Goal: Task Accomplishment & Management: Manage account settings

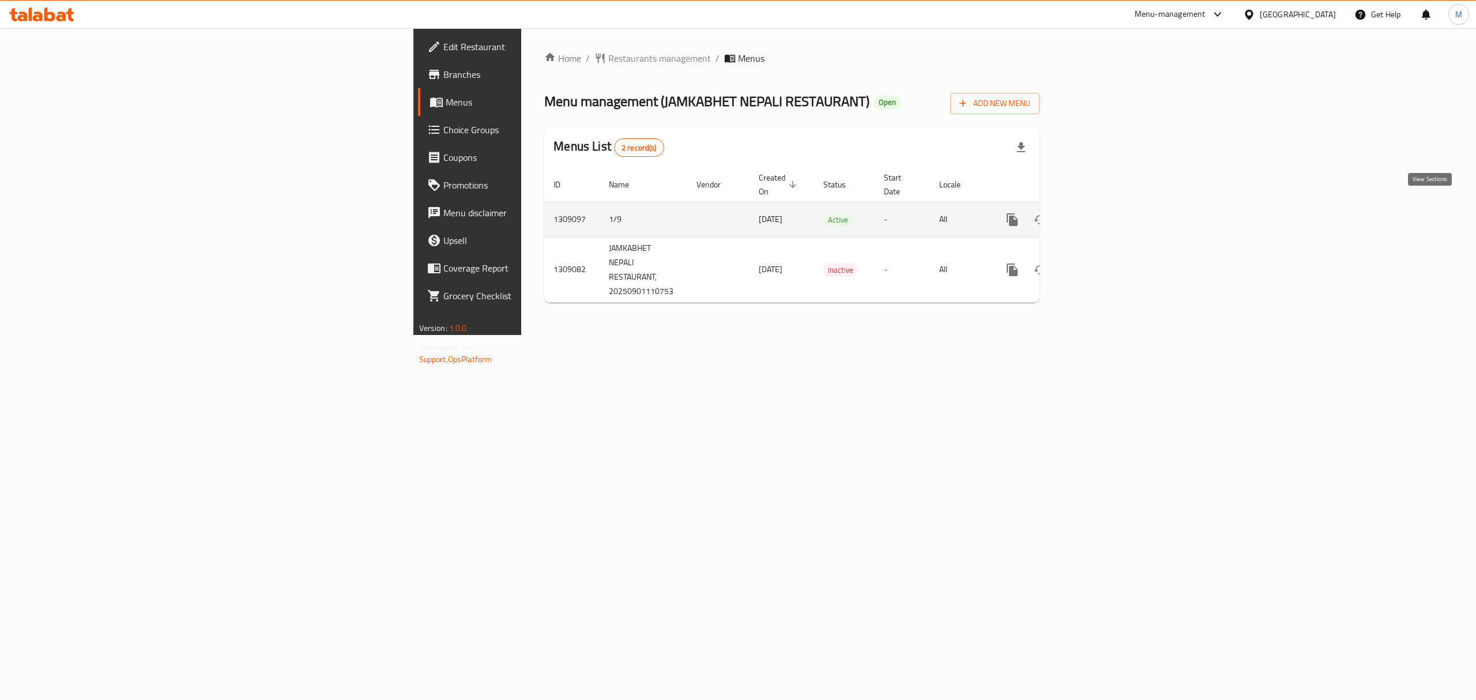
click at [1102, 213] on icon "enhanced table" at bounding box center [1095, 220] width 14 height 14
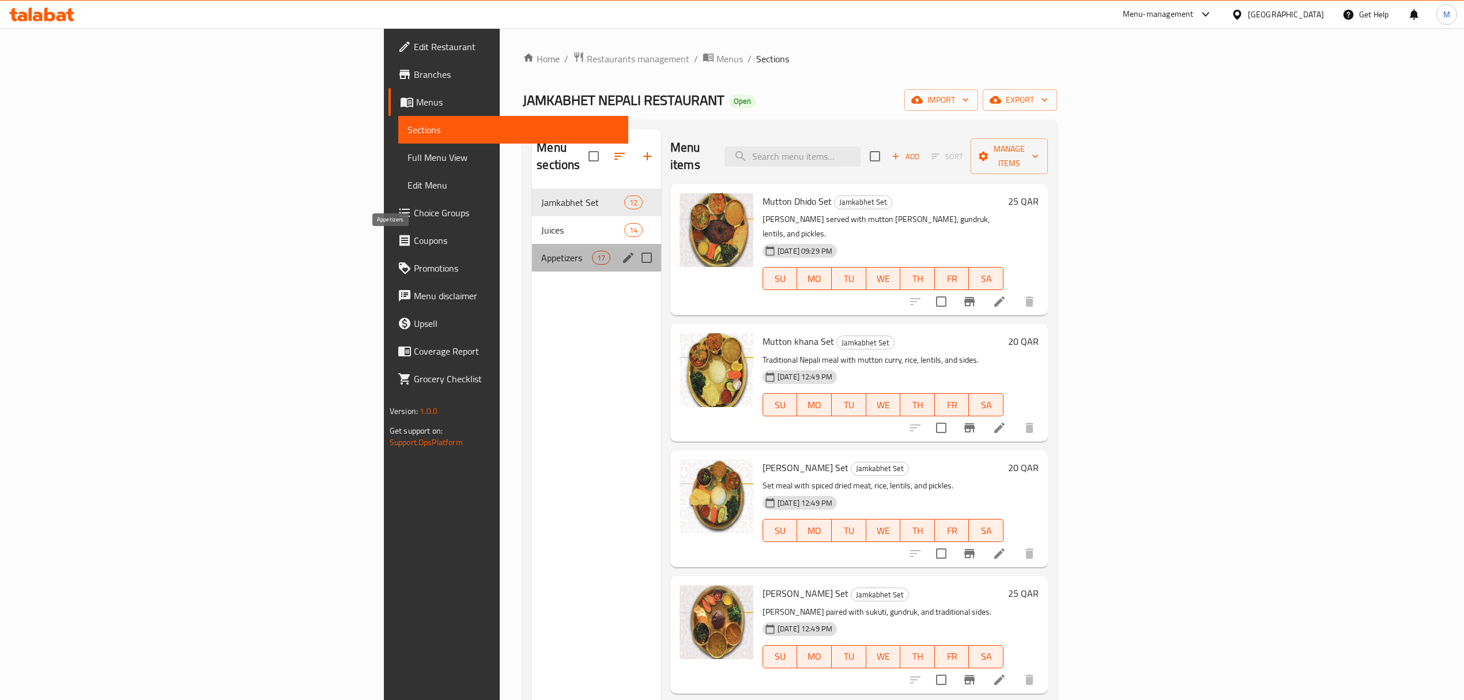
click at [541, 251] on span "Appetizers" at bounding box center [566, 258] width 50 height 14
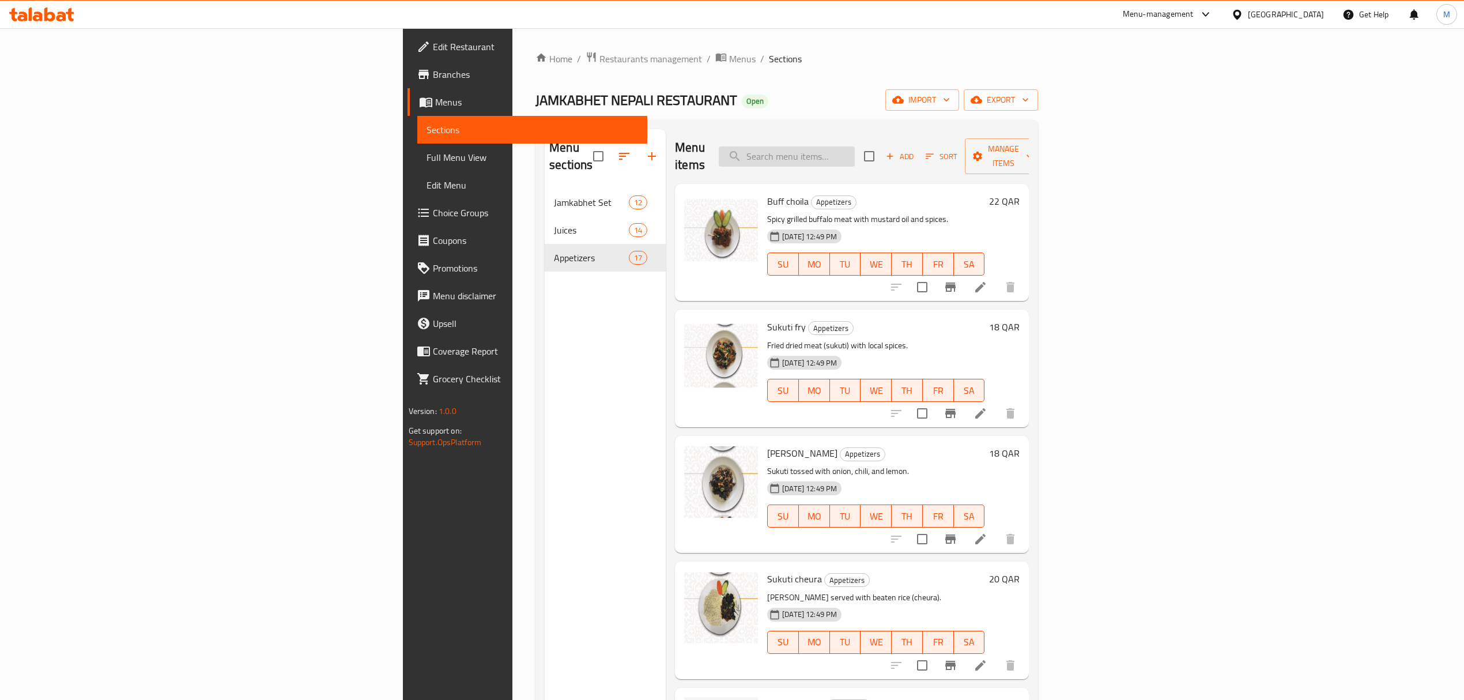
click at [855, 156] on input "search" at bounding box center [787, 156] width 136 height 20
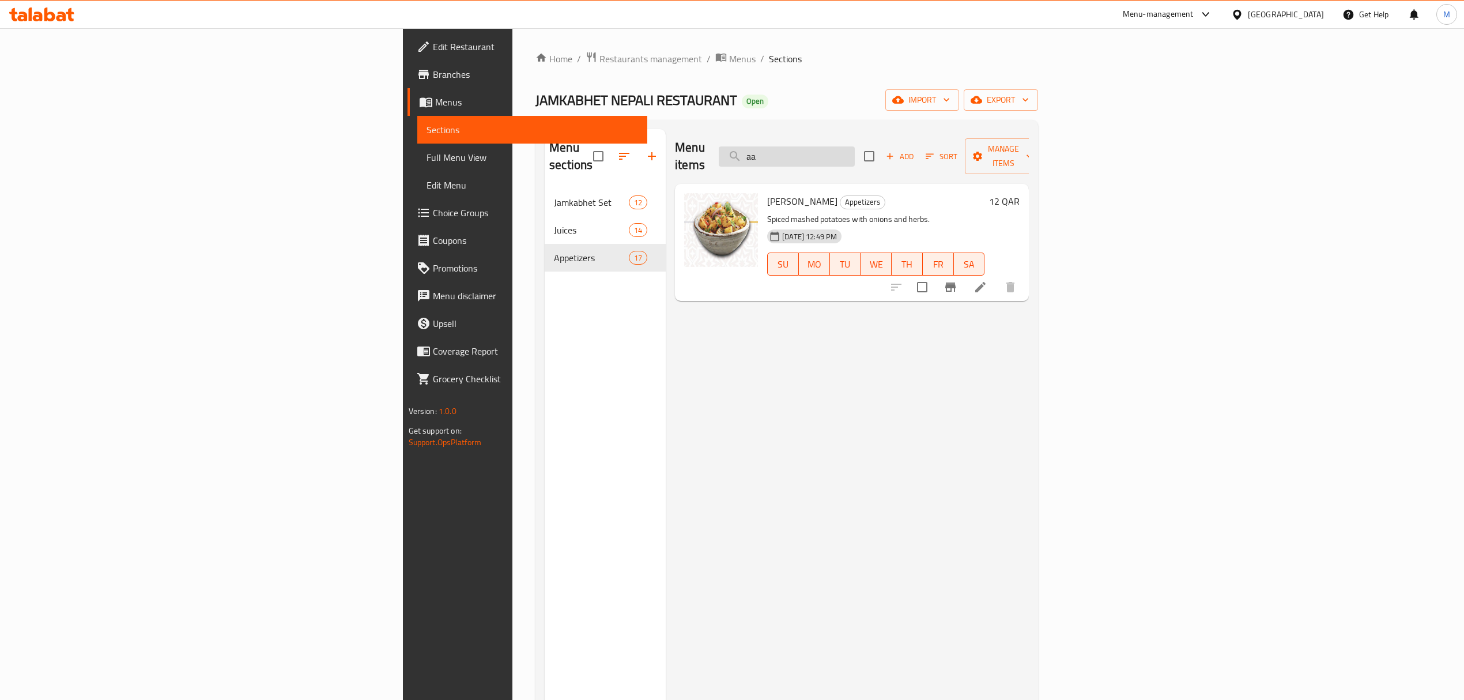
type input "a"
type input "g"
type input "s"
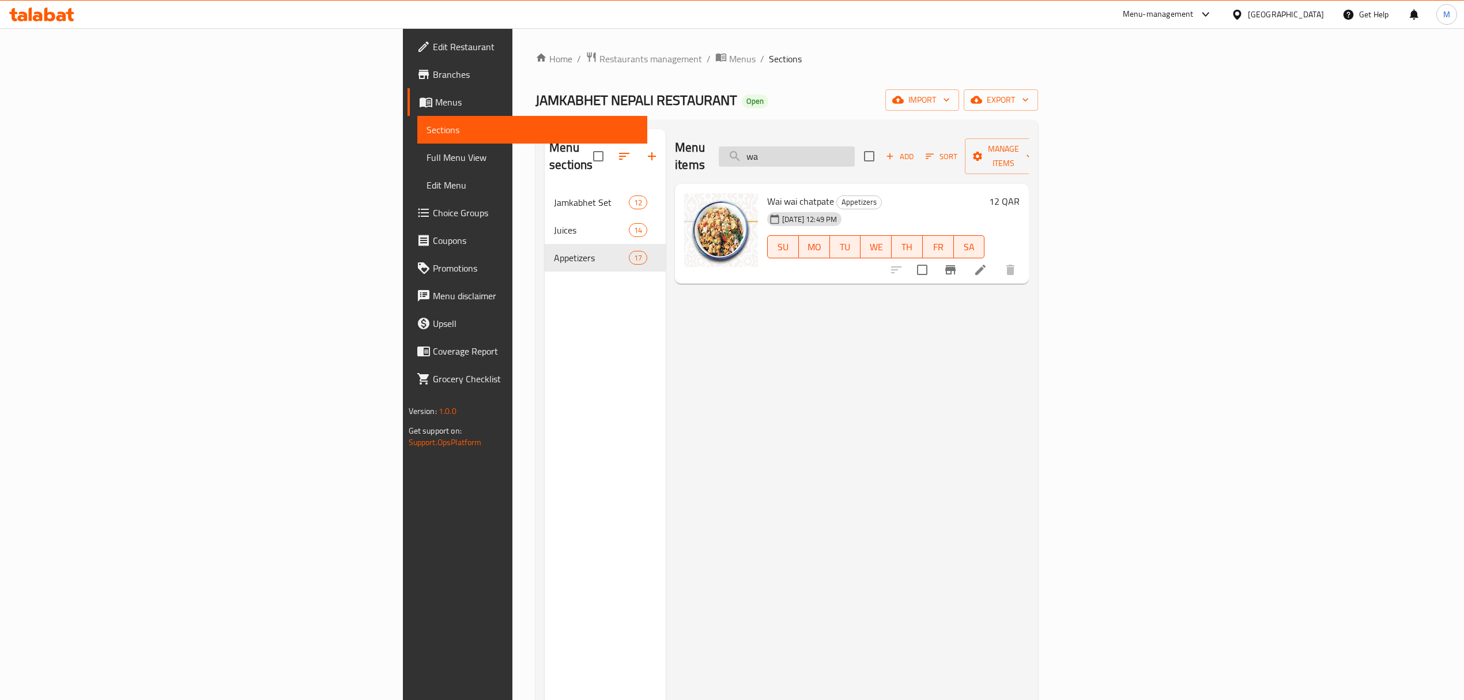
type input "w"
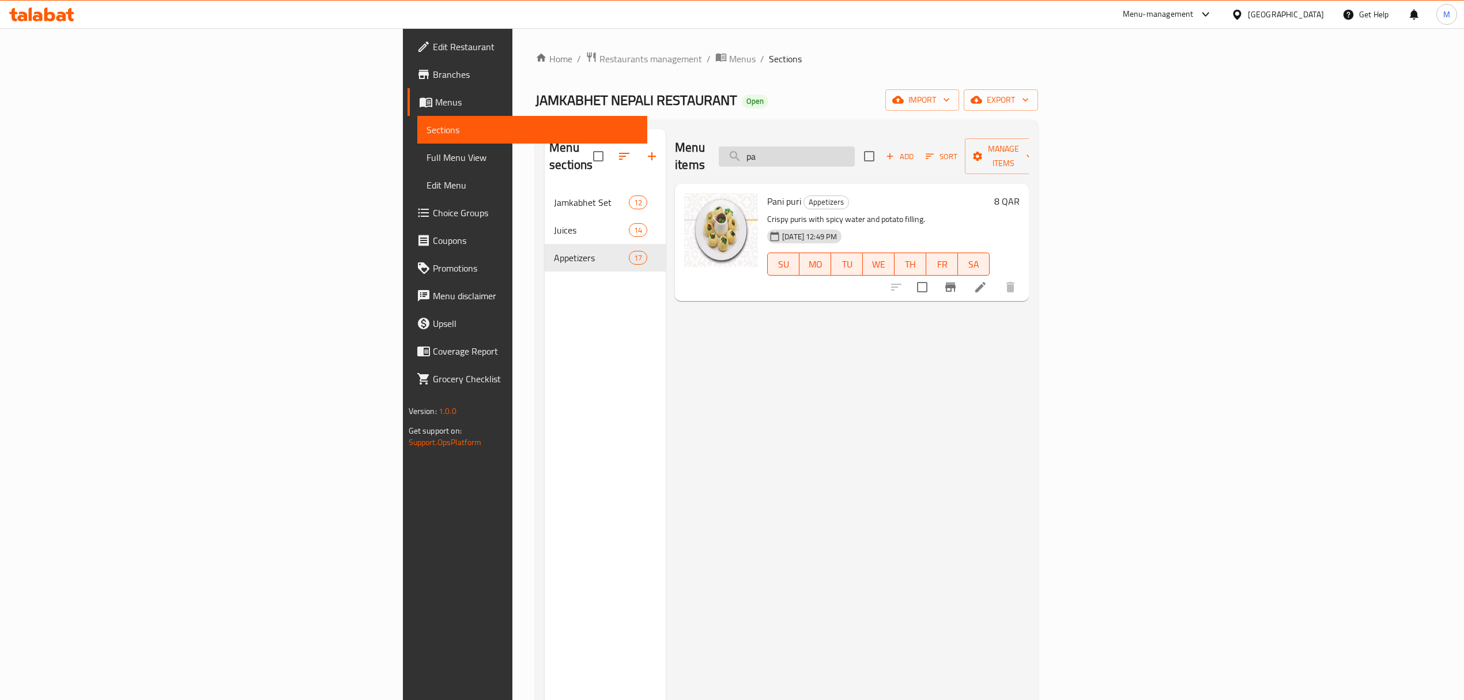
type input "p"
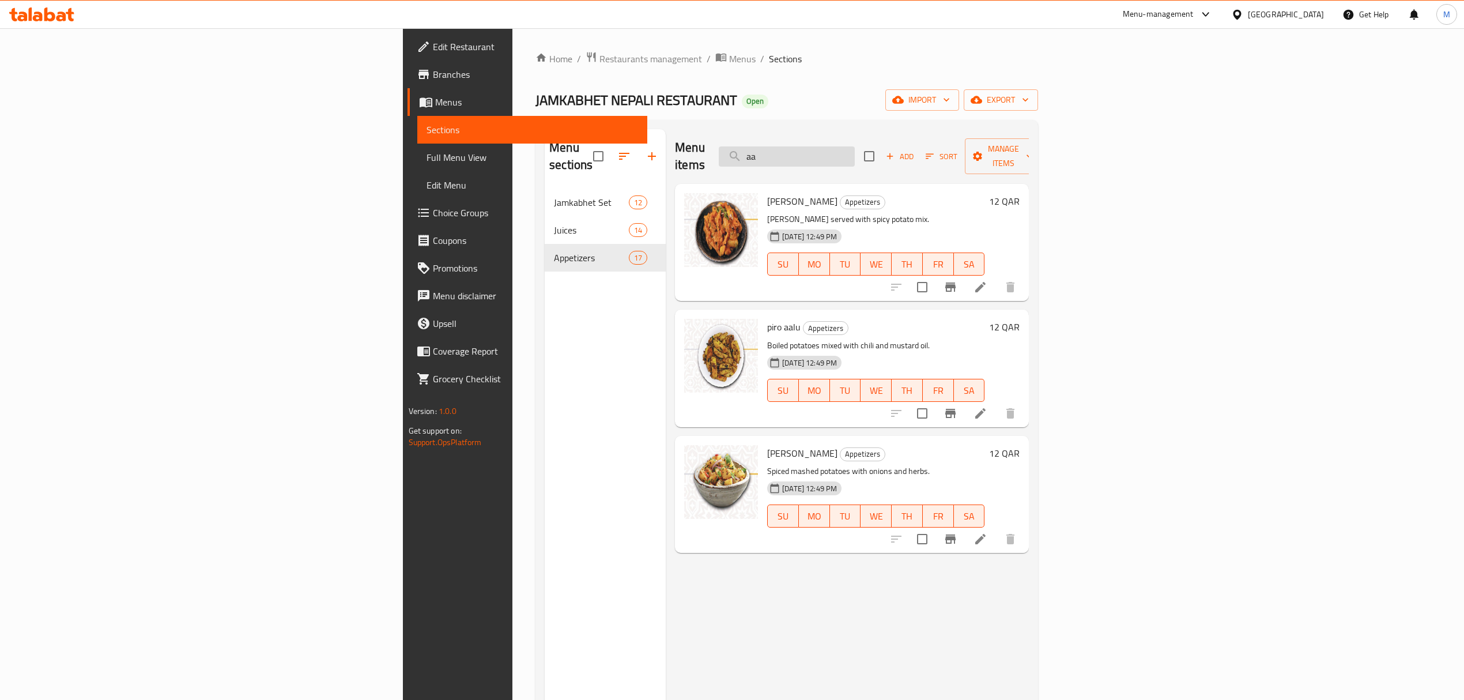
type input "a"
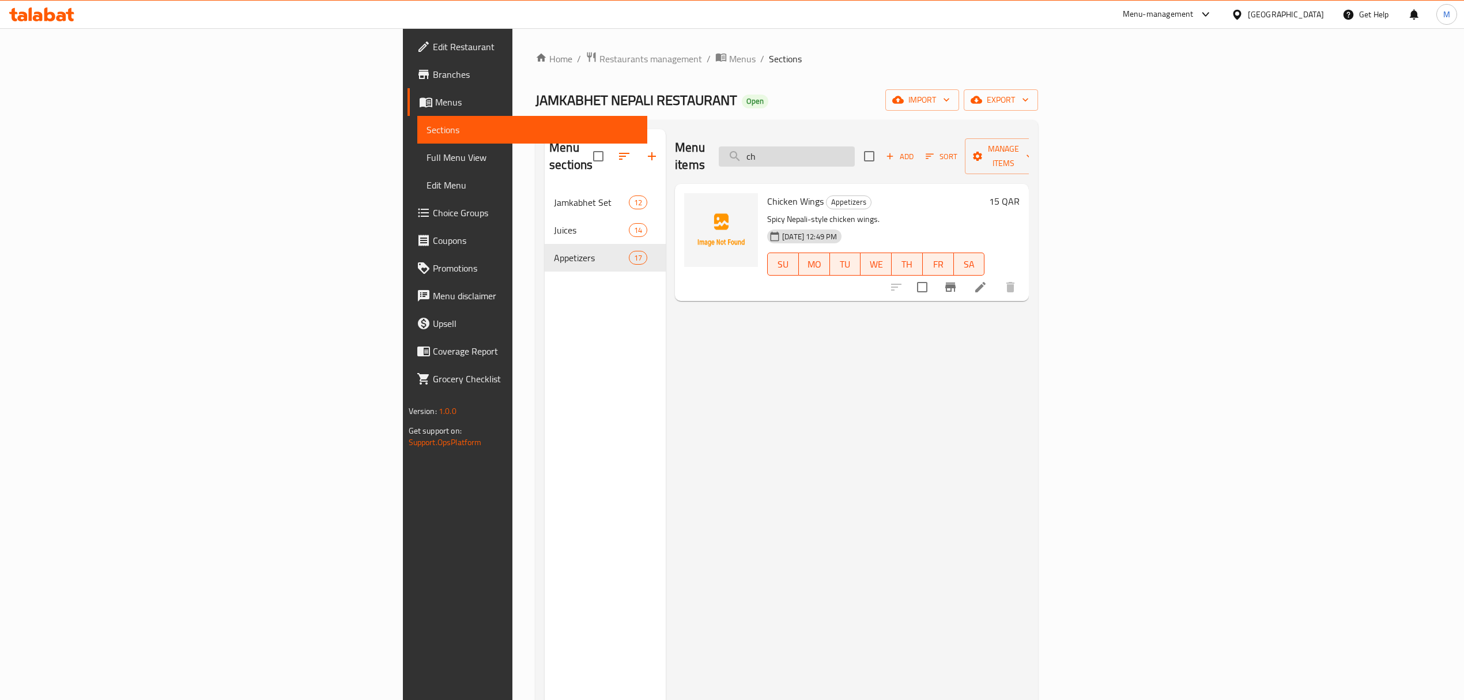
type input "c"
type input "s"
type input "p"
type input "g"
type input "b"
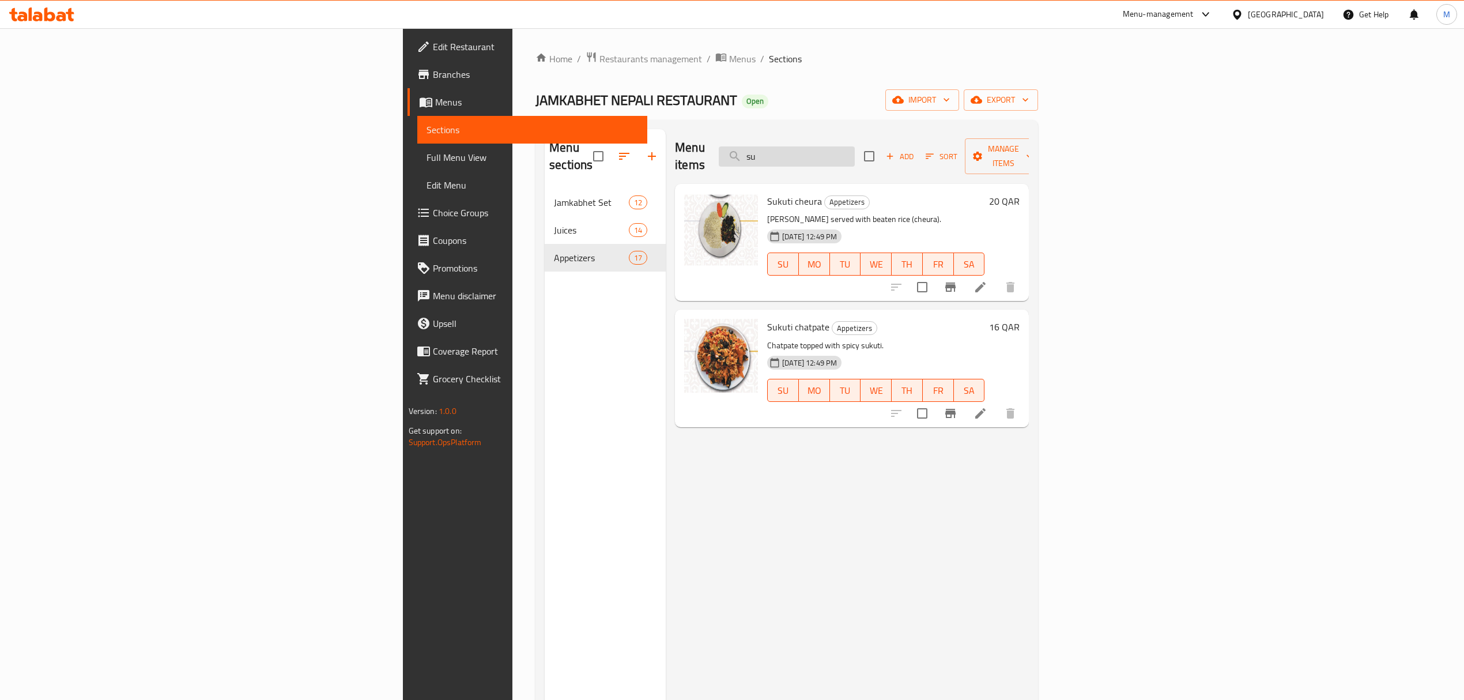
type input "s"
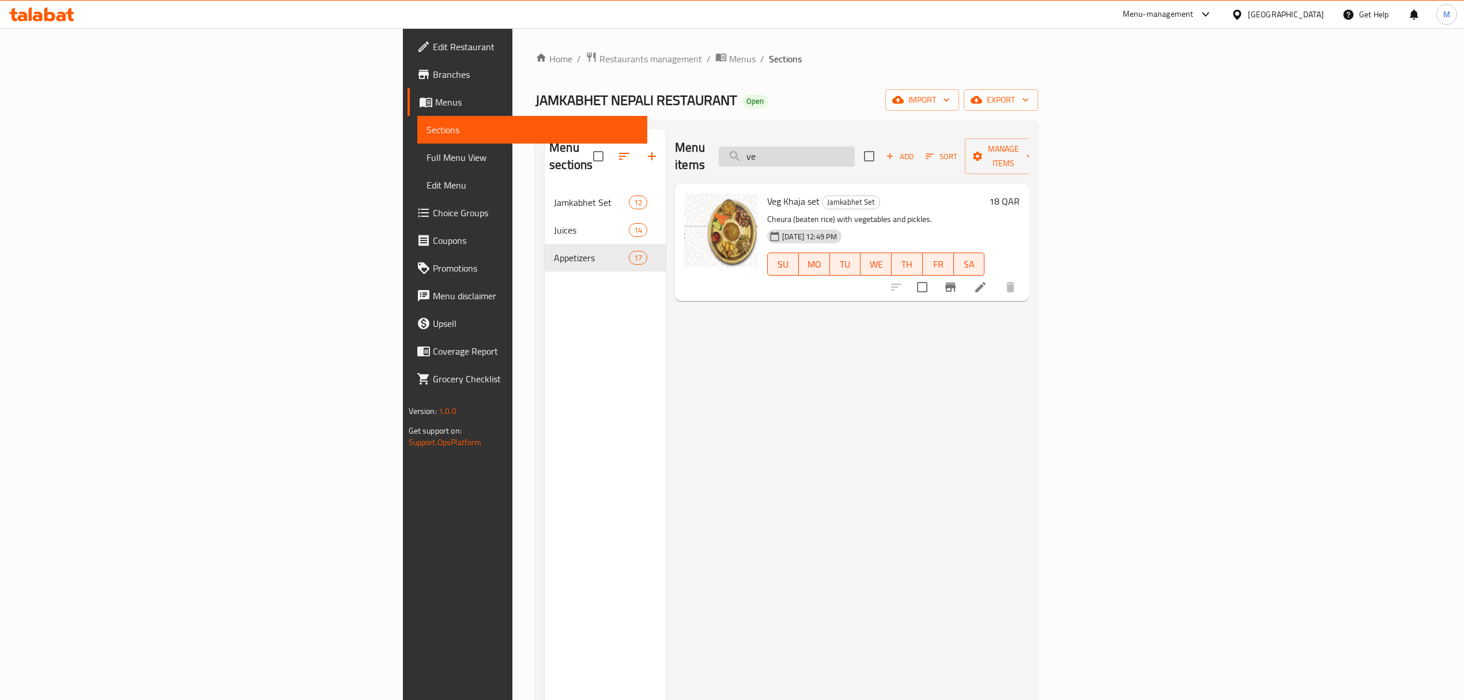
type input "v"
type input "b"
type input "g"
type input "h"
type input "m"
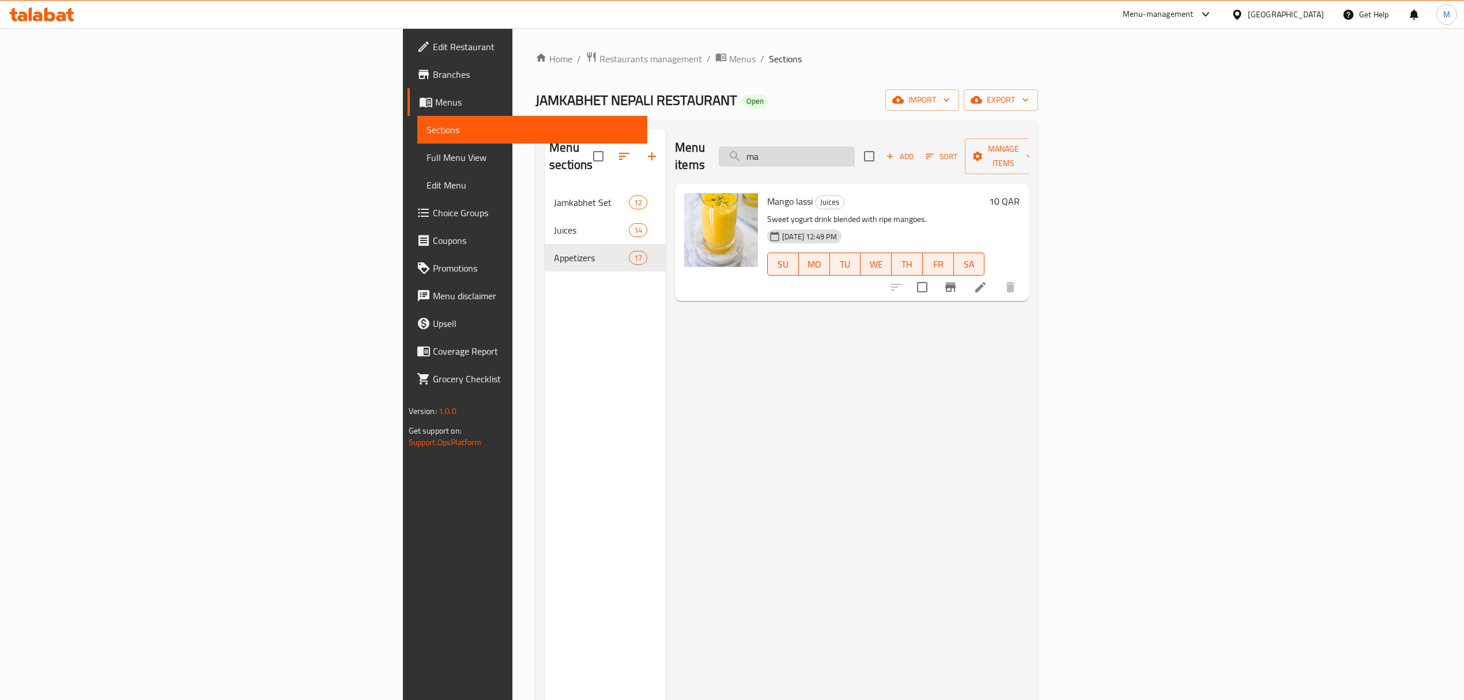
type input "m"
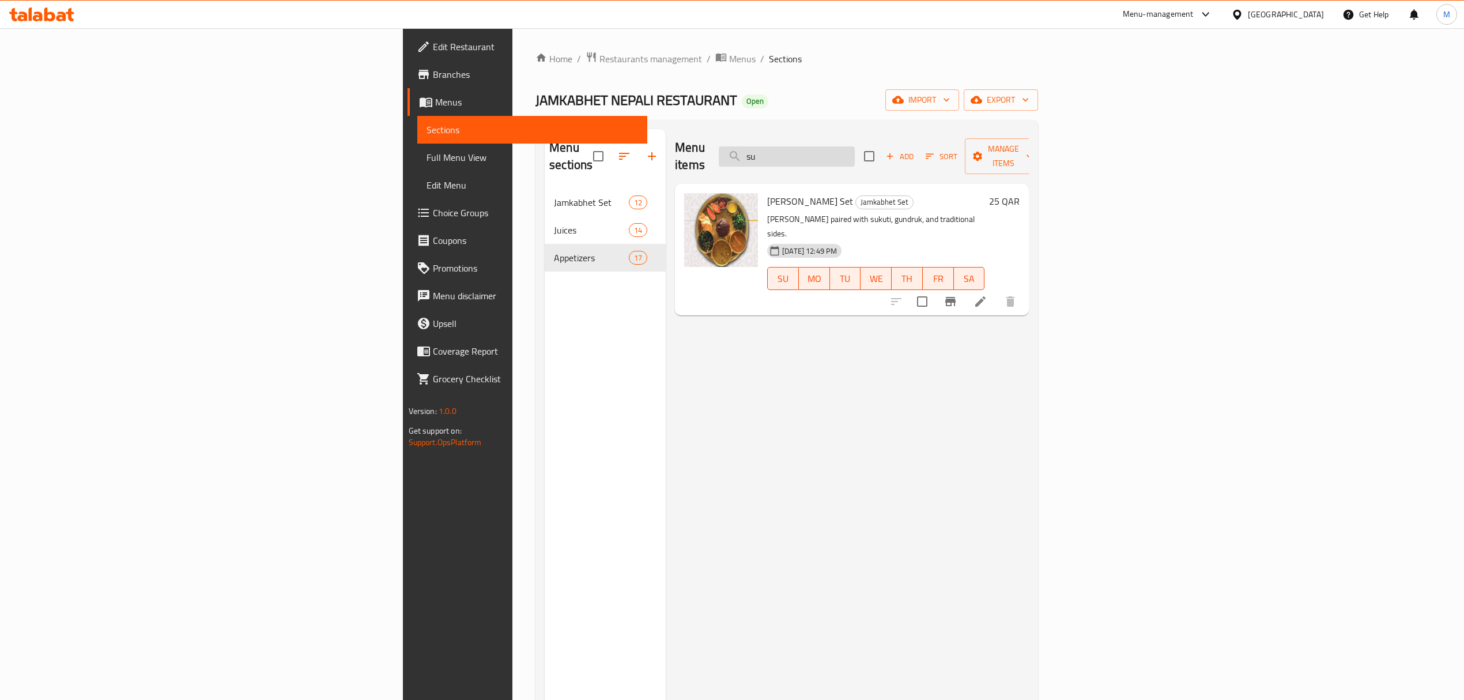
type input "s"
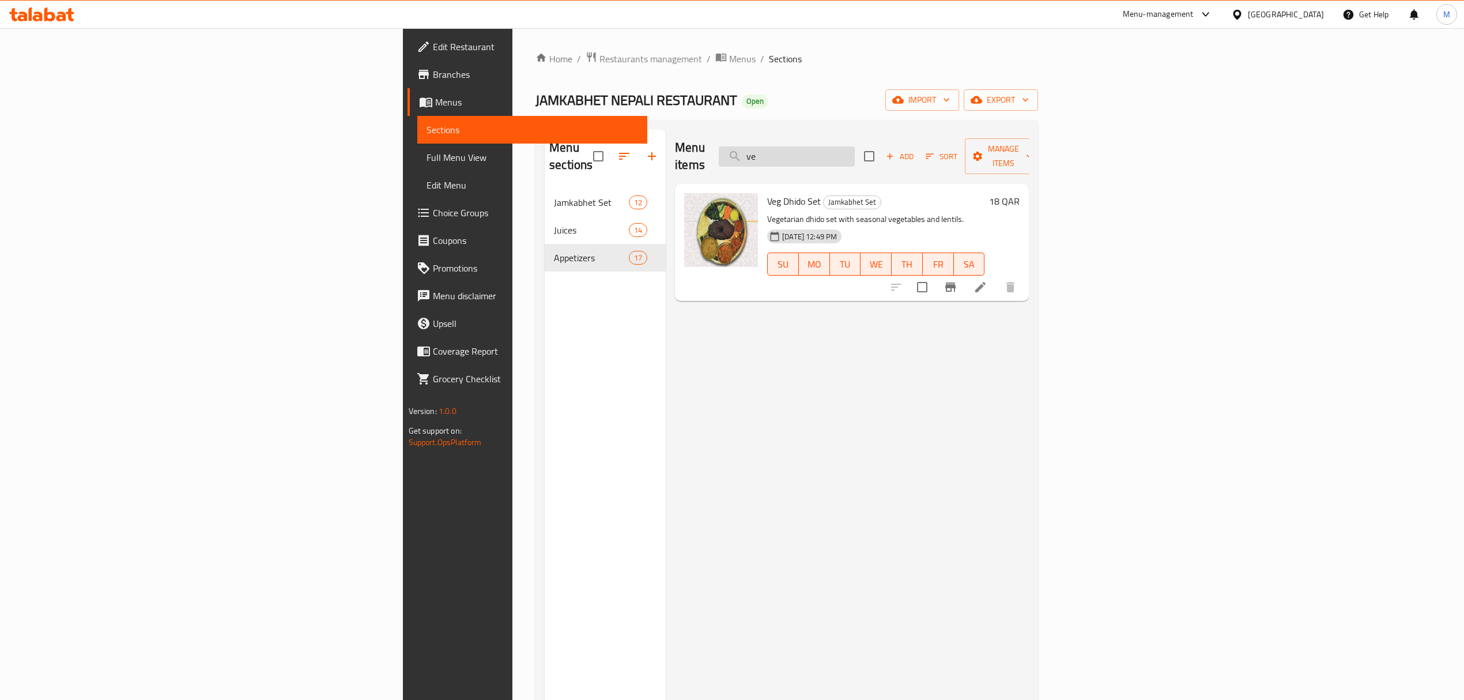
type input "v"
type input "f"
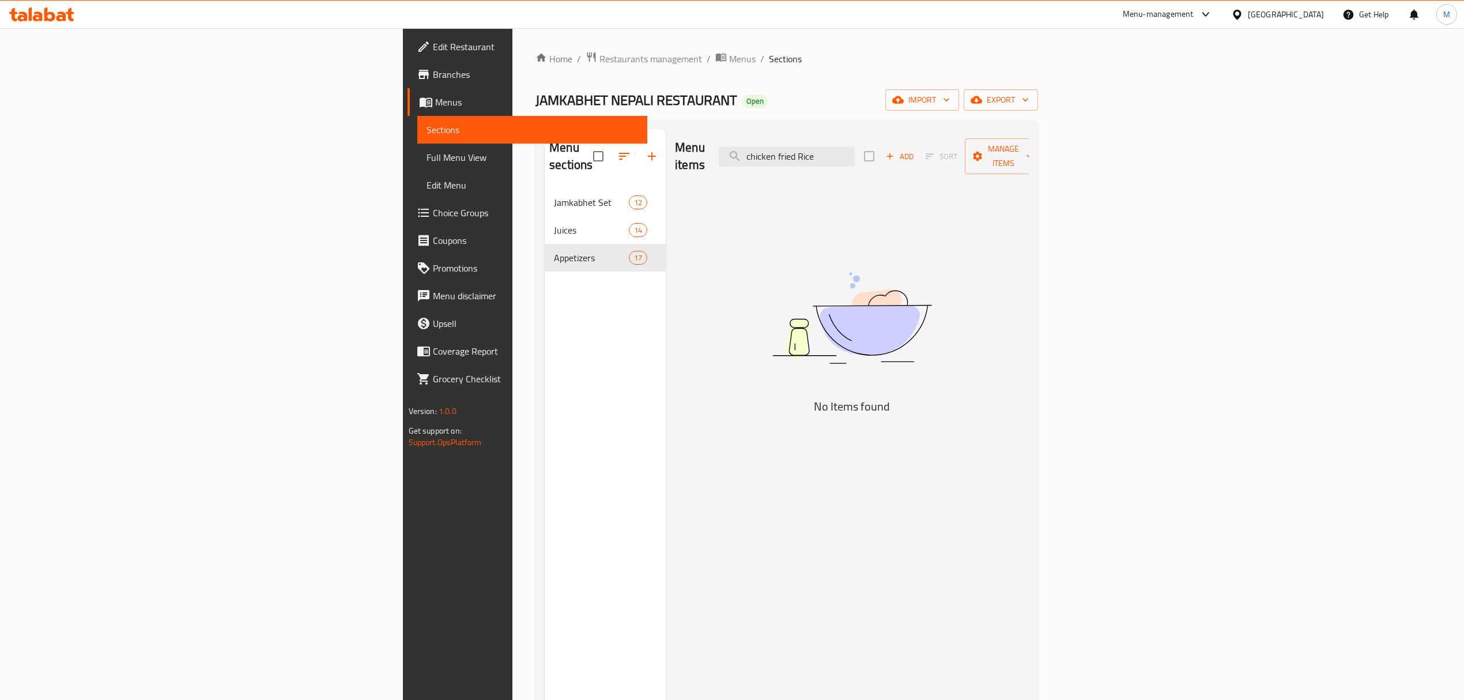
drag, startPoint x: 967, startPoint y: 144, endPoint x: 819, endPoint y: 127, distance: 149.7
click at [820, 127] on div "Menu sections Jamkabhet Set 12 Juices 14 Appetizers 17 Menu items chicken fried…" at bounding box center [787, 479] width 503 height 718
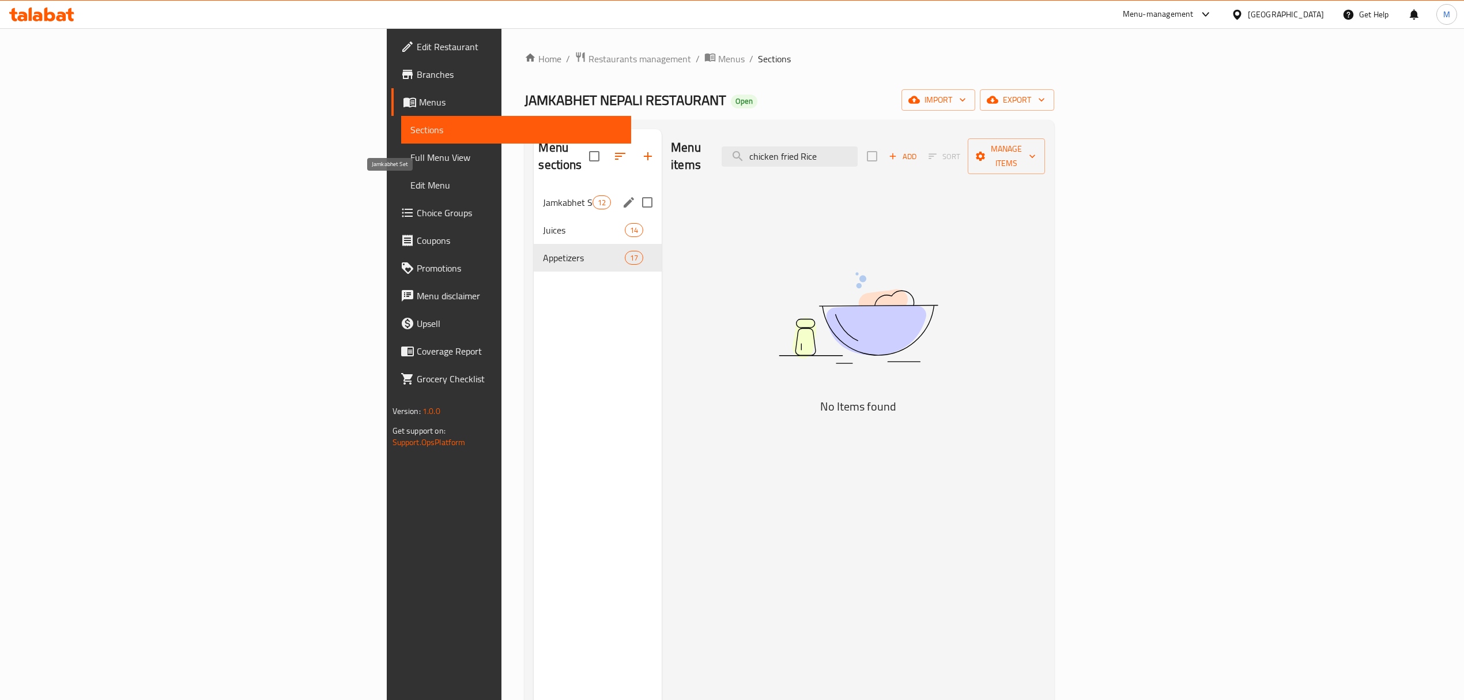
type input "chicken fried Rice"
click at [543, 195] on span "Jamkabhet Set" at bounding box center [567, 202] width 49 height 14
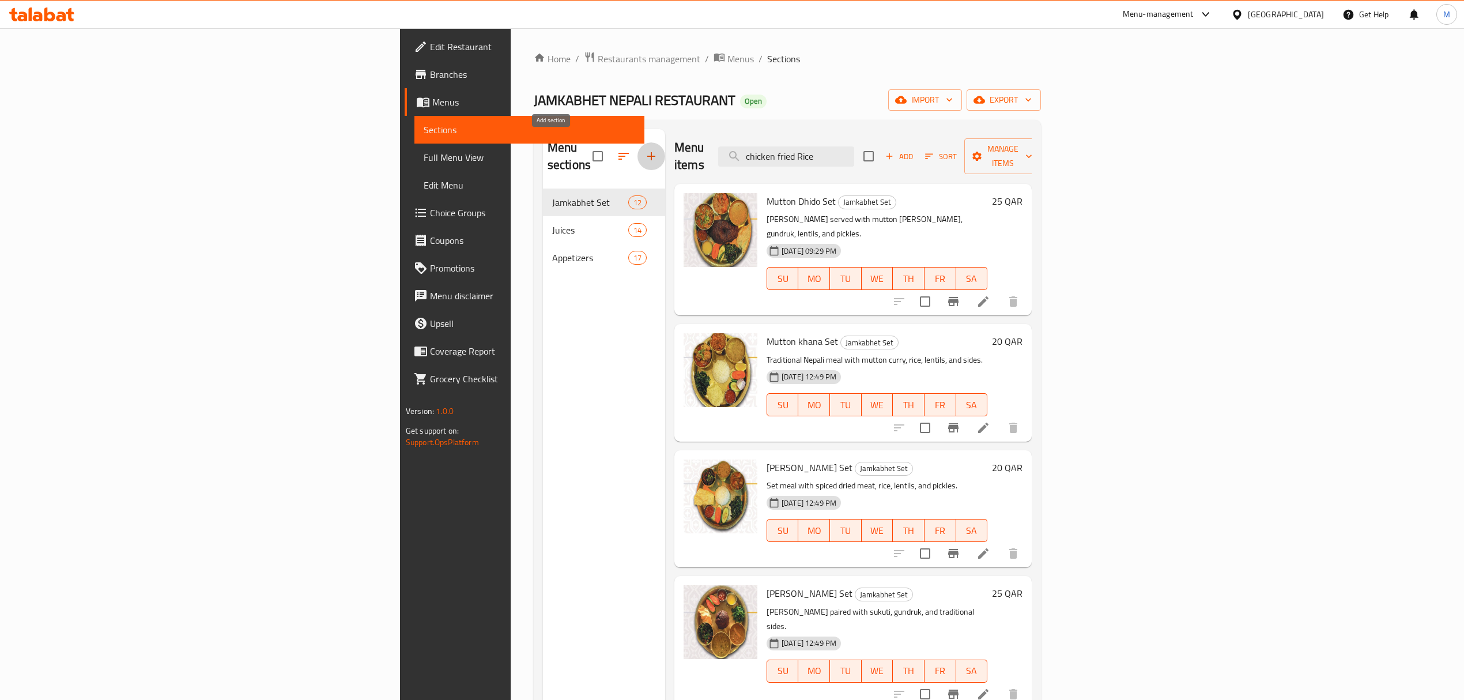
click at [638, 142] on button "button" at bounding box center [652, 156] width 28 height 28
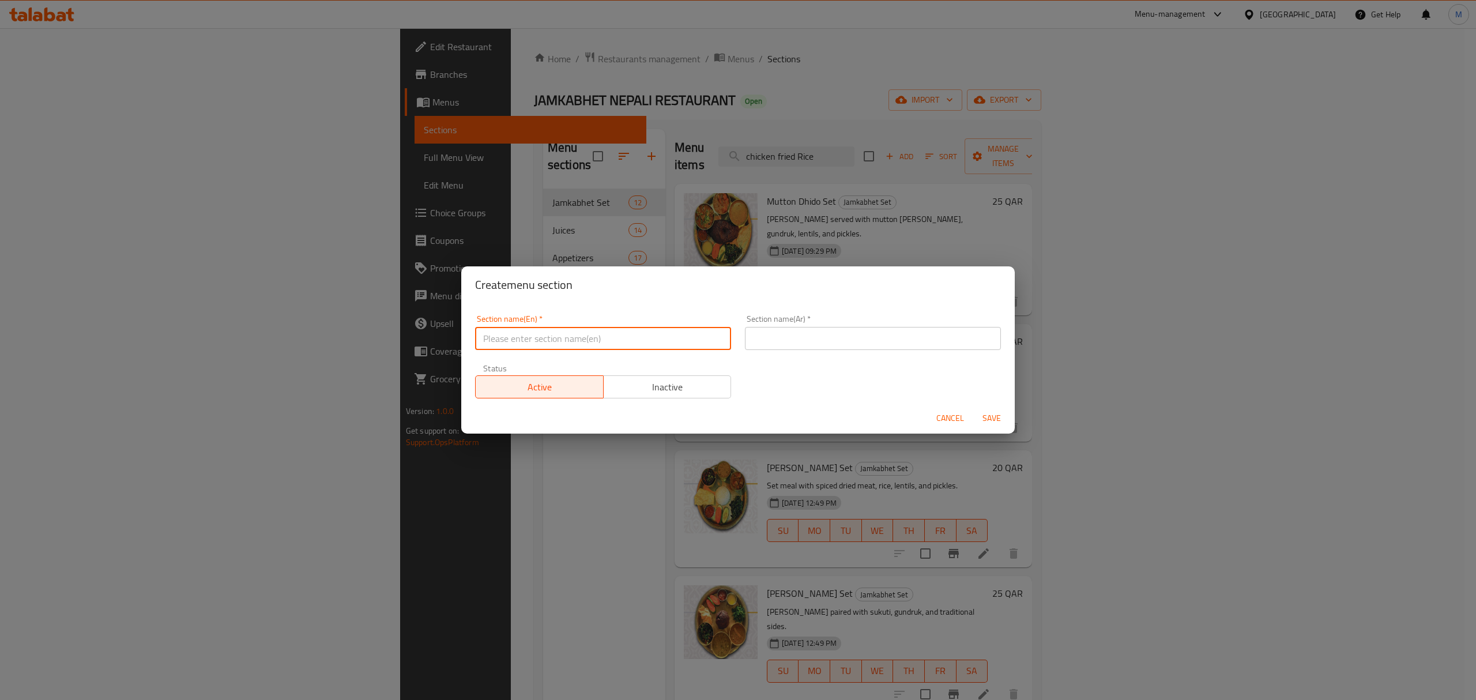
click at [531, 330] on input "text" at bounding box center [603, 338] width 256 height 23
type input "Fried Rice"
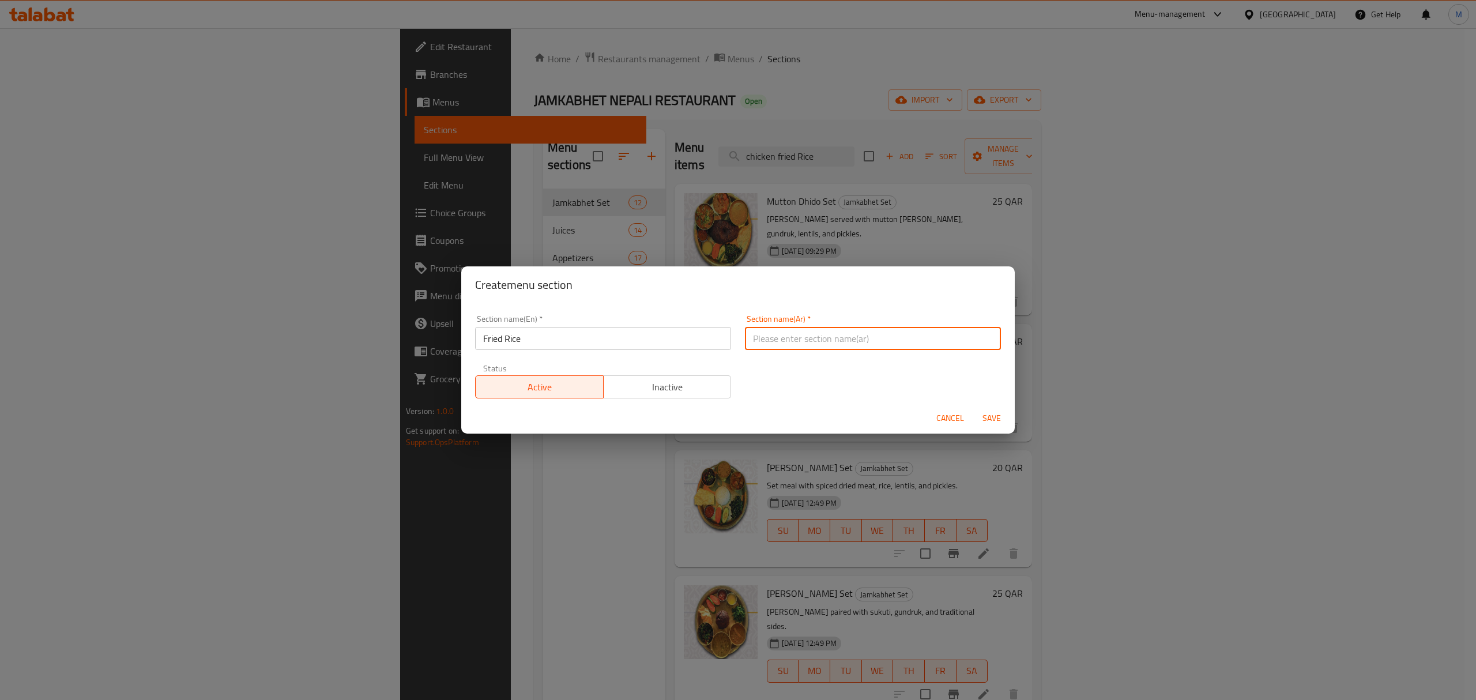
click at [782, 333] on input "text" at bounding box center [873, 338] width 256 height 23
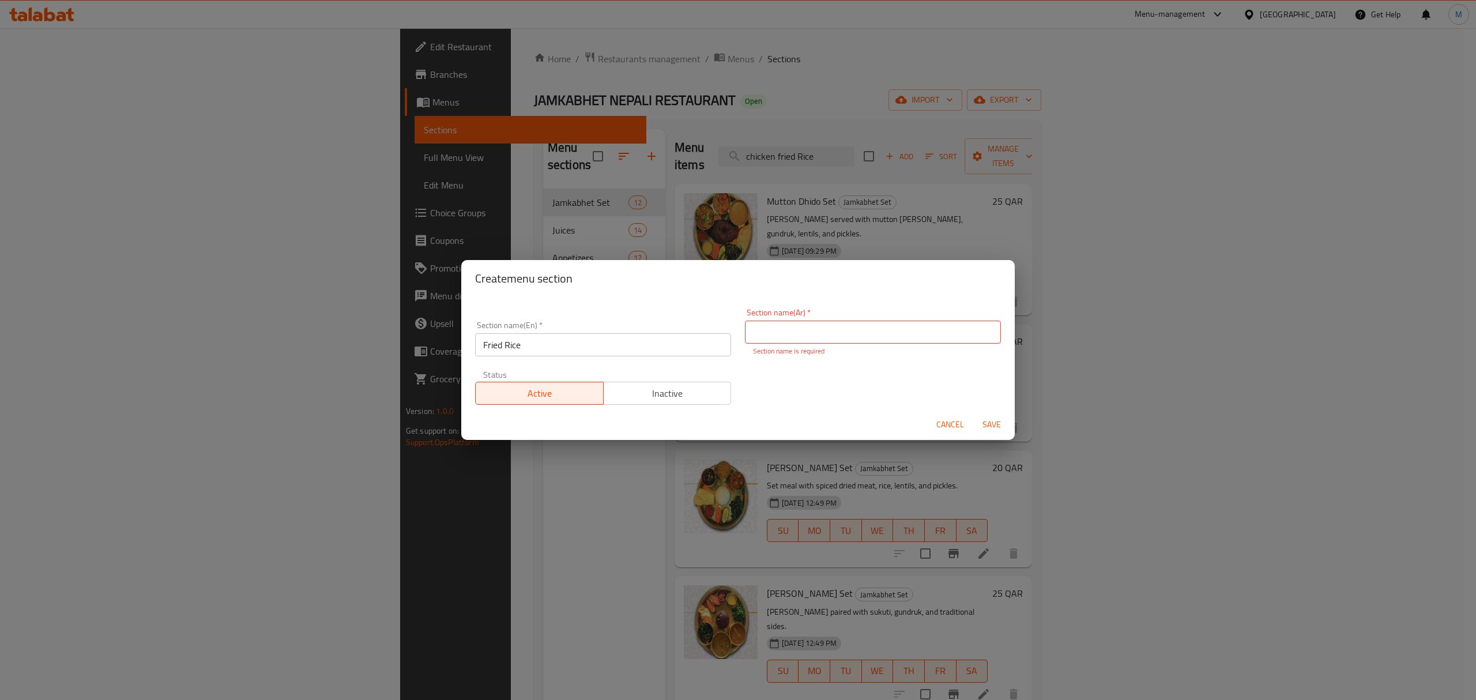
click at [785, 335] on input "text" at bounding box center [873, 332] width 256 height 23
paste input "أرز مقلي"
type input "أرز مقلي"
click at [982, 421] on span "Save" at bounding box center [992, 424] width 28 height 14
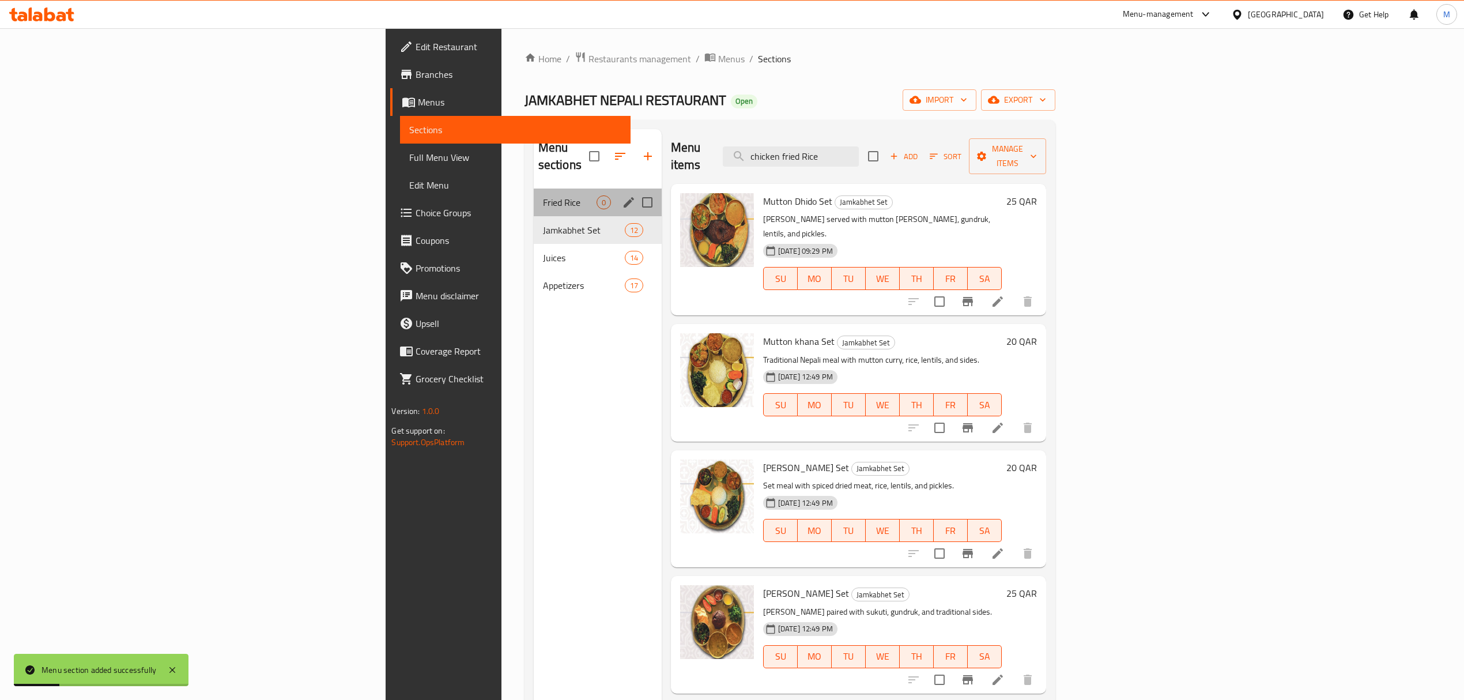
click at [534, 195] on div "Fried Rice 0" at bounding box center [598, 202] width 128 height 28
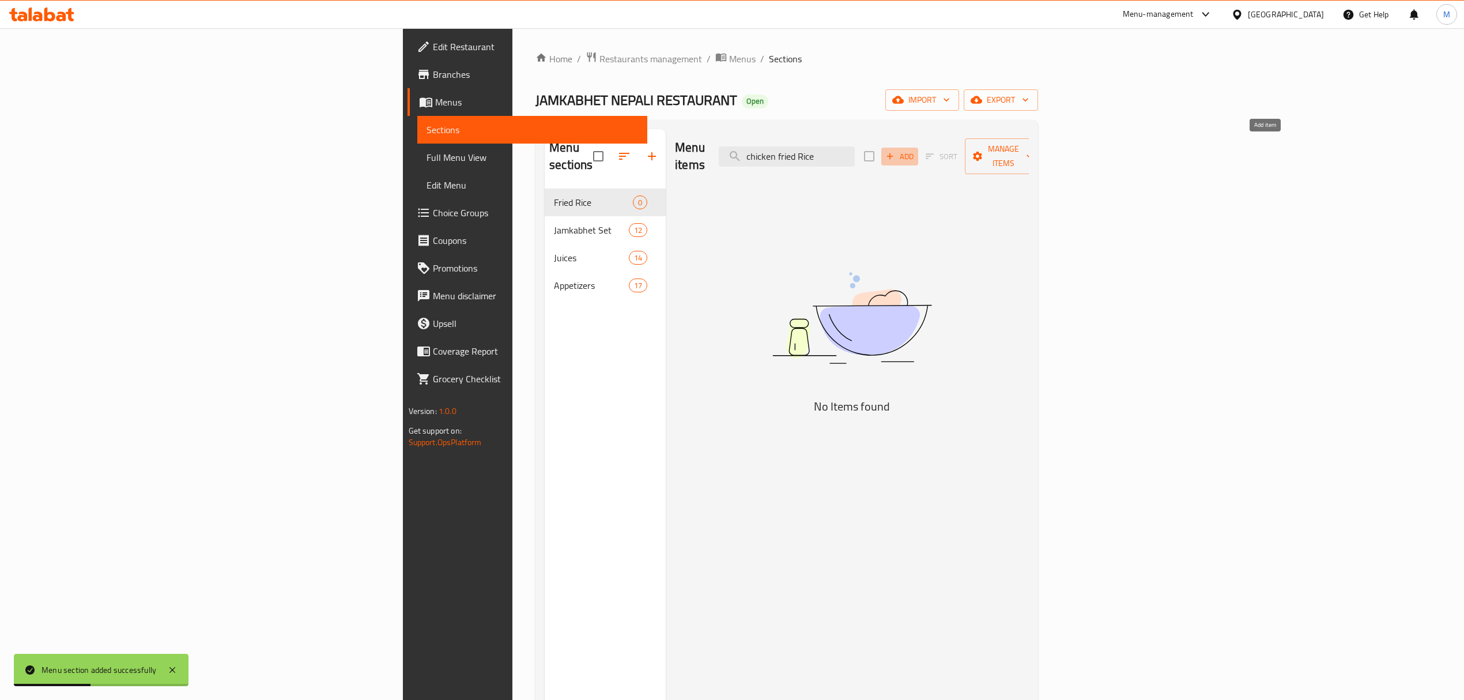
click at [895, 151] on icon "button" at bounding box center [890, 156] width 10 height 10
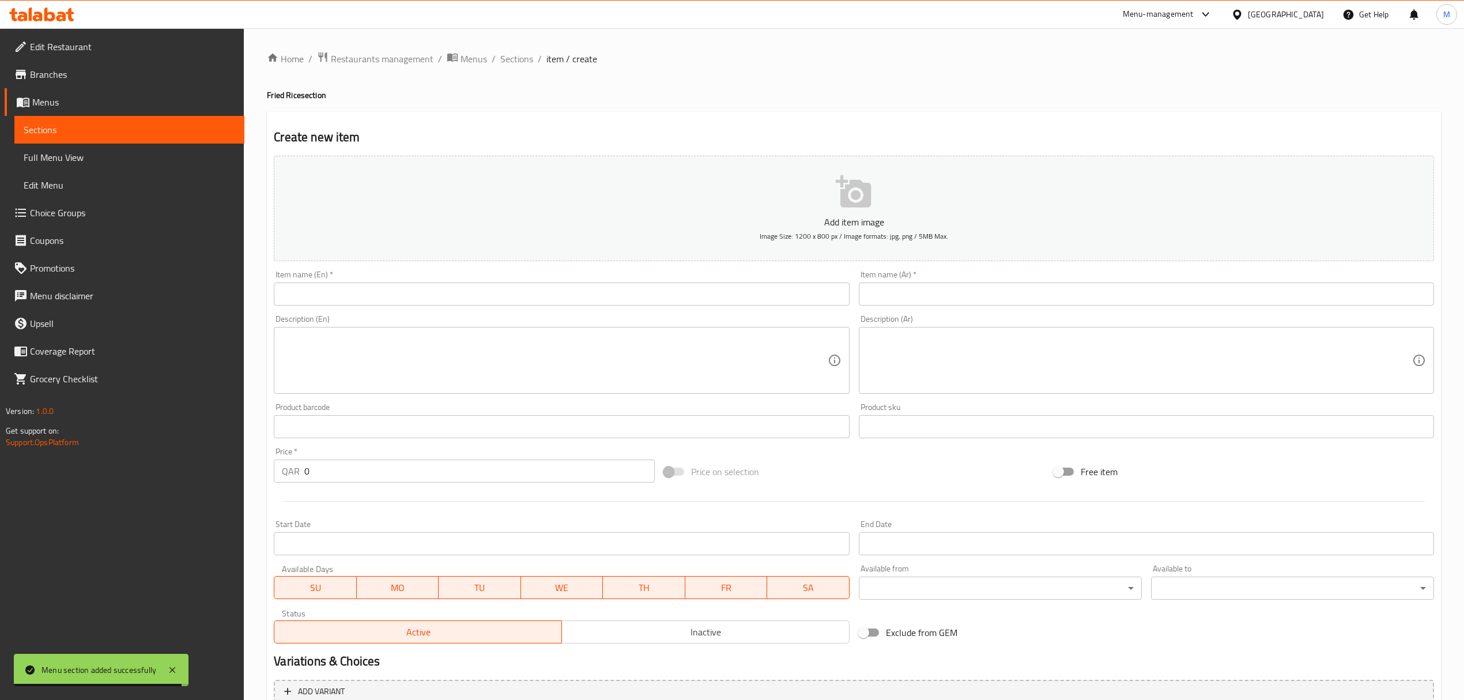
click at [935, 293] on input "text" at bounding box center [1146, 293] width 575 height 23
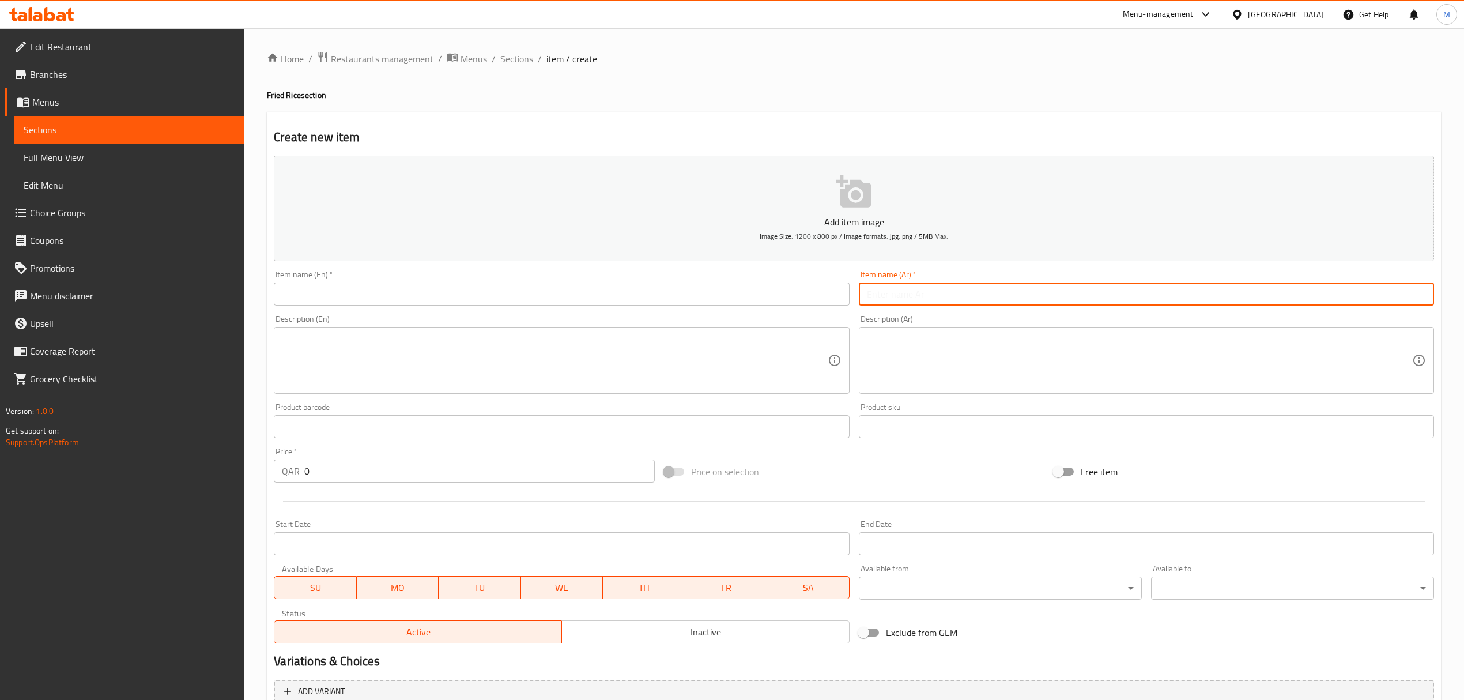
paste input "أرز مقلي بالدجاج"
type input "أرز مقلي بالدجاج"
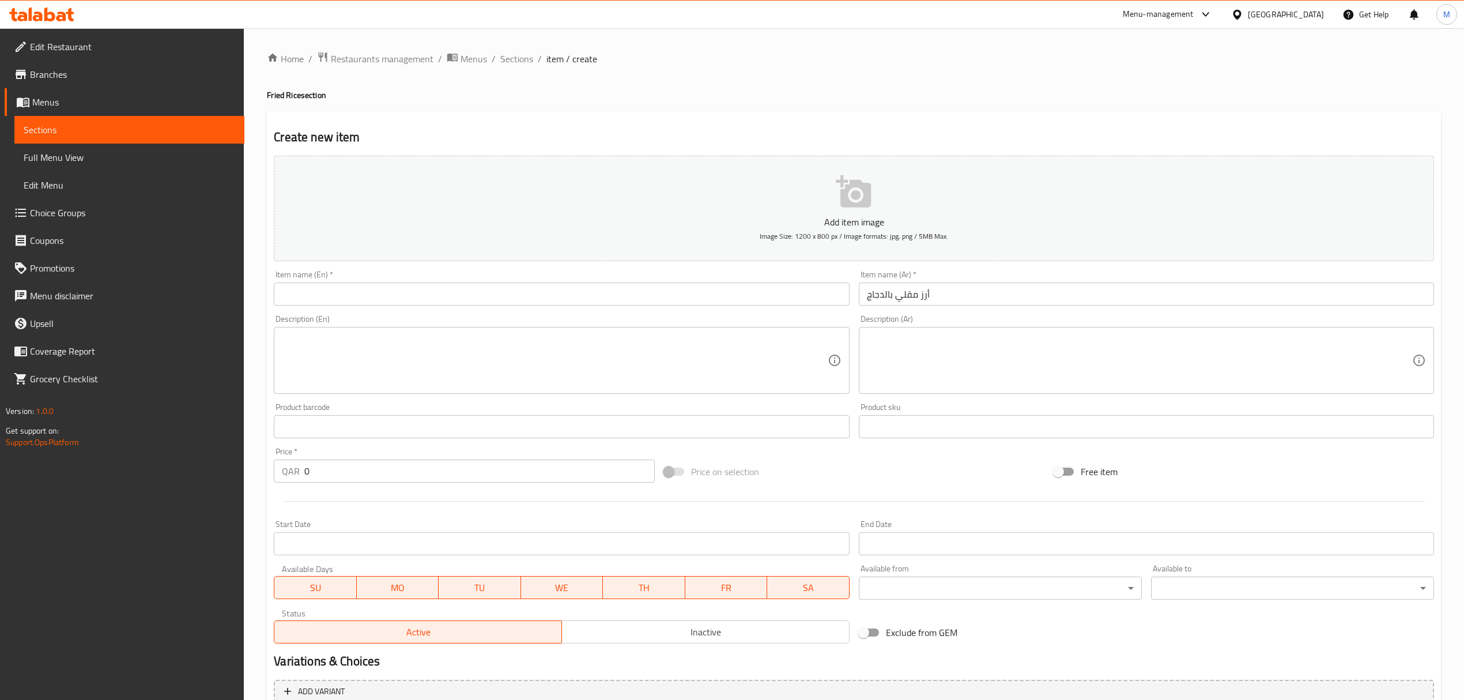
click at [372, 293] on input "text" at bounding box center [561, 293] width 575 height 23
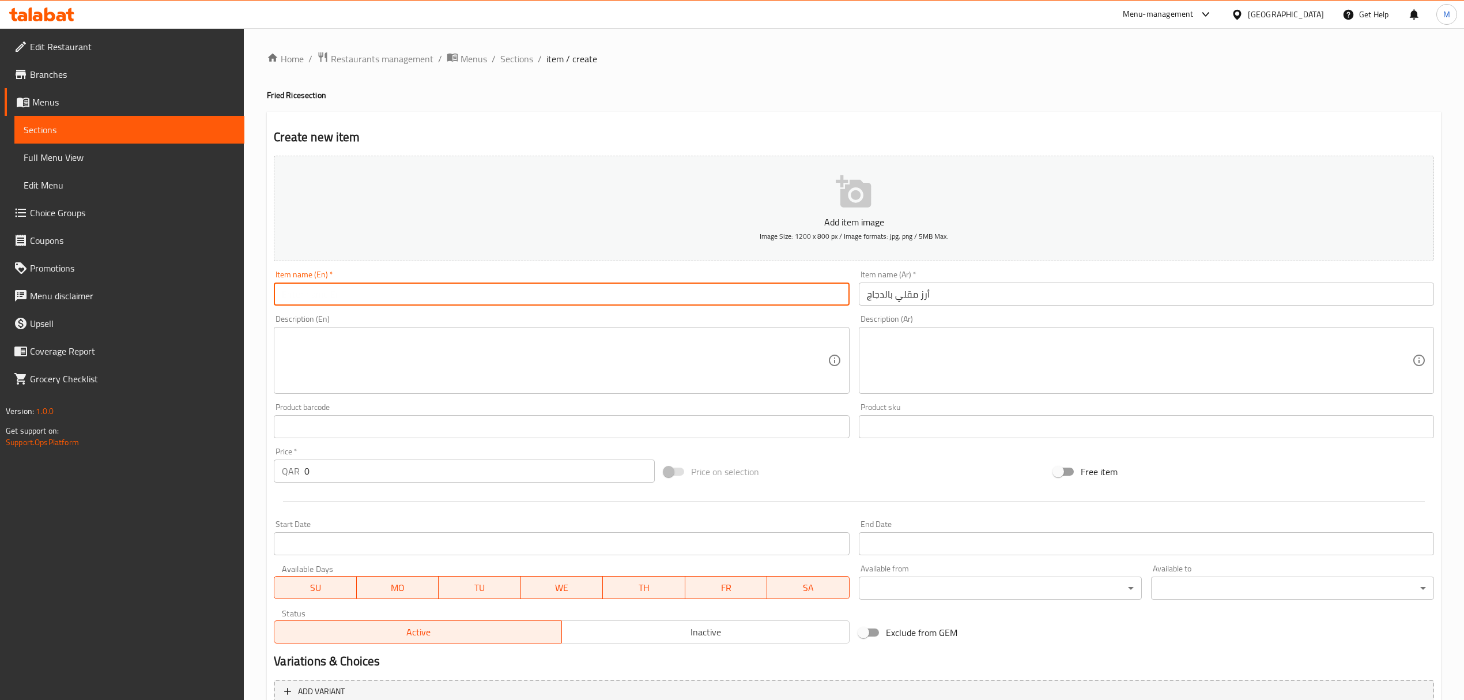
paste input "chicken fried Rice"
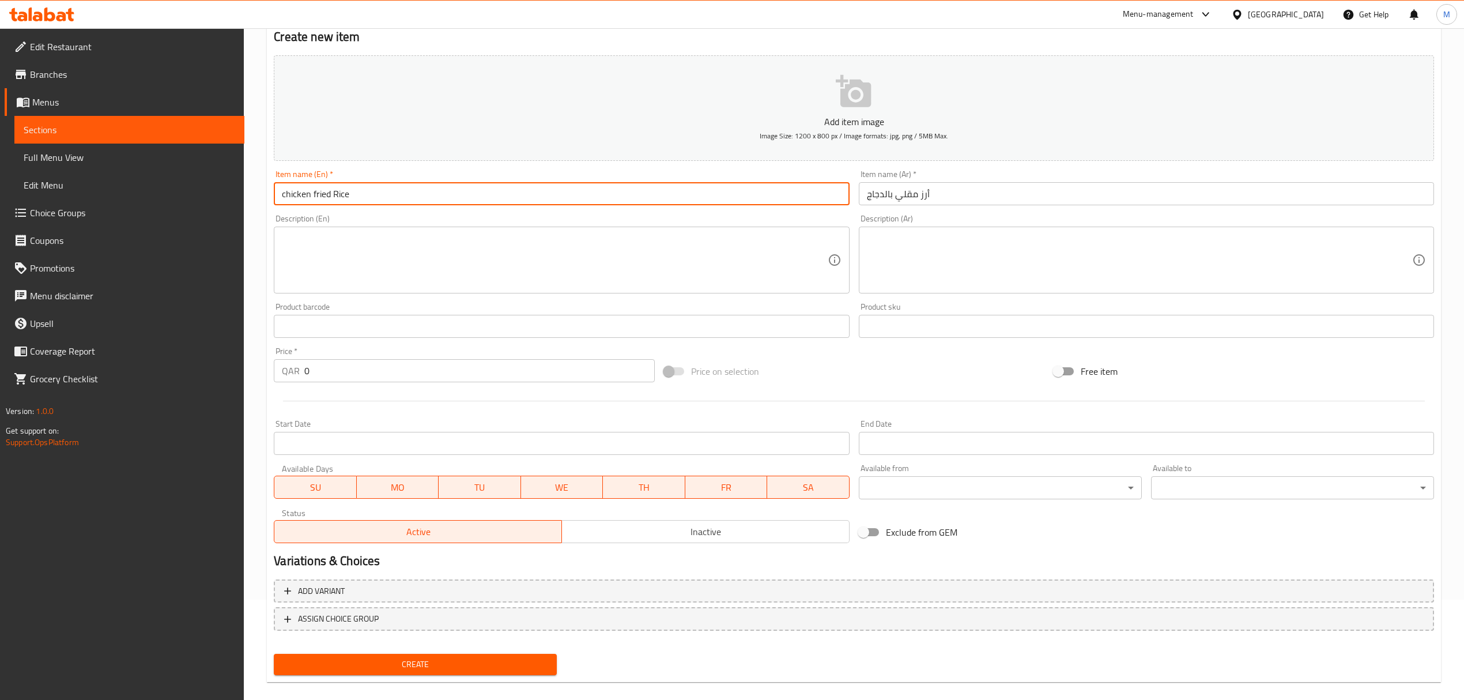
scroll to position [114, 0]
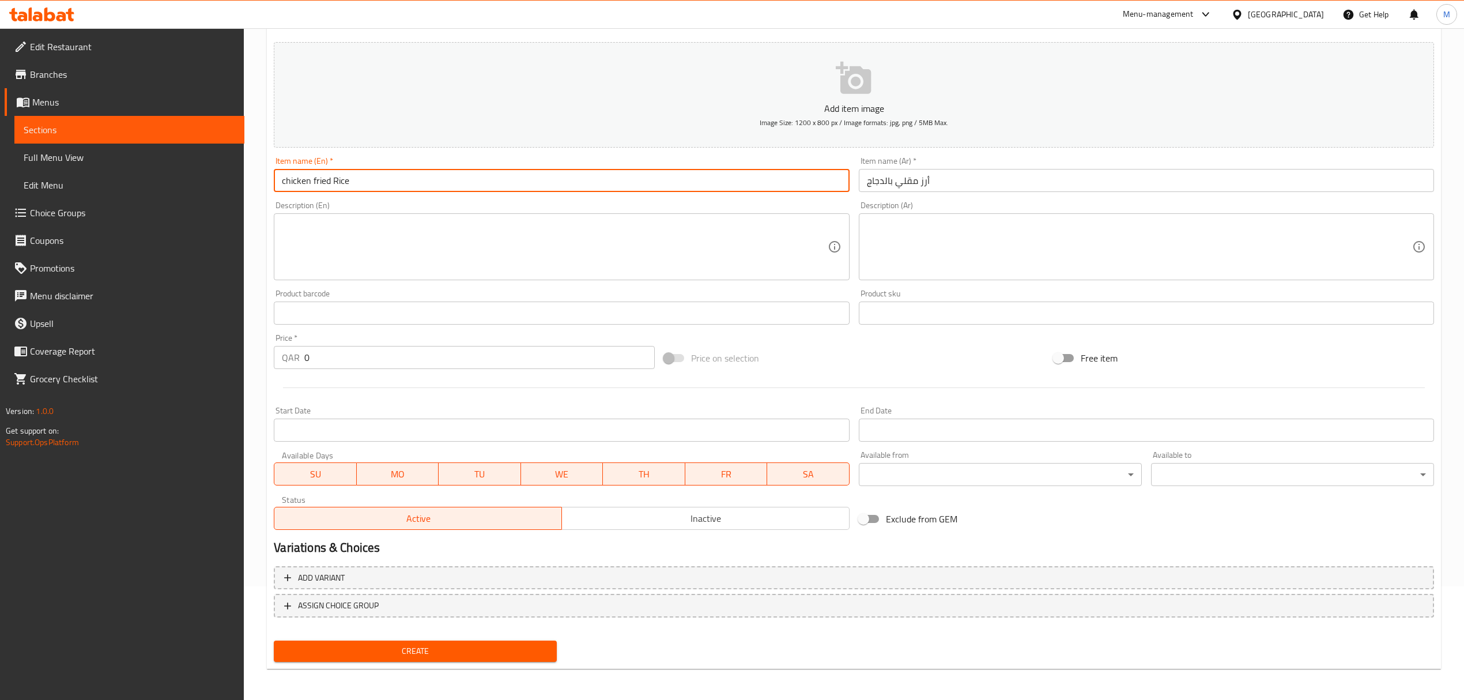
type input "chicken fried Rice"
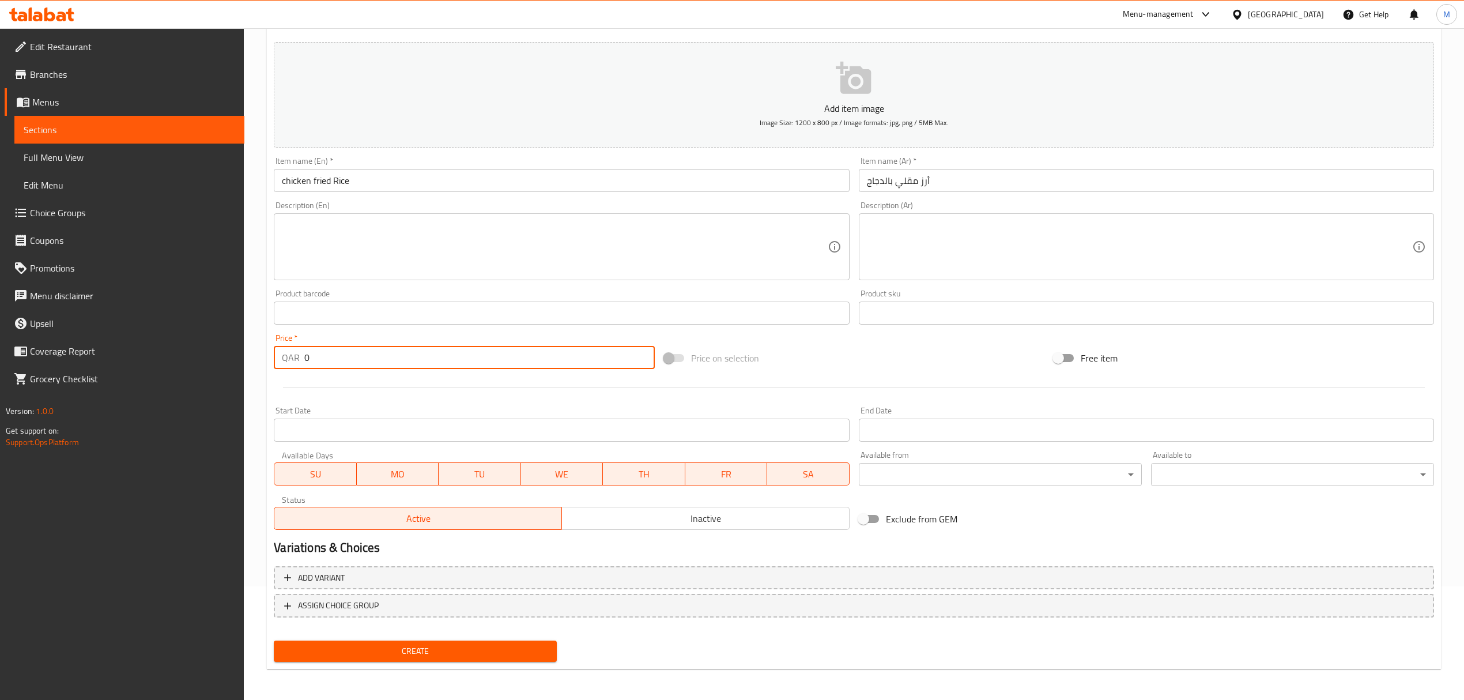
click at [376, 361] on input "0" at bounding box center [479, 357] width 350 height 23
type input "15"
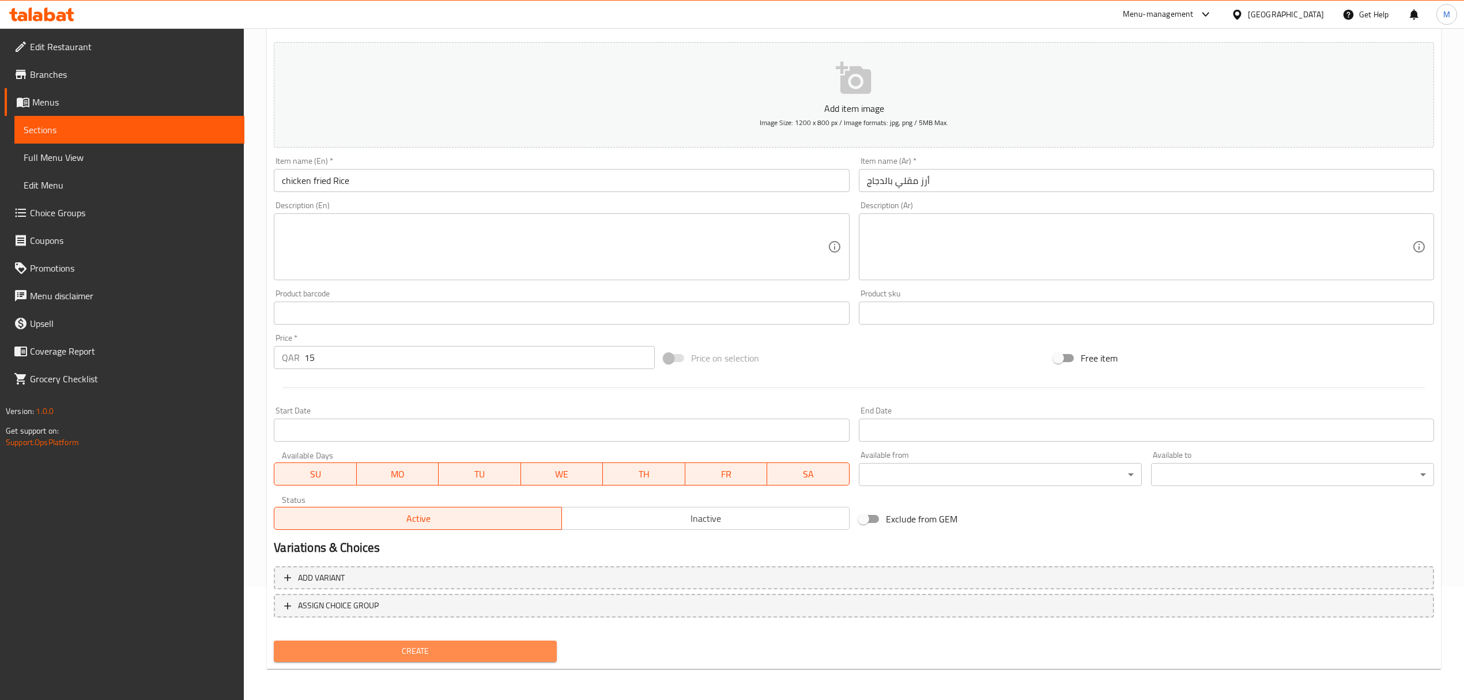
click at [384, 651] on span "Create" at bounding box center [415, 651] width 265 height 14
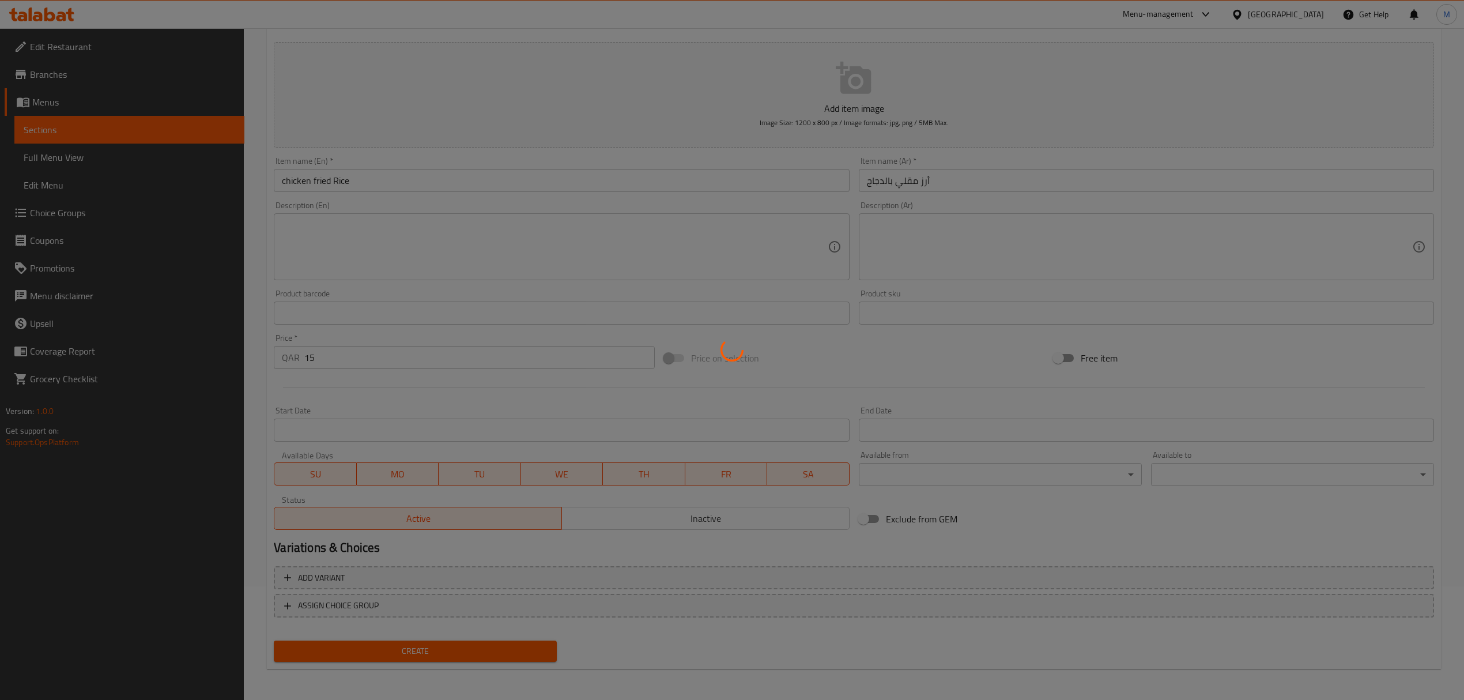
type input "0"
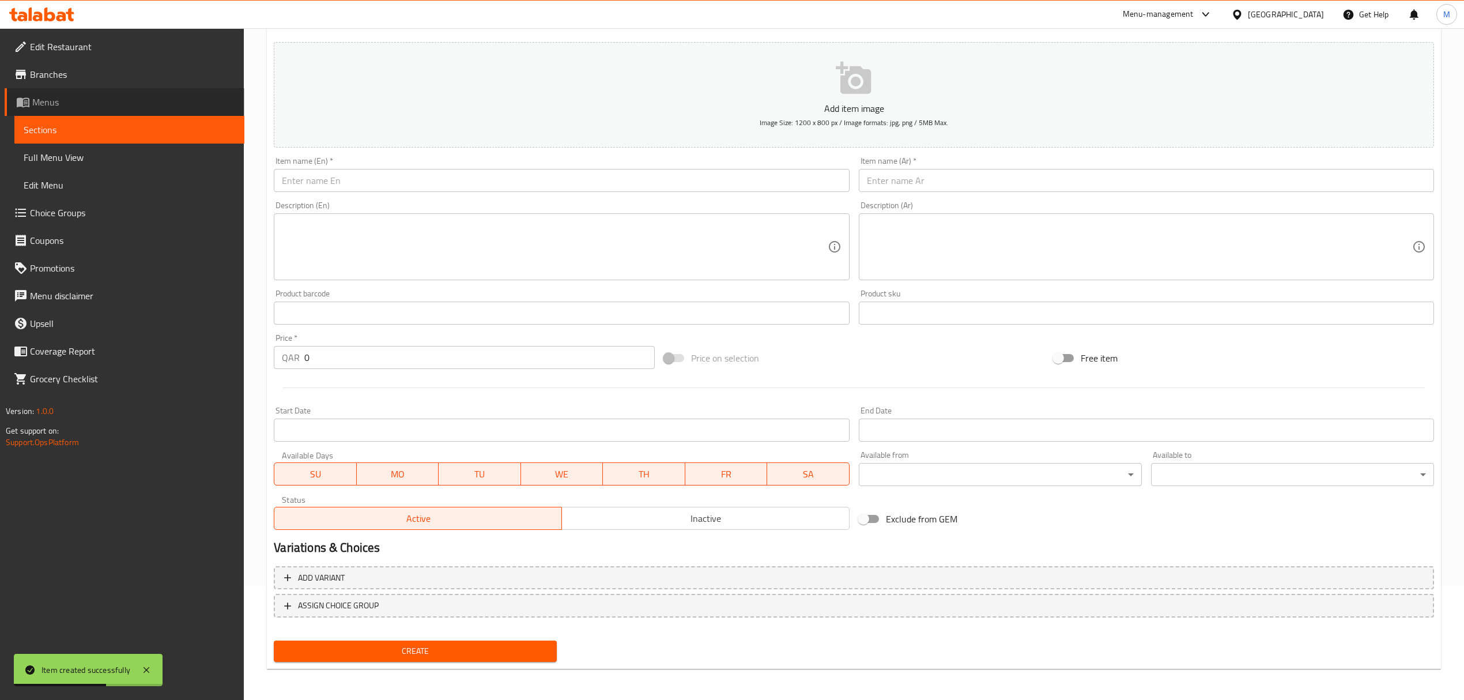
click at [54, 96] on span "Menus" at bounding box center [133, 102] width 203 height 14
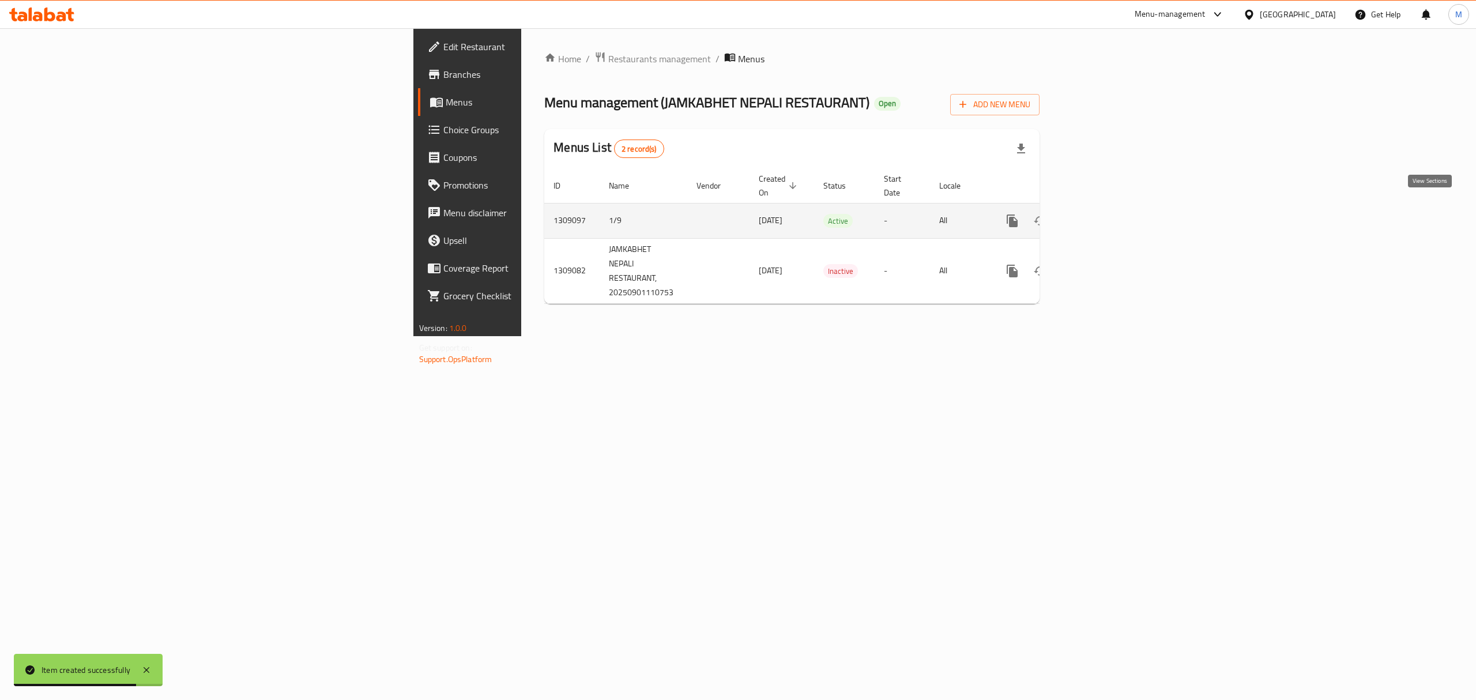
click at [1109, 209] on link "enhanced table" at bounding box center [1095, 221] width 28 height 28
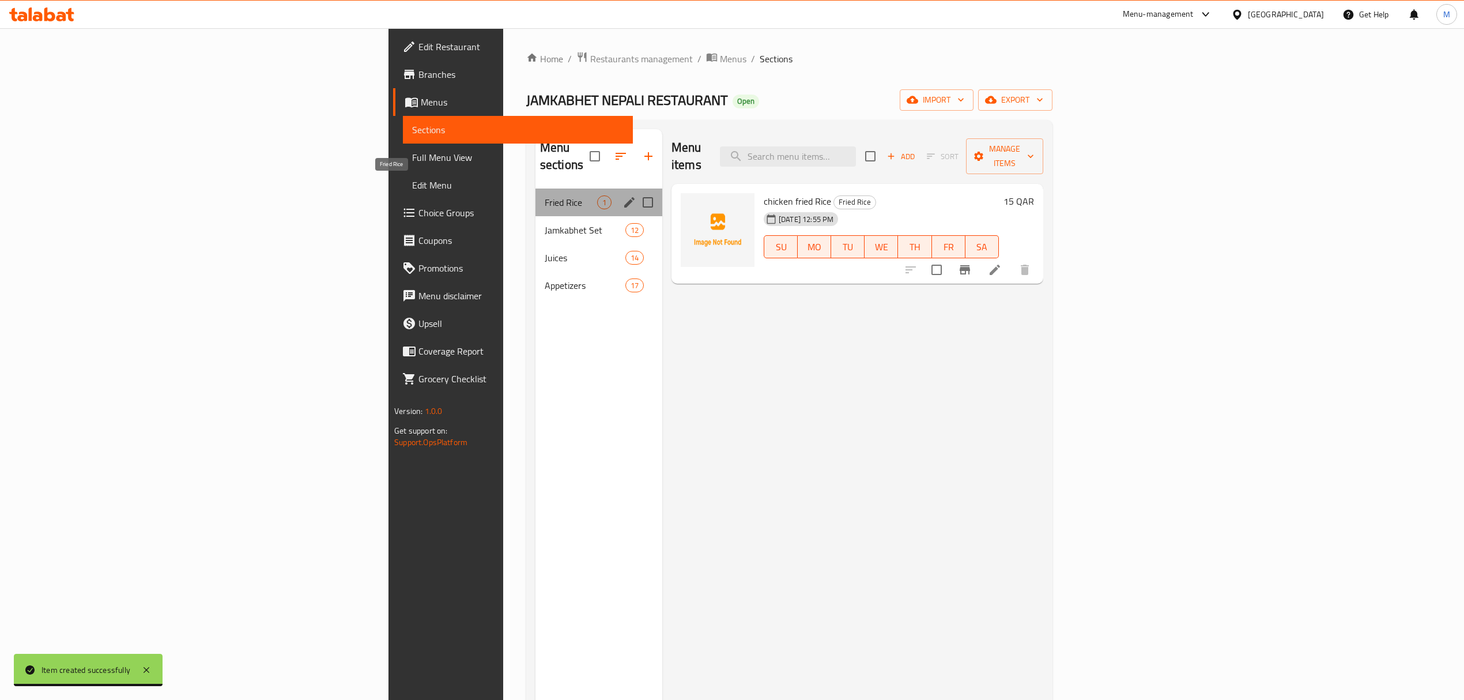
click at [545, 195] on span "Fried Rice" at bounding box center [571, 202] width 52 height 14
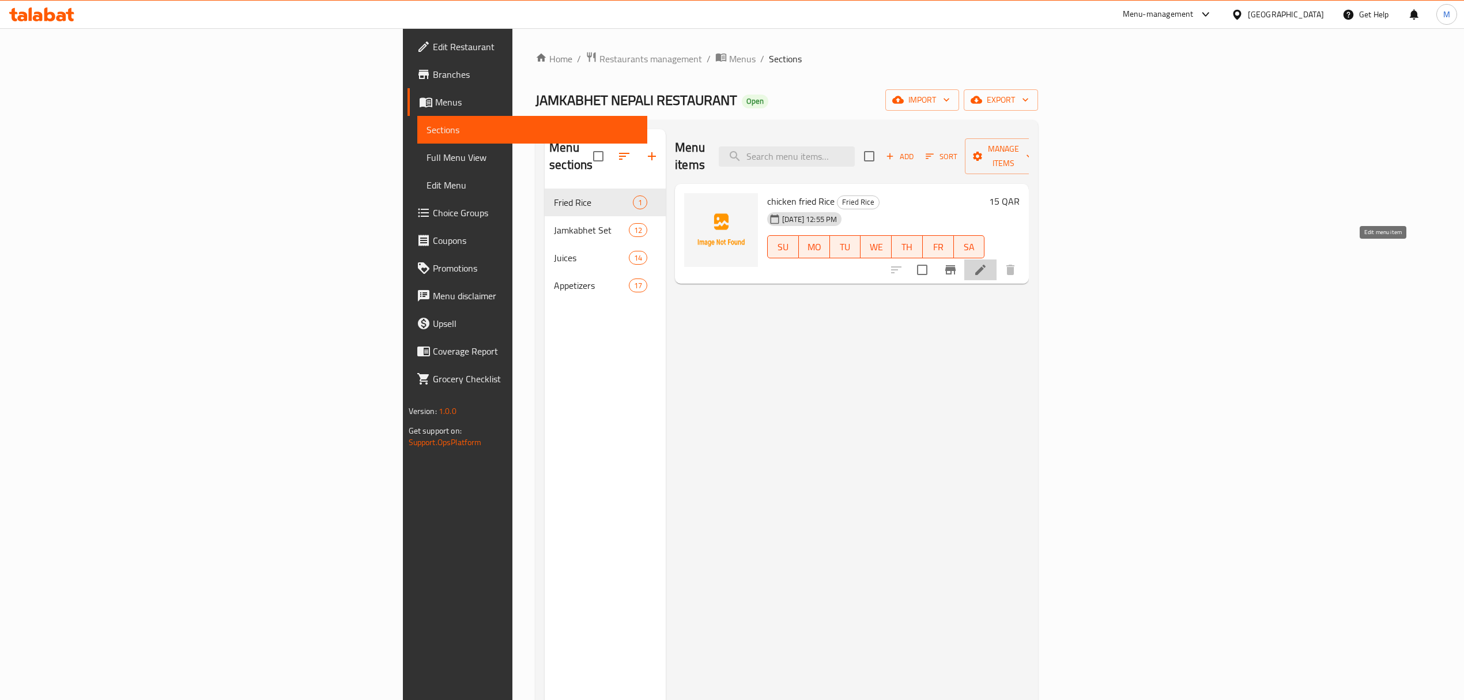
click at [987, 263] on icon at bounding box center [981, 270] width 14 height 14
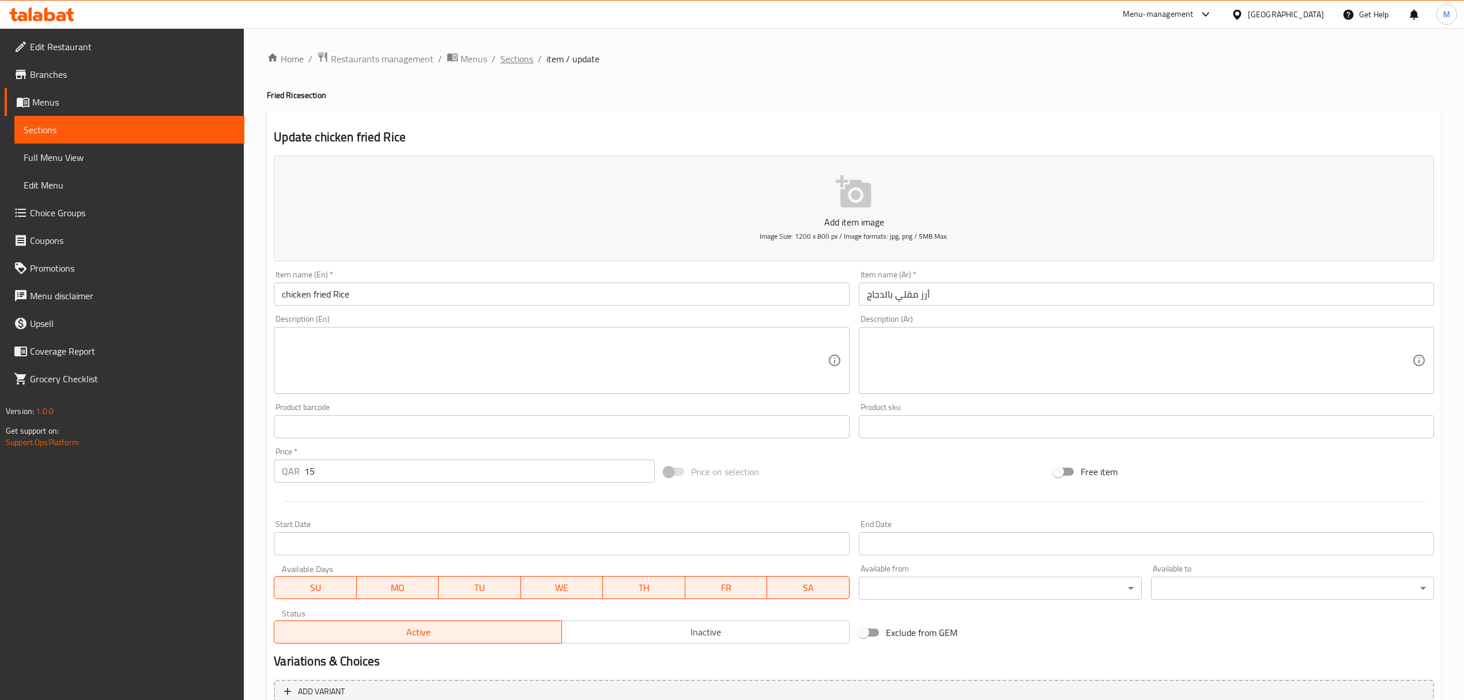
click at [505, 59] on span "Sections" at bounding box center [516, 59] width 33 height 14
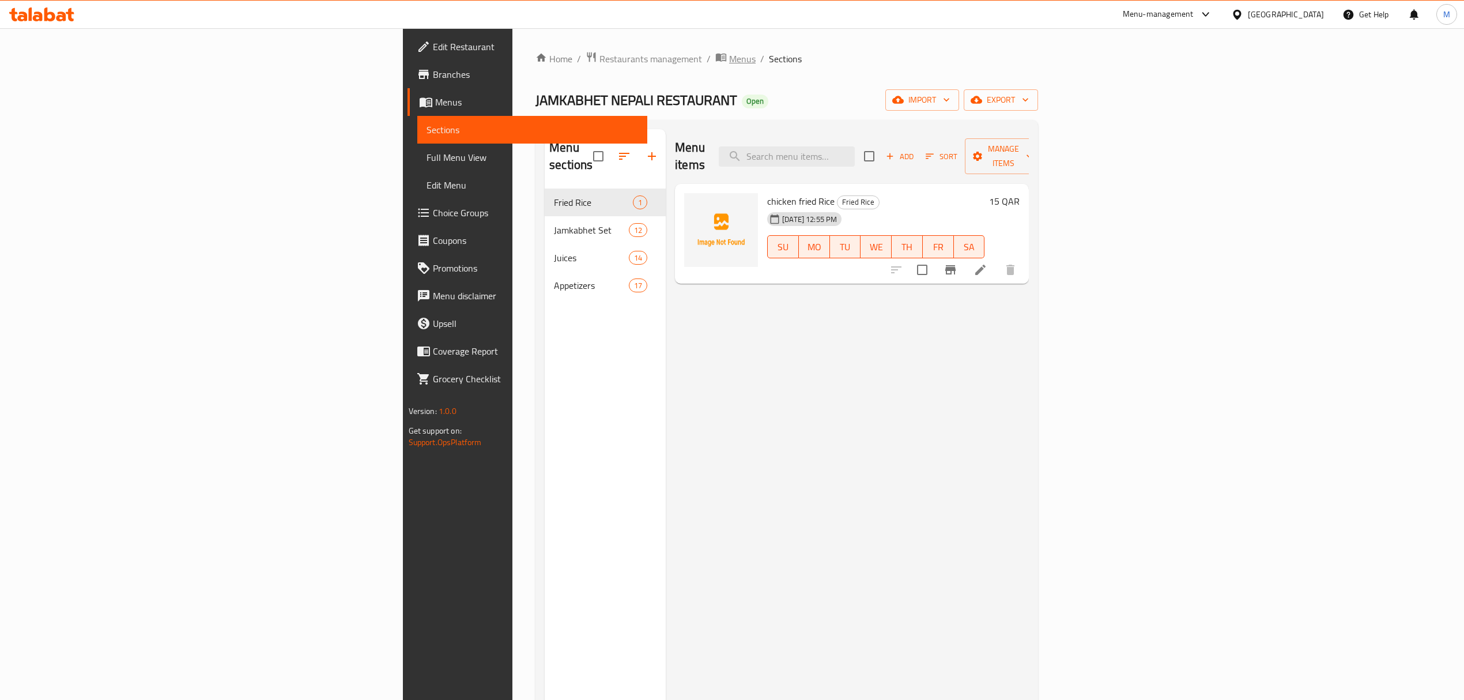
click at [722, 56] on icon "breadcrumb" at bounding box center [723, 58] width 3 height 4
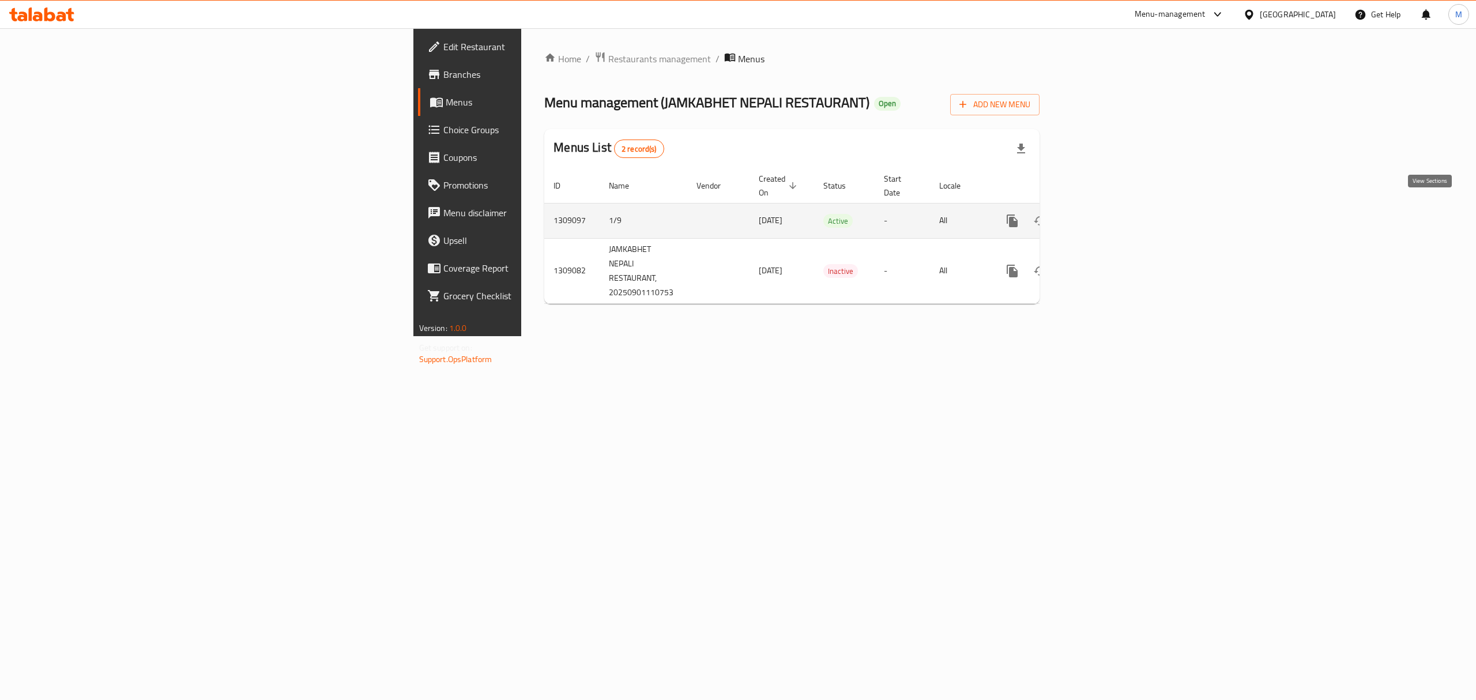
click at [1102, 214] on icon "enhanced table" at bounding box center [1095, 221] width 14 height 14
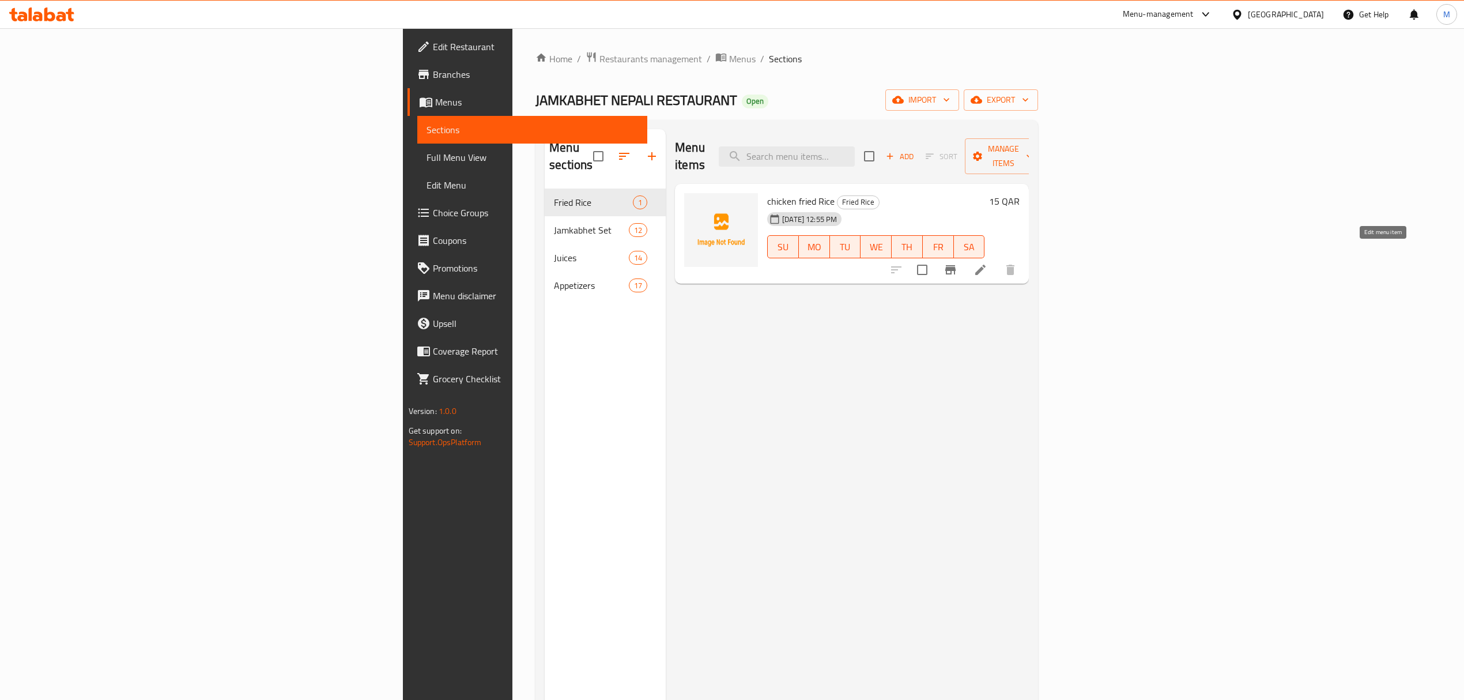
click at [987, 263] on icon at bounding box center [981, 270] width 14 height 14
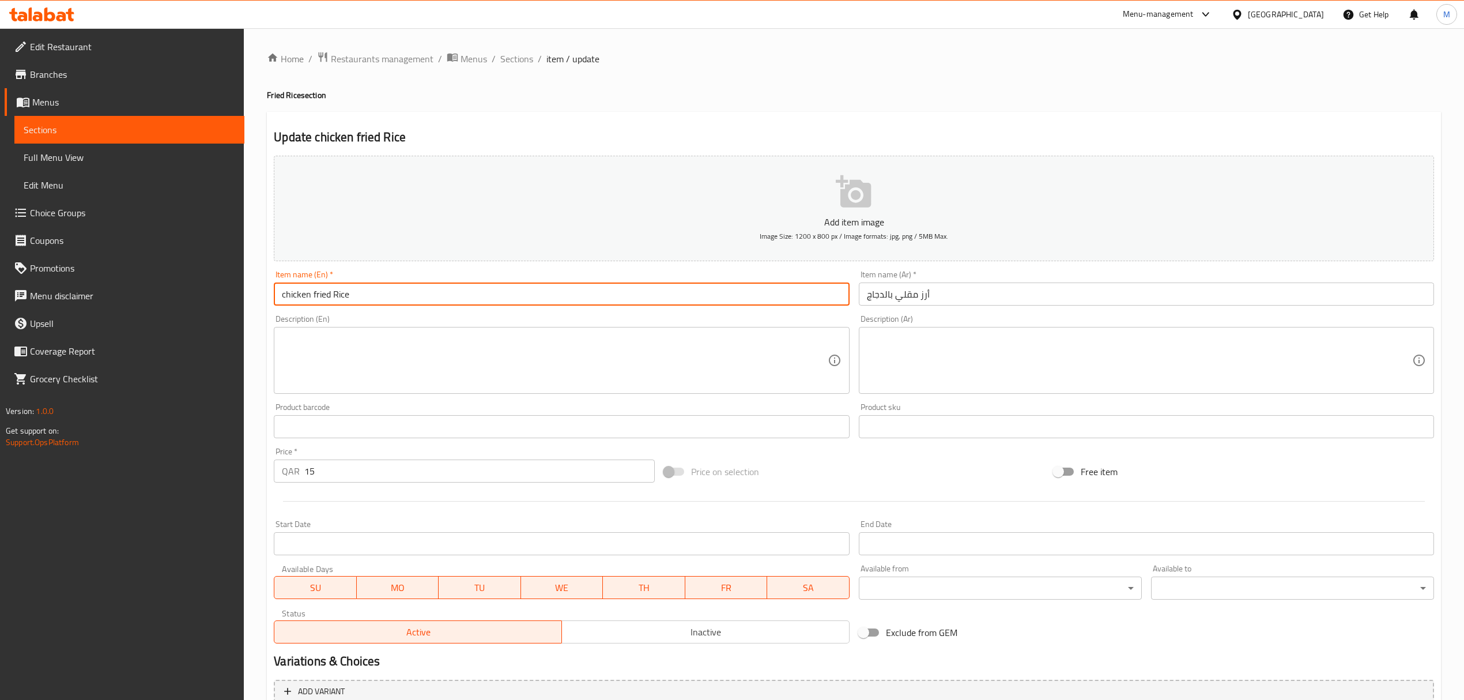
click at [286, 300] on input "chicken fried Rice" at bounding box center [561, 293] width 575 height 23
click at [315, 294] on input "Chicken fried Rice" at bounding box center [561, 293] width 575 height 23
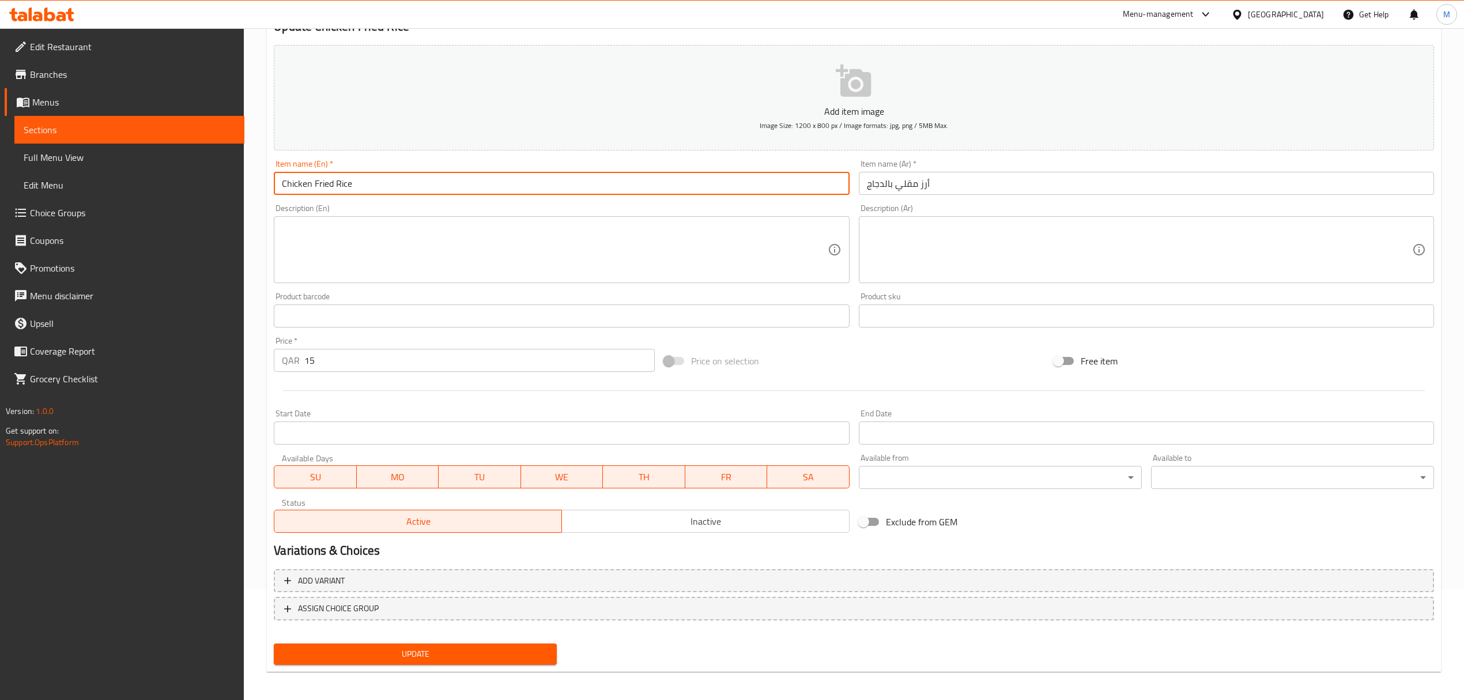
scroll to position [114, 0]
type input "Chicken Fried Rice"
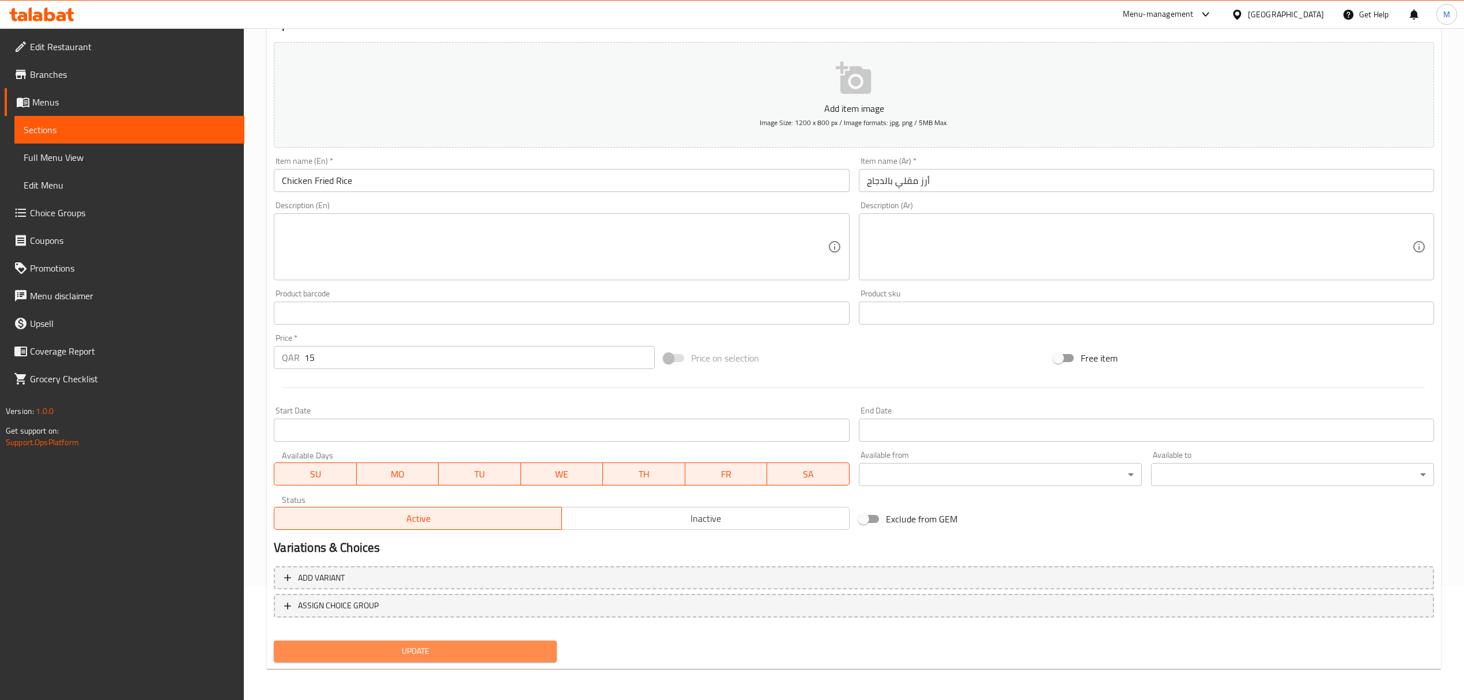
click at [359, 644] on span "Update" at bounding box center [415, 651] width 265 height 14
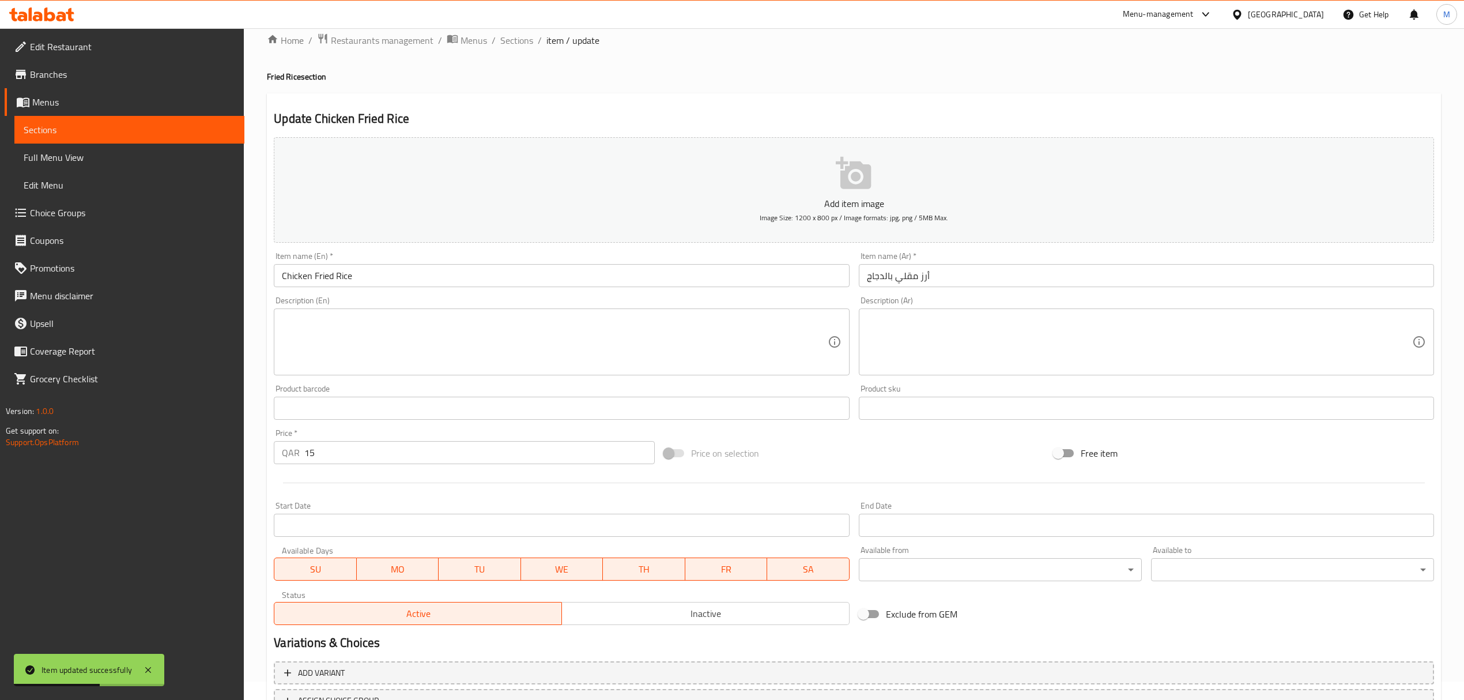
scroll to position [0, 0]
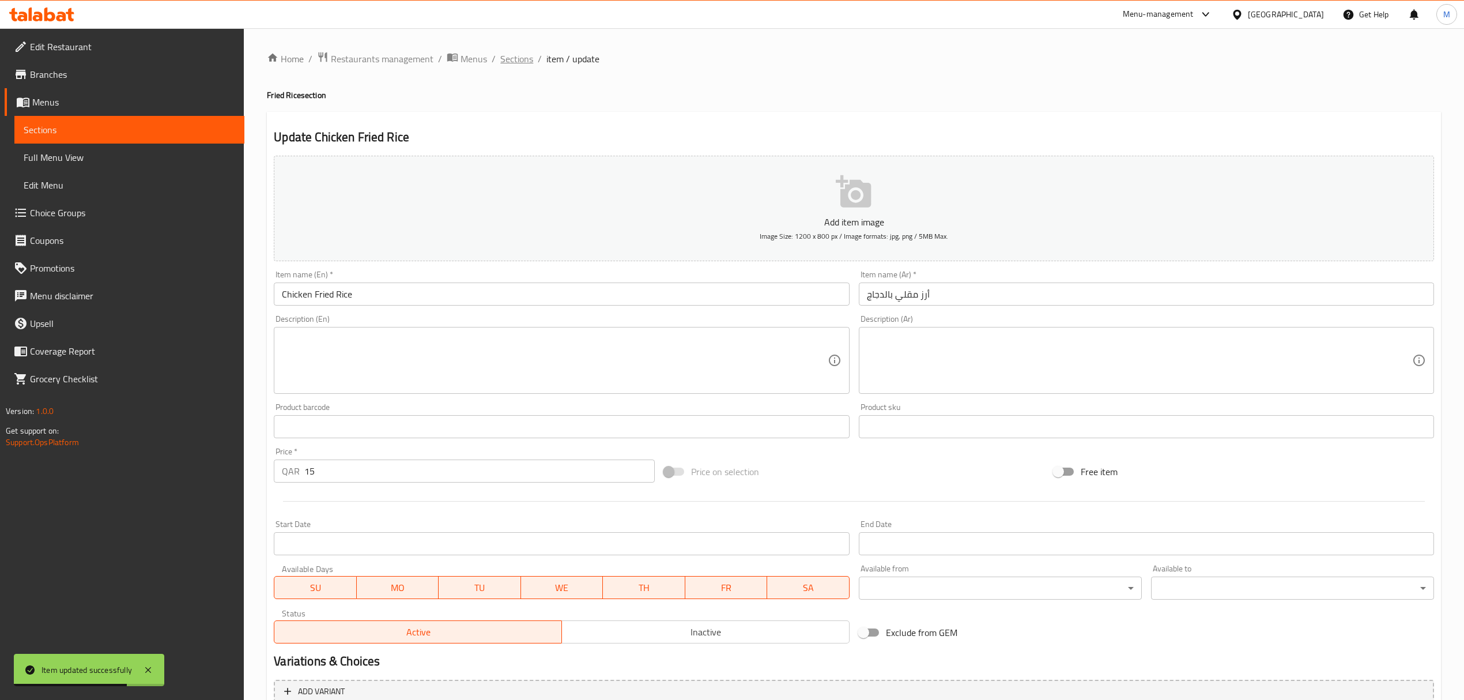
click at [505, 61] on span "Sections" at bounding box center [516, 59] width 33 height 14
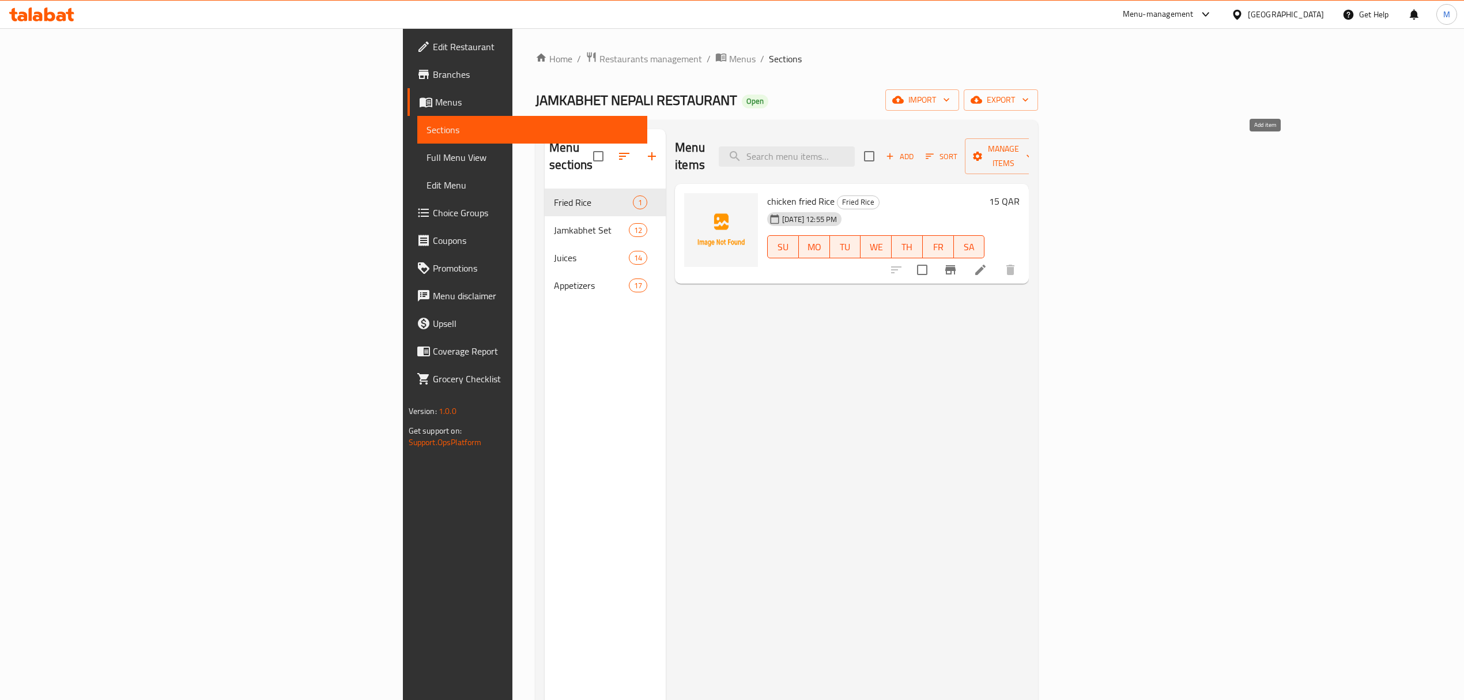
click at [915, 150] on span "Add" at bounding box center [899, 156] width 31 height 13
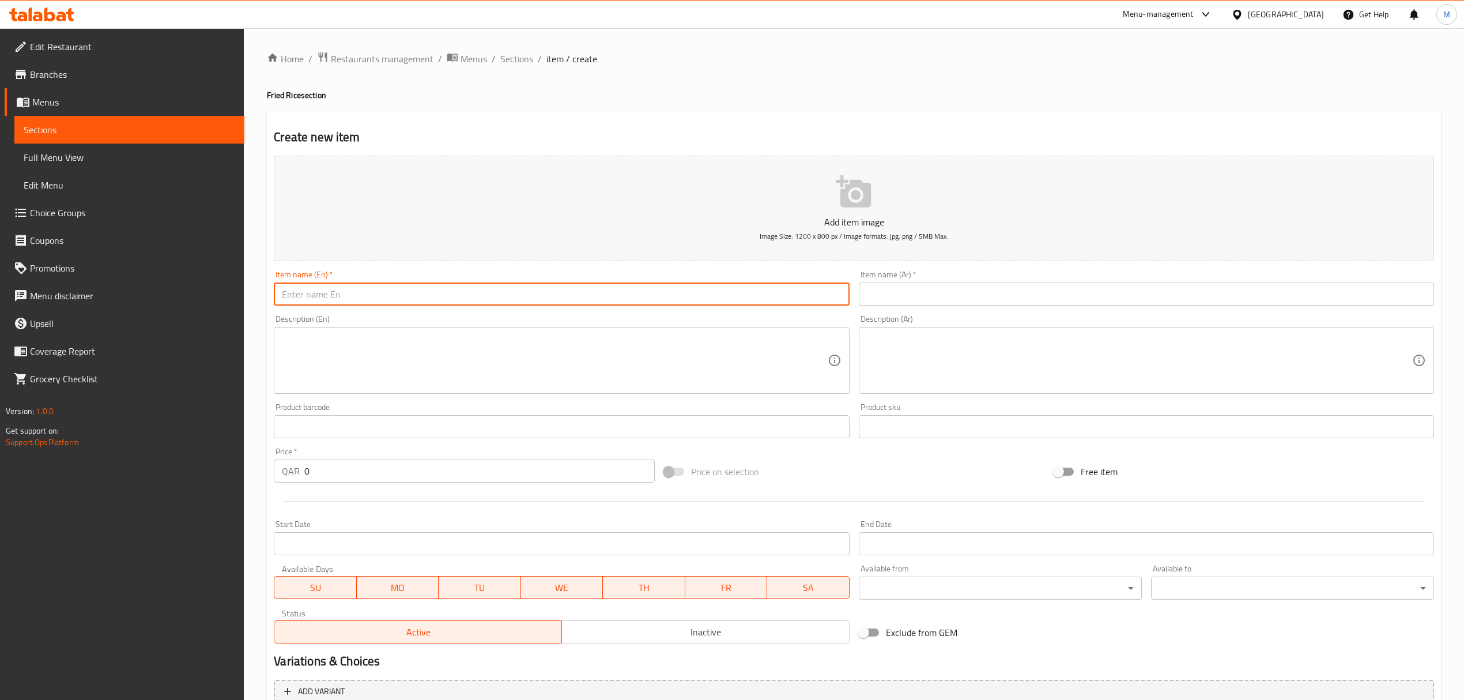
click at [341, 295] on input "text" at bounding box center [561, 293] width 575 height 23
drag, startPoint x: 362, startPoint y: 296, endPoint x: 248, endPoint y: 280, distance: 115.2
click at [249, 280] on div "Home / Restaurants management / Menus / Sections / item / create Fried Rice sec…" at bounding box center [854, 421] width 1220 height 786
type input "Mix Fried Rice"
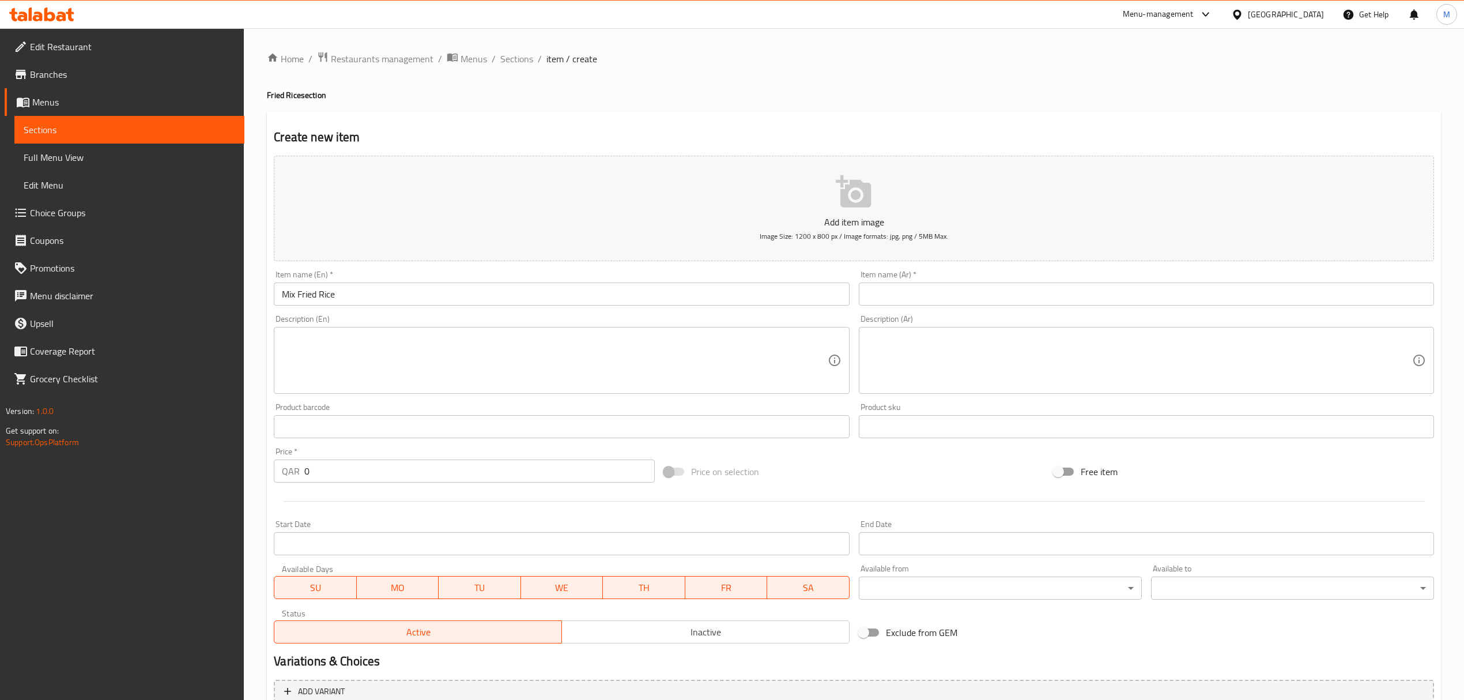
click at [985, 299] on input "text" at bounding box center [1146, 293] width 575 height 23
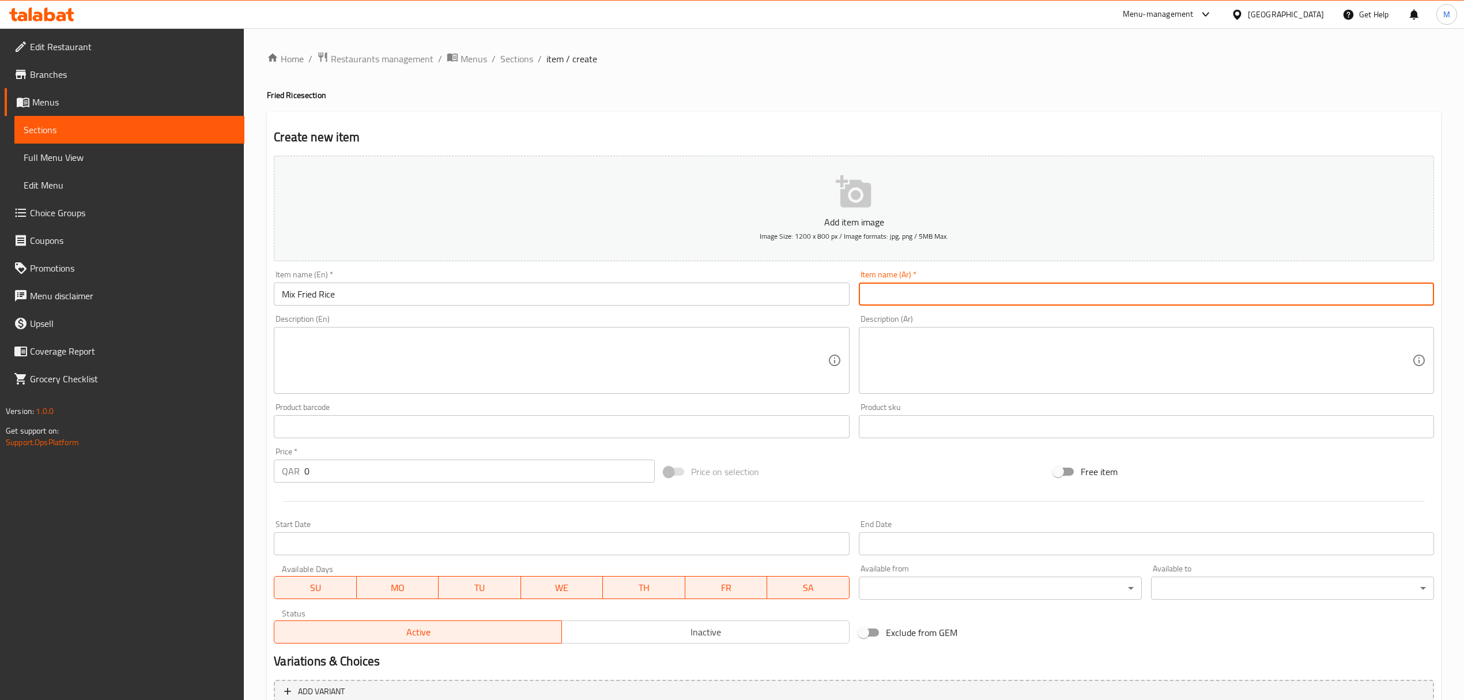
paste input "أرز مقلي مشكل"
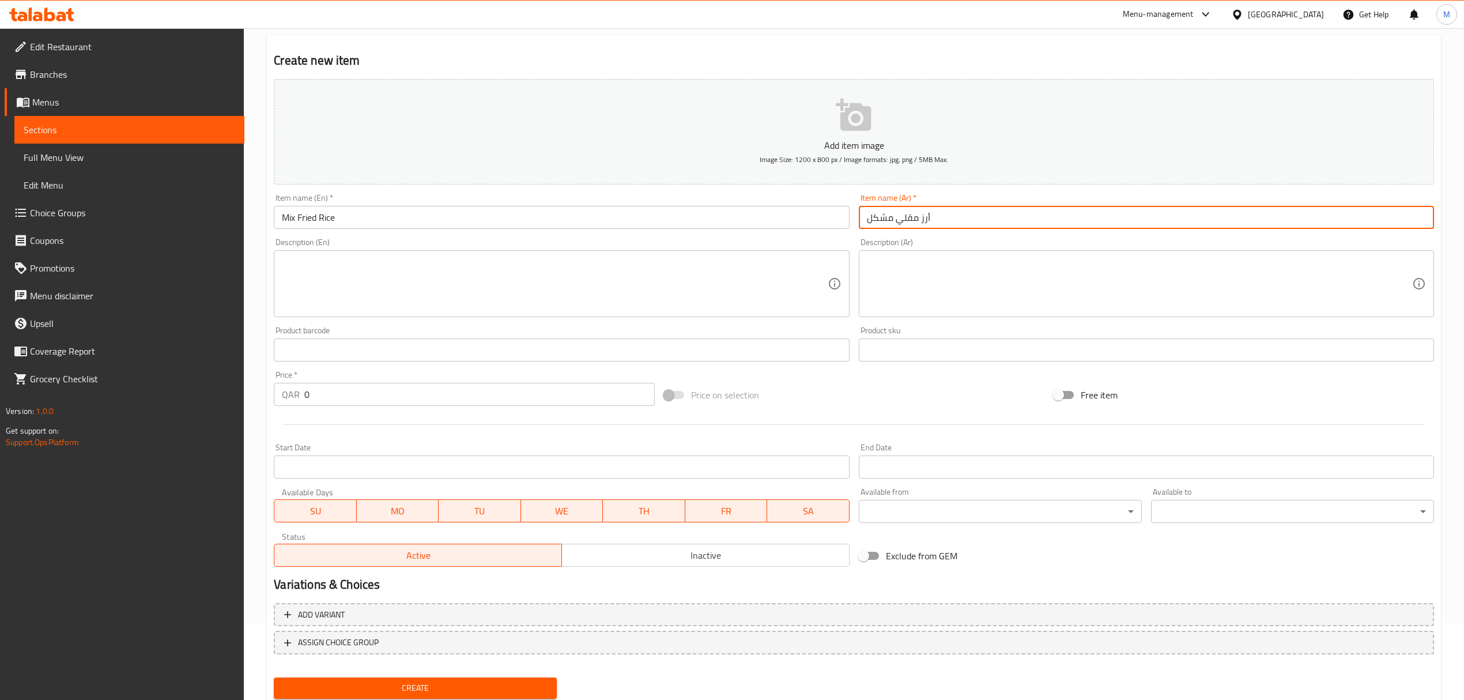
type input "أرز مقلي مشكل"
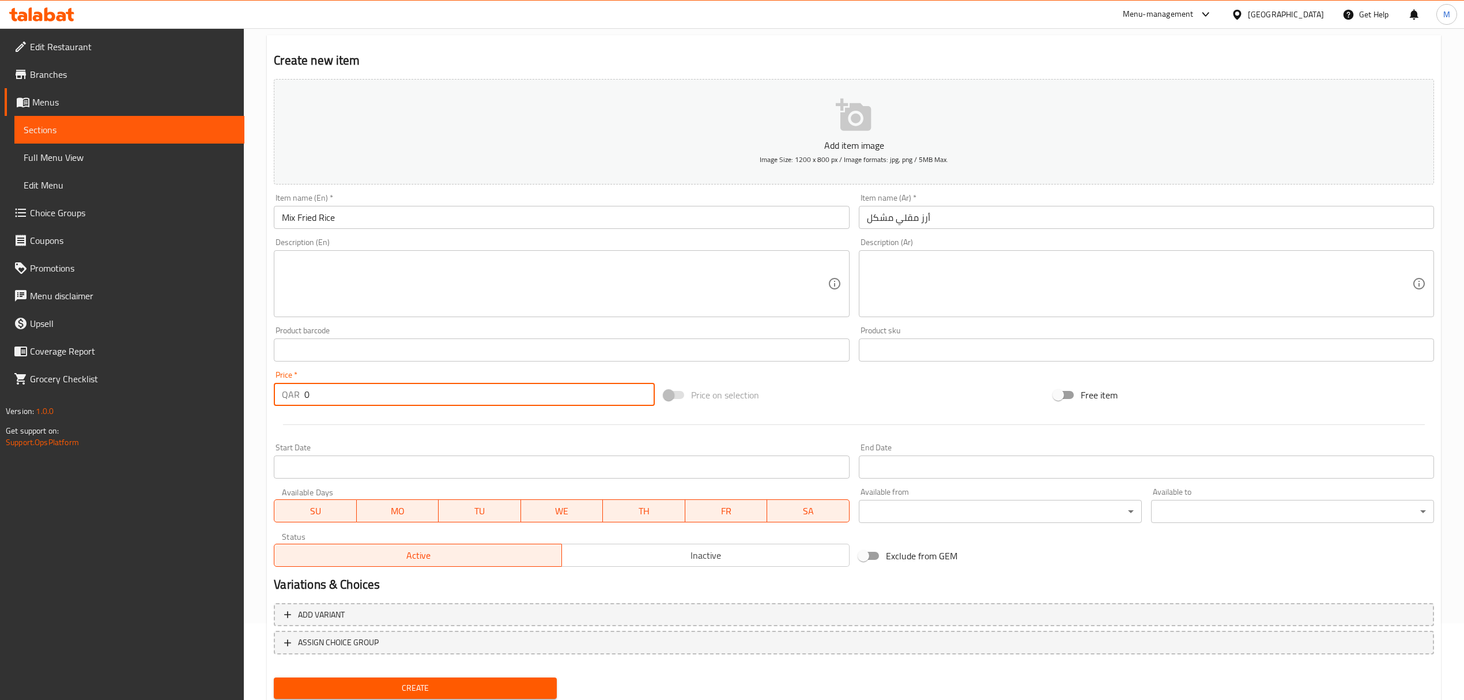
drag, startPoint x: 437, startPoint y: 404, endPoint x: 358, endPoint y: 390, distance: 80.2
click at [358, 390] on input "0" at bounding box center [479, 394] width 350 height 23
type input "20"
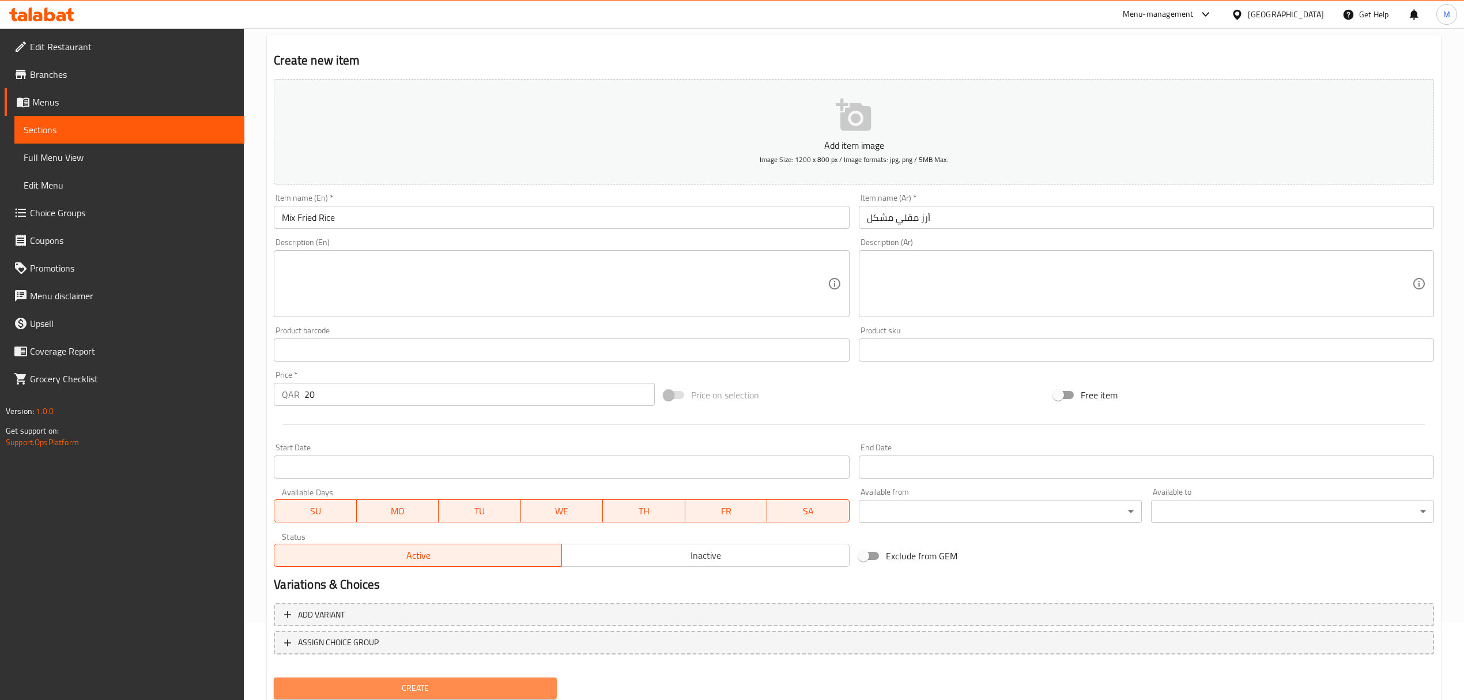
click at [363, 679] on button "Create" at bounding box center [415, 687] width 283 height 21
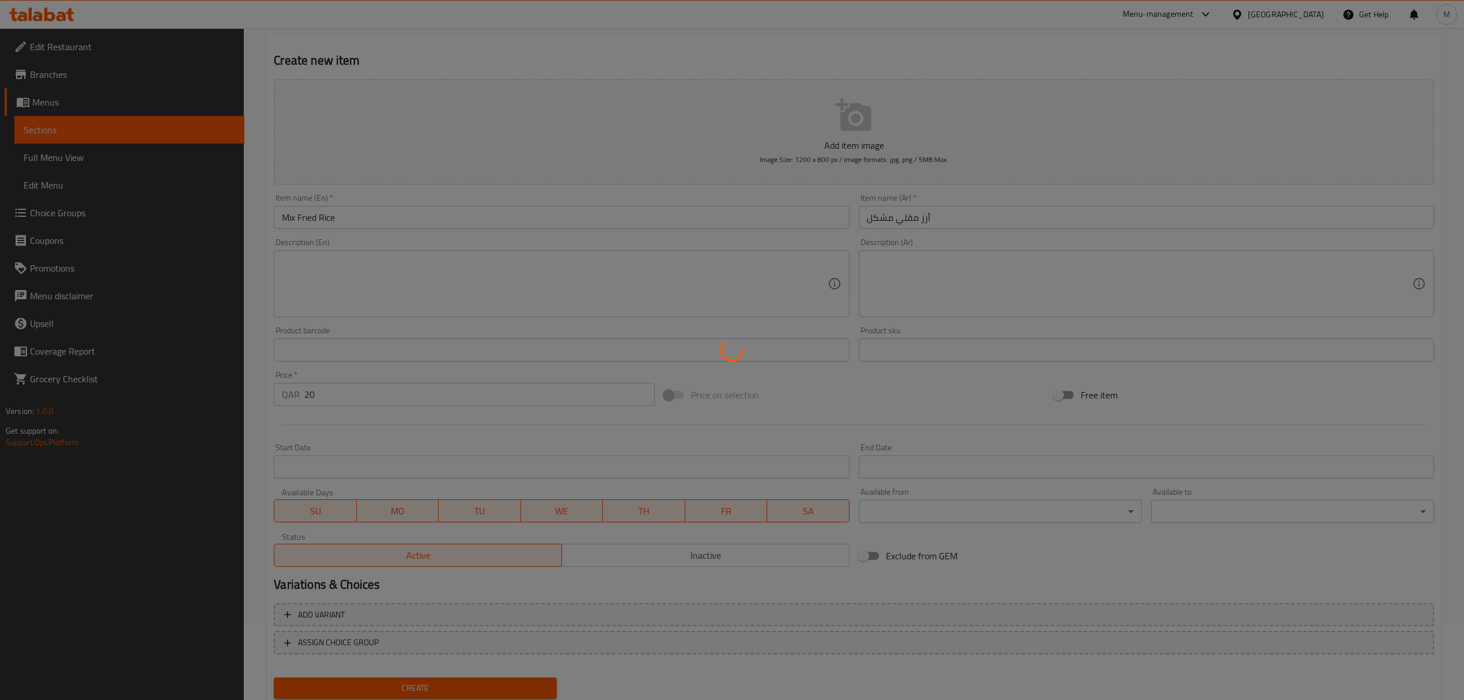
type input "0"
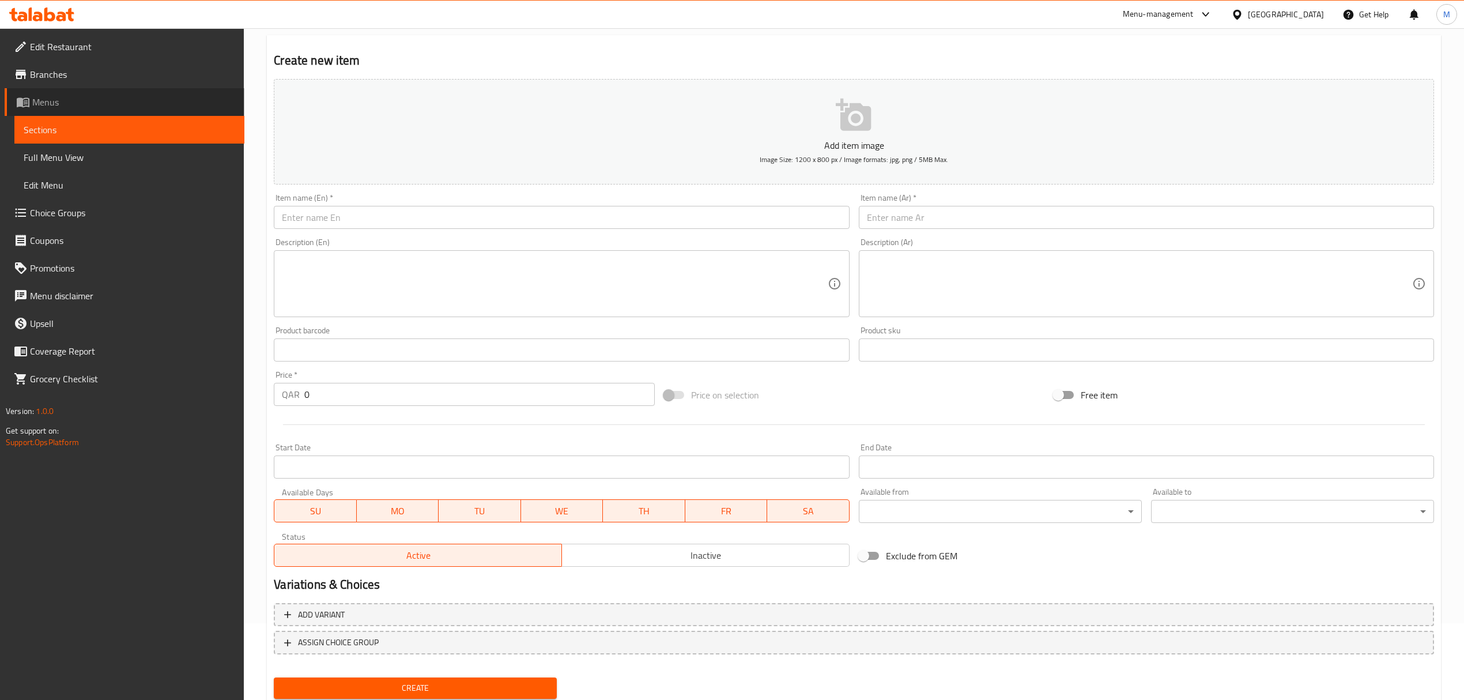
click at [30, 100] on span at bounding box center [24, 102] width 16 height 14
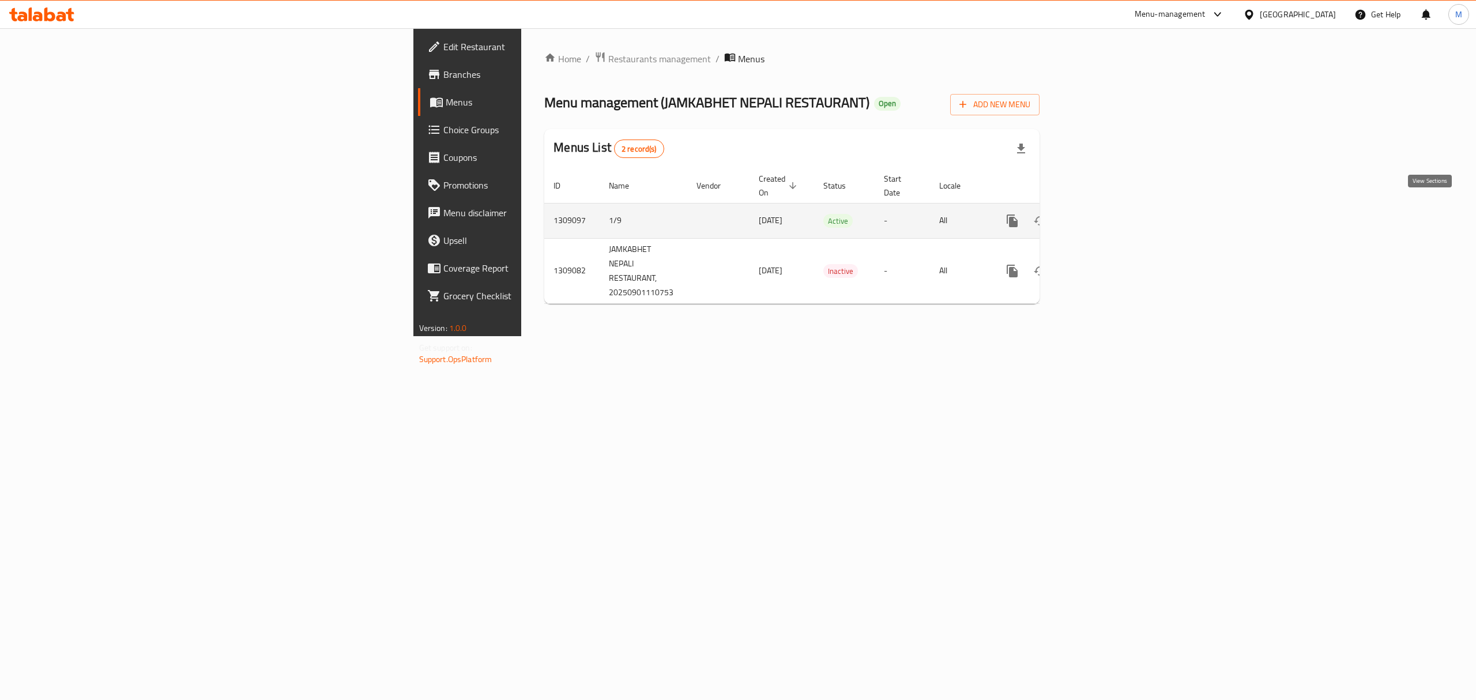
click at [1102, 214] on icon "enhanced table" at bounding box center [1095, 221] width 14 height 14
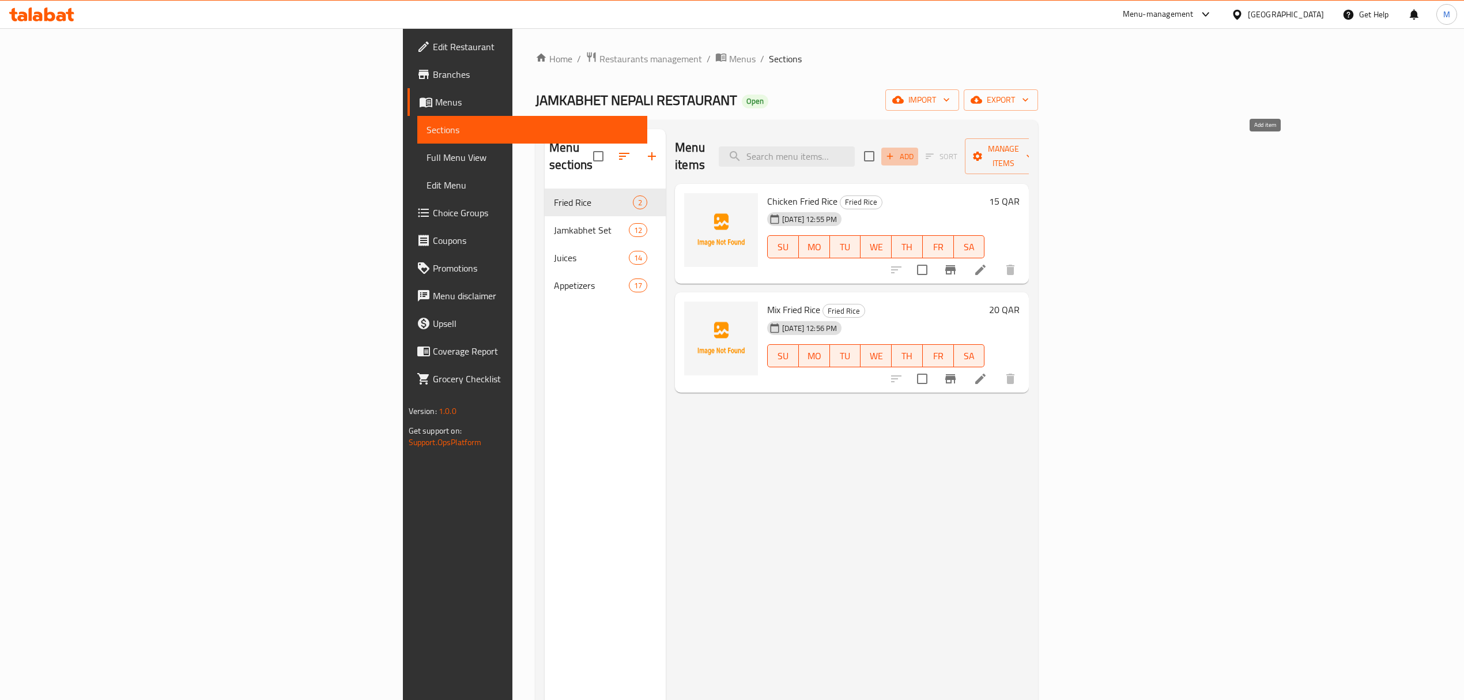
click at [915, 150] on span "Add" at bounding box center [899, 156] width 31 height 13
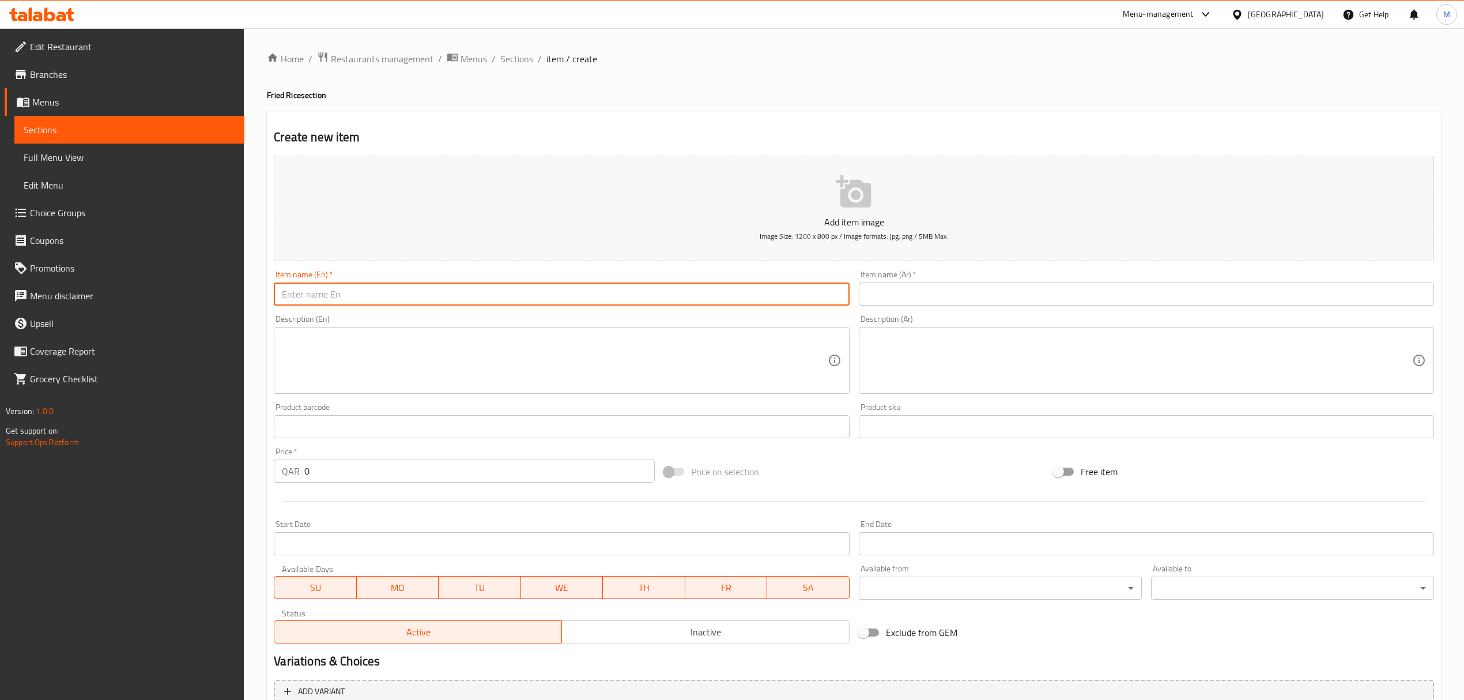
click at [342, 293] on input "text" at bounding box center [561, 293] width 575 height 23
drag, startPoint x: 378, startPoint y: 294, endPoint x: 224, endPoint y: 276, distance: 155.6
click at [224, 276] on div "Edit Restaurant Branches Menus Sections Full Menu View Edit Menu Choice Groups …" at bounding box center [732, 421] width 1464 height 786
type input "Vhutan Fried Rice"
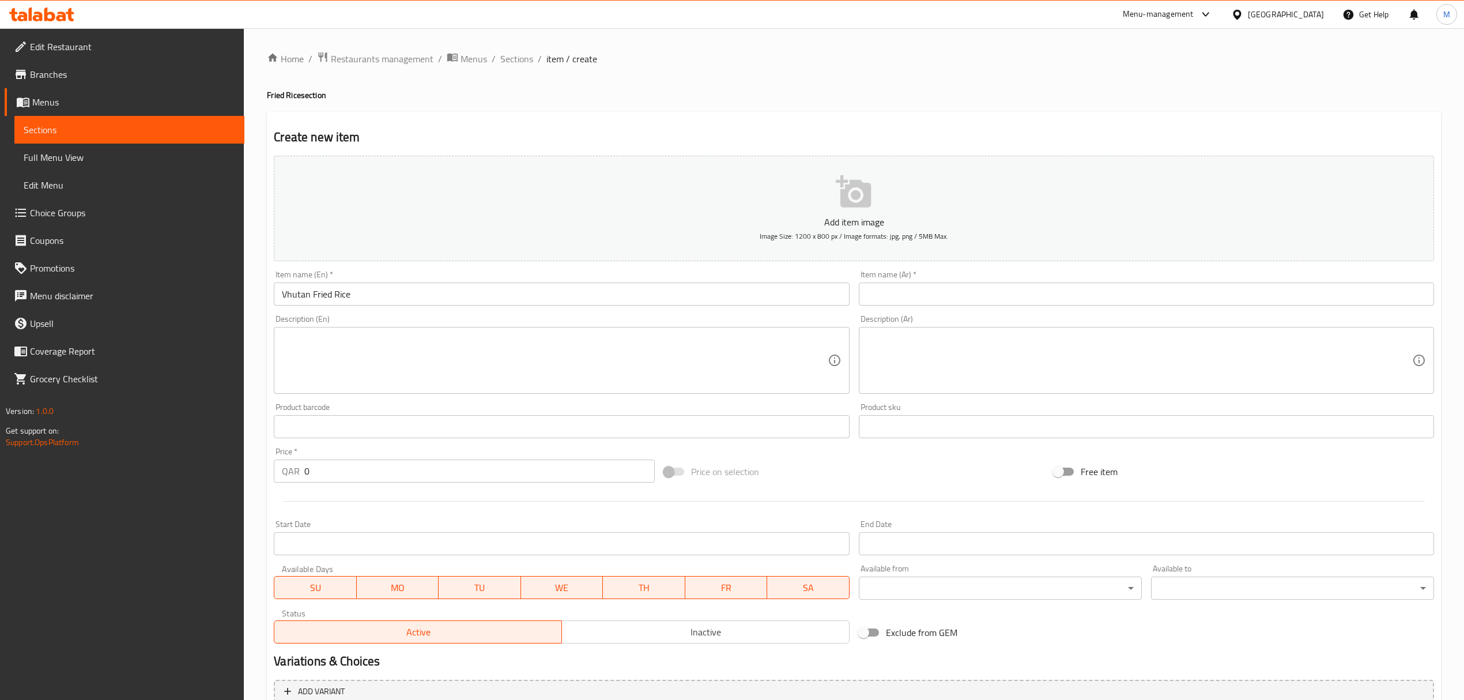
click at [908, 288] on input "text" at bounding box center [1146, 293] width 575 height 23
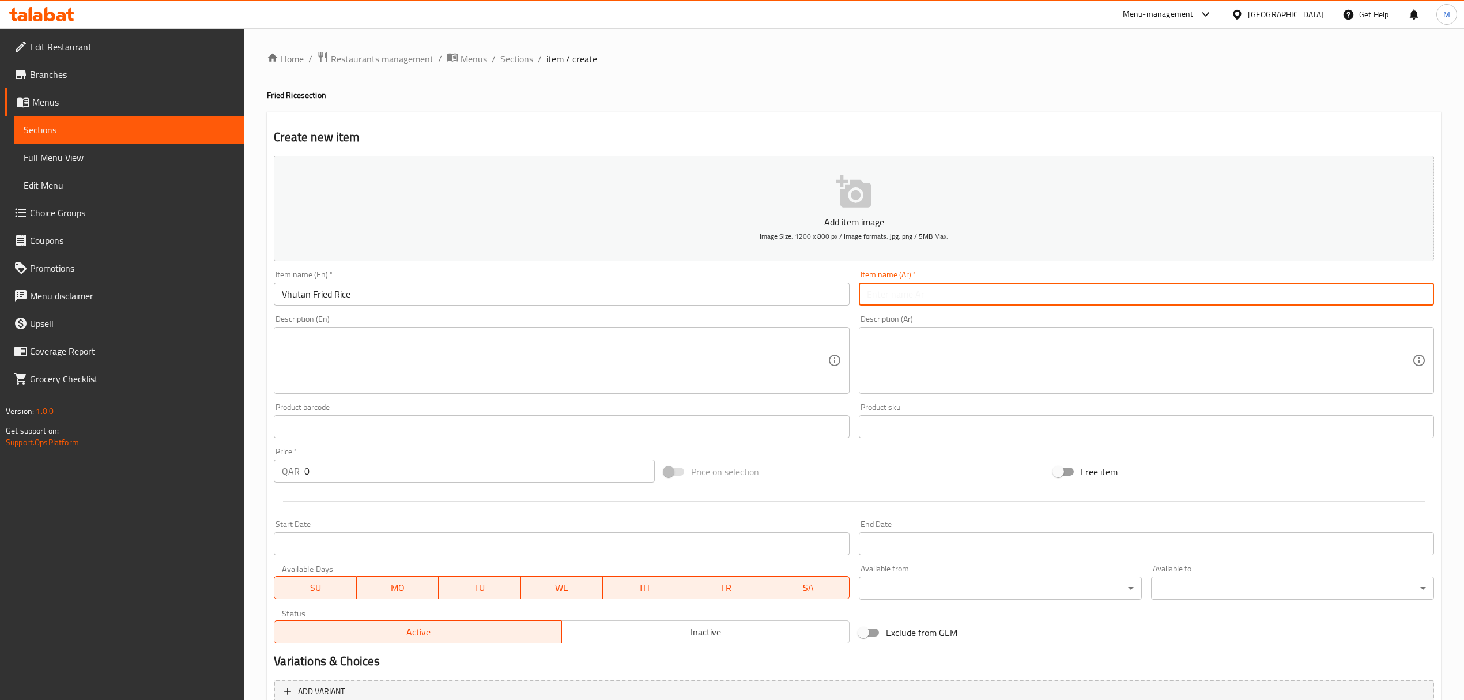
paste input "أرز فوتان المقلي"
type input "أرز فوتان المقلي"
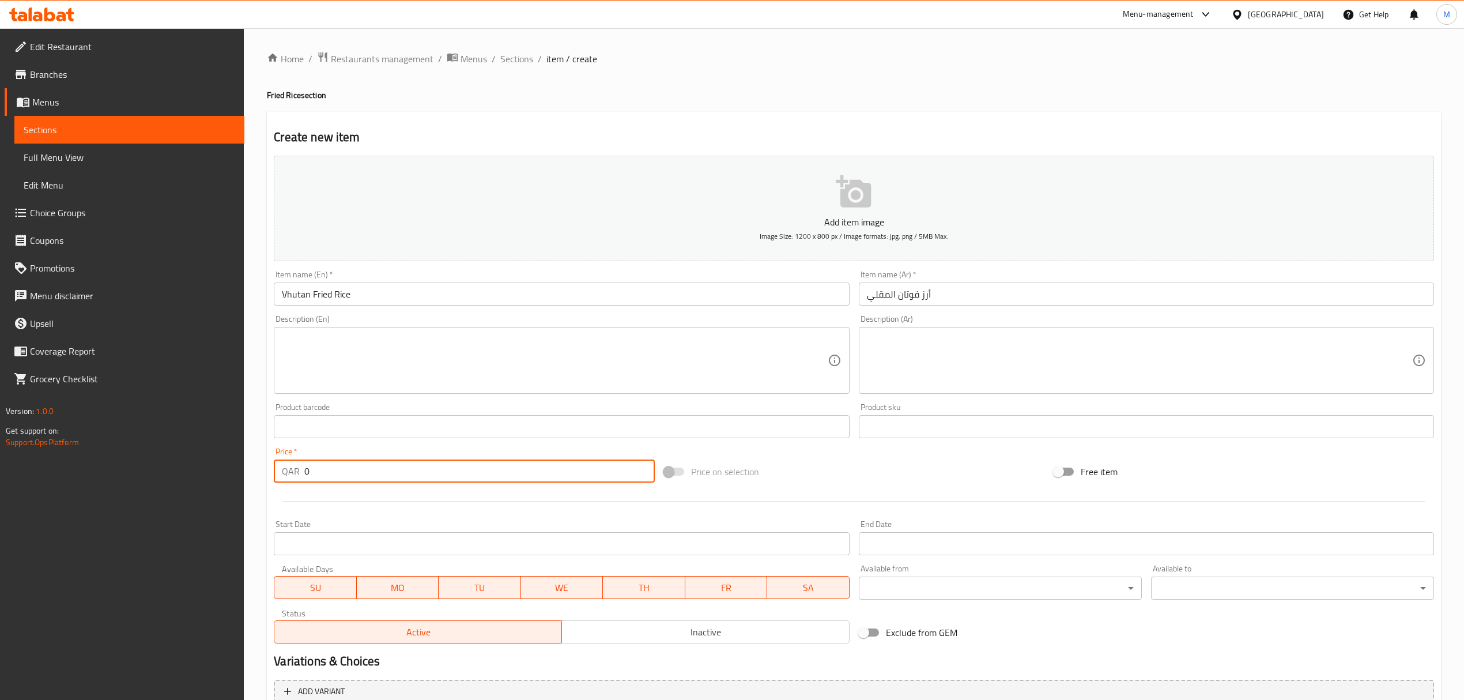
click at [381, 473] on input "0" at bounding box center [479, 470] width 350 height 23
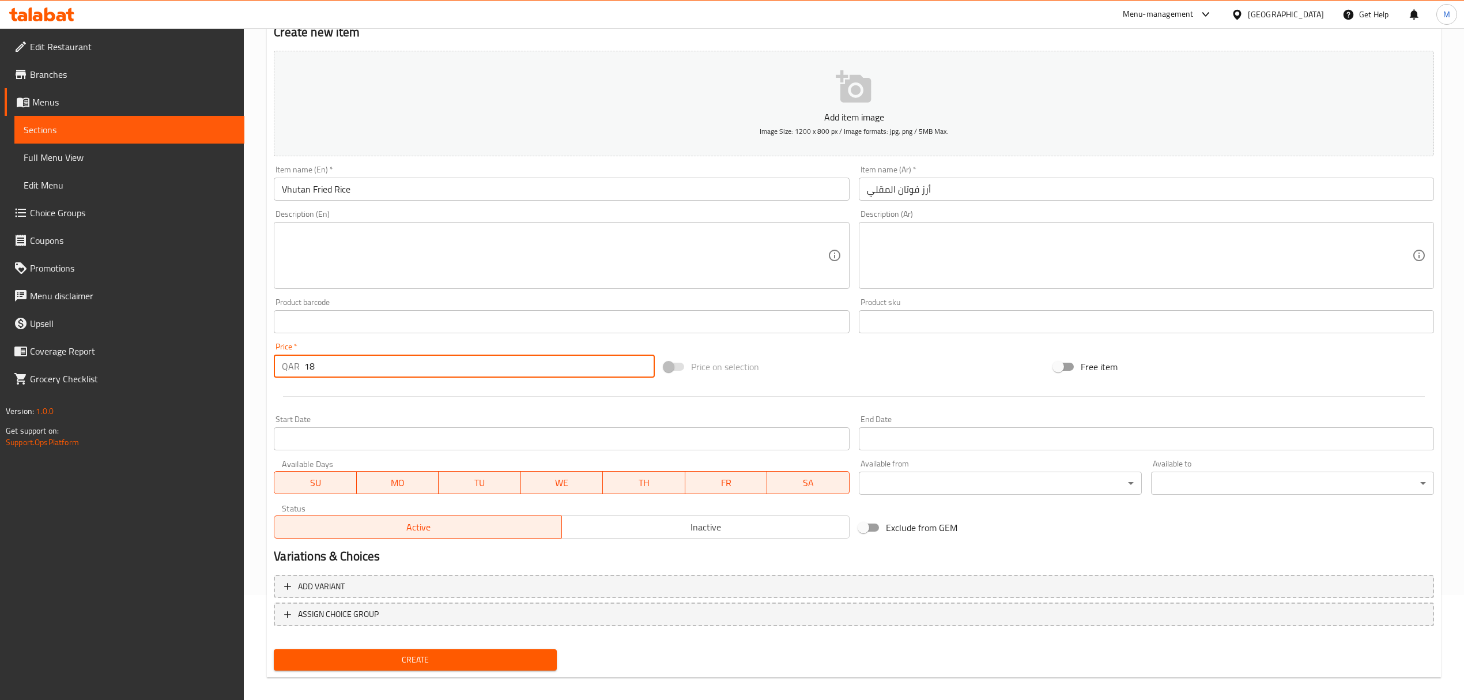
scroll to position [114, 0]
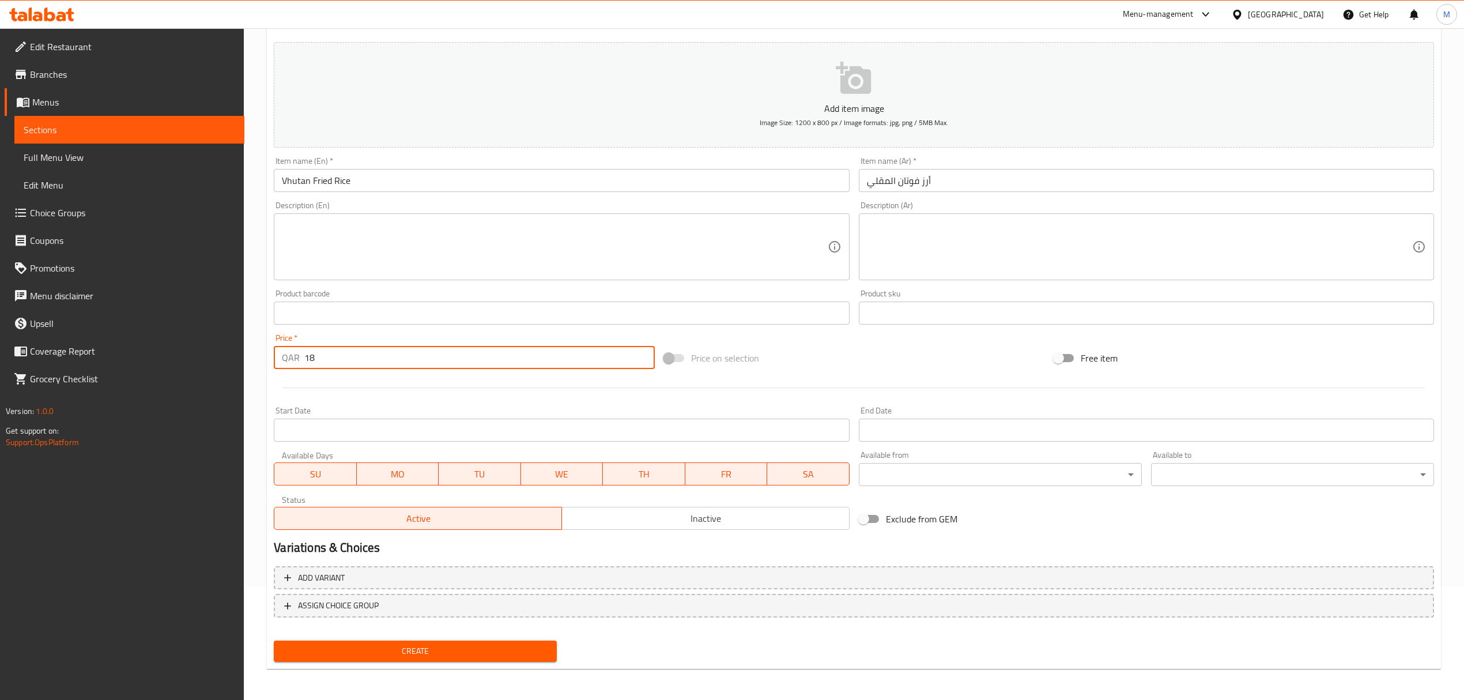
type input "18"
click at [418, 651] on span "Create" at bounding box center [415, 651] width 265 height 14
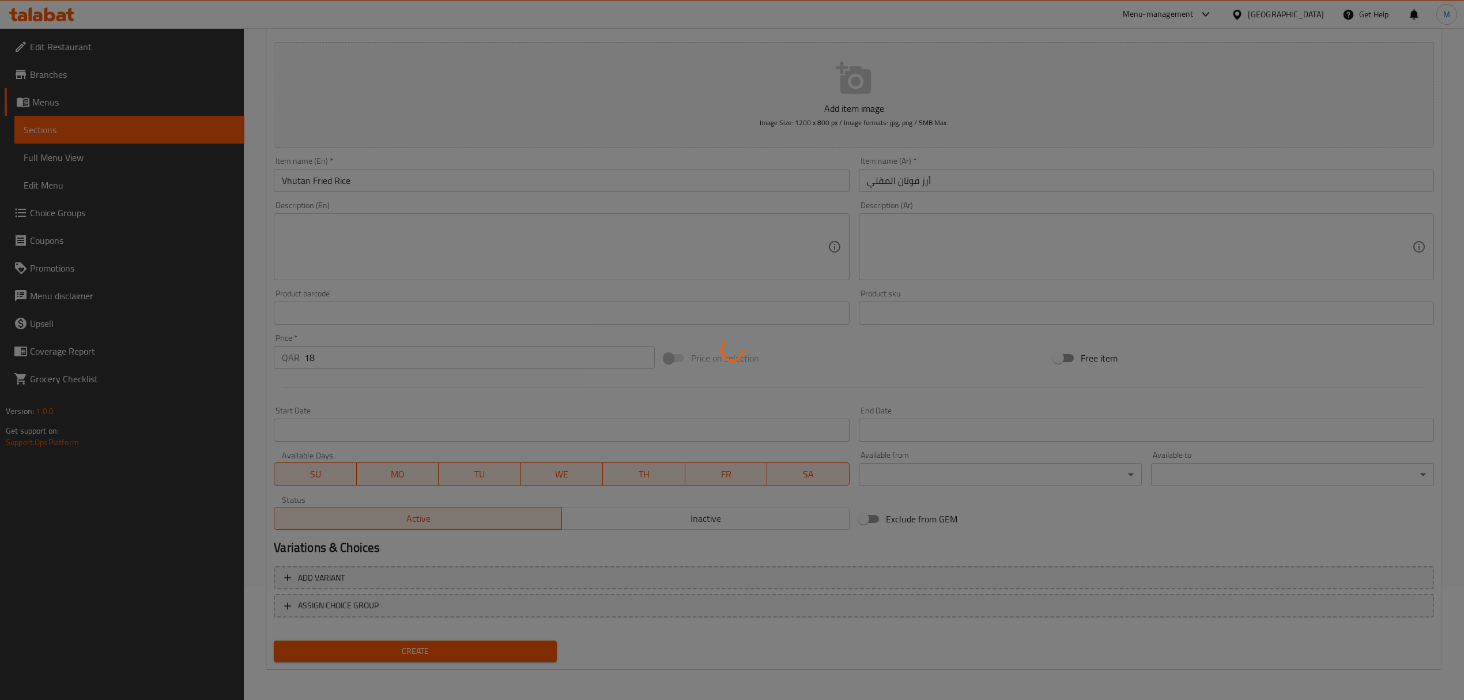
type input "0"
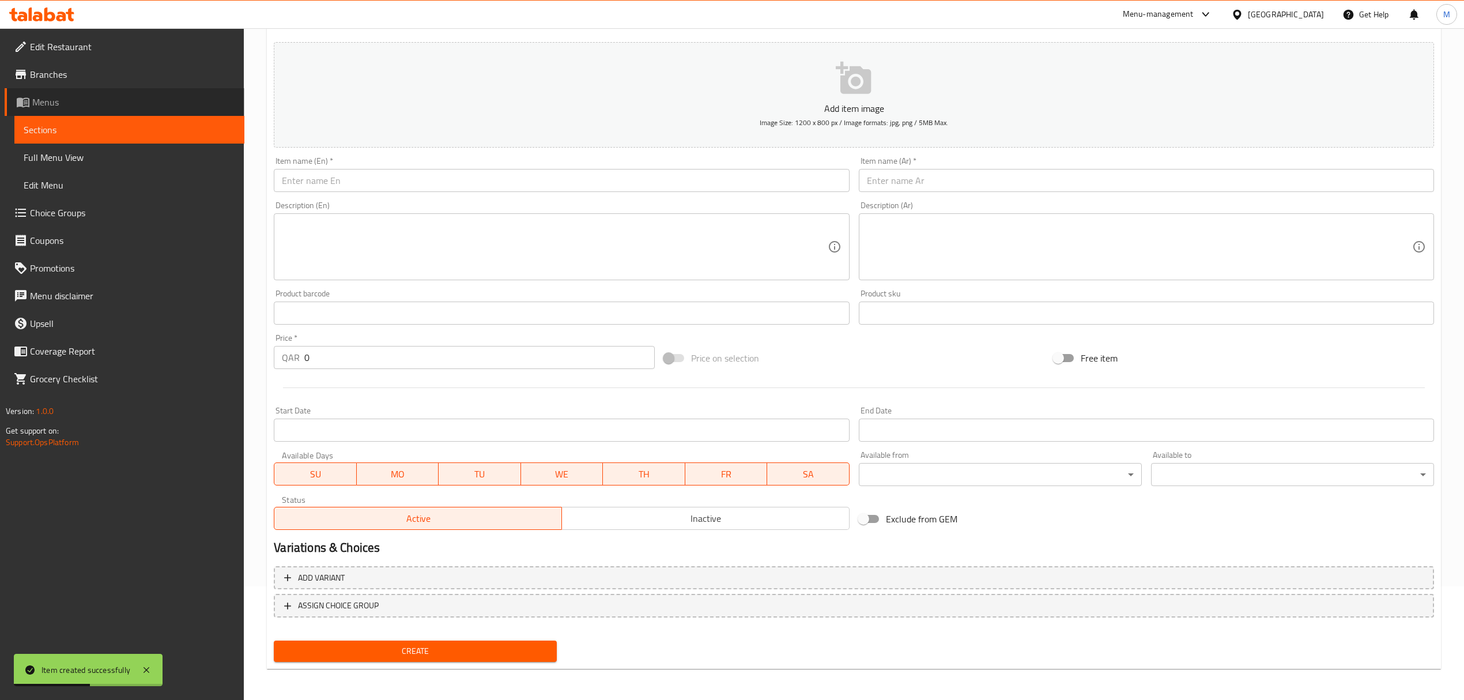
click at [105, 104] on span "Menus" at bounding box center [133, 102] width 203 height 14
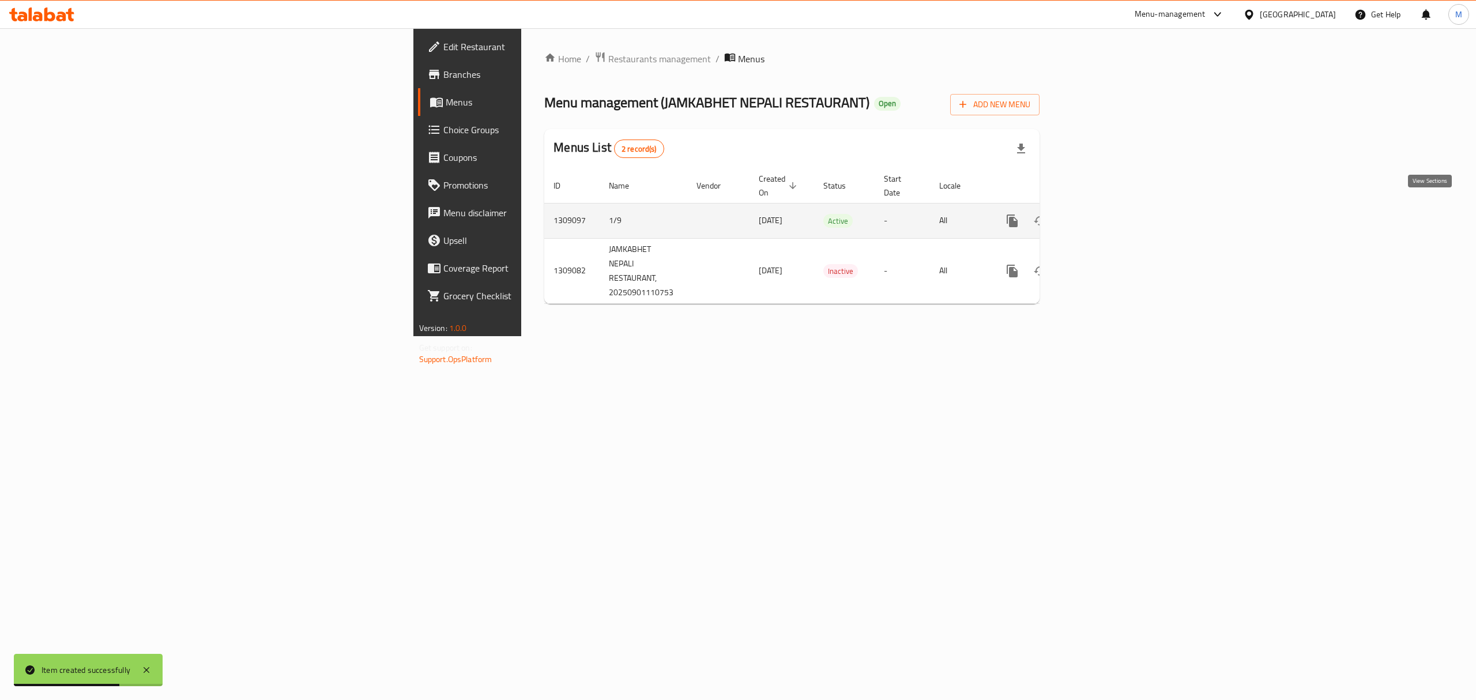
click at [1100, 216] on icon "enhanced table" at bounding box center [1095, 221] width 10 height 10
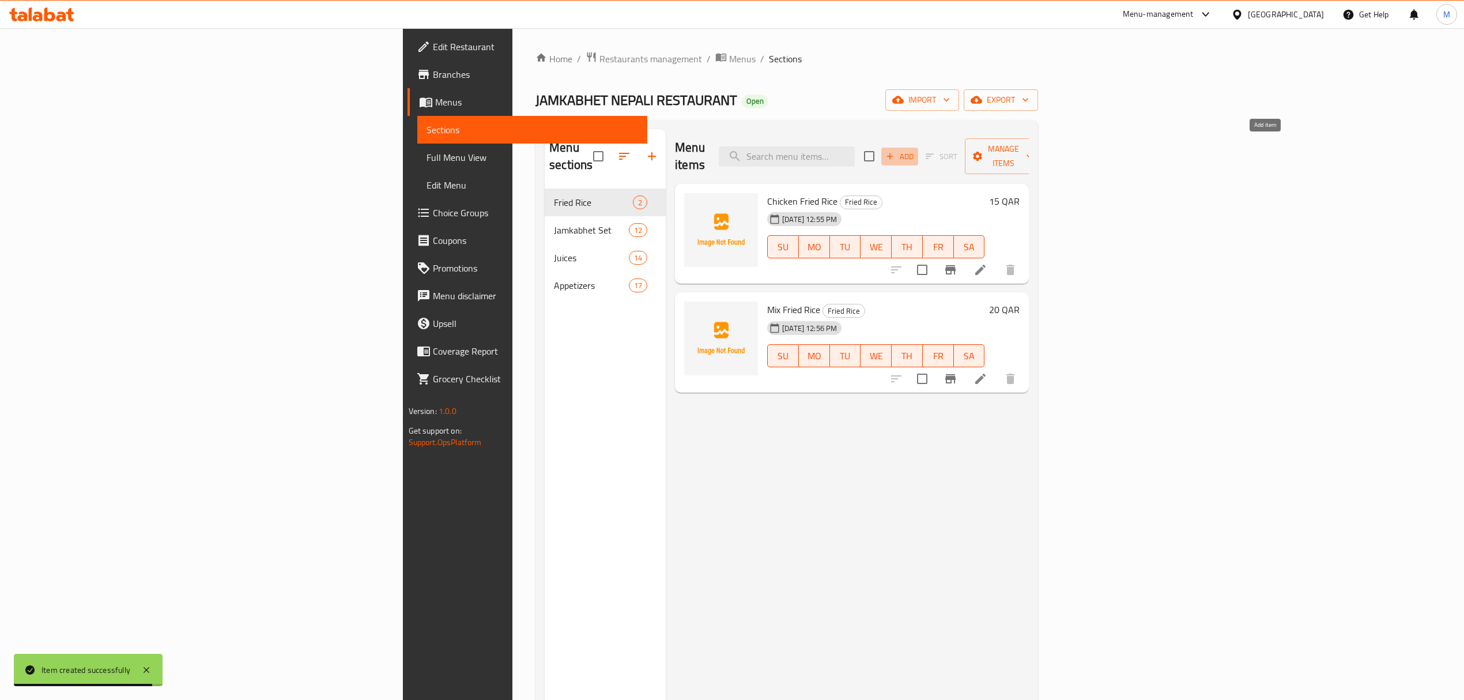
click at [893, 153] on icon "button" at bounding box center [890, 156] width 6 height 6
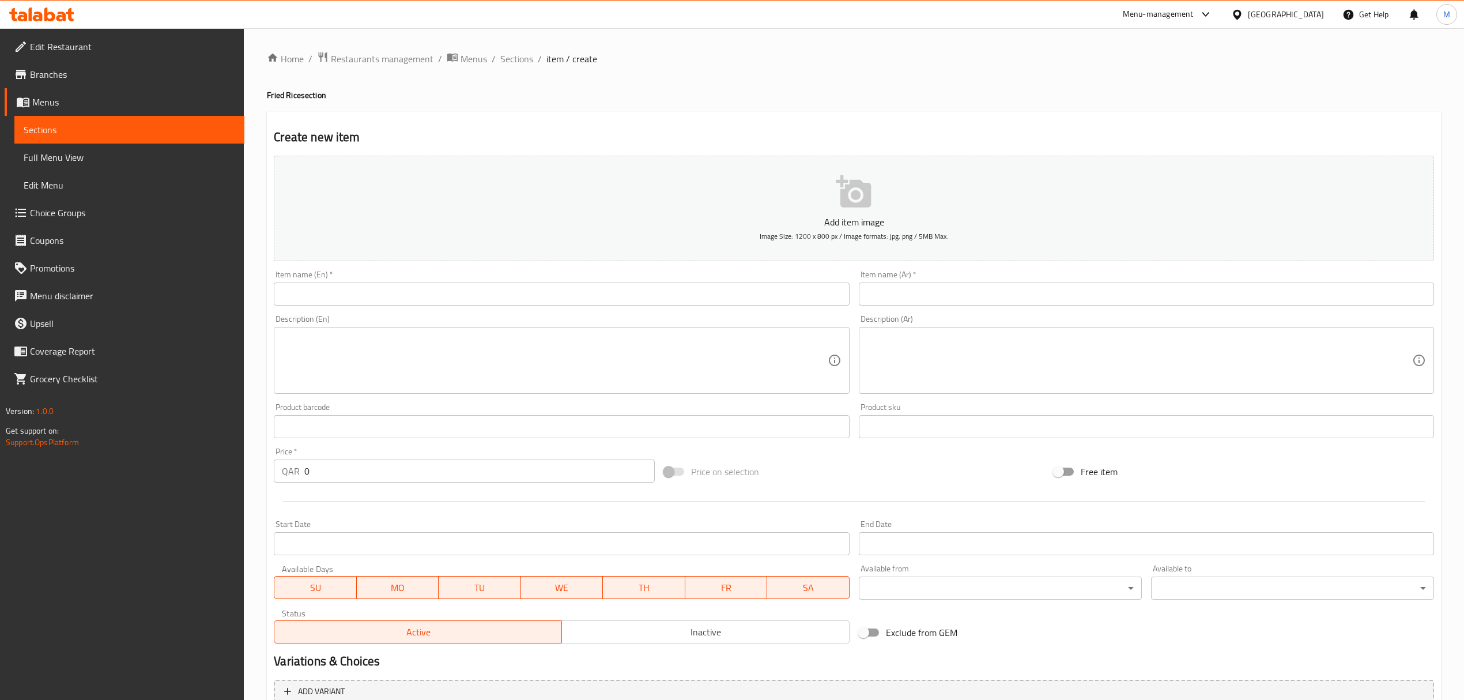
click at [695, 287] on input "text" at bounding box center [561, 293] width 575 height 23
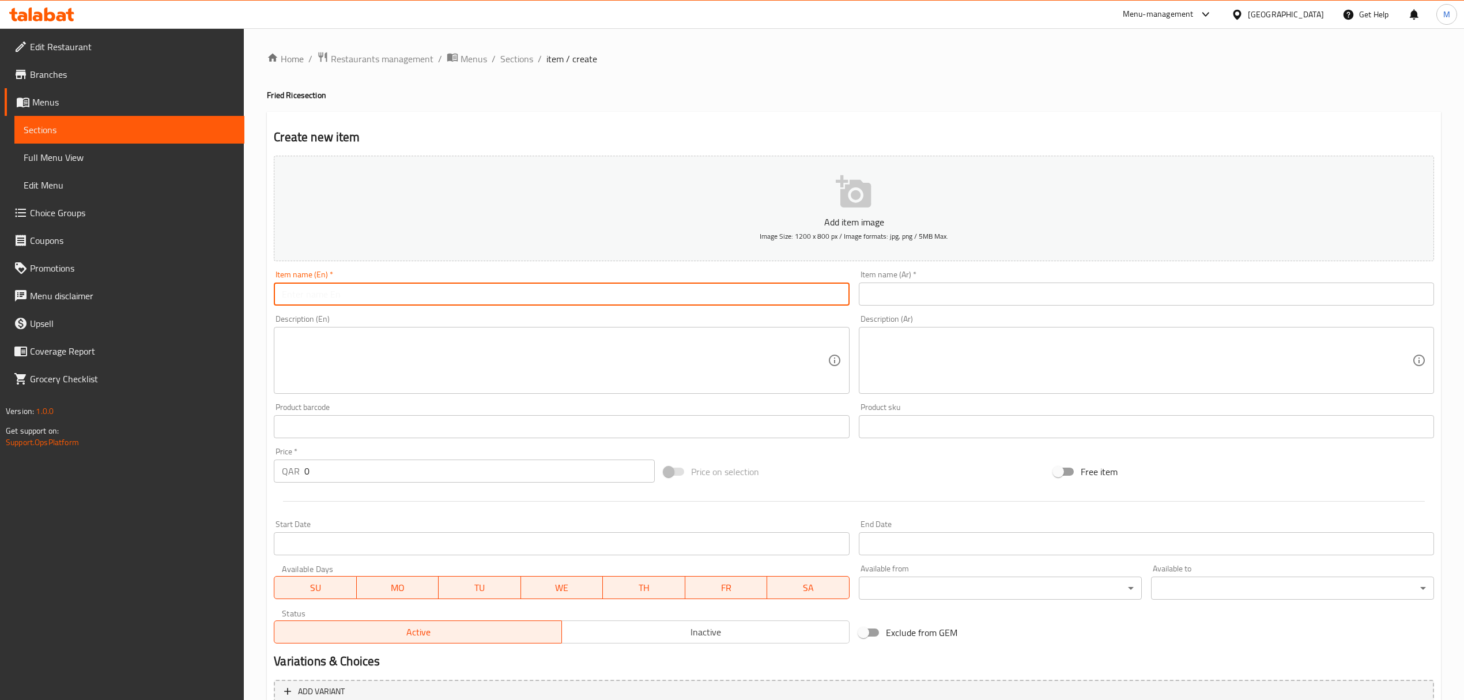
type input "R"
drag, startPoint x: 344, startPoint y: 296, endPoint x: 204, endPoint y: 292, distance: 140.1
click at [204, 292] on div "Edit Restaurant Branches Menus Sections Full Menu View Edit Menu Choice Groups …" at bounding box center [732, 421] width 1464 height 786
type input "Egg Fried Rice"
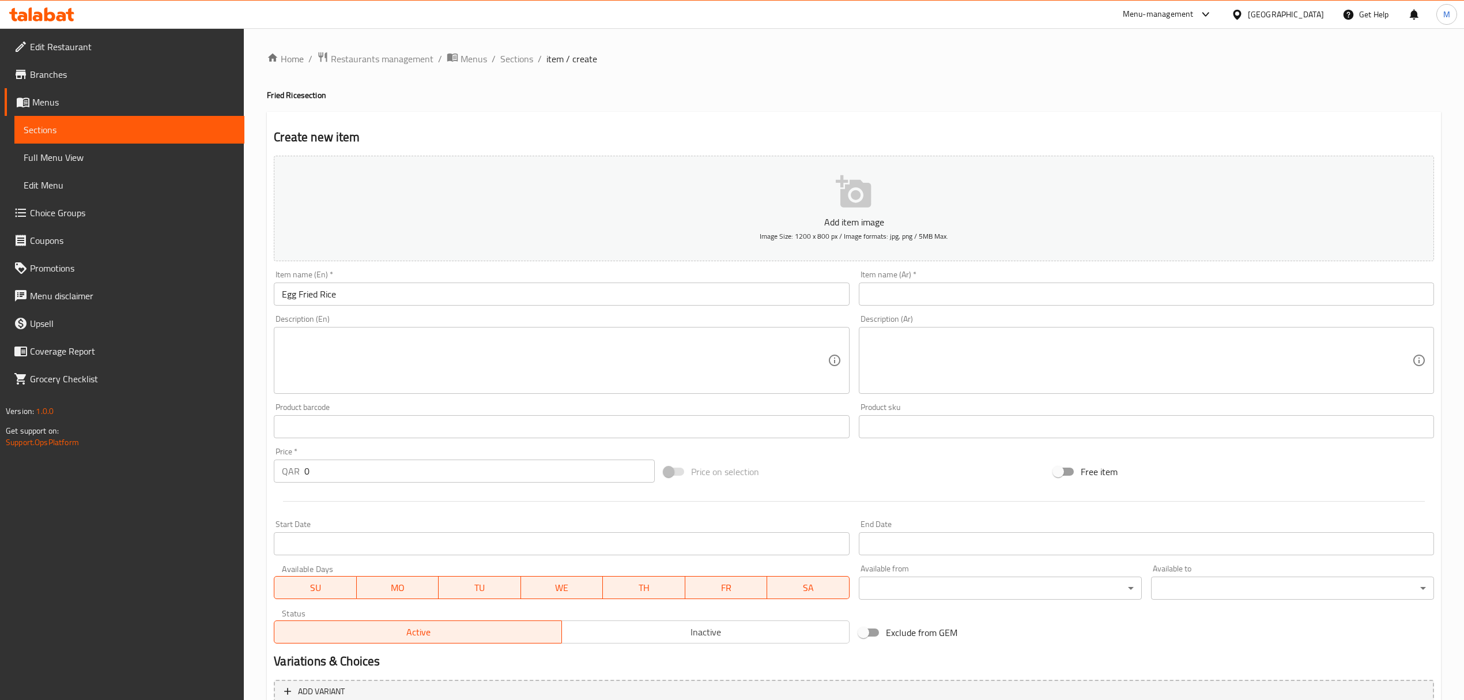
click at [928, 300] on input "text" at bounding box center [1146, 293] width 575 height 23
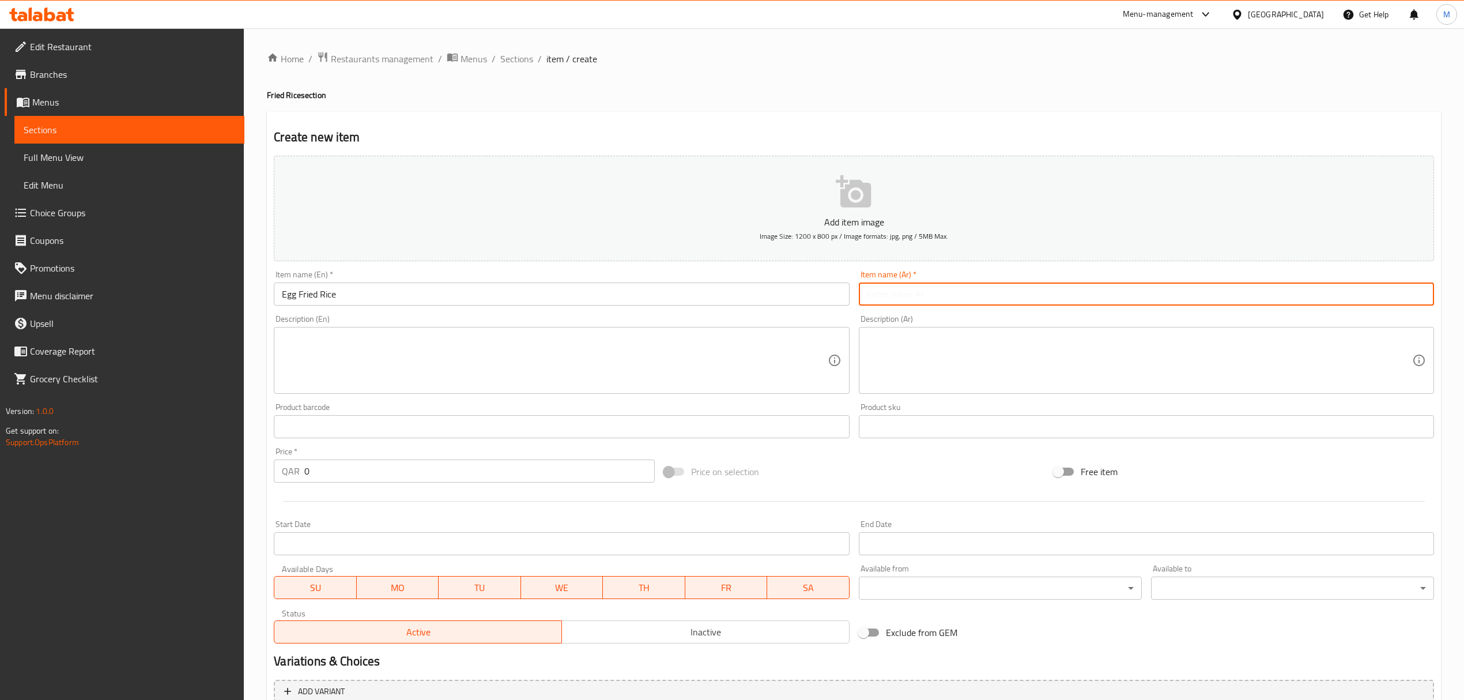
paste input "أرز مقلي بالبيض"
type input "أرز مقلي بالبيض"
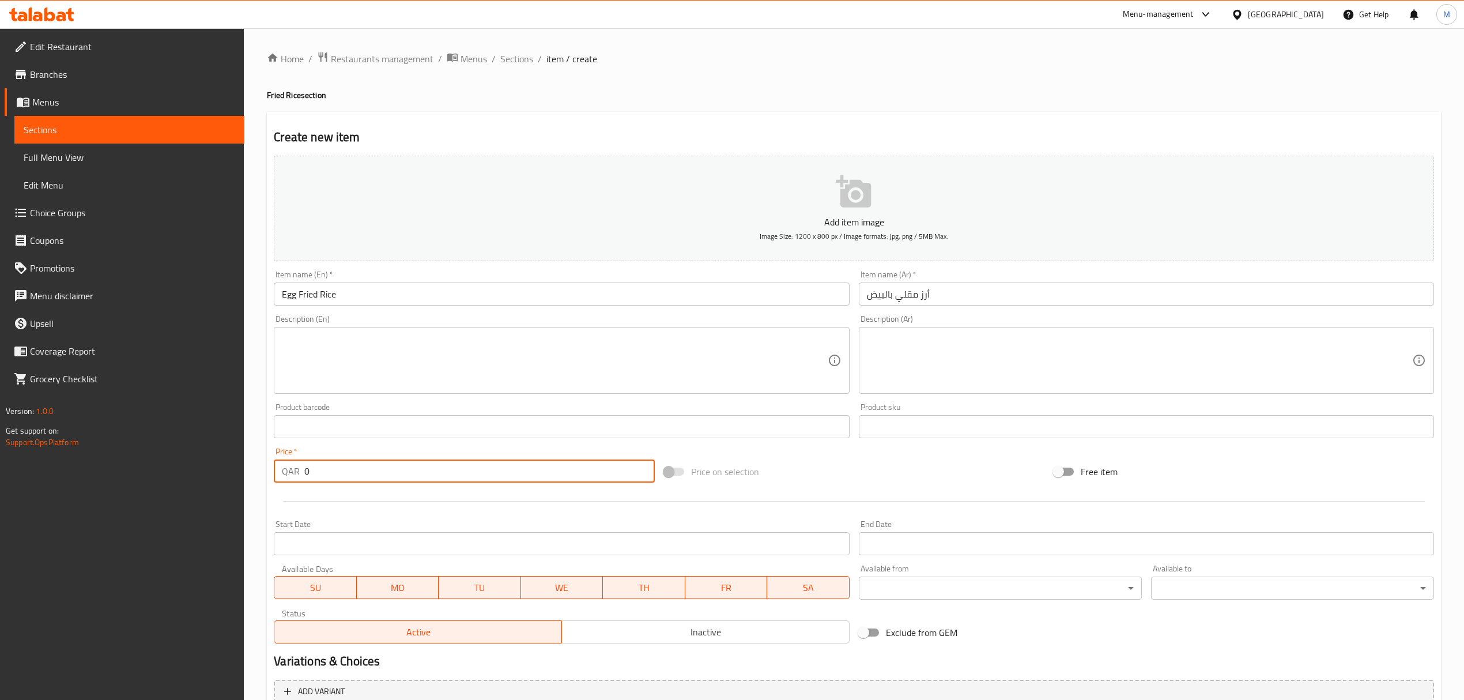
drag, startPoint x: 363, startPoint y: 473, endPoint x: 284, endPoint y: 469, distance: 79.6
click at [284, 469] on div "QAR 0 Price *" at bounding box center [464, 470] width 380 height 23
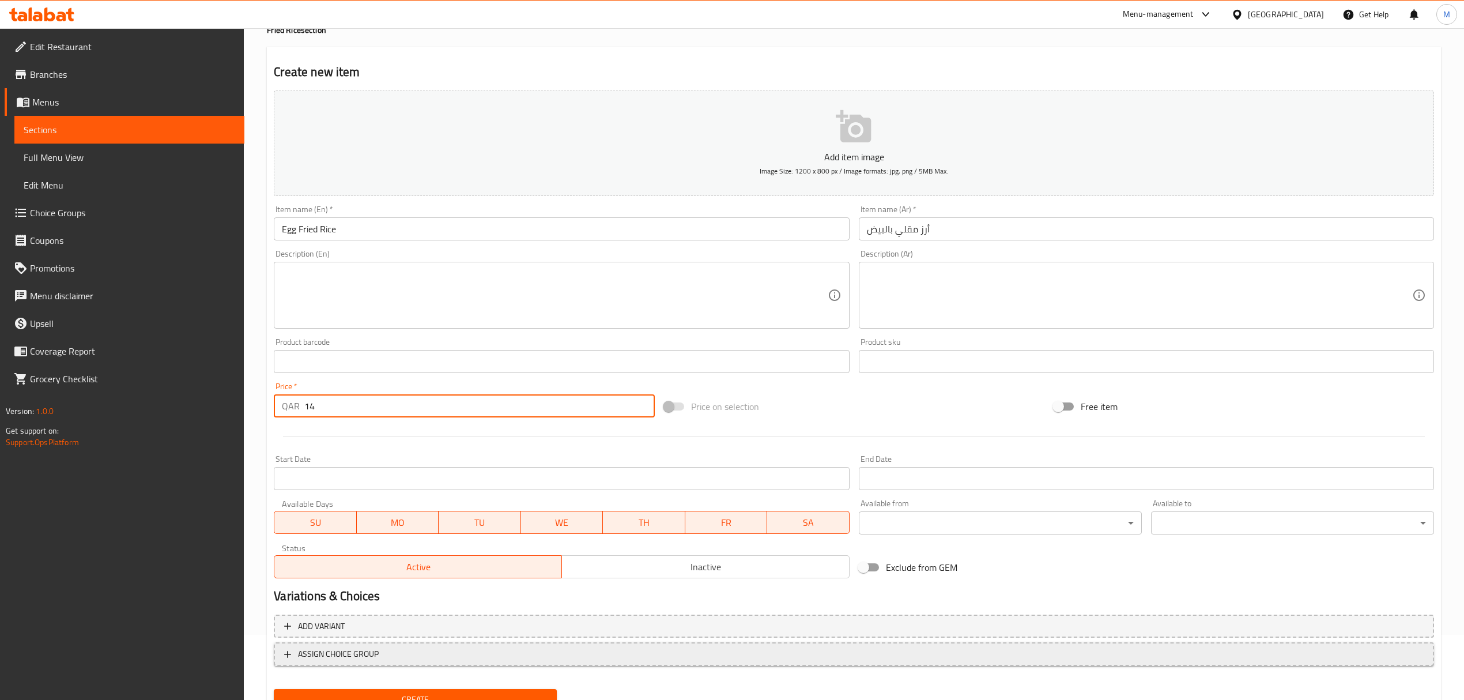
scroll to position [114, 0]
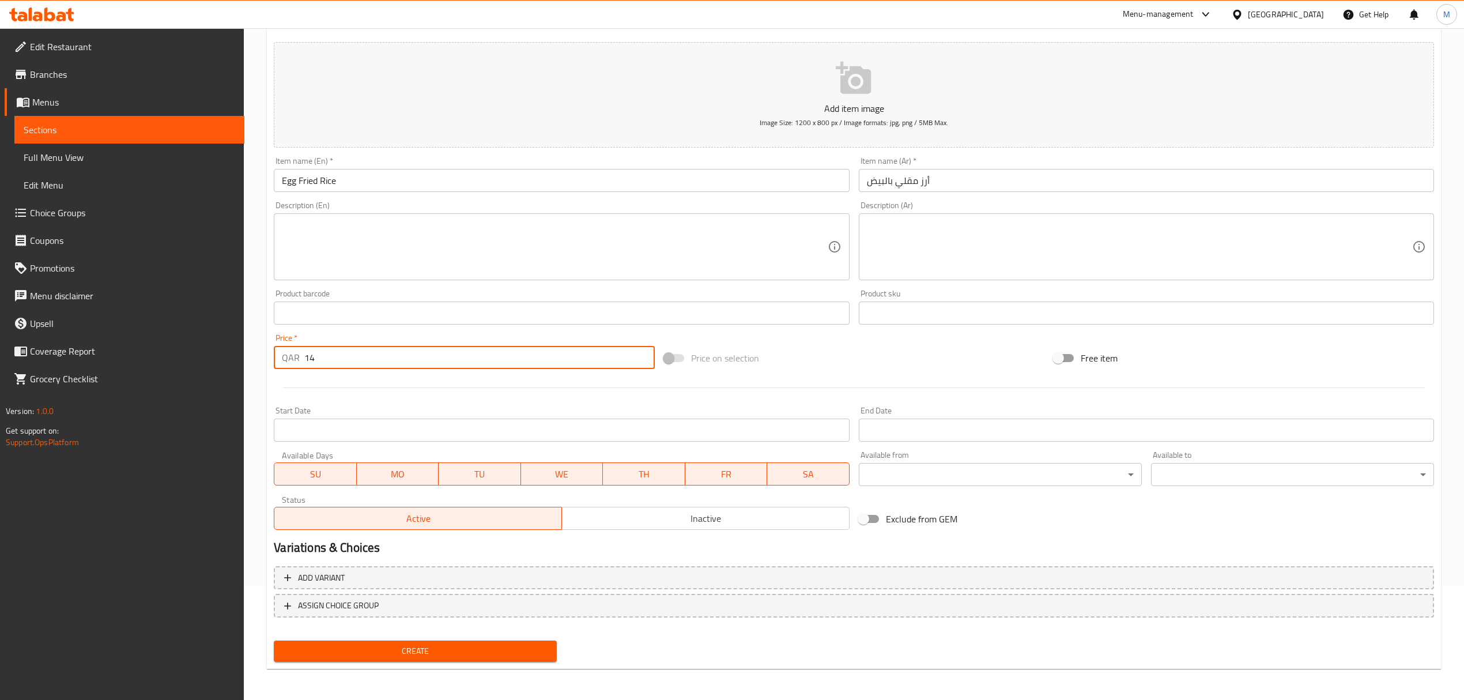
type input "14"
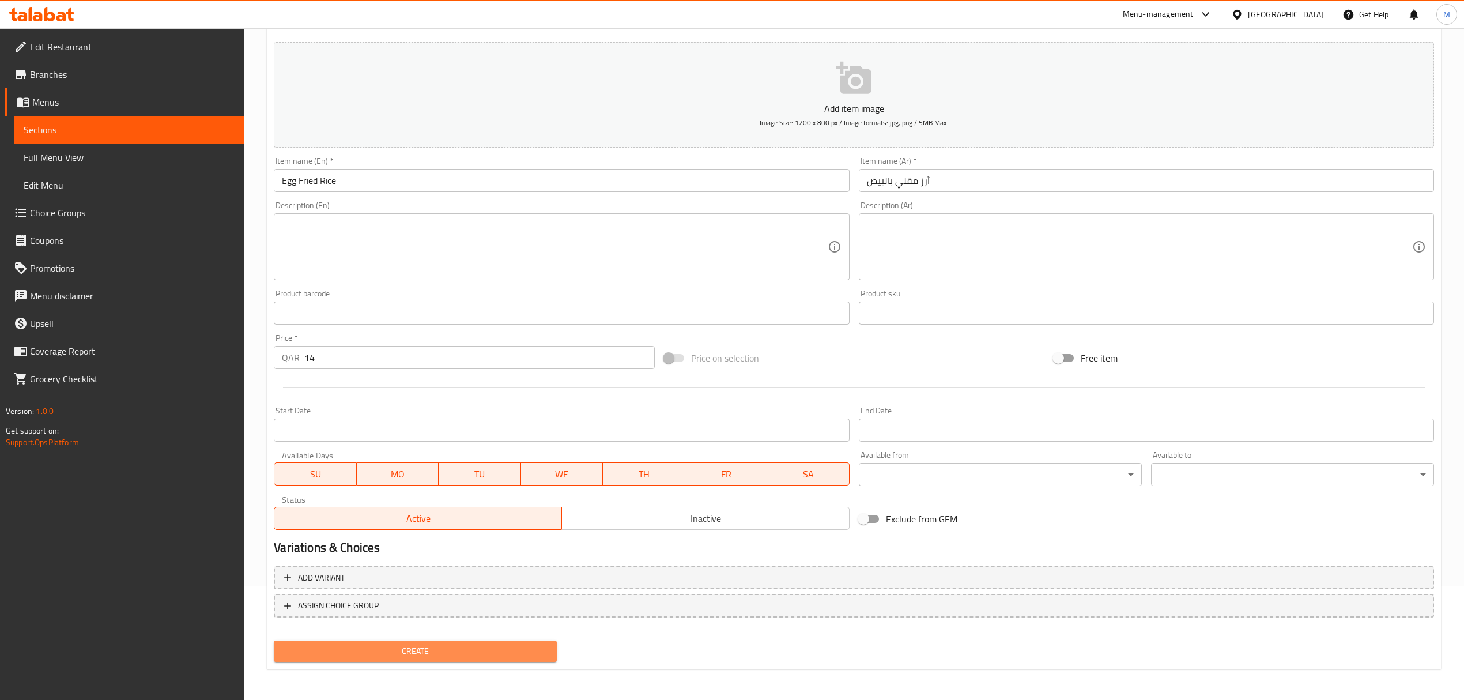
click at [495, 651] on span "Create" at bounding box center [415, 651] width 265 height 14
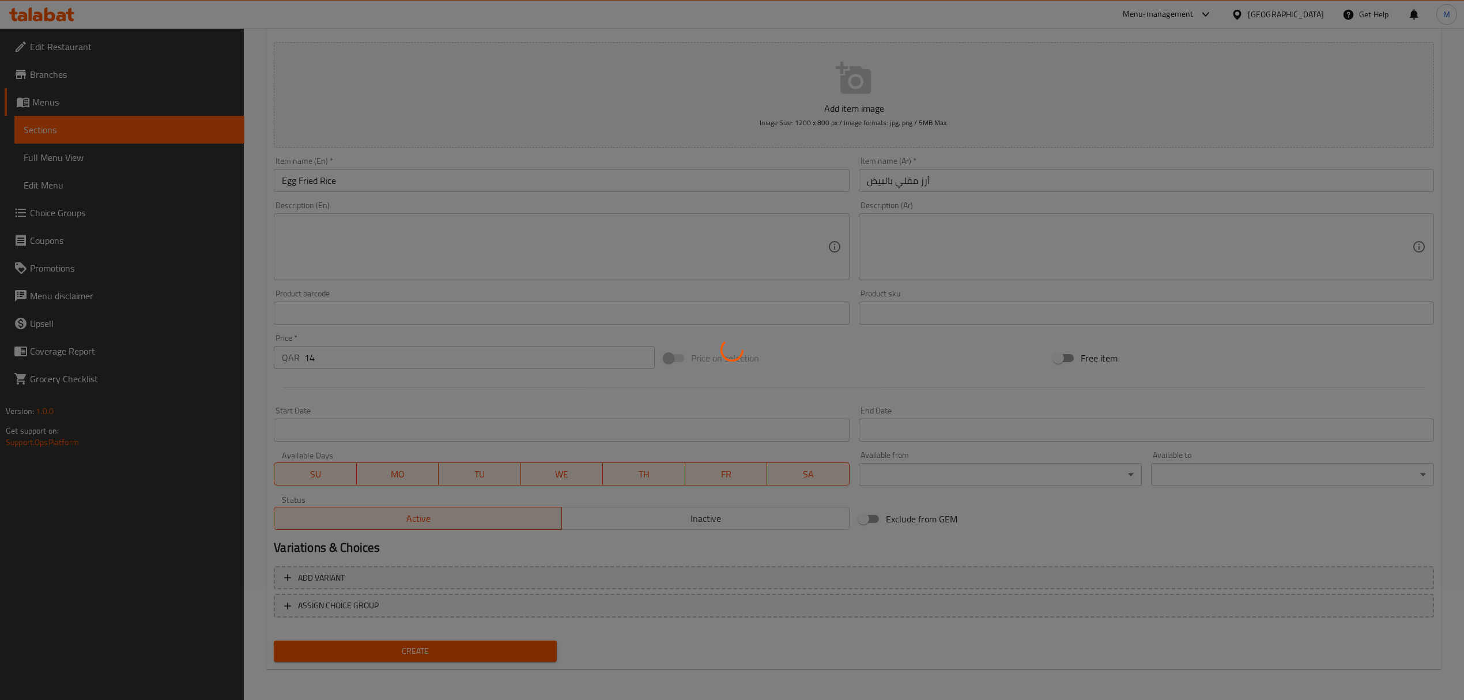
type input "0"
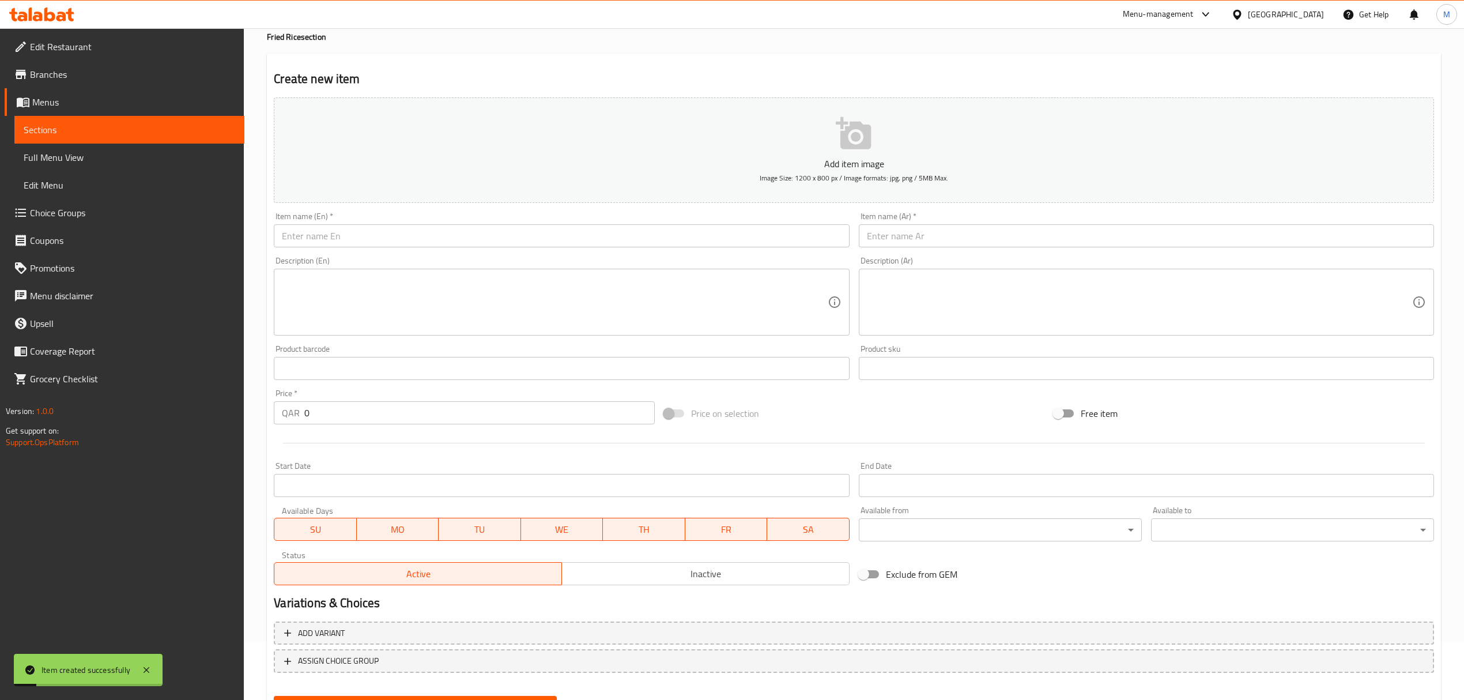
scroll to position [0, 0]
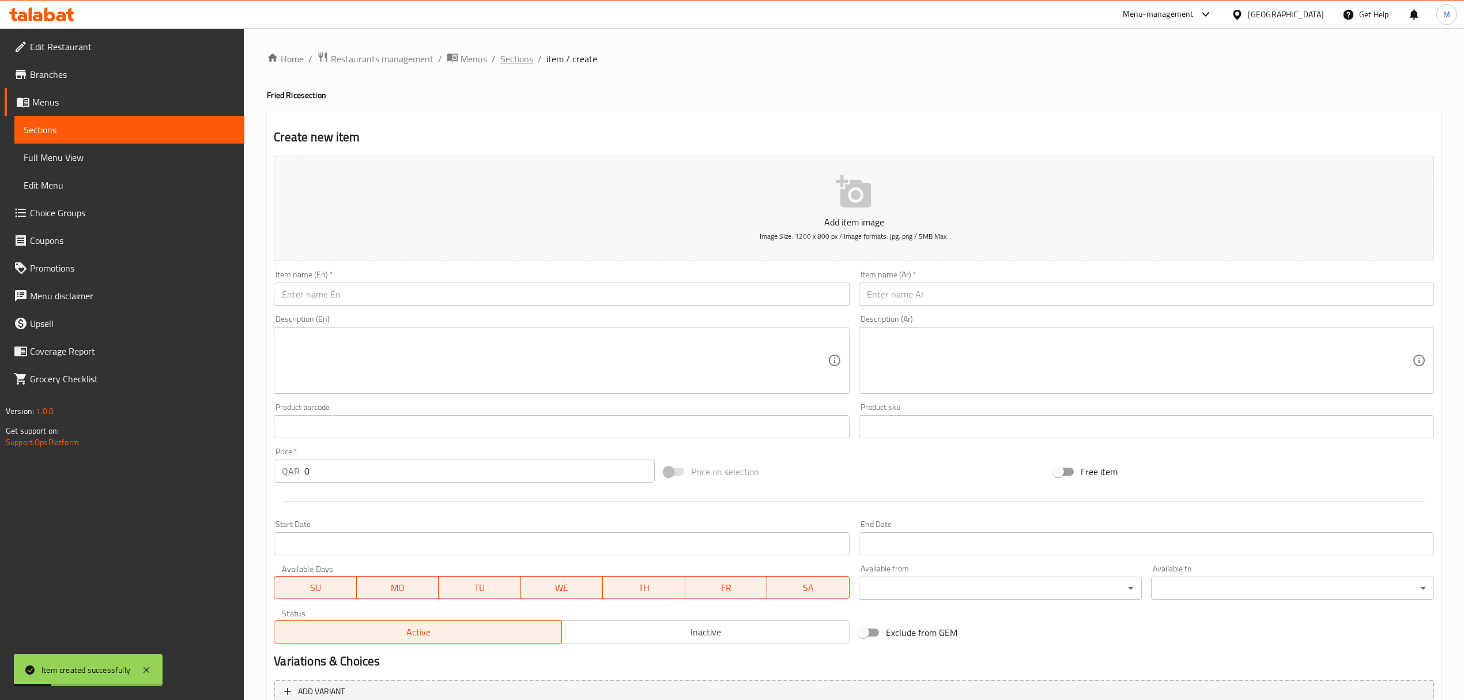
click at [513, 55] on span "Sections" at bounding box center [516, 59] width 33 height 14
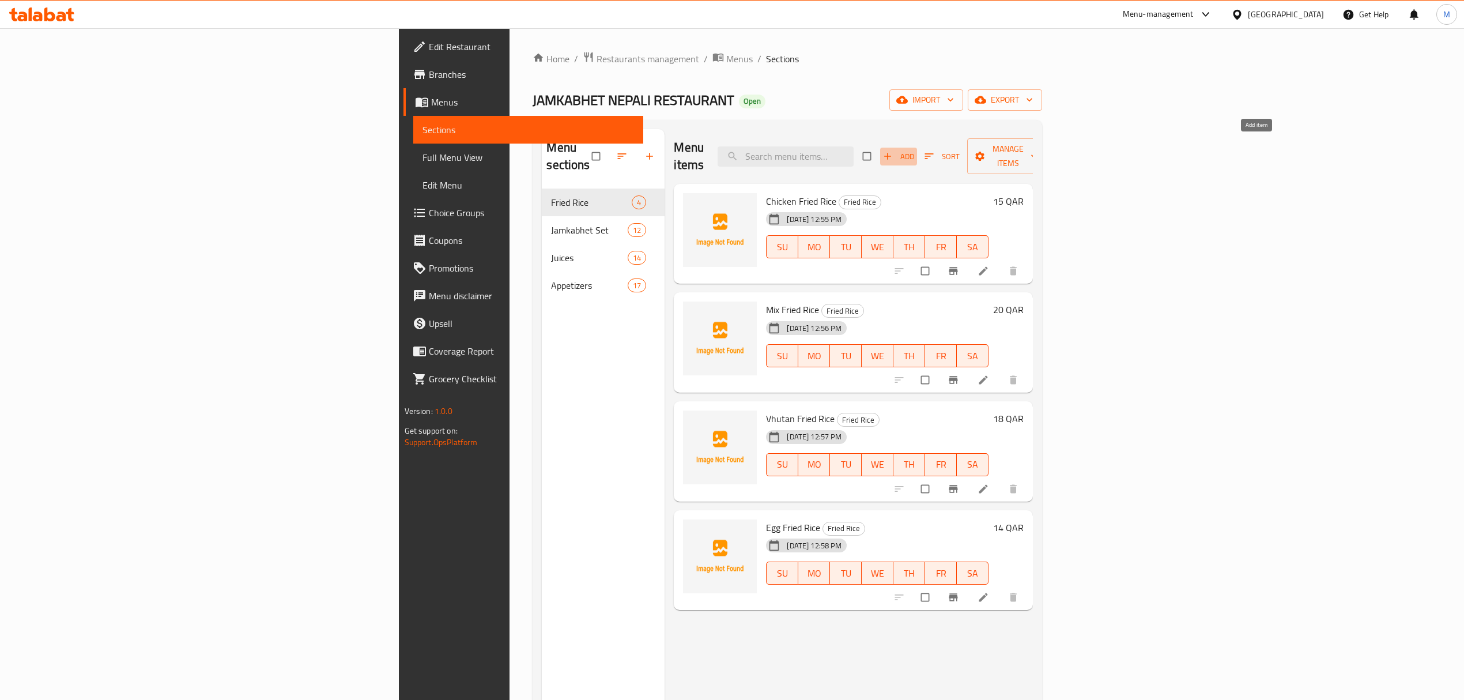
click at [917, 148] on button "Add" at bounding box center [898, 157] width 37 height 18
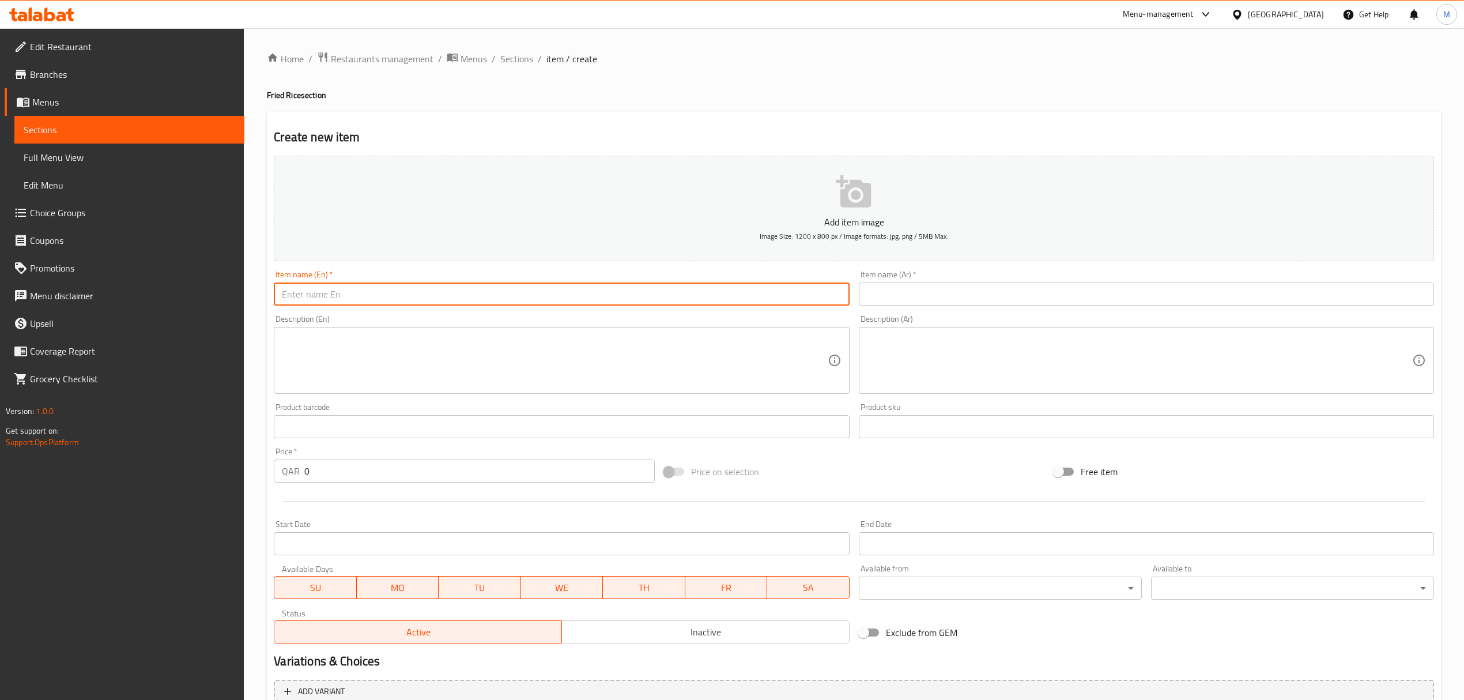
click at [363, 291] on input "text" at bounding box center [561, 293] width 575 height 23
drag, startPoint x: 347, startPoint y: 298, endPoint x: 47, endPoint y: 267, distance: 301.9
click at [47, 267] on div "Edit Restaurant Branches Menus Sections Full Menu View Edit Menu Choice Groups …" at bounding box center [732, 421] width 1464 height 786
type input "Buff Fried Rice"
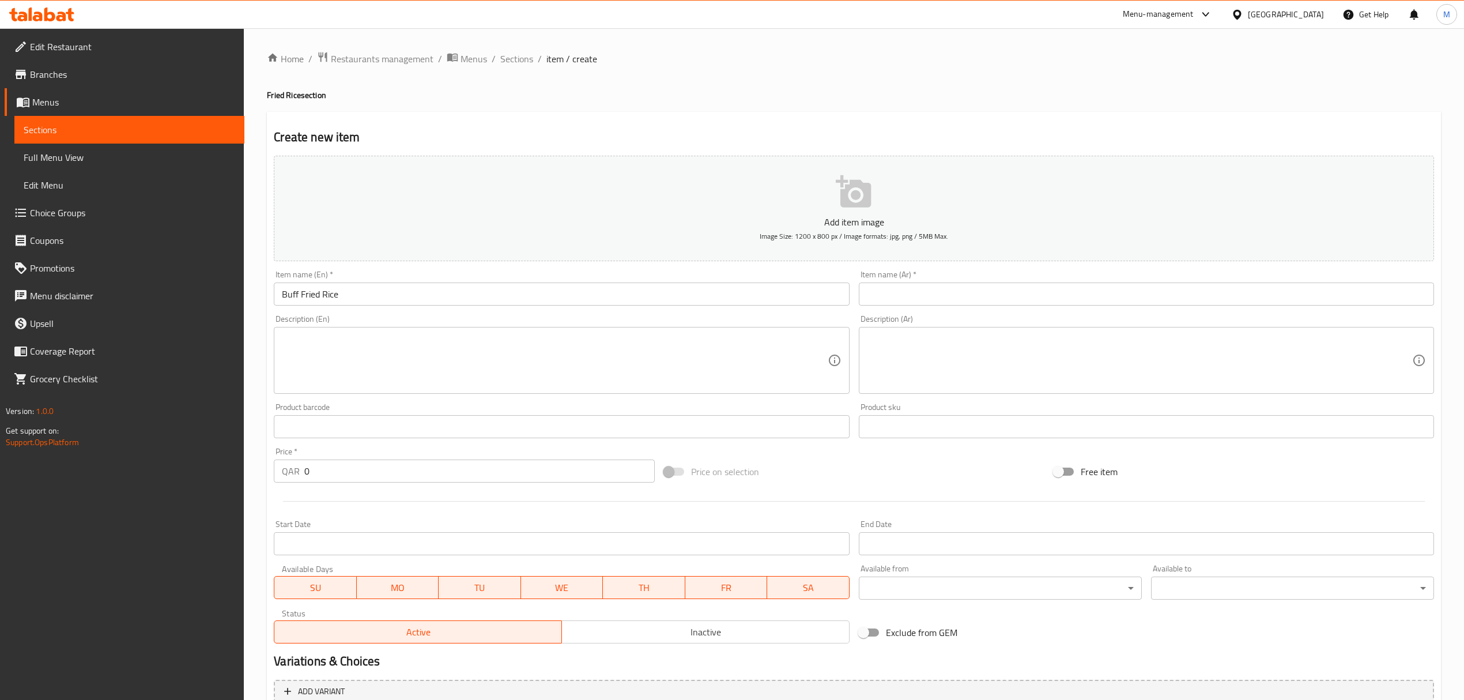
click at [928, 295] on input "text" at bounding box center [1146, 293] width 575 height 23
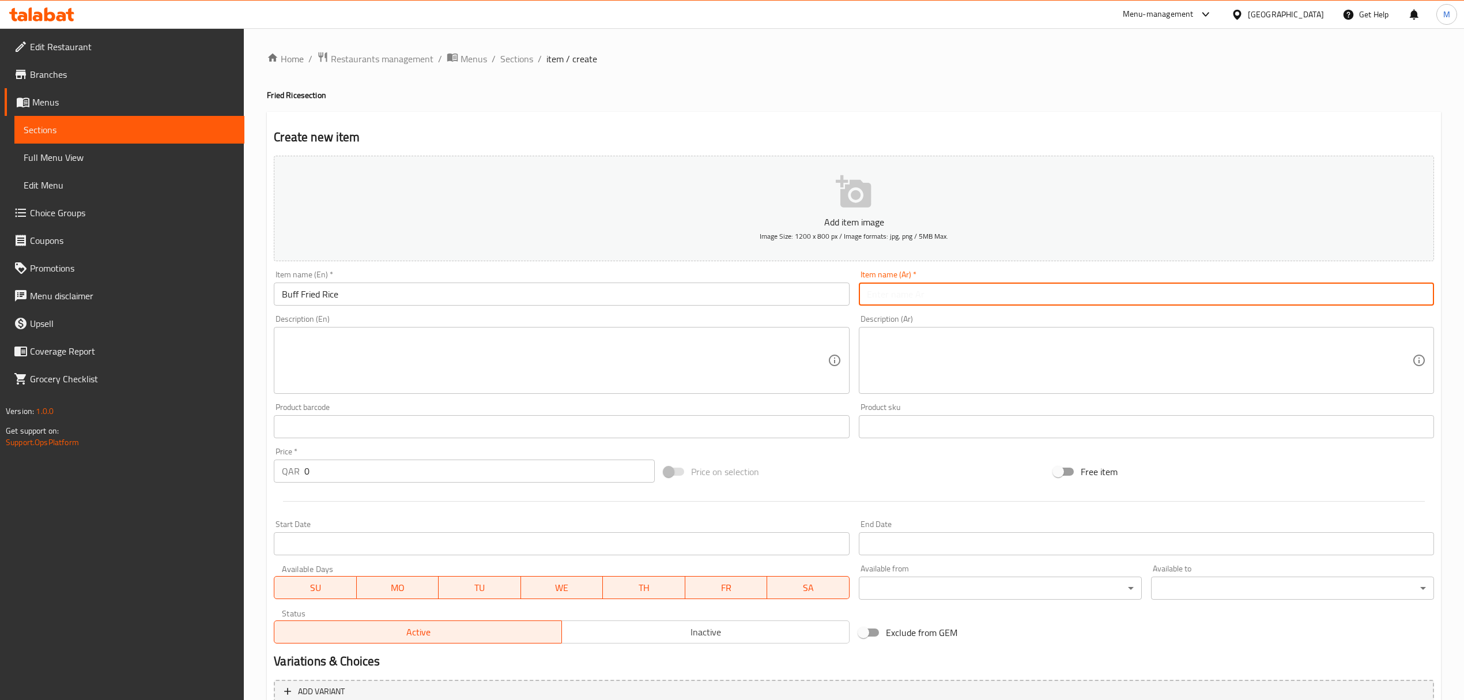
paste input "بوف الأرز المقلي"
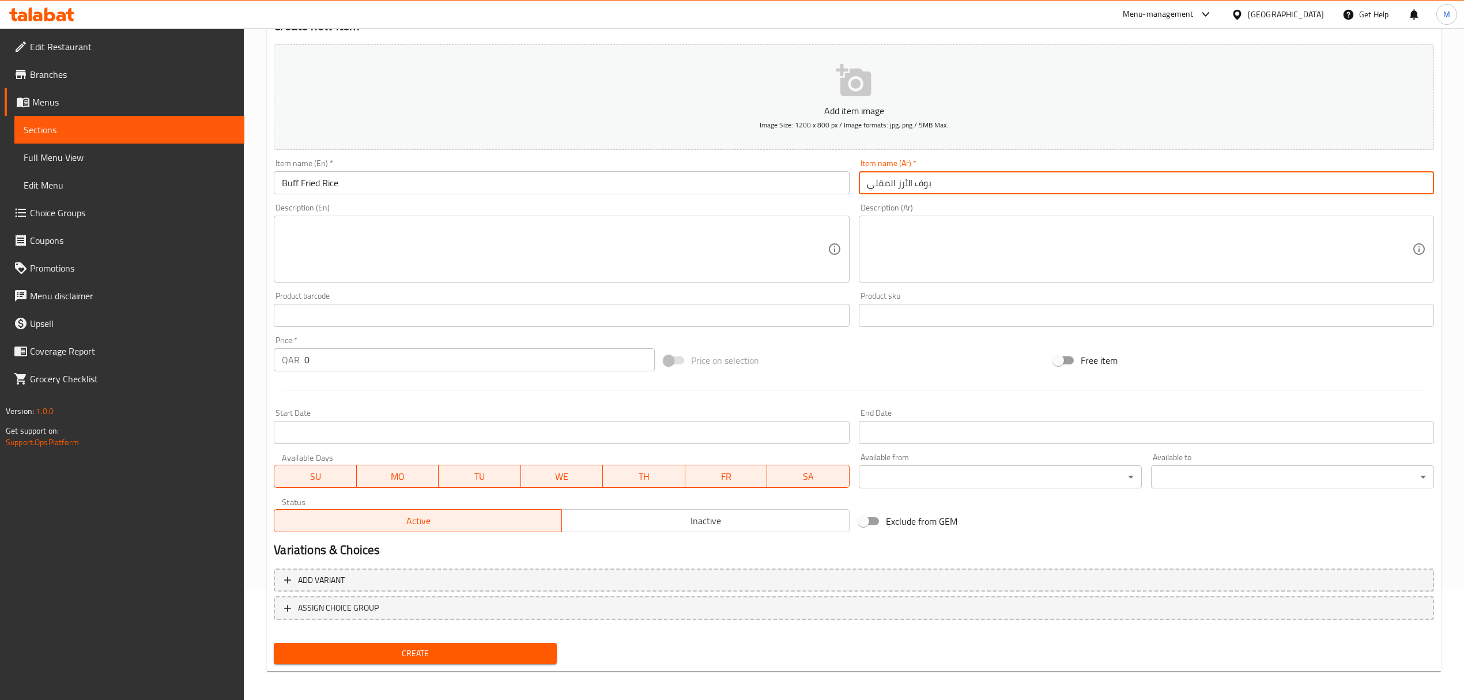
scroll to position [114, 0]
type input "بوف الأرز المقلي"
drag, startPoint x: 383, startPoint y: 359, endPoint x: 261, endPoint y: 353, distance: 121.8
click at [262, 352] on div "Home / Restaurants management / Menus / Sections / item / create Fried Rice sec…" at bounding box center [854, 308] width 1220 height 786
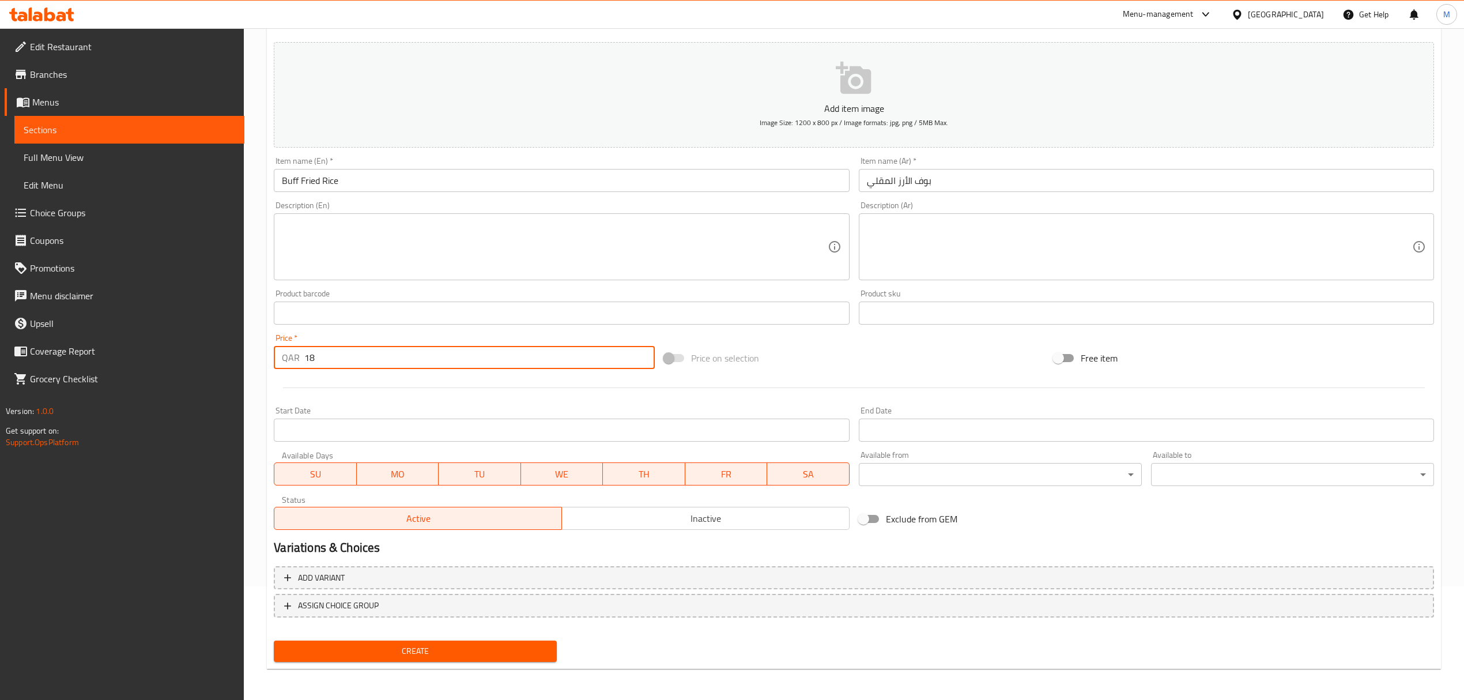
type input "18"
click at [357, 651] on span "Create" at bounding box center [415, 651] width 265 height 14
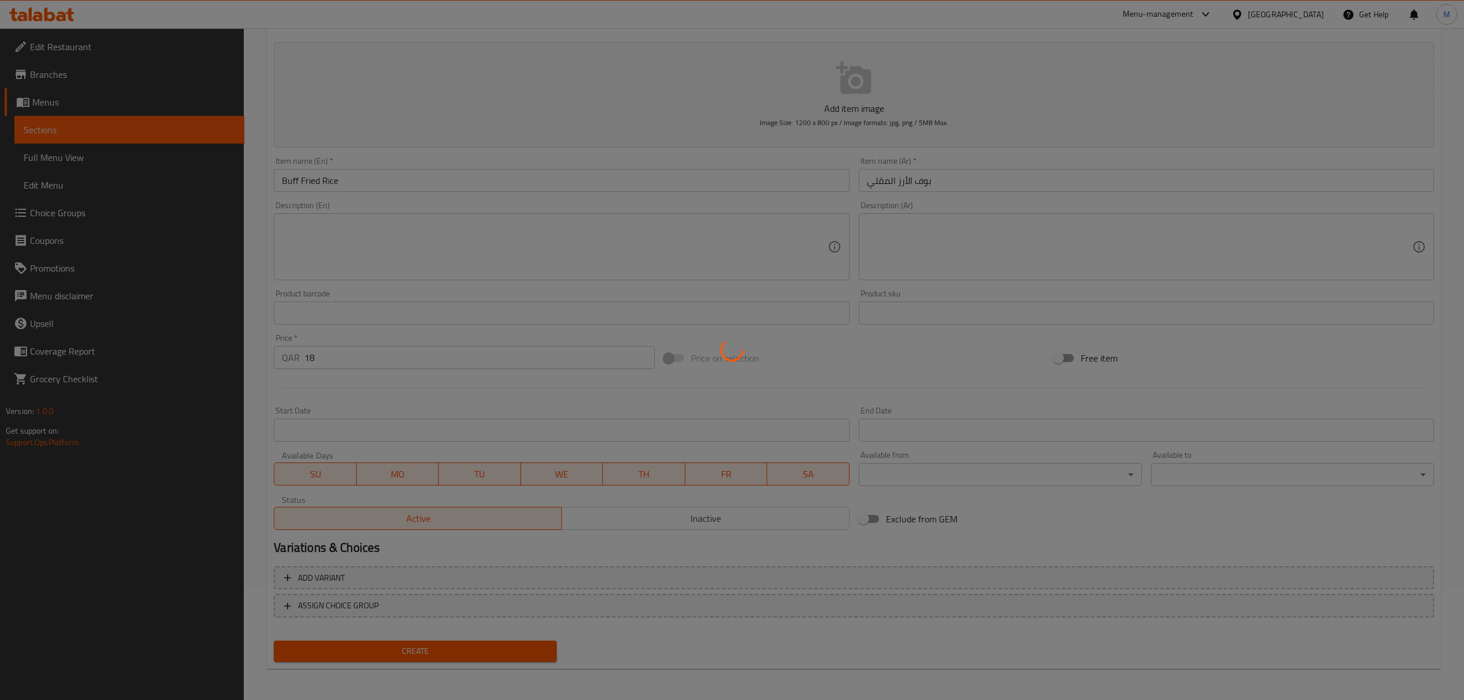
type input "0"
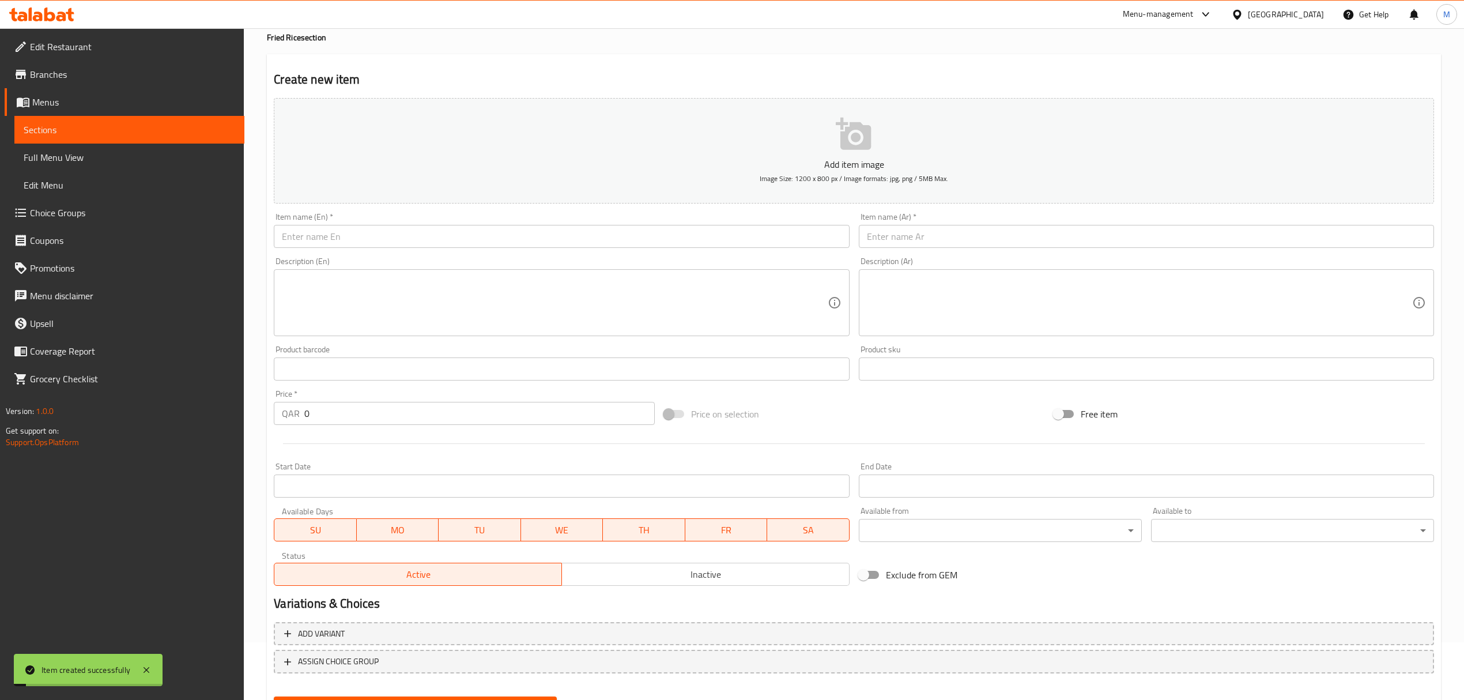
scroll to position [0, 0]
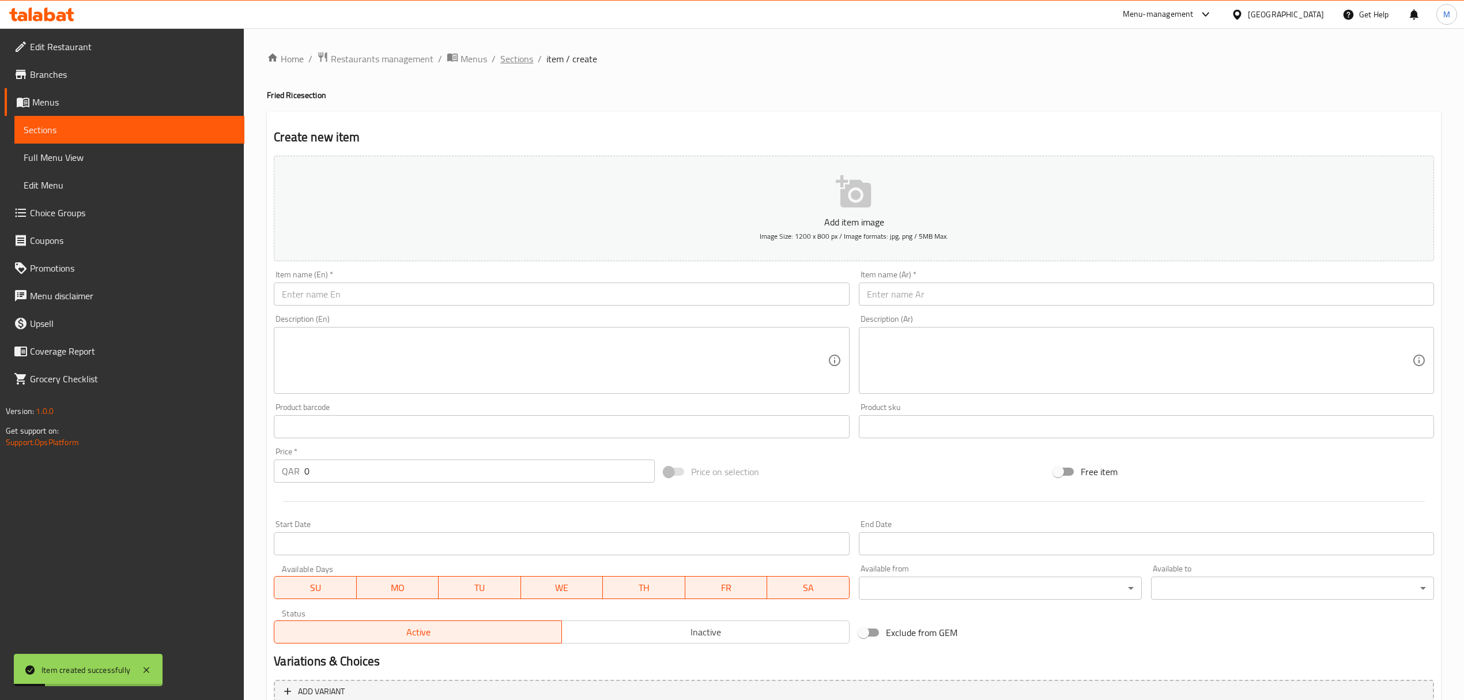
click at [508, 56] on span "Sections" at bounding box center [516, 59] width 33 height 14
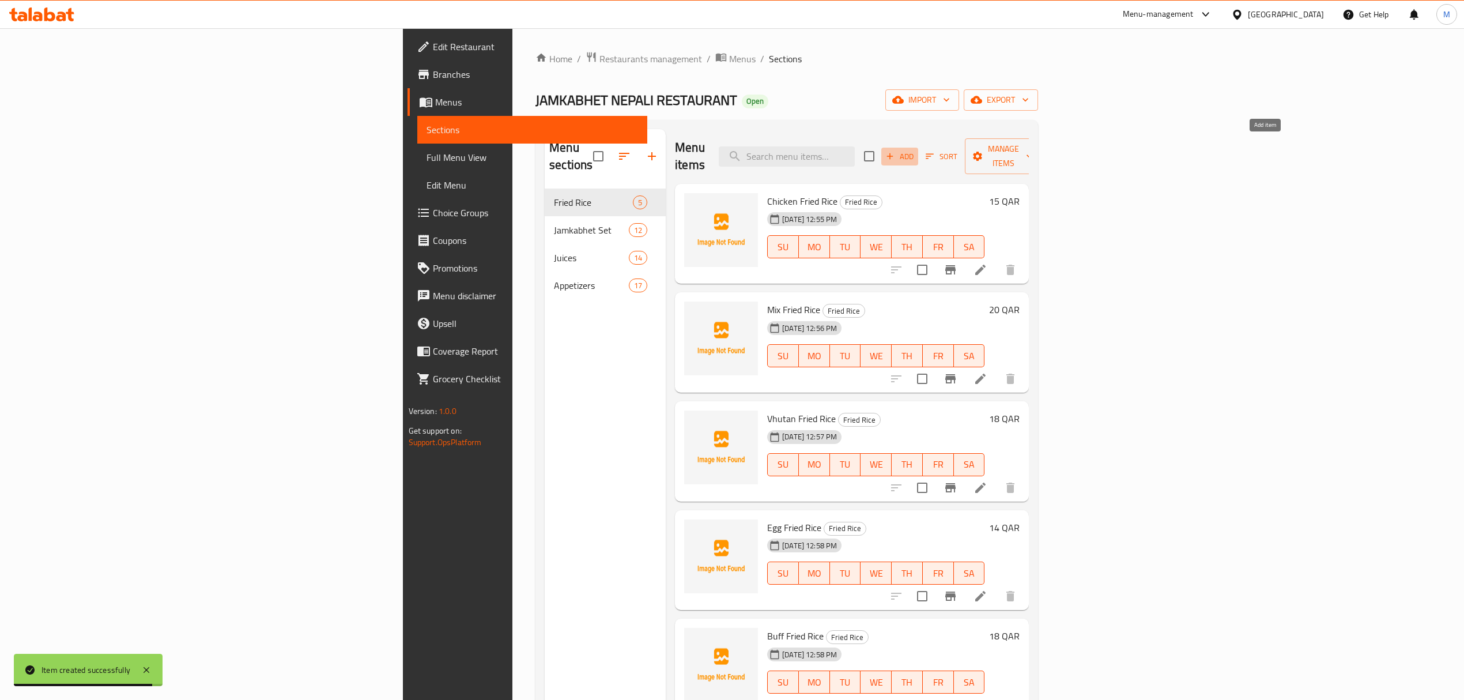
click at [915, 150] on span "Add" at bounding box center [899, 156] width 31 height 13
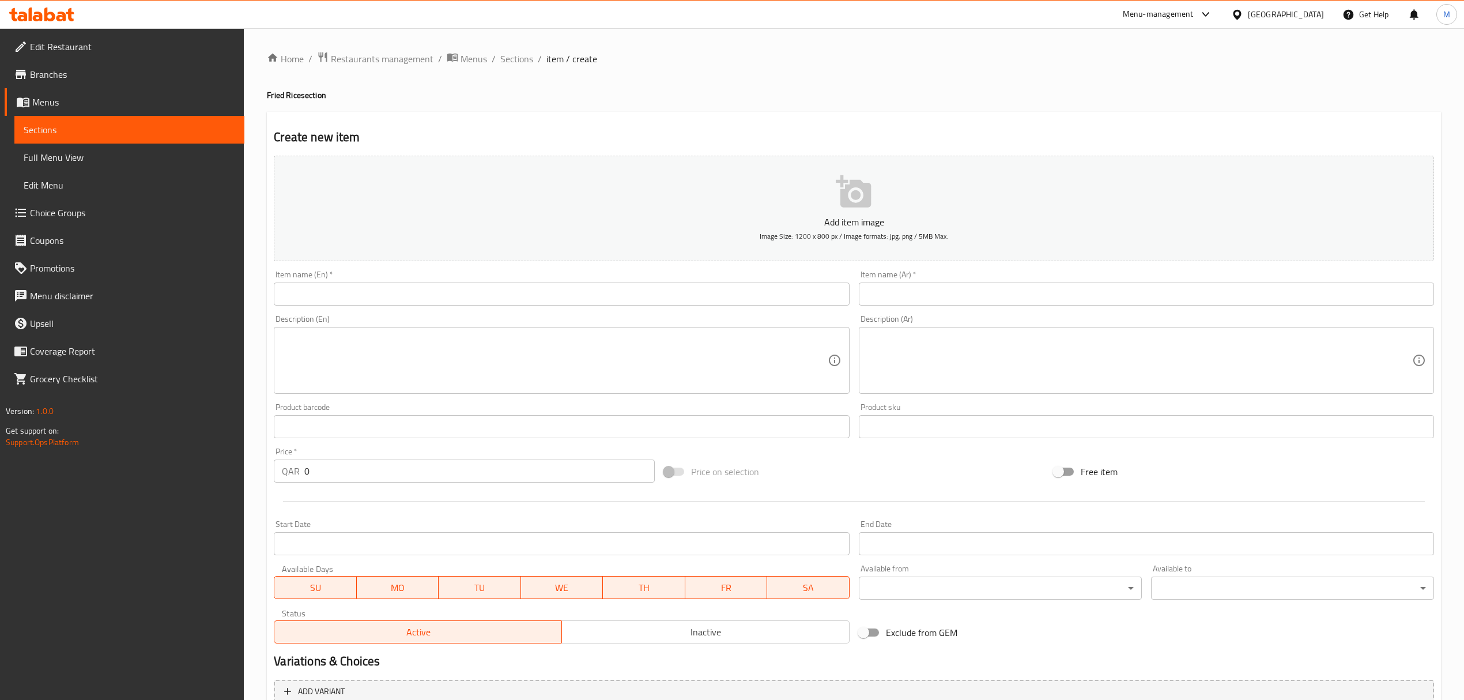
click at [576, 308] on div "Item name (En)   * Item name (En) *" at bounding box center [561, 288] width 585 height 44
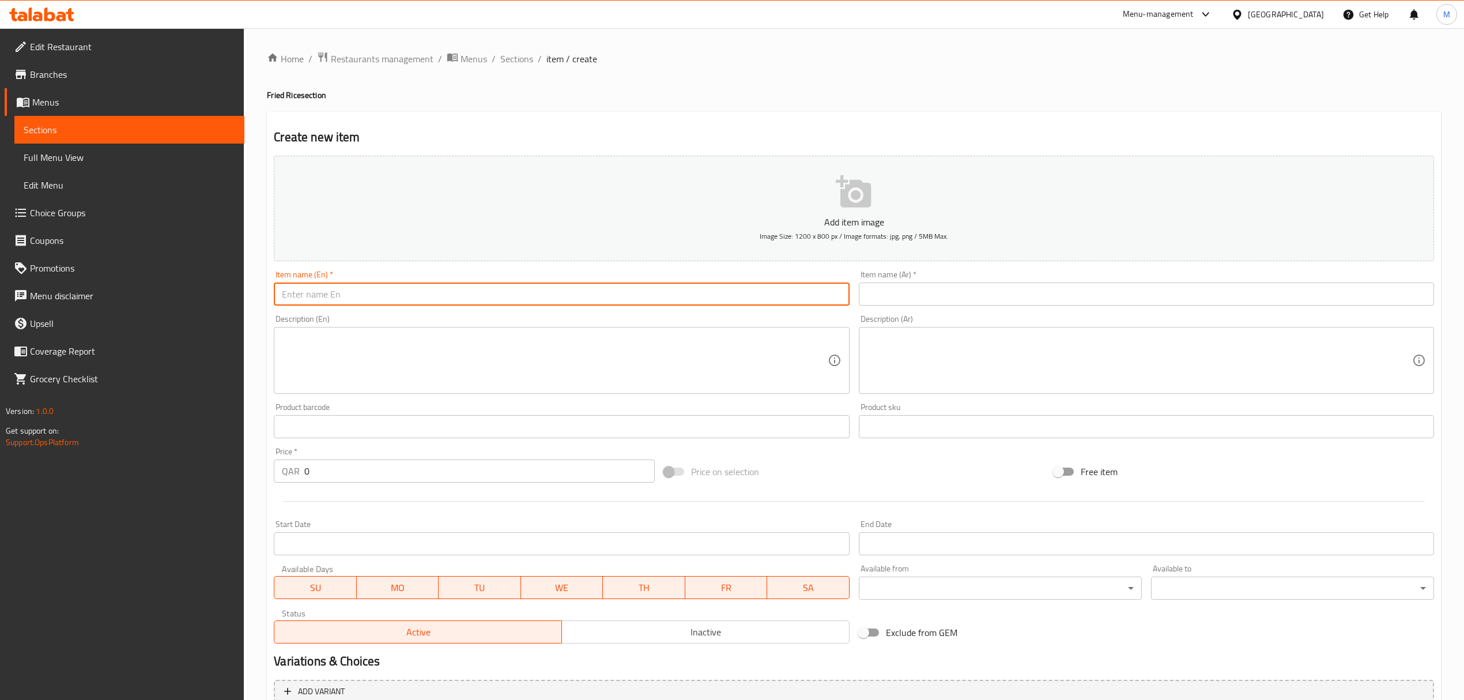
click at [571, 302] on input "text" at bounding box center [561, 293] width 575 height 23
drag, startPoint x: 337, startPoint y: 291, endPoint x: 183, endPoint y: 305, distance: 155.2
click at [183, 305] on div "Edit Restaurant Branches Menus Sections Full Menu View Edit Menu Choice Groups …" at bounding box center [732, 421] width 1464 height 786
type input "Veg Fried Rice"
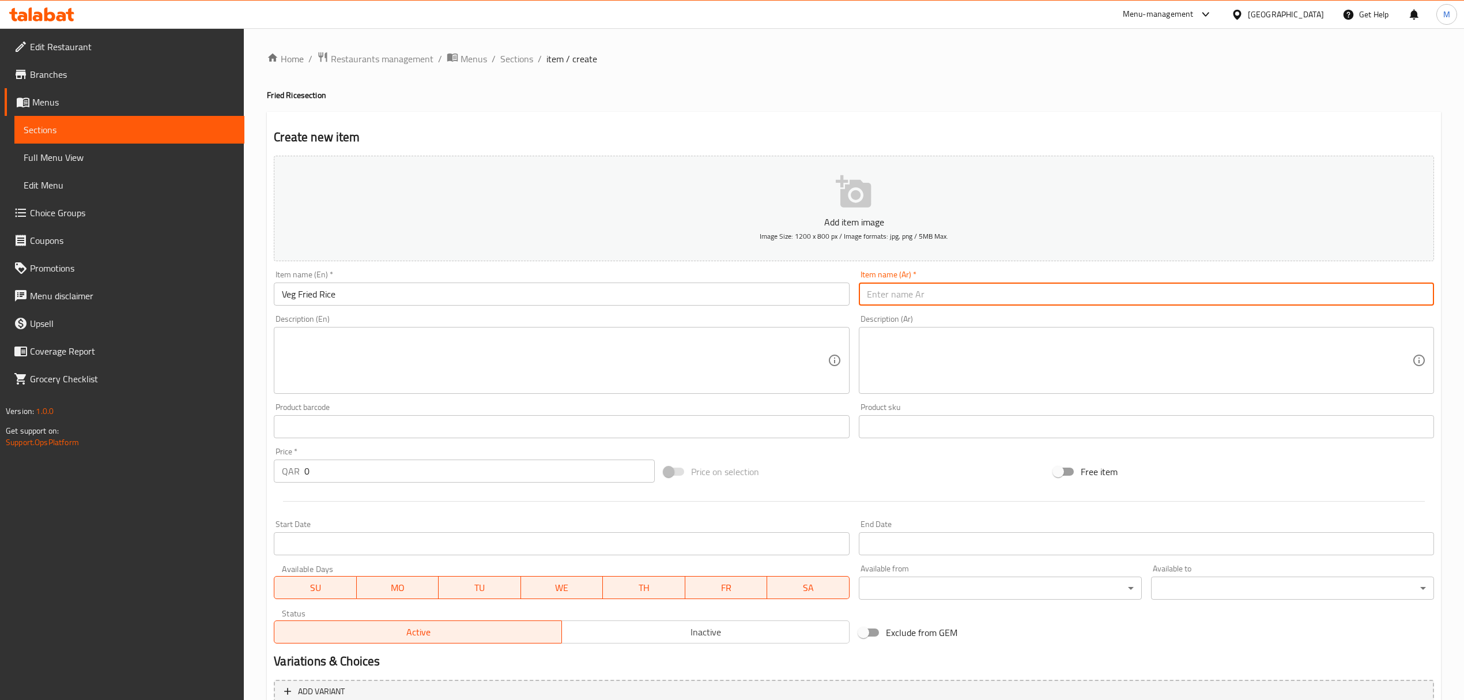
click at [1004, 291] on input "text" at bounding box center [1146, 293] width 575 height 23
paste input "أرز مقلي بالخضار"
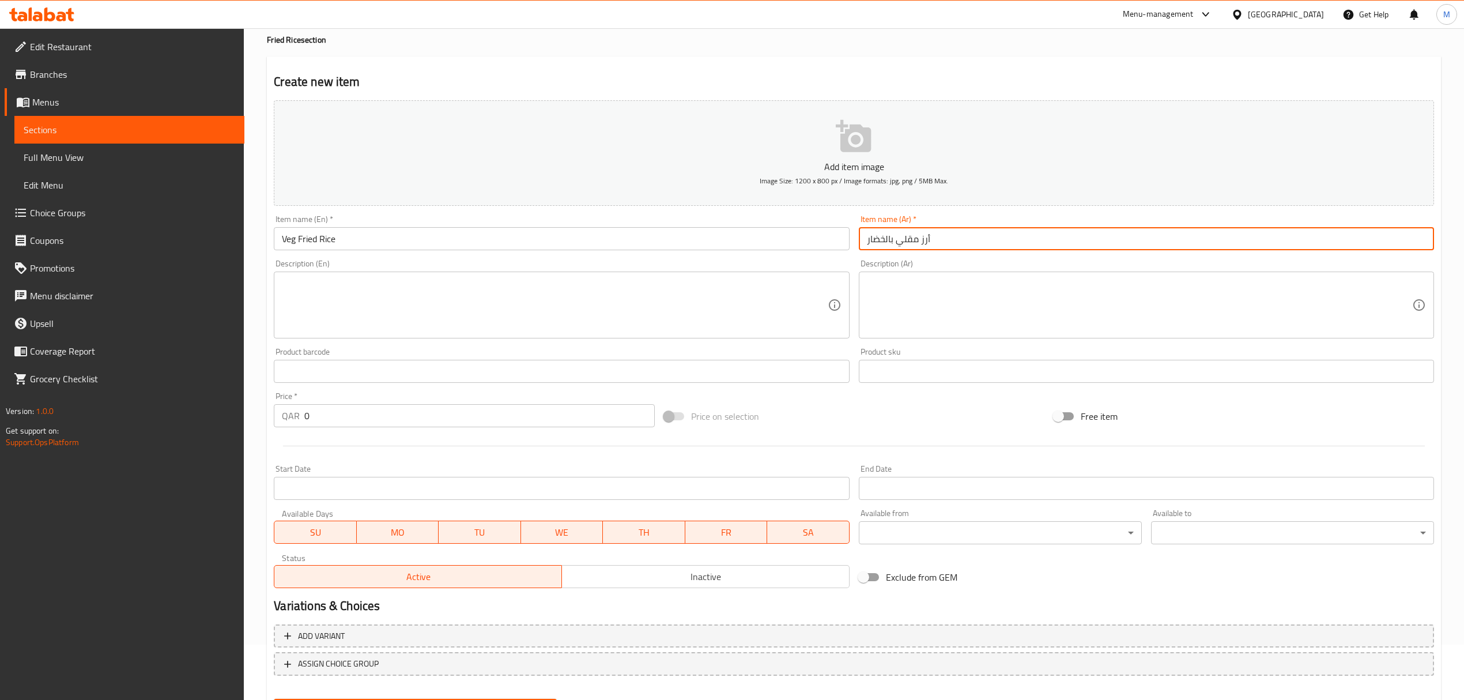
scroll to position [114, 0]
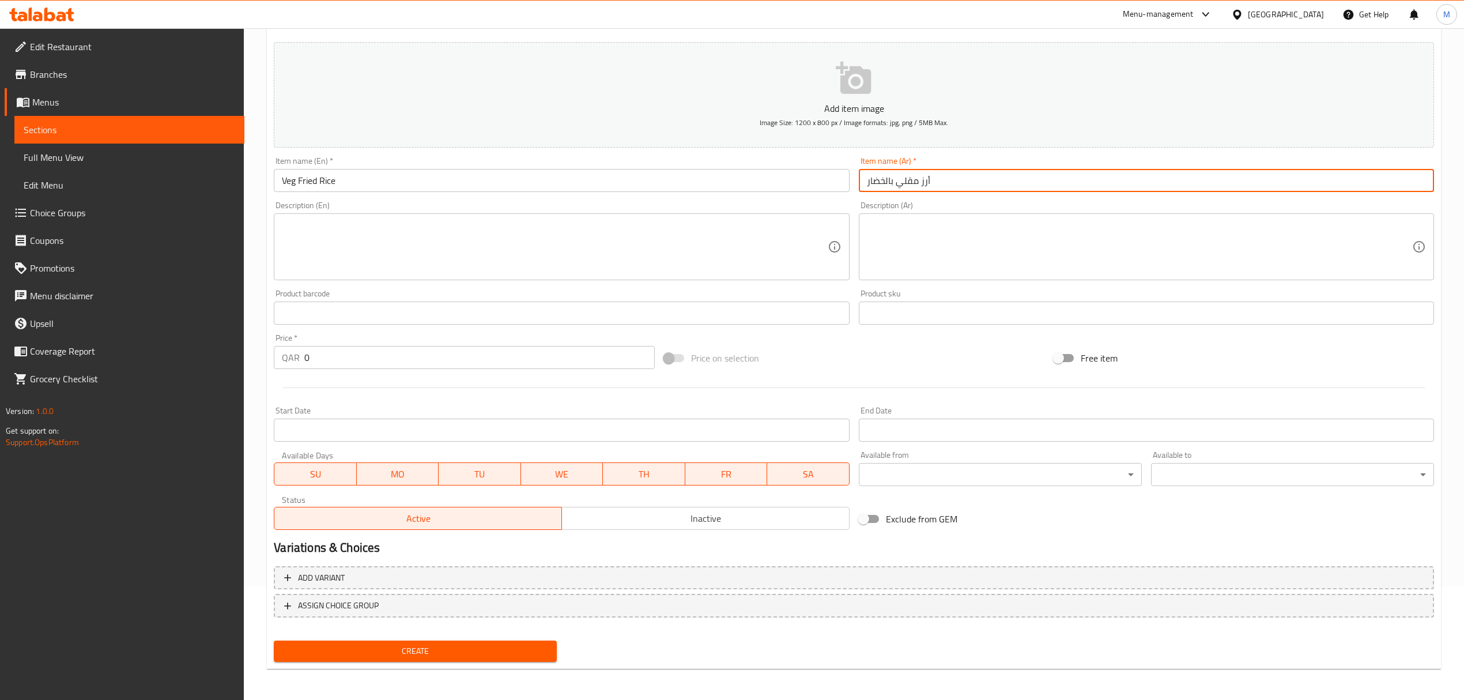
type input "أرز مقلي بالخضار"
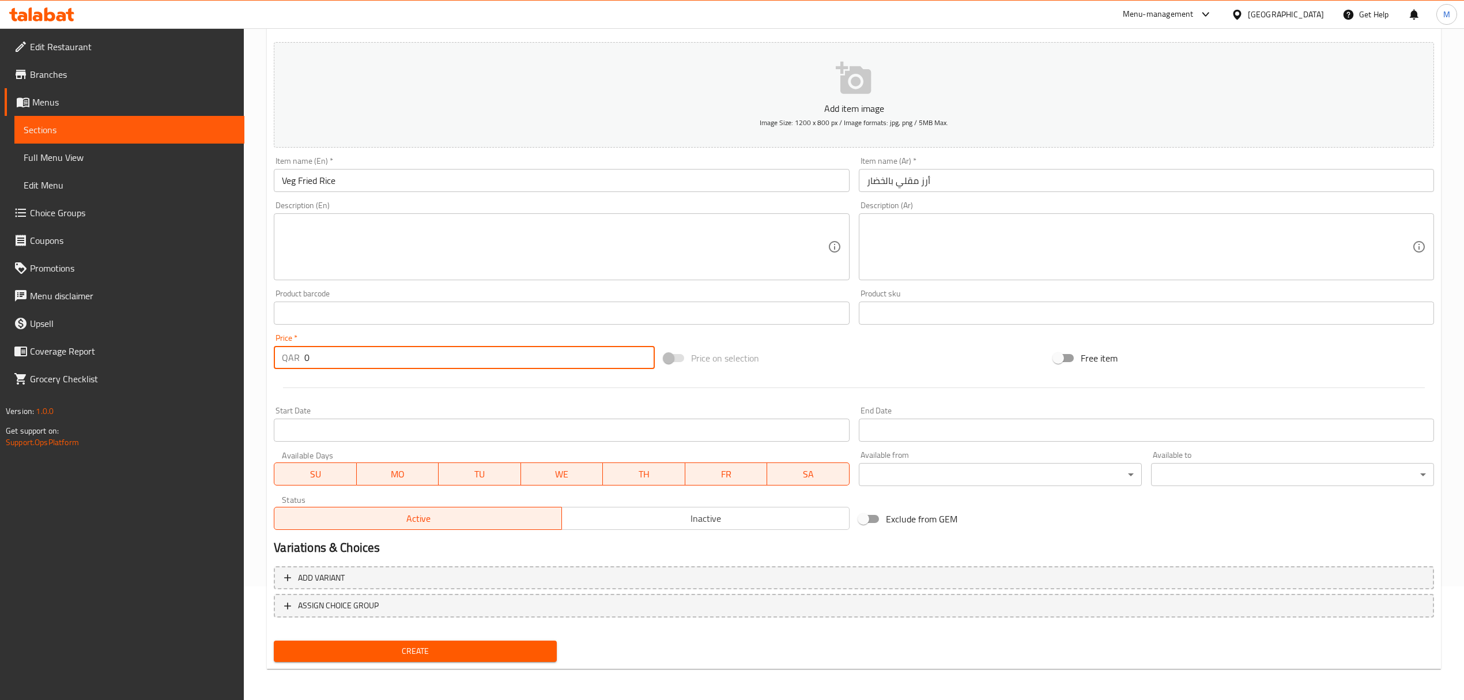
drag, startPoint x: 323, startPoint y: 347, endPoint x: 324, endPoint y: 353, distance: 5.8
click at [323, 351] on input "0" at bounding box center [479, 357] width 350 height 23
drag, startPoint x: 323, startPoint y: 354, endPoint x: 264, endPoint y: 353, distance: 59.4
click at [264, 353] on div "Home / Restaurants management / Menus / Sections / item / create Fried Rice sec…" at bounding box center [854, 308] width 1220 height 786
type input "13"
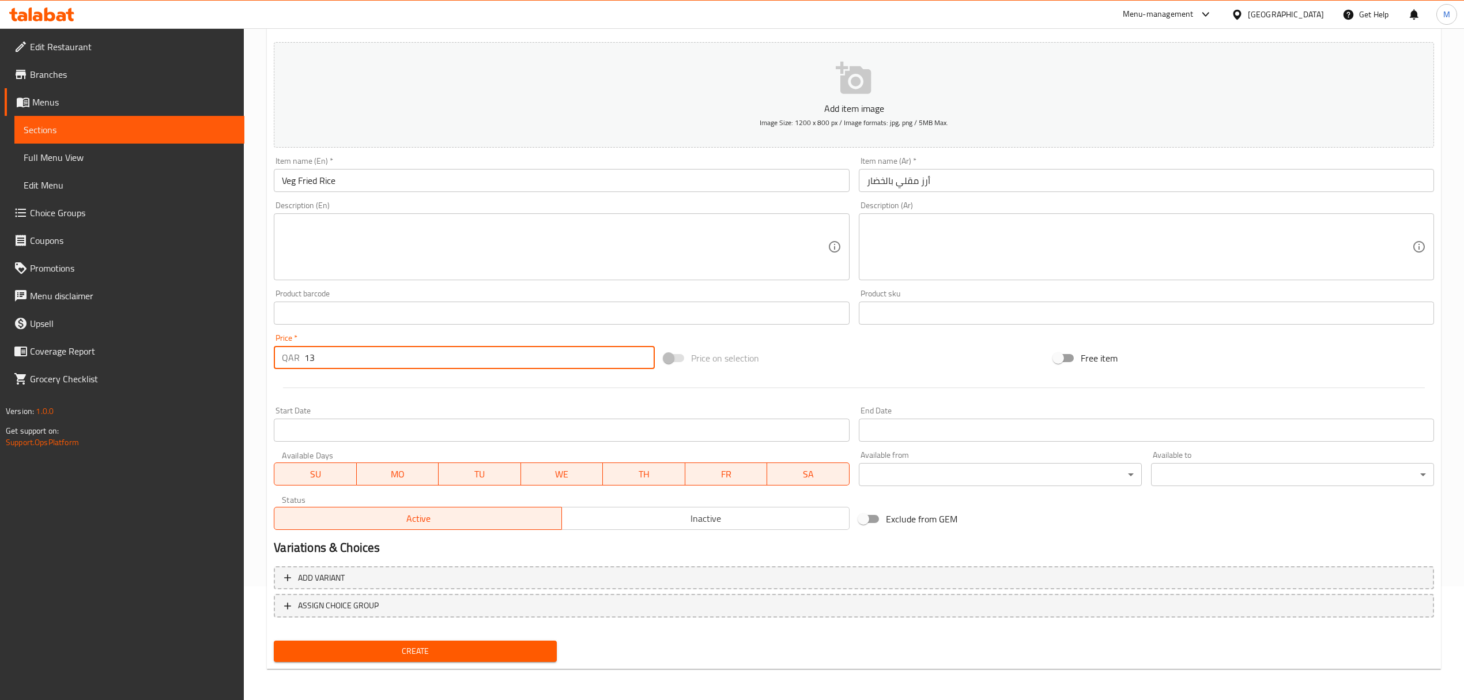
click at [420, 642] on button "Create" at bounding box center [415, 650] width 283 height 21
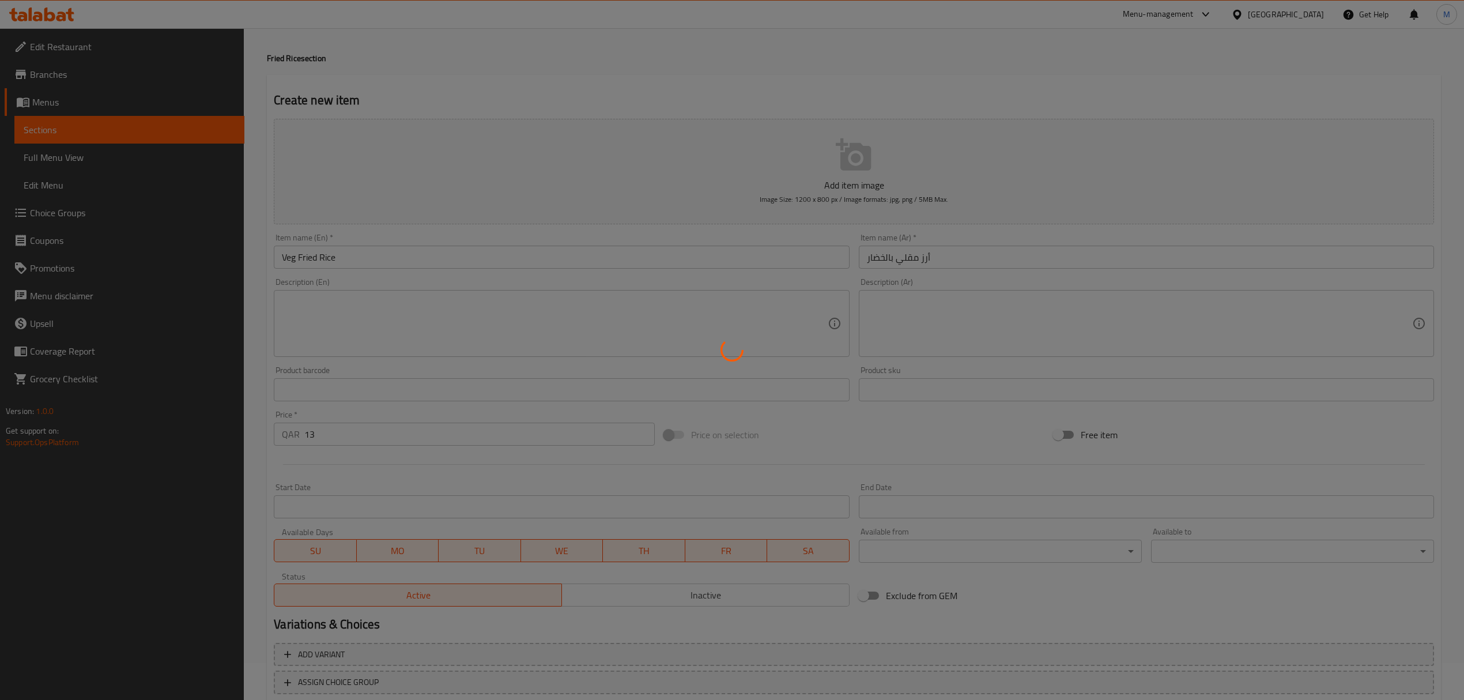
scroll to position [0, 0]
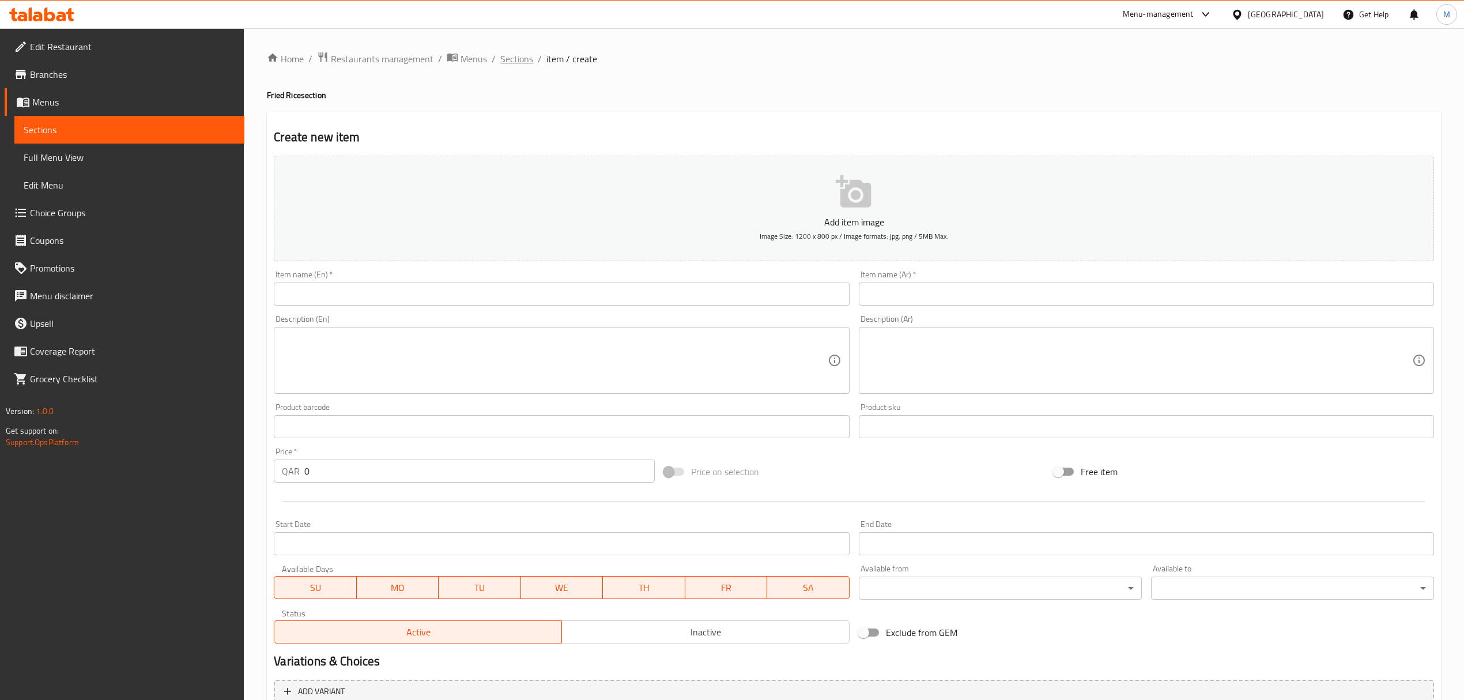
click at [515, 56] on span "Sections" at bounding box center [516, 59] width 33 height 14
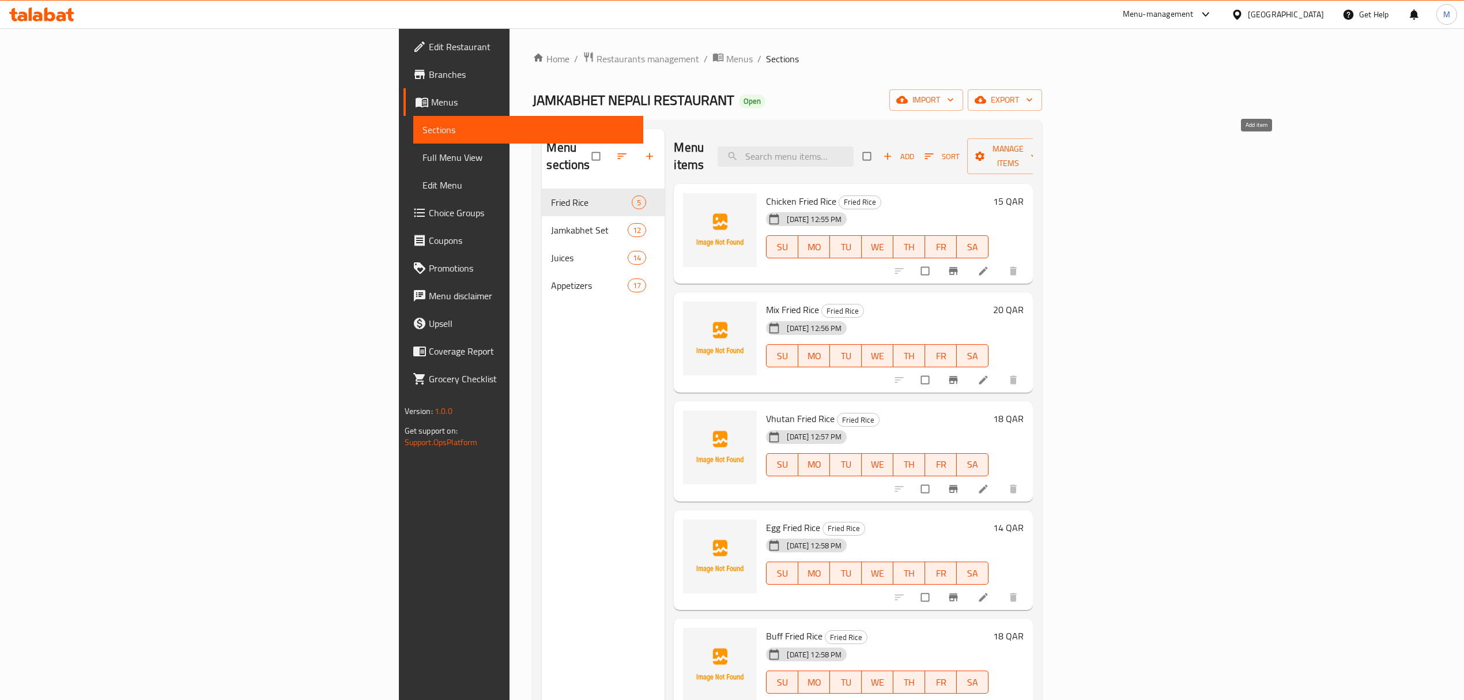
click at [893, 150] on icon "button" at bounding box center [888, 156] width 12 height 12
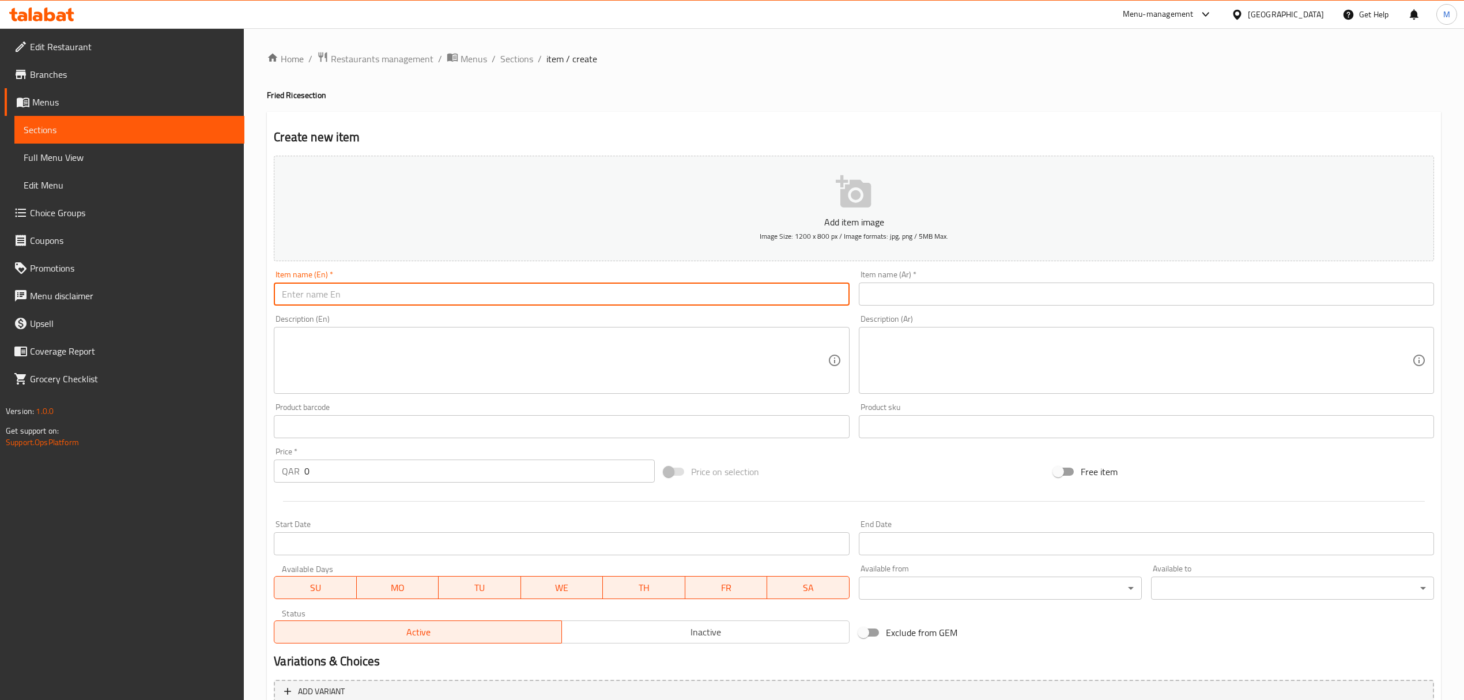
click at [342, 298] on input "text" at bounding box center [561, 293] width 575 height 23
paste input "Veg Fried Rice"
type input "Veg Fried Rice"
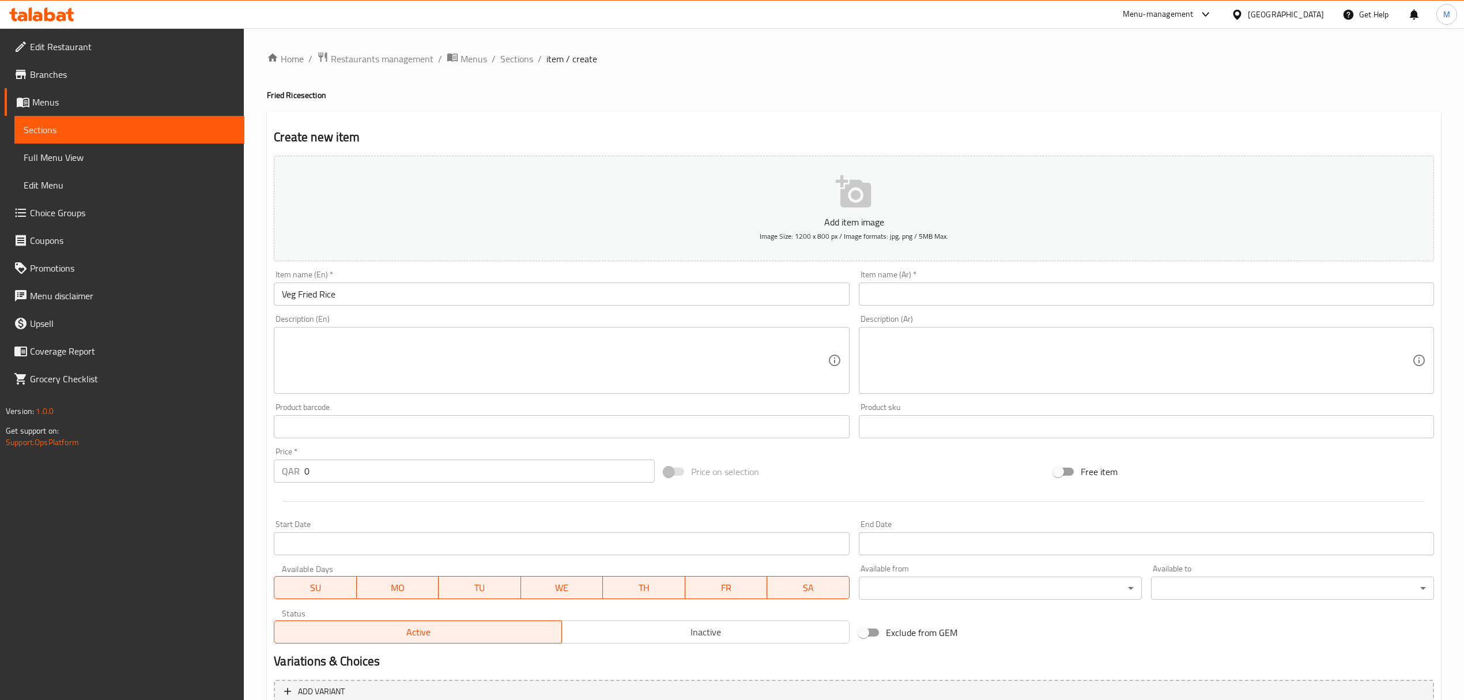
click at [927, 291] on input "text" at bounding box center [1146, 293] width 575 height 23
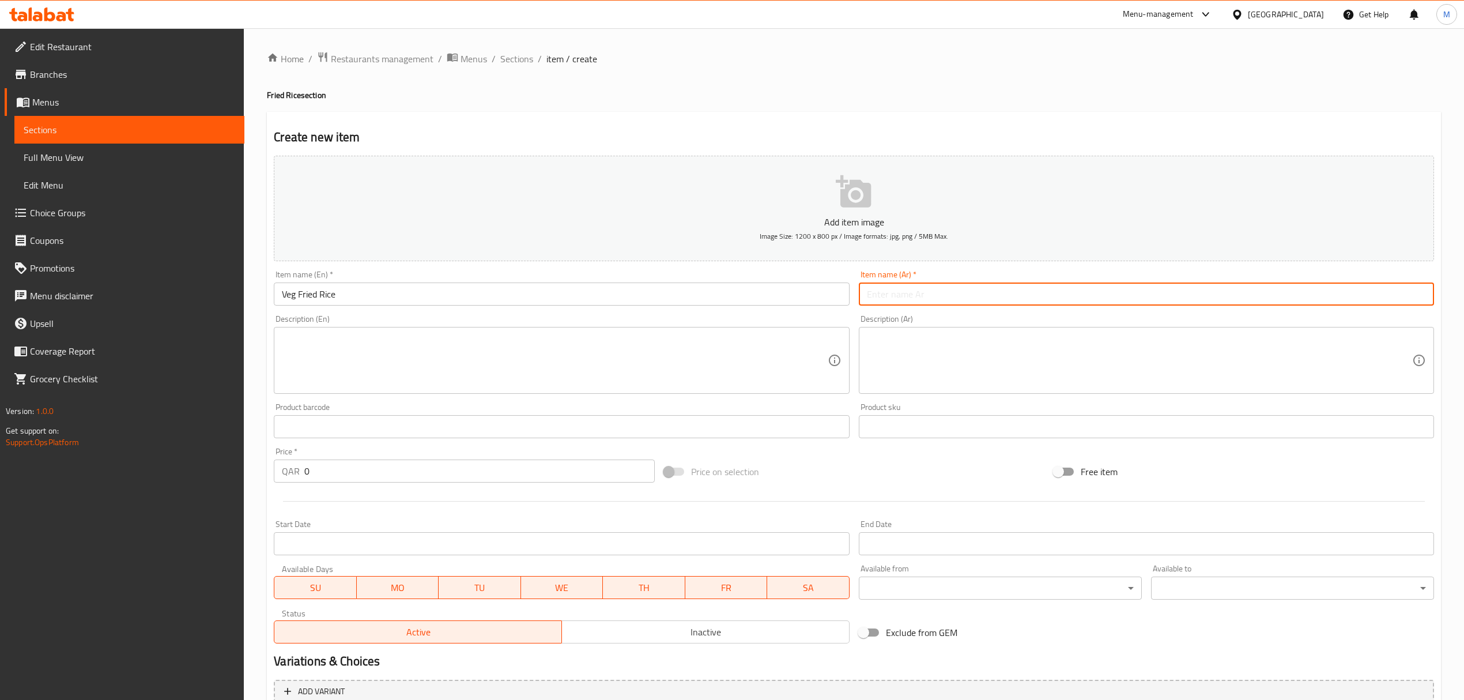
paste input "أرز مقلي بالخضار"
type input "أرز مقلي بالخضار"
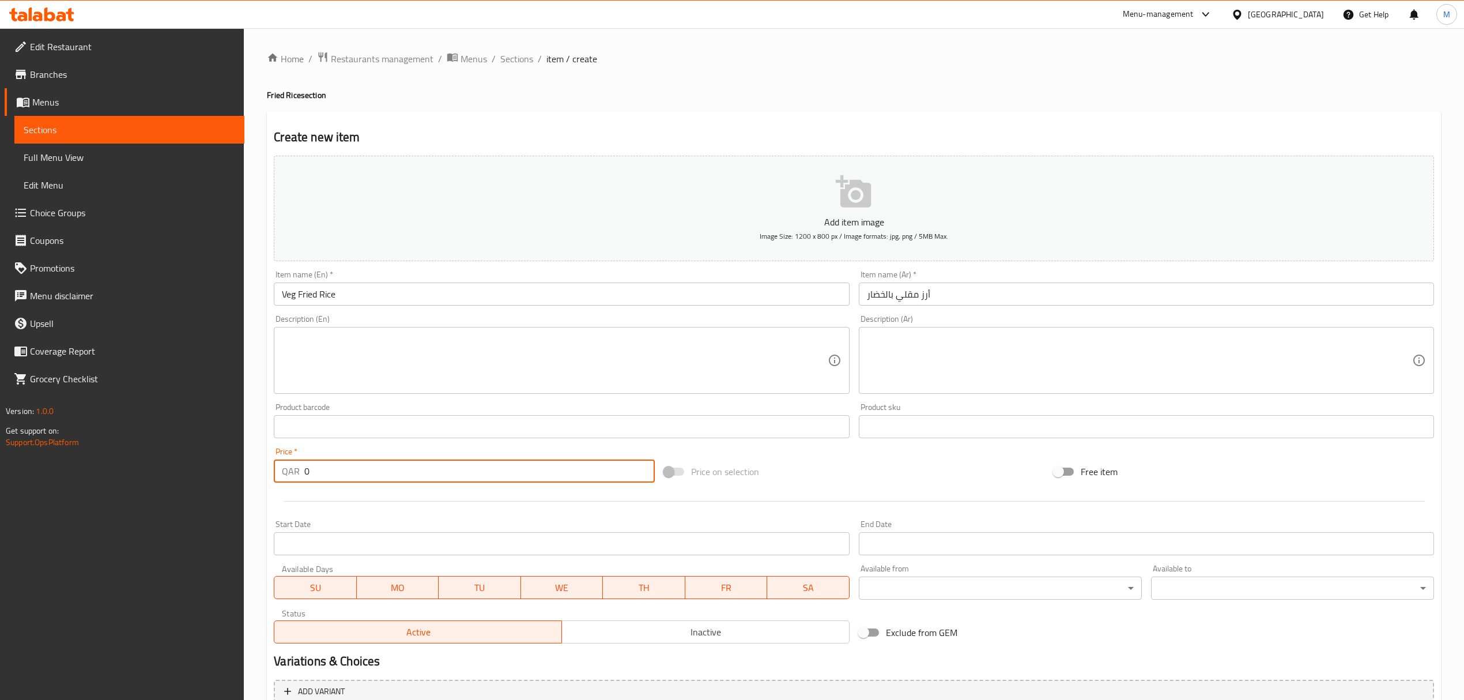
drag, startPoint x: 305, startPoint y: 466, endPoint x: 265, endPoint y: 469, distance: 39.9
click at [265, 469] on div "Home / Restaurants management / Menus / Sections / item / create Fried Rice sec…" at bounding box center [854, 421] width 1220 height 786
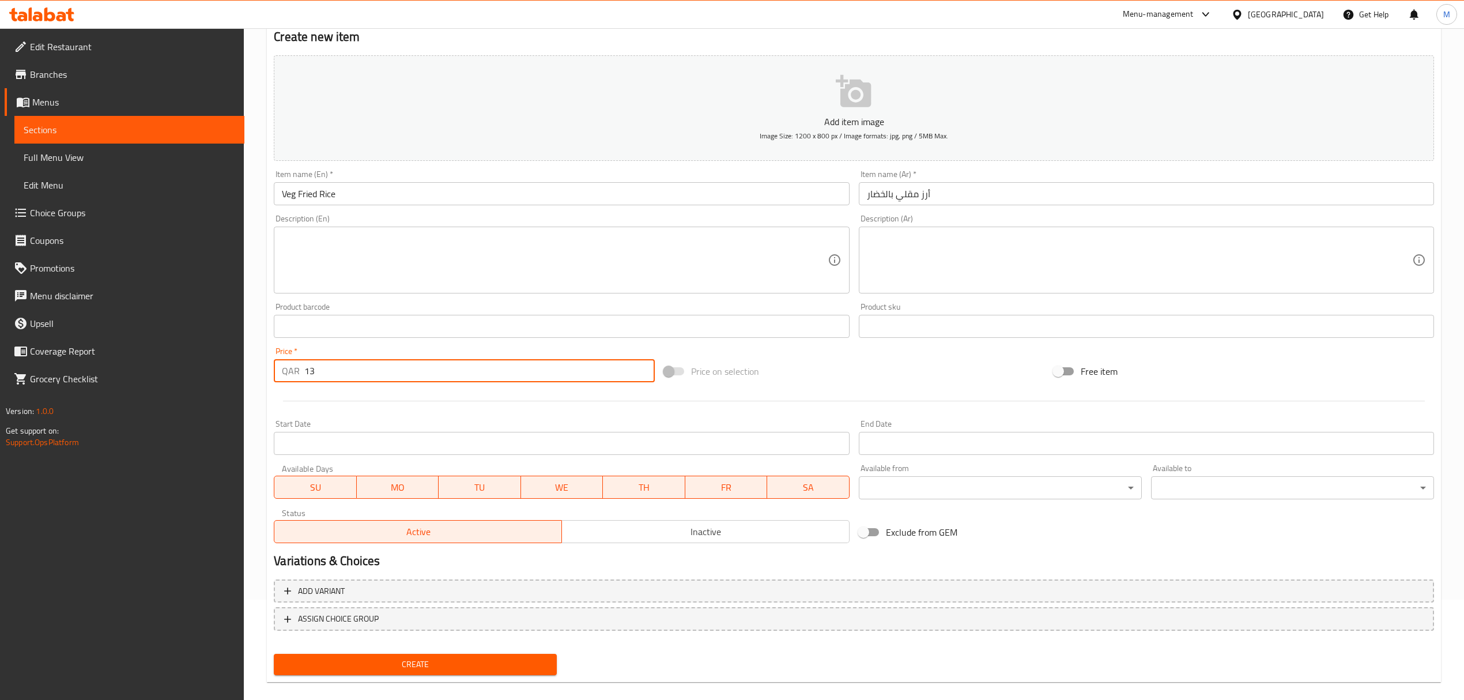
scroll to position [114, 0]
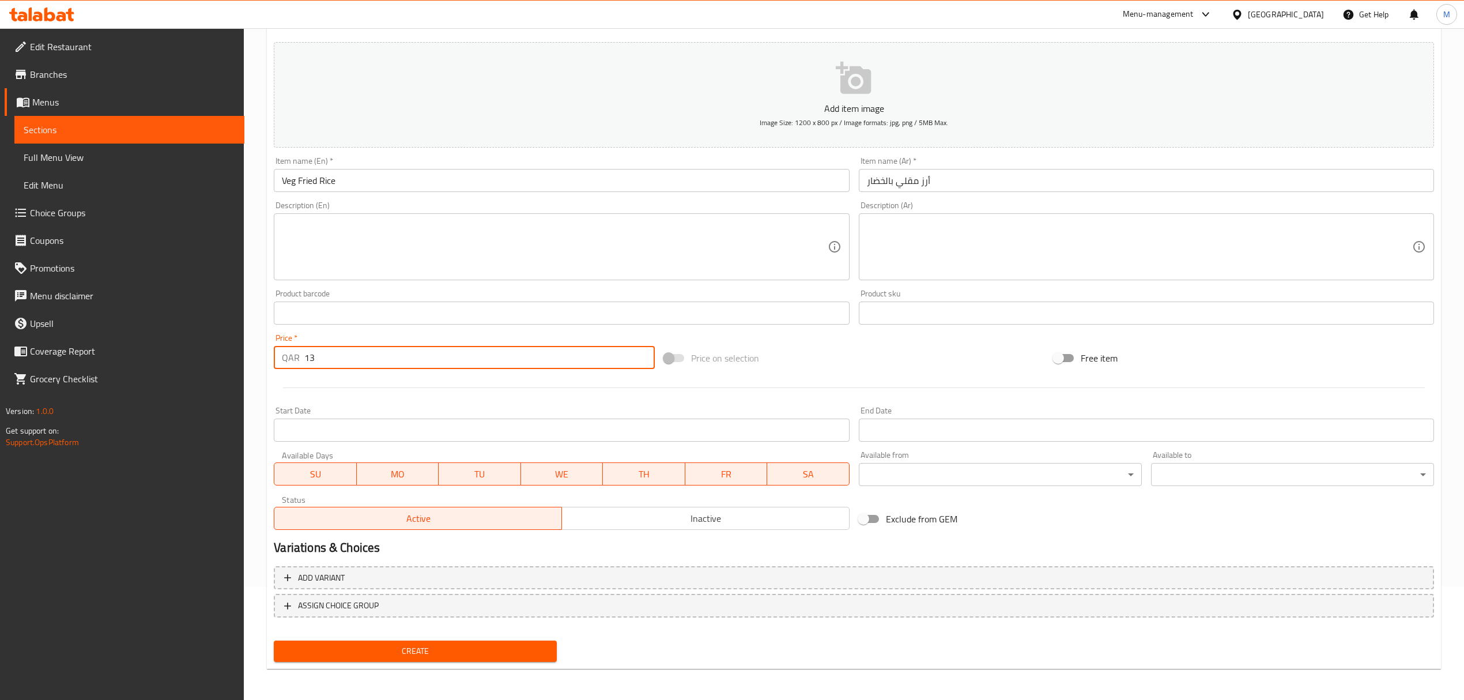
type input "13"
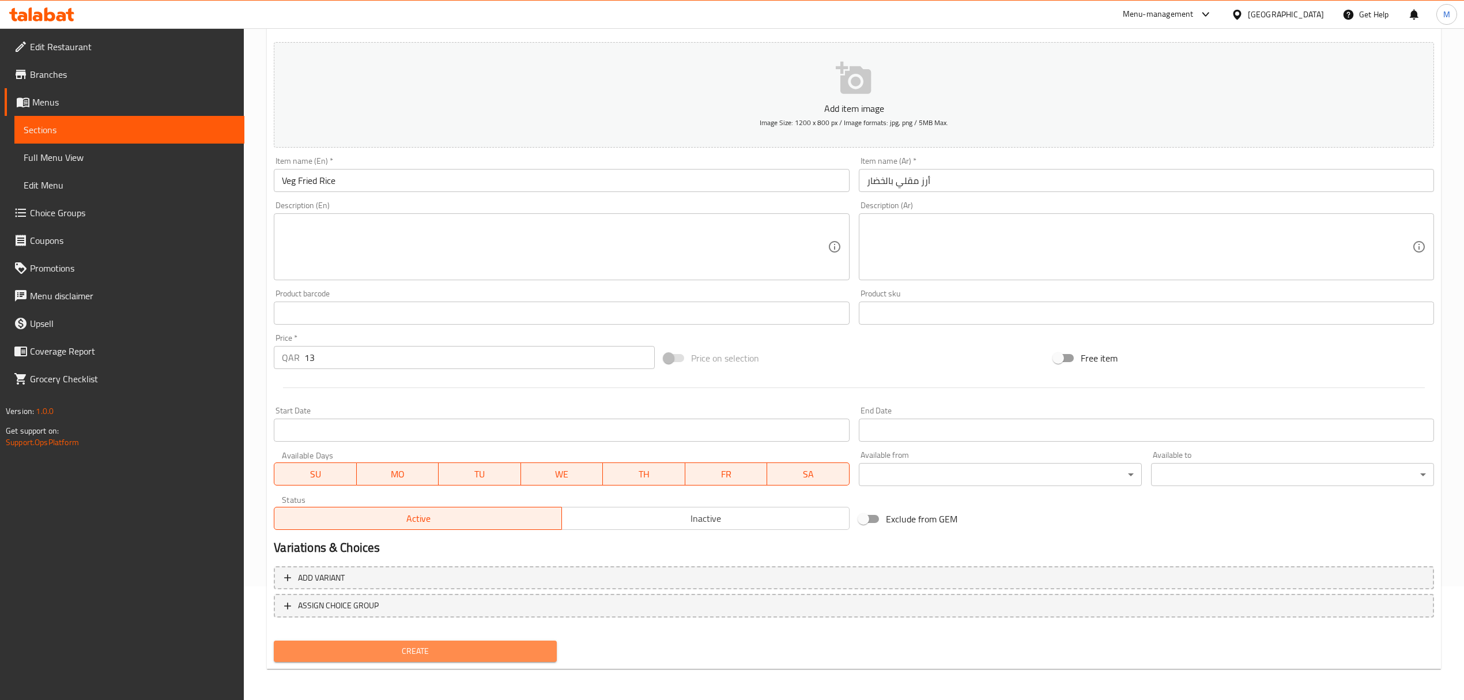
click at [493, 658] on button "Create" at bounding box center [415, 650] width 283 height 21
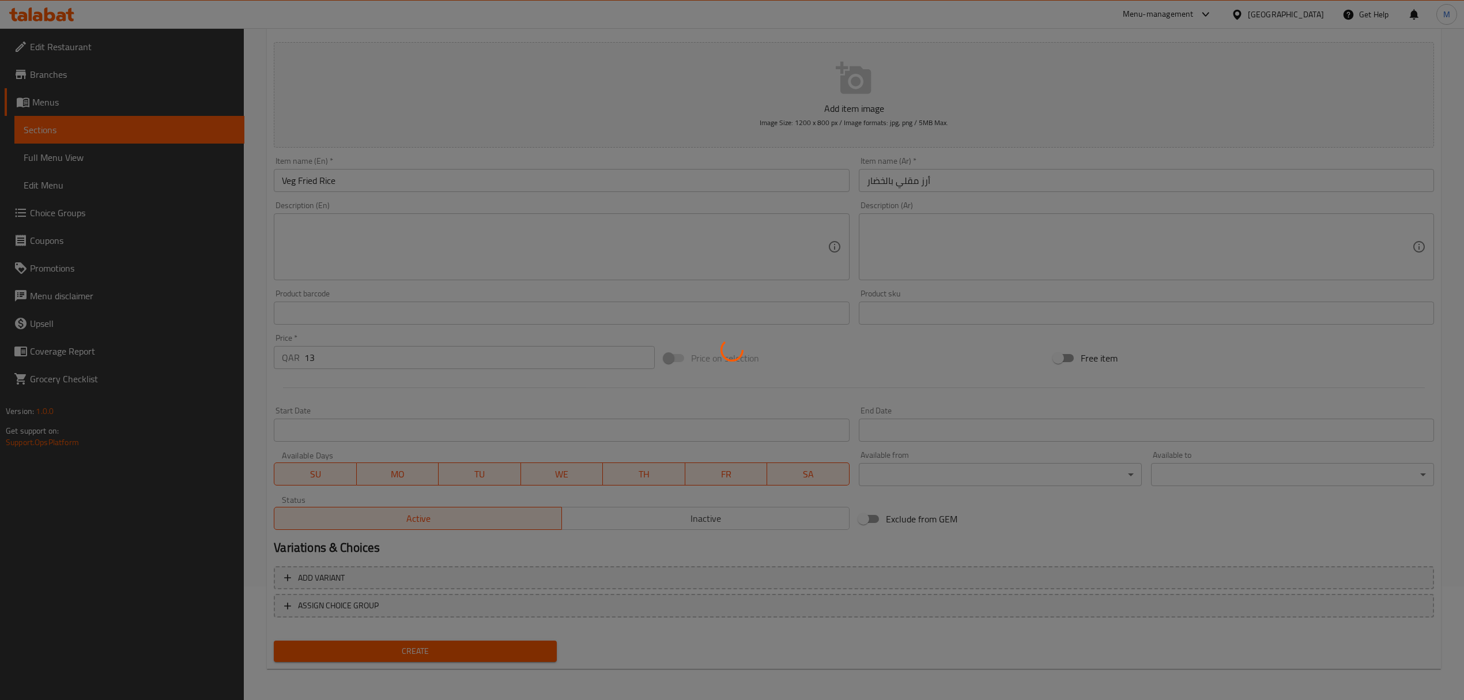
type input "0"
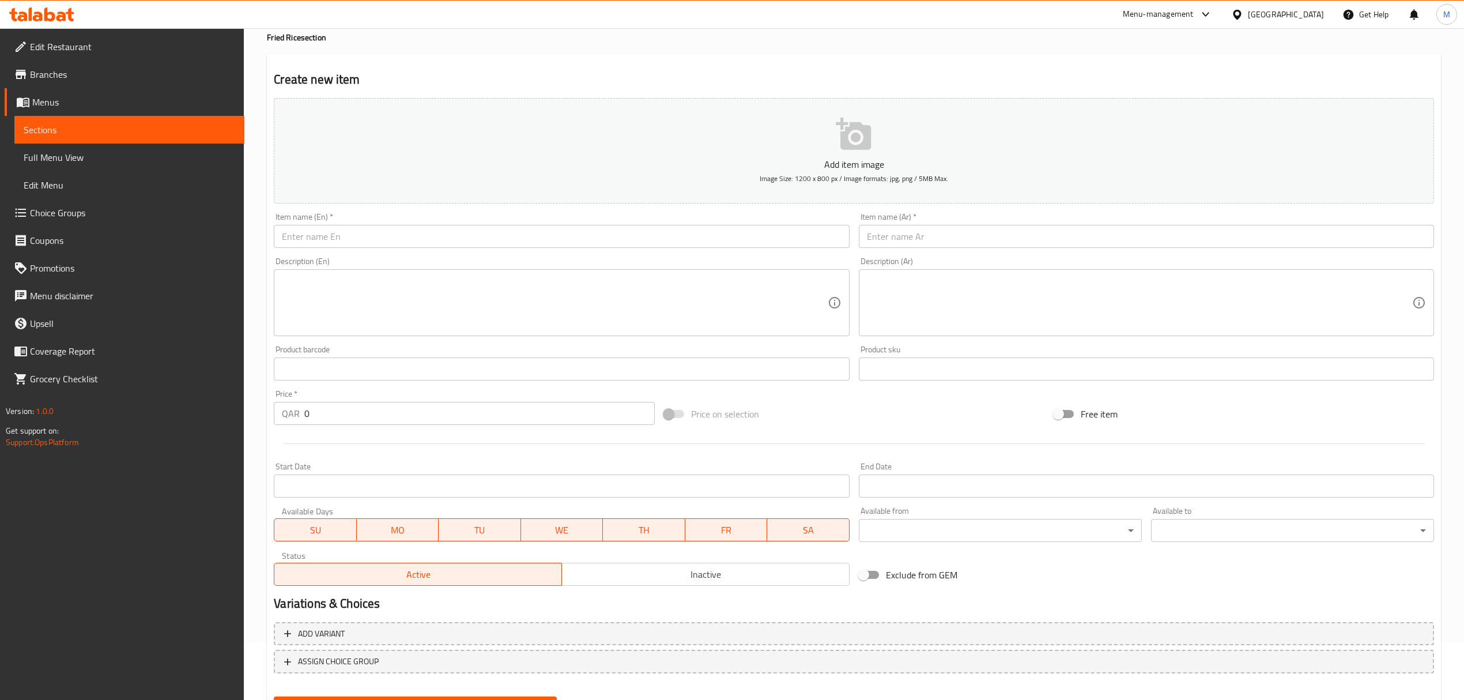
scroll to position [0, 0]
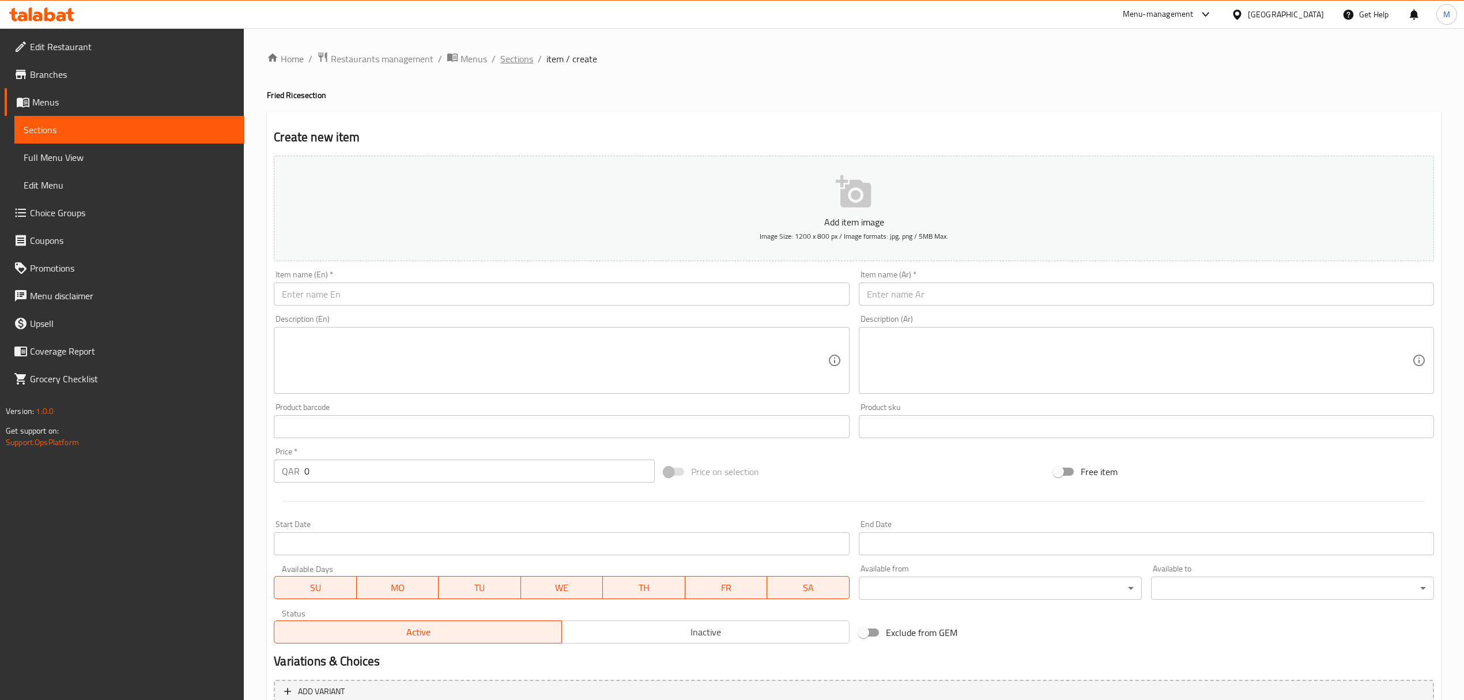
click at [510, 56] on span "Sections" at bounding box center [516, 59] width 33 height 14
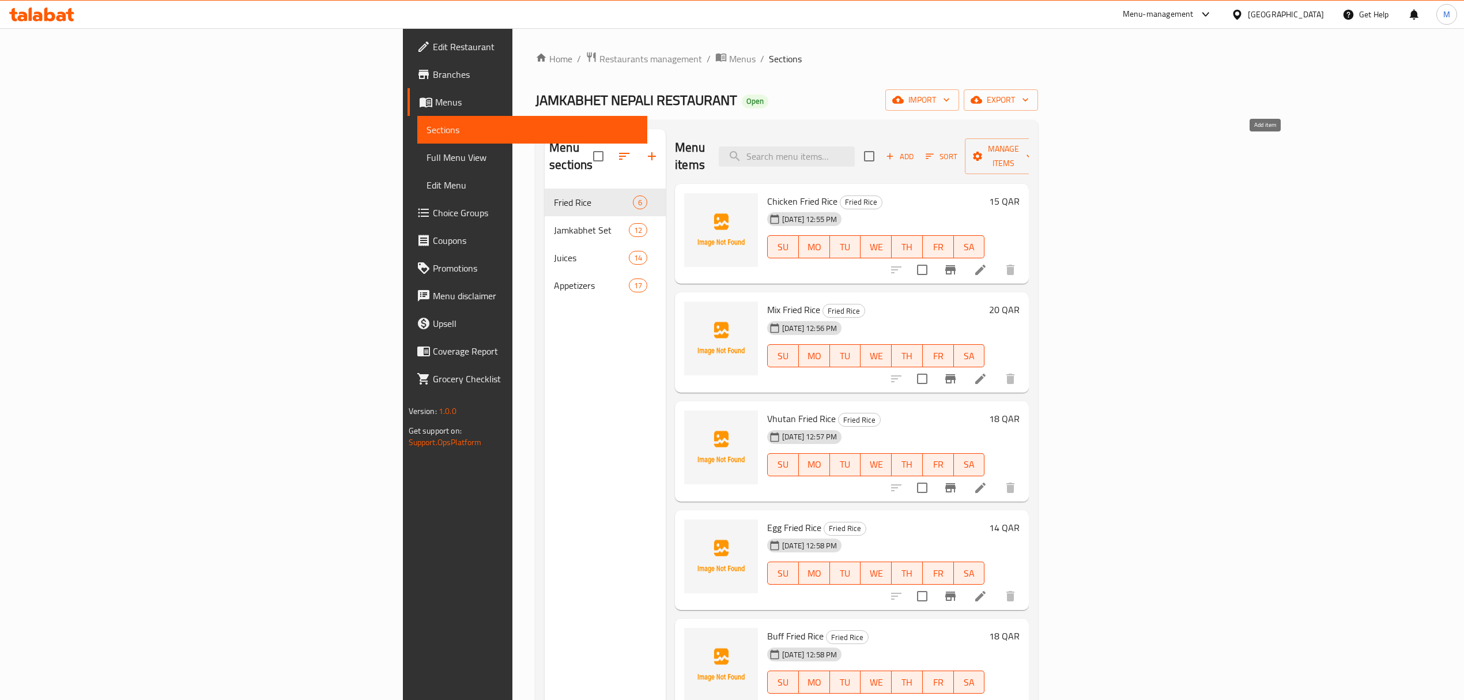
click at [915, 150] on span "Add" at bounding box center [899, 156] width 31 height 13
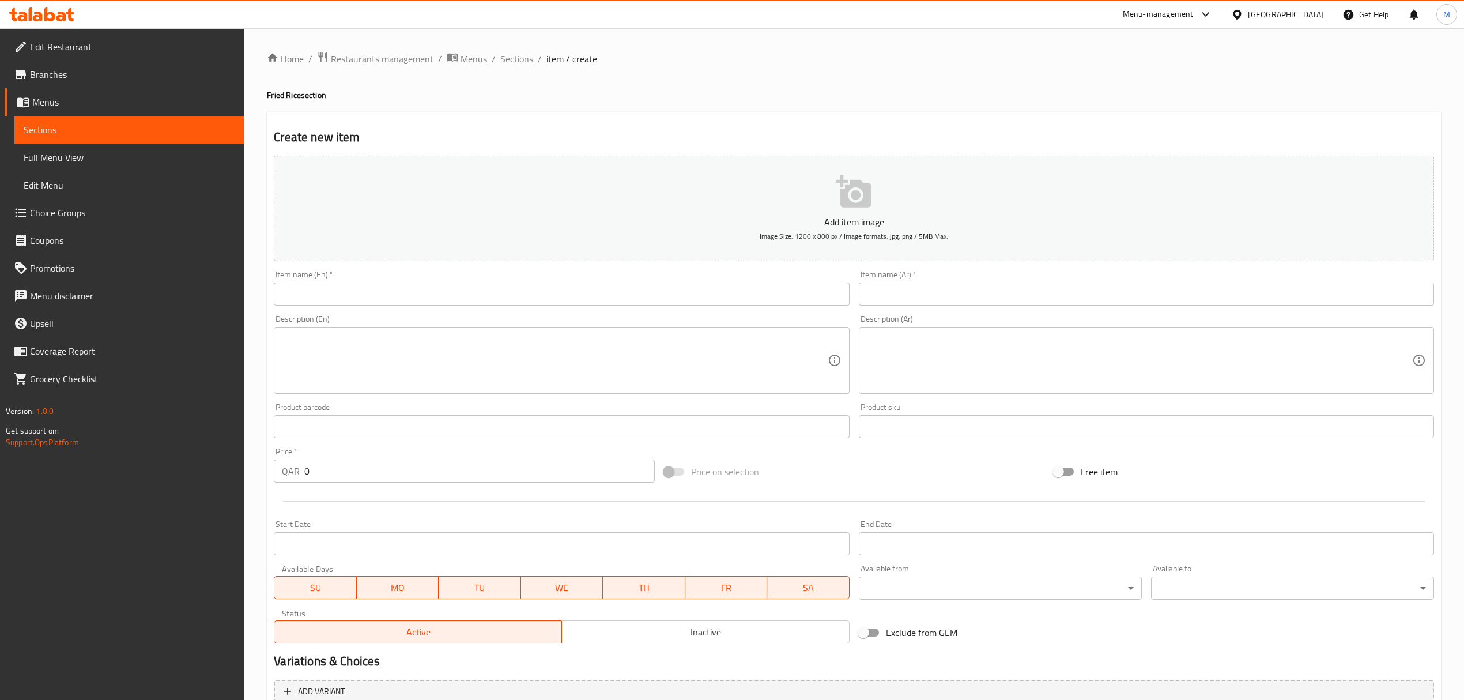
click at [380, 293] on input "text" at bounding box center [561, 293] width 575 height 23
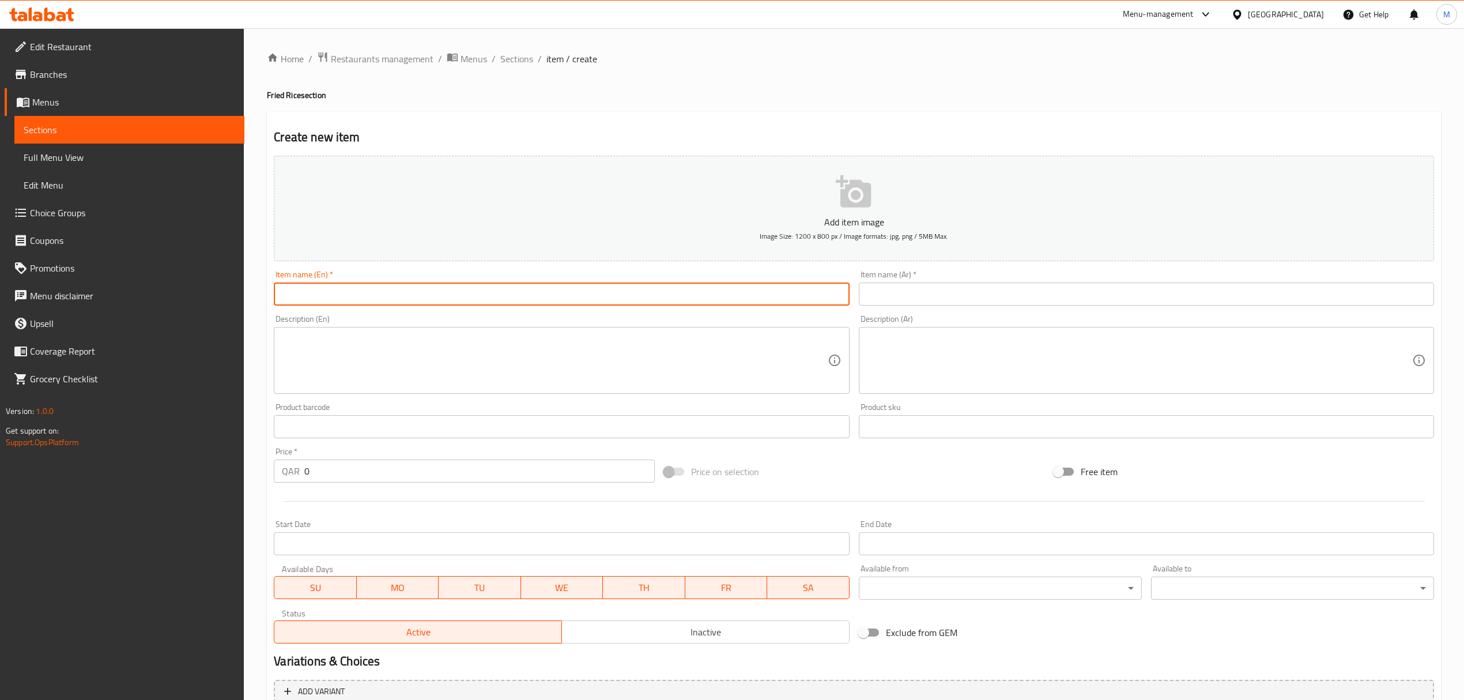
paste input "Steam Rice"
type input "Steam Rice"
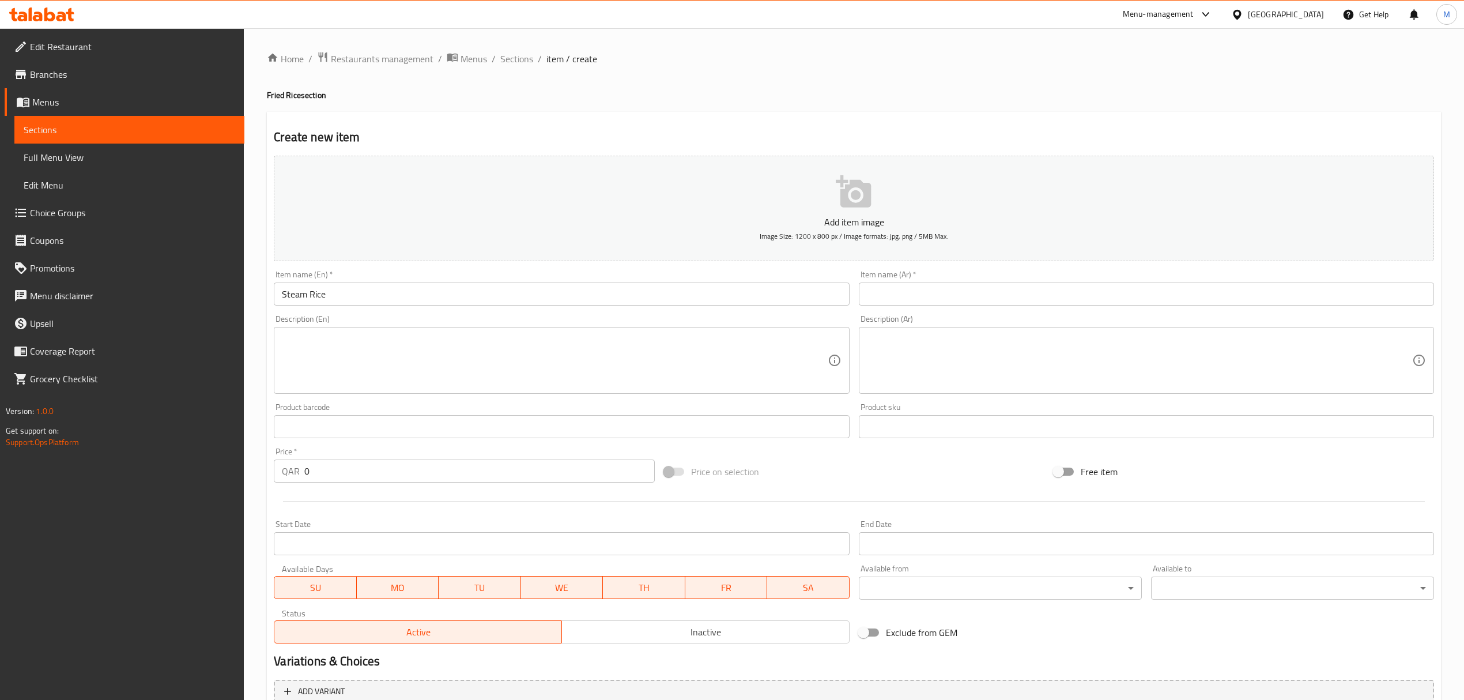
click at [893, 293] on input "text" at bounding box center [1146, 293] width 575 height 23
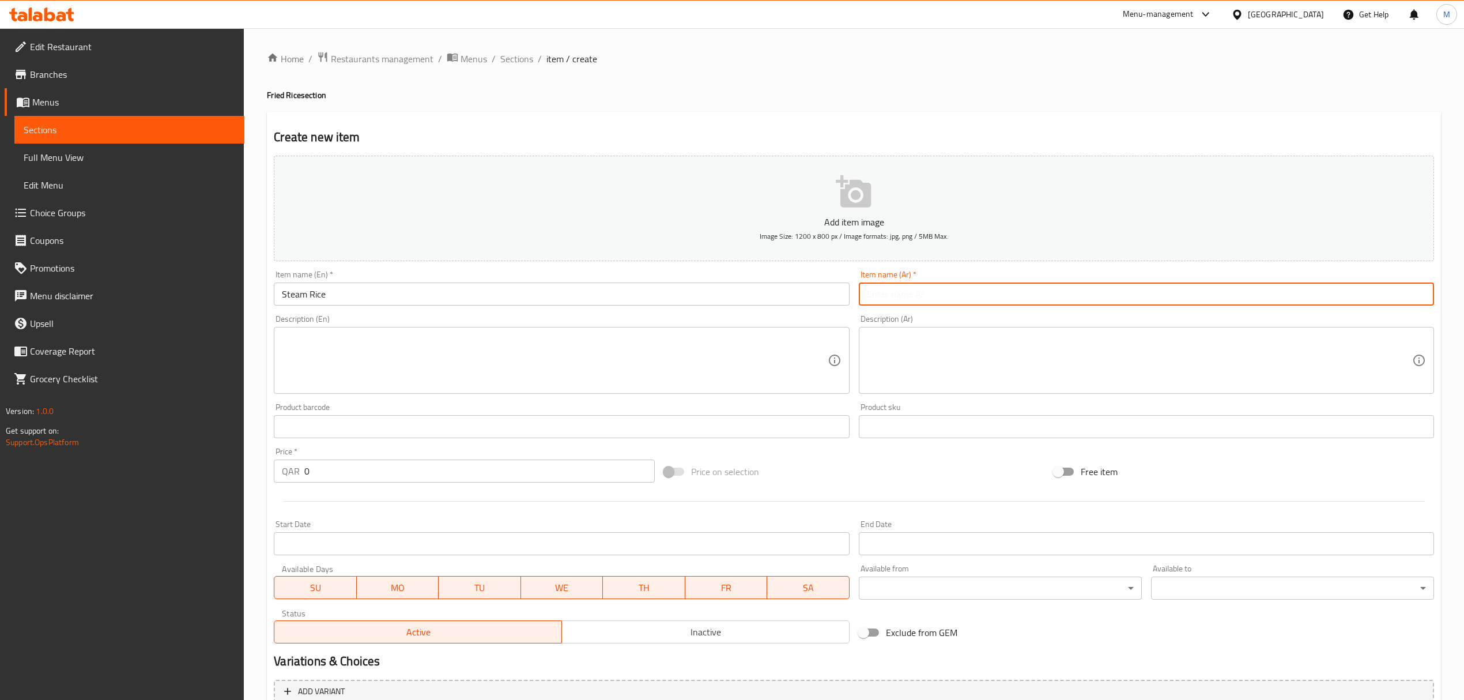
paste input "أرز بالبخار"
type input "أرز بالبخار"
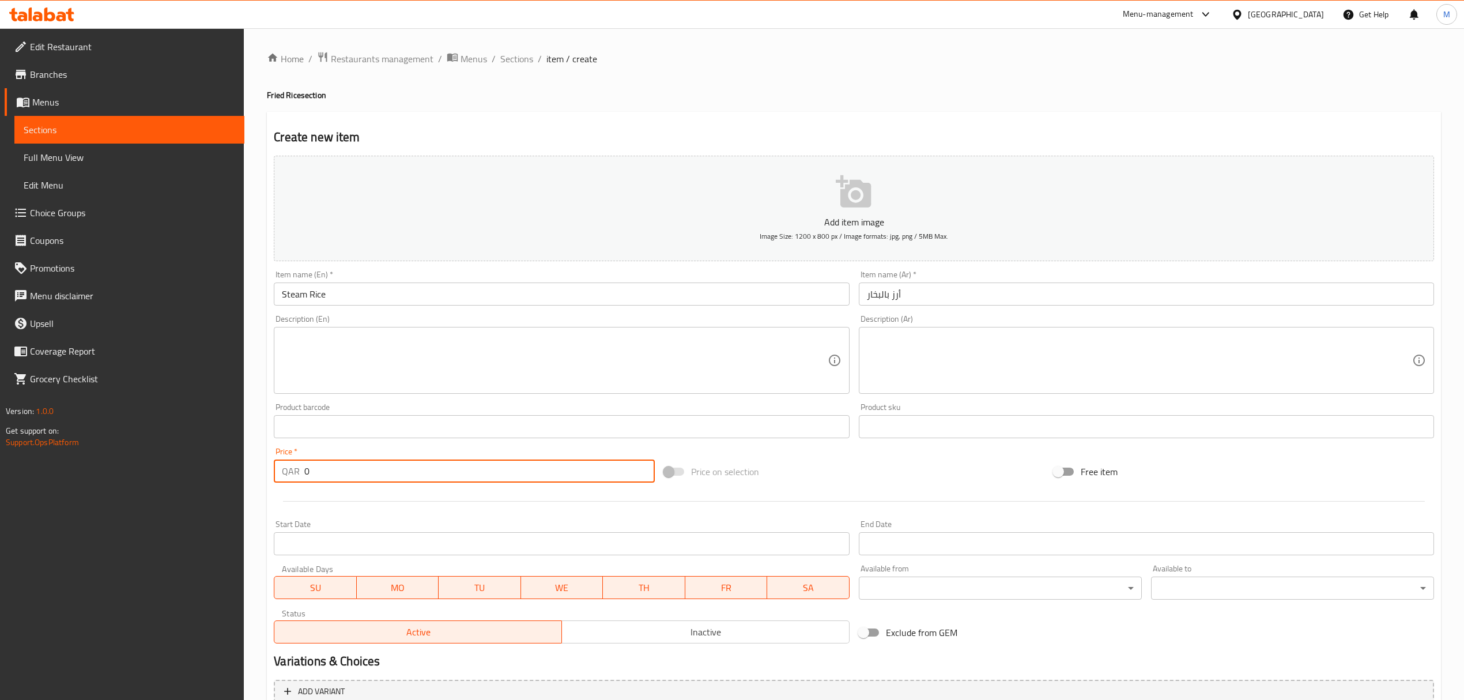
drag, startPoint x: 404, startPoint y: 468, endPoint x: 114, endPoint y: 467, distance: 289.4
click at [121, 463] on div "Edit Restaurant Branches Menus Sections Full Menu View Edit Menu Choice Groups …" at bounding box center [732, 421] width 1464 height 786
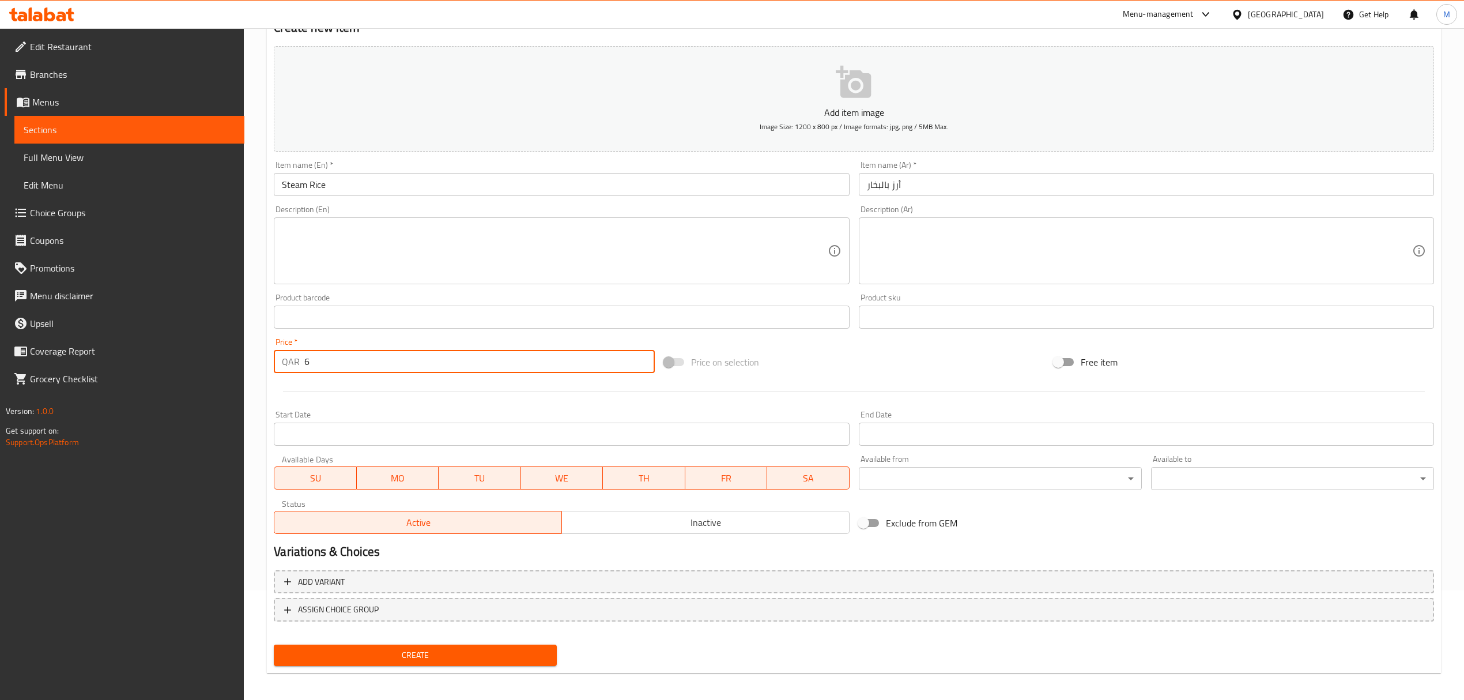
scroll to position [114, 0]
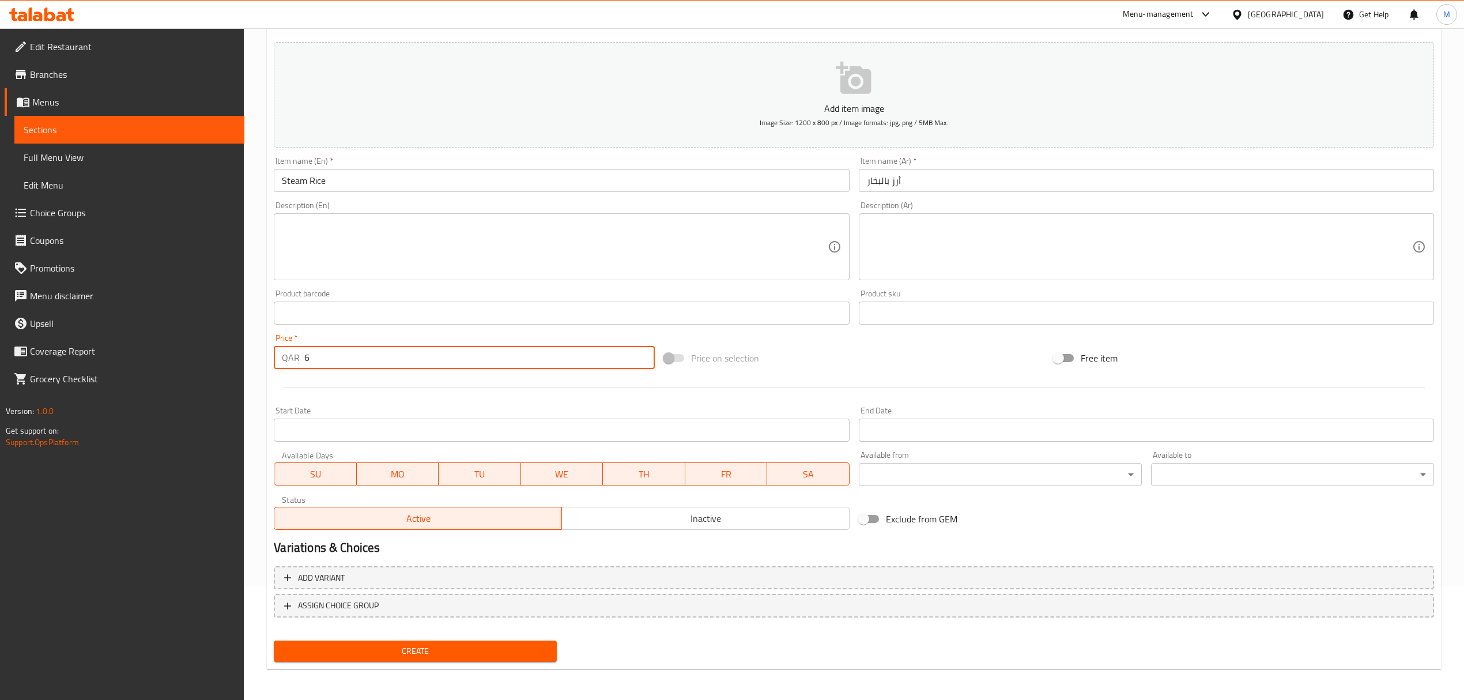
type input "6"
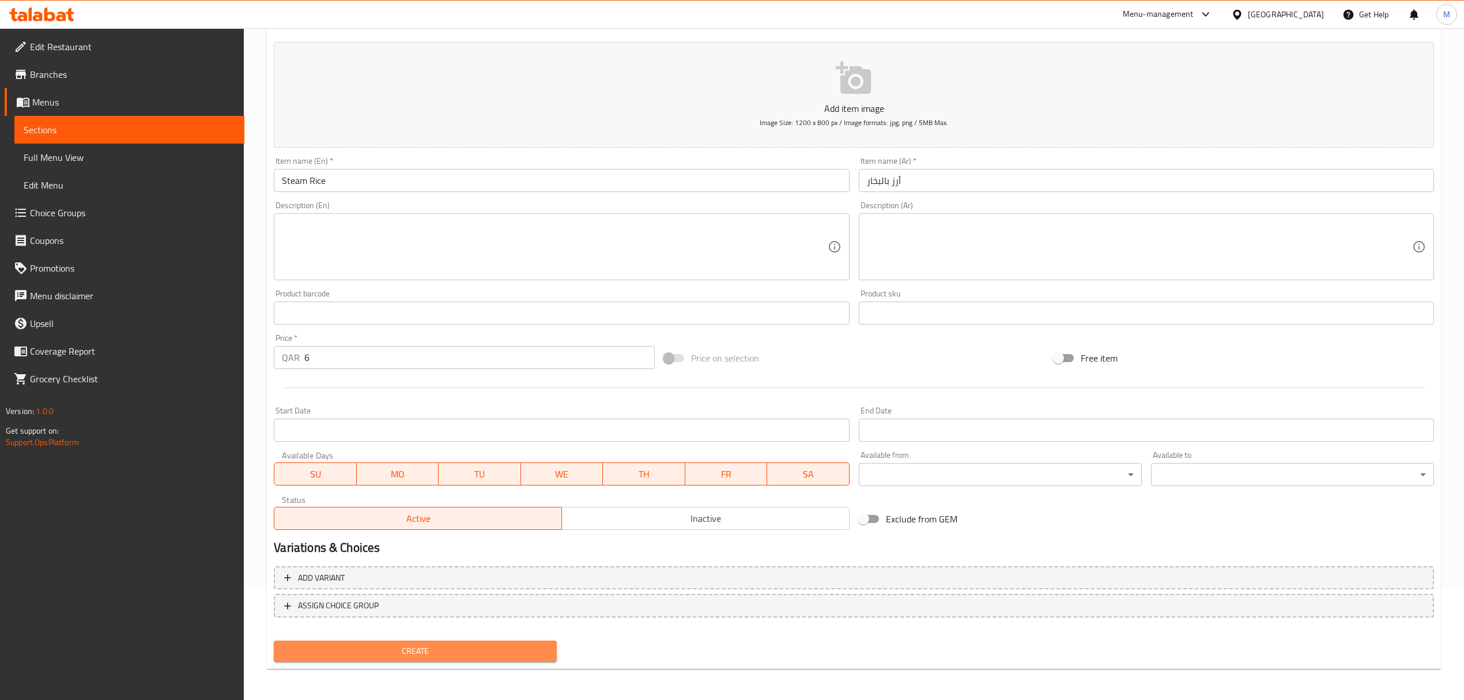
click at [525, 650] on span "Create" at bounding box center [415, 651] width 265 height 14
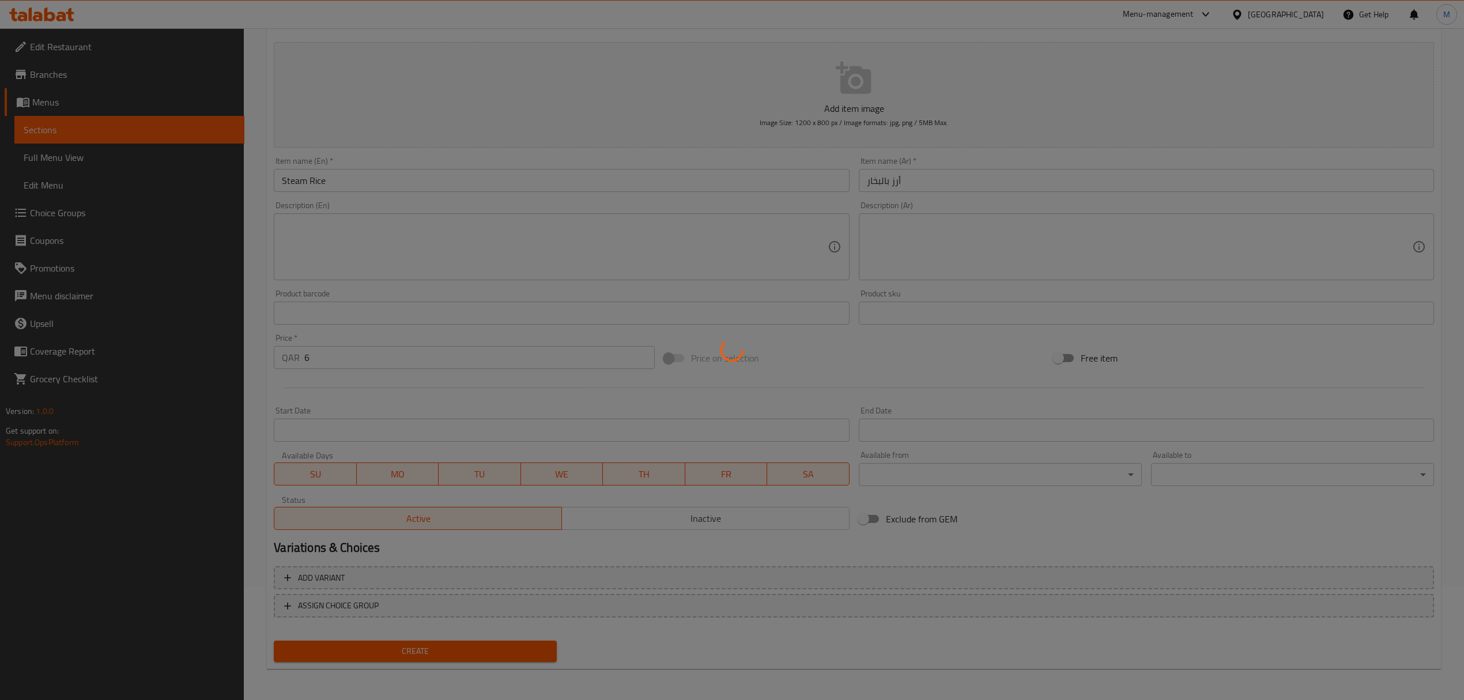
type input "0"
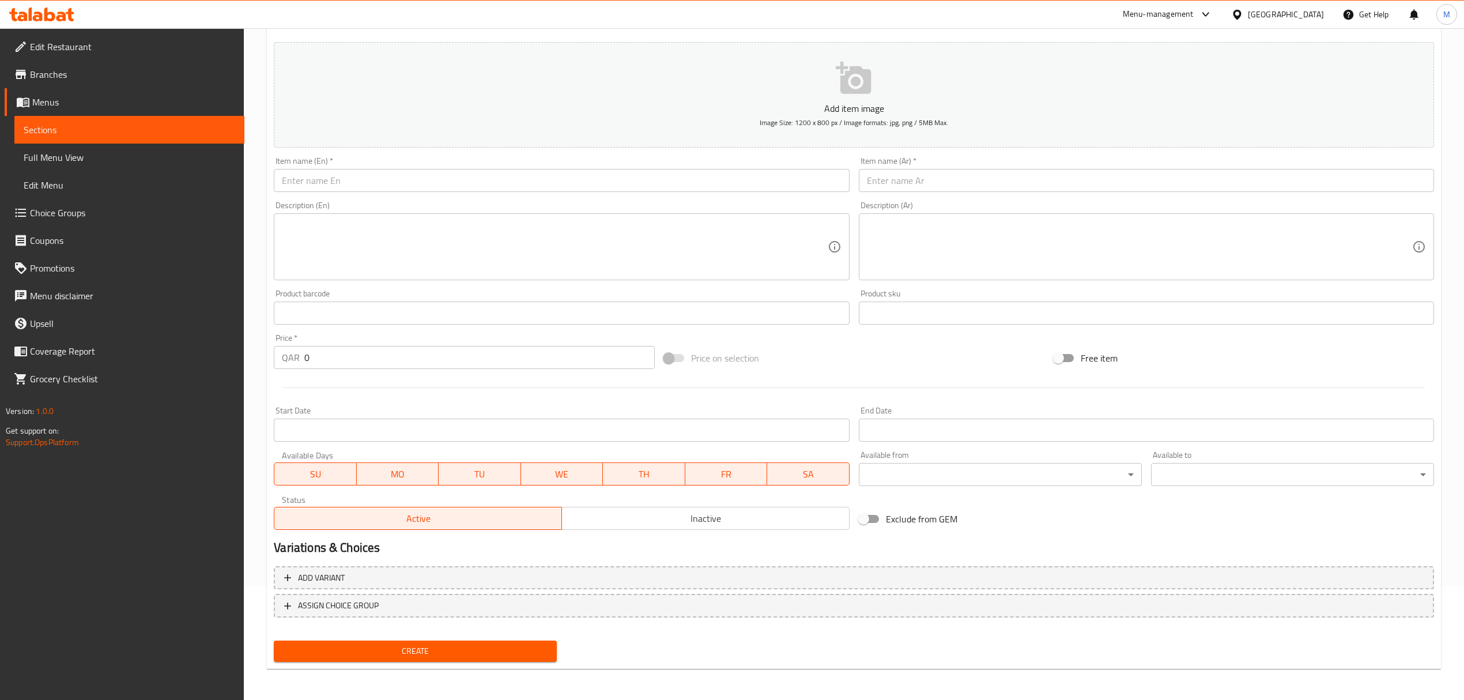
scroll to position [0, 0]
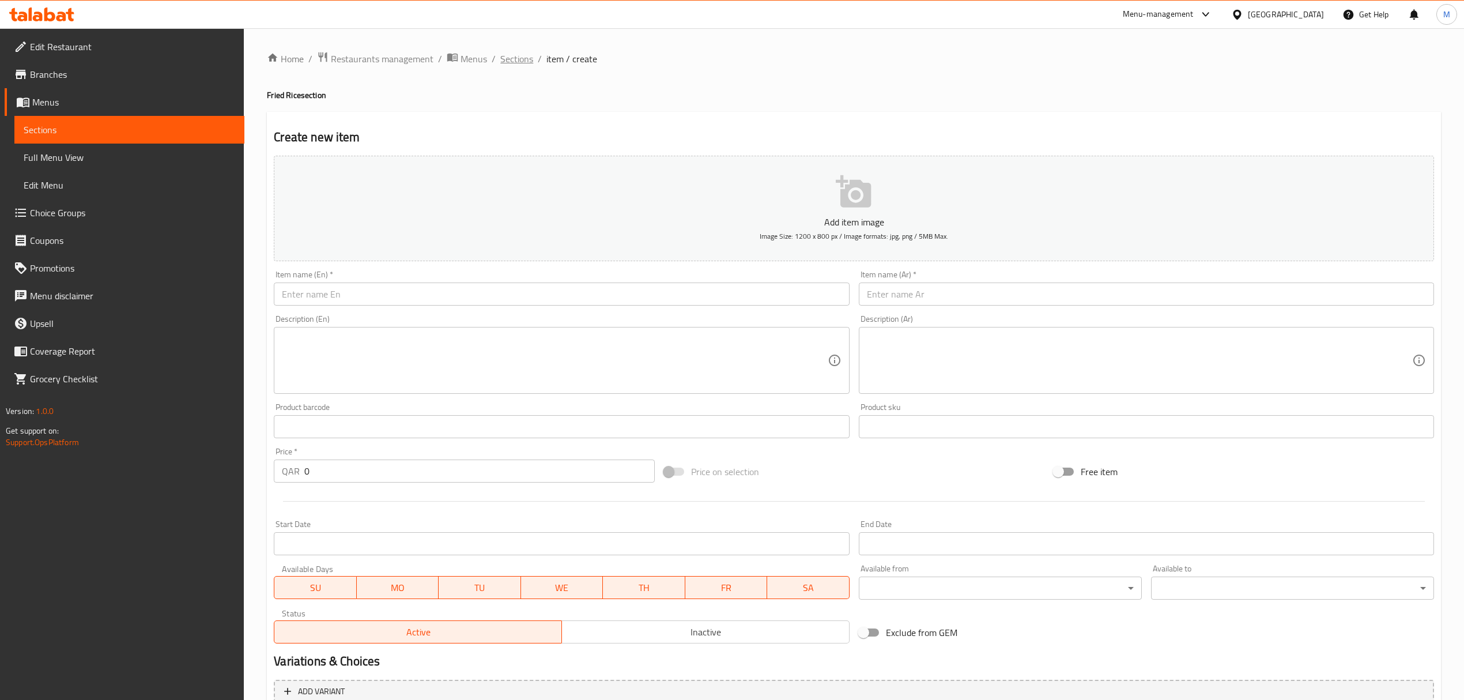
click at [506, 59] on span "Sections" at bounding box center [516, 59] width 33 height 14
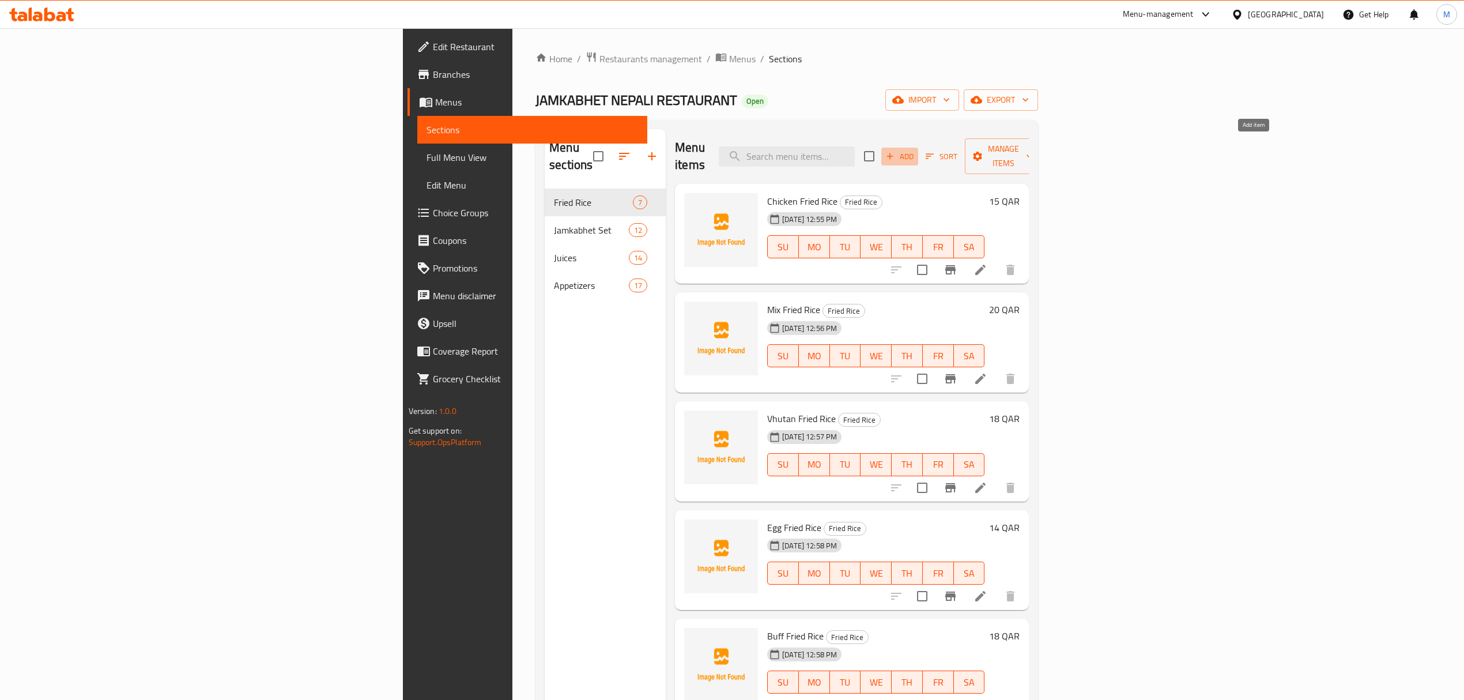
click at [895, 151] on icon "button" at bounding box center [890, 156] width 10 height 10
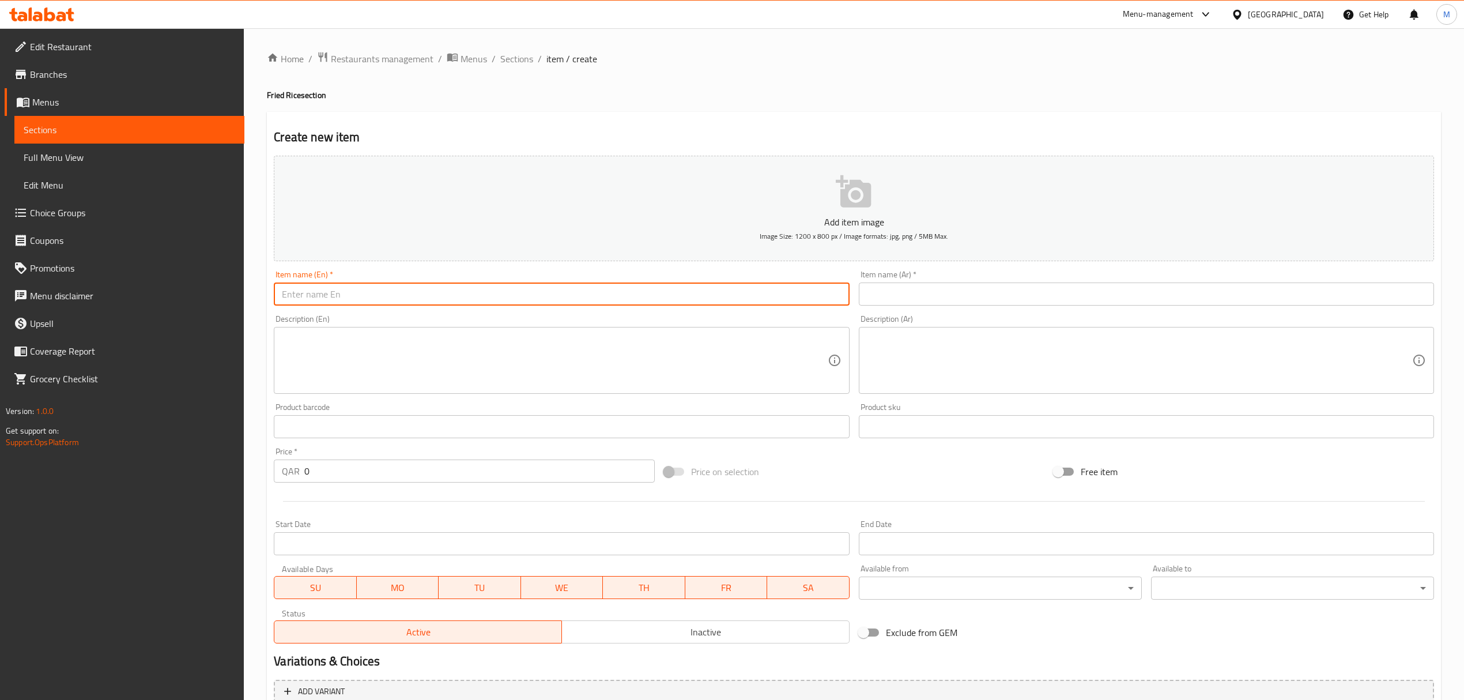
click at [464, 289] on input "text" at bounding box center [561, 293] width 575 height 23
drag, startPoint x: 259, startPoint y: 288, endPoint x: 188, endPoint y: 282, distance: 71.1
click at [188, 282] on div "Edit Restaurant Branches Menus Sections Full Menu View Edit Menu Choice Groups …" at bounding box center [732, 421] width 1464 height 786
type input "Chili Chicken"
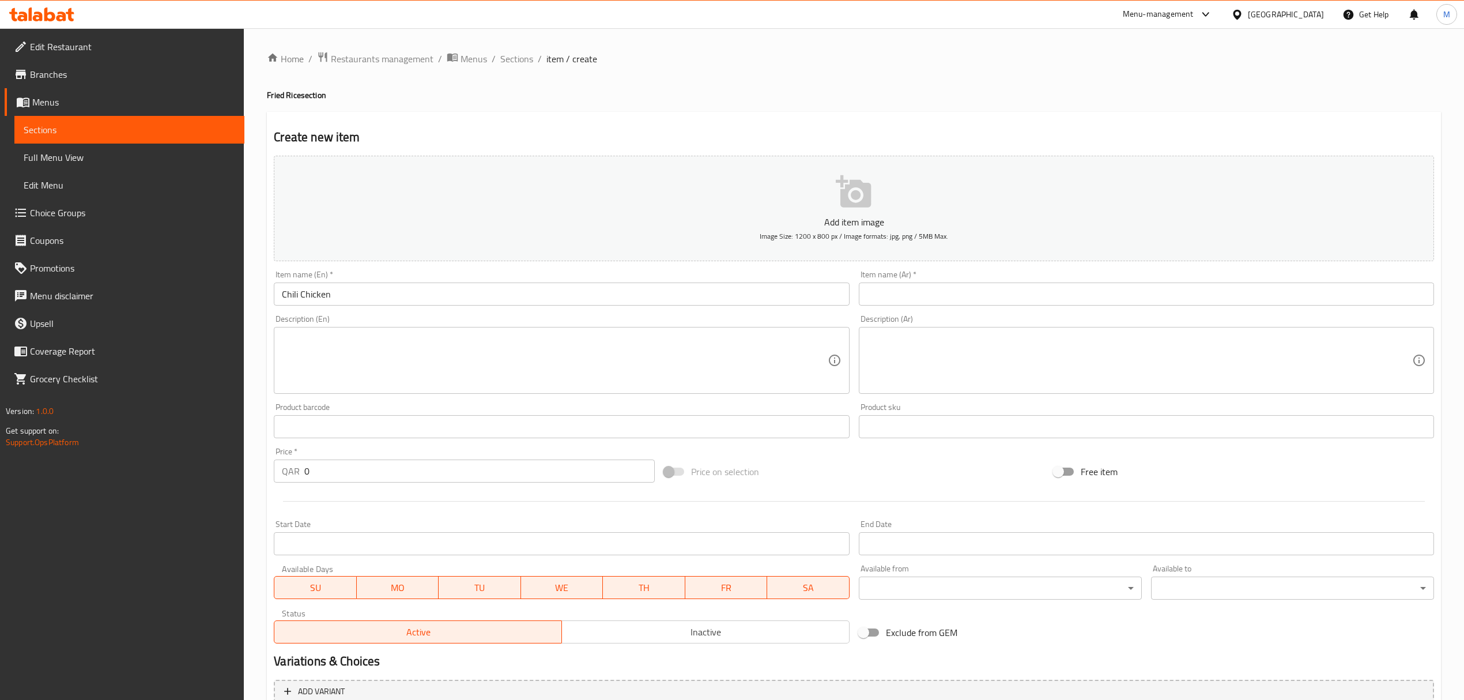
click at [935, 294] on input "text" at bounding box center [1146, 293] width 575 height 23
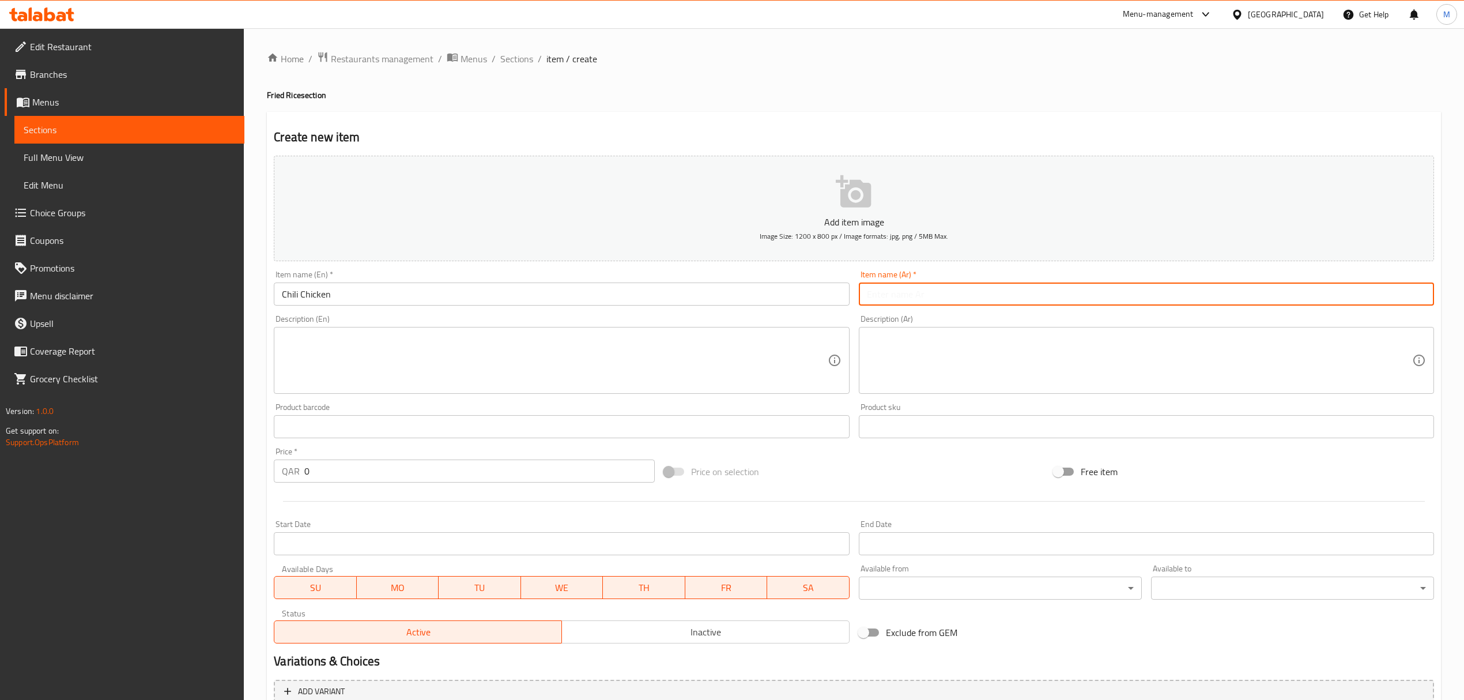
paste input "دجاج بالفلفل الحار"
type input "دجاج بالفلفل الحار"
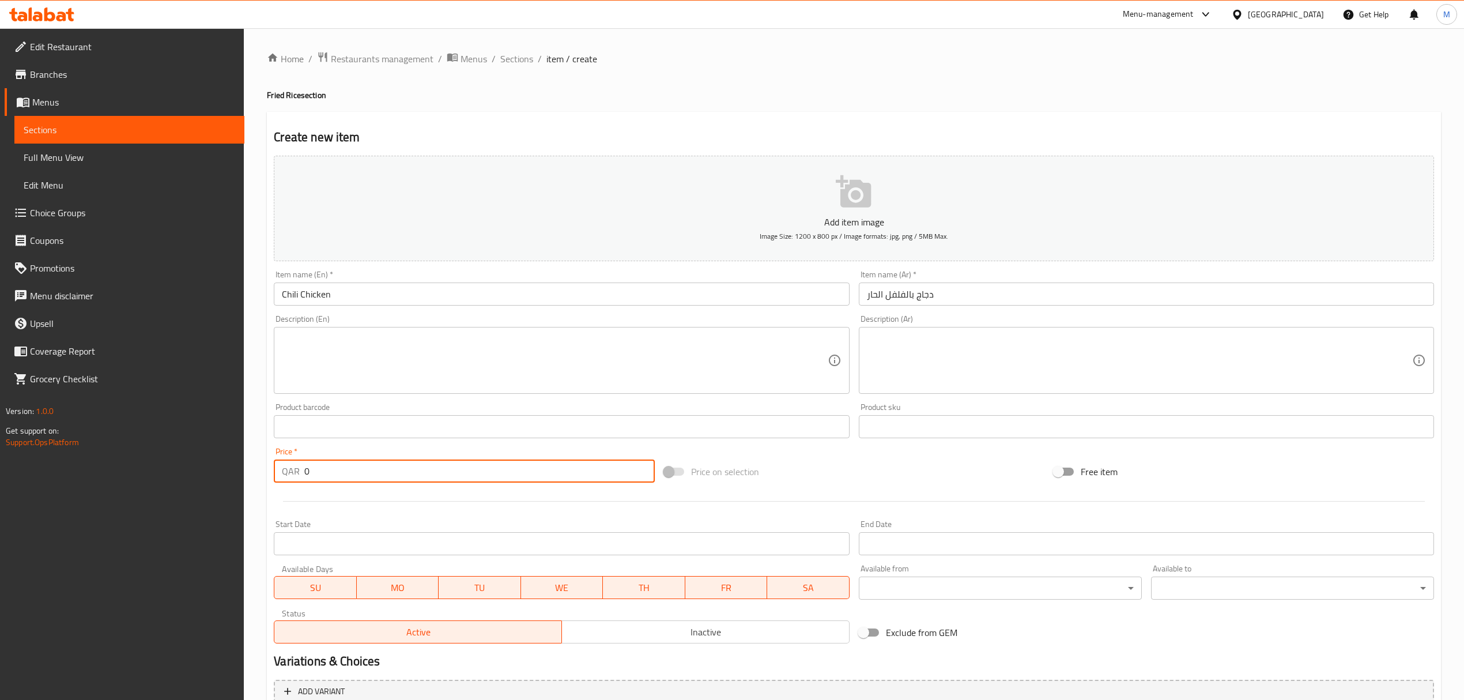
drag, startPoint x: 330, startPoint y: 474, endPoint x: 195, endPoint y: 474, distance: 134.9
click at [213, 471] on div "Edit Restaurant Branches Menus Sections Full Menu View Edit Menu Choice Groups …" at bounding box center [732, 421] width 1464 height 786
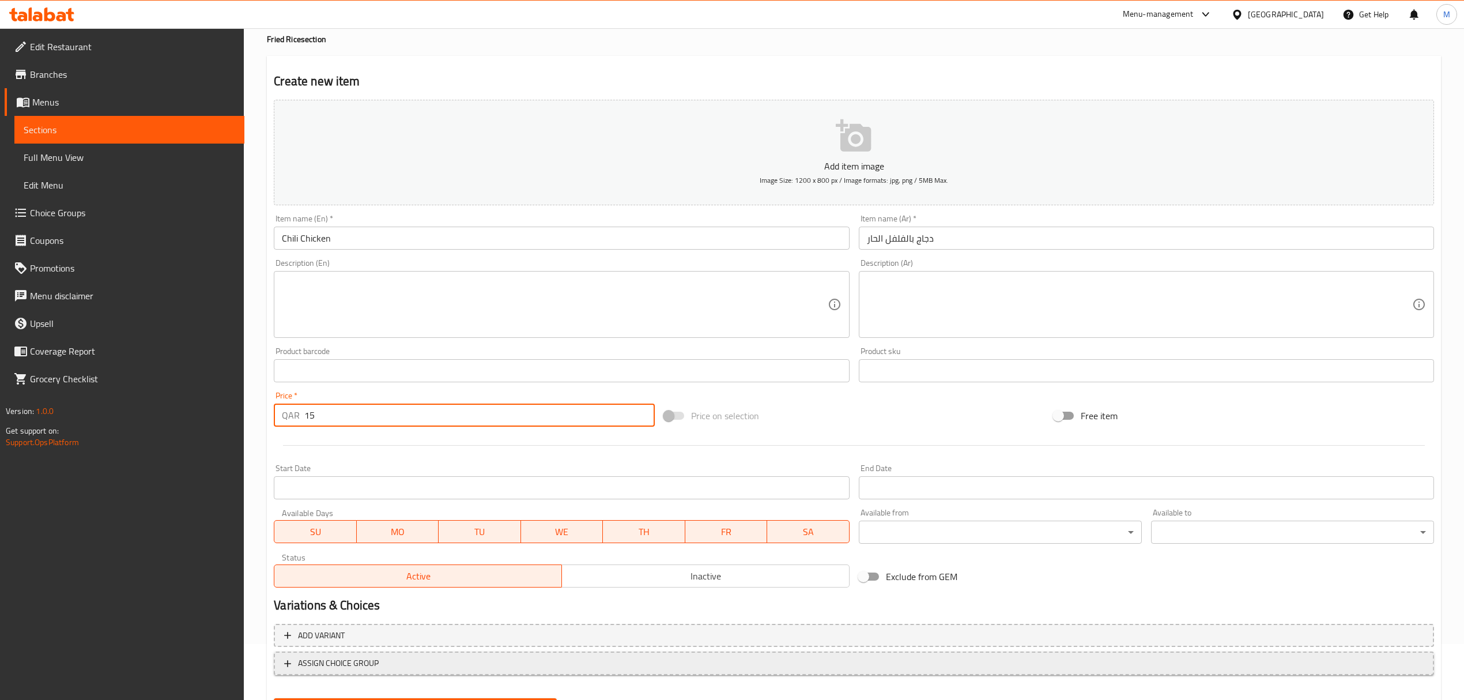
scroll to position [114, 0]
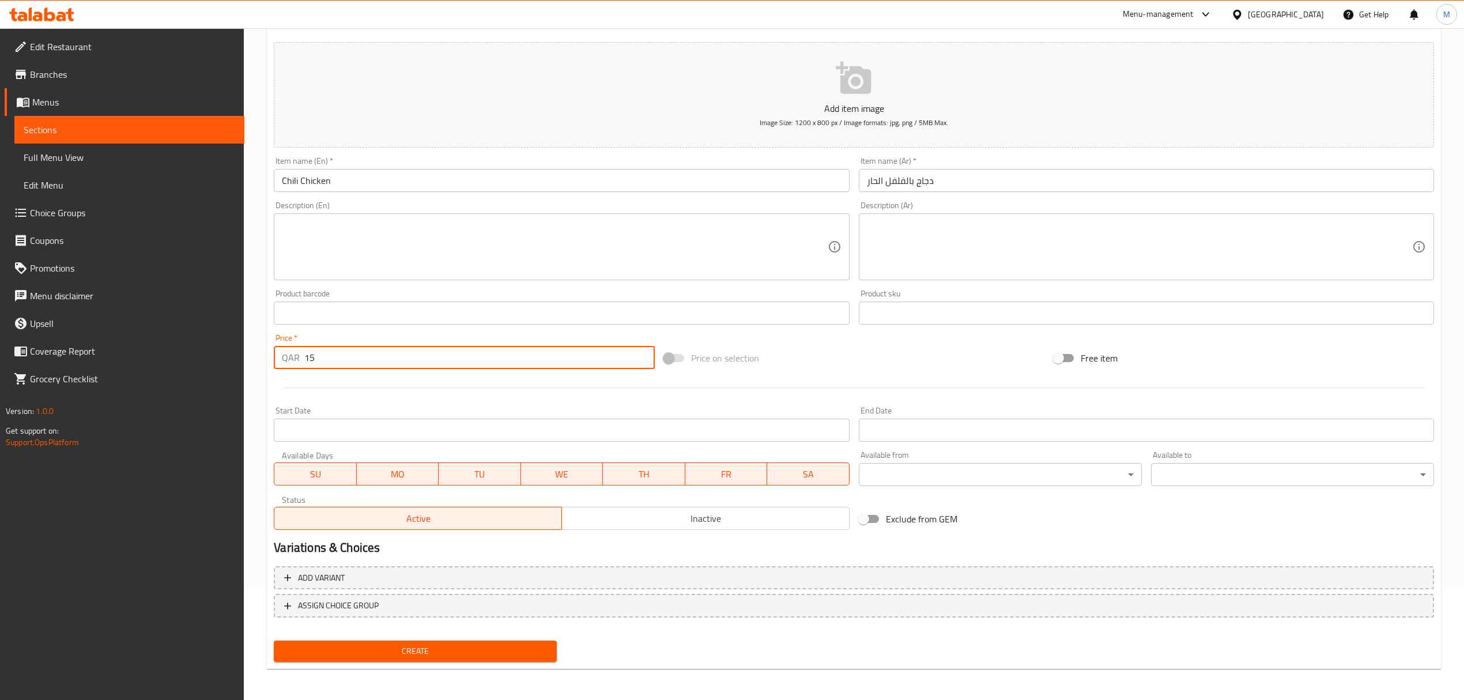
type input "15"
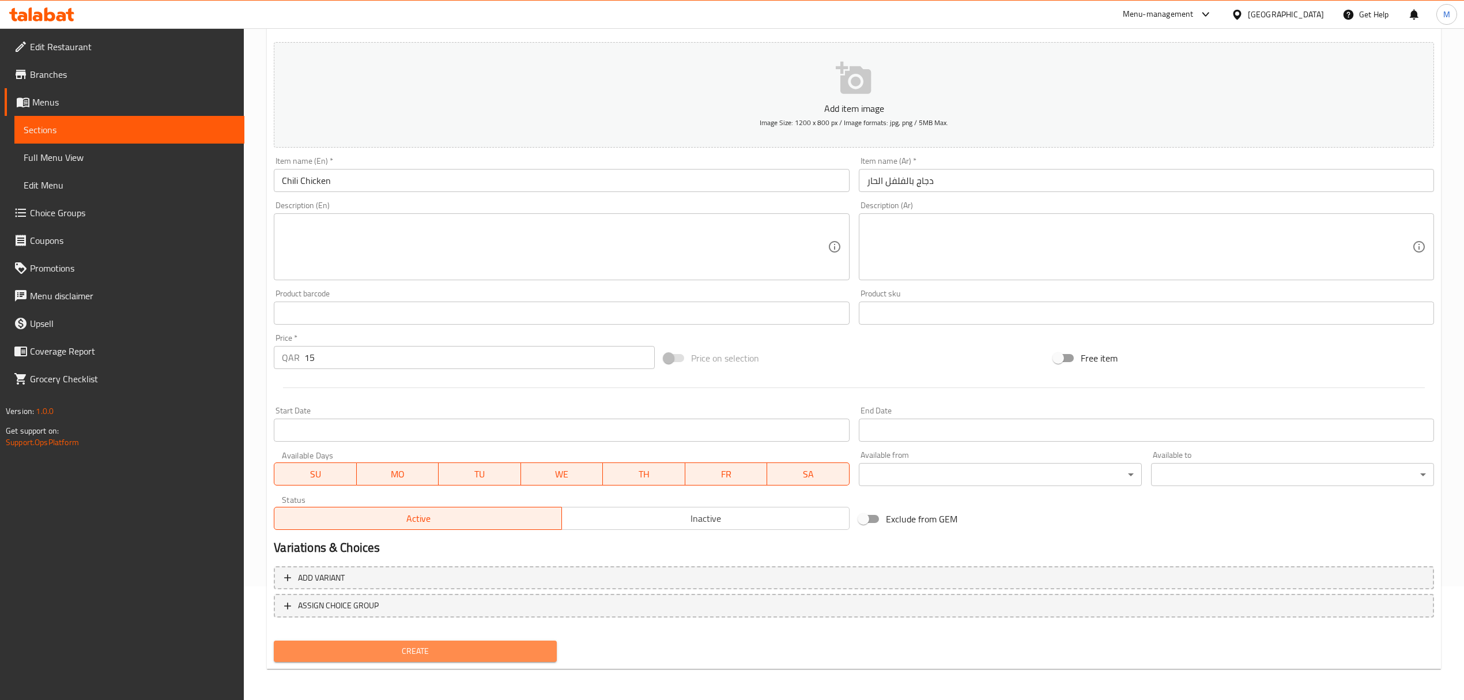
click at [482, 644] on span "Create" at bounding box center [415, 651] width 265 height 14
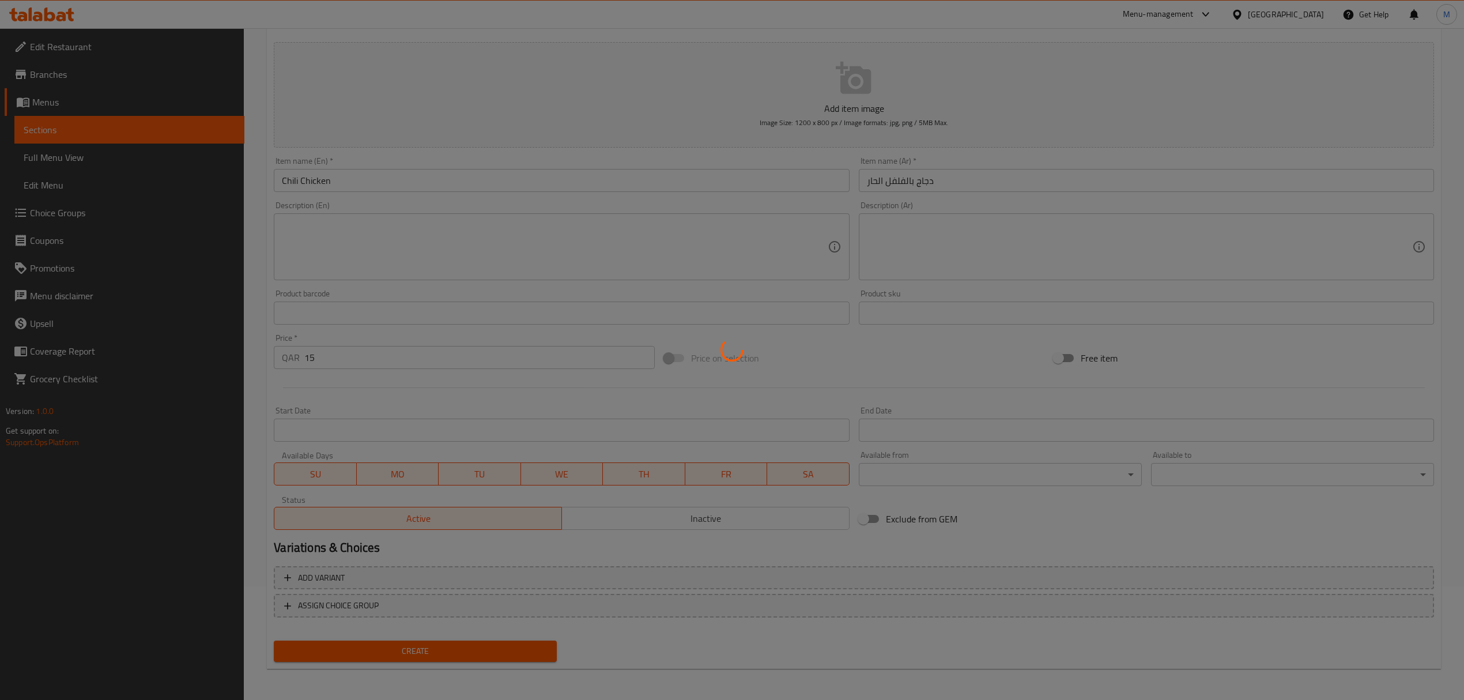
type input "0"
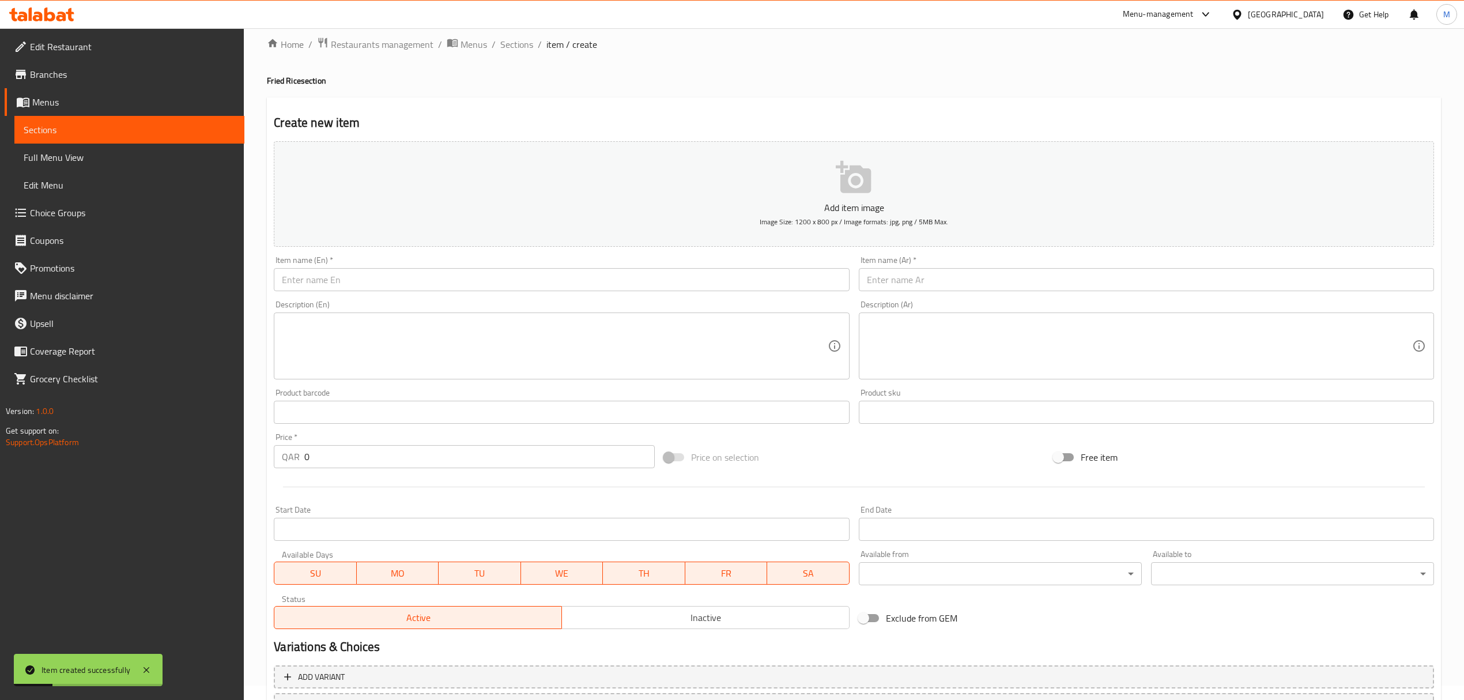
scroll to position [0, 0]
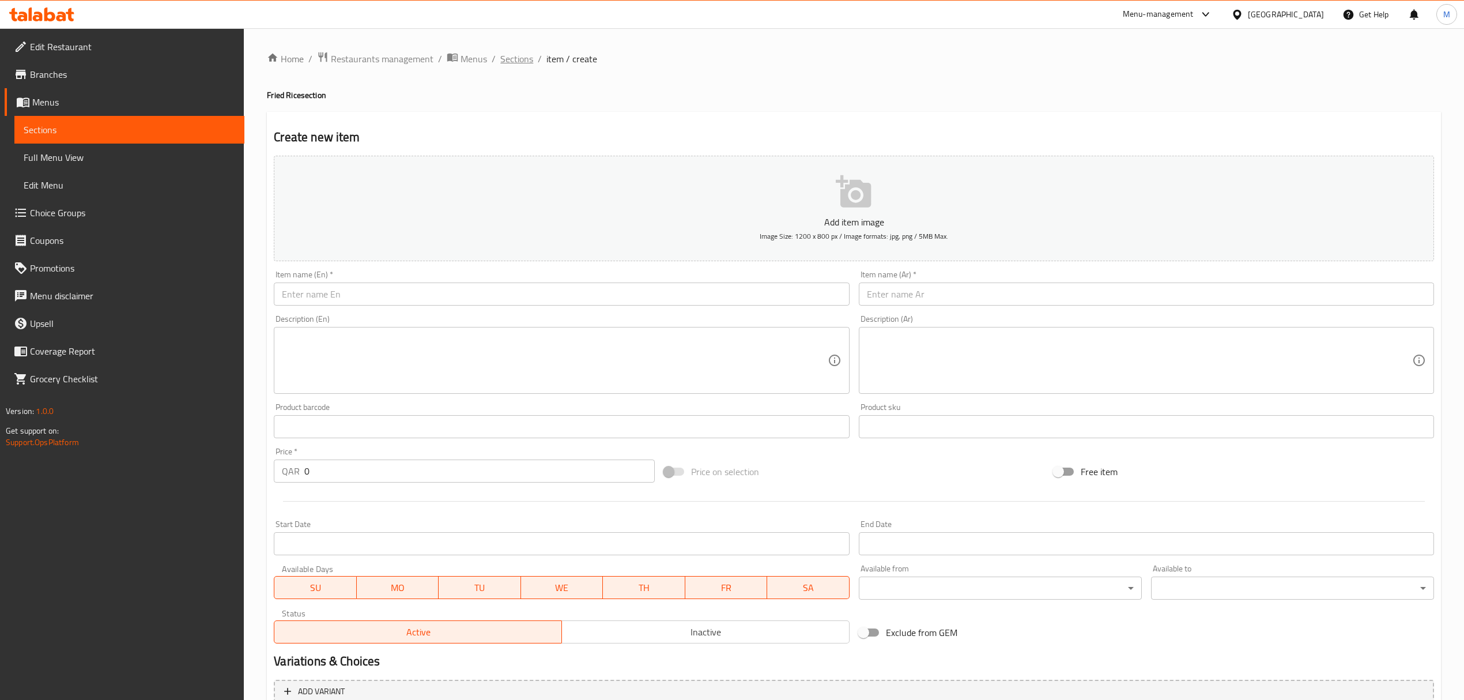
click at [521, 56] on span "Sections" at bounding box center [516, 59] width 33 height 14
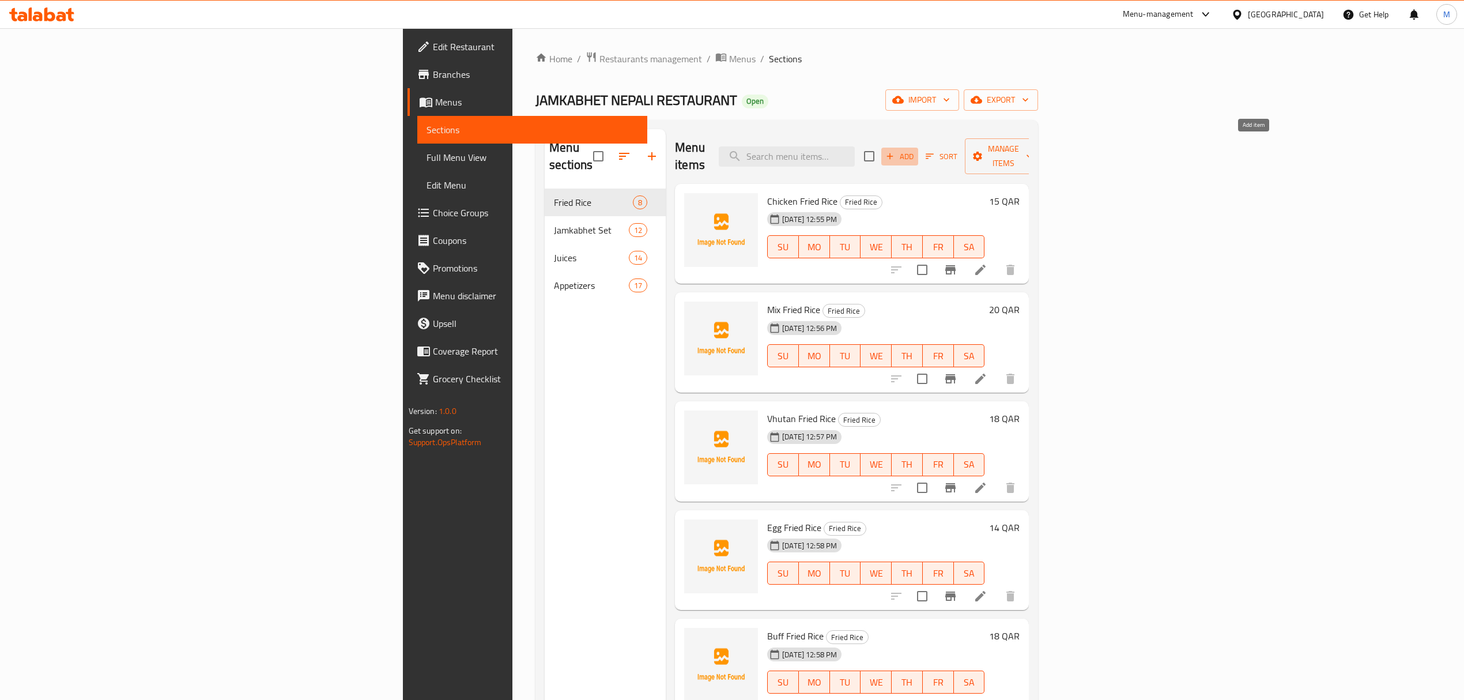
click at [895, 151] on icon "button" at bounding box center [890, 156] width 10 height 10
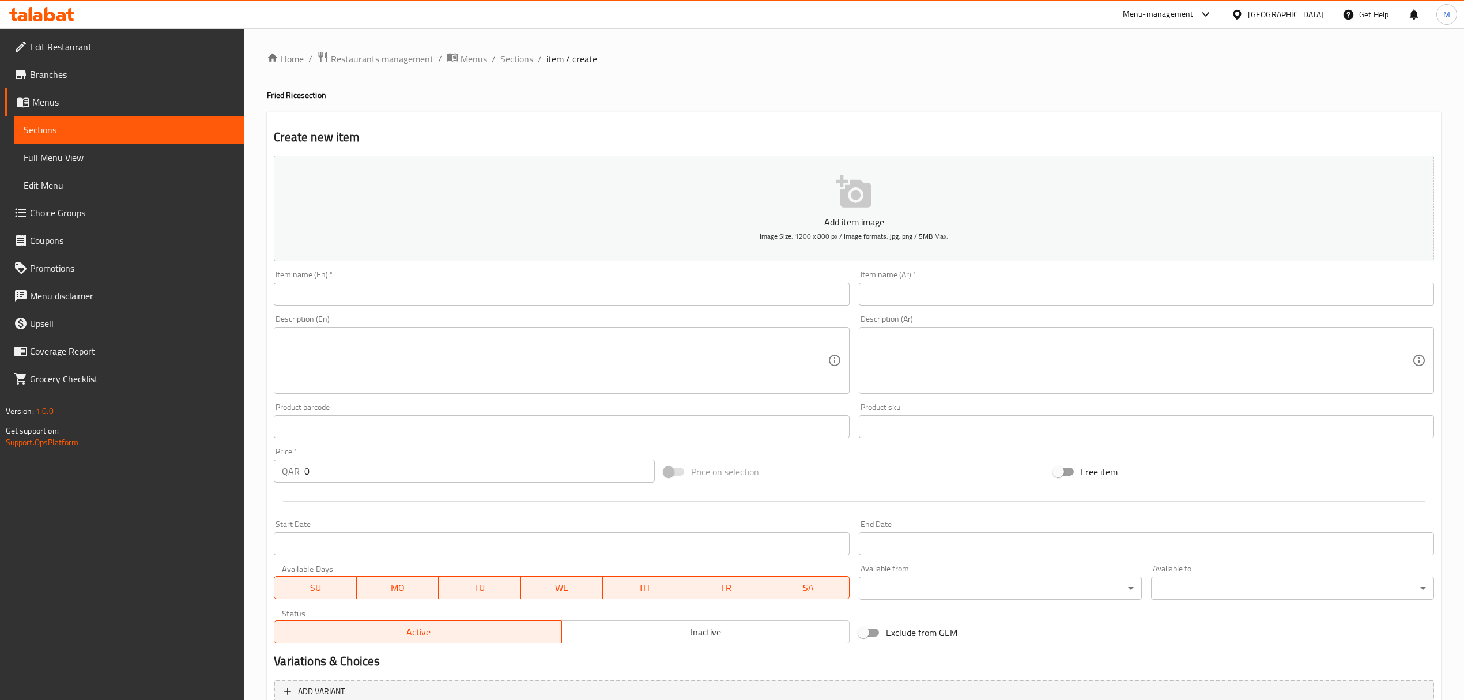
click at [487, 289] on input "text" at bounding box center [561, 293] width 575 height 23
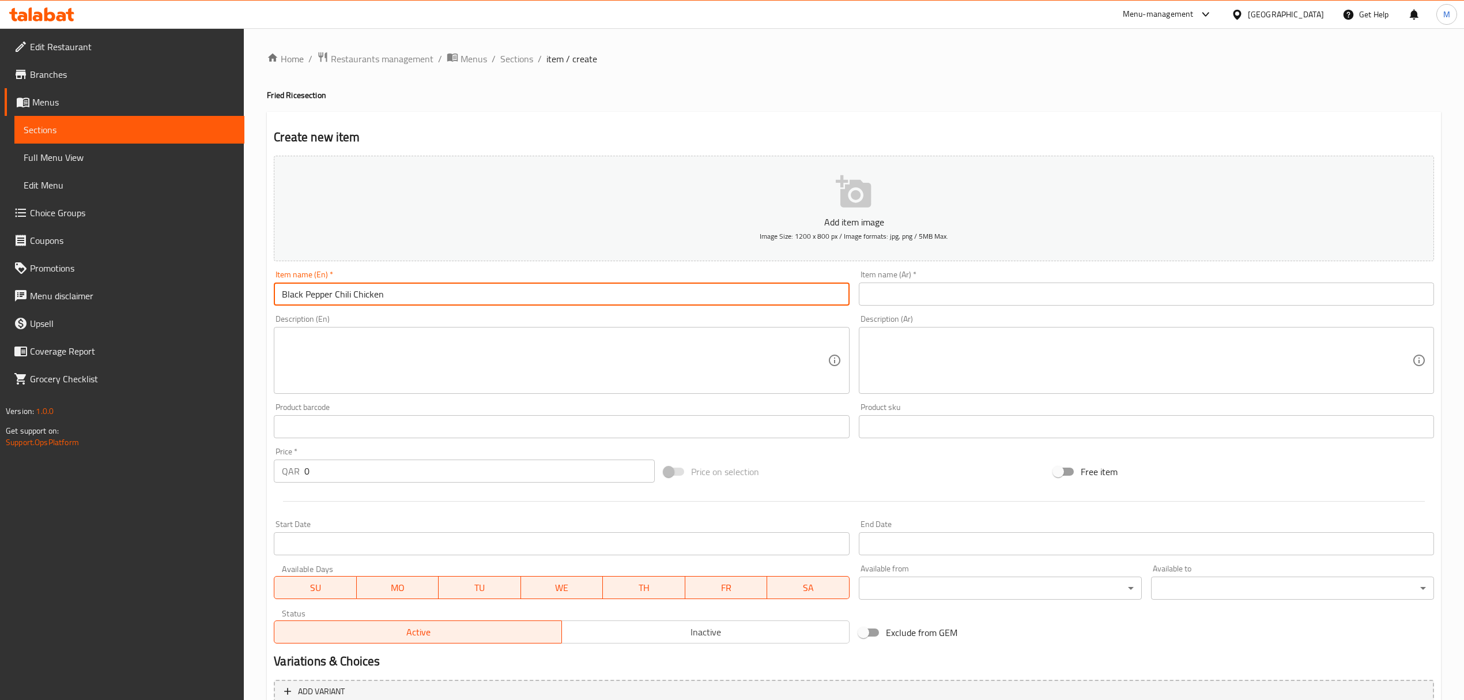
drag, startPoint x: 487, startPoint y: 289, endPoint x: 138, endPoint y: 250, distance: 351.0
click at [138, 250] on div "Edit Restaurant Branches Menus Sections Full Menu View Edit Menu Choice Groups …" at bounding box center [732, 421] width 1464 height 786
type input "Black Pepper Chili Chicken"
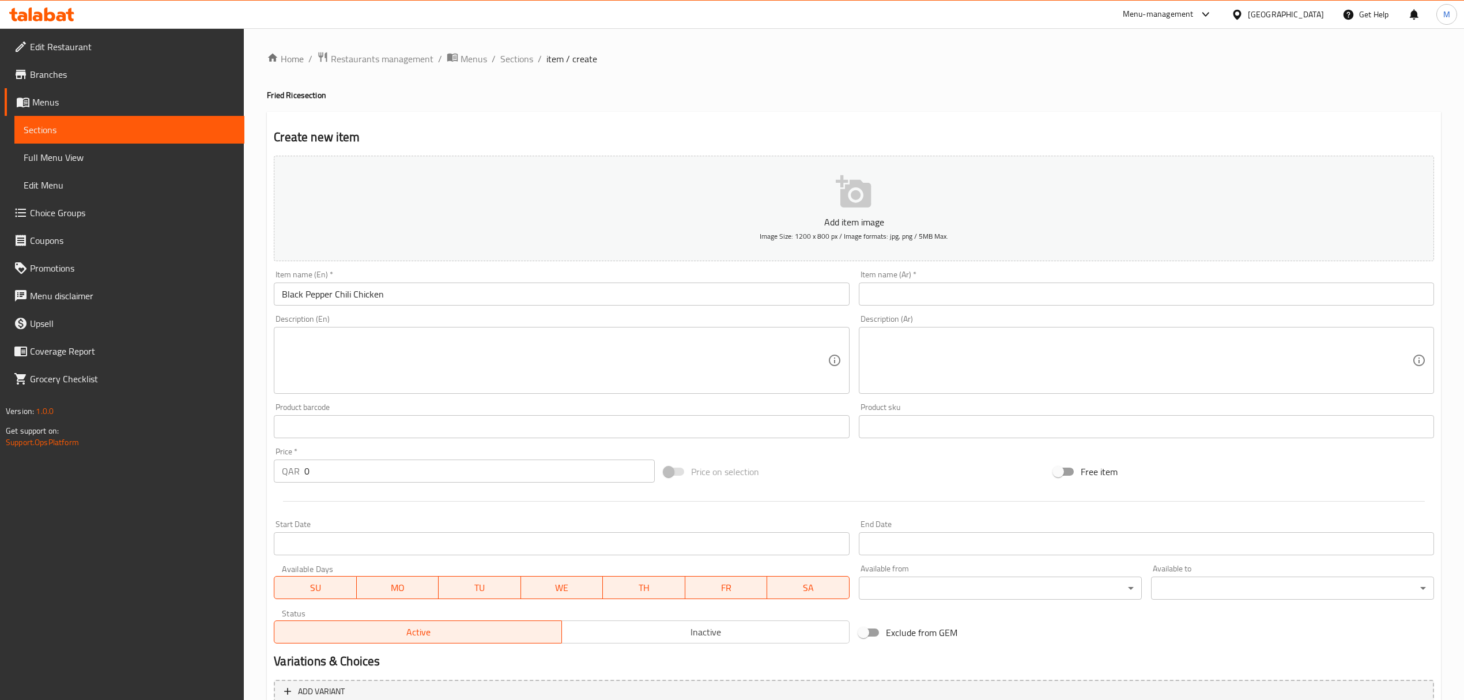
click at [892, 288] on input "text" at bounding box center [1146, 293] width 575 height 23
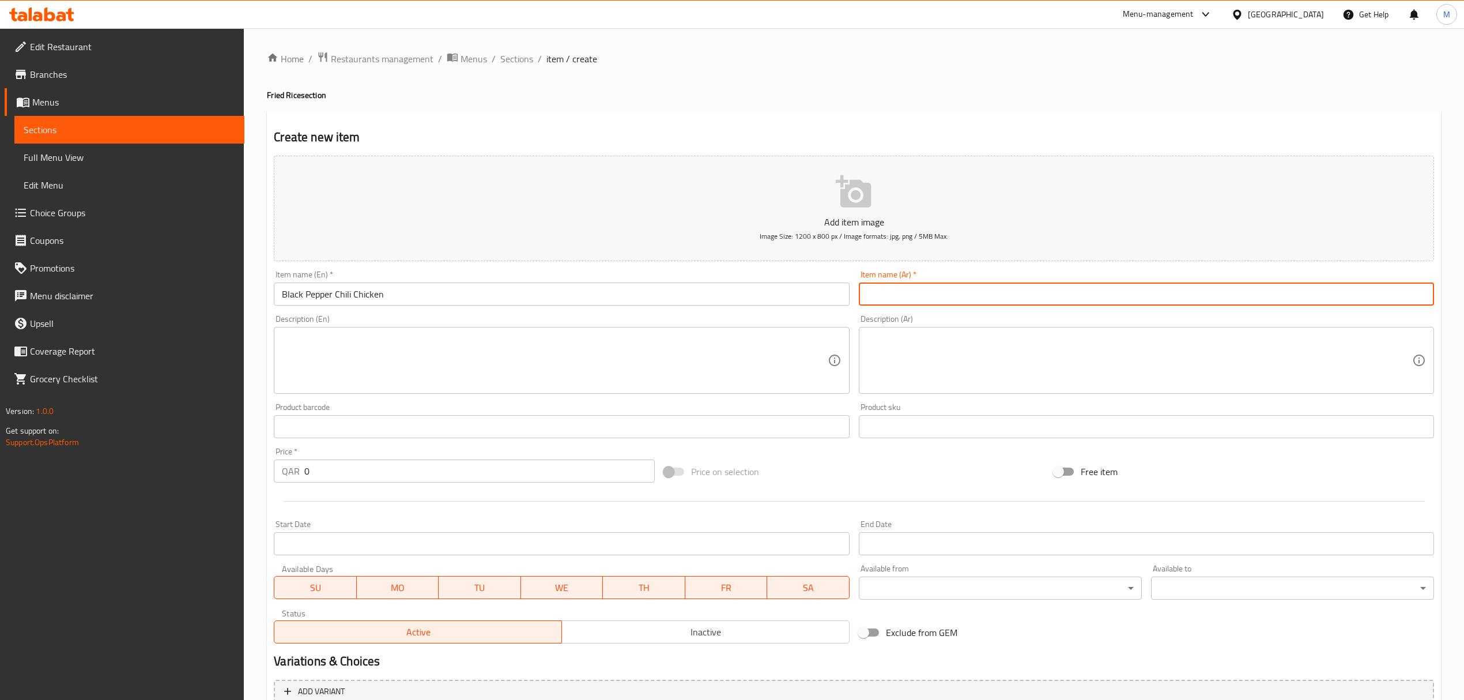
paste input "دجاج بالفلفل الأسود والفلفل الحار"
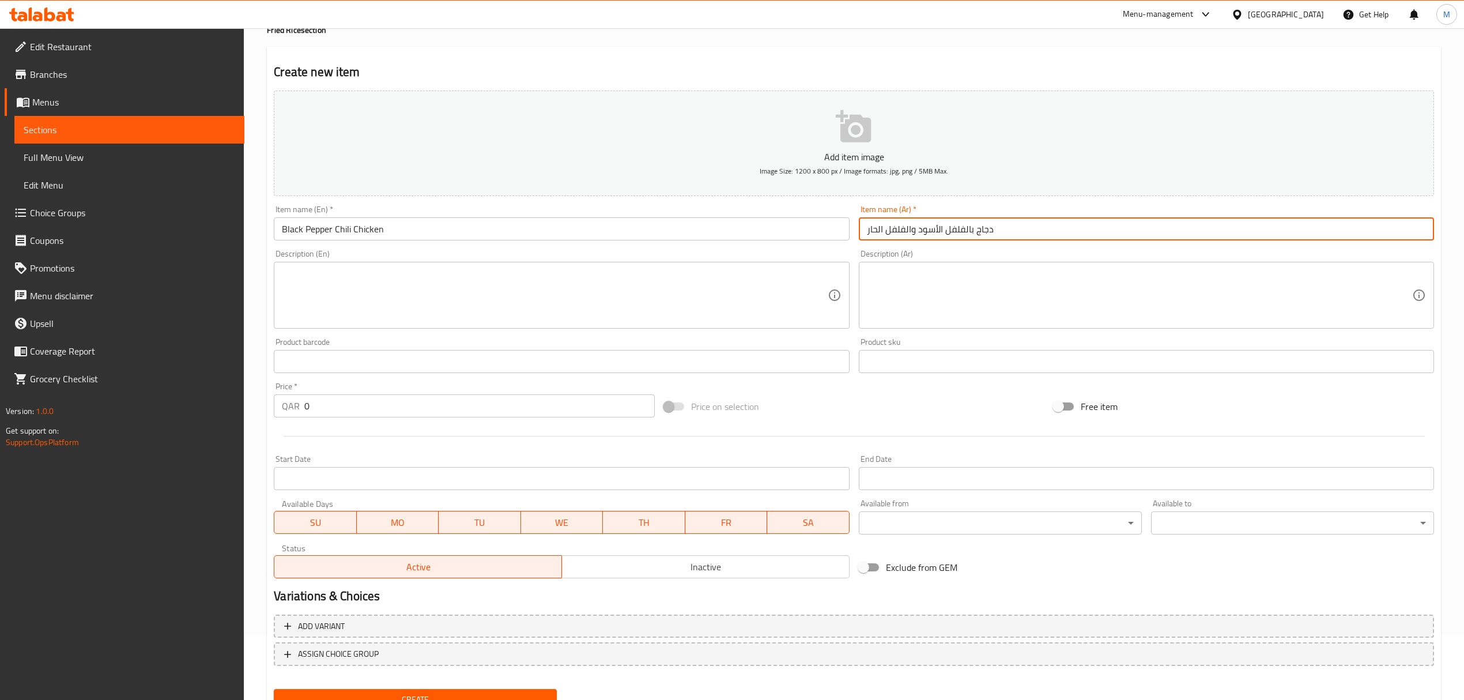
scroll to position [114, 0]
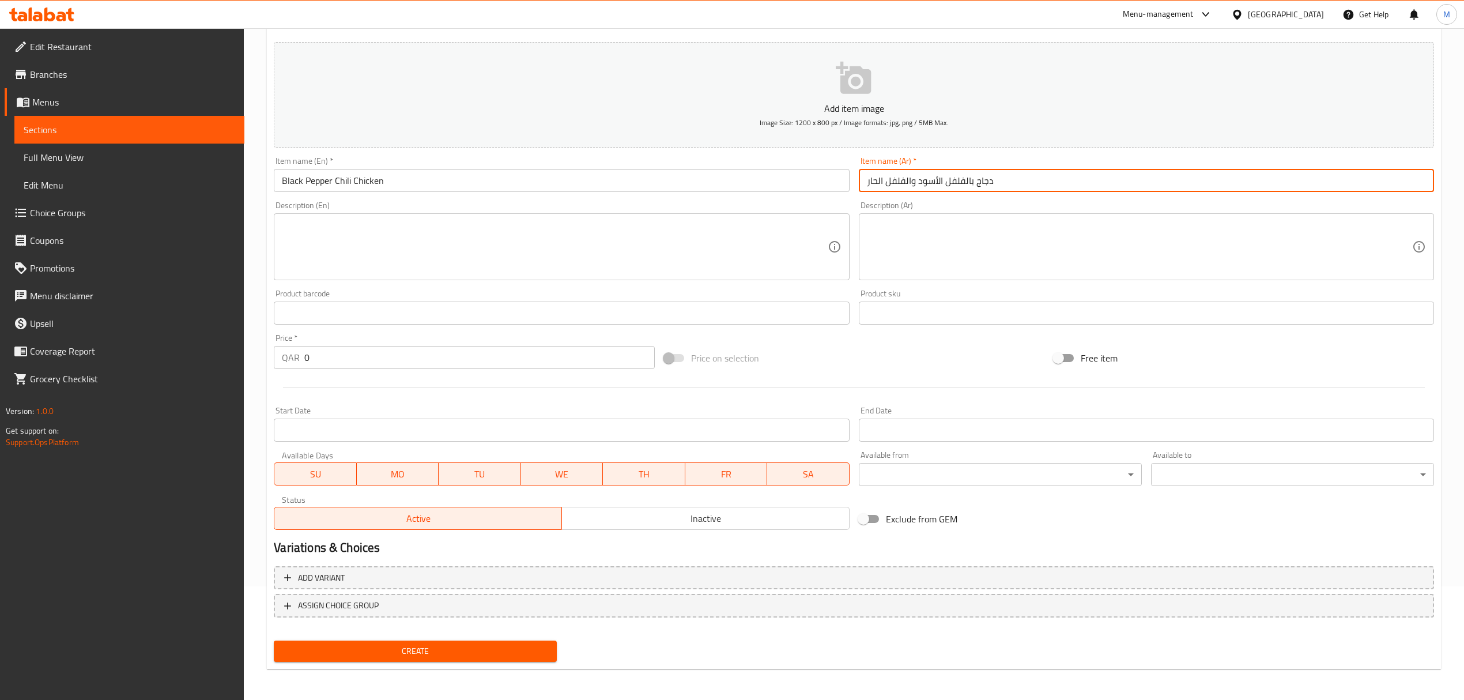
type input "دجاج بالفلفل الأسود والفلفل الحار"
drag, startPoint x: 330, startPoint y: 362, endPoint x: 292, endPoint y: 356, distance: 38.5
click at [292, 356] on div "QAR 0 Price *" at bounding box center [464, 357] width 380 height 23
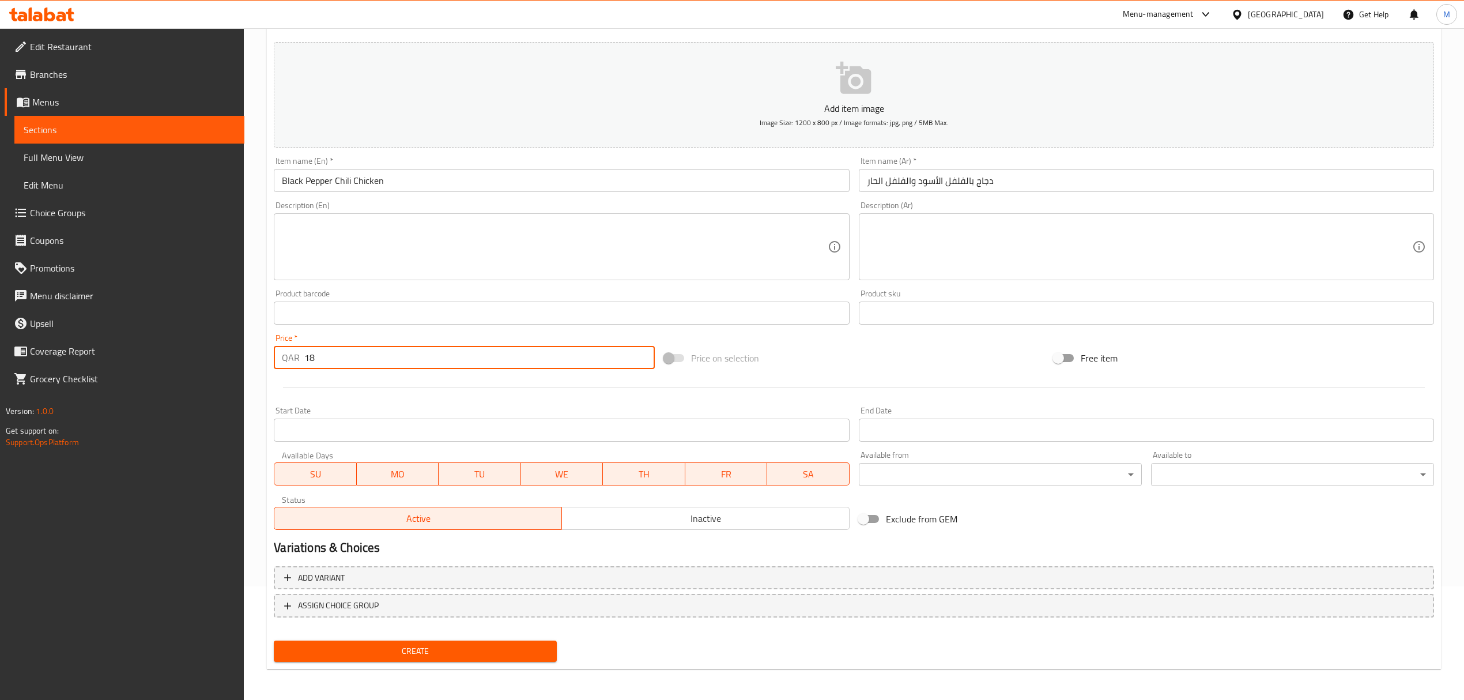
type input "18"
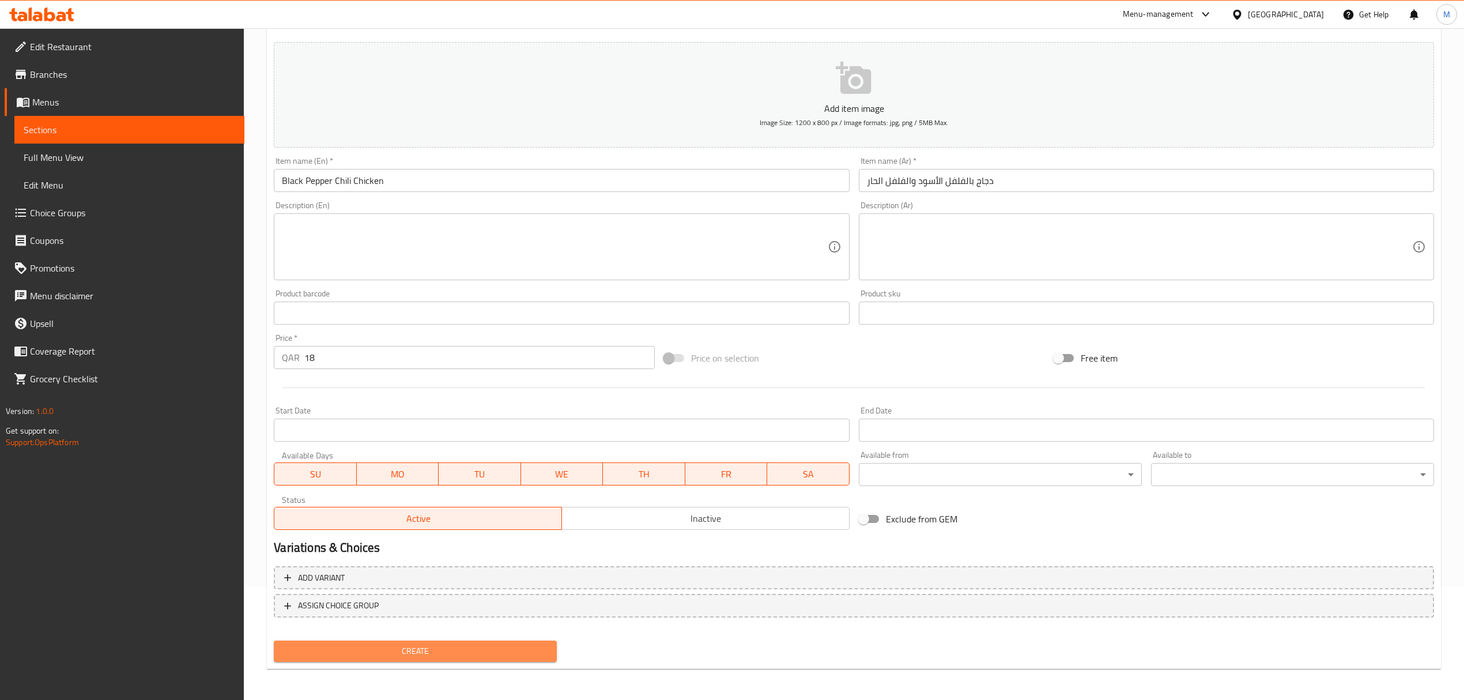
click at [323, 660] on button "Create" at bounding box center [415, 650] width 283 height 21
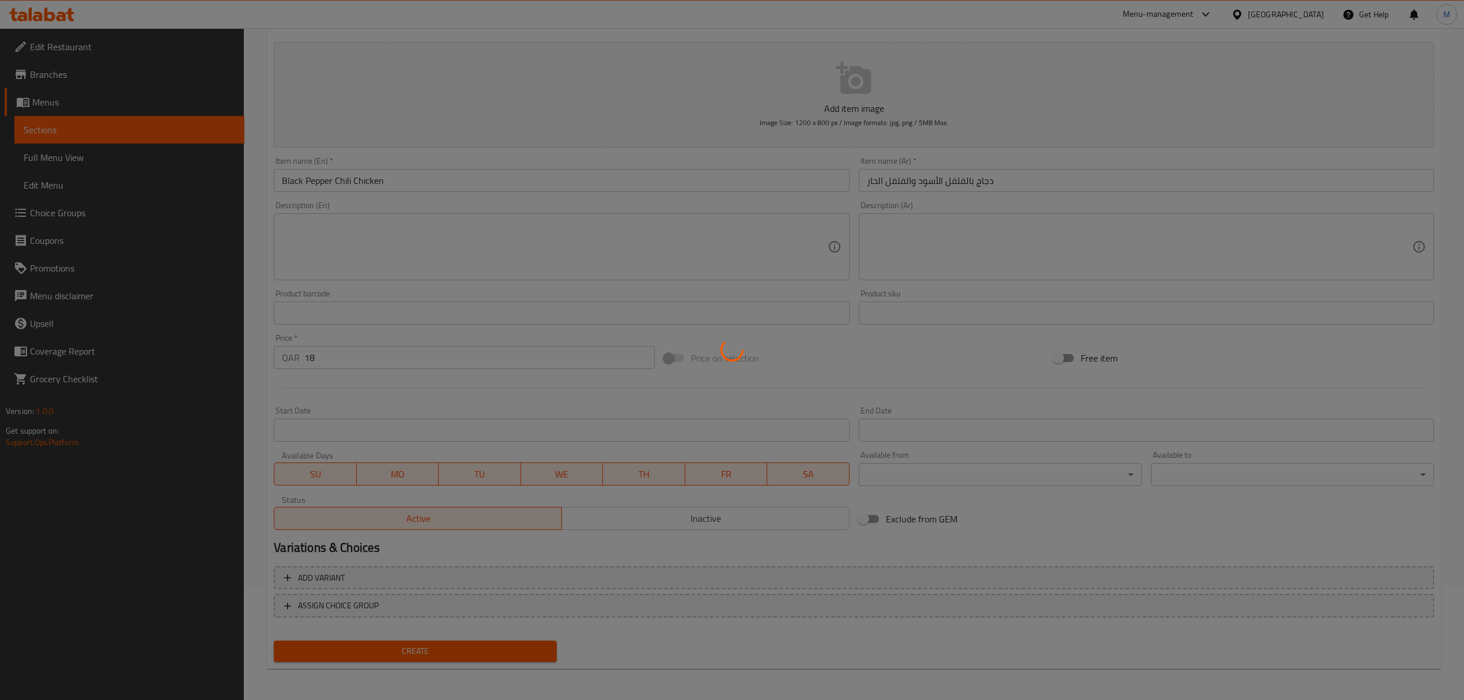
type input "0"
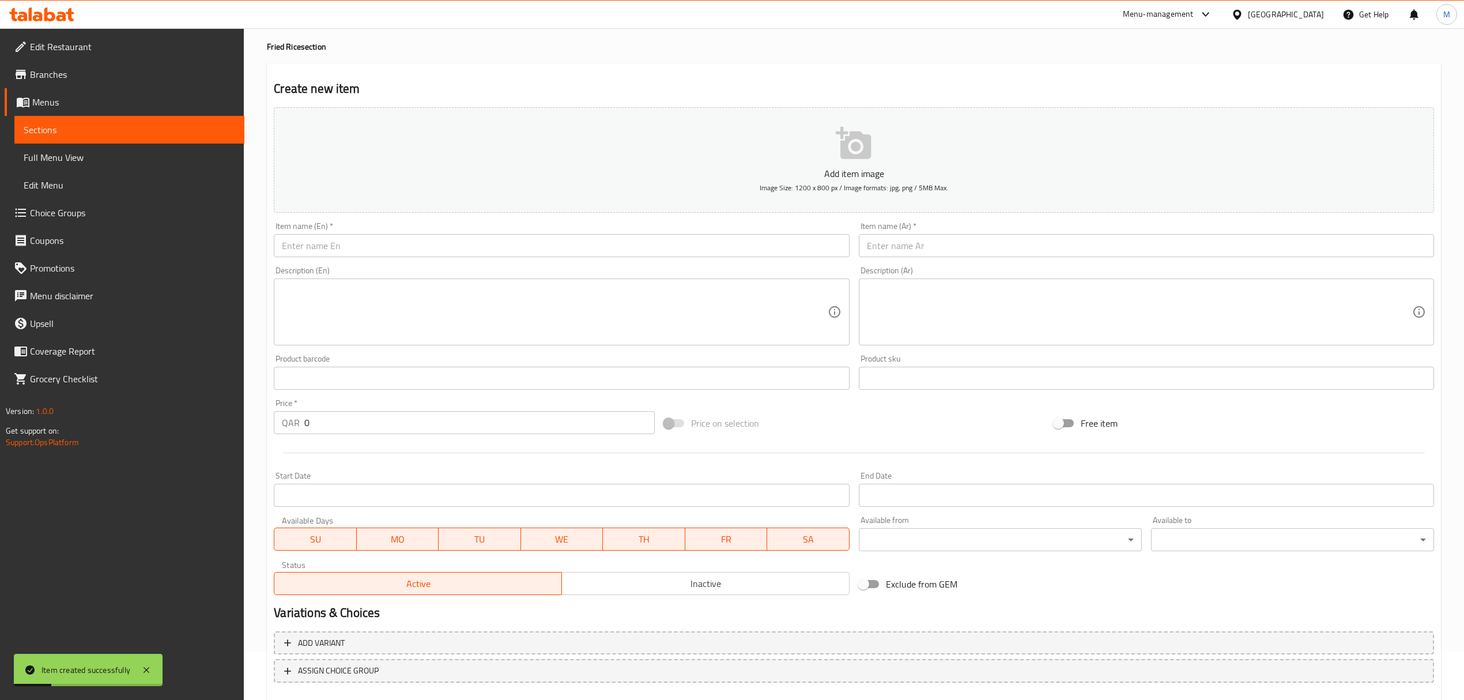
scroll to position [0, 0]
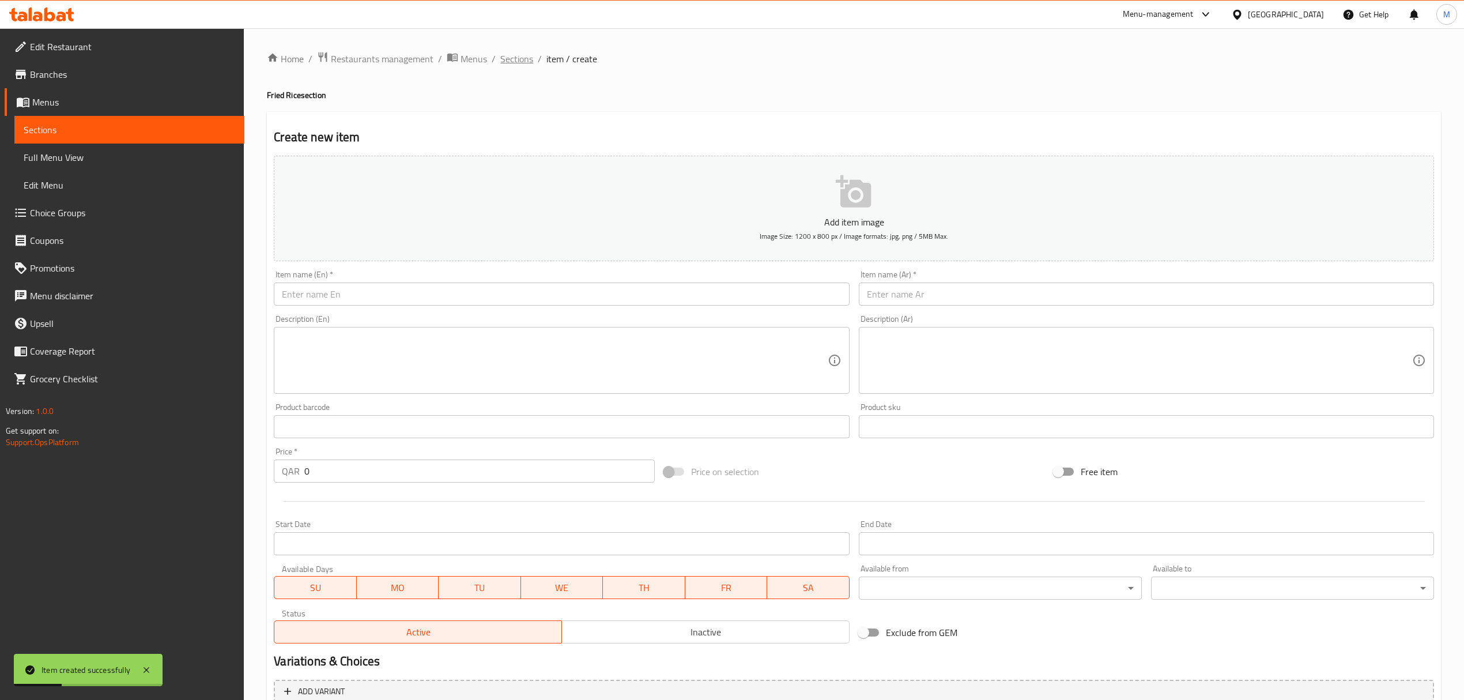
click at [513, 62] on span "Sections" at bounding box center [516, 59] width 33 height 14
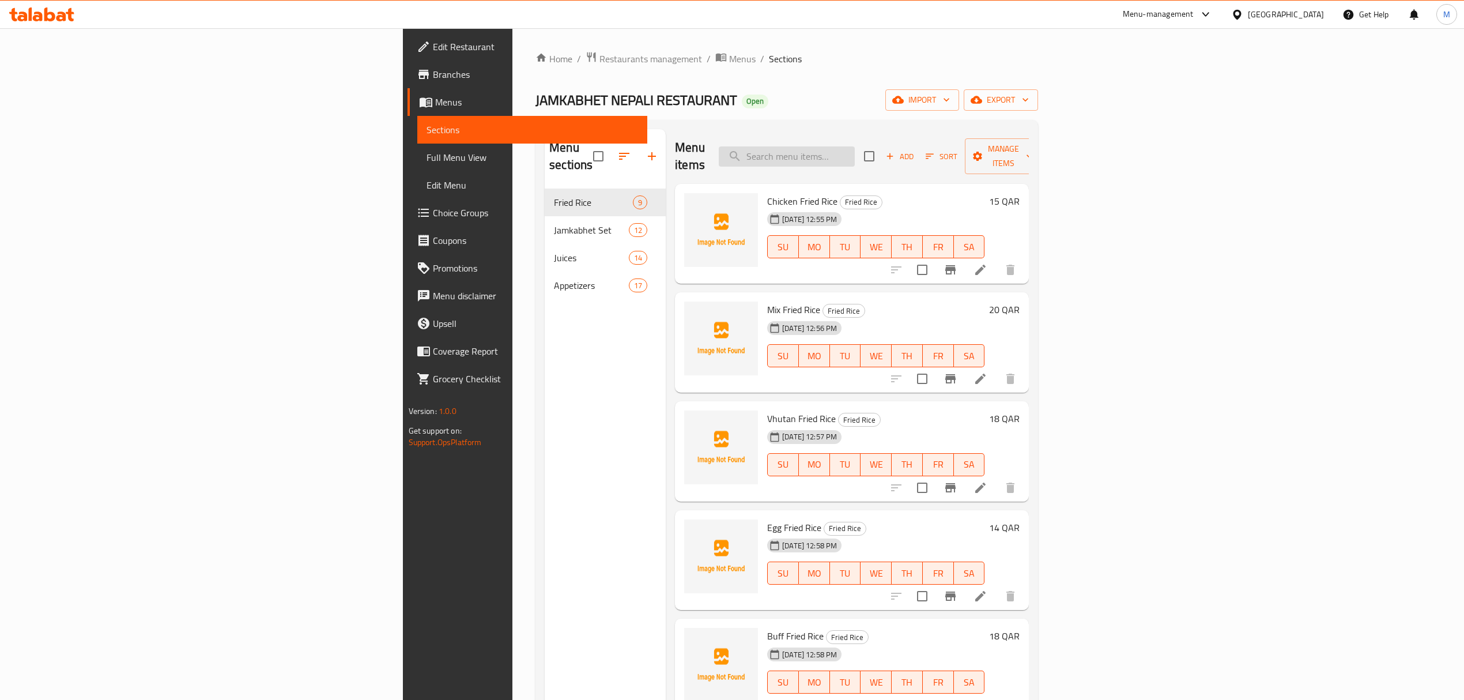
click at [855, 153] on input "search" at bounding box center [787, 156] width 136 height 20
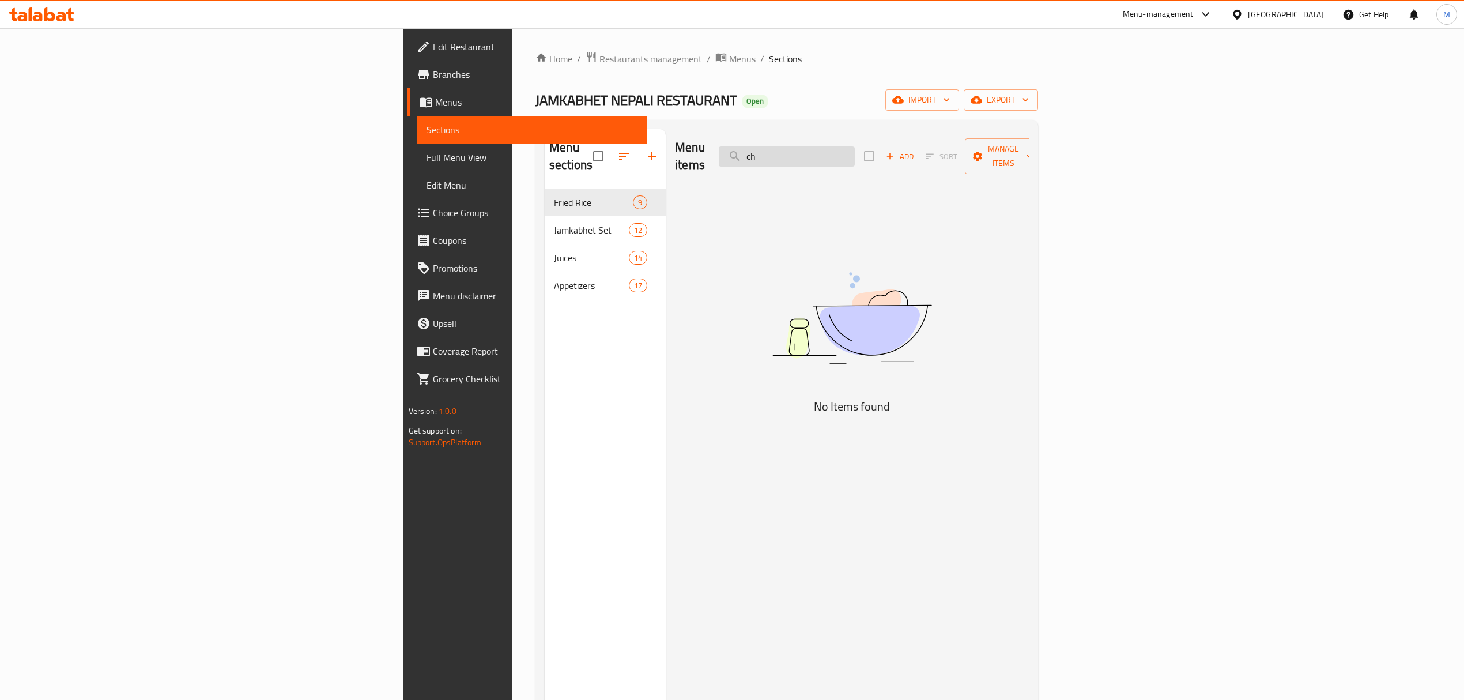
type input "c"
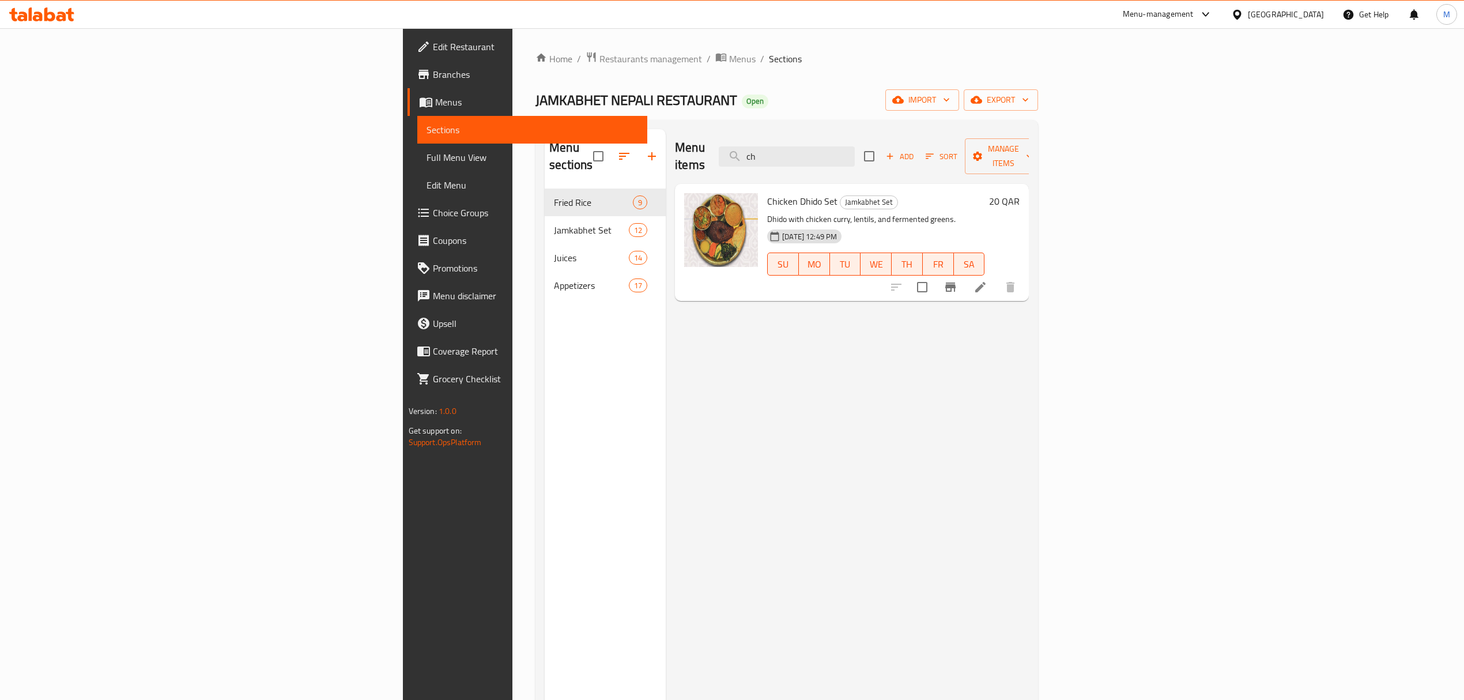
type input "c"
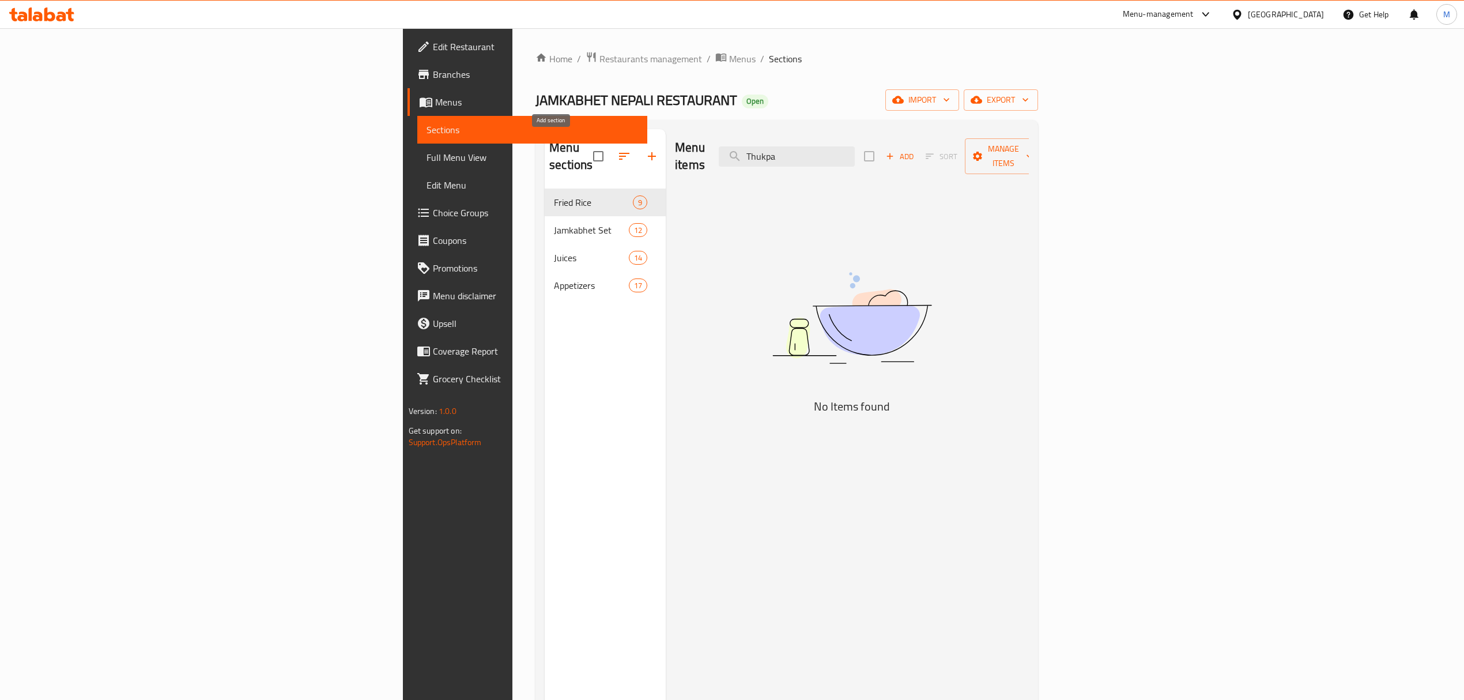
type input "Thukpa"
click at [645, 149] on icon "button" at bounding box center [652, 156] width 14 height 14
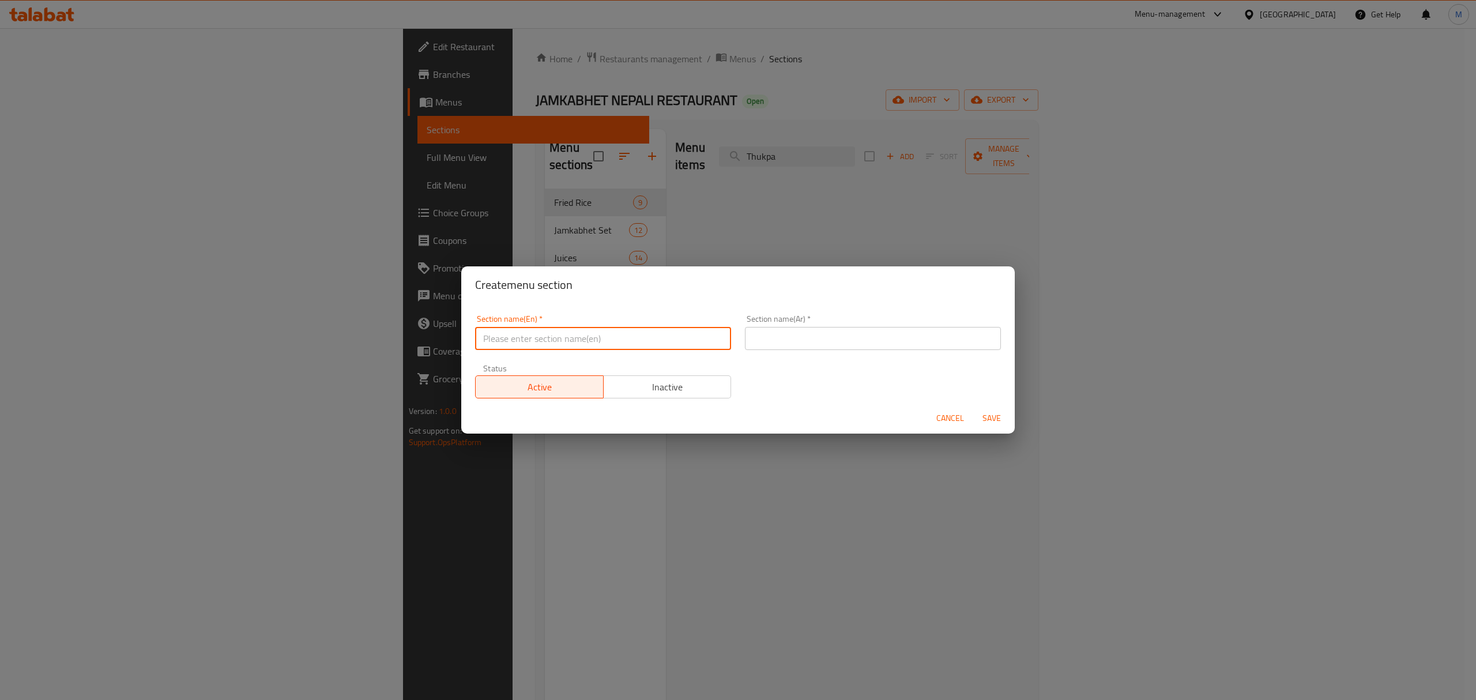
click at [585, 330] on input "text" at bounding box center [603, 338] width 256 height 23
drag, startPoint x: 550, startPoint y: 330, endPoint x: 476, endPoint y: 326, distance: 73.9
click at [476, 326] on div "Section name(En)   * Thukpa Section name(En) *" at bounding box center [603, 332] width 256 height 35
type input "Thukpa"
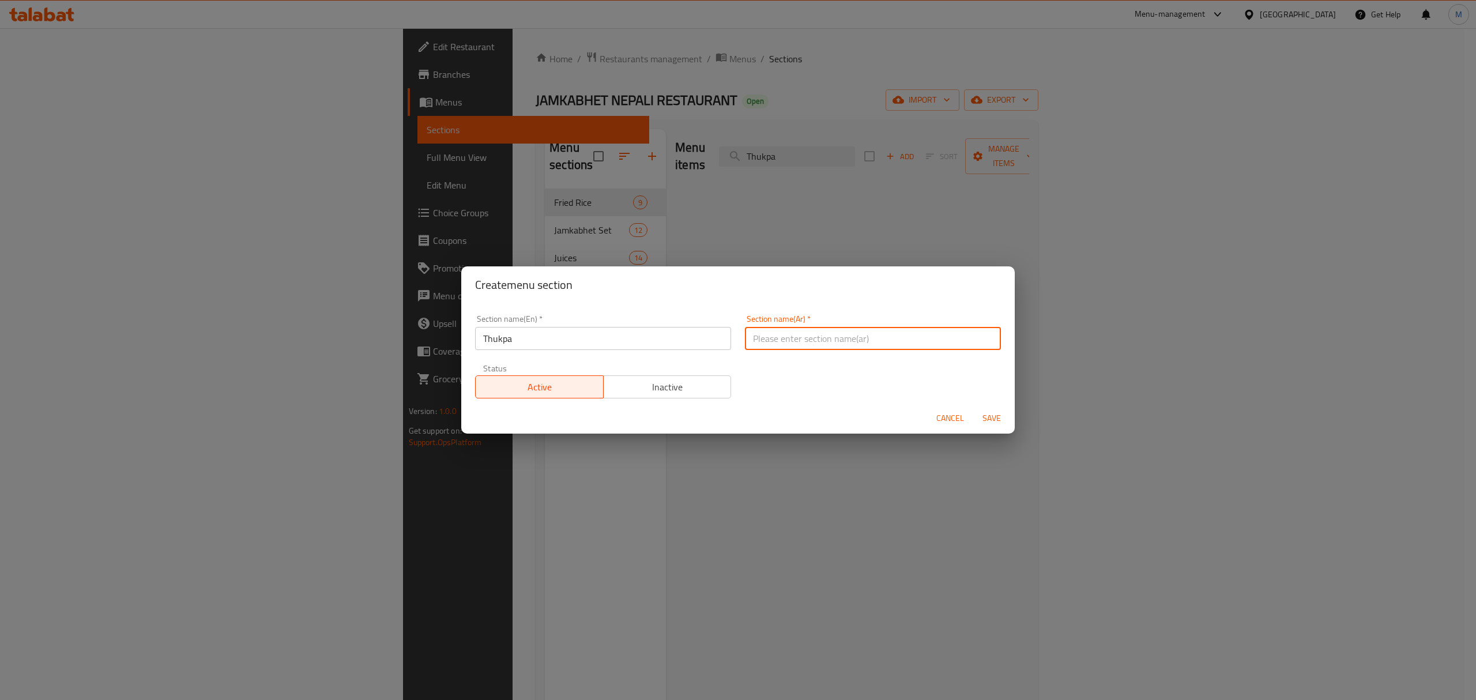
click at [783, 329] on input "text" at bounding box center [873, 338] width 256 height 23
paste input "ثوكبا"
type input "ثوكبا"
click at [996, 413] on span "Save" at bounding box center [992, 418] width 28 height 14
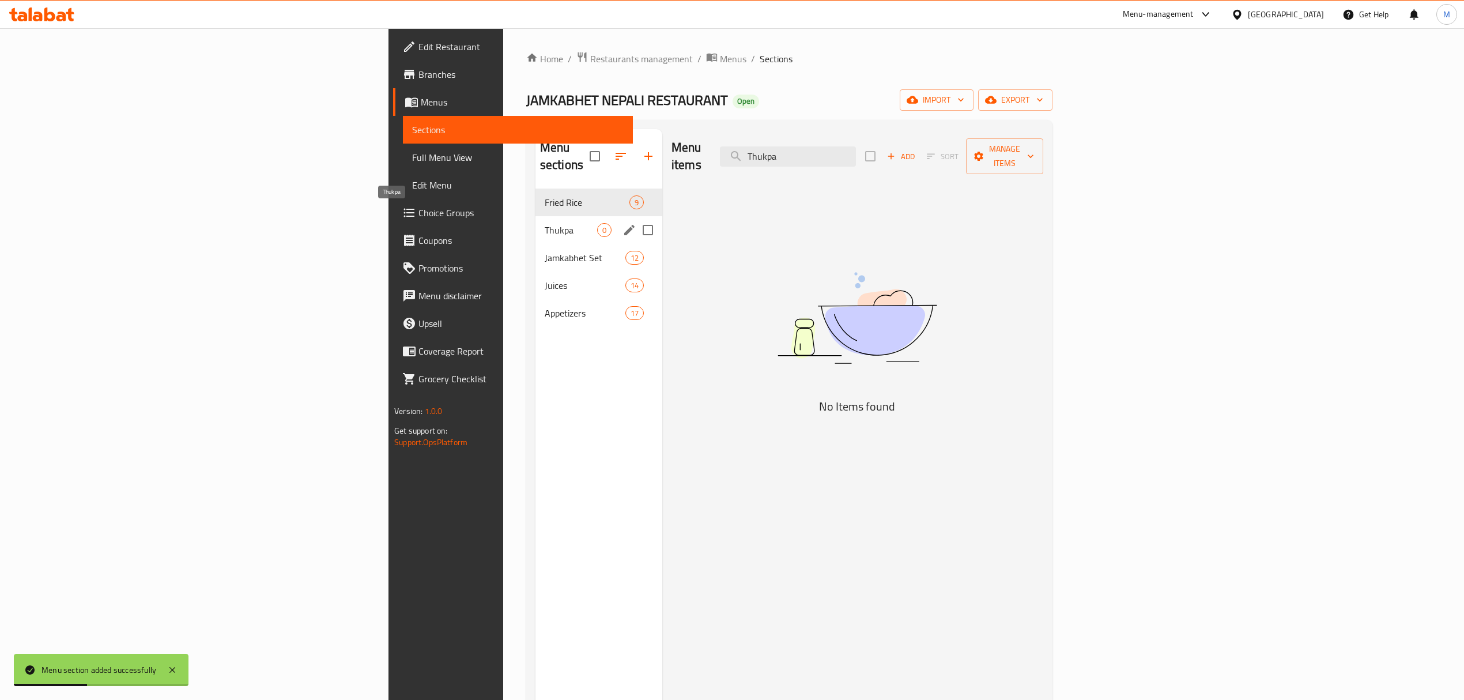
click at [545, 223] on span "Thukpa" at bounding box center [571, 230] width 52 height 14
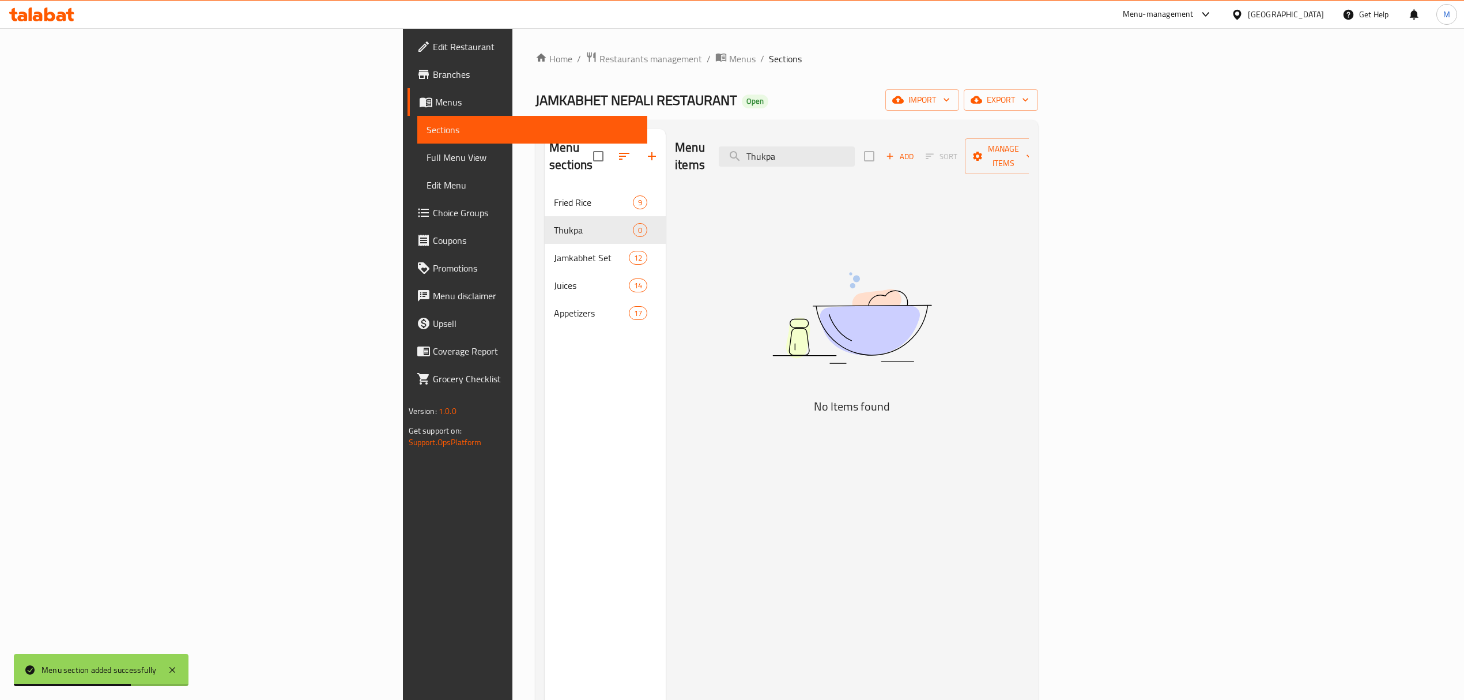
click at [915, 150] on span "Add" at bounding box center [899, 156] width 31 height 13
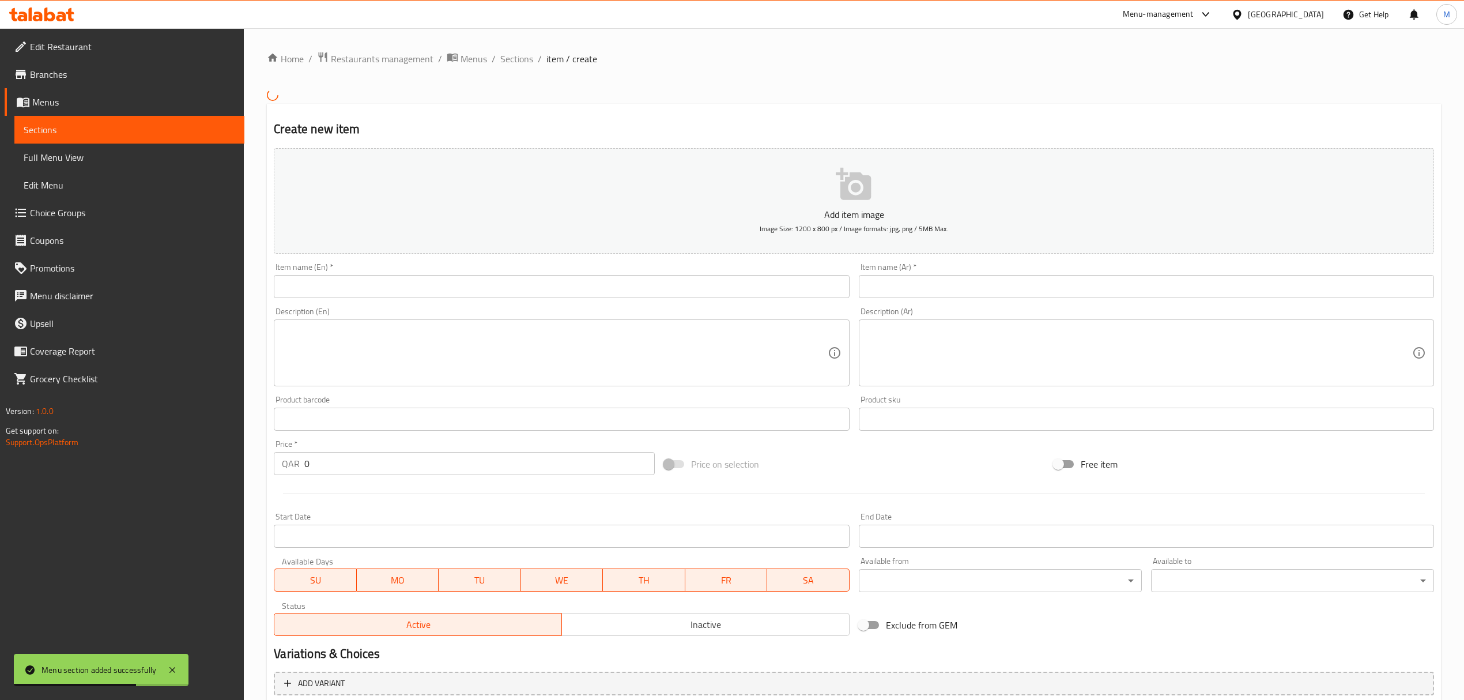
click at [1262, 145] on div "Add item image Image Size: 1200 x 800 px / Image formats: jpg, png / 5MB Max." at bounding box center [854, 201] width 1170 height 115
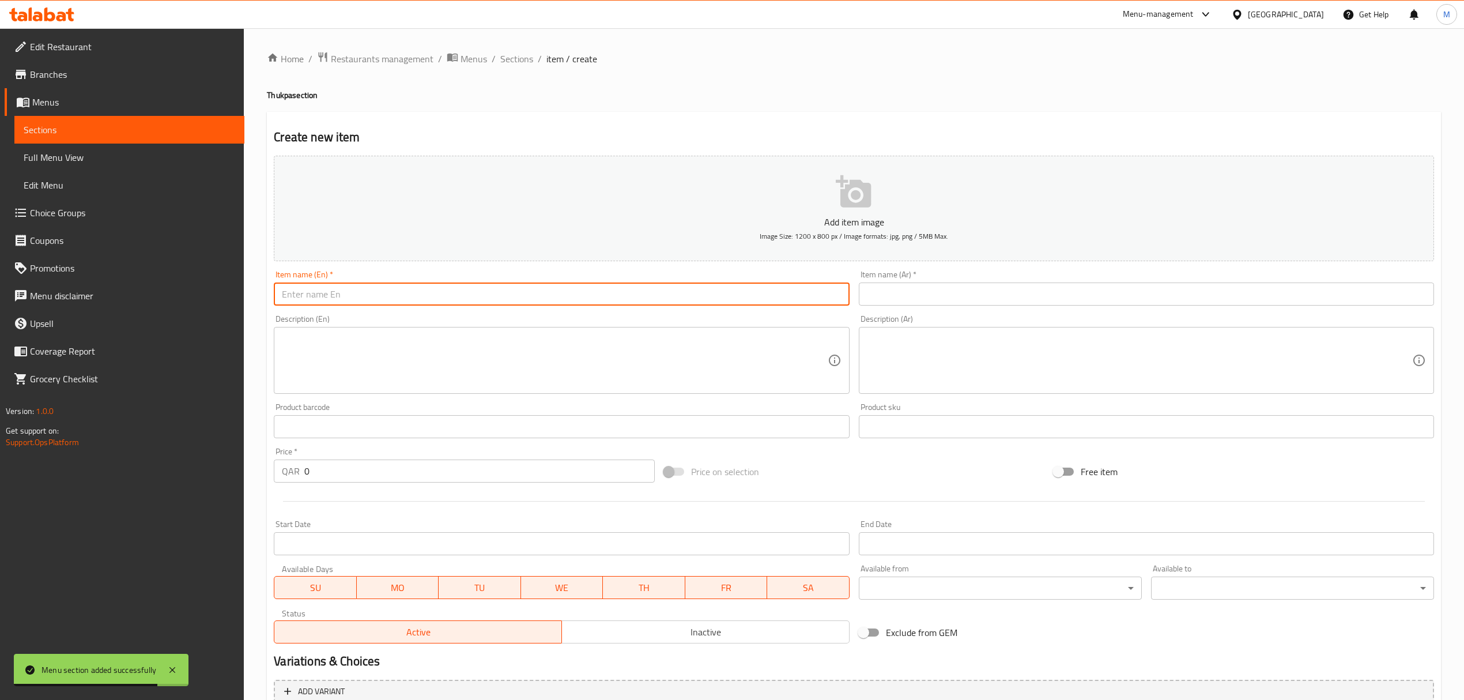
click at [672, 303] on input "text" at bounding box center [561, 293] width 575 height 23
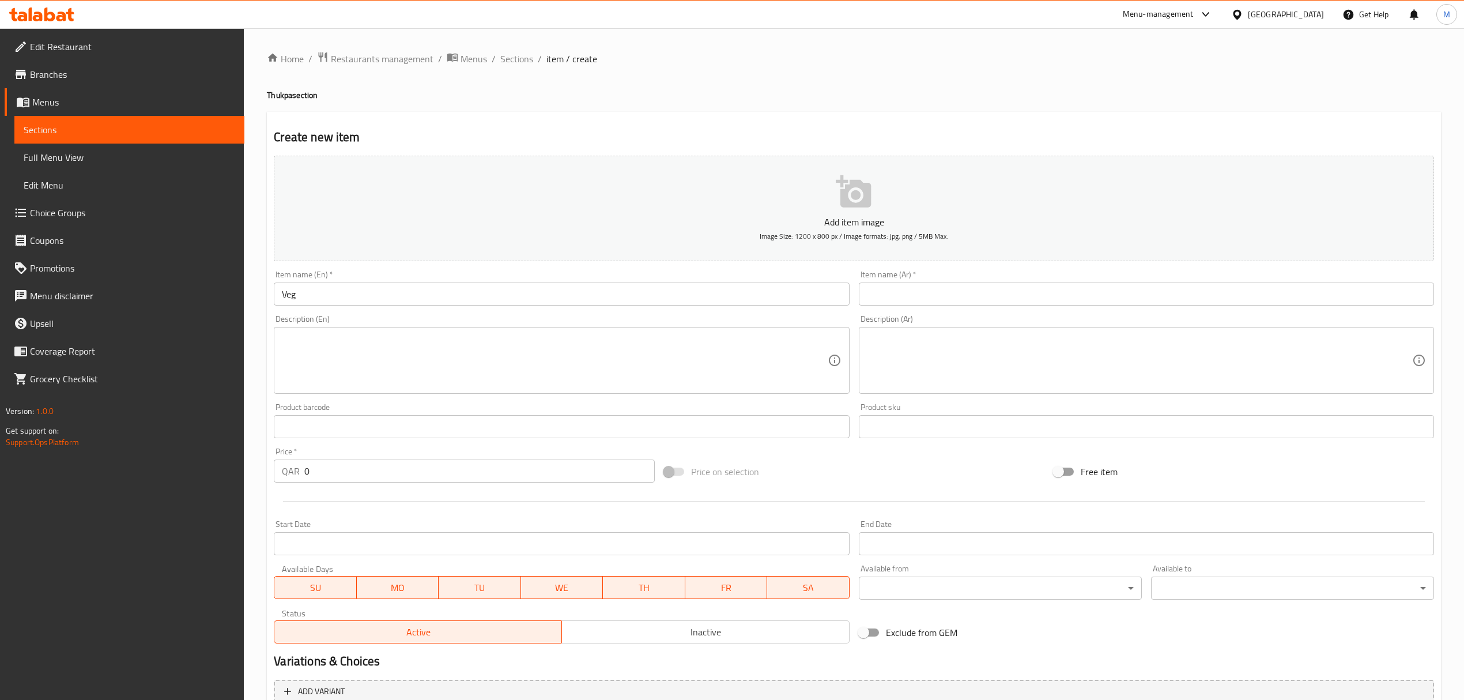
click at [387, 293] on input "Veg" at bounding box center [561, 293] width 575 height 23
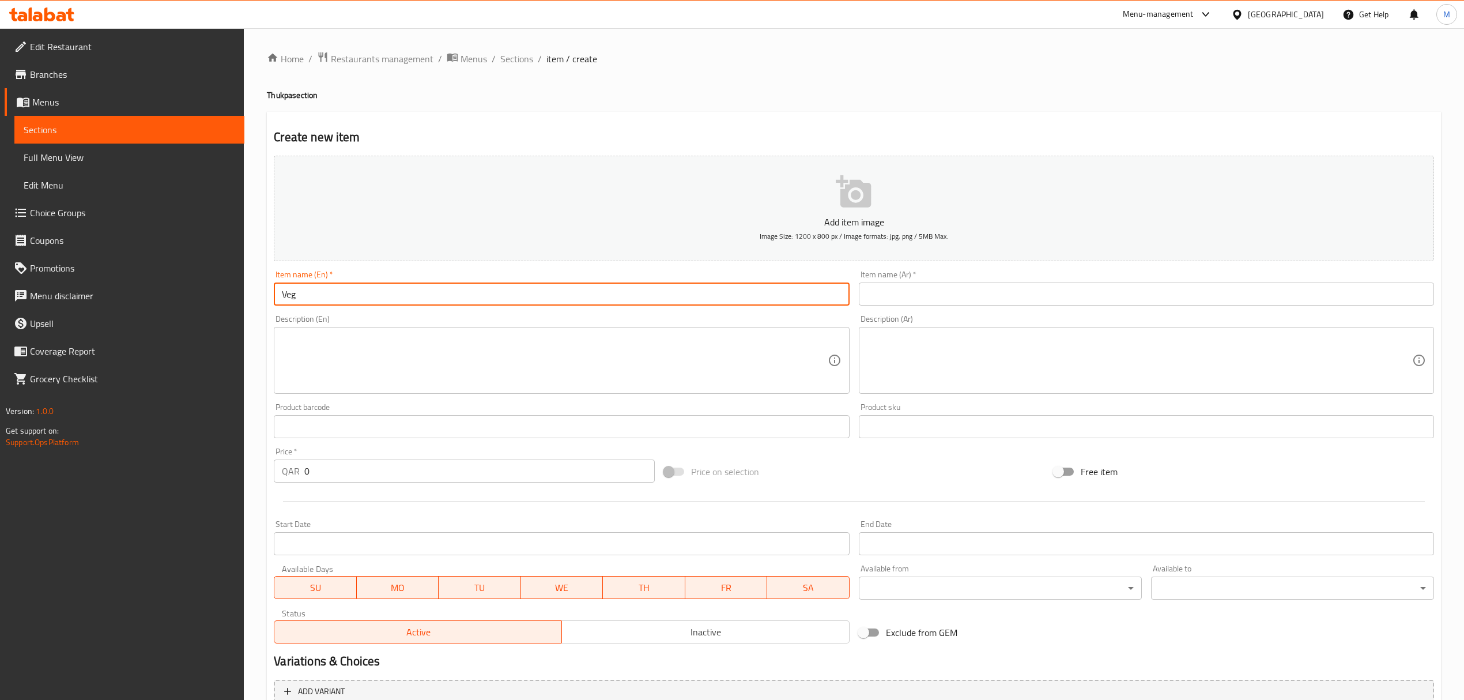
paste input "Thukpa"
type input "Veg Thukpa"
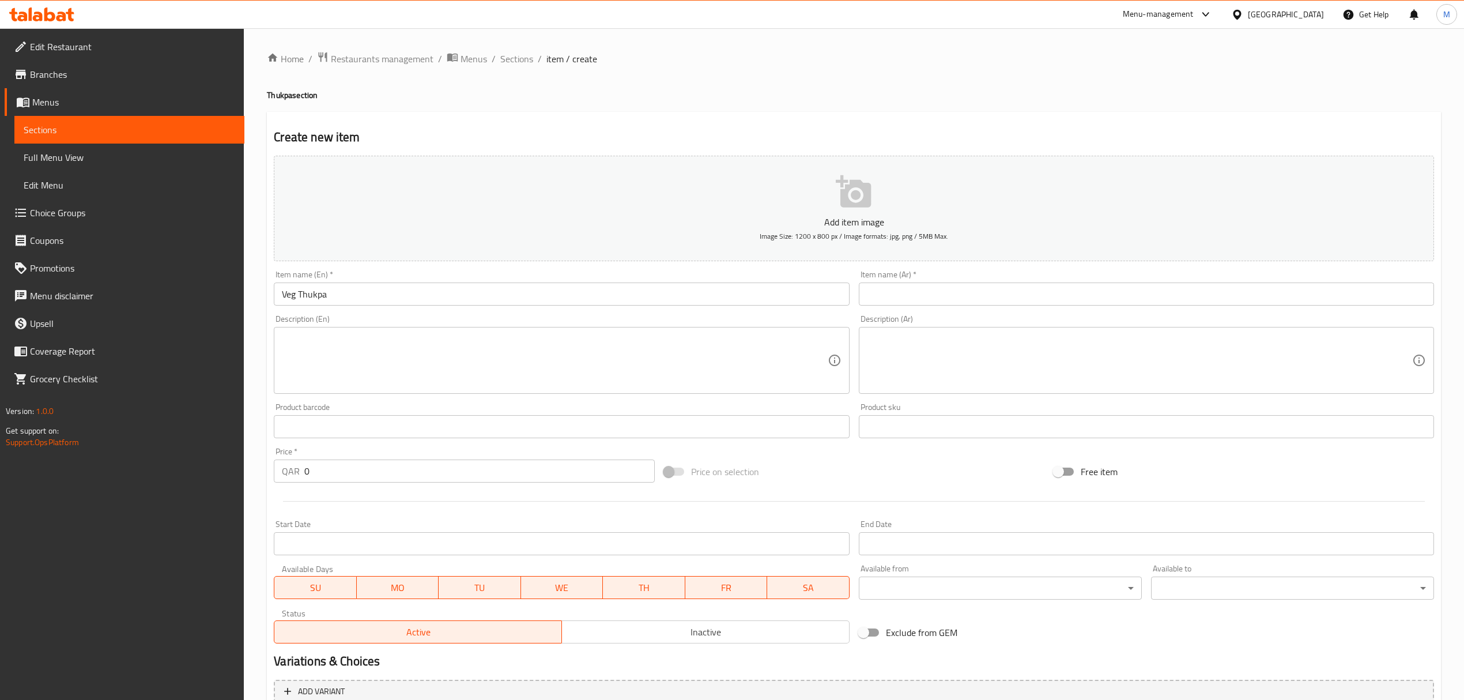
click at [899, 295] on input "text" at bounding box center [1146, 293] width 575 height 23
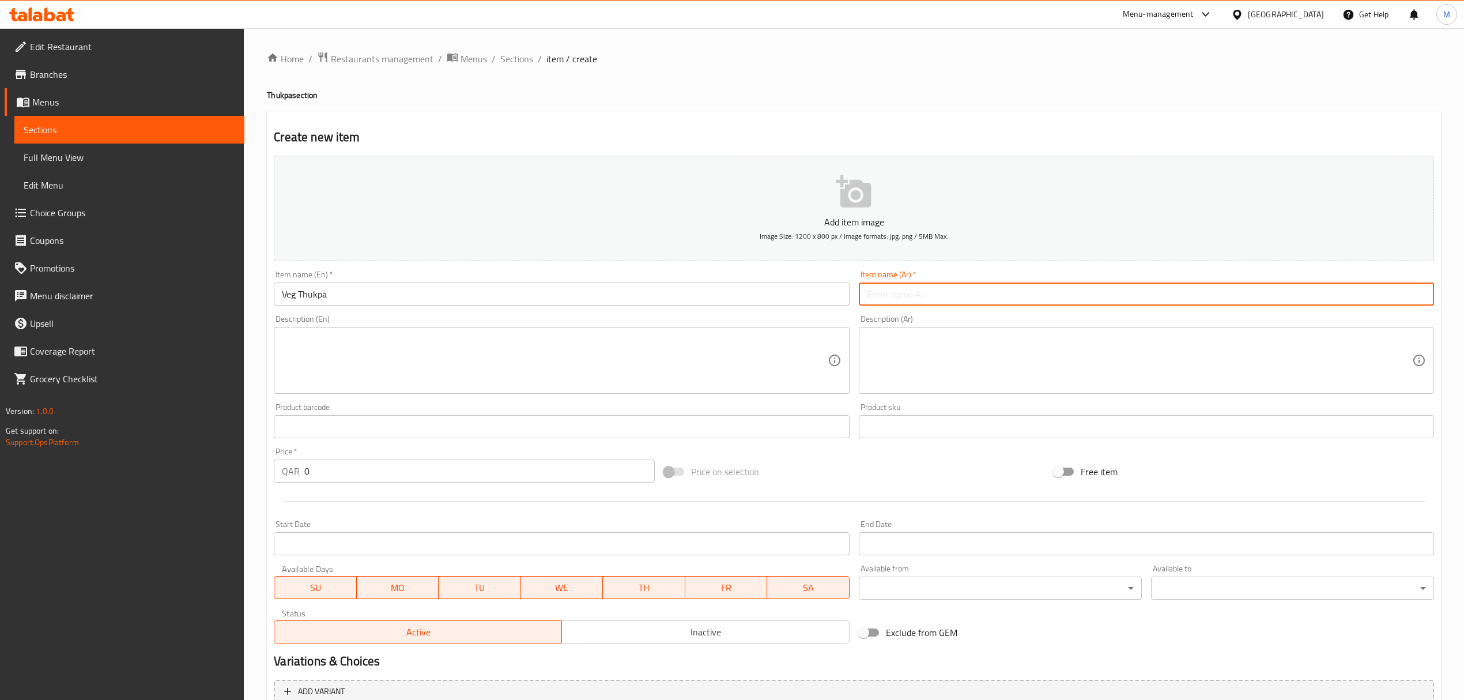
paste input "ثوكبا الخضار"
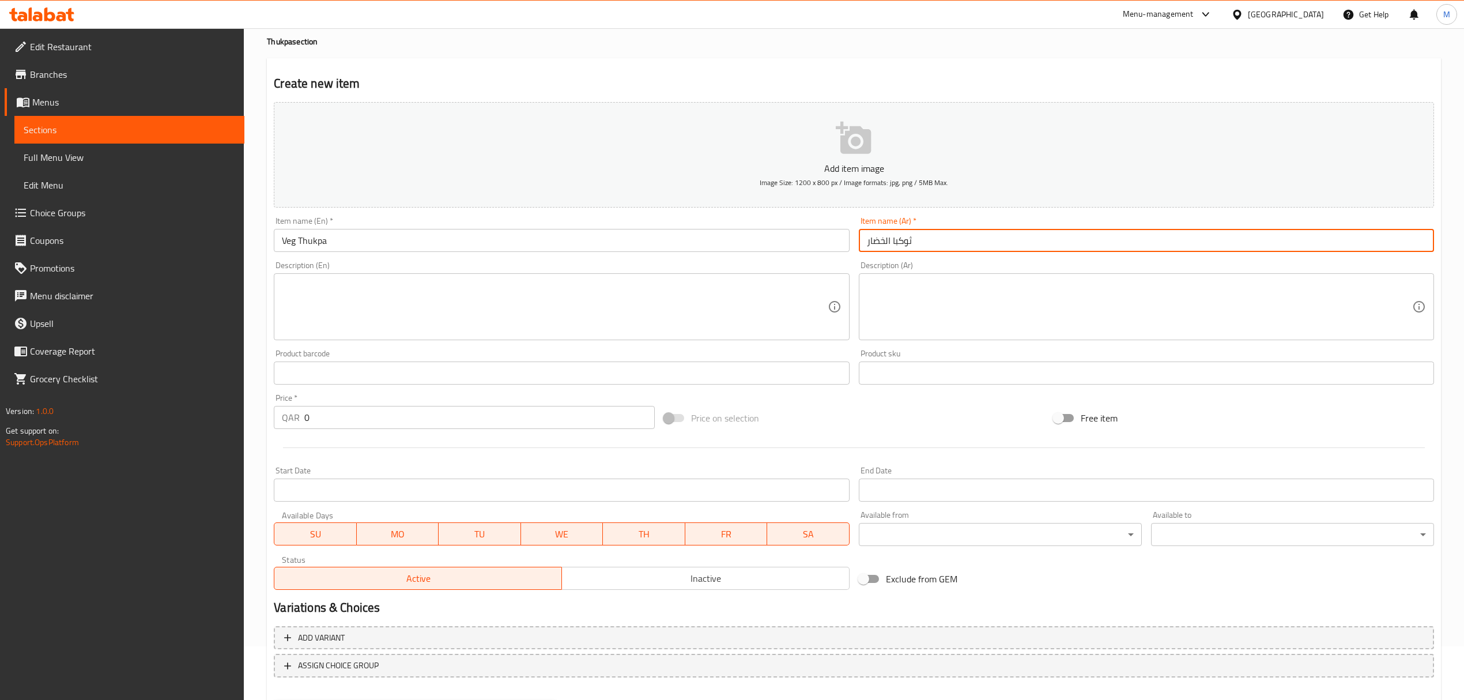
scroll to position [77, 0]
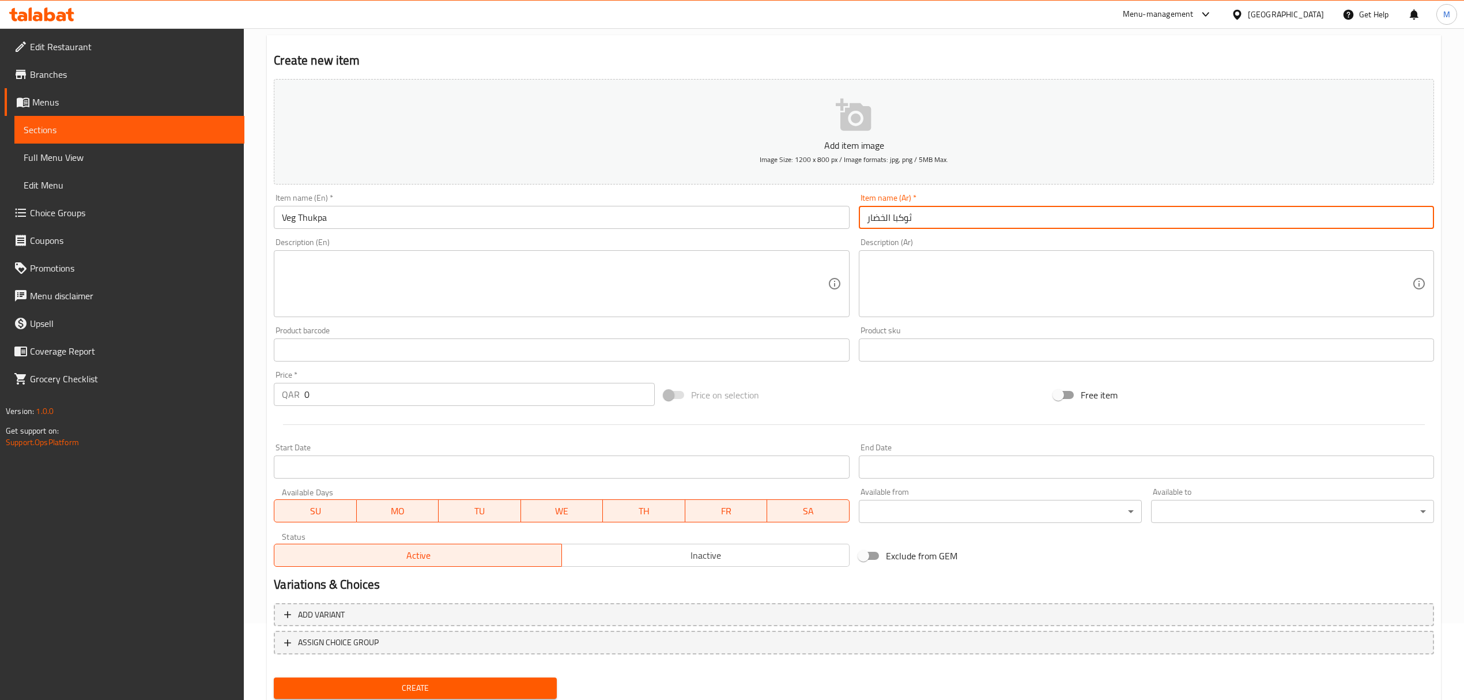
type input "ثوكبا الخضار"
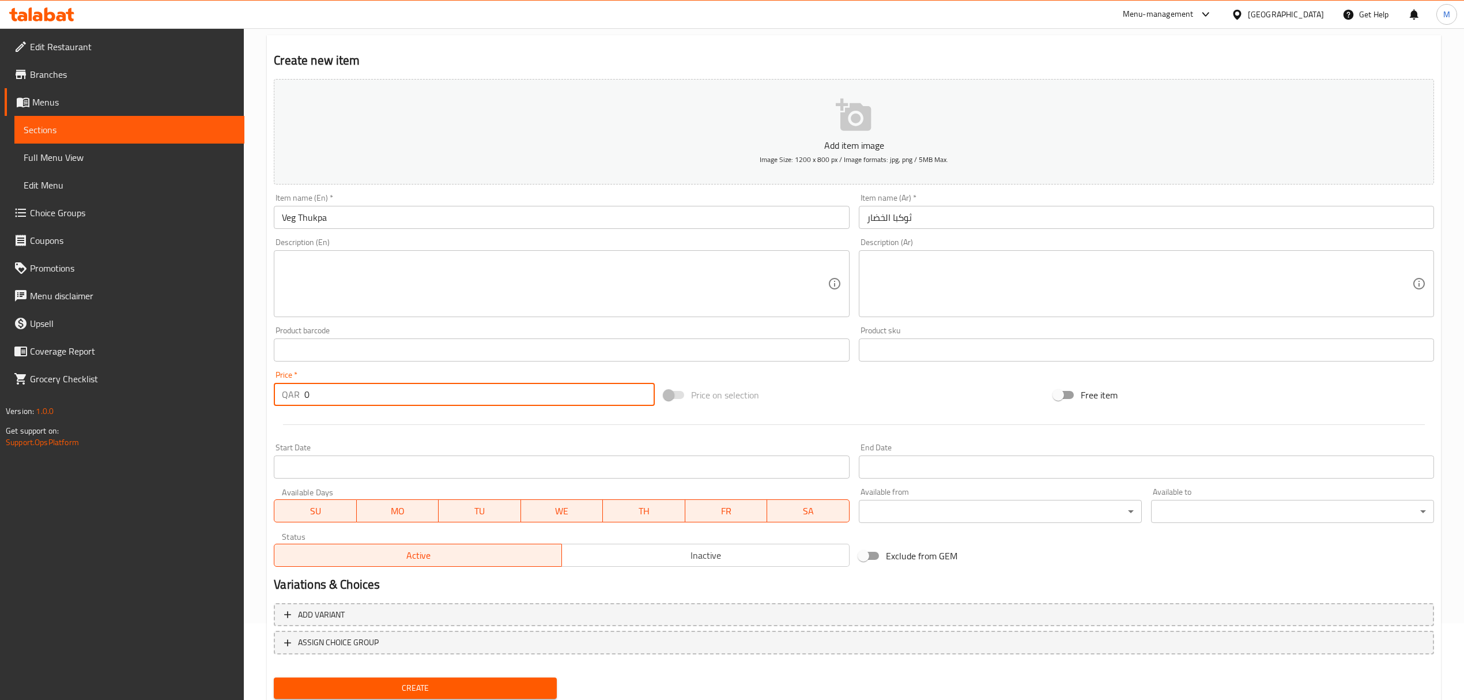
click at [379, 402] on input "0" at bounding box center [479, 394] width 350 height 23
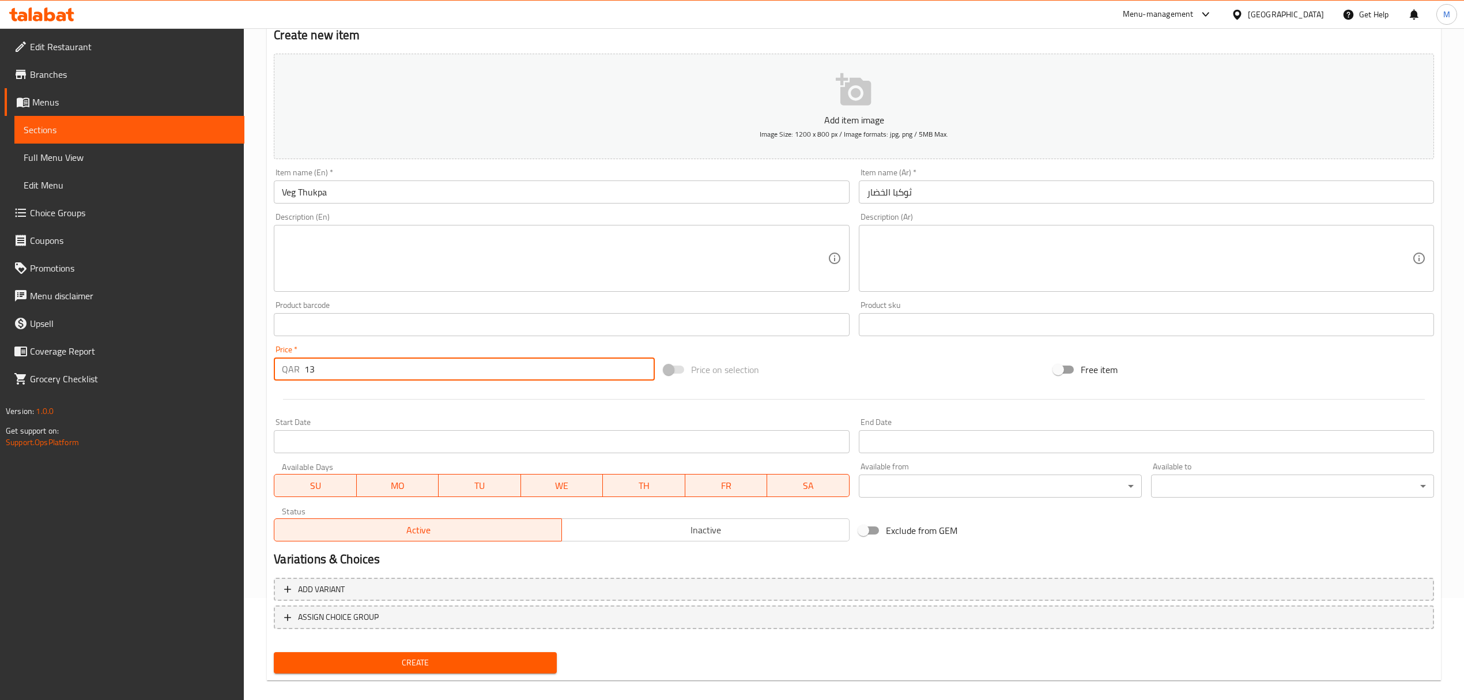
scroll to position [114, 0]
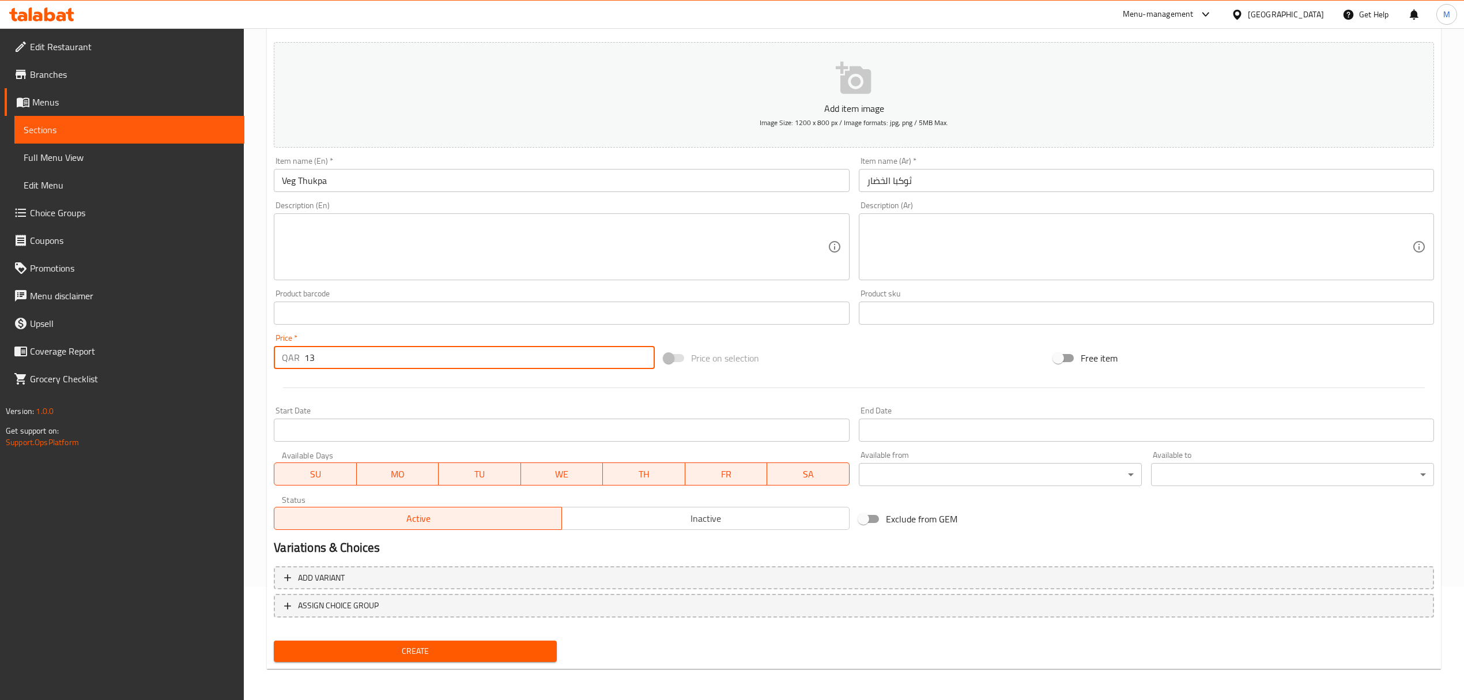
type input "13"
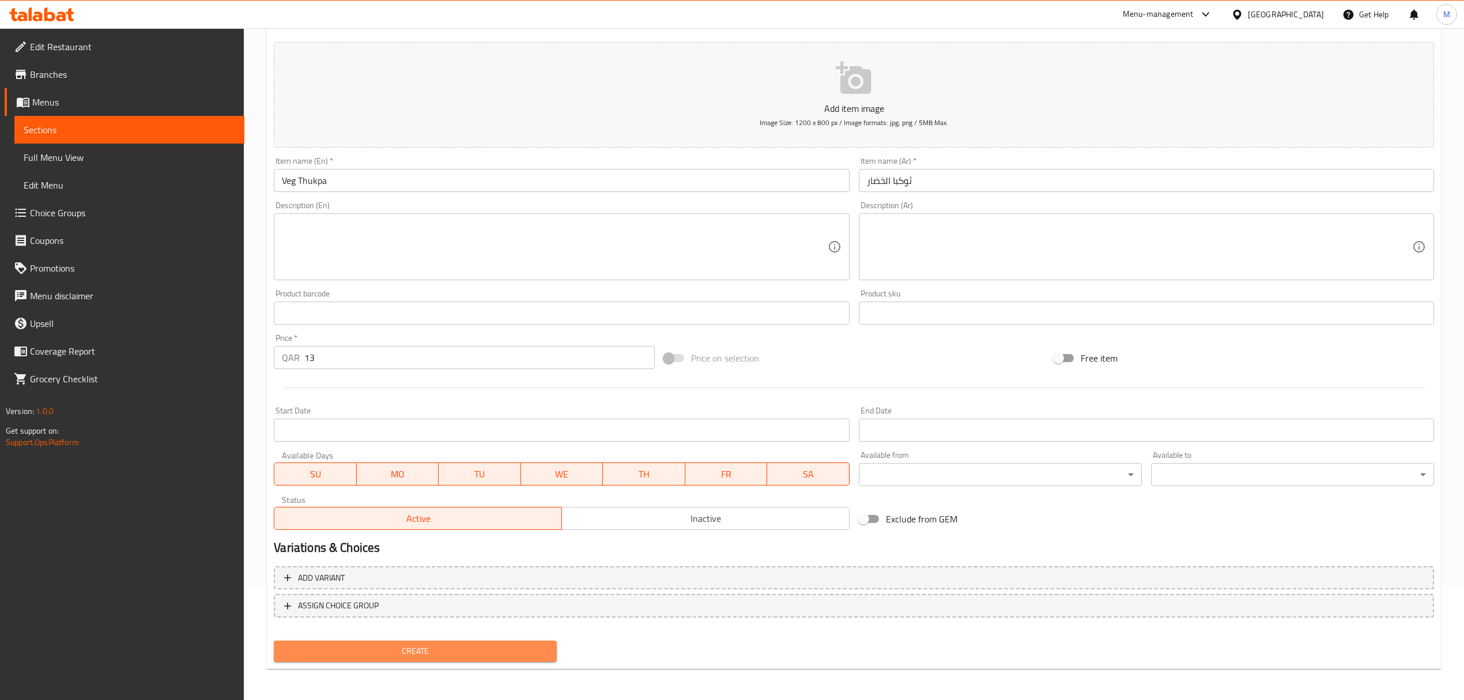
click at [333, 655] on span "Create" at bounding box center [415, 651] width 265 height 14
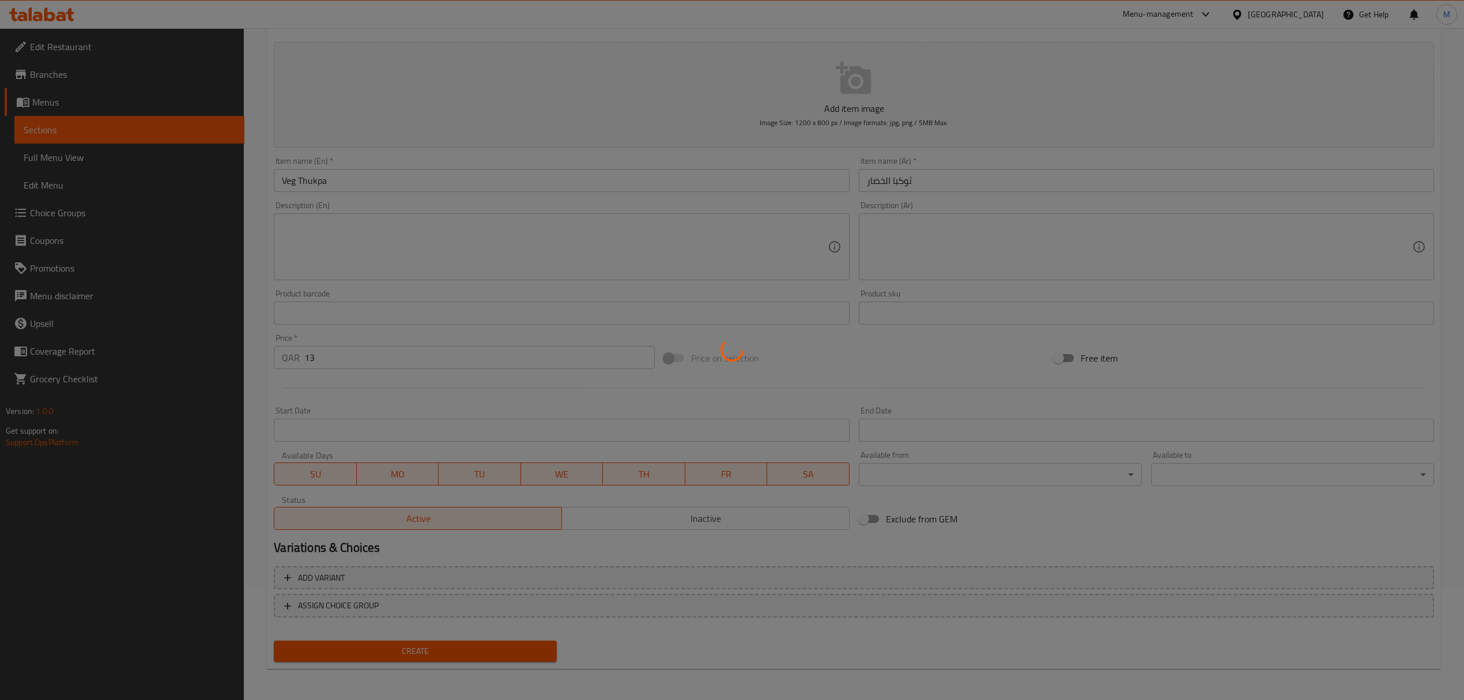
type input "0"
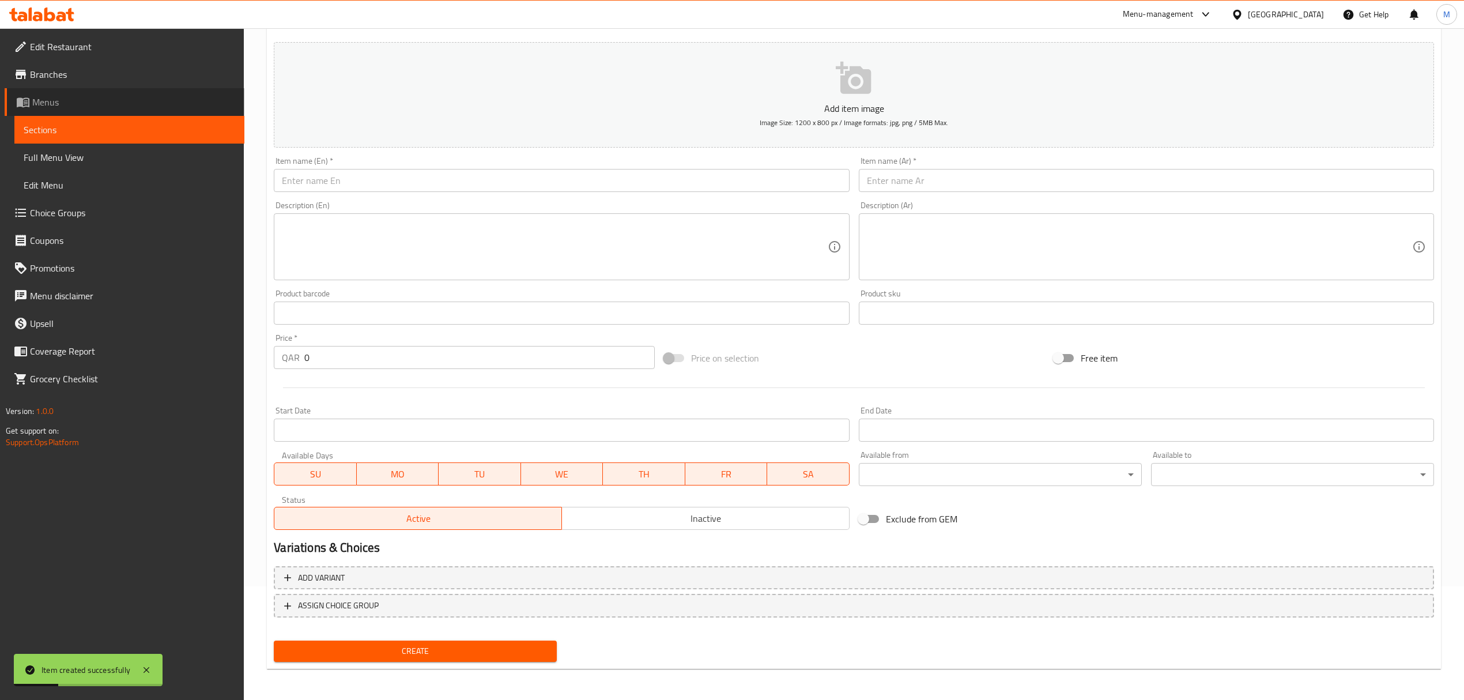
click at [63, 110] on link "Menus" at bounding box center [125, 102] width 240 height 28
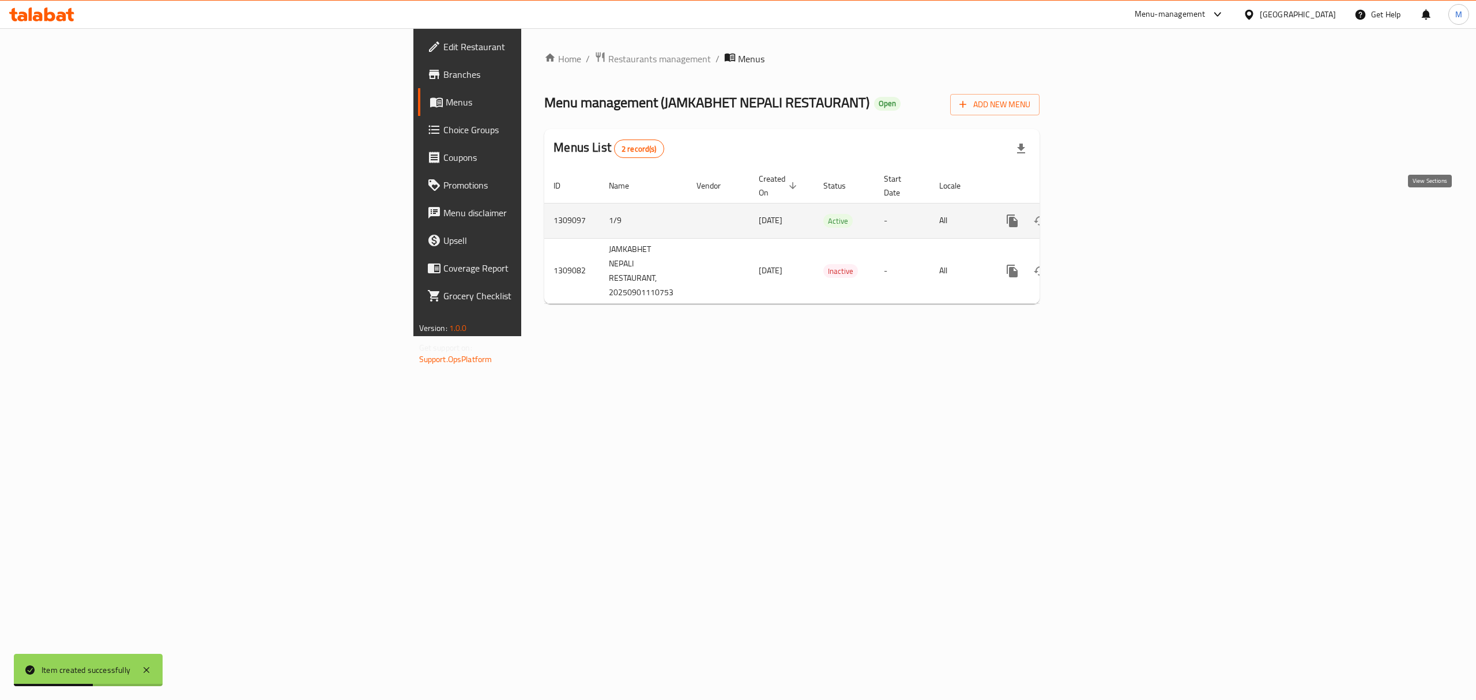
click at [1102, 214] on icon "enhanced table" at bounding box center [1095, 221] width 14 height 14
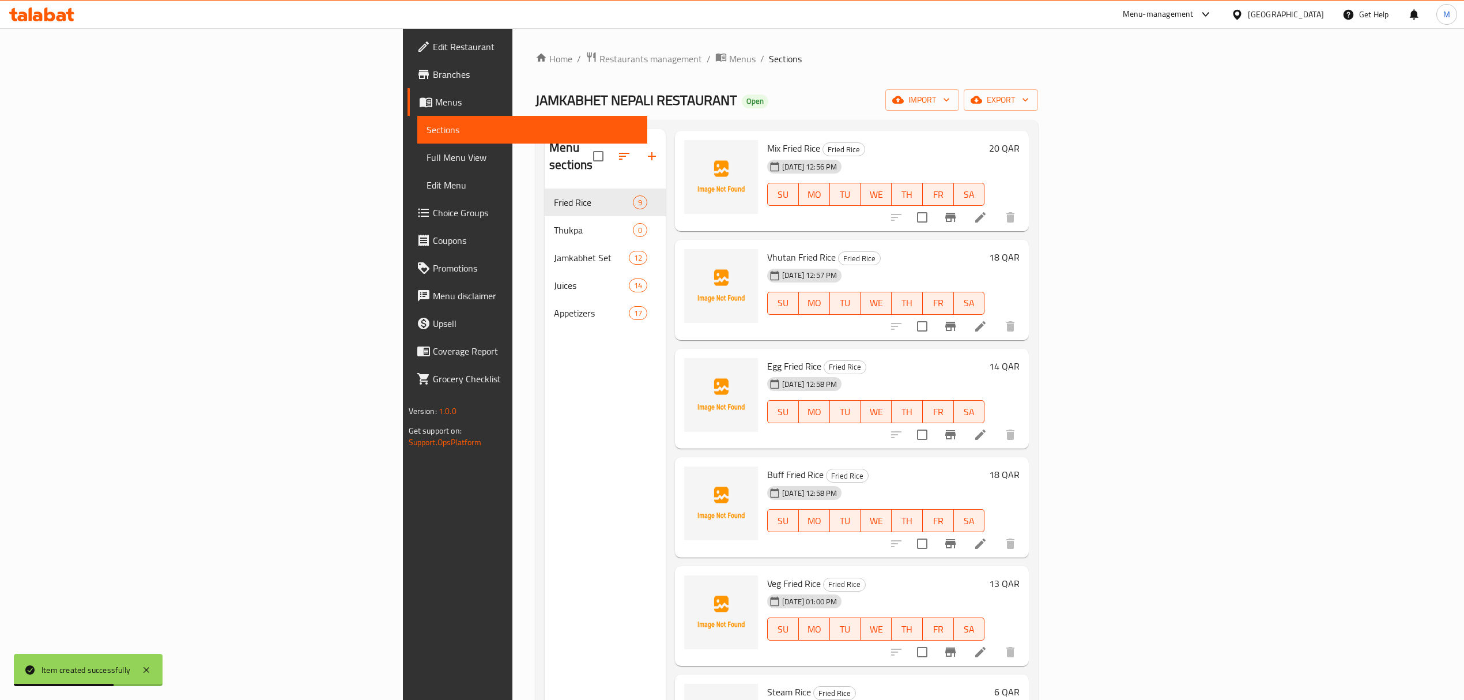
scroll to position [307, 0]
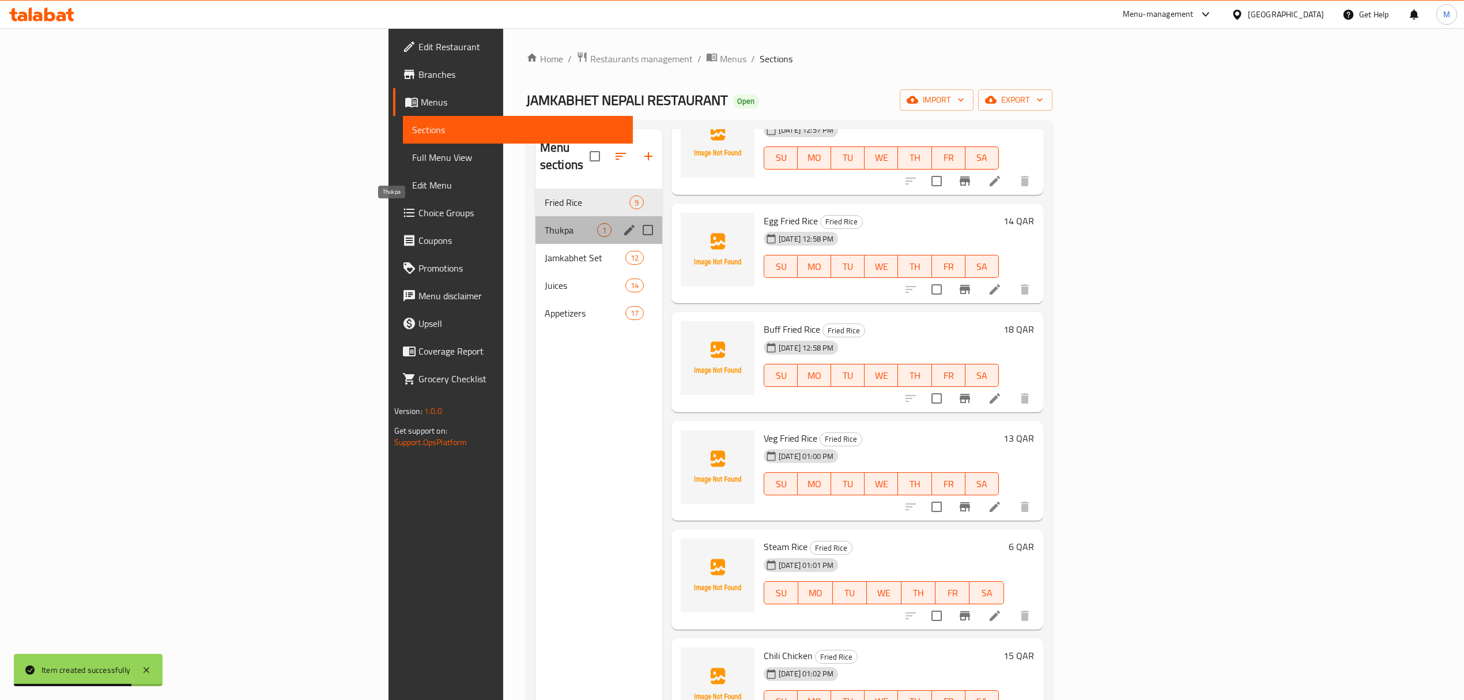
click at [545, 223] on span "Thukpa" at bounding box center [571, 230] width 52 height 14
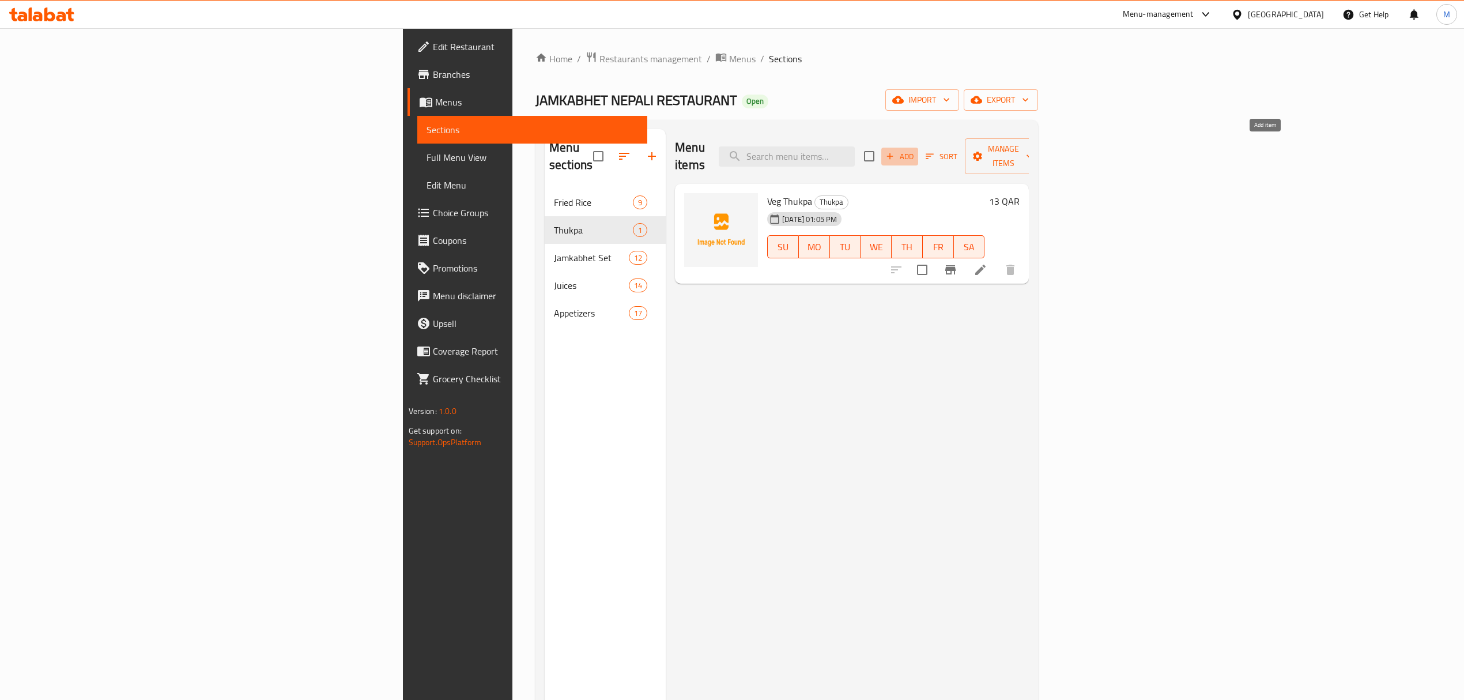
click at [915, 150] on span "Add" at bounding box center [899, 156] width 31 height 13
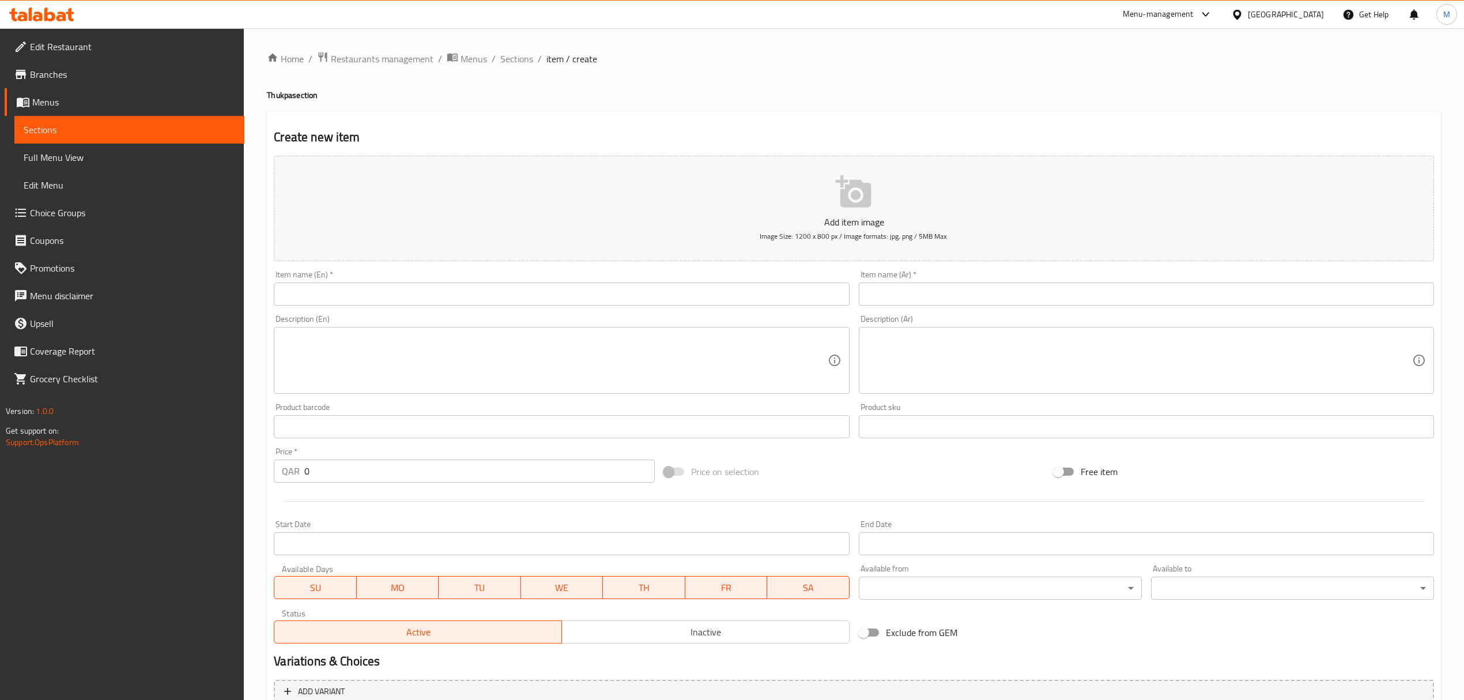
click at [372, 301] on input "text" at bounding box center [561, 293] width 575 height 23
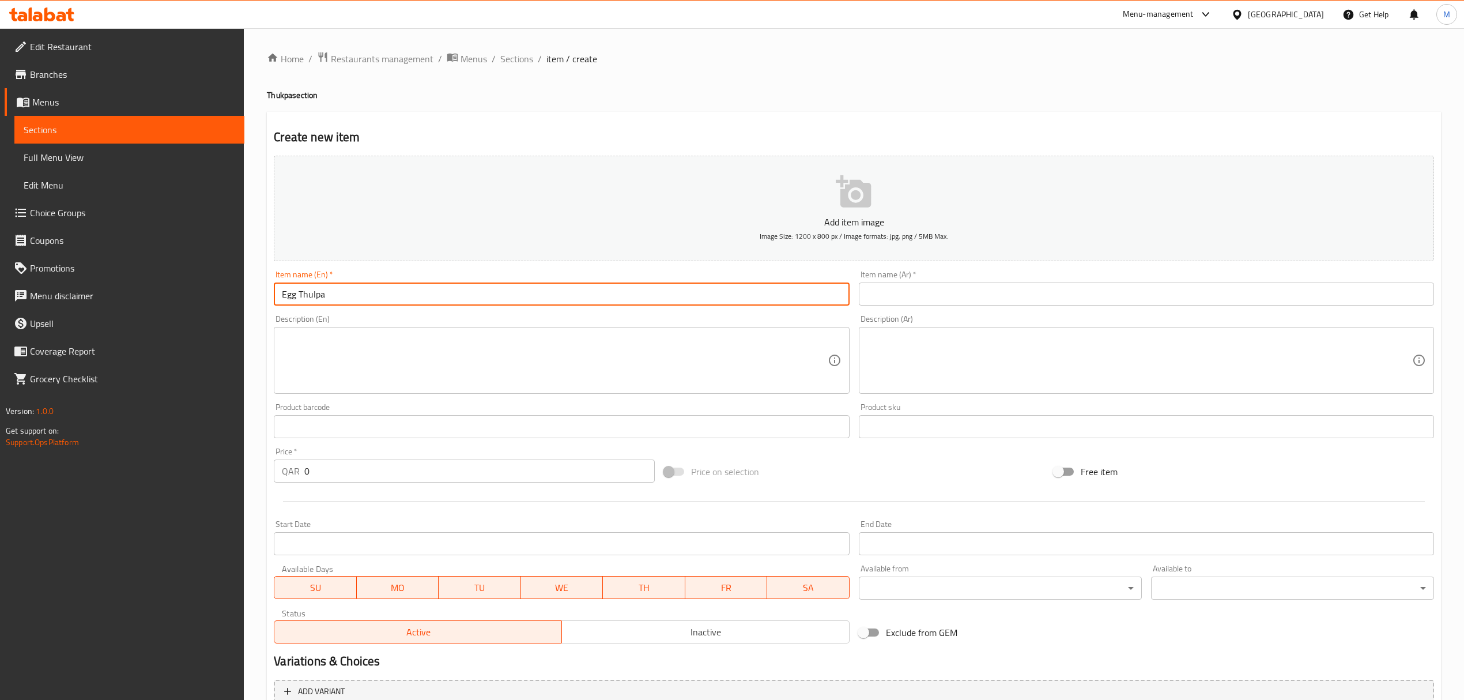
type input "Egg Thulpa"
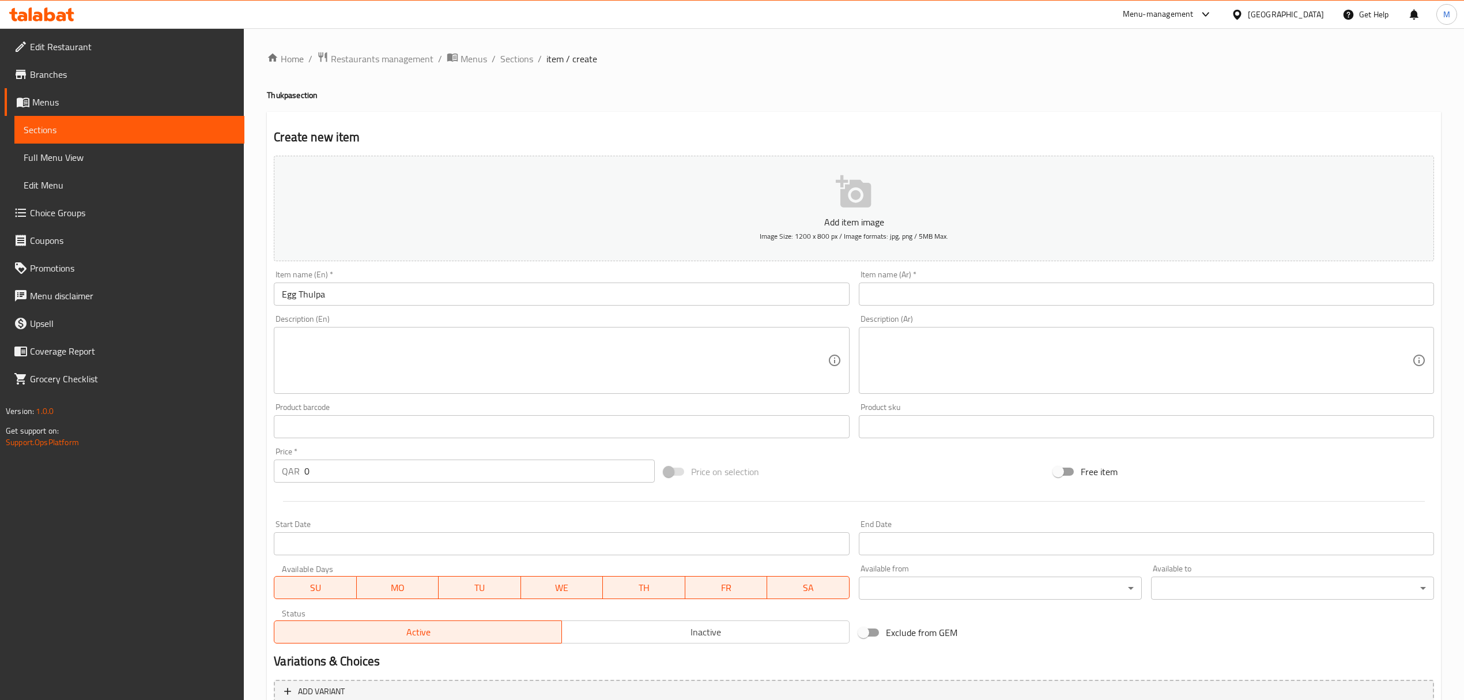
click at [933, 292] on input "text" at bounding box center [1146, 293] width 575 height 23
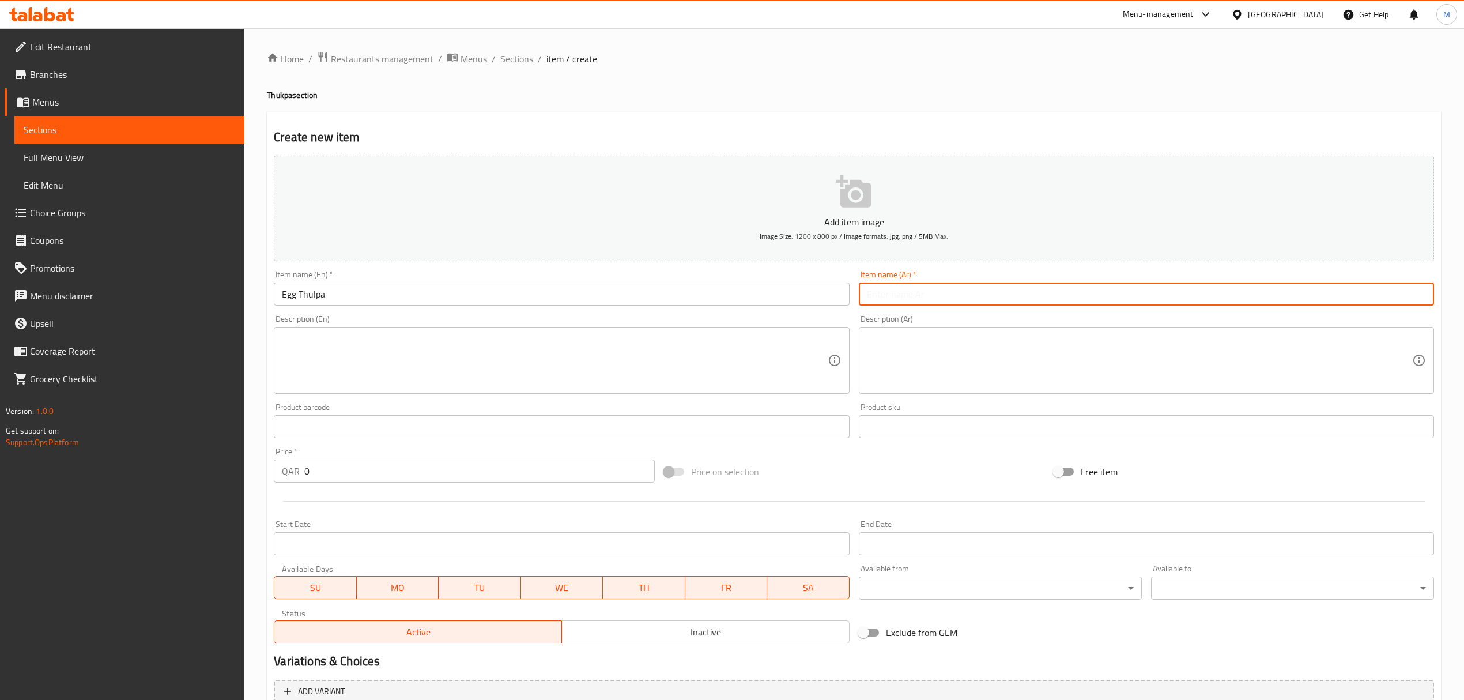
paste input "بيض ثوكبا"
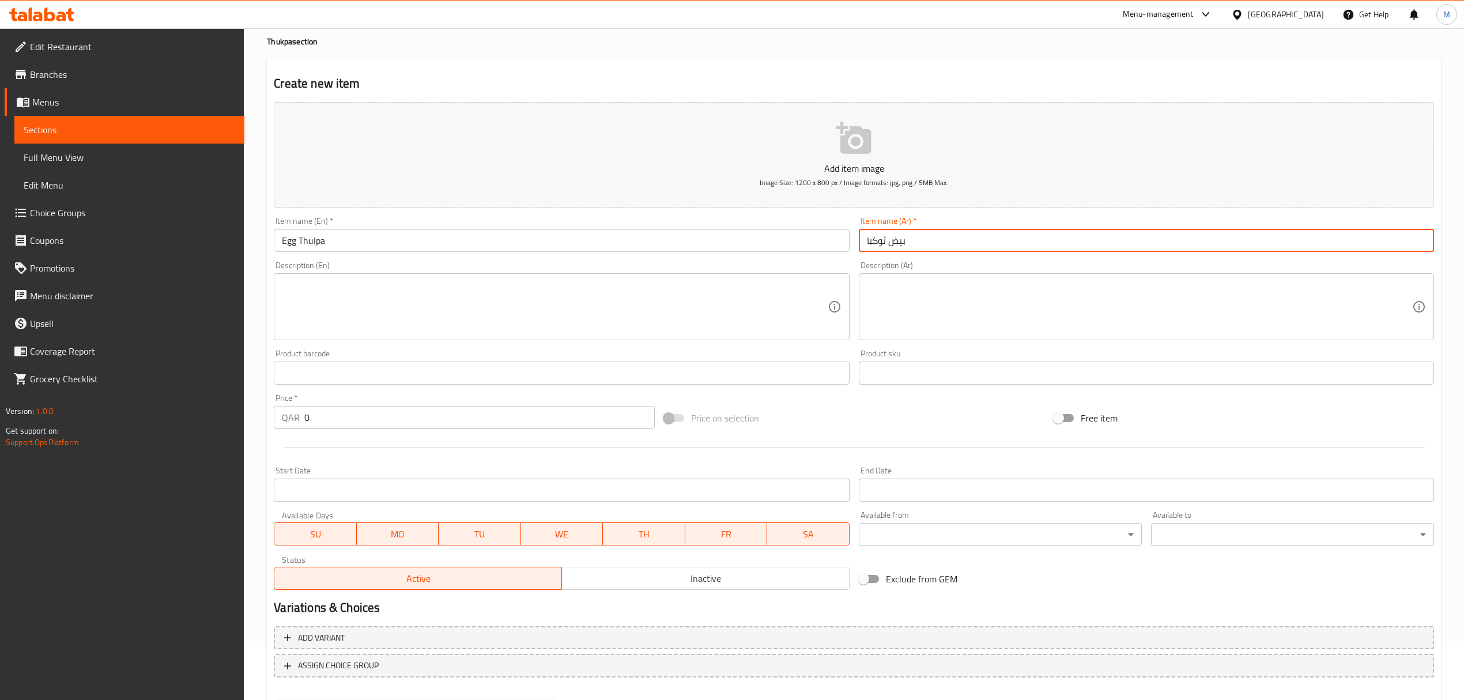
scroll to position [77, 0]
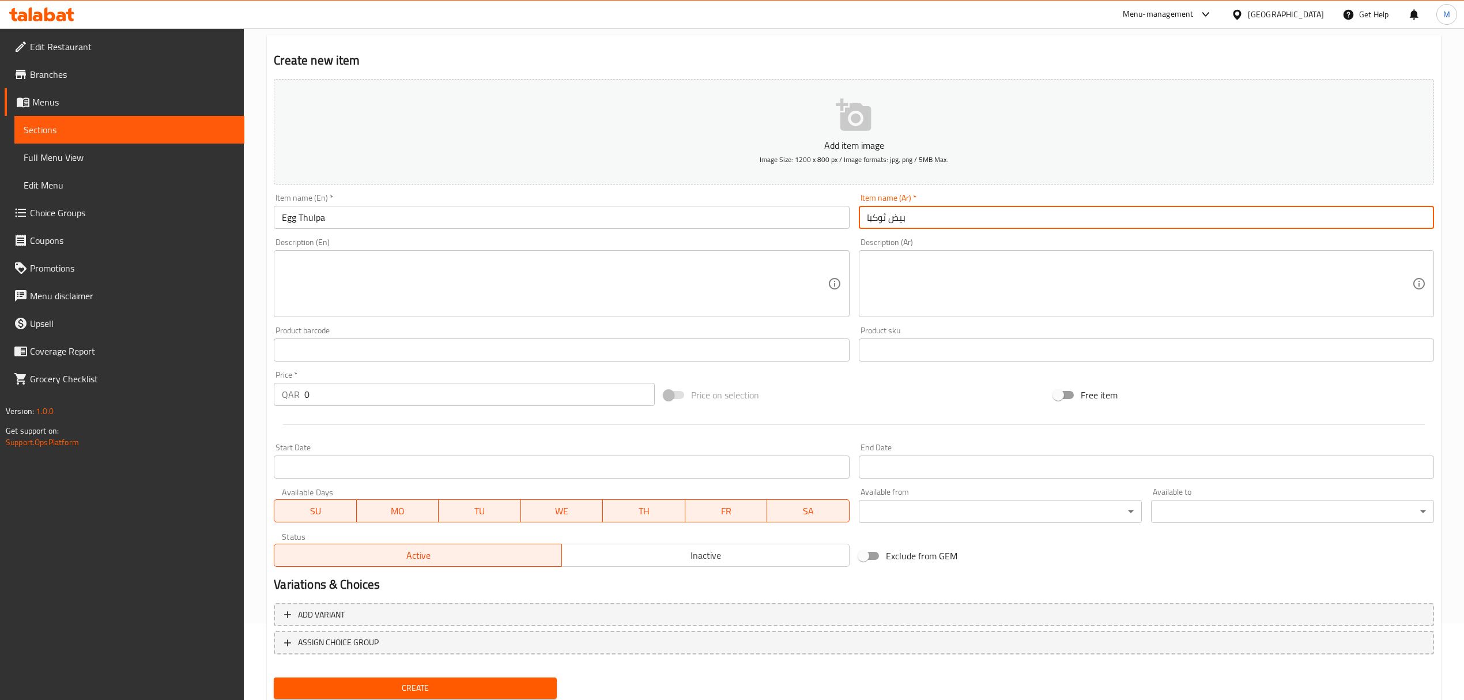
type input "بيض ثوكبا"
drag, startPoint x: 249, startPoint y: 387, endPoint x: 213, endPoint y: 385, distance: 35.8
click at [215, 384] on div "Edit Restaurant Branches Menus Sections Full Menu View Edit Menu Choice Groups …" at bounding box center [732, 345] width 1464 height 786
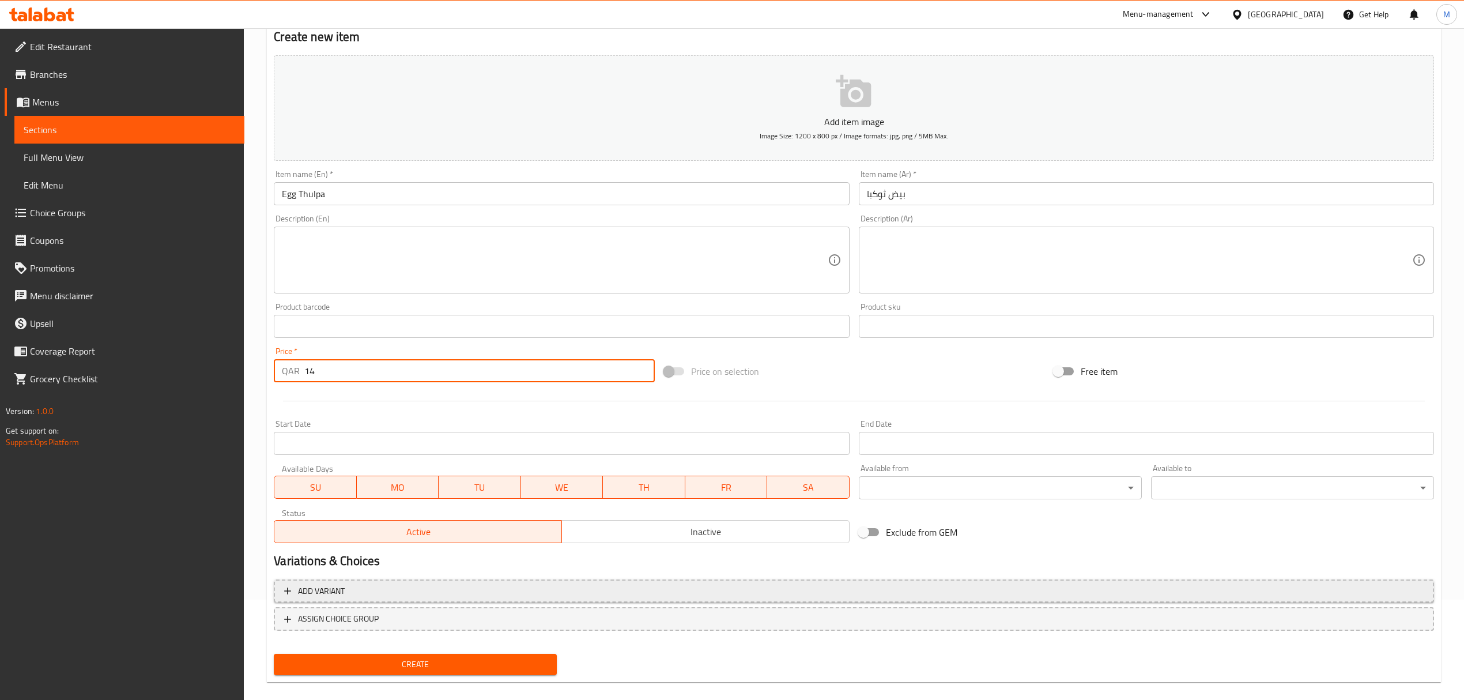
scroll to position [114, 0]
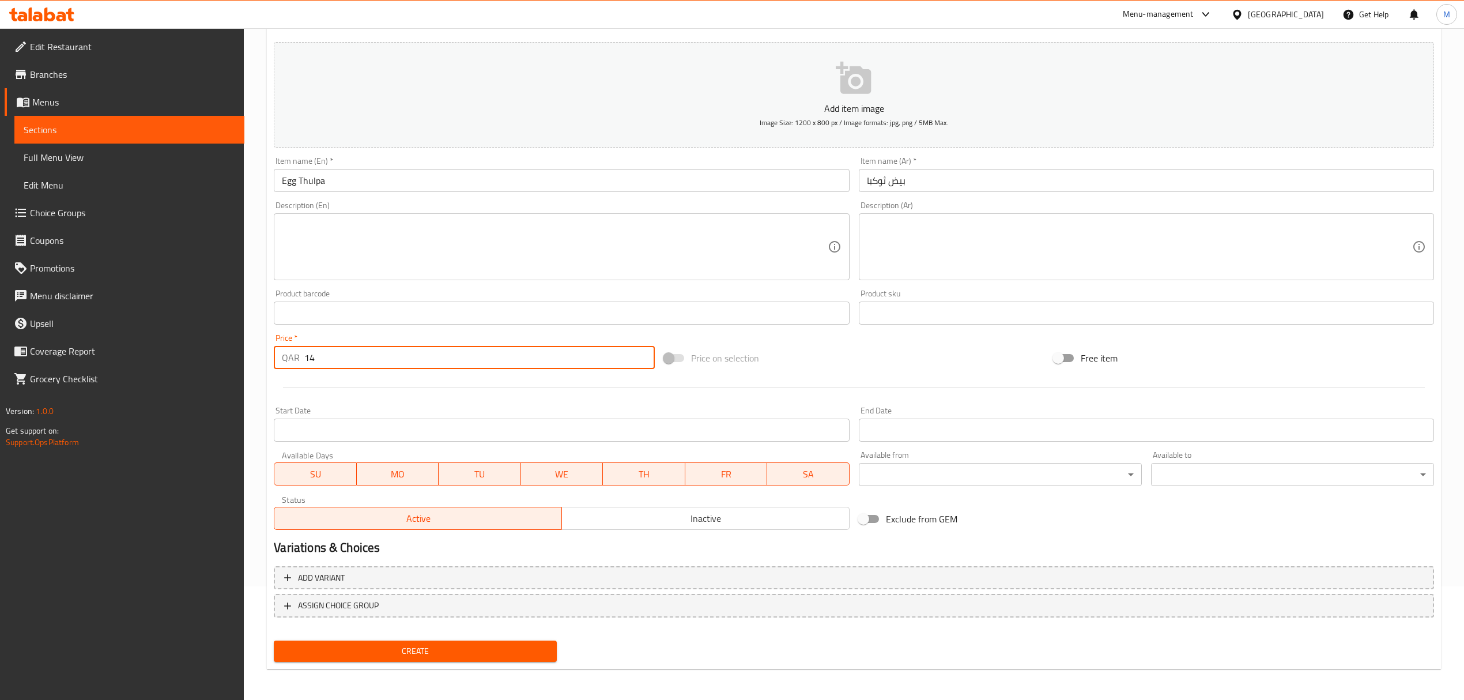
type input "14"
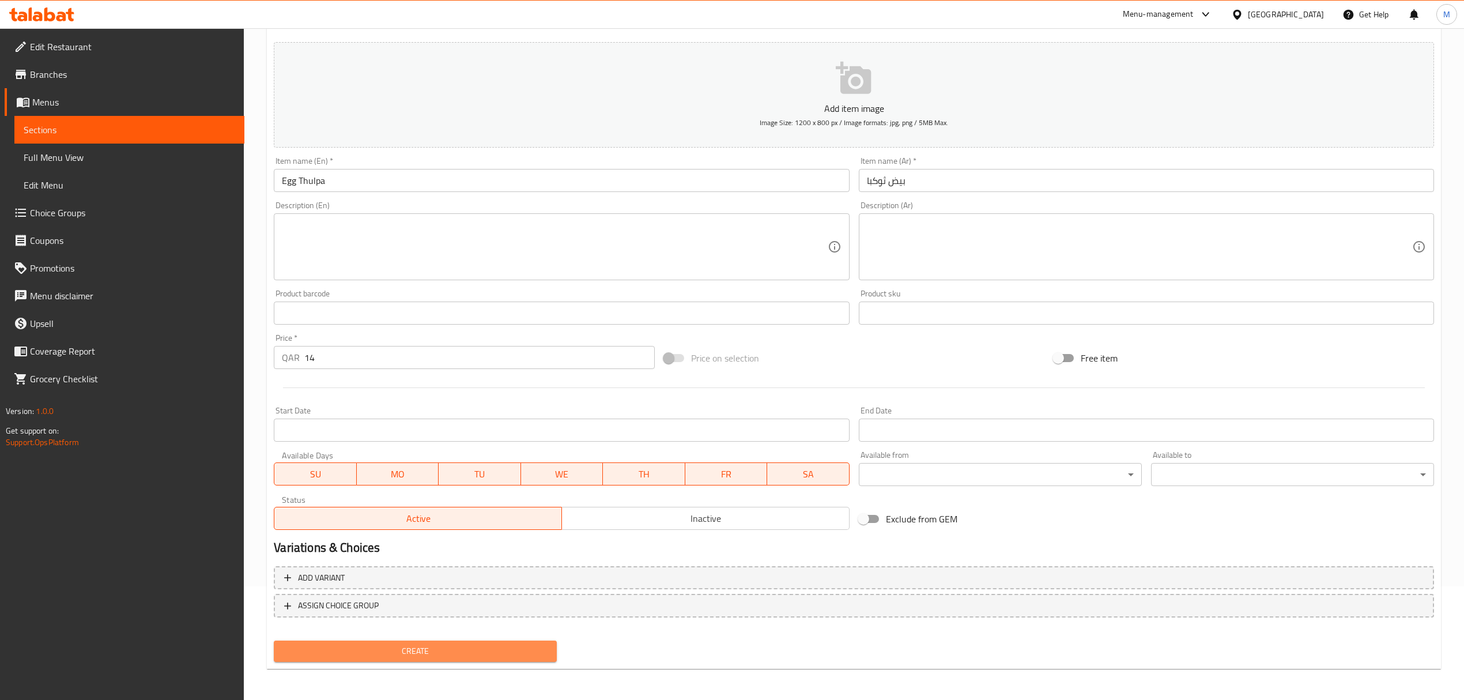
click at [457, 654] on span "Create" at bounding box center [415, 651] width 265 height 14
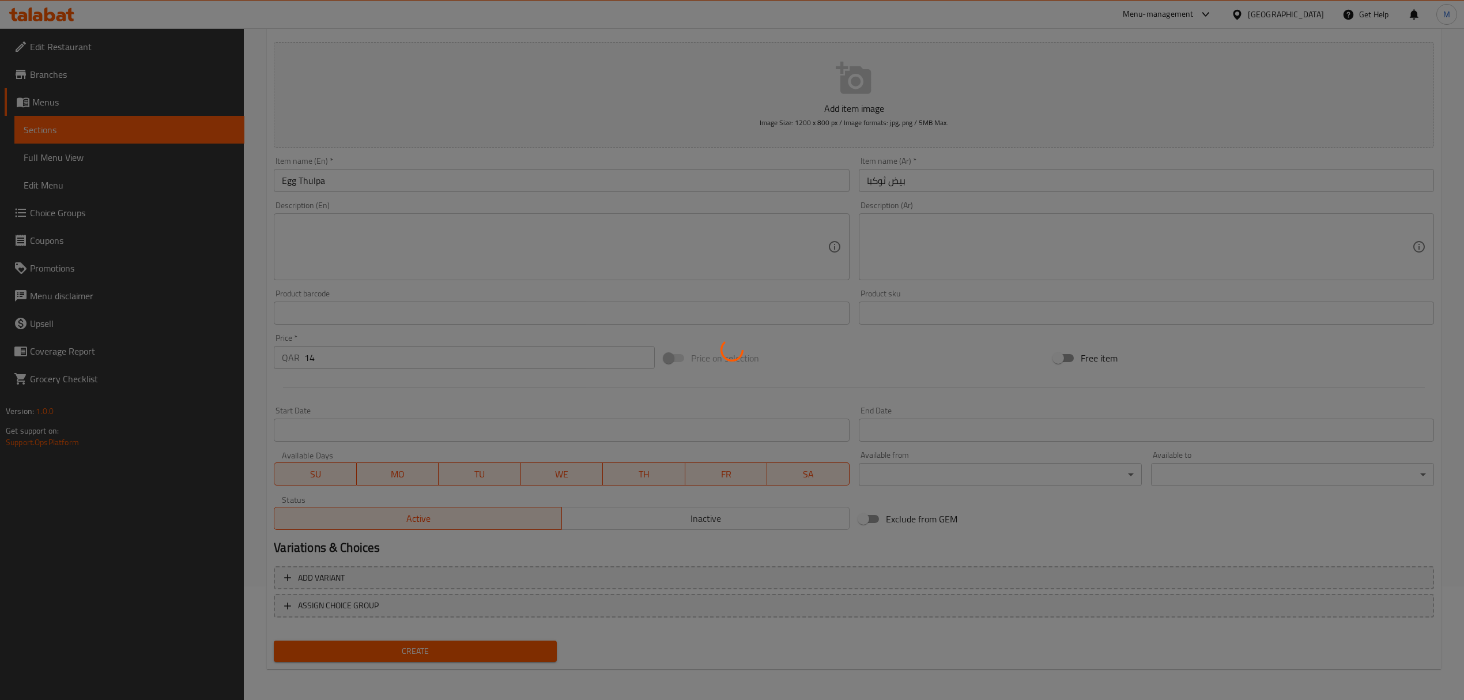
type input "0"
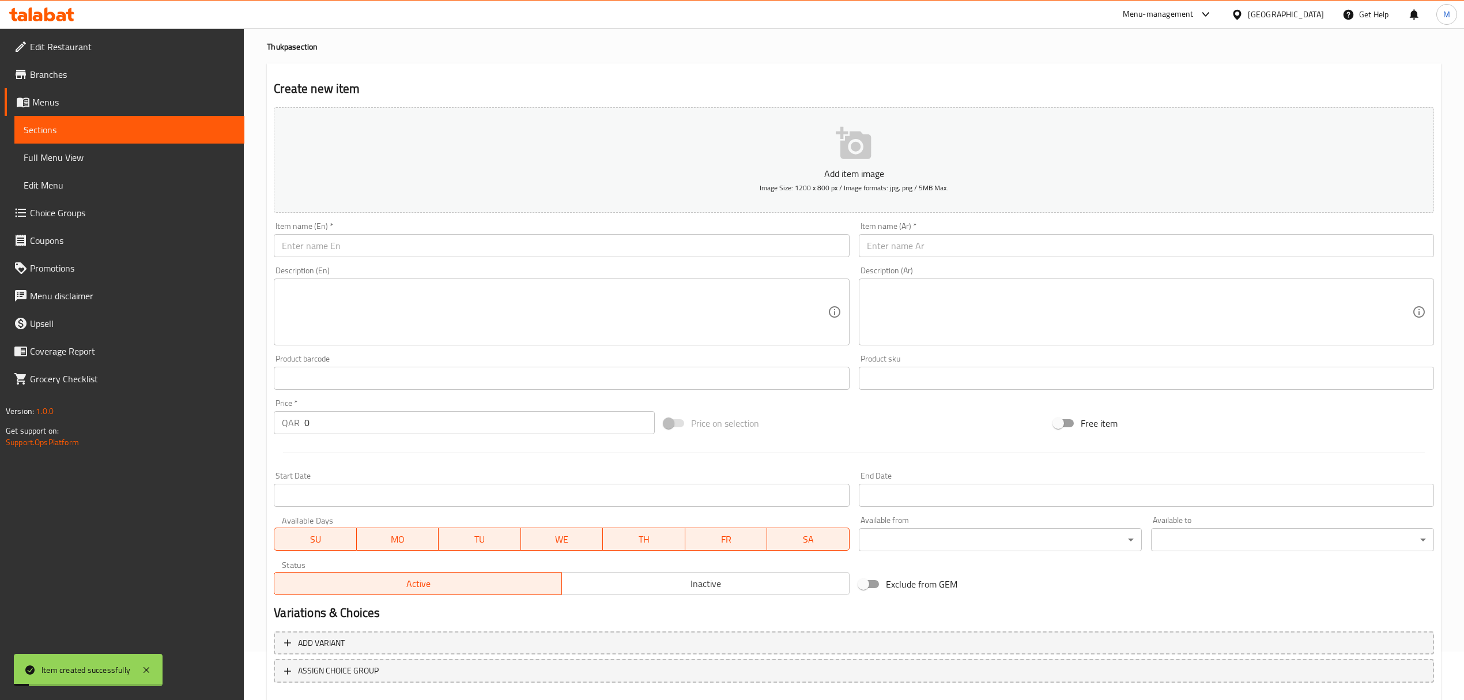
scroll to position [0, 0]
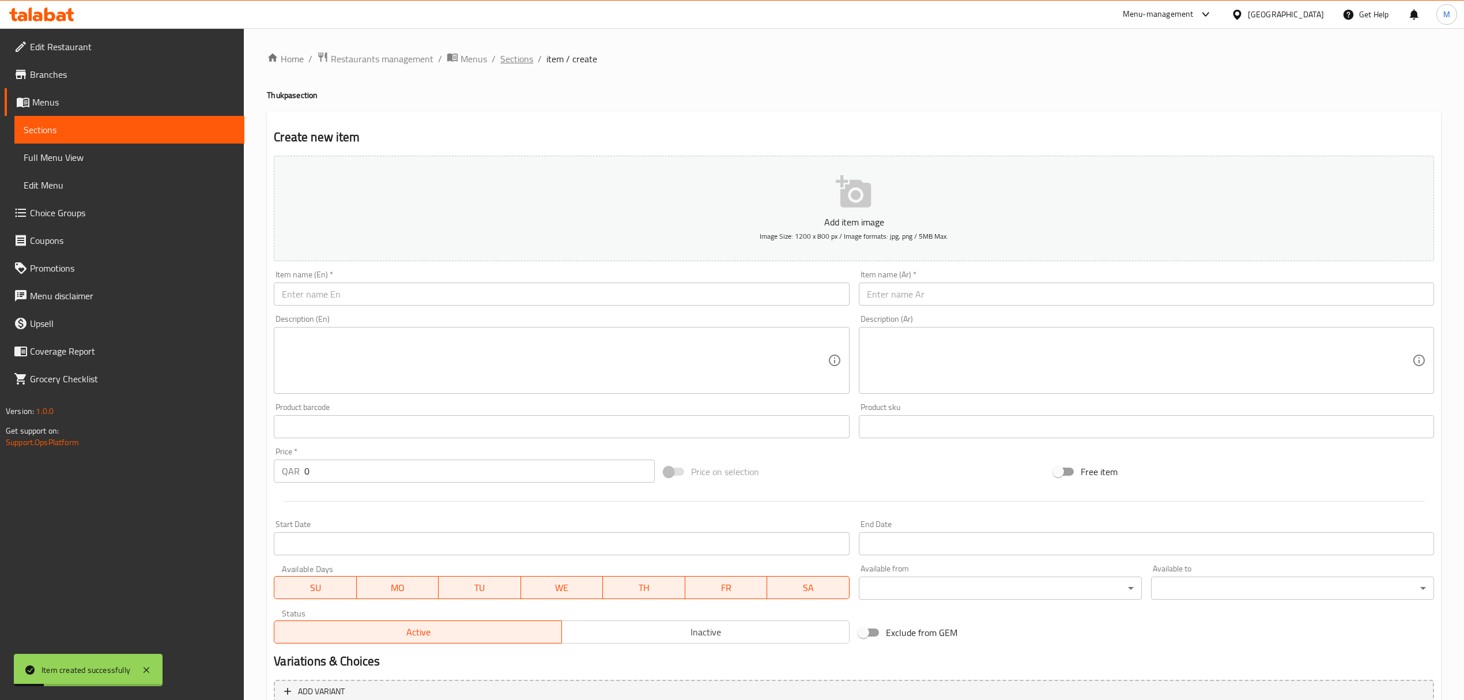
click at [523, 56] on span "Sections" at bounding box center [516, 59] width 33 height 14
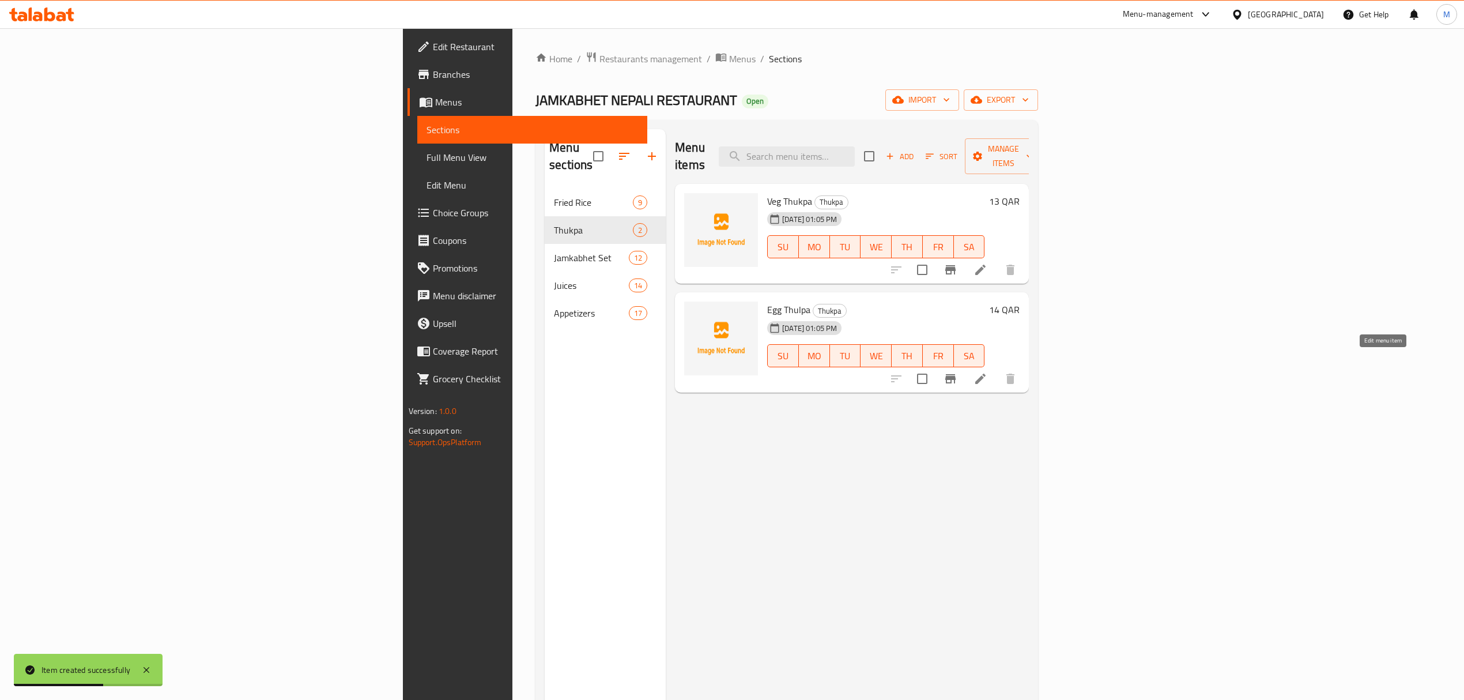
click at [987, 372] on icon at bounding box center [981, 379] width 14 height 14
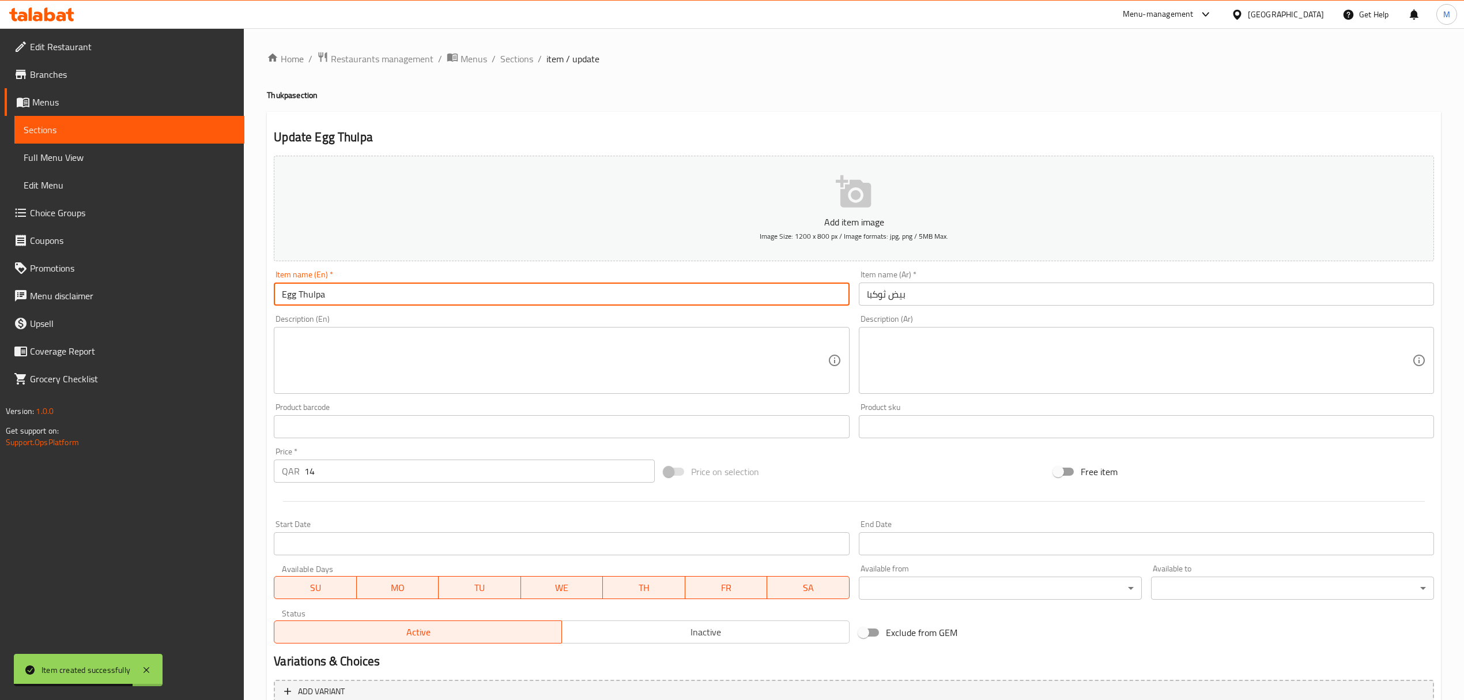
click at [315, 294] on input "Egg Thulpa" at bounding box center [561, 293] width 575 height 23
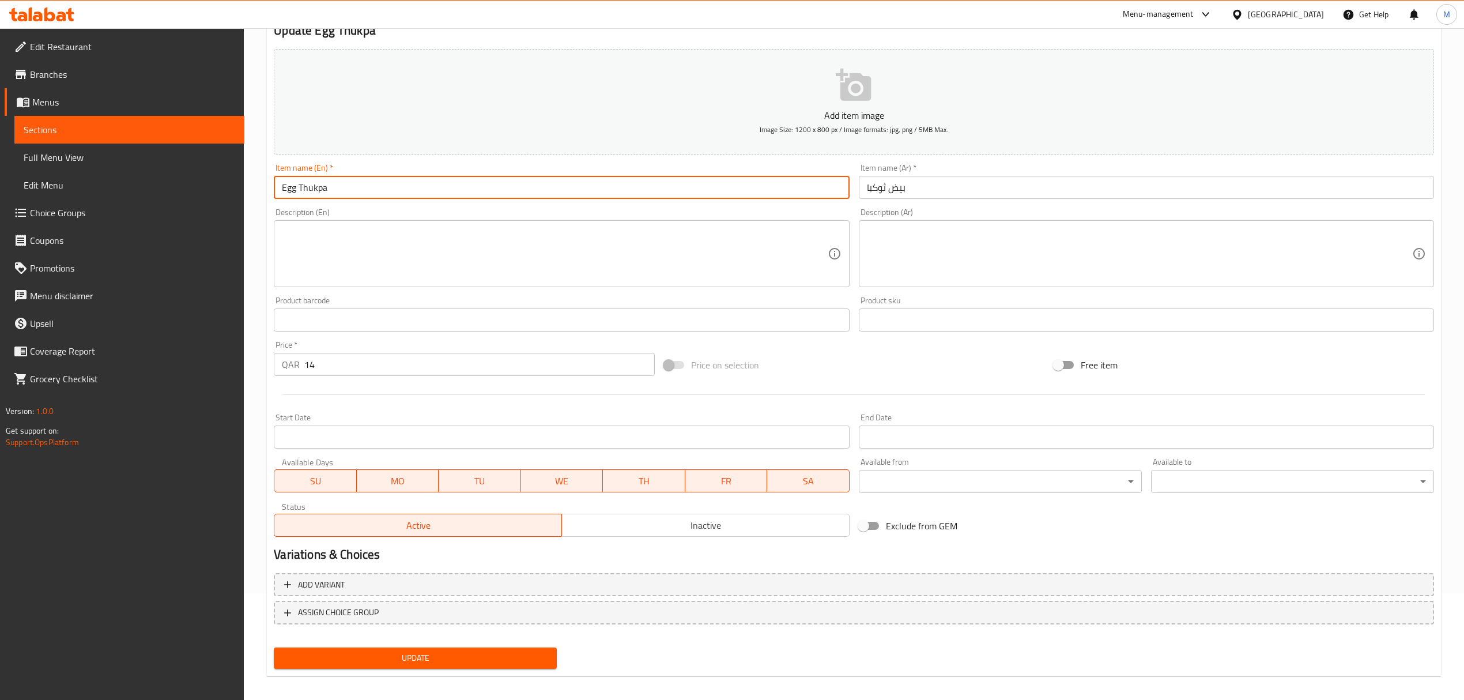
scroll to position [114, 0]
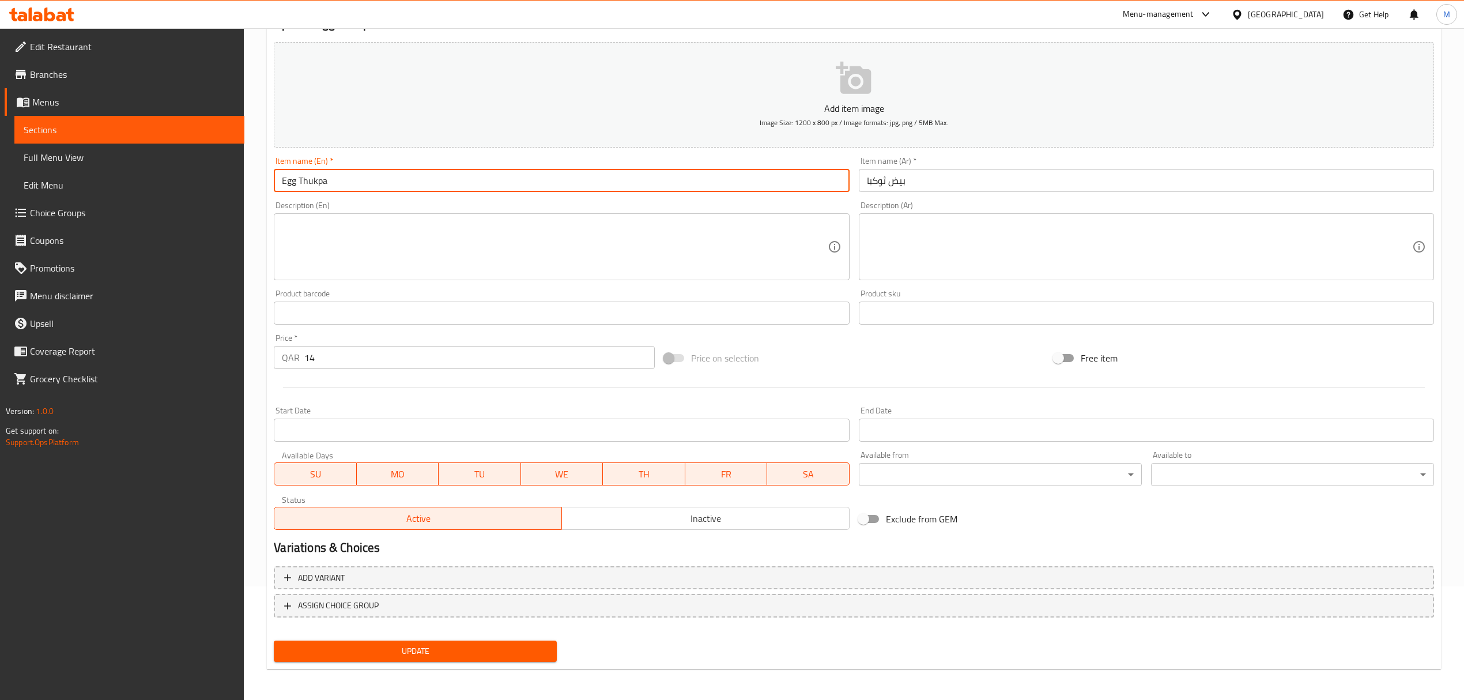
type input "Egg Thukpa"
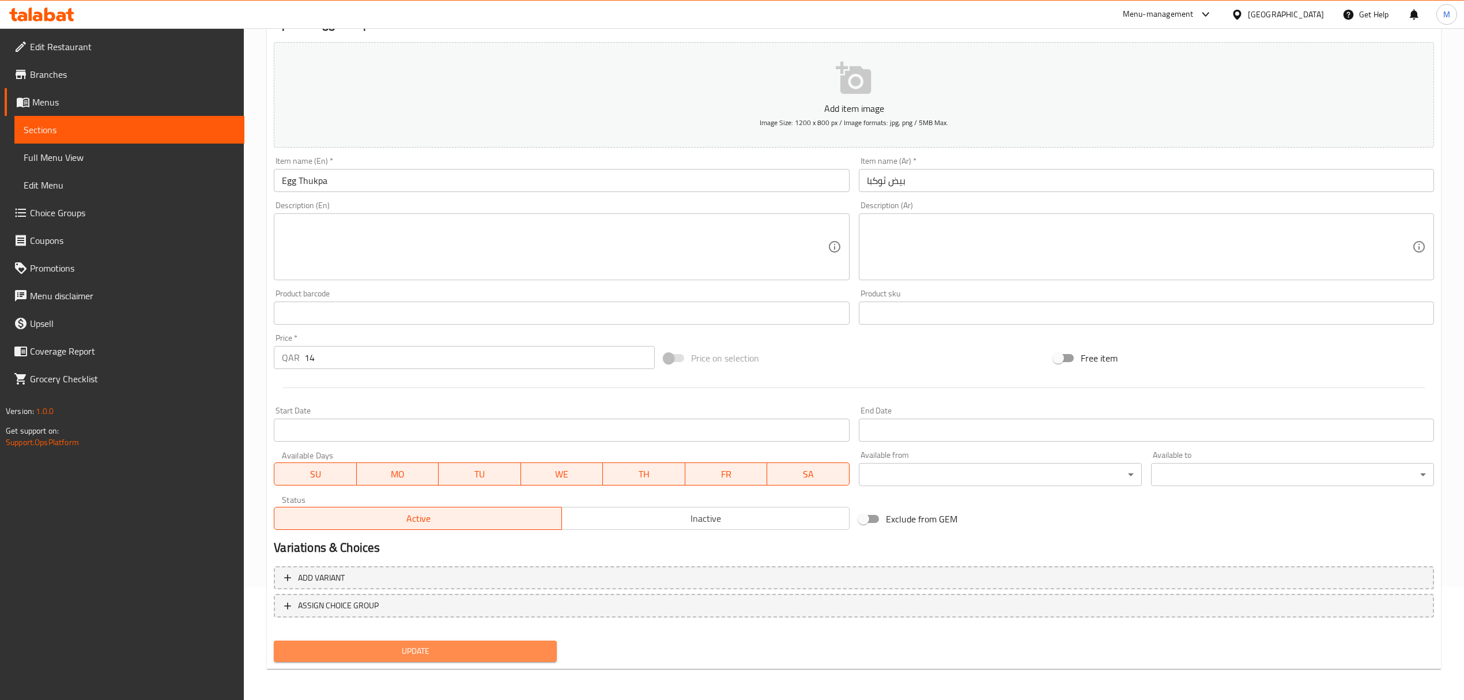
click at [384, 646] on span "Update" at bounding box center [415, 651] width 265 height 14
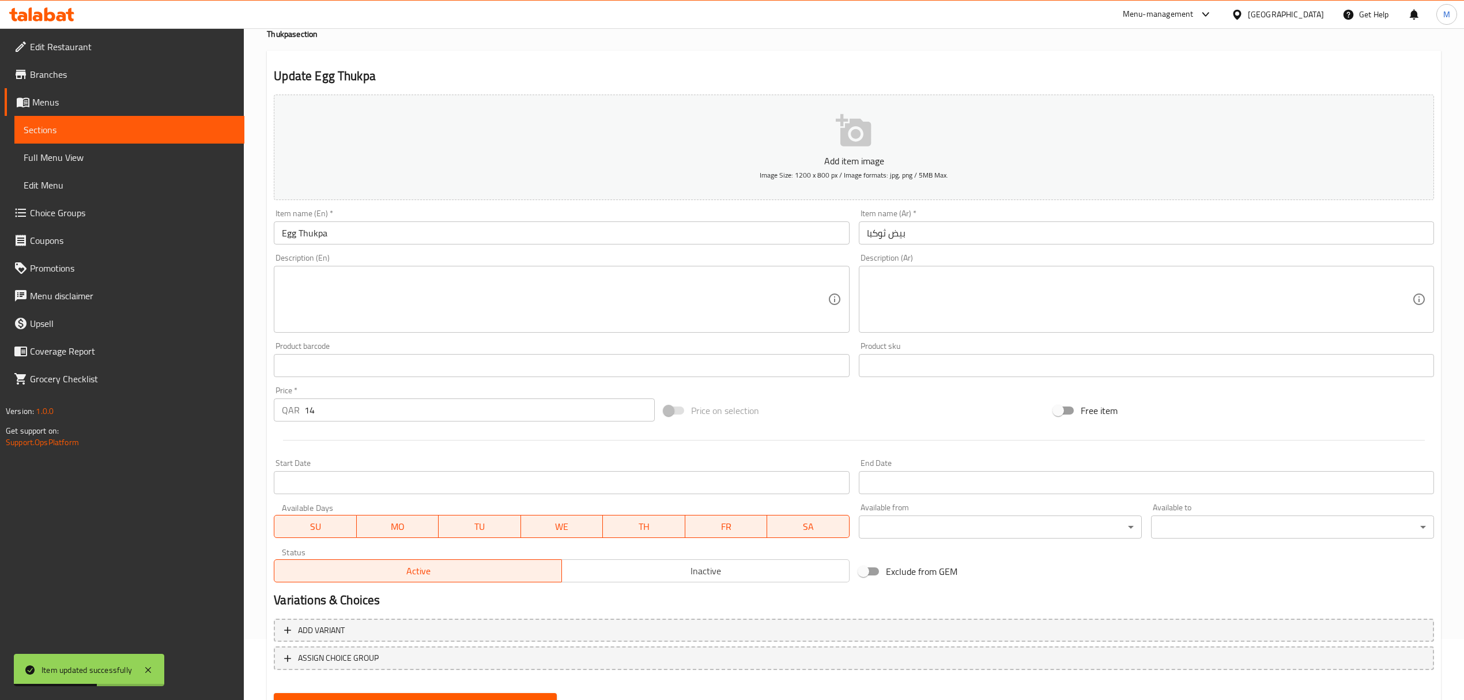
scroll to position [0, 0]
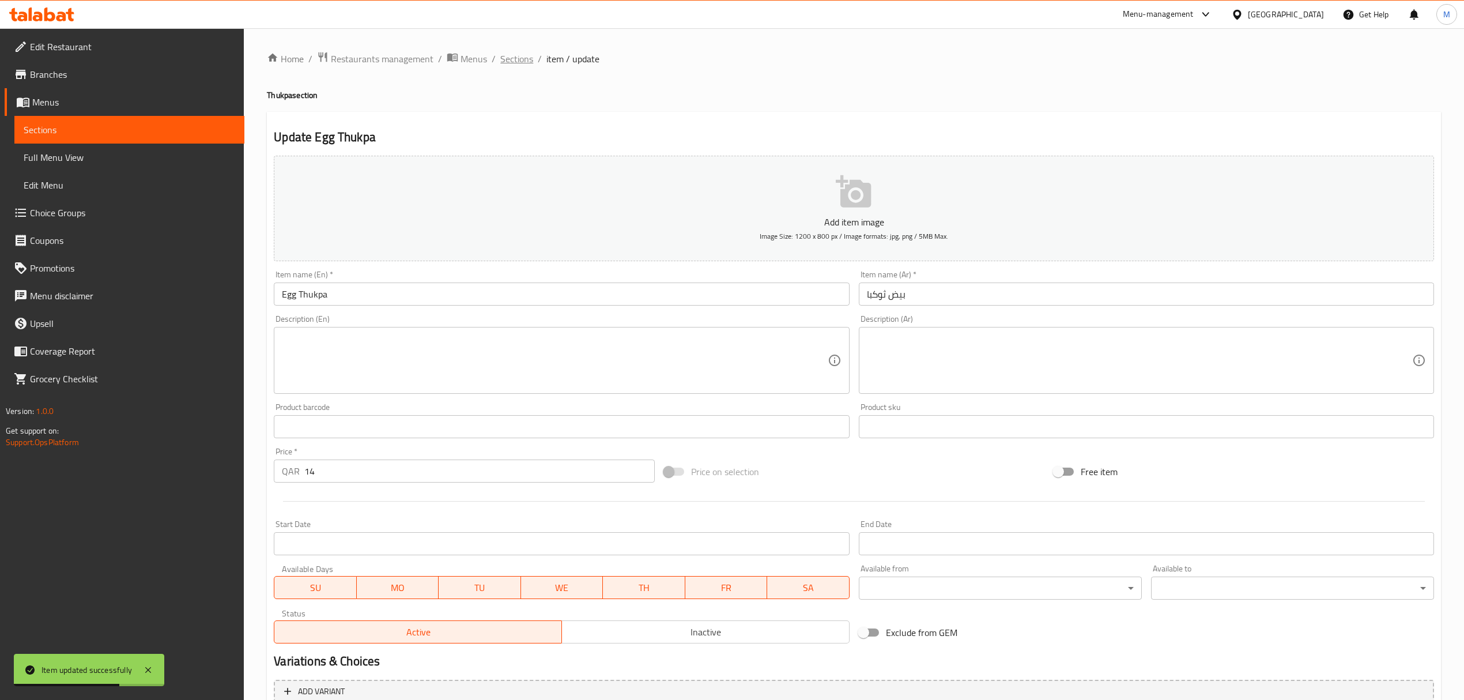
click at [506, 56] on span "Sections" at bounding box center [516, 59] width 33 height 14
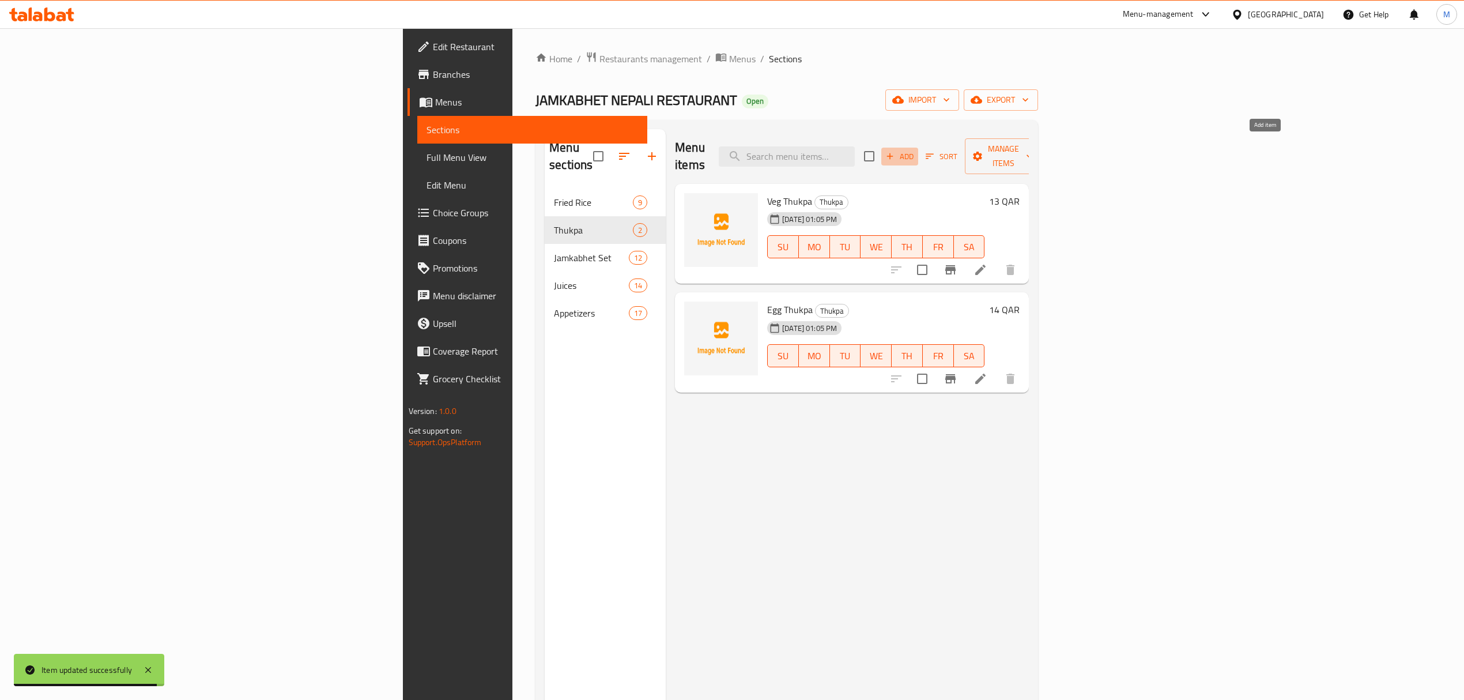
click at [915, 150] on span "Add" at bounding box center [899, 156] width 31 height 13
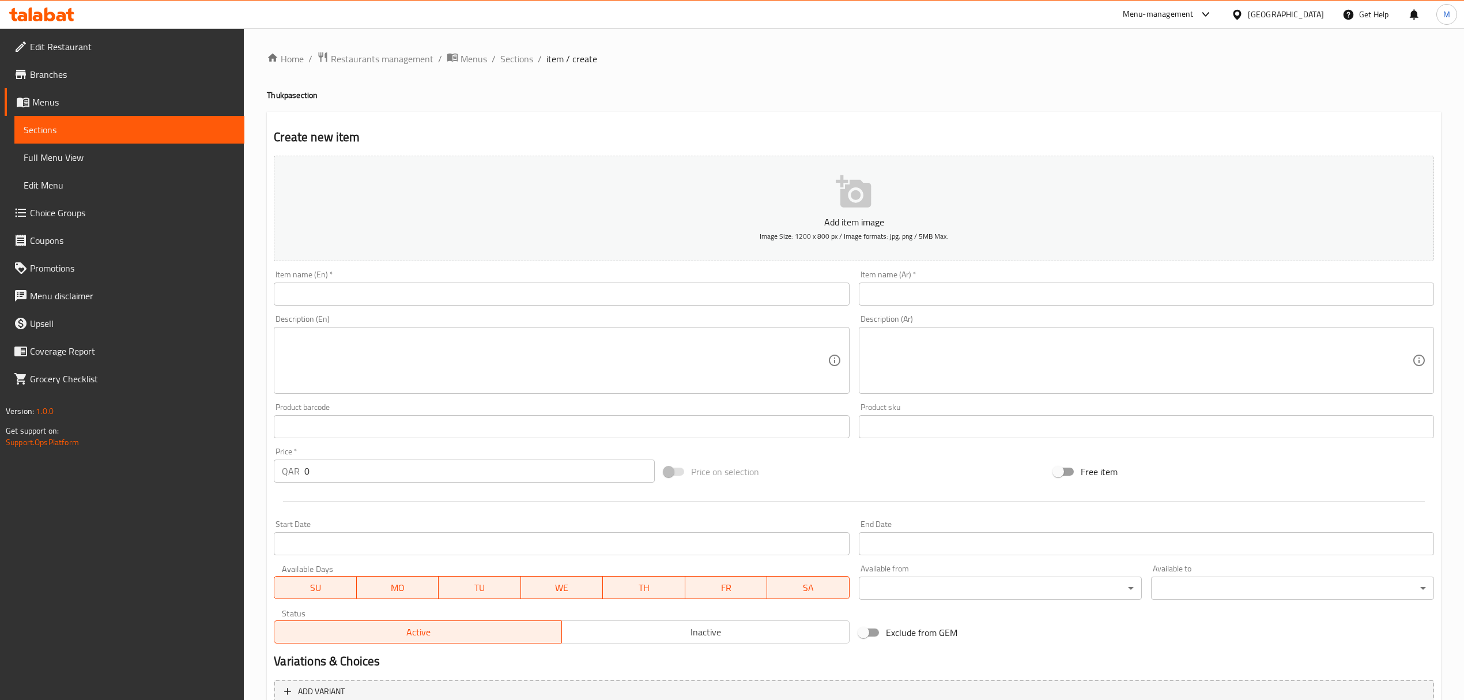
click at [337, 289] on input "text" at bounding box center [561, 293] width 575 height 23
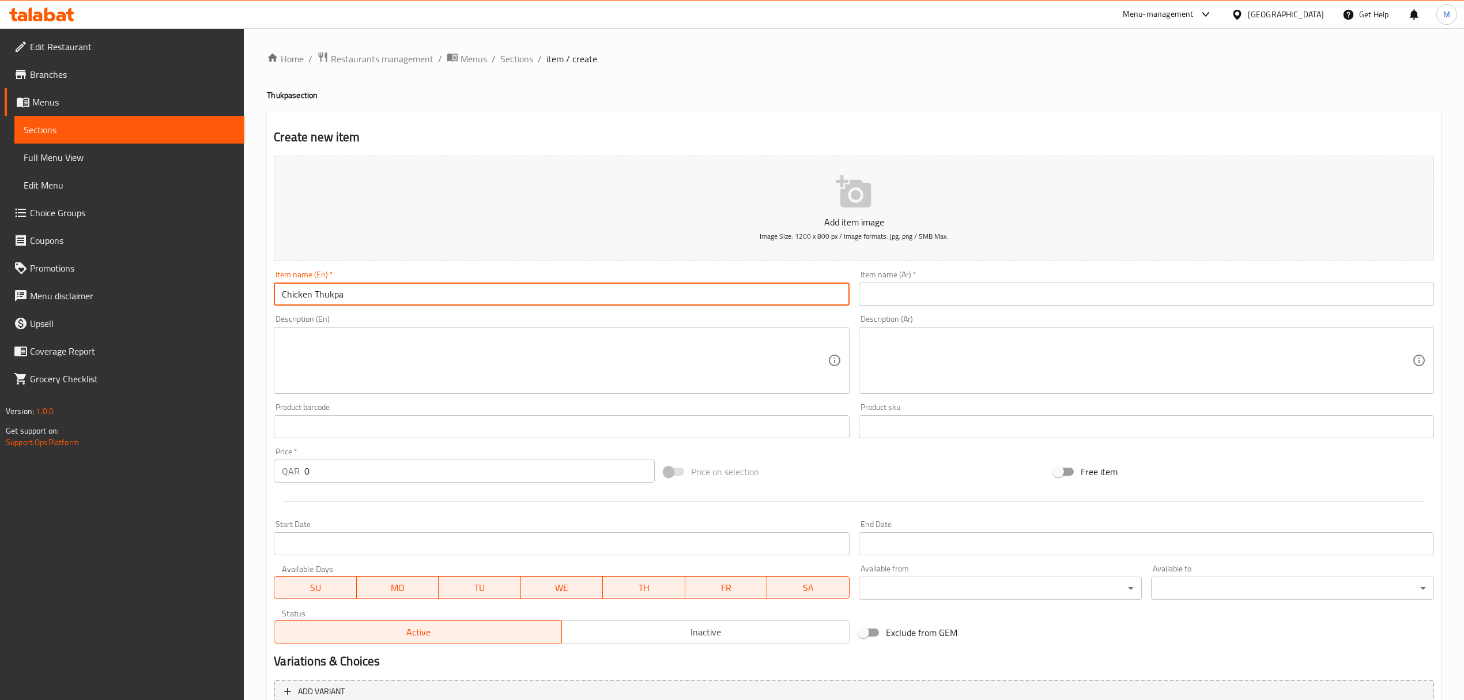
type input "Chicken Thukpa"
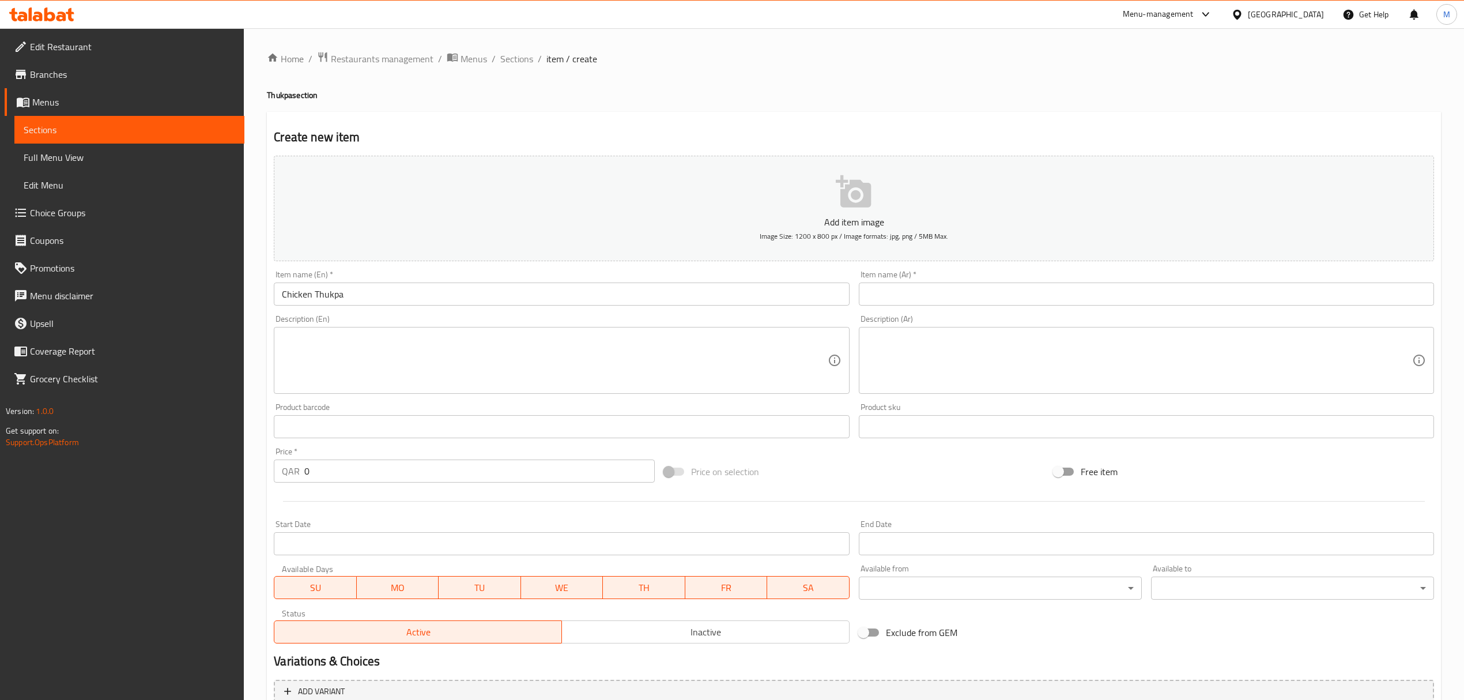
click at [936, 291] on input "text" at bounding box center [1146, 293] width 575 height 23
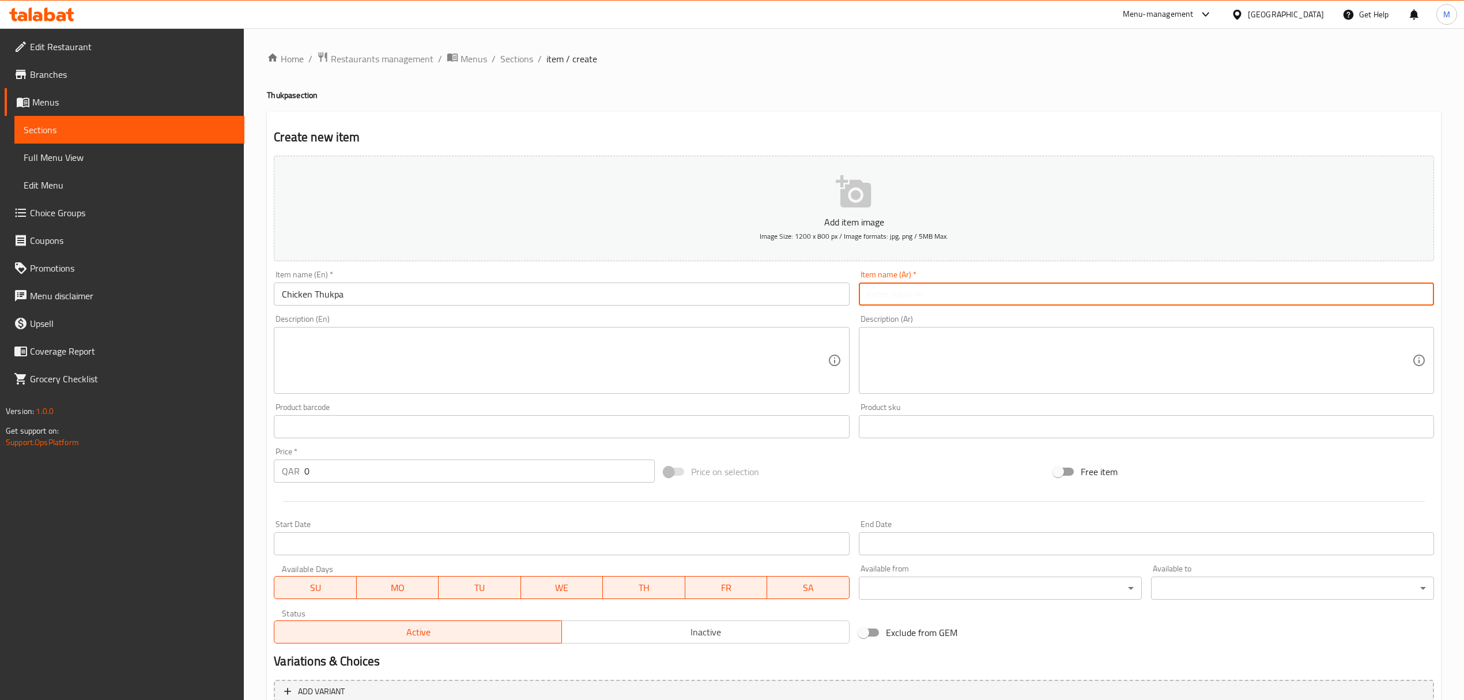
paste input "دجاج ثوكبا"
type input "دجاج ثوكبا"
click at [337, 469] on input "0" at bounding box center [479, 470] width 350 height 23
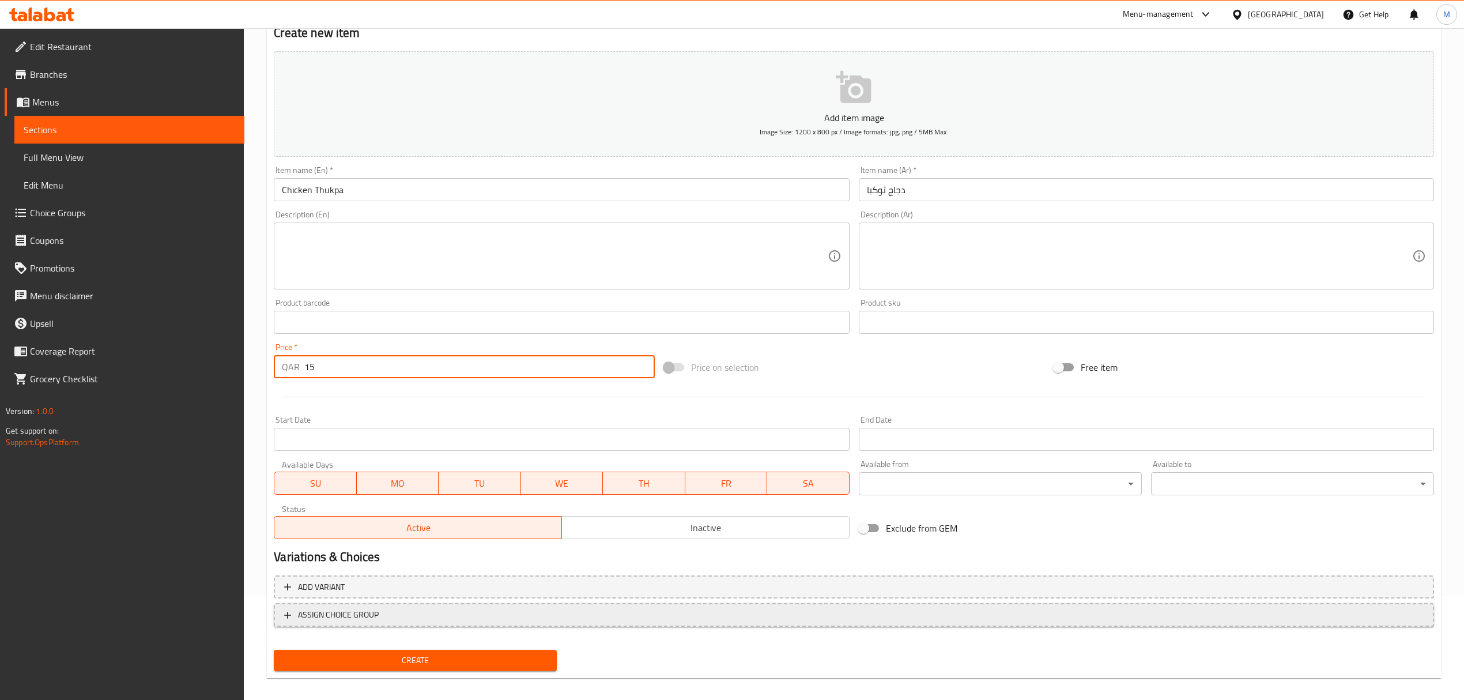
scroll to position [114, 0]
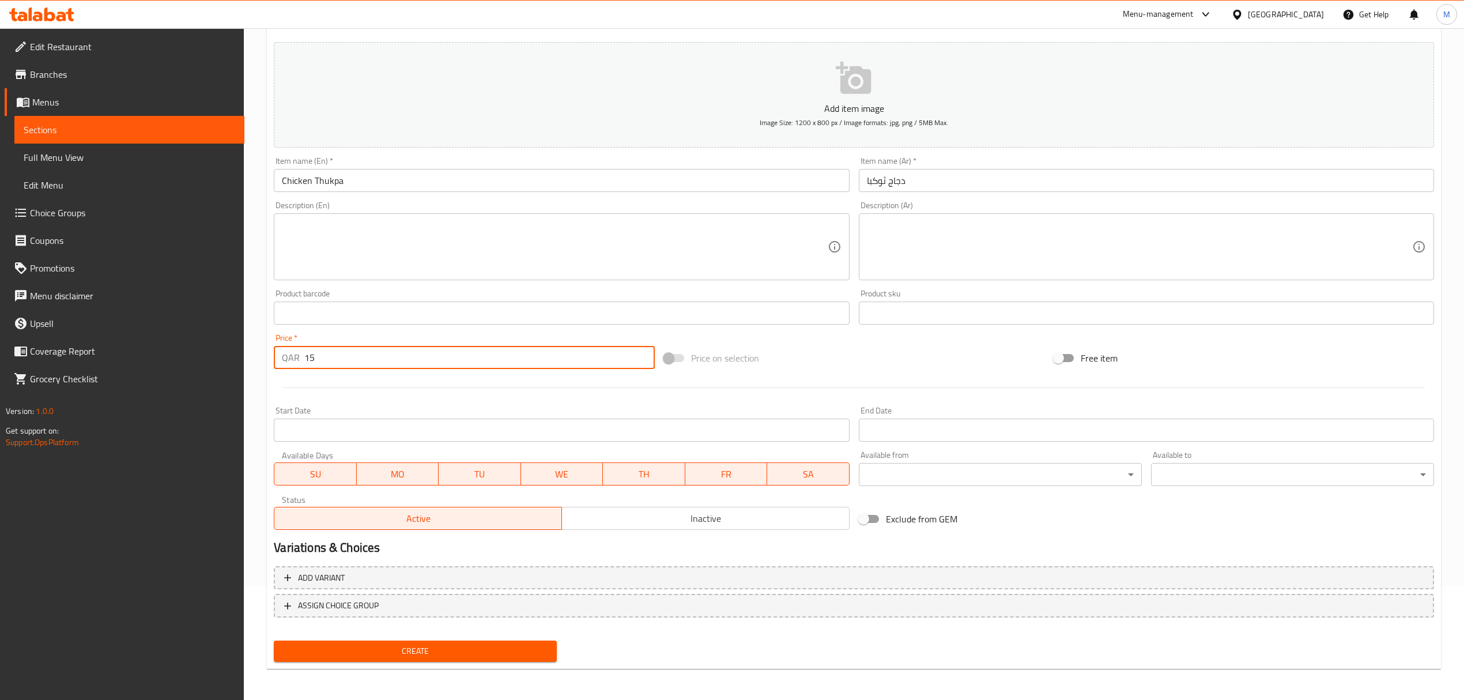
type input "15"
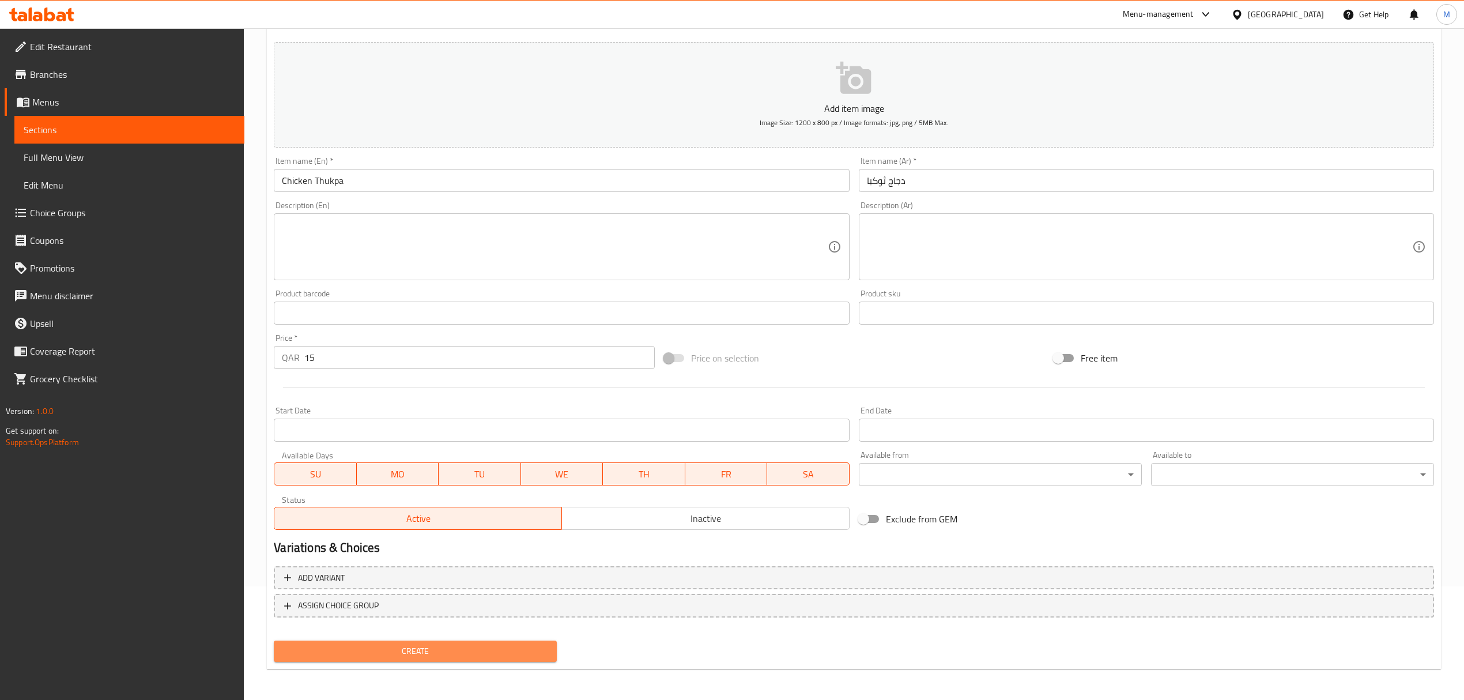
click at [399, 651] on span "Create" at bounding box center [415, 651] width 265 height 14
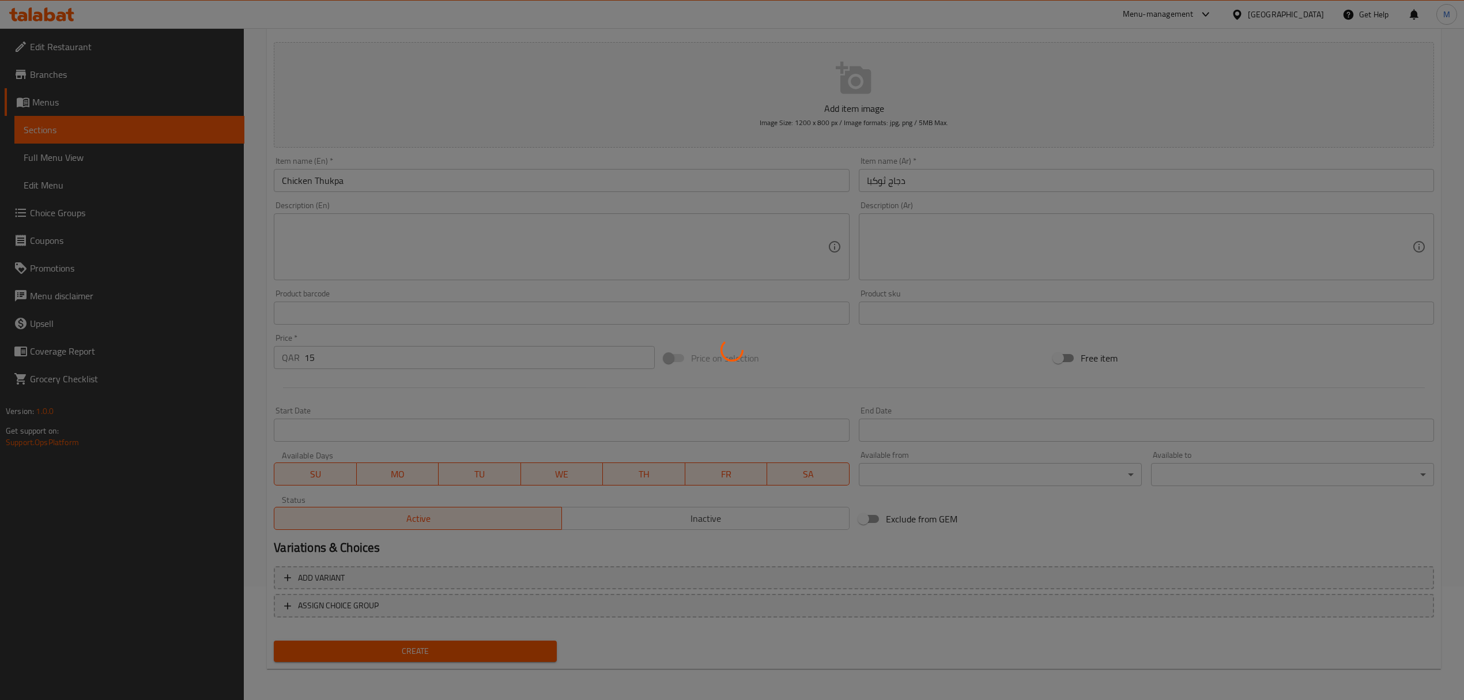
type input "0"
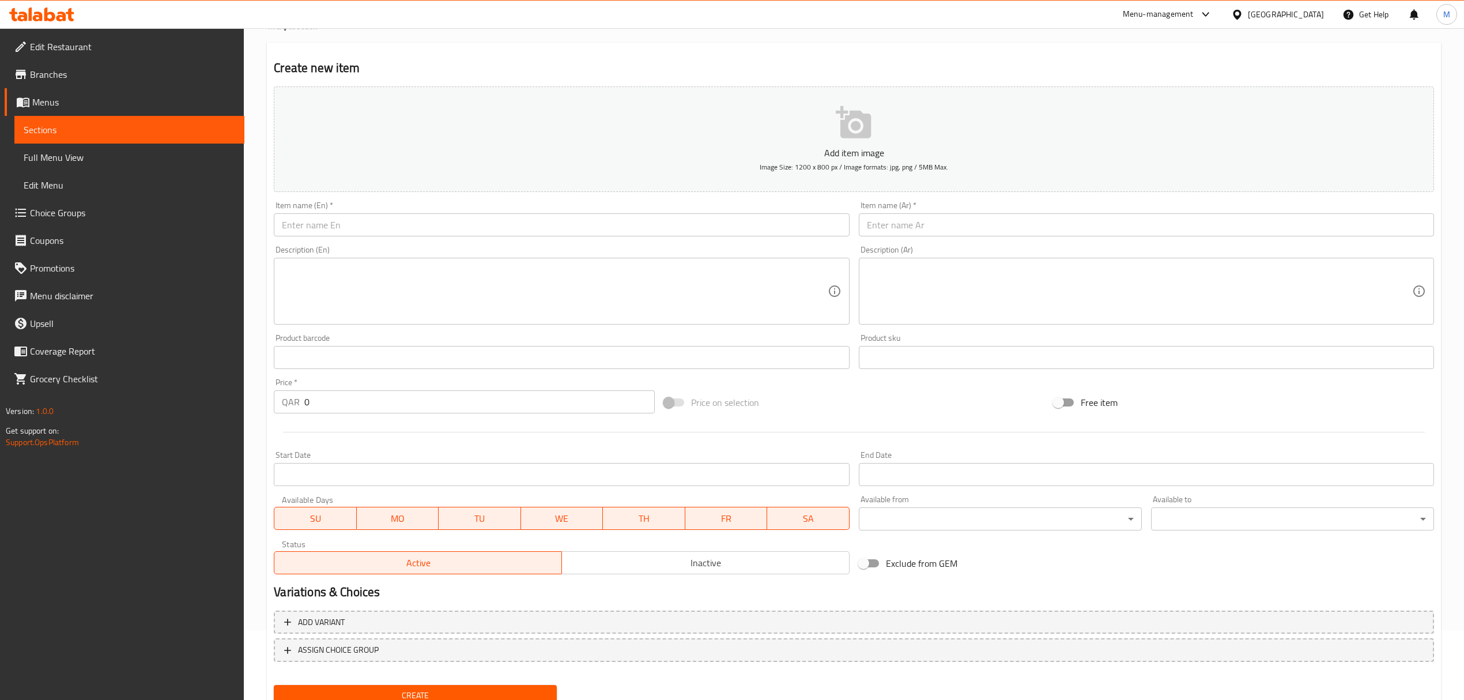
scroll to position [0, 0]
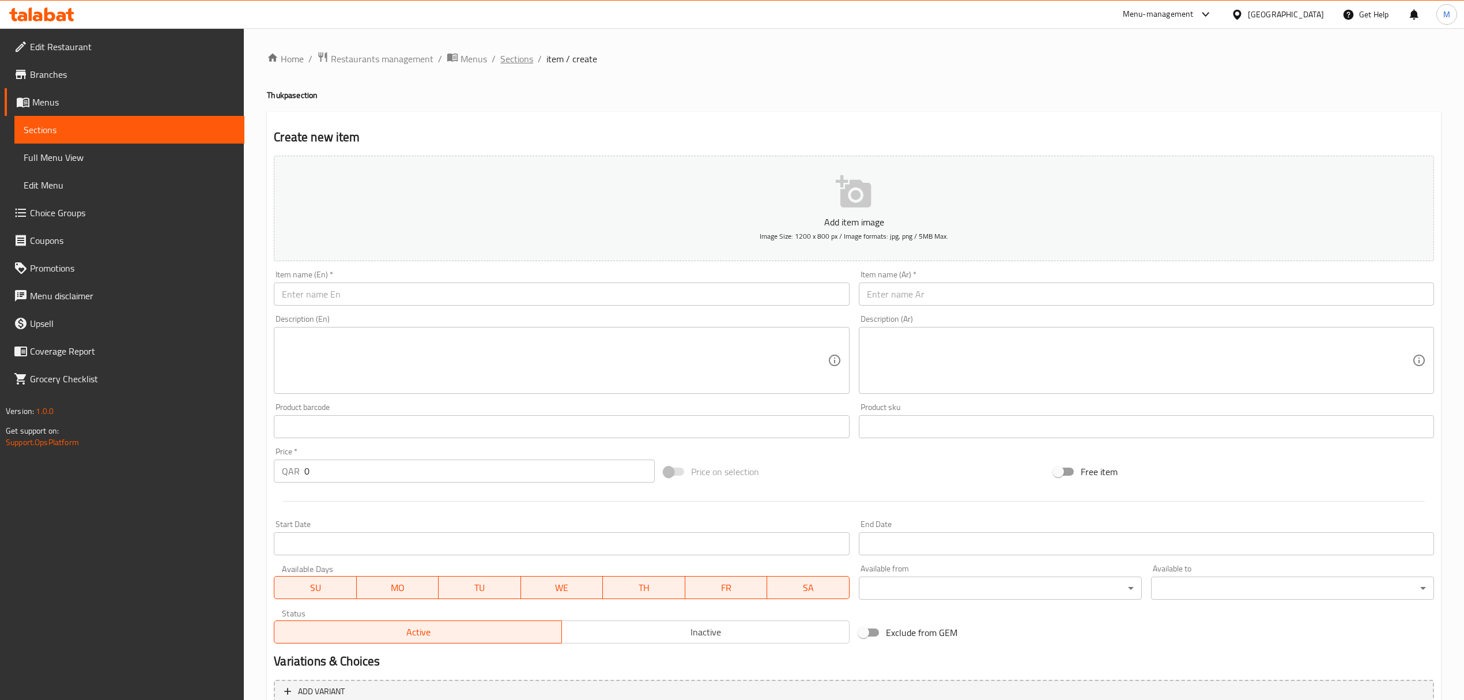
click at [503, 56] on span "Sections" at bounding box center [516, 59] width 33 height 14
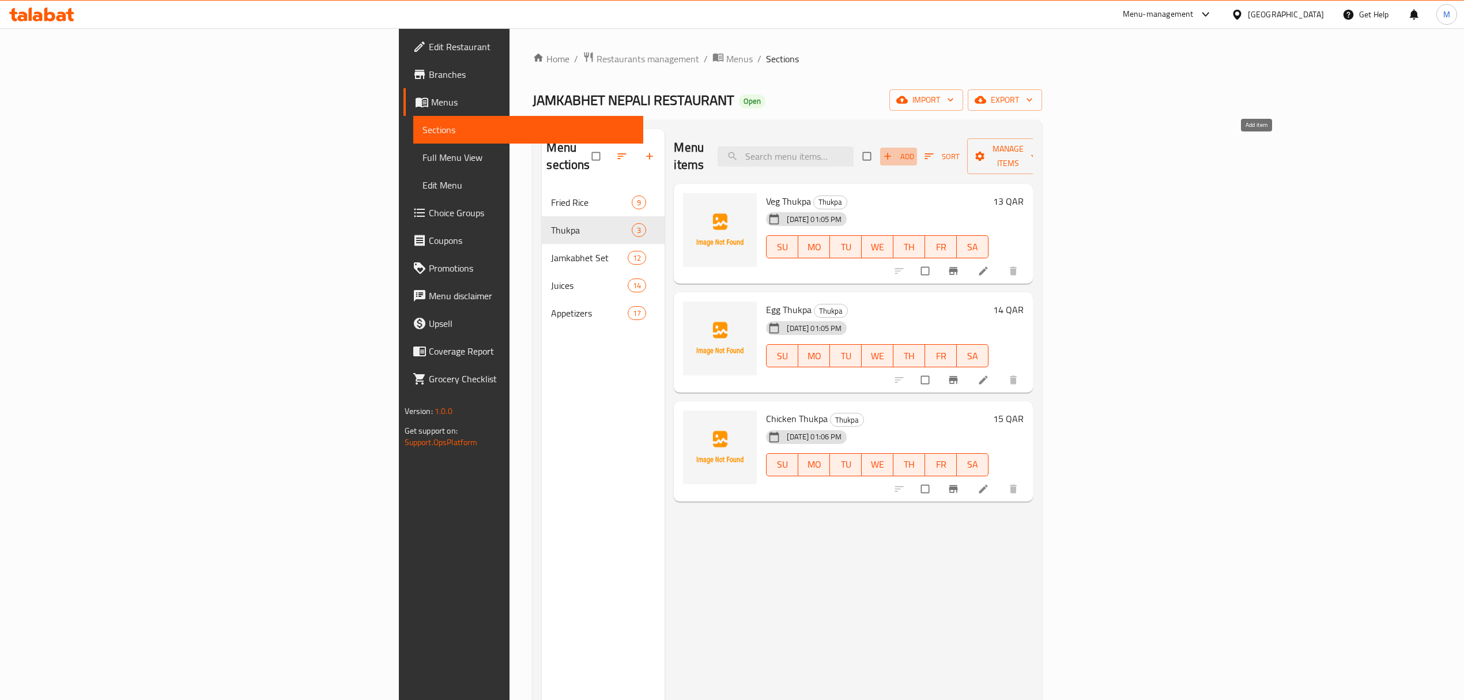
click at [914, 150] on span "Add" at bounding box center [898, 156] width 31 height 13
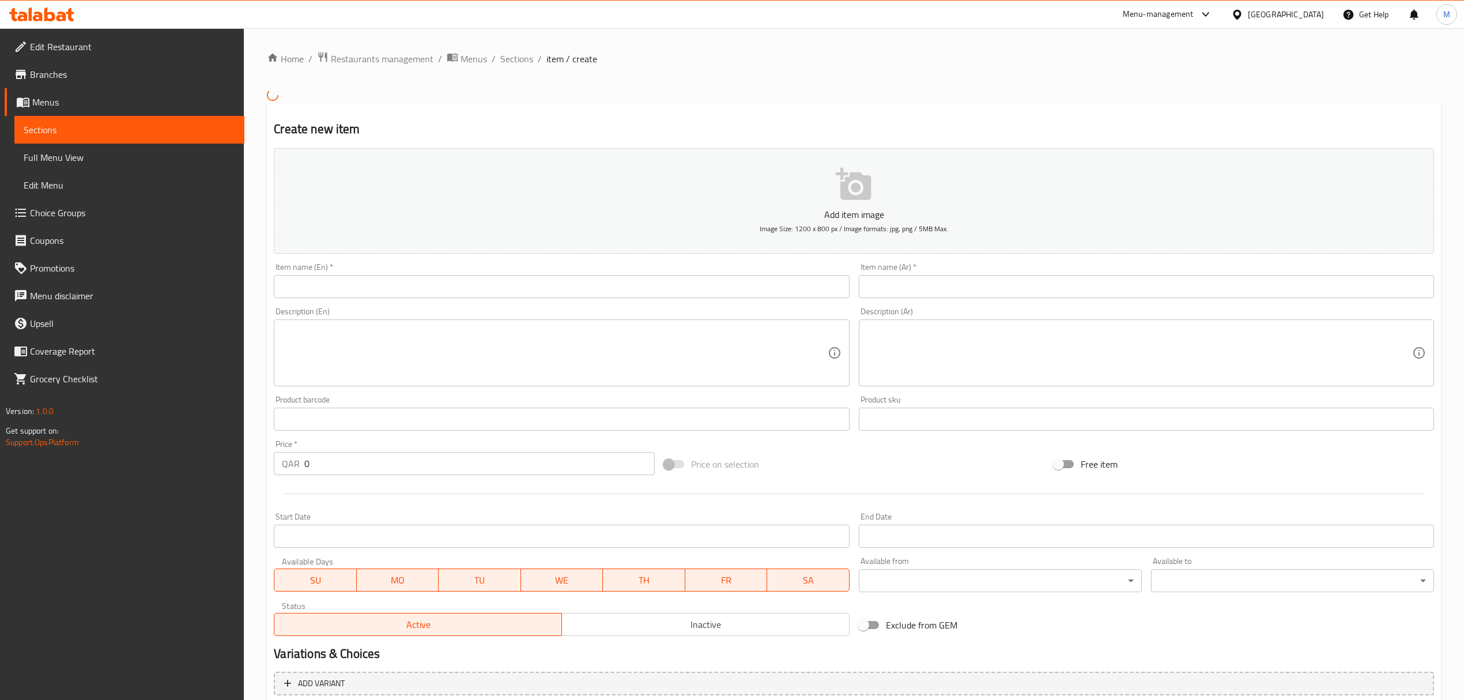
click at [423, 295] on input "text" at bounding box center [561, 286] width 575 height 23
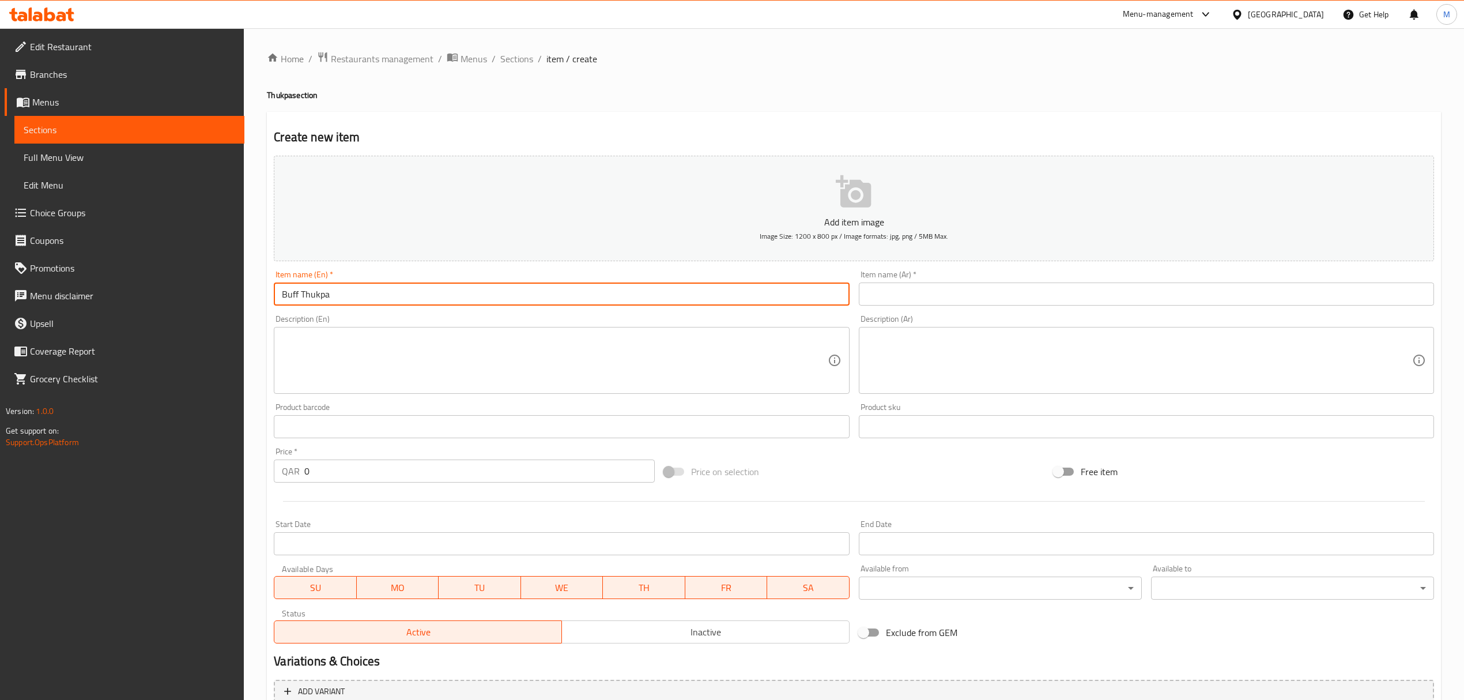
drag, startPoint x: 380, startPoint y: 295, endPoint x: 204, endPoint y: 271, distance: 178.0
click at [204, 271] on div "Edit Restaurant Branches Menus Sections Full Menu View Edit Menu Choice Groups …" at bounding box center [732, 421] width 1464 height 786
type input "Buff Thukpa"
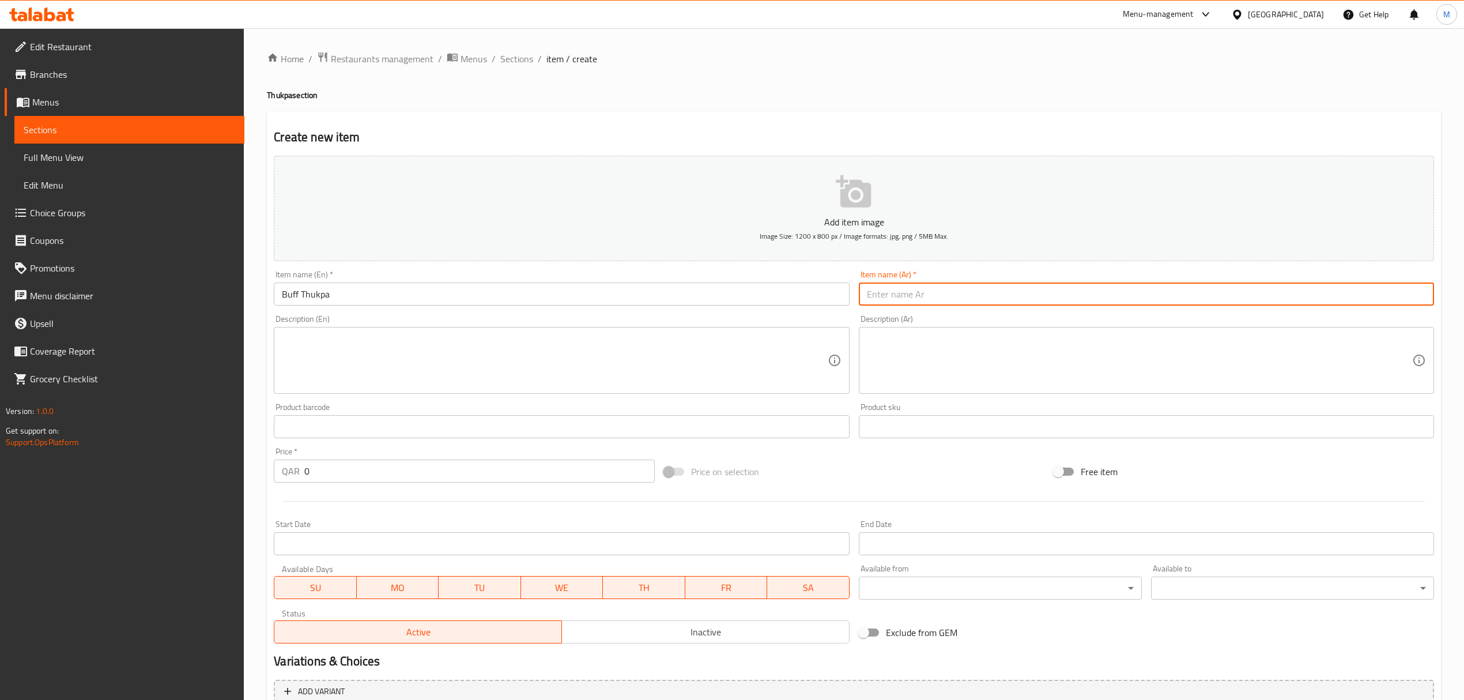
click at [900, 288] on input "text" at bounding box center [1146, 293] width 575 height 23
paste input "بوف ثوكبا"
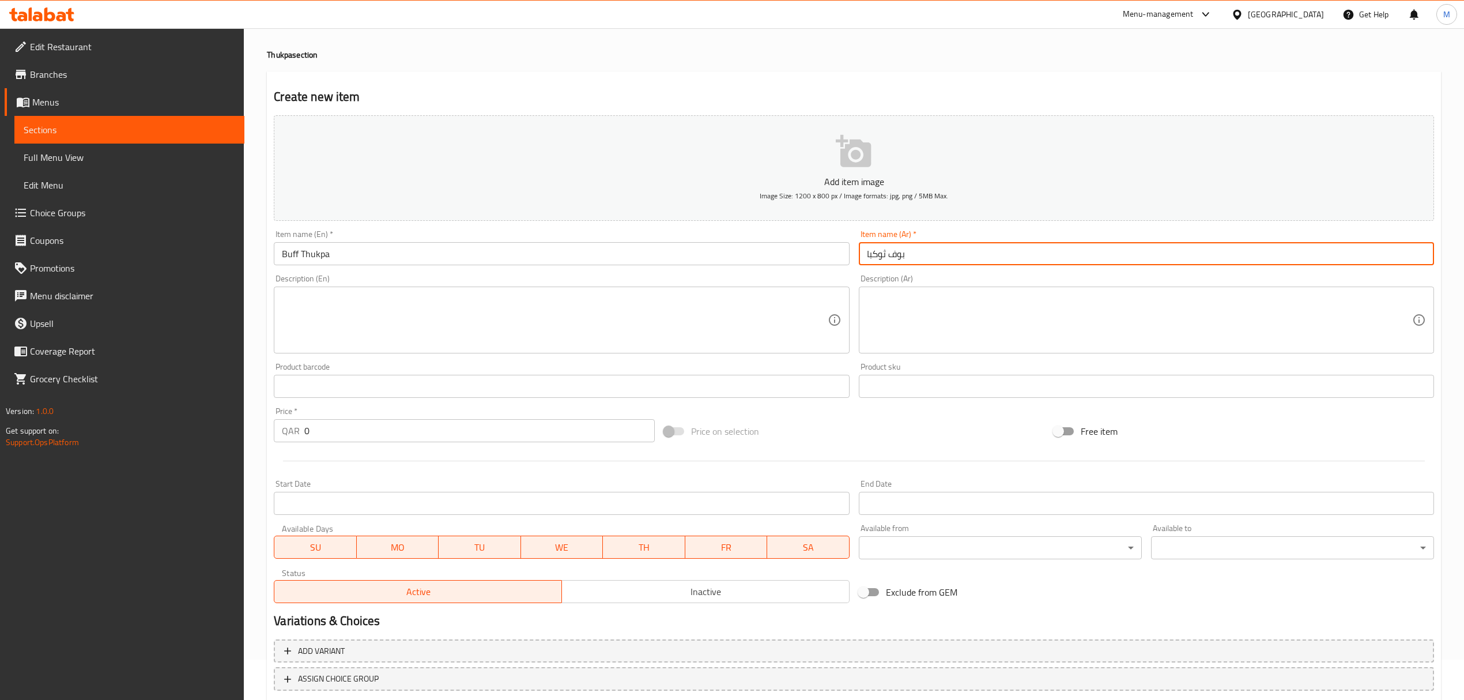
scroll to position [77, 0]
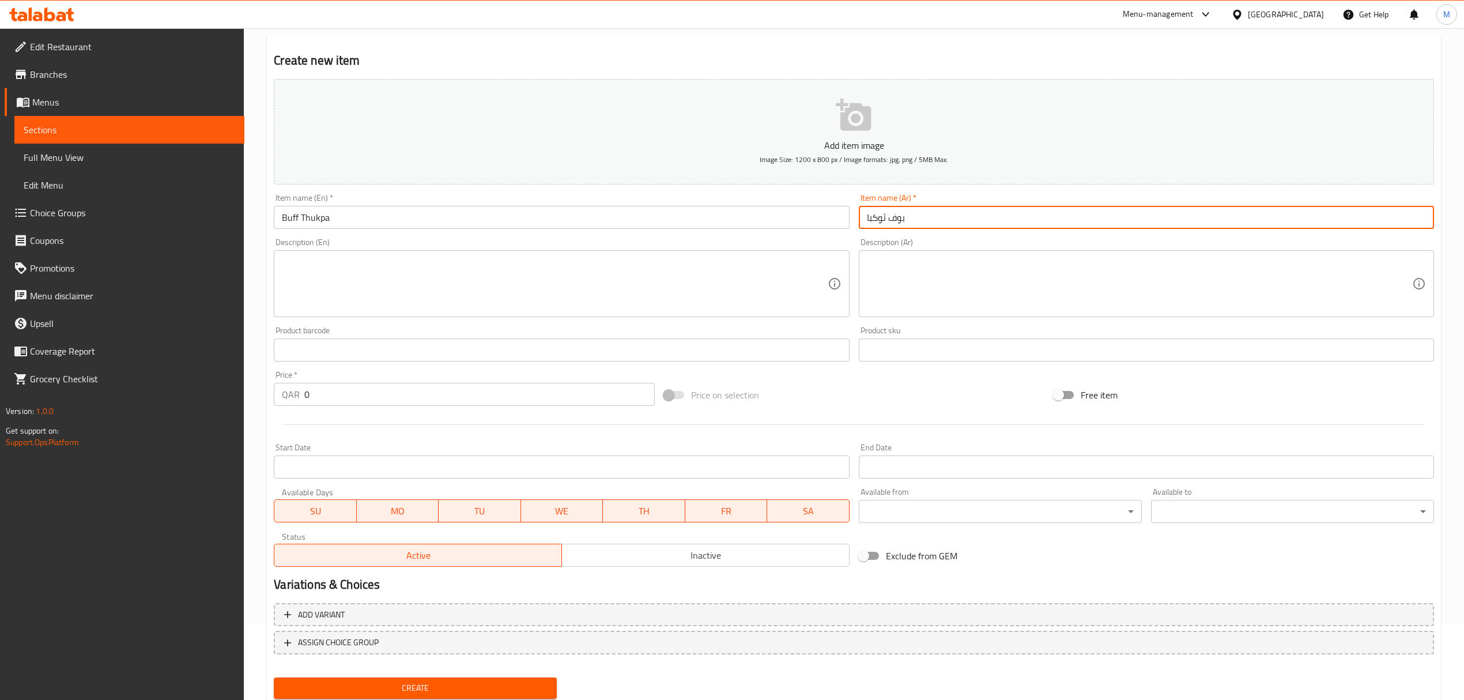
type input "بوف ثوكبا"
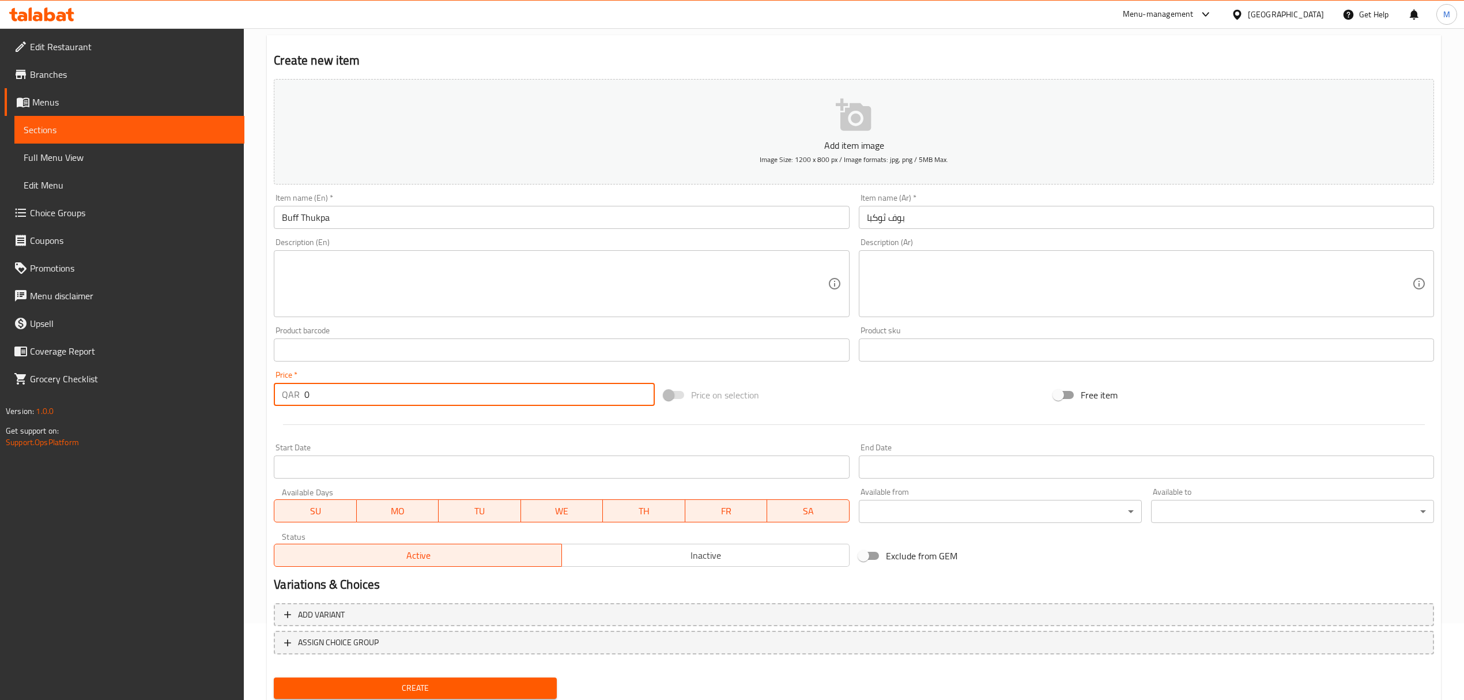
drag, startPoint x: 330, startPoint y: 404, endPoint x: 268, endPoint y: 393, distance: 62.6
click at [269, 393] on div "Price   * QAR 0 Price *" at bounding box center [464, 388] width 390 height 44
type input "18"
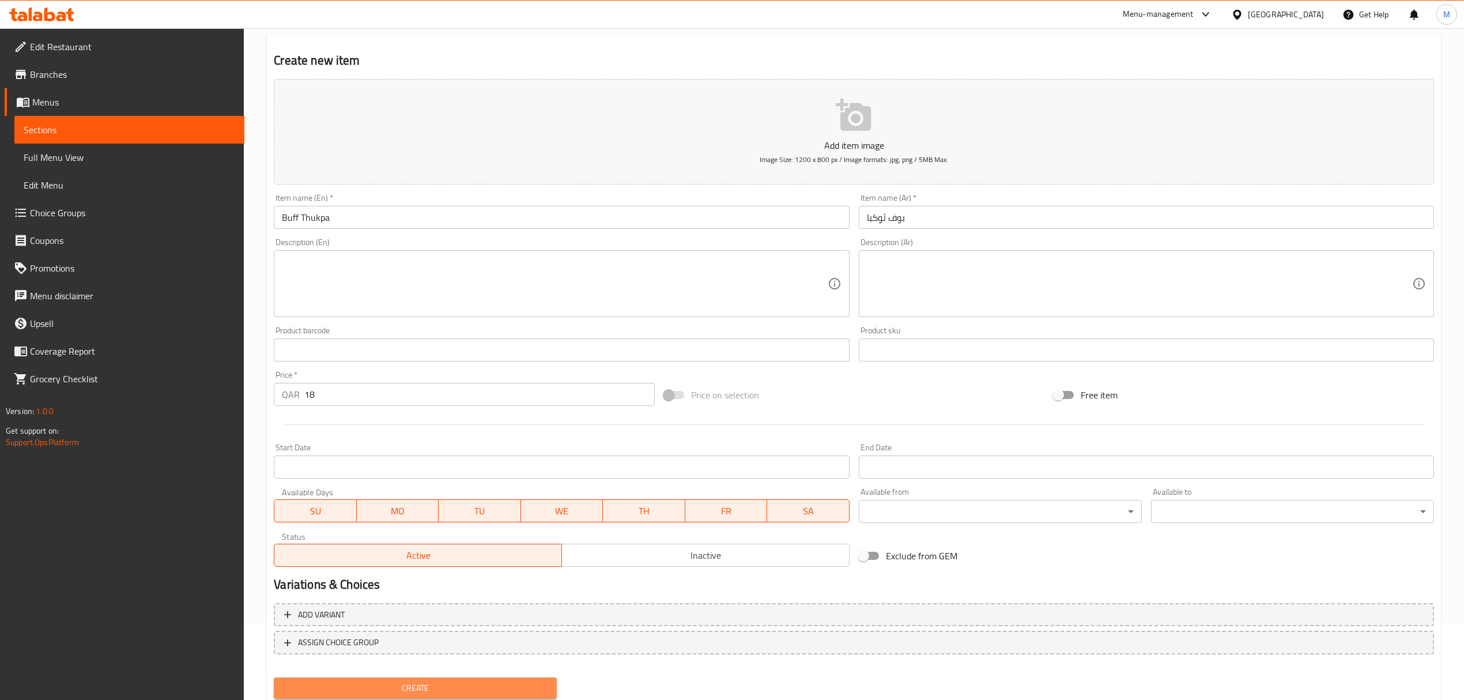
click at [369, 683] on span "Create" at bounding box center [415, 688] width 265 height 14
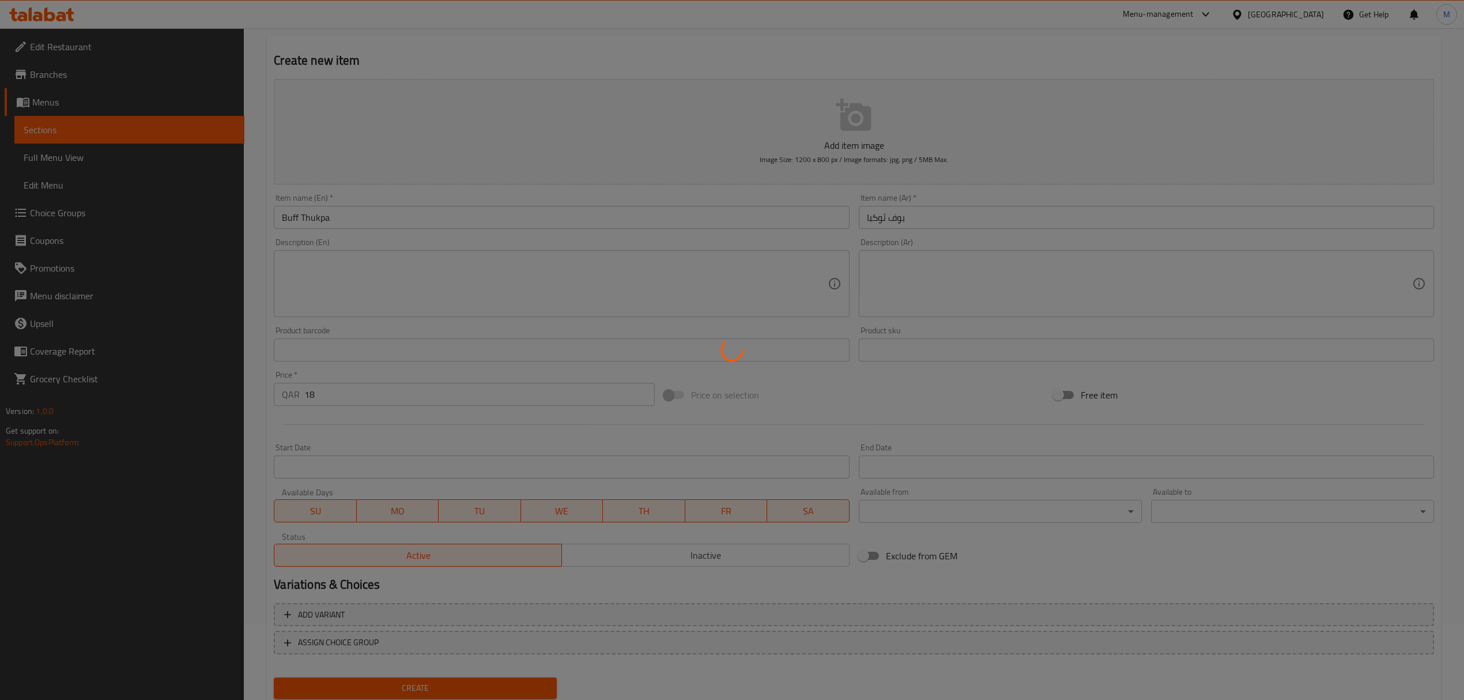
type input "0"
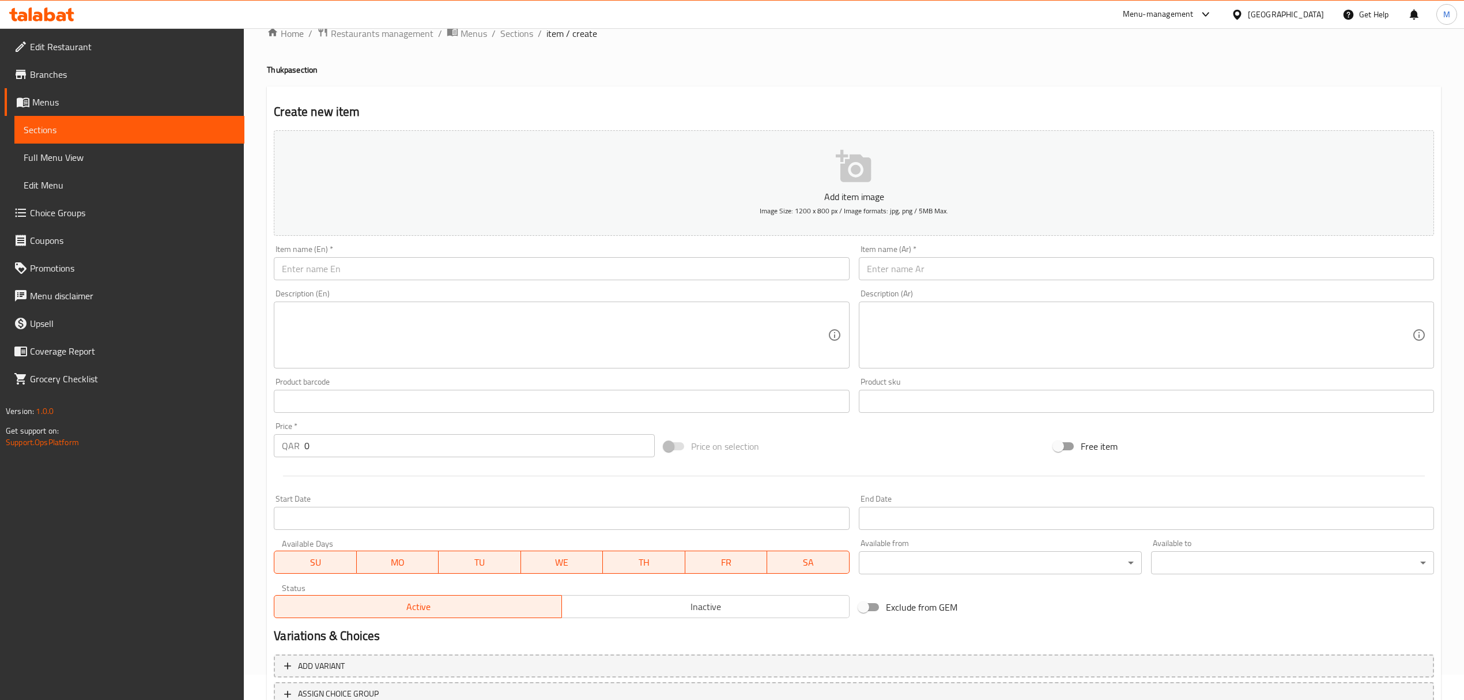
scroll to position [0, 0]
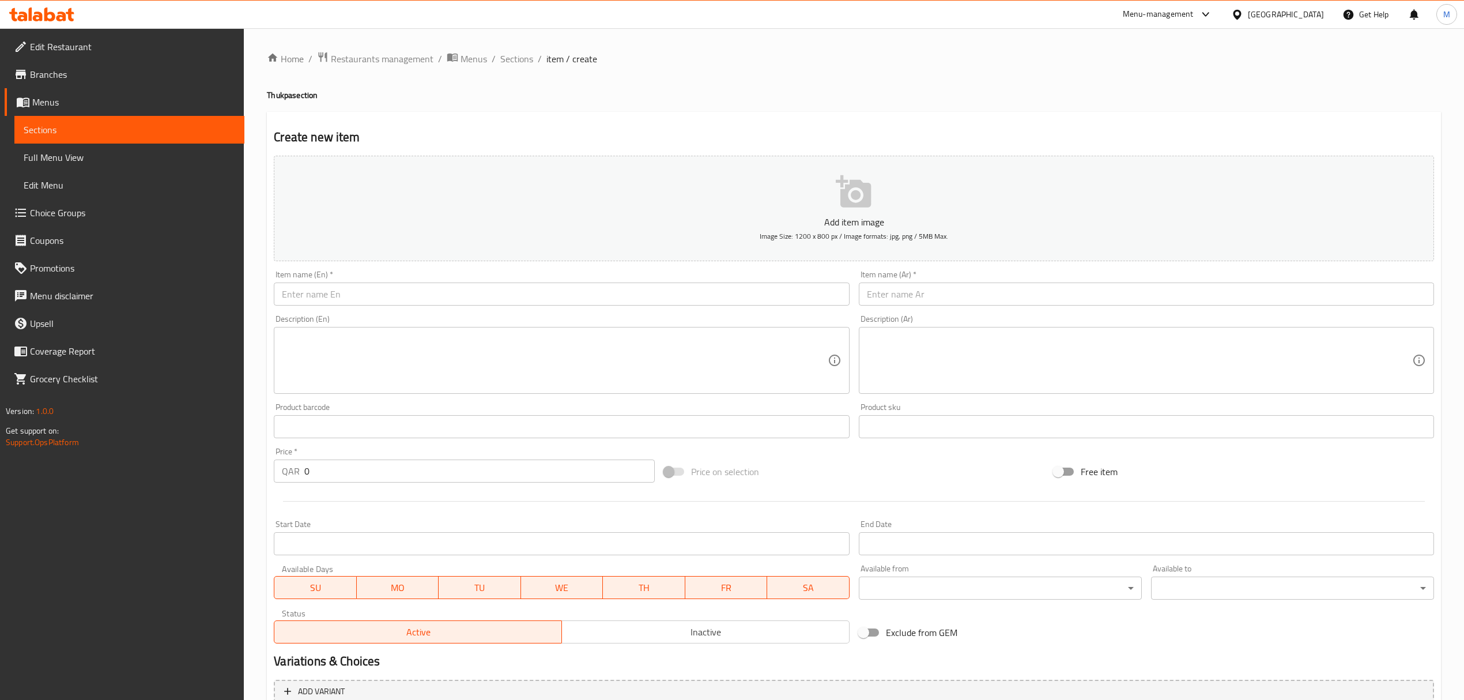
click at [510, 49] on div "Home / Restaurants management / Menus / Sections / item / create Thukpa section…" at bounding box center [854, 421] width 1220 height 786
click at [512, 56] on span "Sections" at bounding box center [516, 59] width 33 height 14
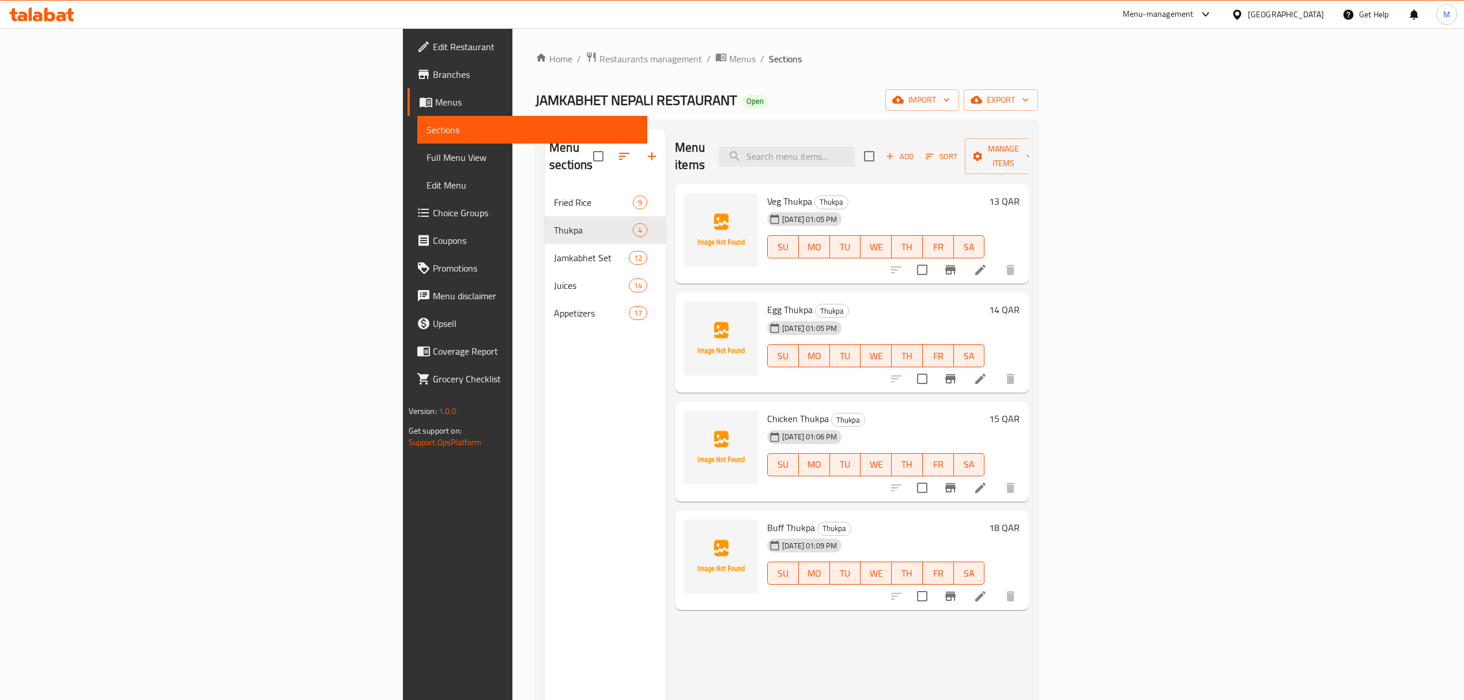
click at [1042, 138] on div "Add Sort Manage items" at bounding box center [953, 156] width 178 height 36
click at [915, 150] on span "Add" at bounding box center [899, 156] width 31 height 13
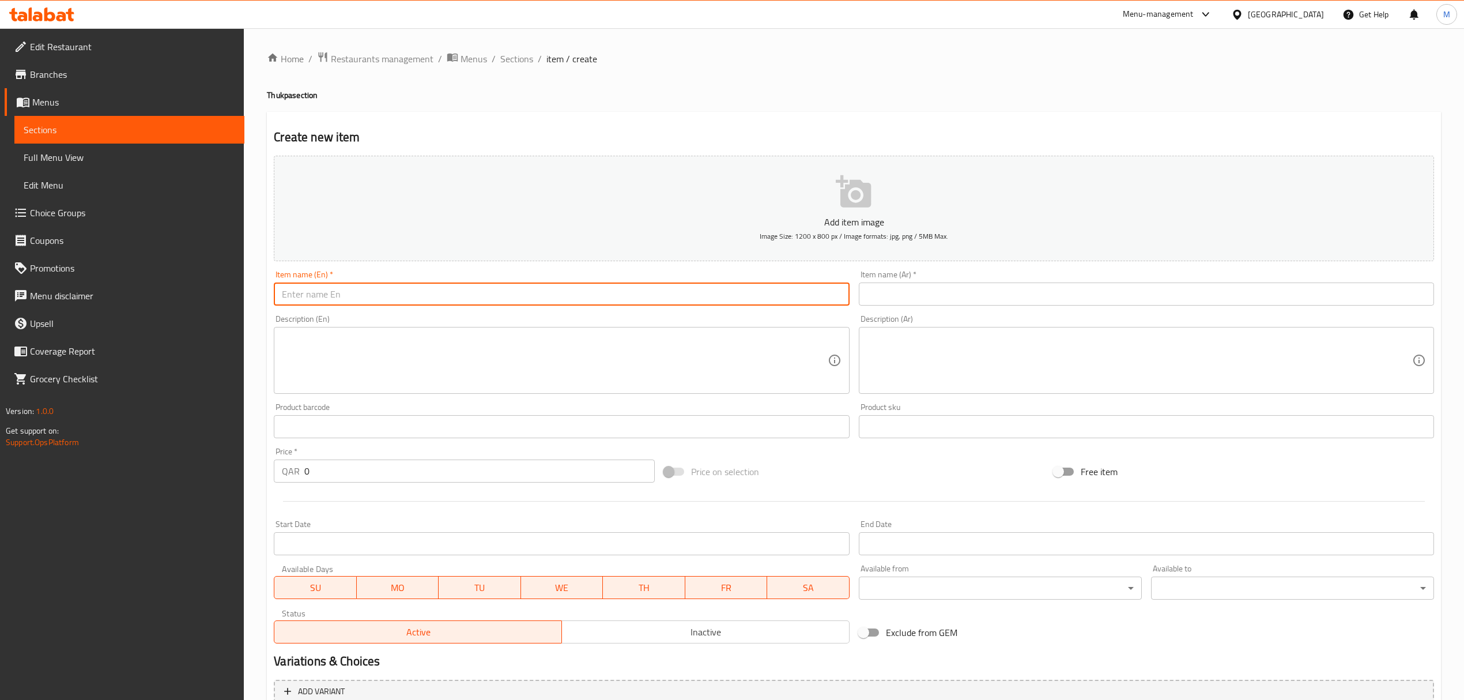
click at [572, 286] on input "text" at bounding box center [561, 293] width 575 height 23
paste input "Mix Thukpa"
type input "Mix Thukpa"
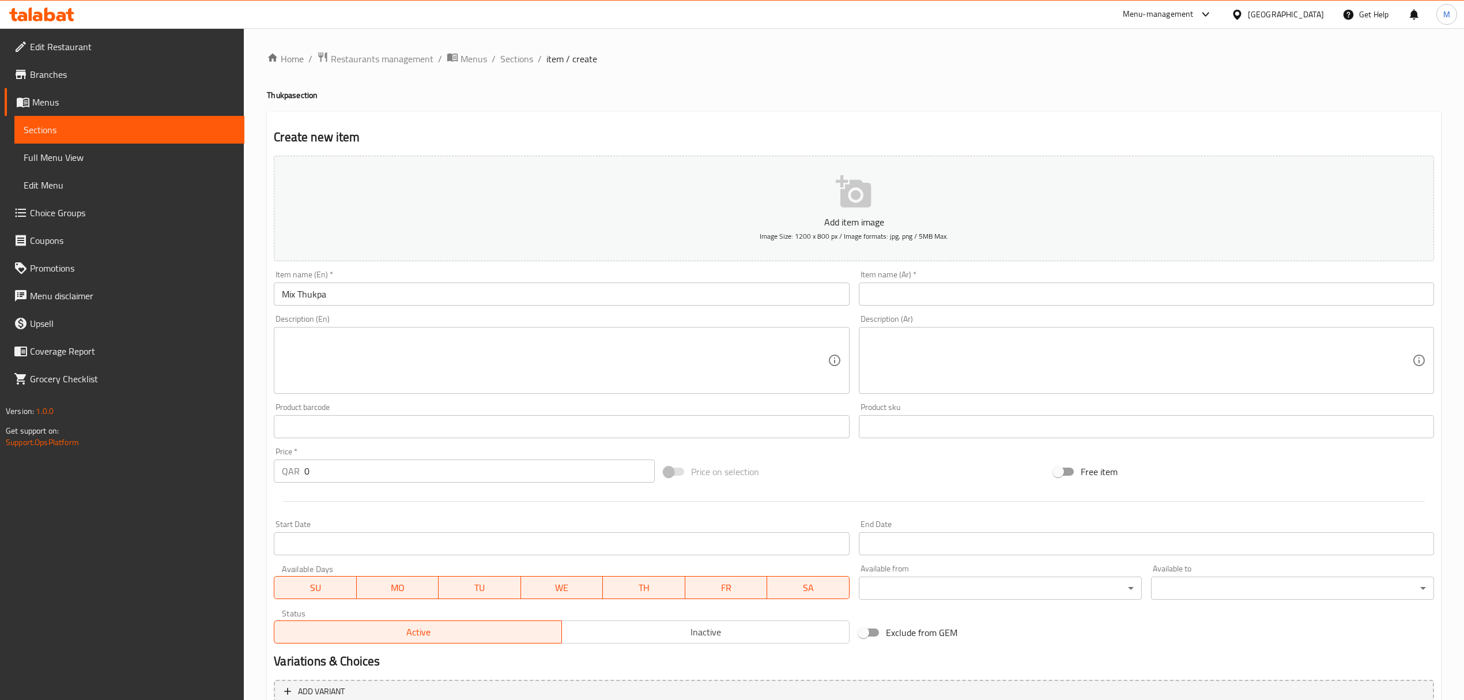
click at [876, 288] on input "text" at bounding box center [1146, 293] width 575 height 23
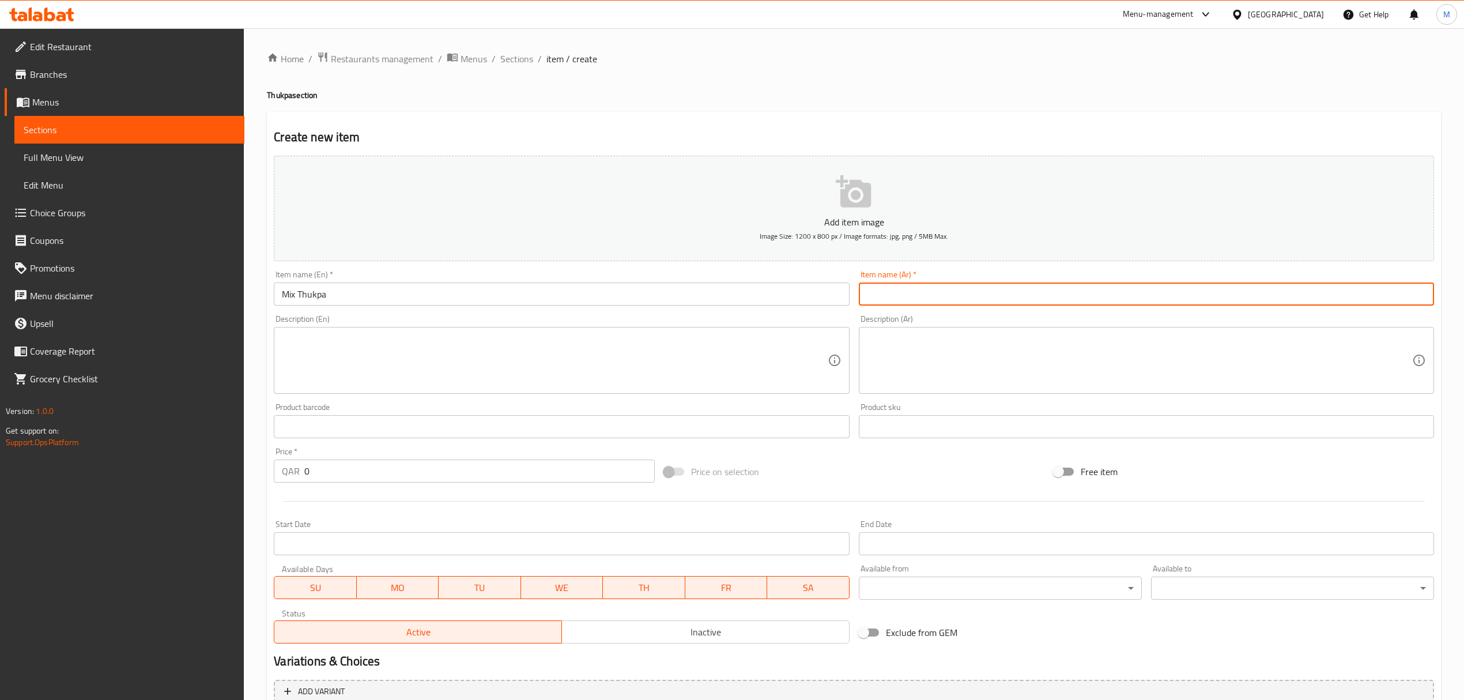
paste input "مزيج ثوكبا"
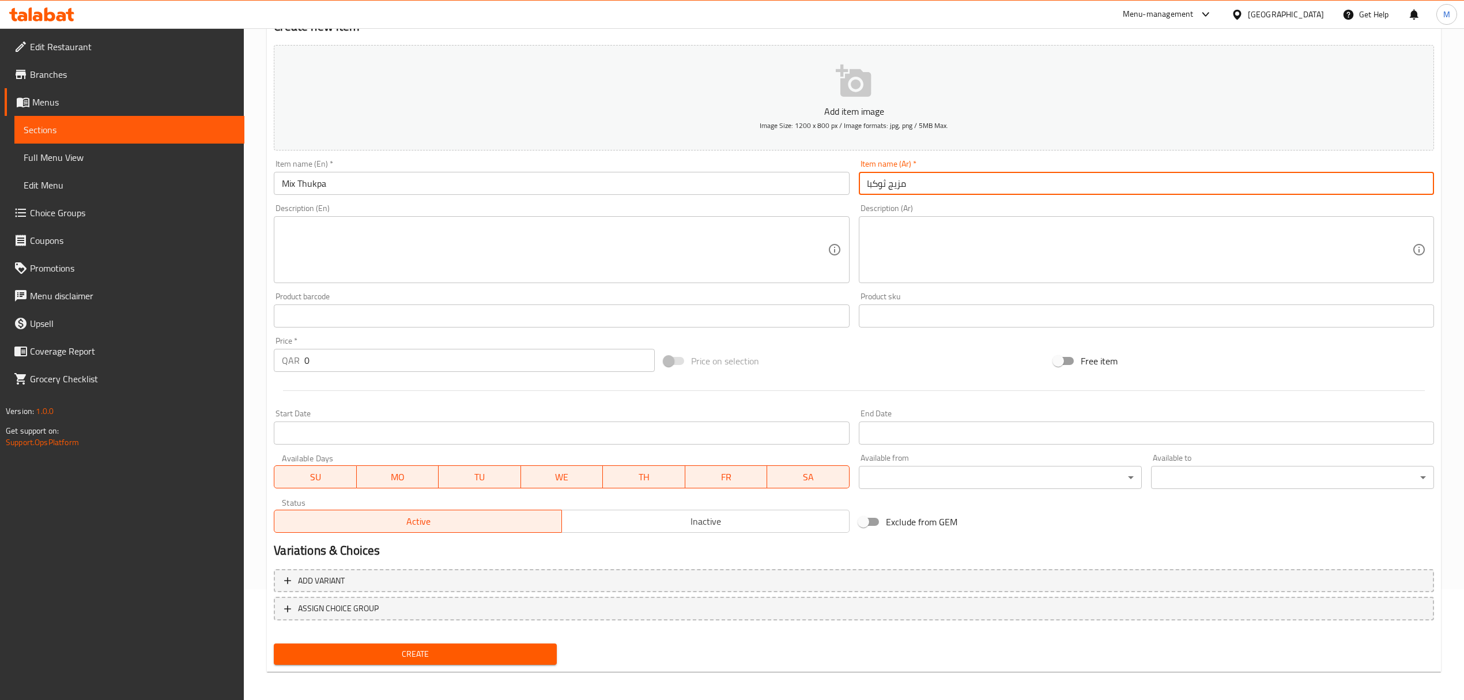
scroll to position [114, 0]
type input "مزيج ثوكبا"
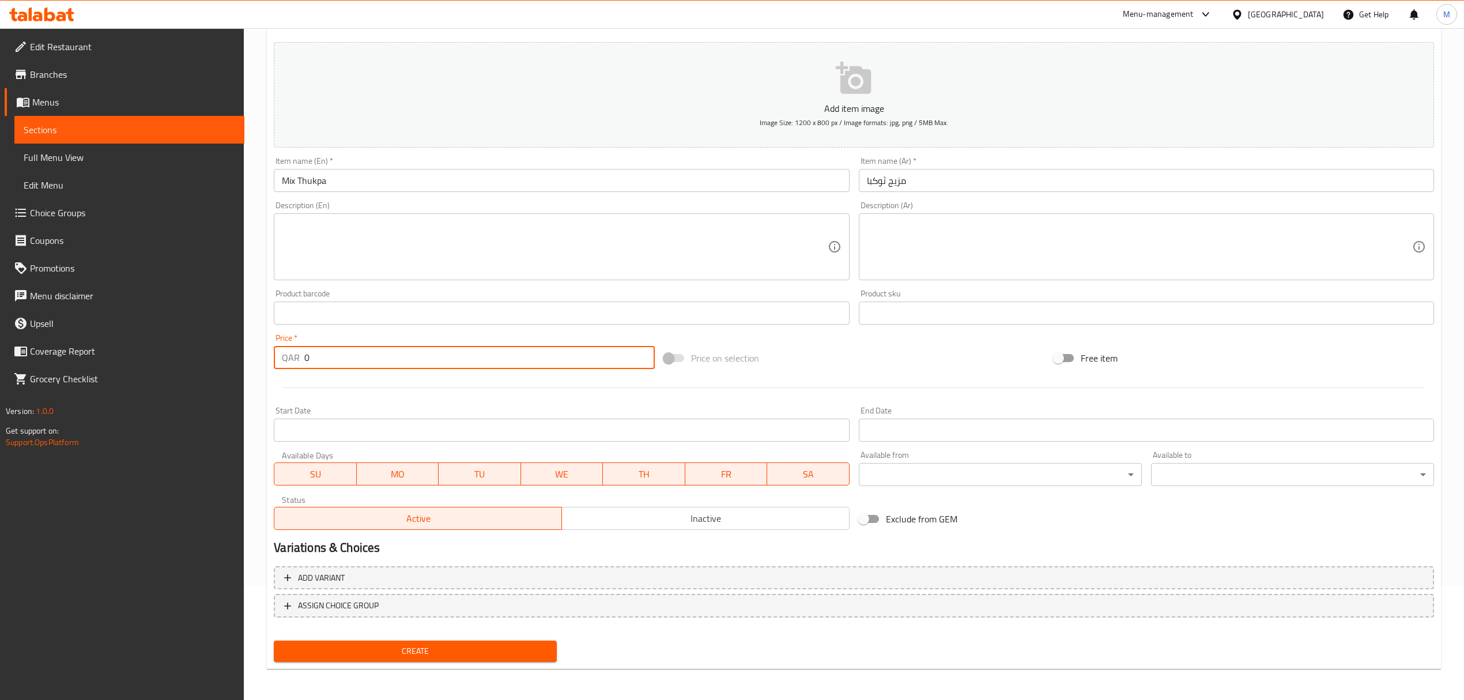
click at [314, 363] on input "0" at bounding box center [479, 357] width 350 height 23
type input "20"
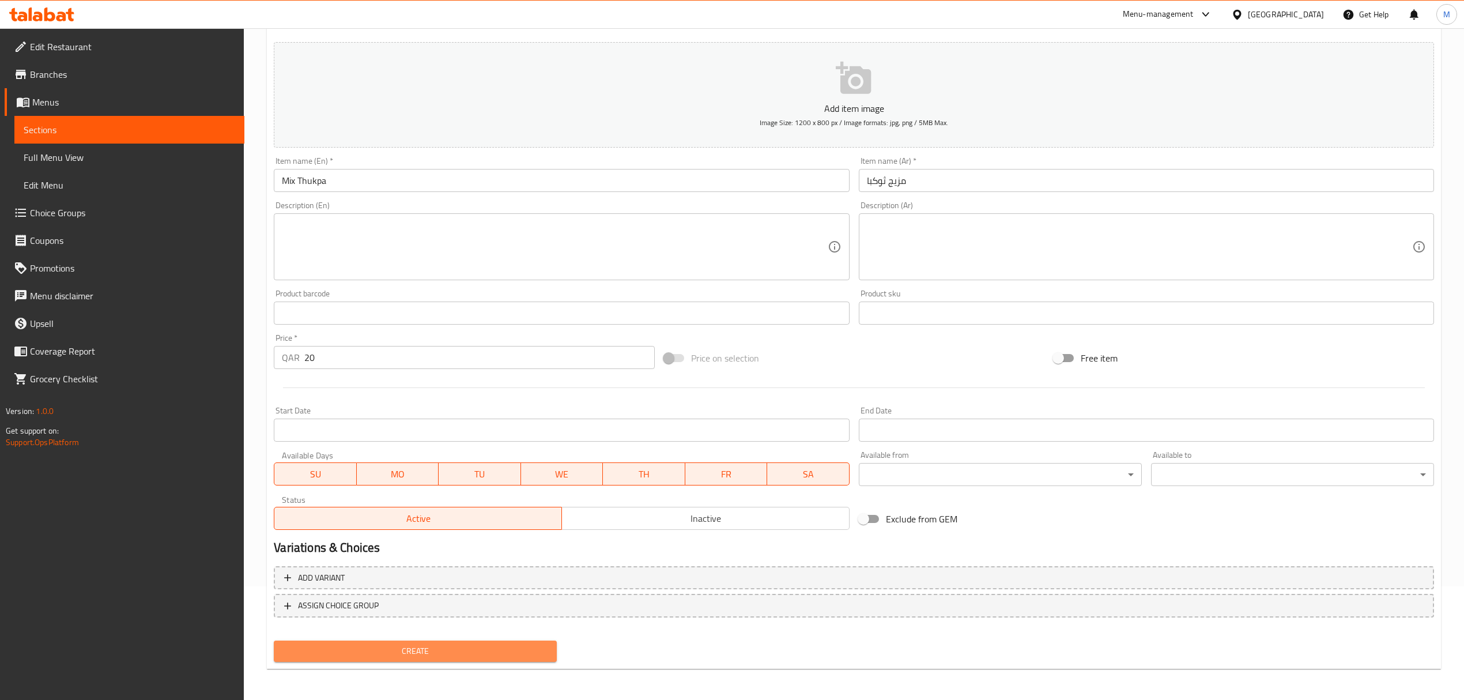
click at [319, 646] on span "Create" at bounding box center [415, 651] width 265 height 14
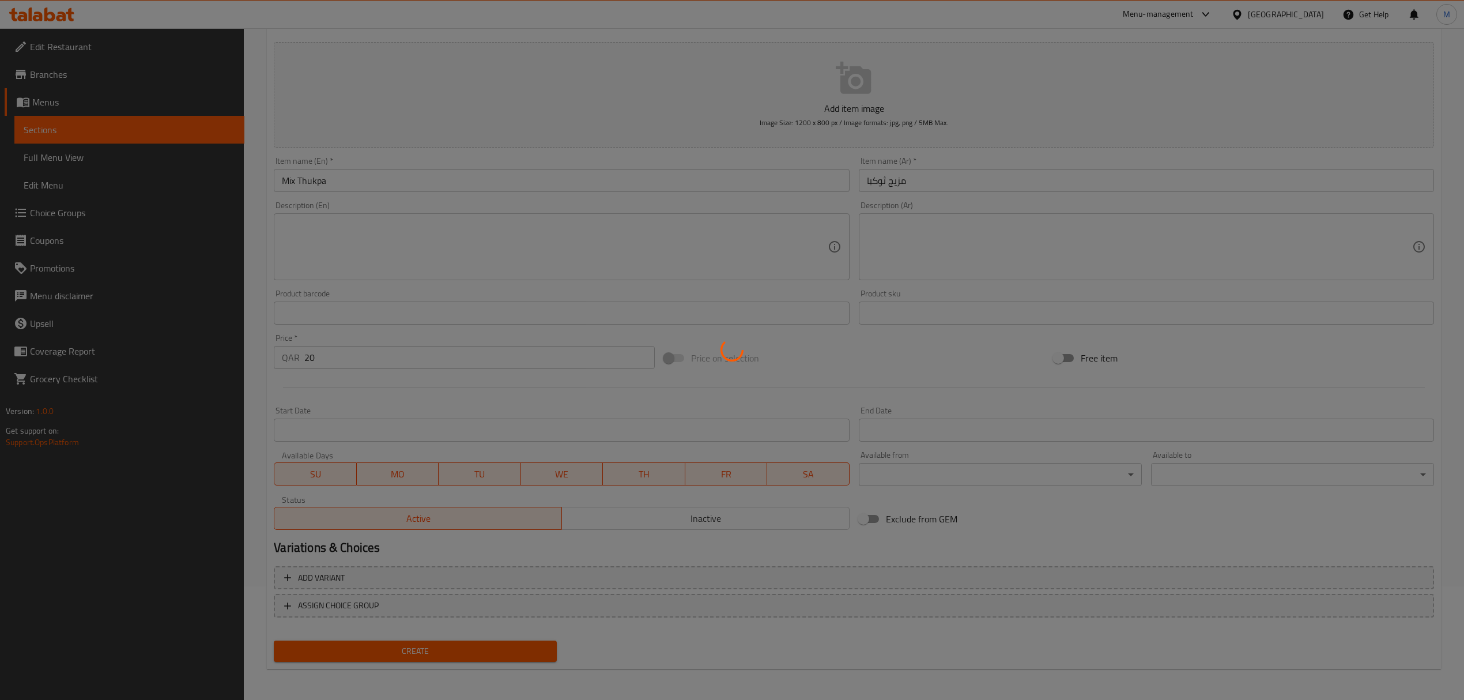
type input "0"
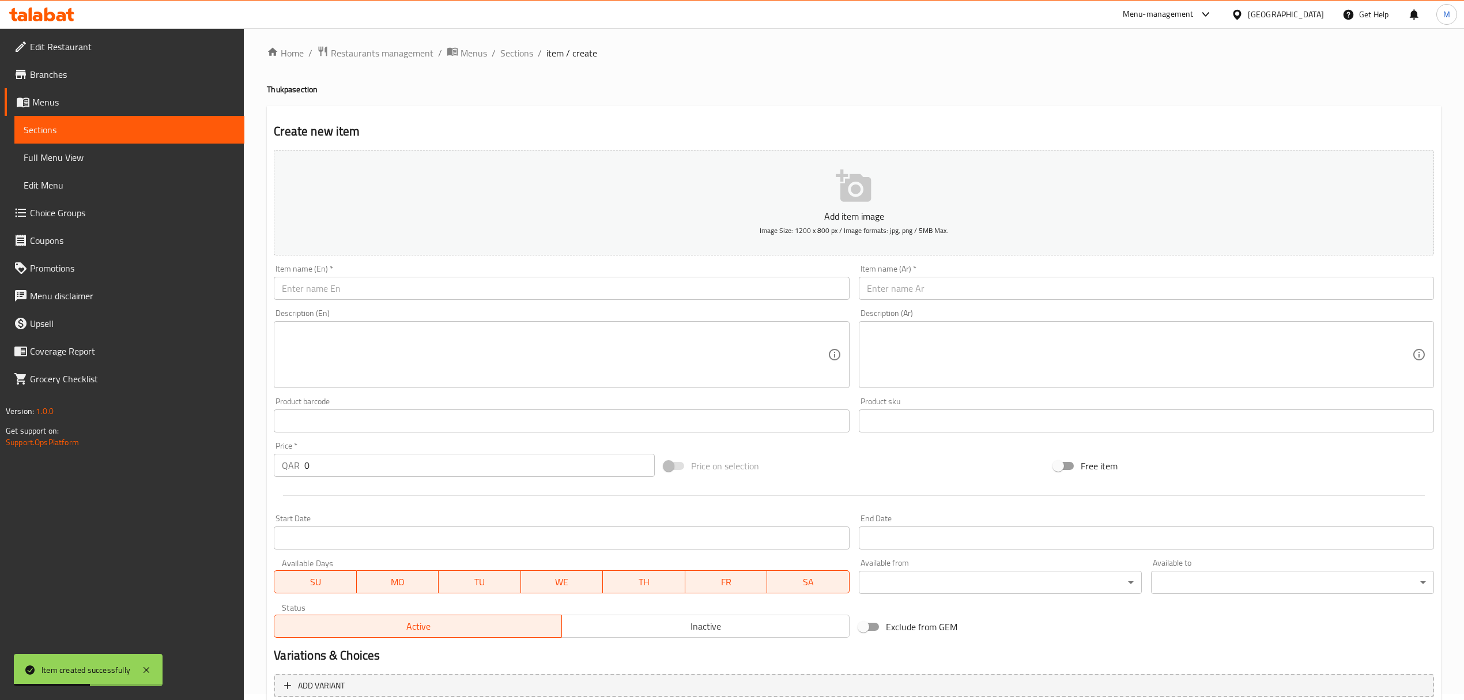
scroll to position [0, 0]
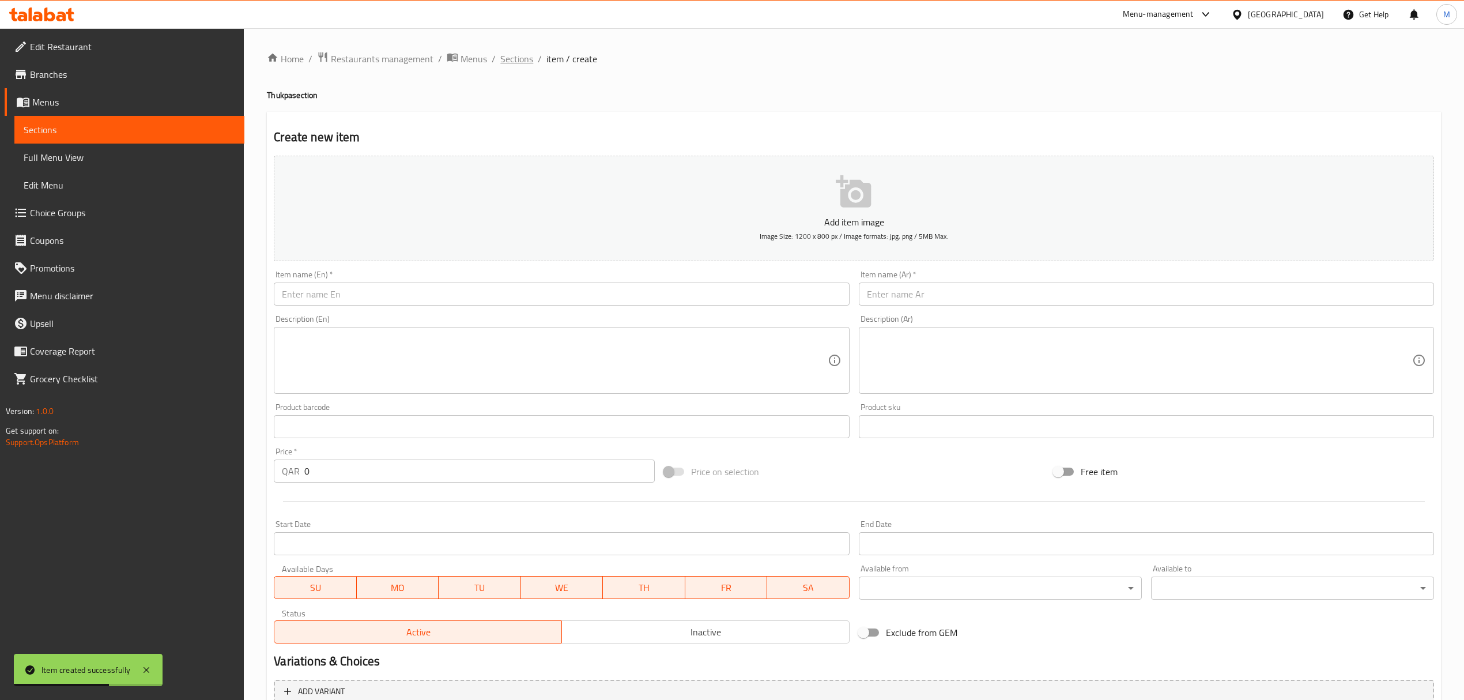
click at [512, 52] on span "Sections" at bounding box center [516, 59] width 33 height 14
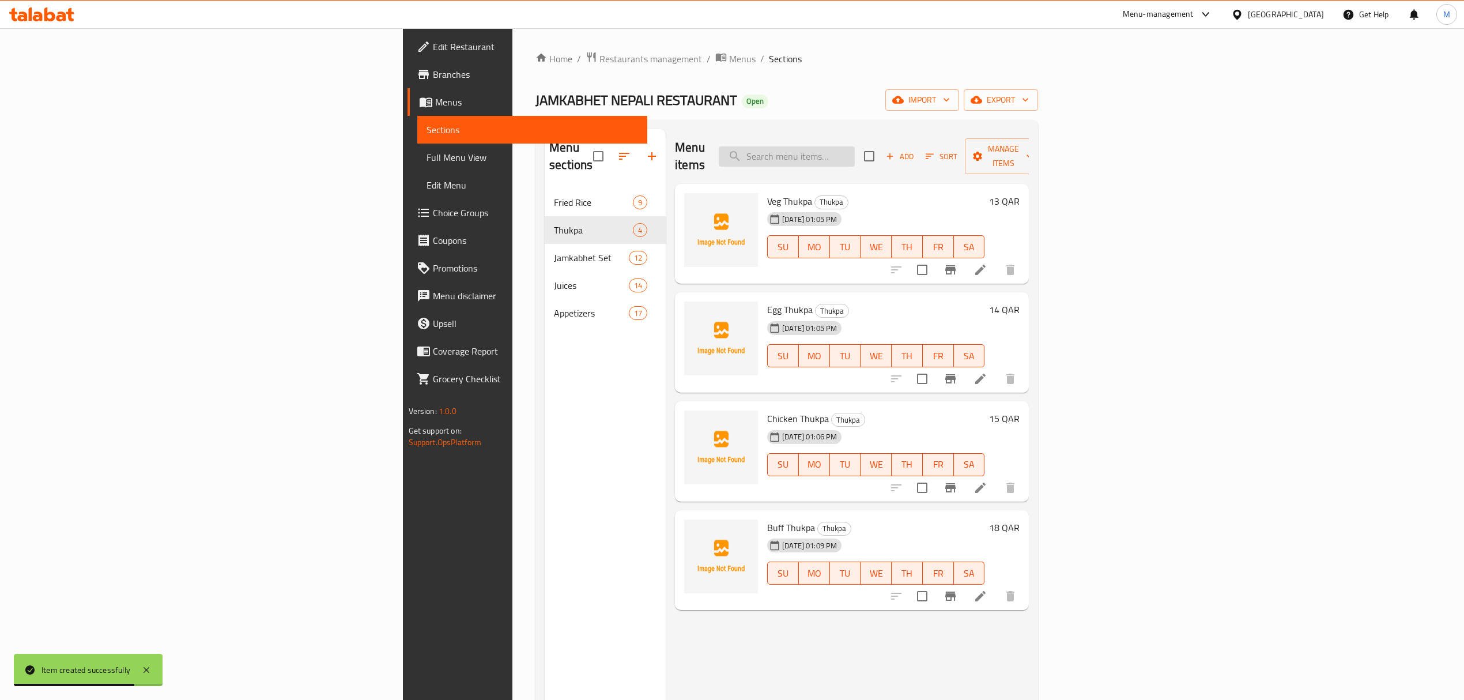
click at [855, 146] on input "search" at bounding box center [787, 156] width 136 height 20
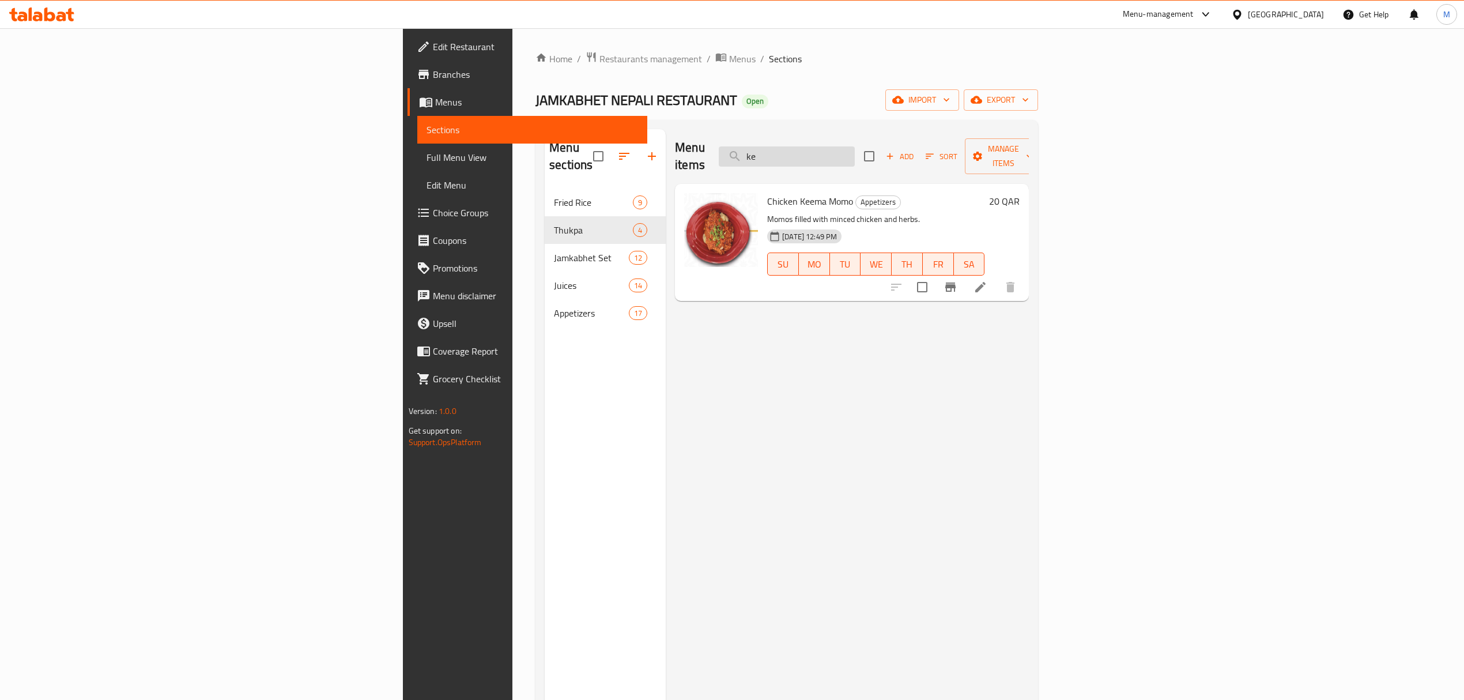
type input "k"
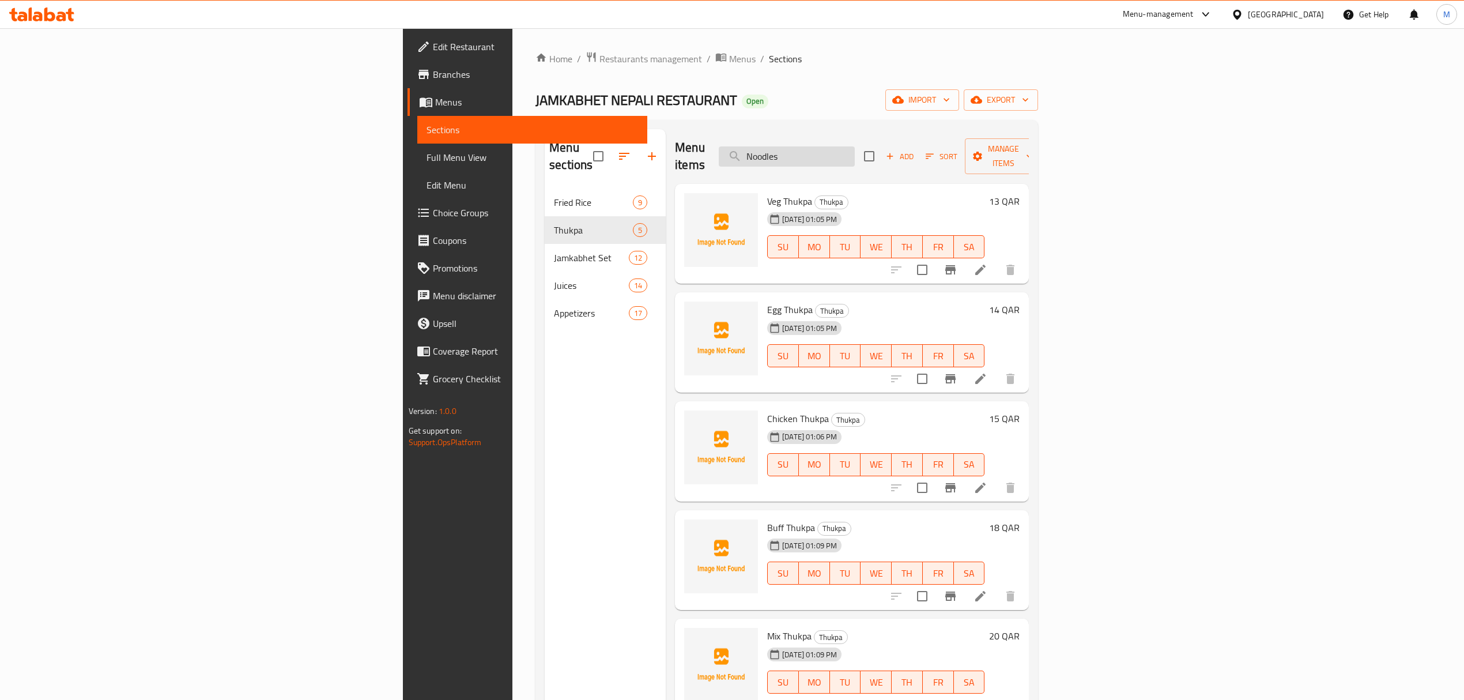
click at [855, 148] on input "Noodles" at bounding box center [787, 156] width 136 height 20
type input "Noodles"
drag, startPoint x: 874, startPoint y: 148, endPoint x: 831, endPoint y: 145, distance: 43.9
click at [831, 145] on div "Menu items Noodles Add Sort Manage items" at bounding box center [852, 156] width 354 height 55
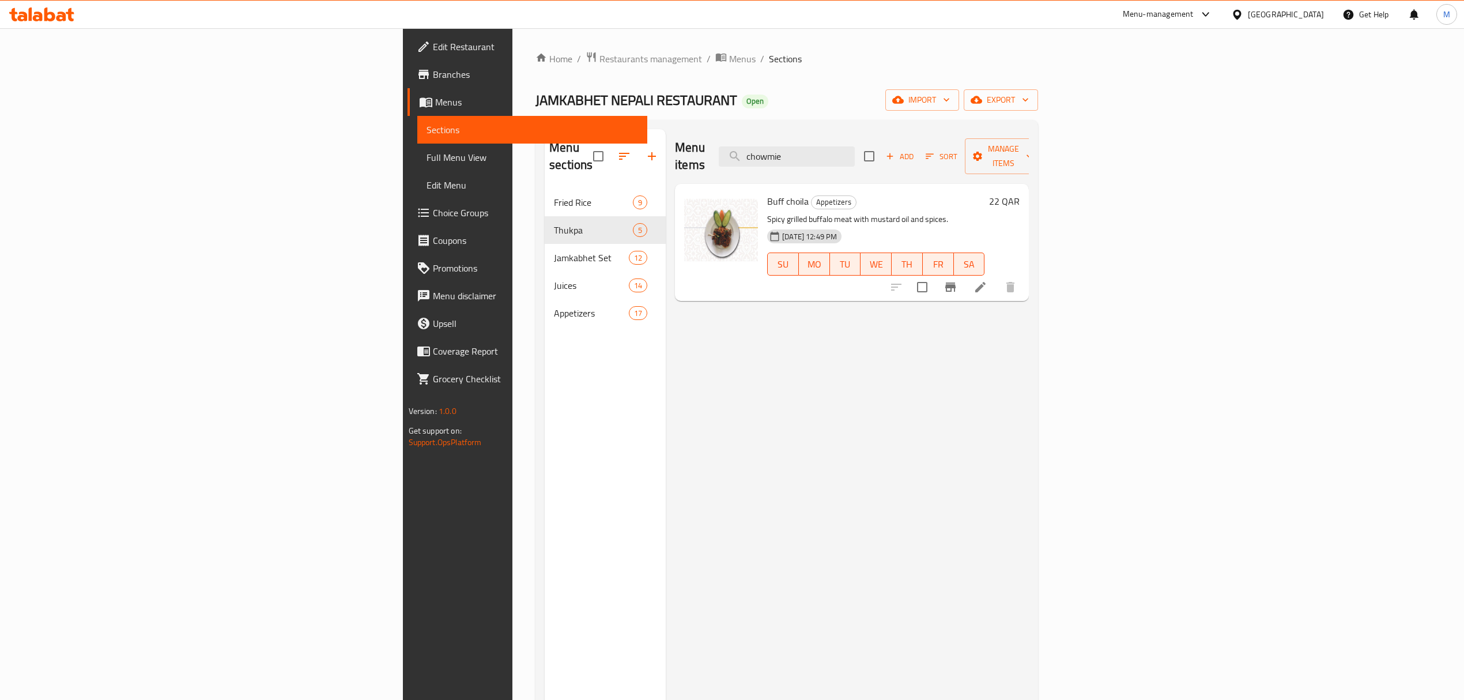
type input "chowmien"
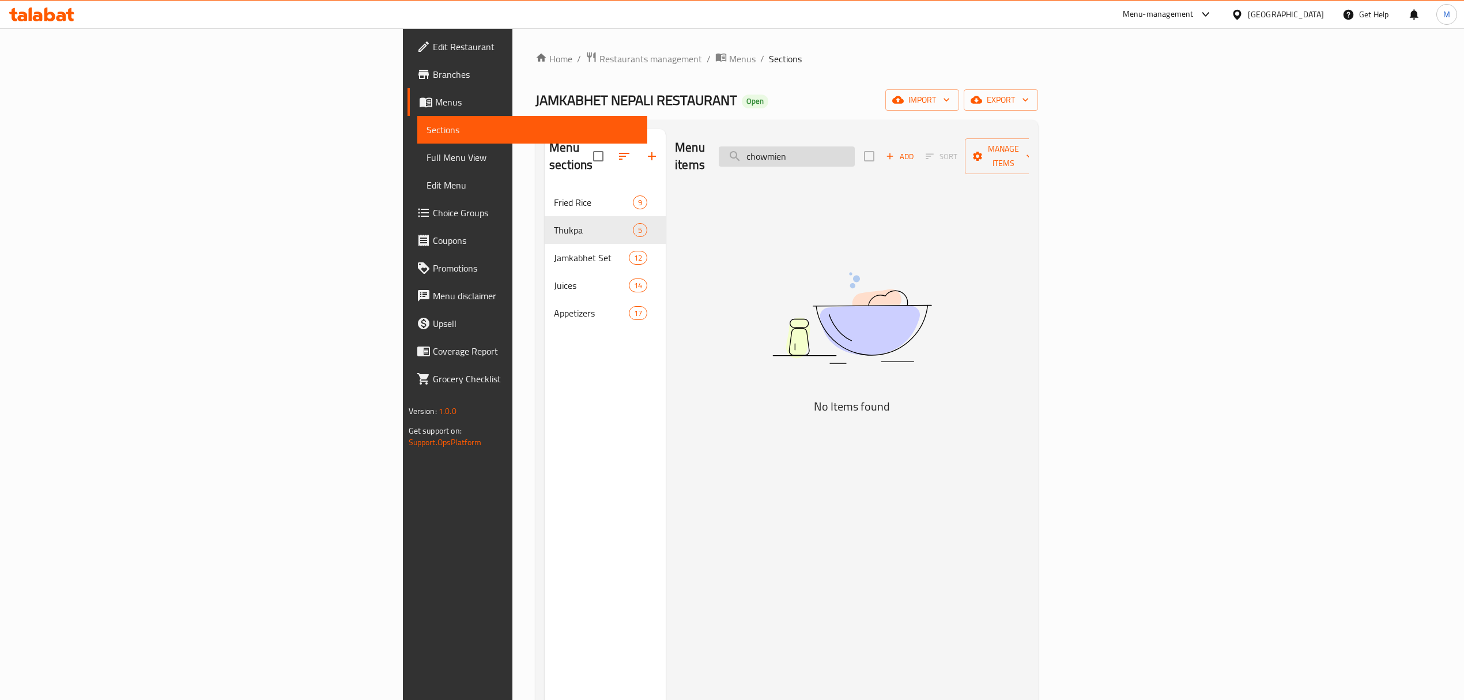
drag, startPoint x: 952, startPoint y: 148, endPoint x: 870, endPoint y: 142, distance: 82.1
click at [855, 146] on input "chowmien" at bounding box center [787, 156] width 136 height 20
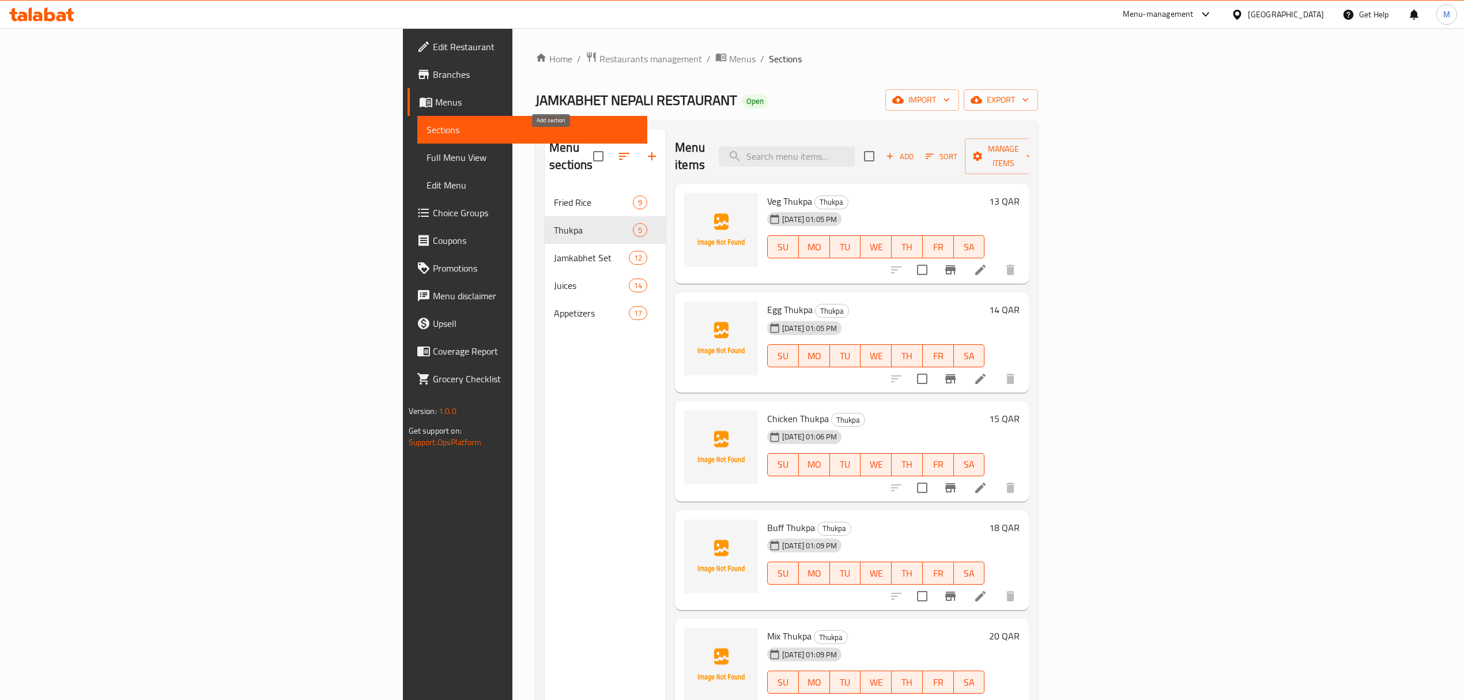
click at [645, 149] on icon "button" at bounding box center [652, 156] width 14 height 14
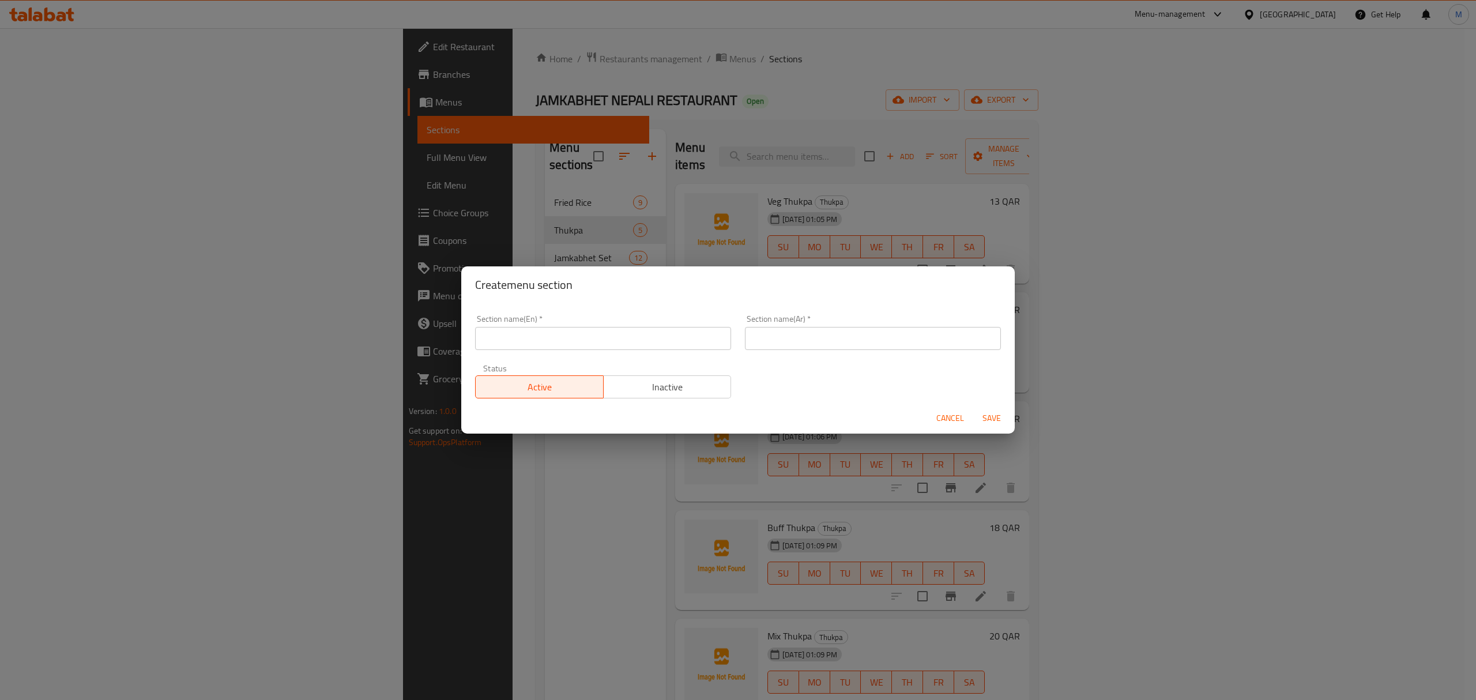
click at [533, 337] on input "text" at bounding box center [603, 338] width 256 height 23
paste input "chowmien"
click at [487, 340] on input "chowmien" at bounding box center [603, 338] width 256 height 23
click at [549, 333] on input "Chowmien" at bounding box center [603, 338] width 256 height 23
drag, startPoint x: 512, startPoint y: 338, endPoint x: 543, endPoint y: 346, distance: 32.3
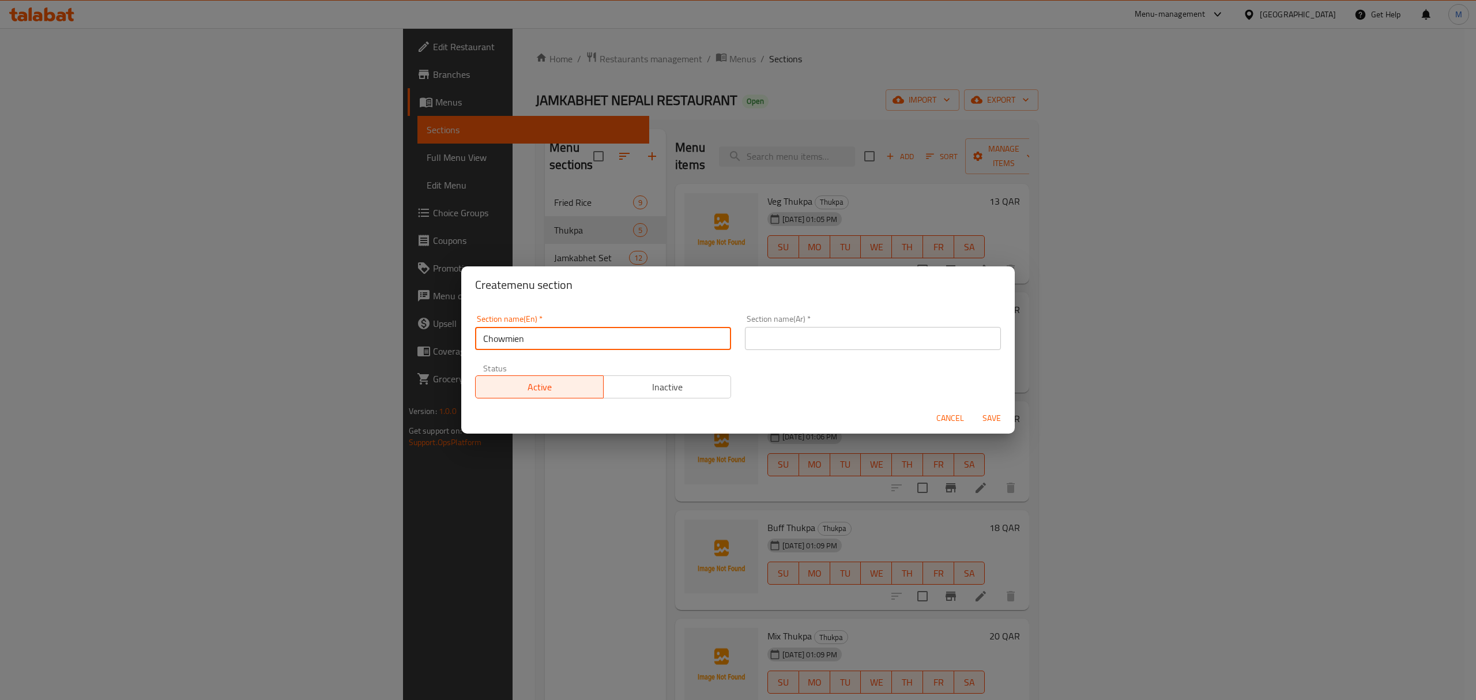
click at [543, 346] on input "Chowmien" at bounding box center [603, 338] width 256 height 23
drag, startPoint x: 570, startPoint y: 344, endPoint x: 459, endPoint y: 345, distance: 111.3
click at [459, 345] on div "Create menu section Section name(En)   * Chowmien & Noodles Section name(En) * …" at bounding box center [738, 350] width 1476 height 700
type input "Chowmien & Noodles"
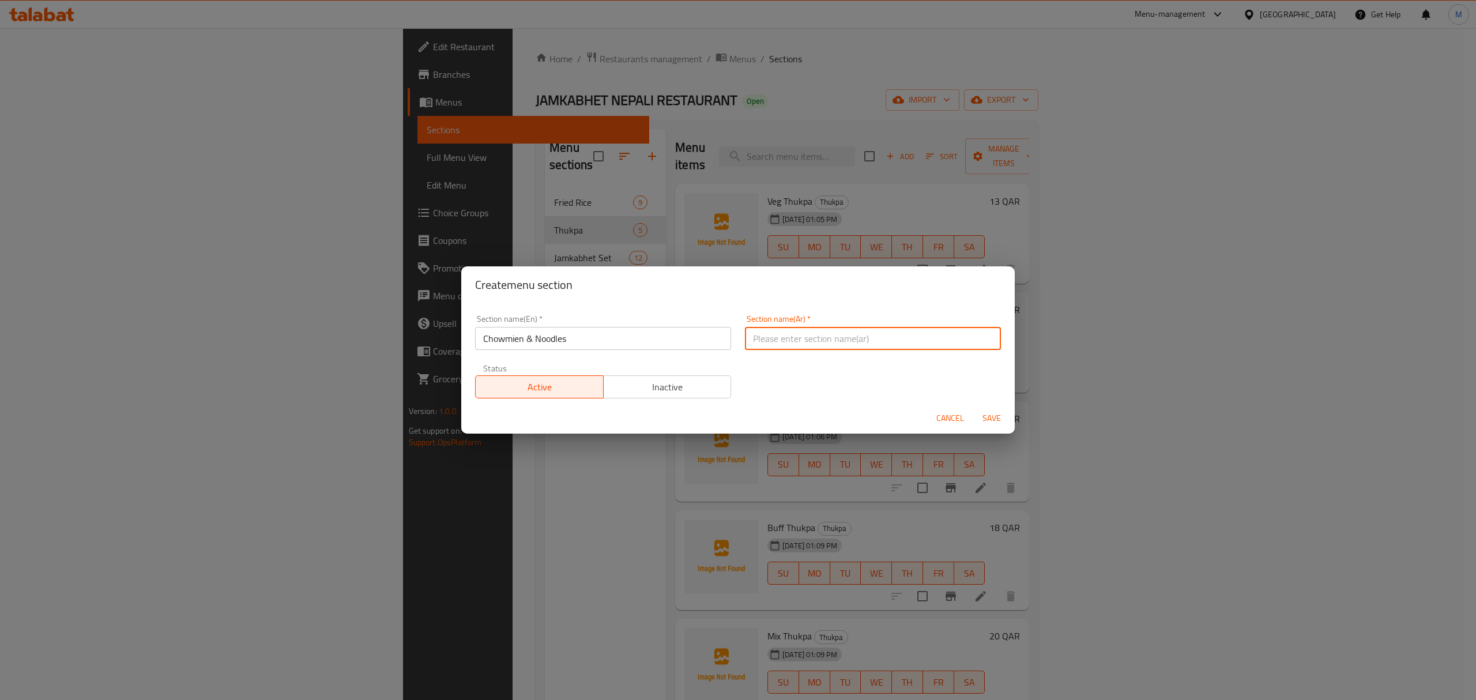
click at [842, 337] on input "text" at bounding box center [873, 338] width 256 height 23
paste input "تشاومين ونودلز"
type input "تشاومين ونودلز"
click at [991, 416] on span "Save" at bounding box center [992, 418] width 28 height 14
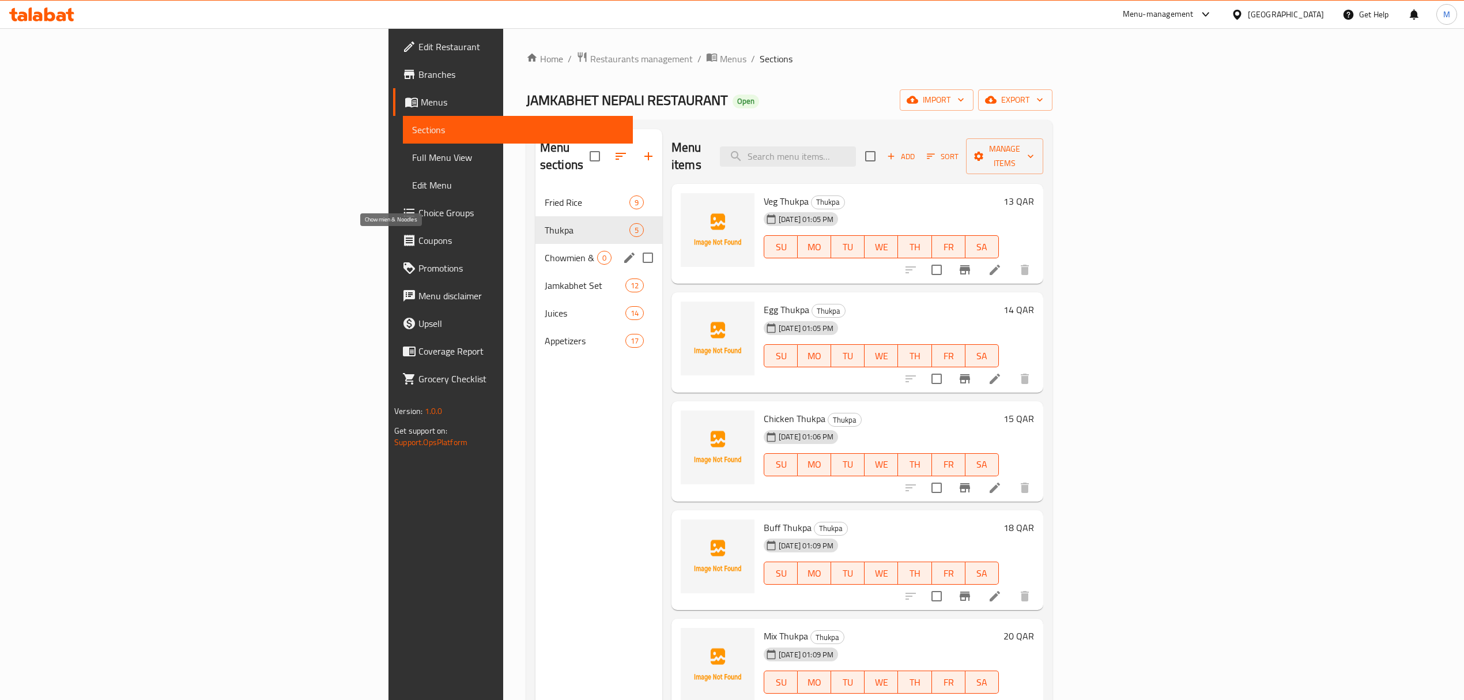
click at [545, 251] on span "Chowmien & Noodles" at bounding box center [571, 258] width 52 height 14
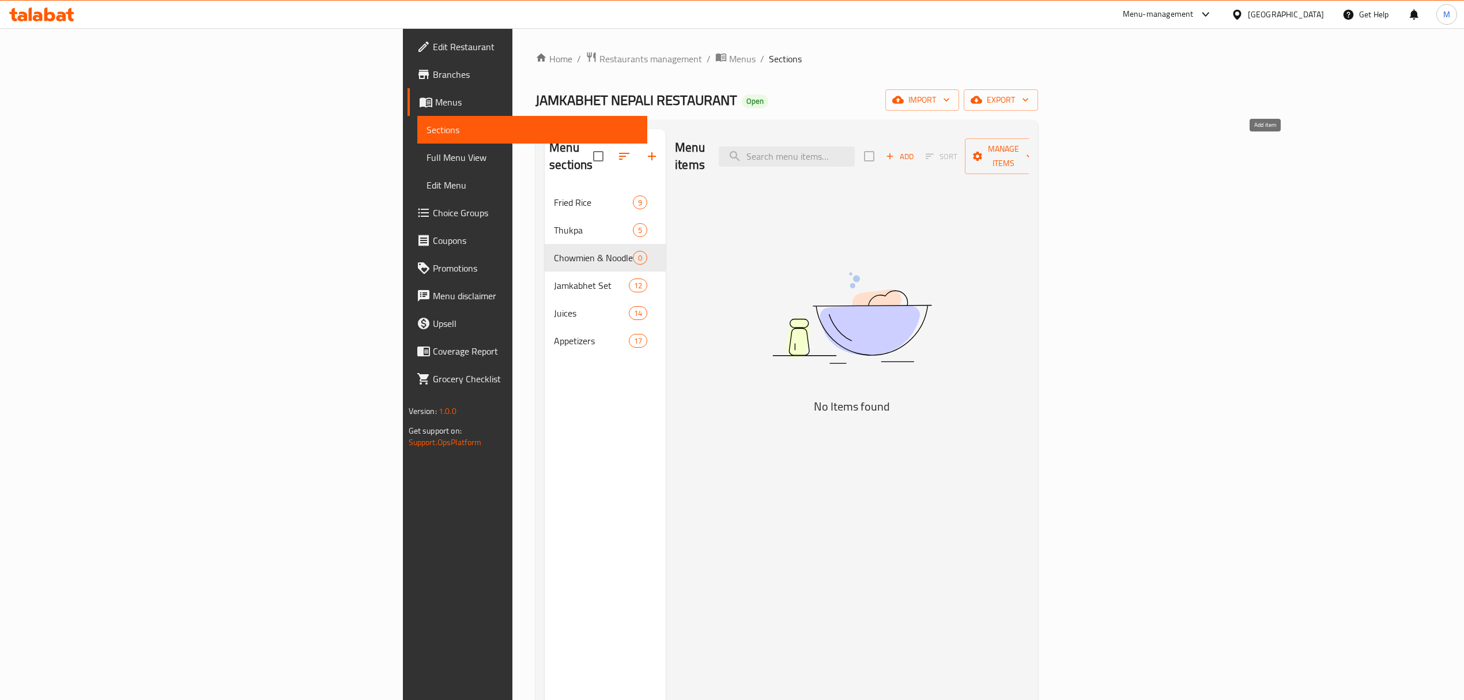
click at [915, 150] on span "Add" at bounding box center [899, 156] width 31 height 13
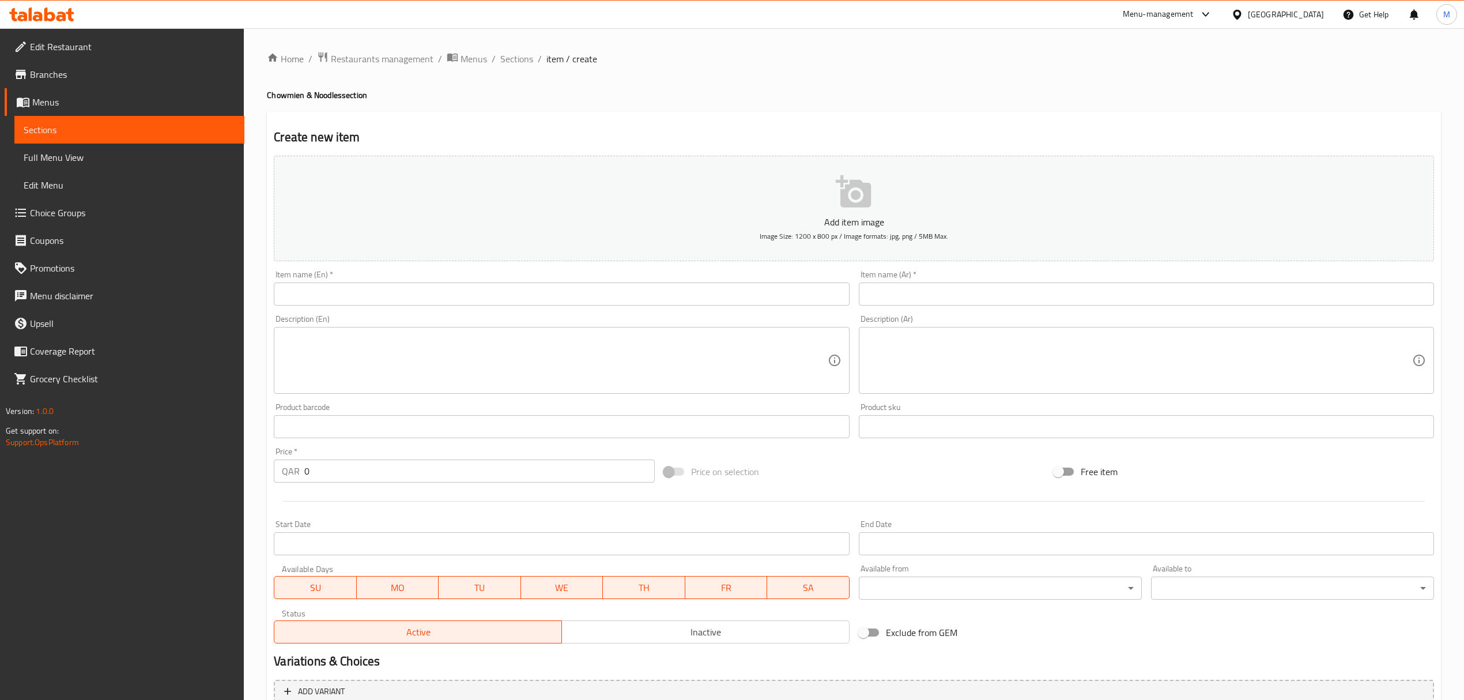
click at [296, 289] on input "text" at bounding box center [561, 293] width 575 height 23
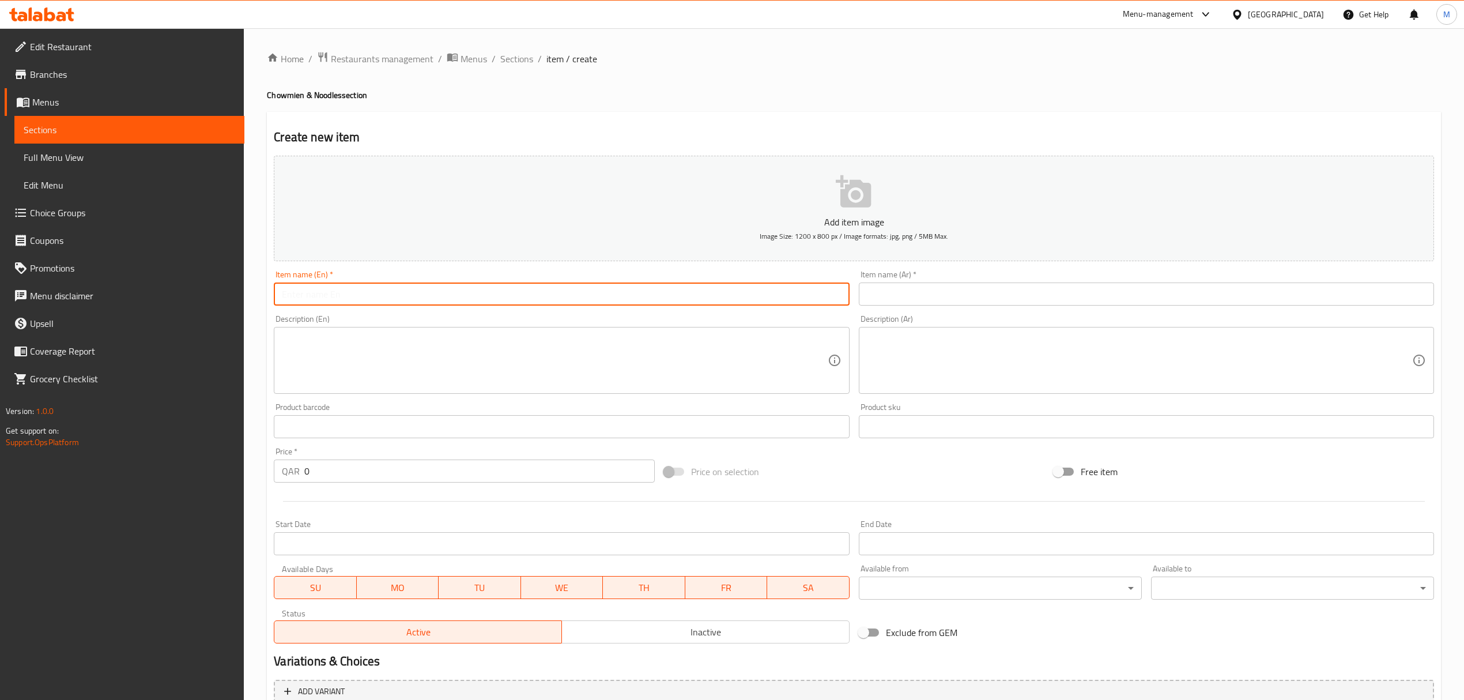
paste input "Mix Chowmien"
type input "Mix Chowmien"
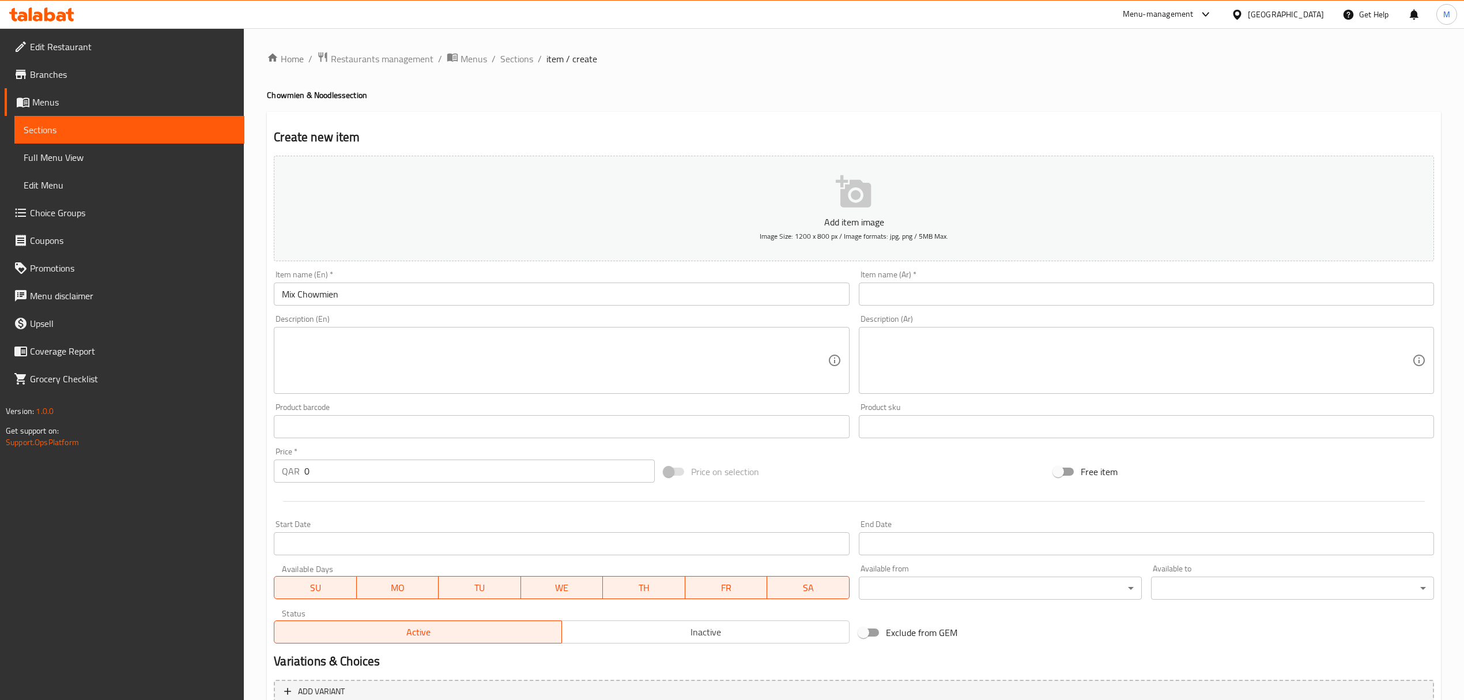
click at [1008, 285] on input "text" at bounding box center [1146, 293] width 575 height 23
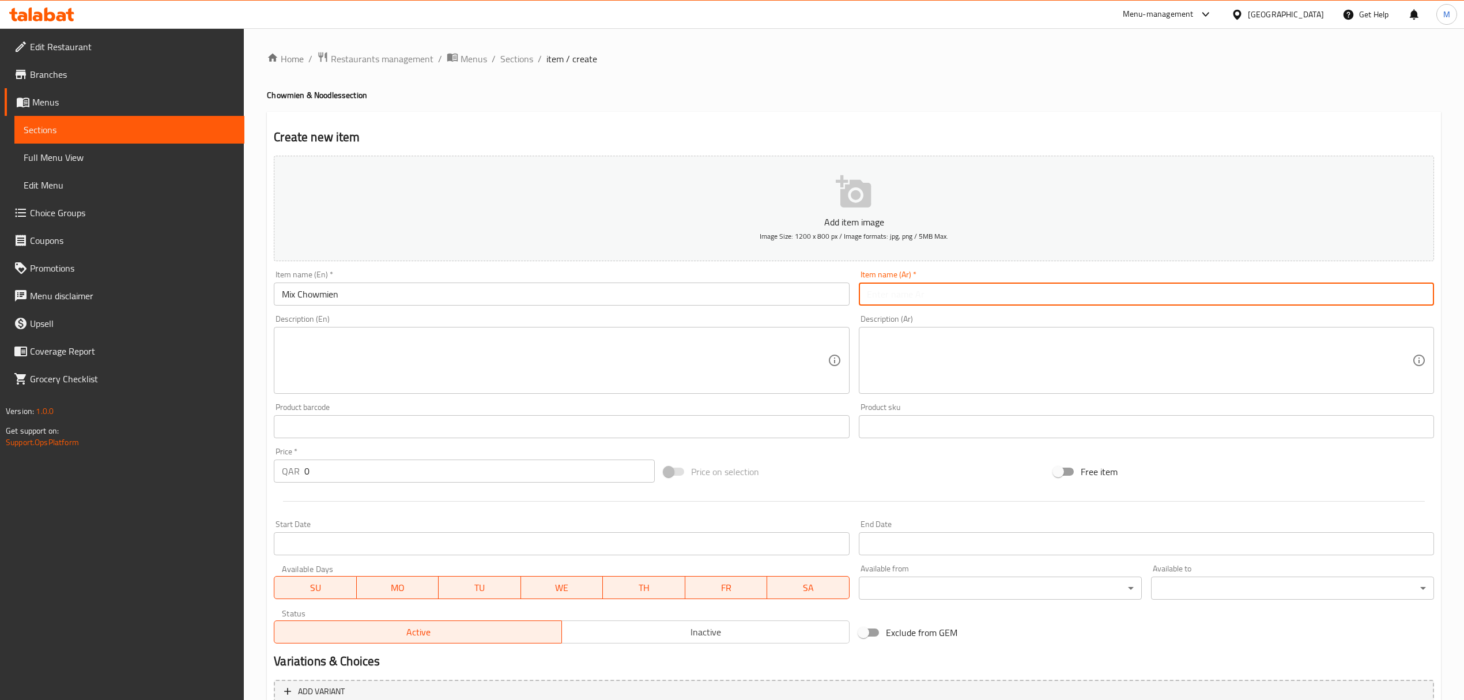
paste input "مزيج تشاومين"
type input "مزيج تشاومين"
click at [379, 466] on input "0" at bounding box center [479, 470] width 350 height 23
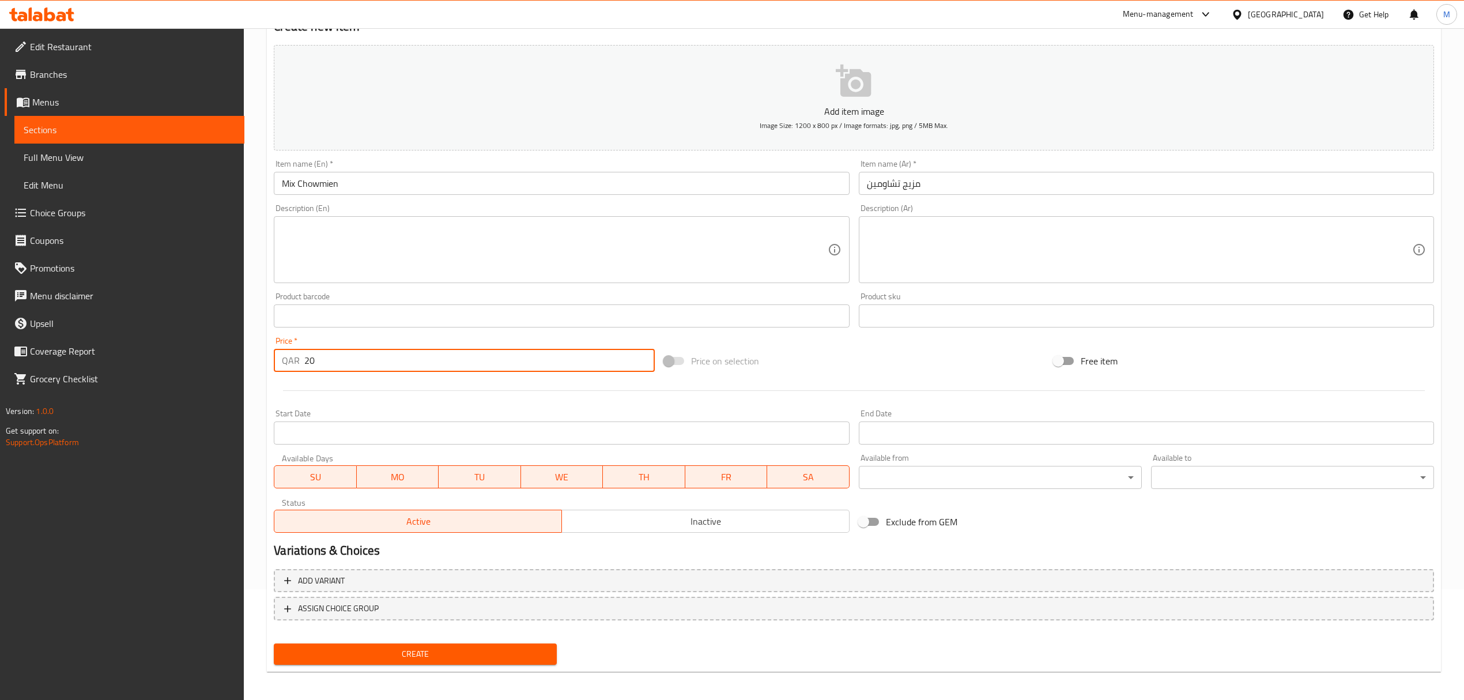
scroll to position [114, 0]
type input "20"
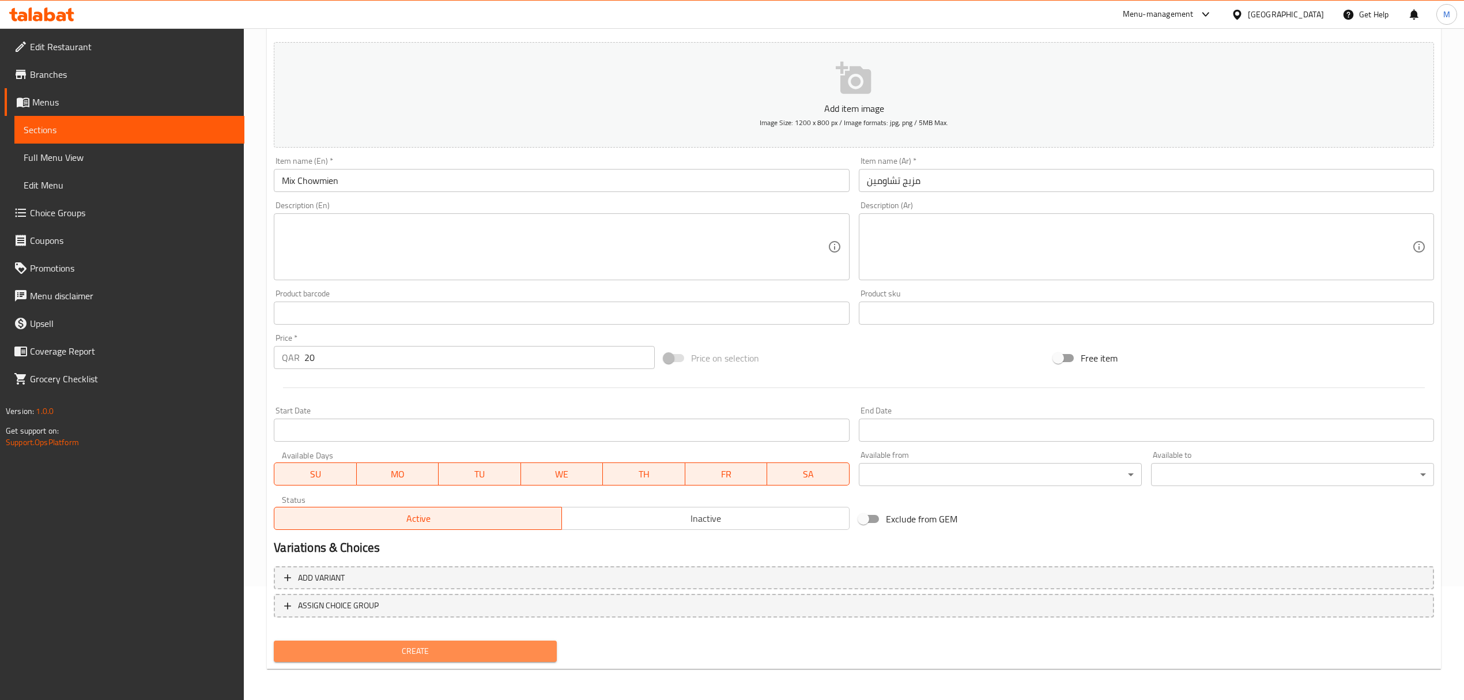
click at [439, 651] on span "Create" at bounding box center [415, 651] width 265 height 14
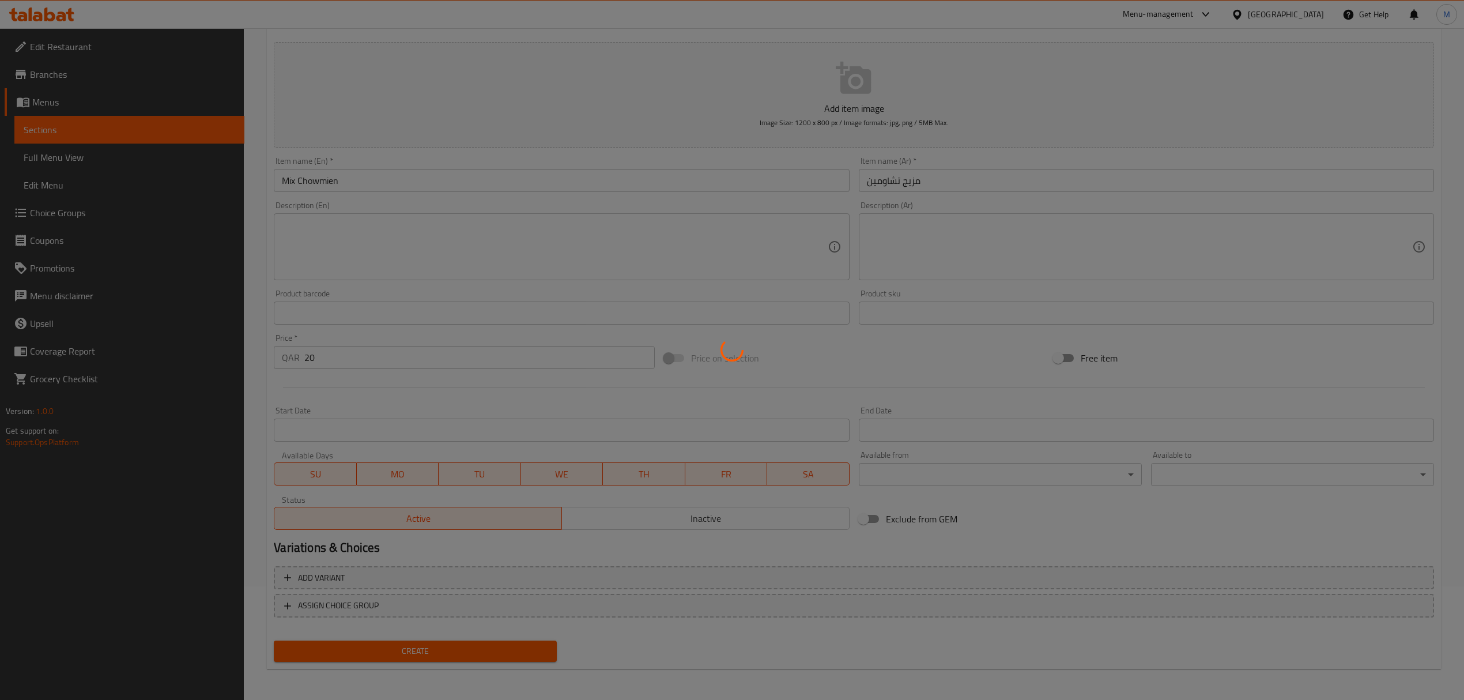
type input "0"
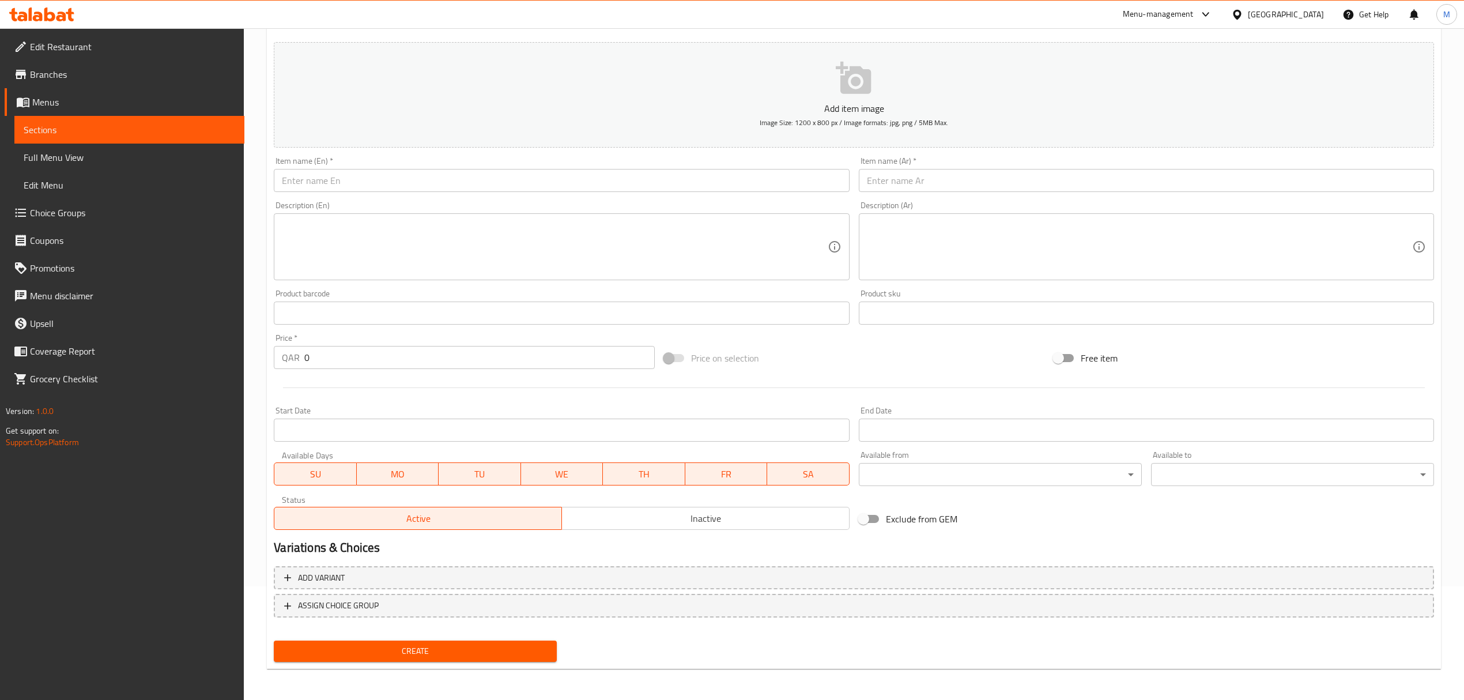
click at [921, 189] on input "text" at bounding box center [1146, 180] width 575 height 23
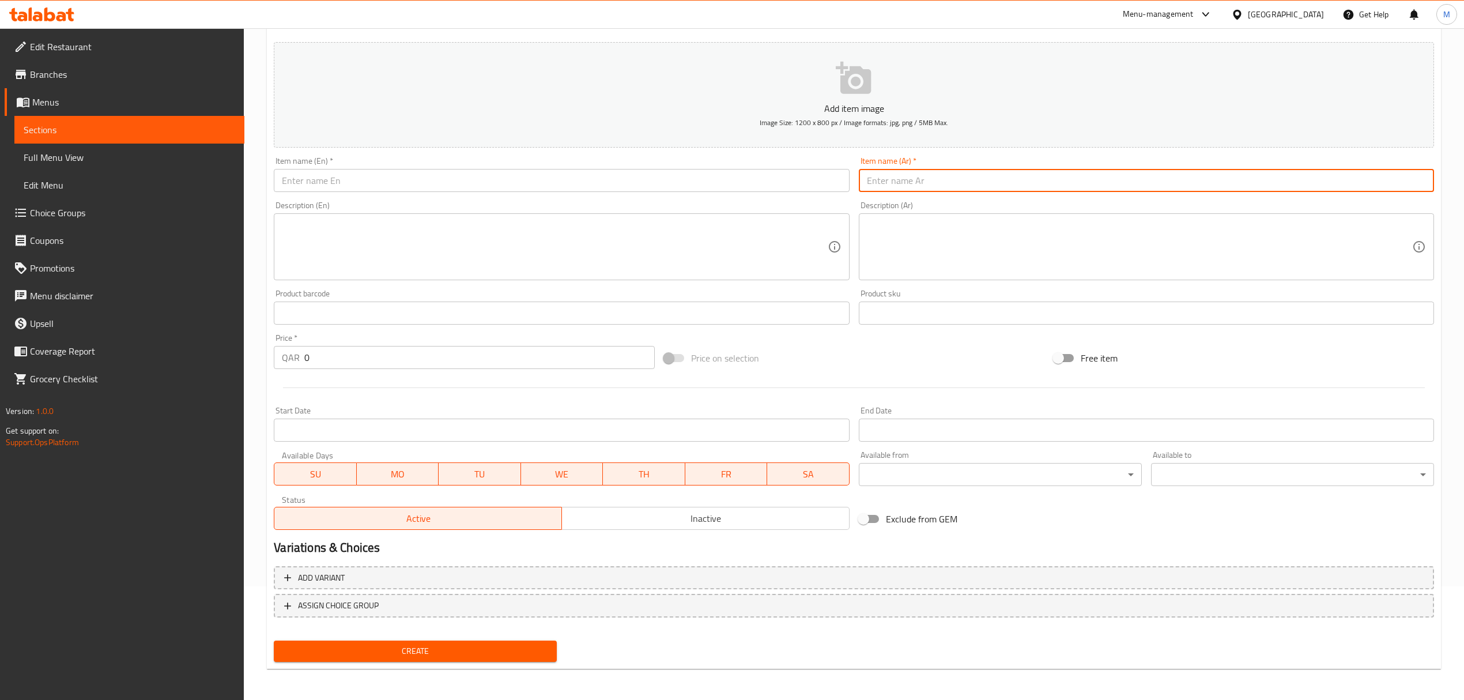
paste input "تشاو مين بوتان"
type input "تشاو مين بوتان"
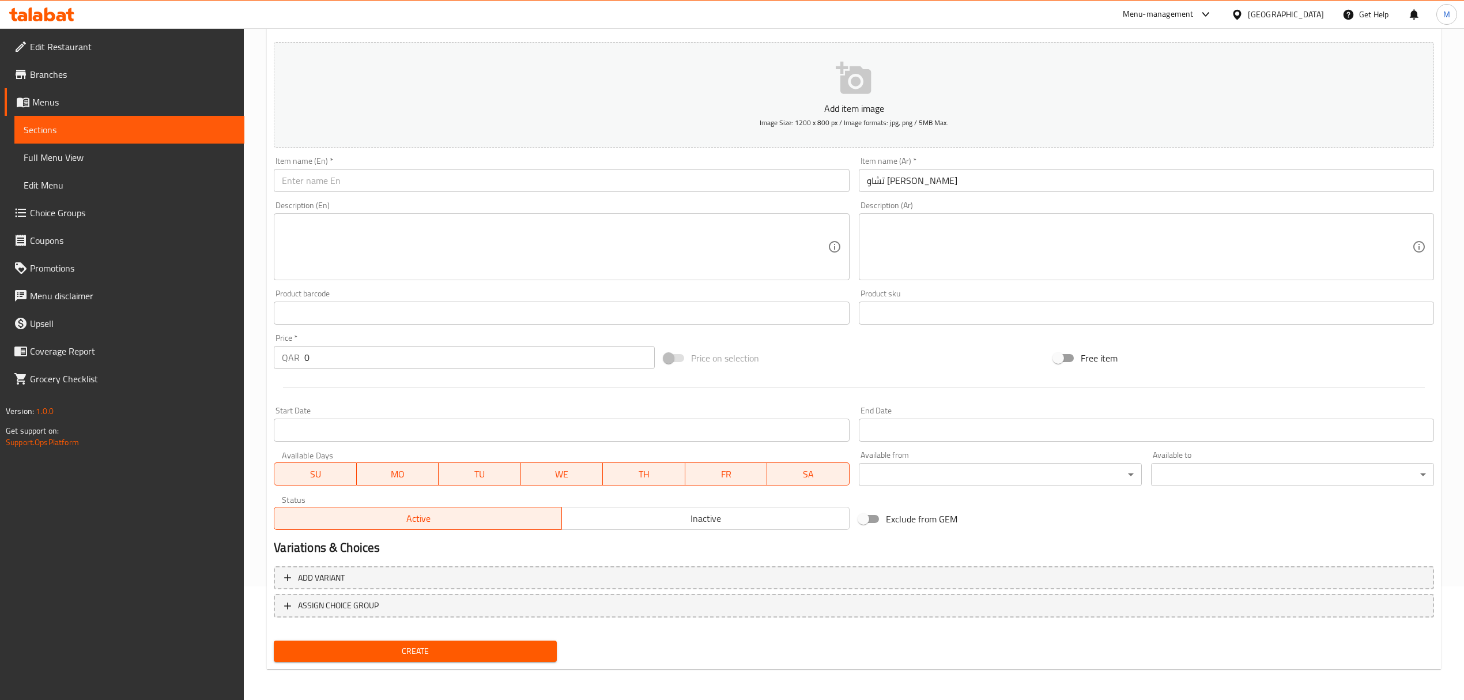
click at [293, 179] on input "text" at bounding box center [561, 180] width 575 height 23
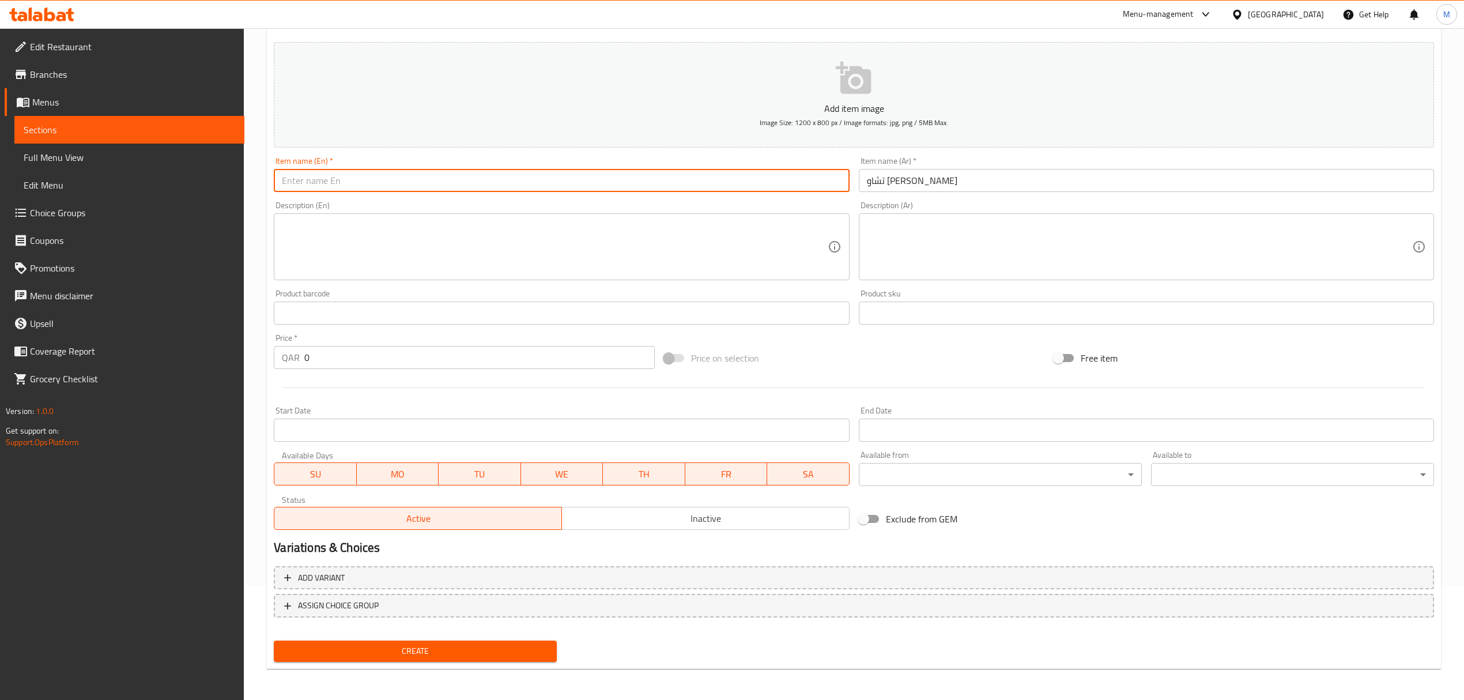
paste input "Vhutan Chowmien"
type input "Vhutan Chowmien"
click at [400, 355] on input "0" at bounding box center [479, 357] width 350 height 23
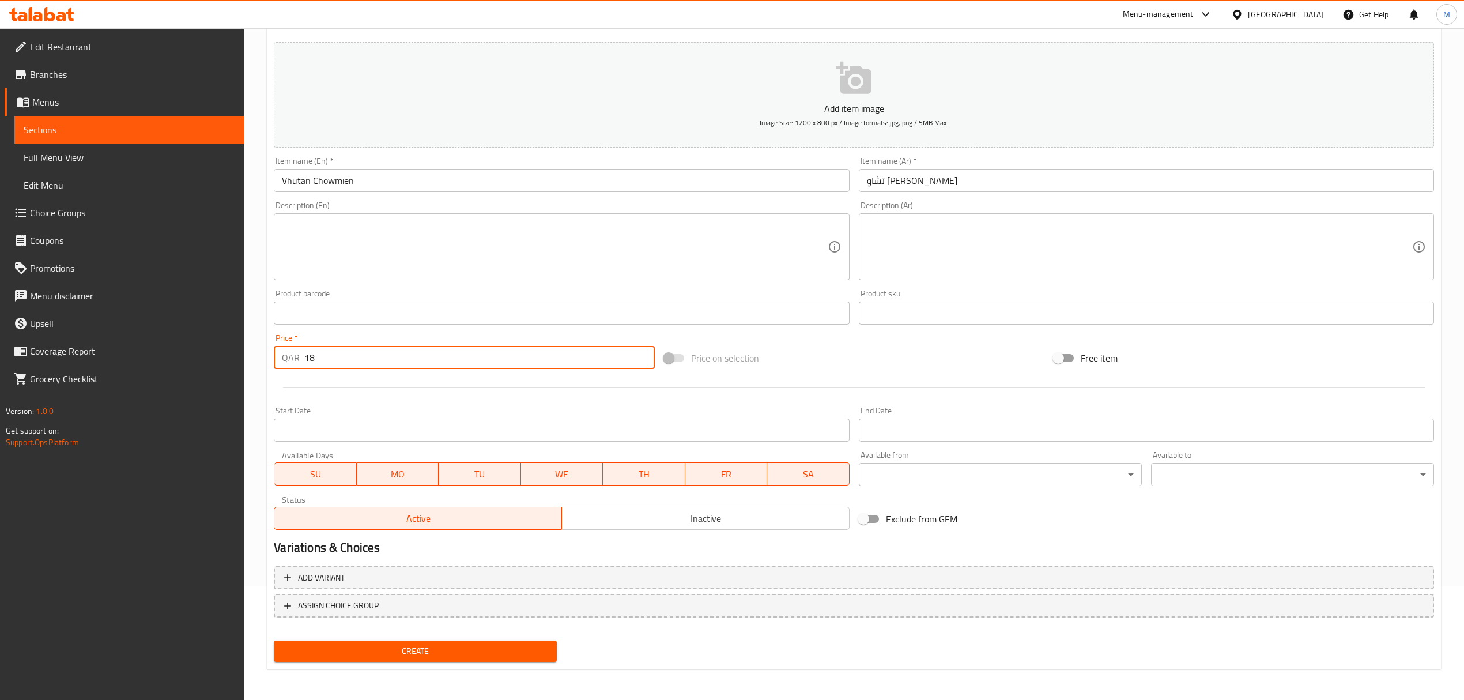
type input "18"
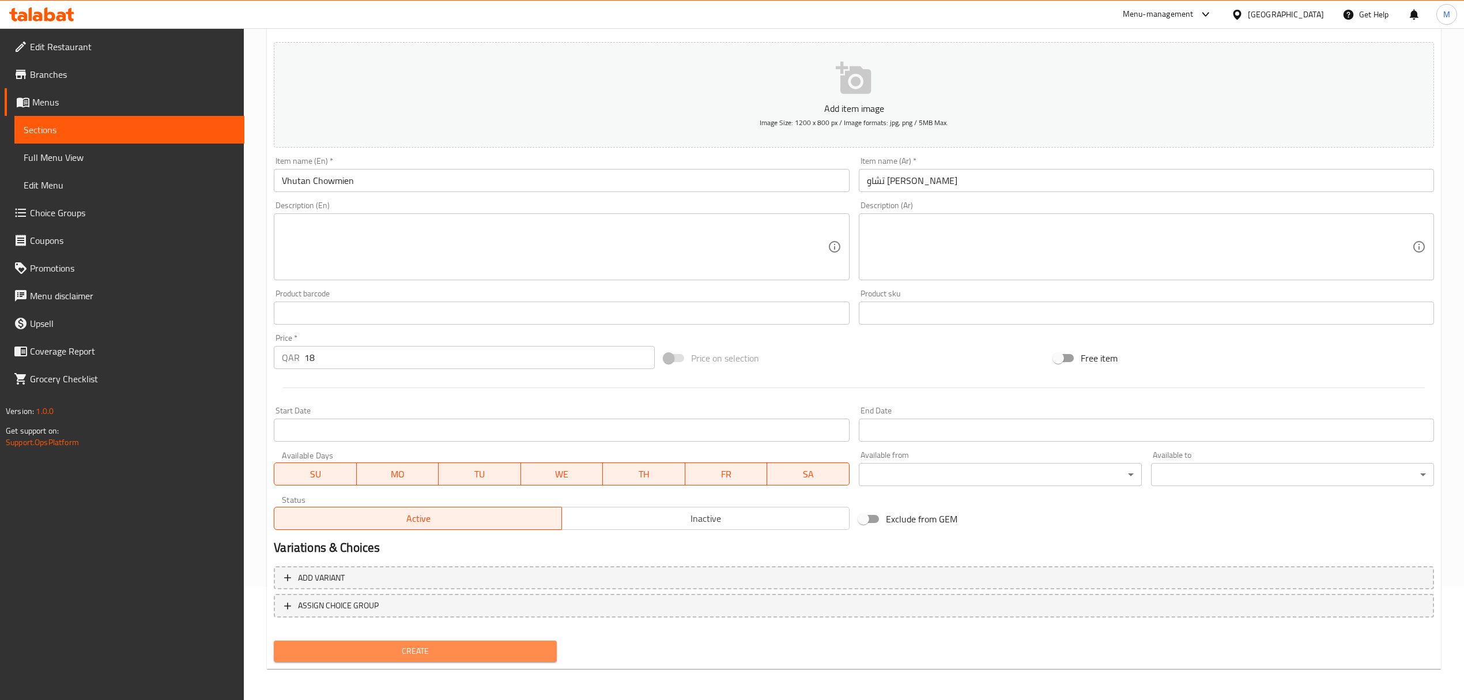
click at [529, 648] on span "Create" at bounding box center [415, 651] width 265 height 14
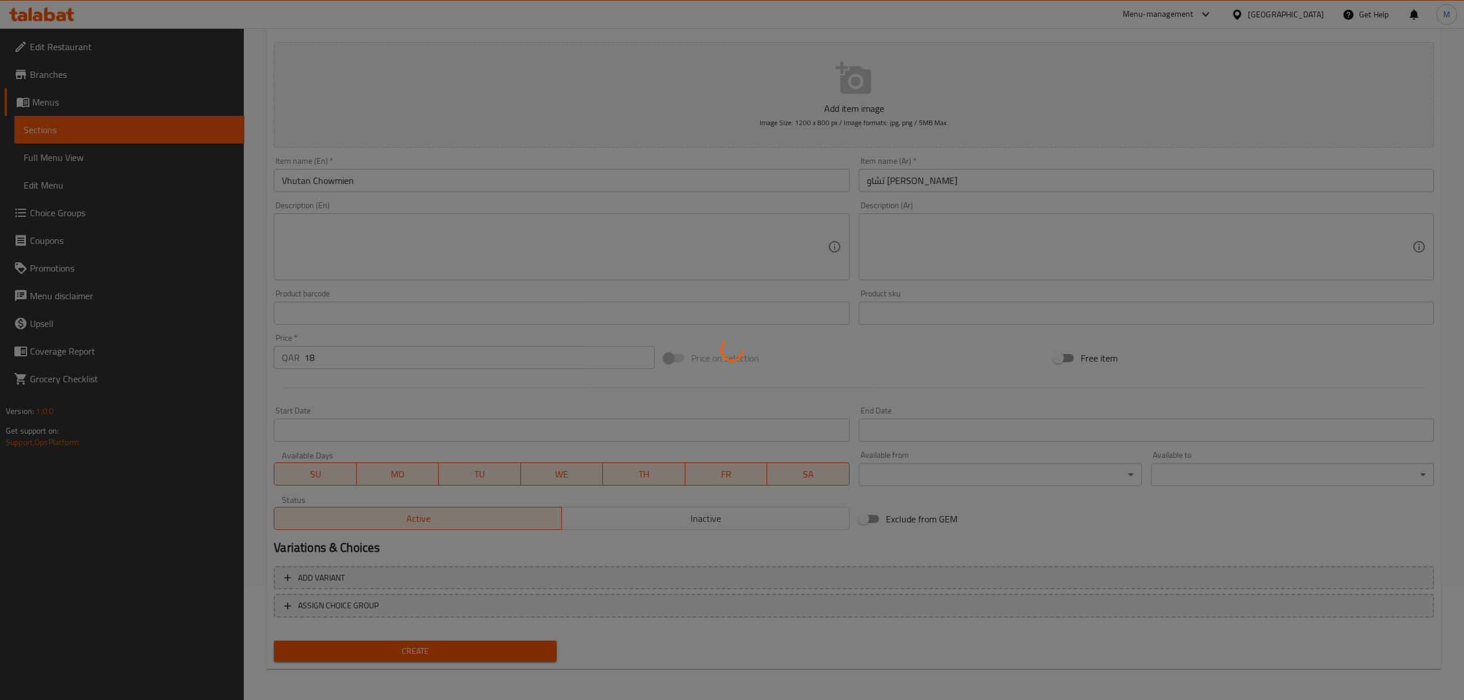
type input "0"
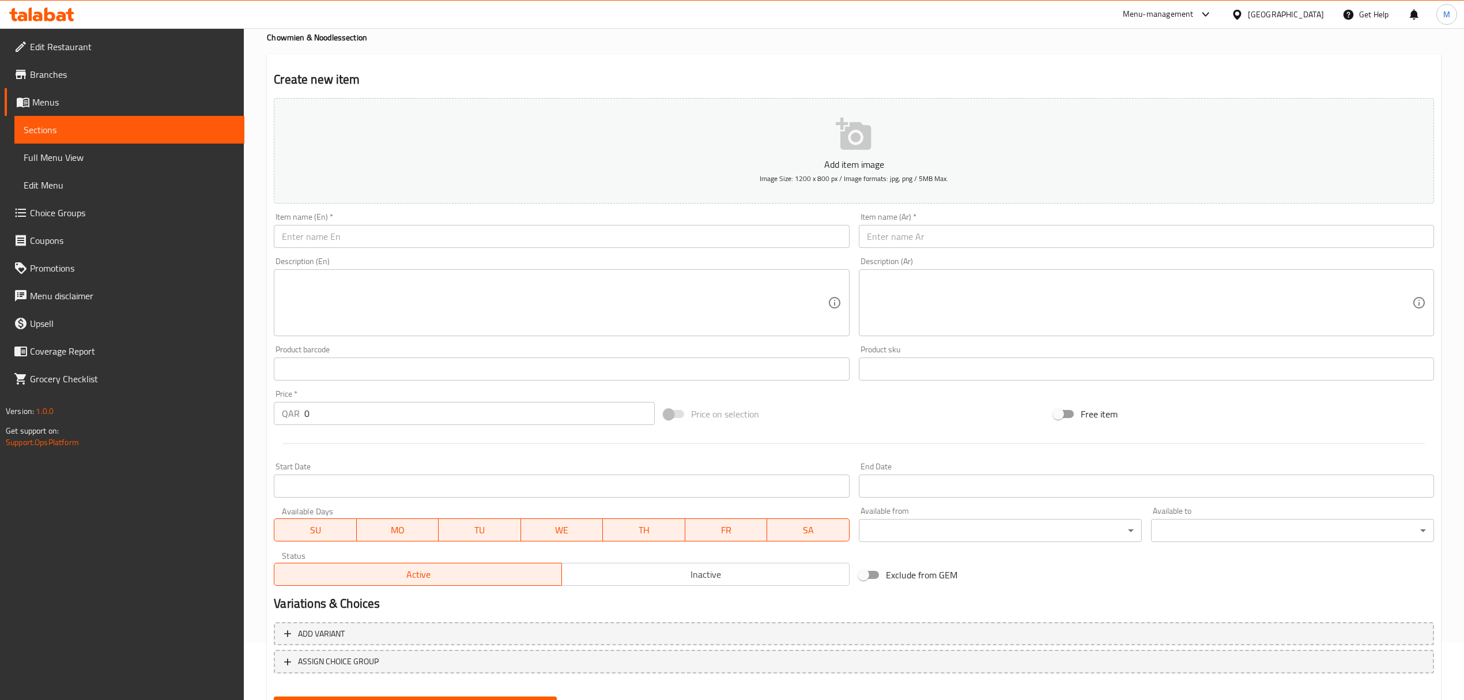
scroll to position [0, 0]
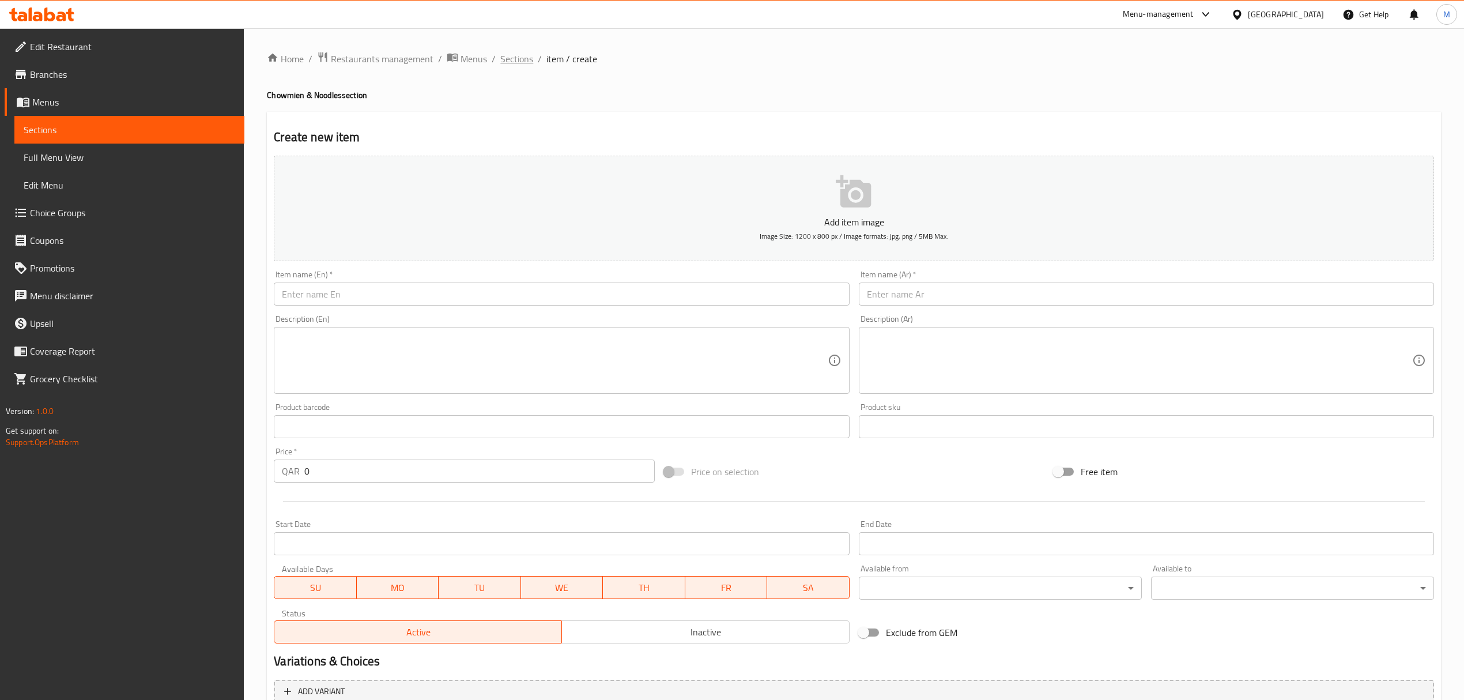
click at [518, 59] on span "Sections" at bounding box center [516, 59] width 33 height 14
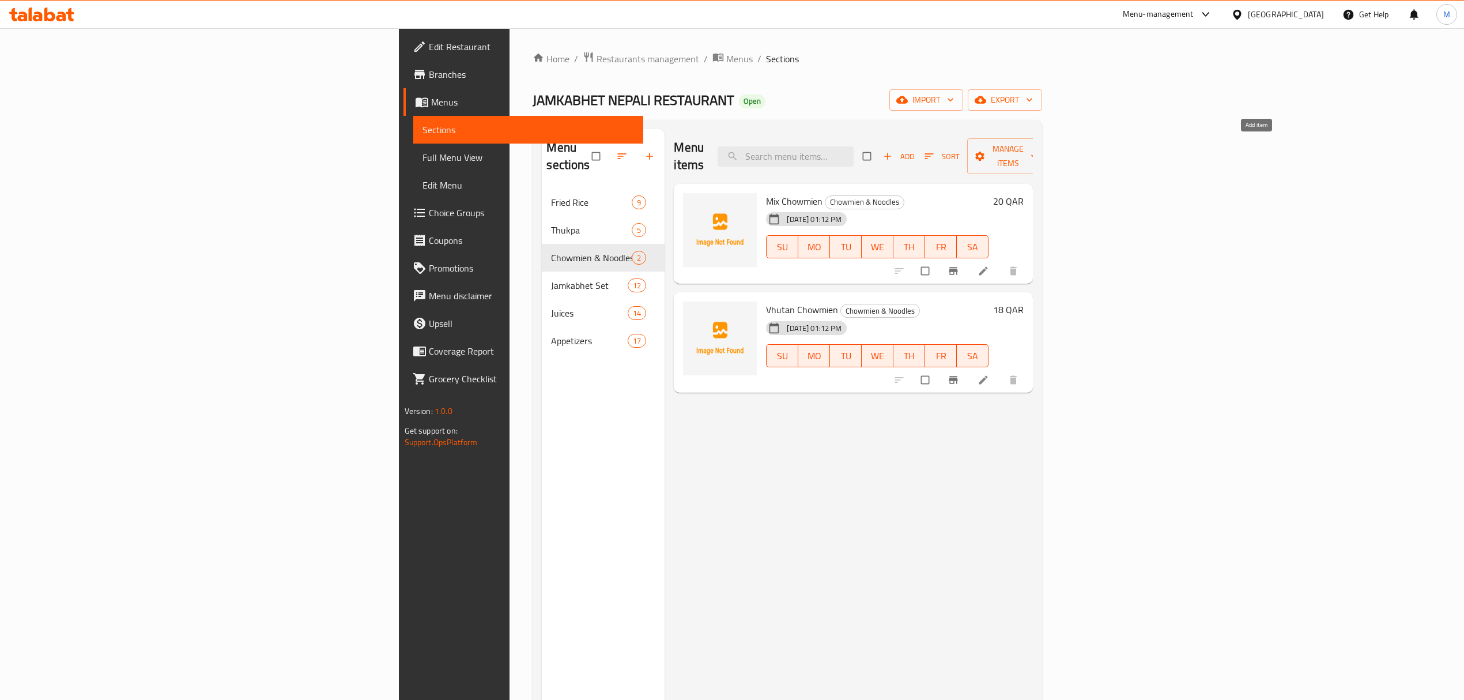
click at [914, 150] on span "Add" at bounding box center [898, 156] width 31 height 13
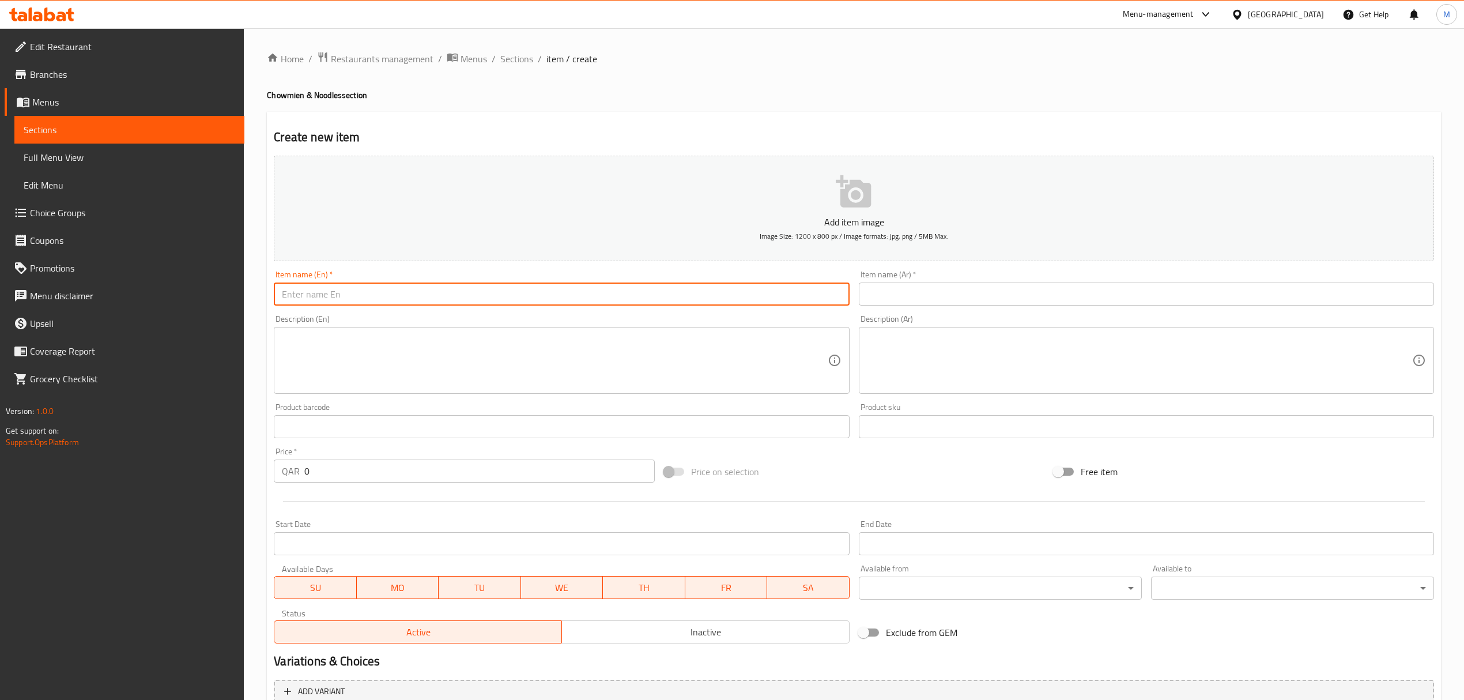
click at [309, 293] on input "text" at bounding box center [561, 293] width 575 height 23
paste input "Sausage Chowmien"
type input "Sausage Chowmien"
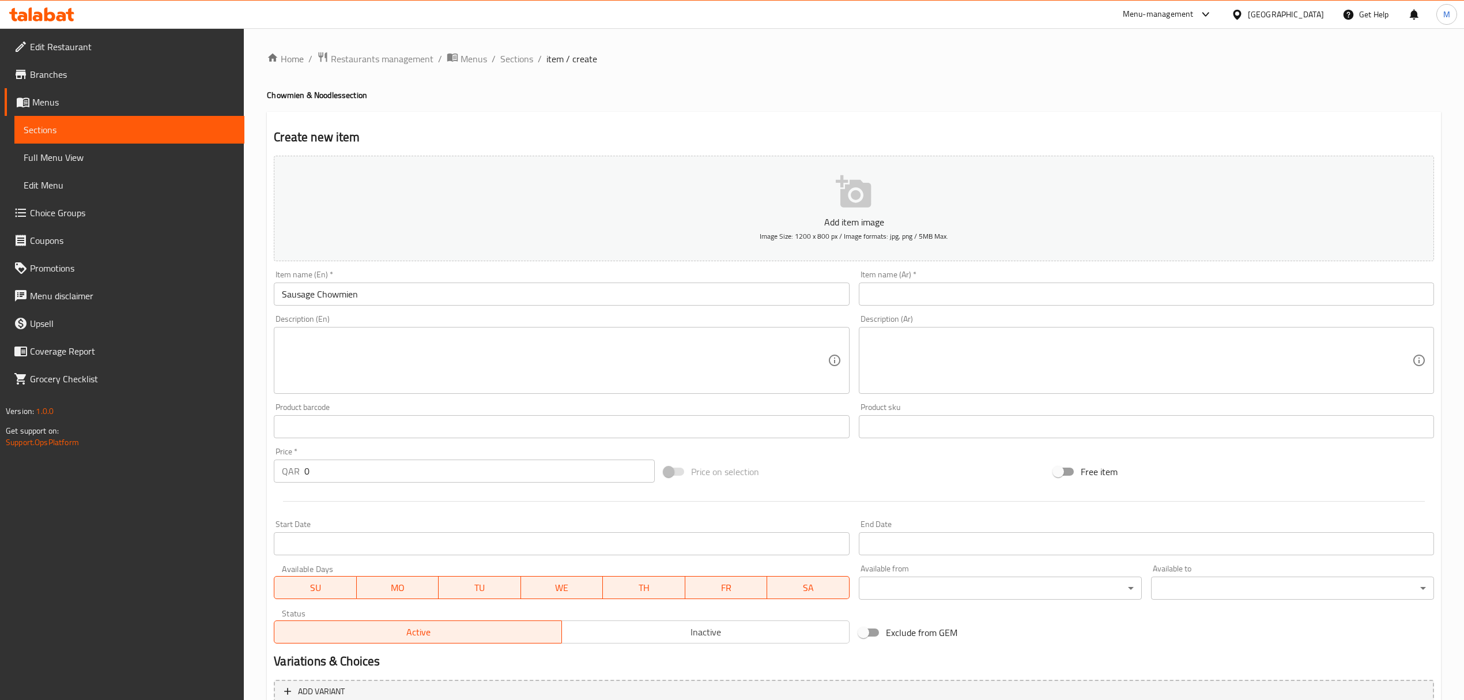
click at [923, 292] on input "text" at bounding box center [1146, 293] width 575 height 23
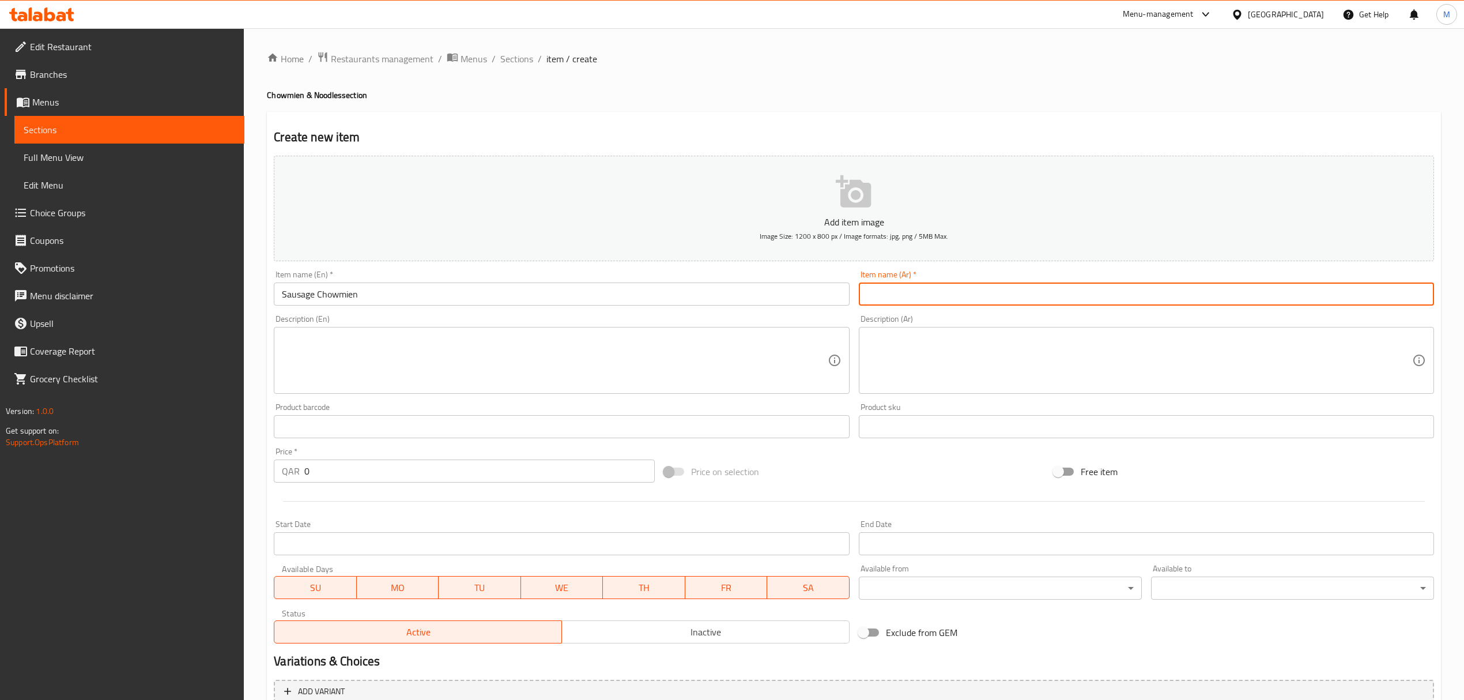
paste input "تشاومين السجق"
type input "تشاومين السجق"
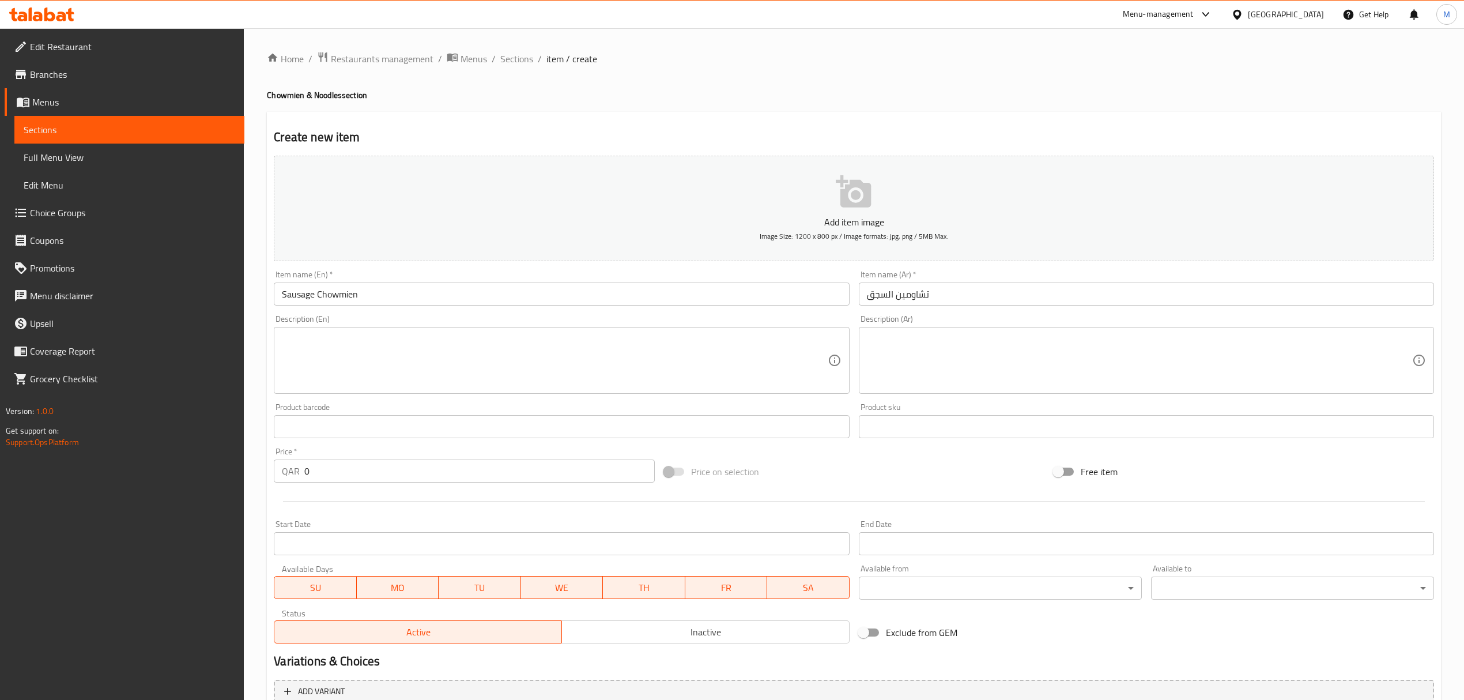
click at [393, 458] on div "Price   * QAR 0 Price *" at bounding box center [464, 464] width 380 height 35
click at [386, 470] on input "0" at bounding box center [479, 470] width 350 height 23
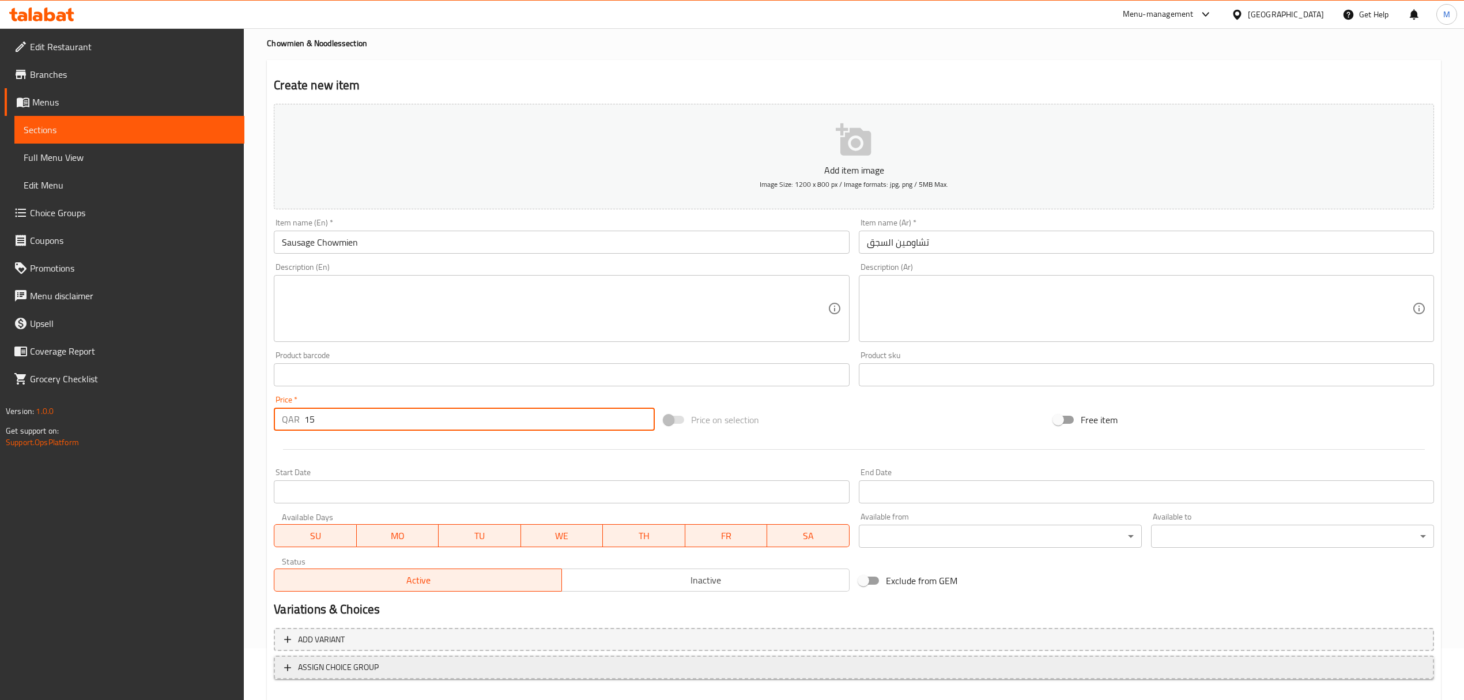
scroll to position [114, 0]
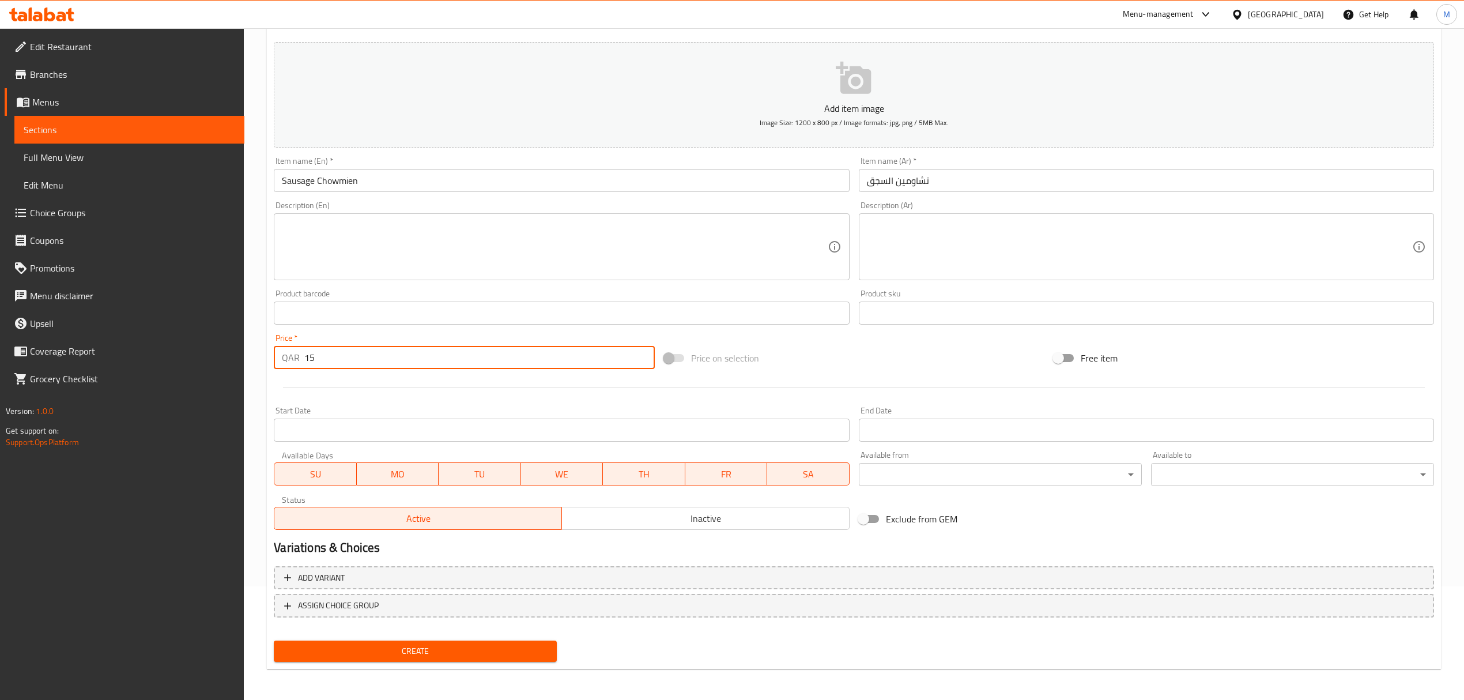
type input "15"
click at [437, 655] on span "Create" at bounding box center [415, 651] width 265 height 14
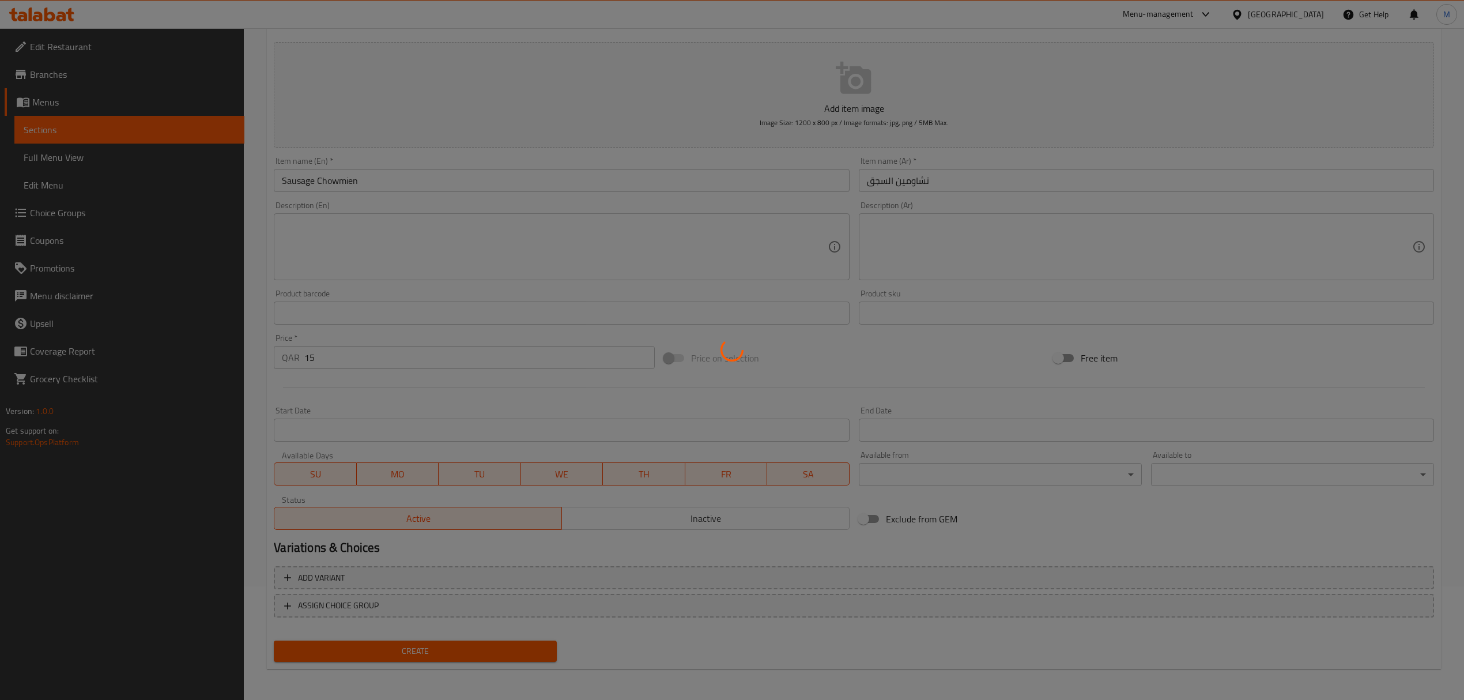
type input "0"
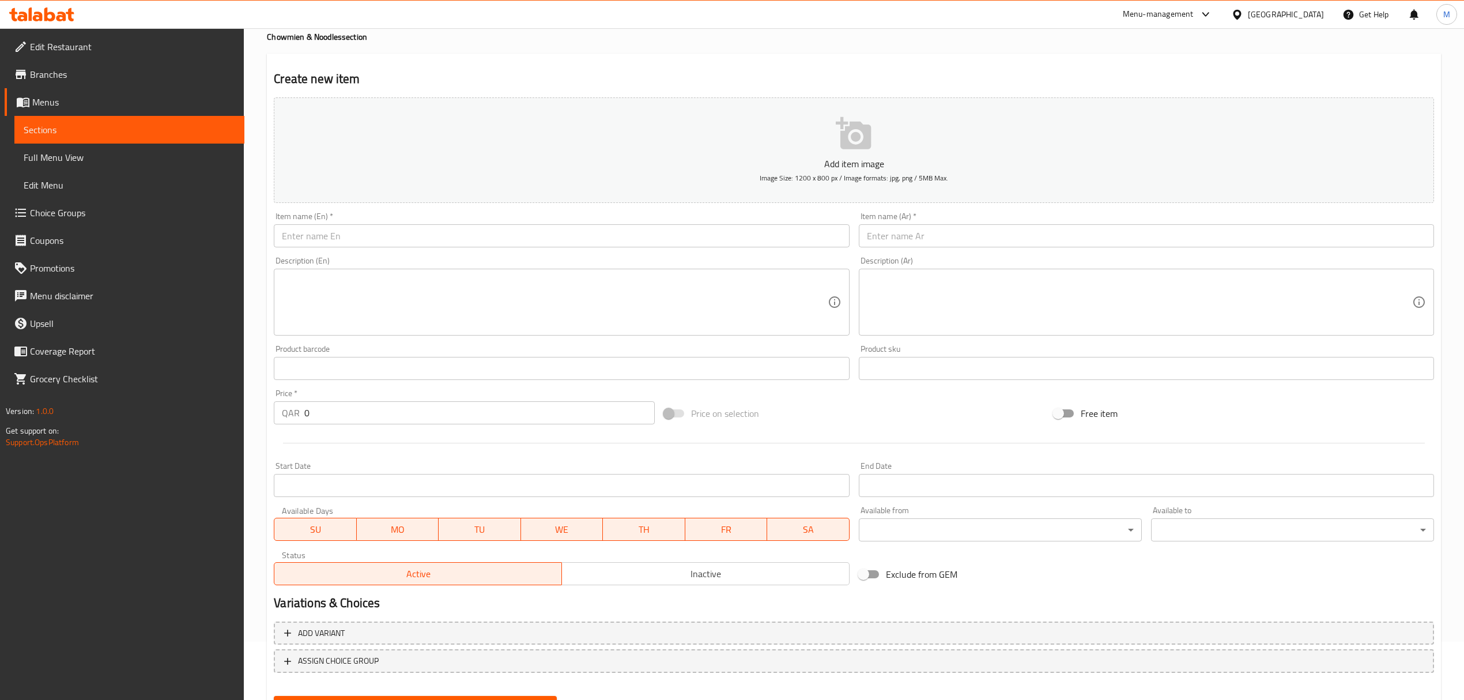
scroll to position [0, 0]
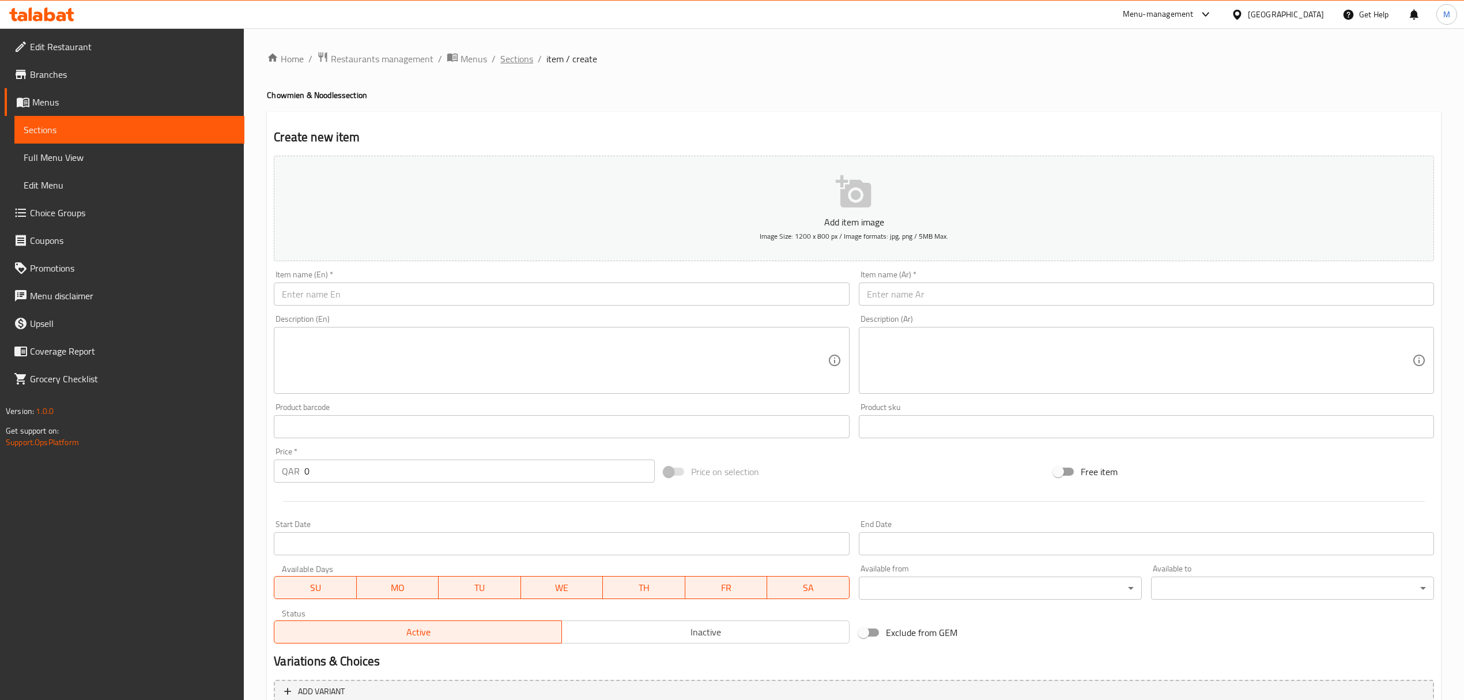
click at [520, 61] on span "Sections" at bounding box center [516, 59] width 33 height 14
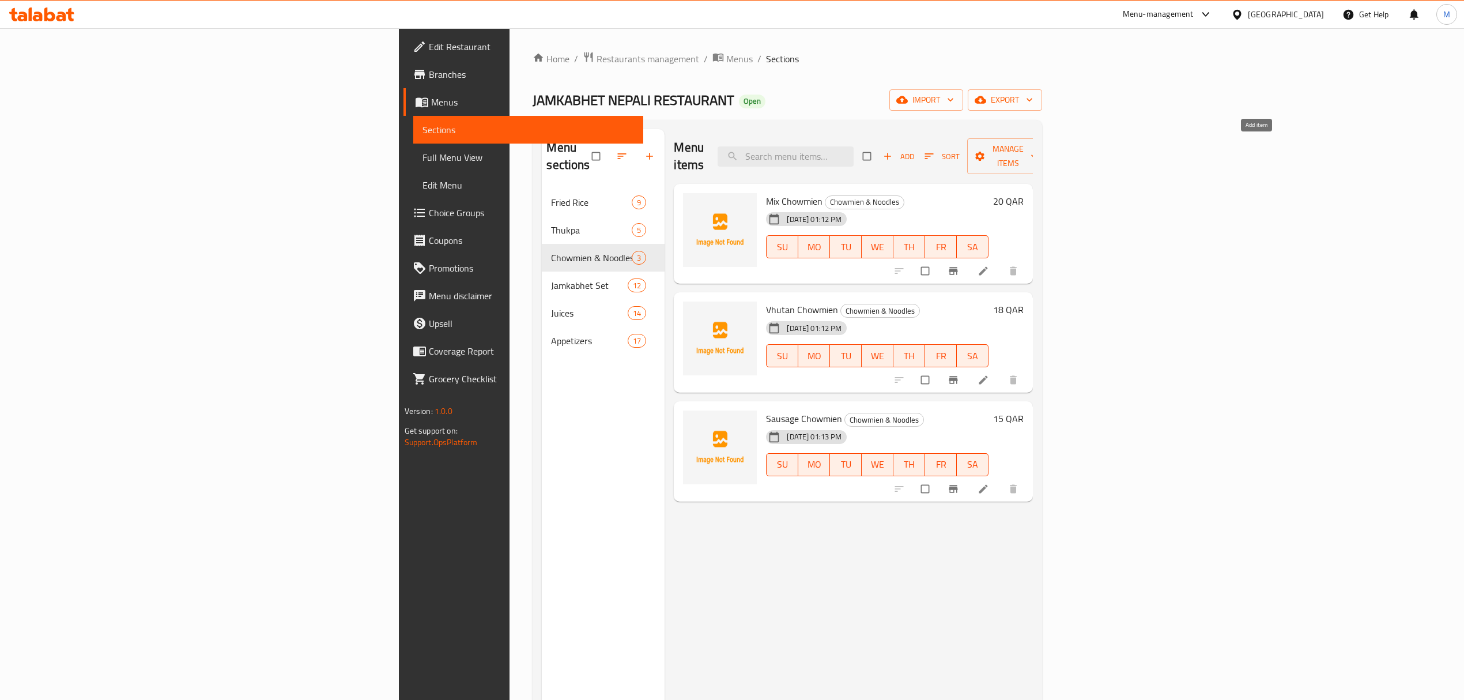
click at [914, 150] on span "Add" at bounding box center [898, 156] width 31 height 13
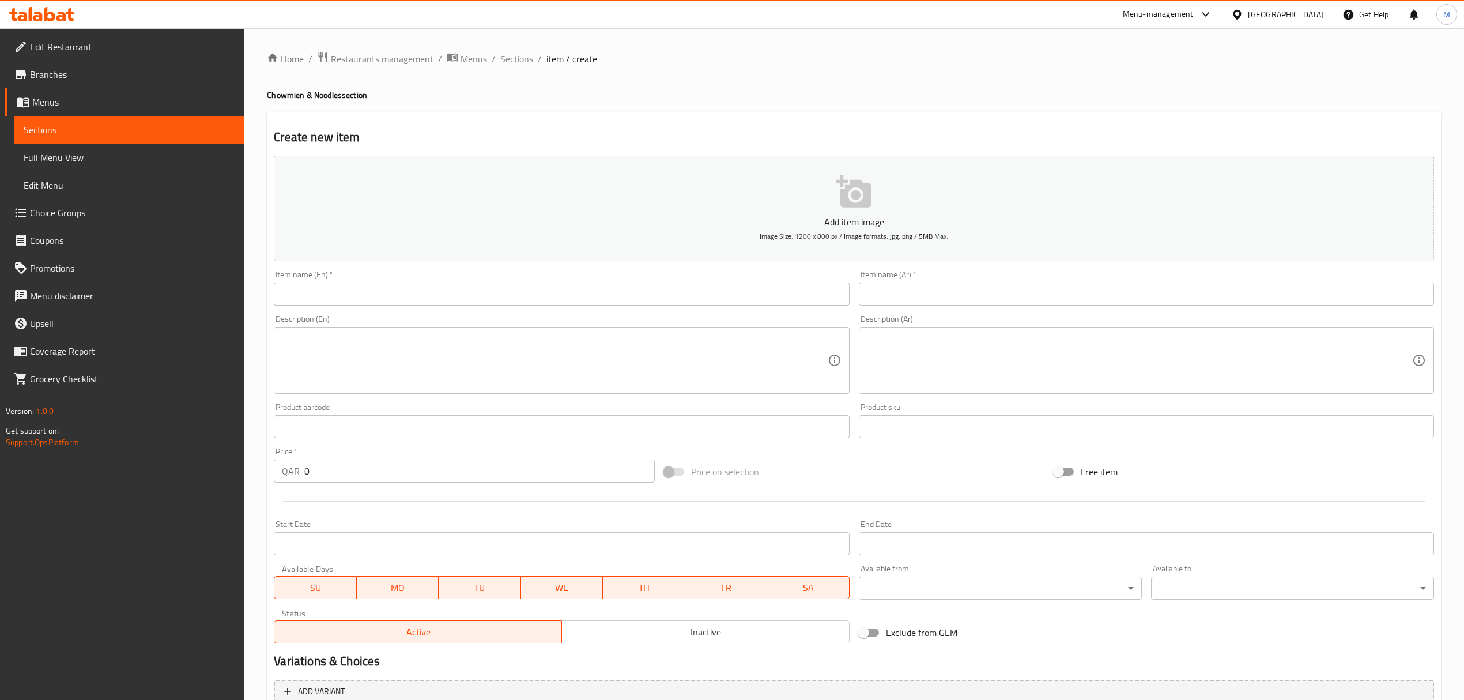
click at [298, 291] on input "text" at bounding box center [561, 293] width 575 height 23
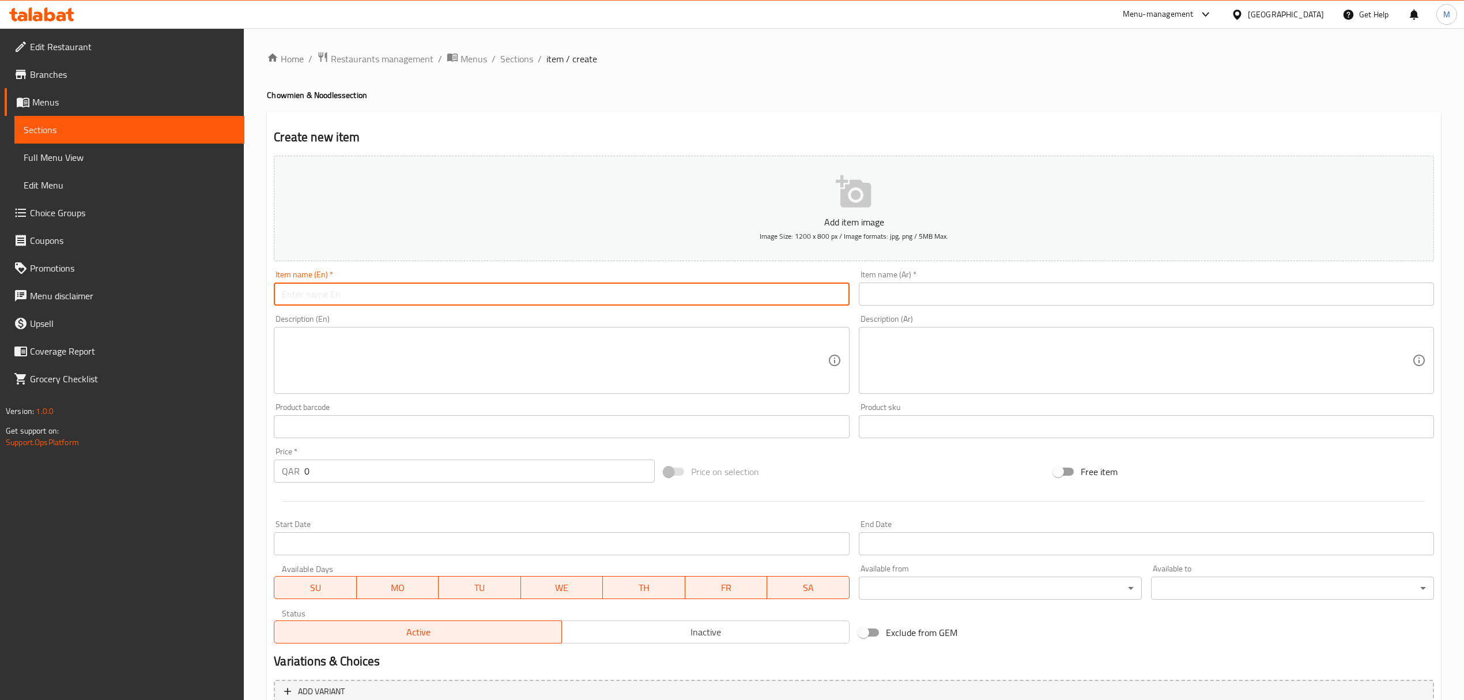
paste input "Keema Noodles"
type input "Keema Noodles"
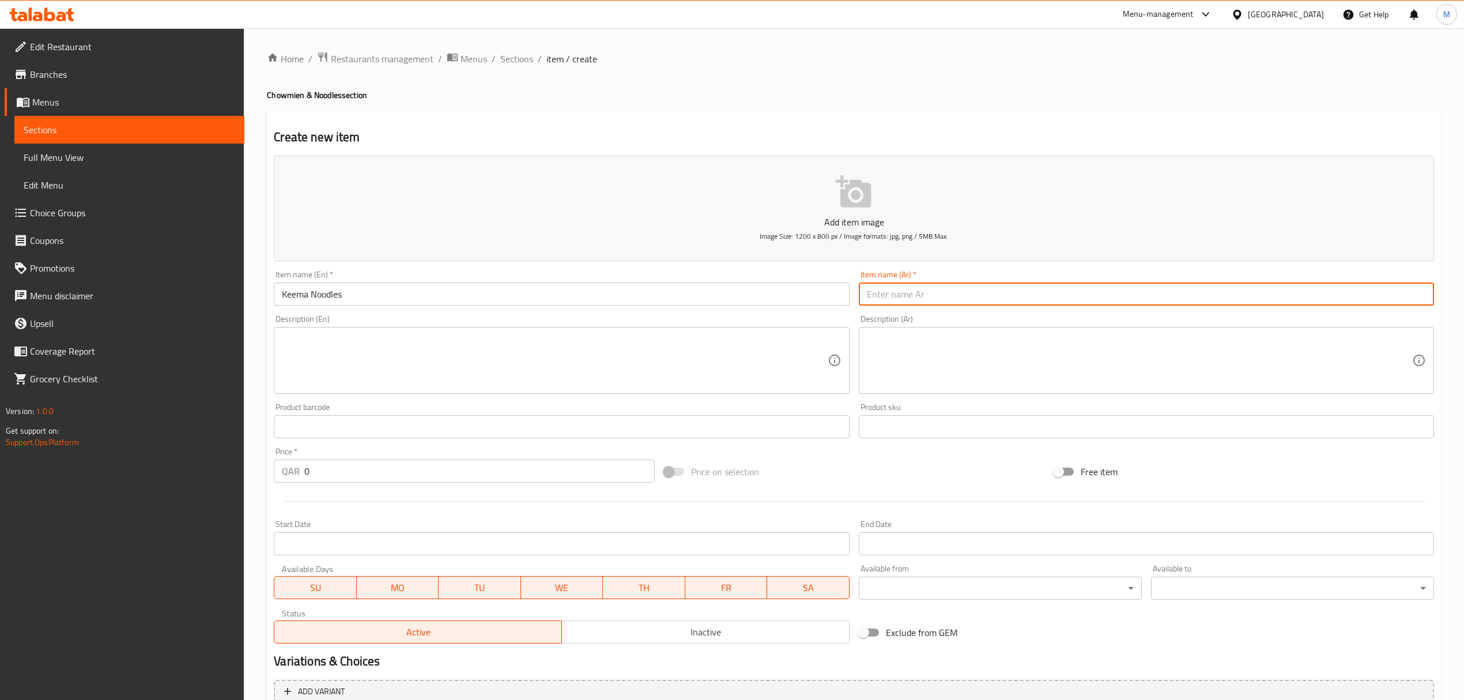
click at [987, 292] on input "text" at bounding box center [1146, 293] width 575 height 23
paste input "نودلز كيما"
type input "نودلز كيما"
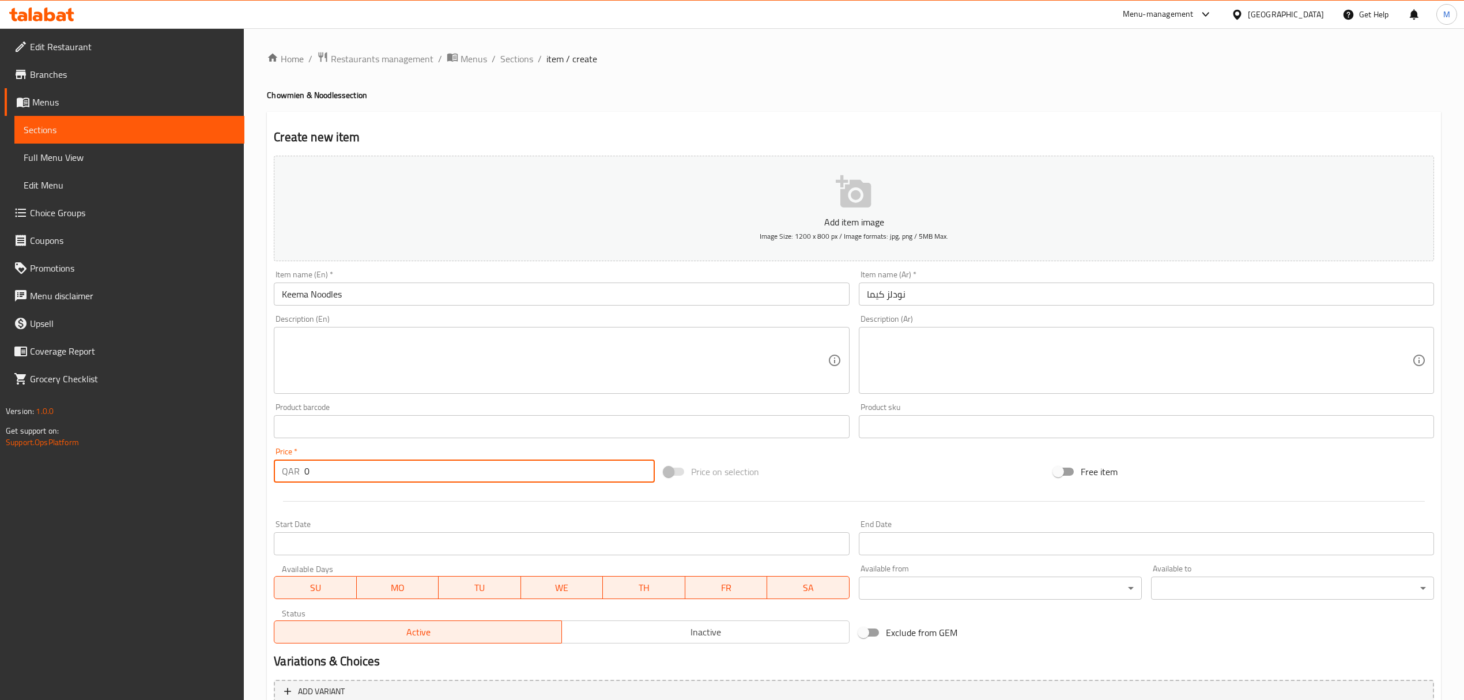
click at [406, 480] on input "0" at bounding box center [479, 470] width 350 height 23
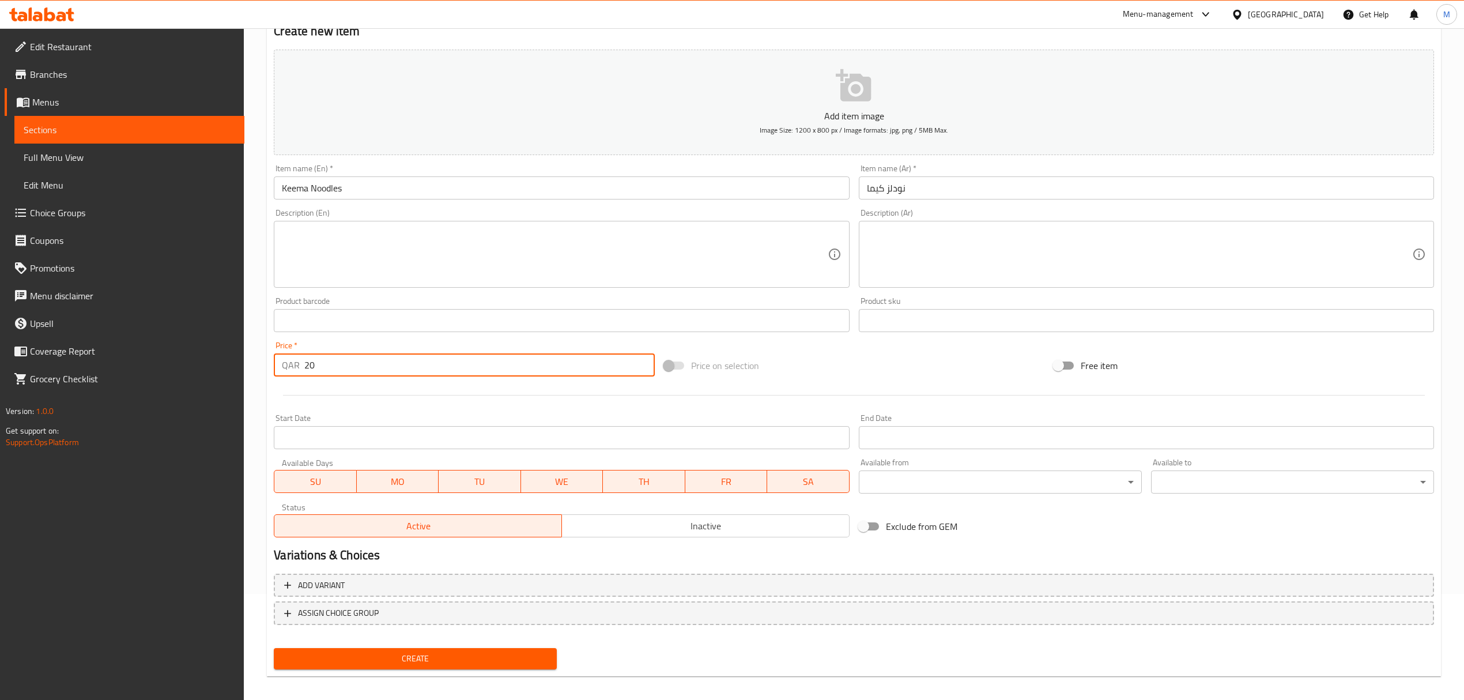
scroll to position [114, 0]
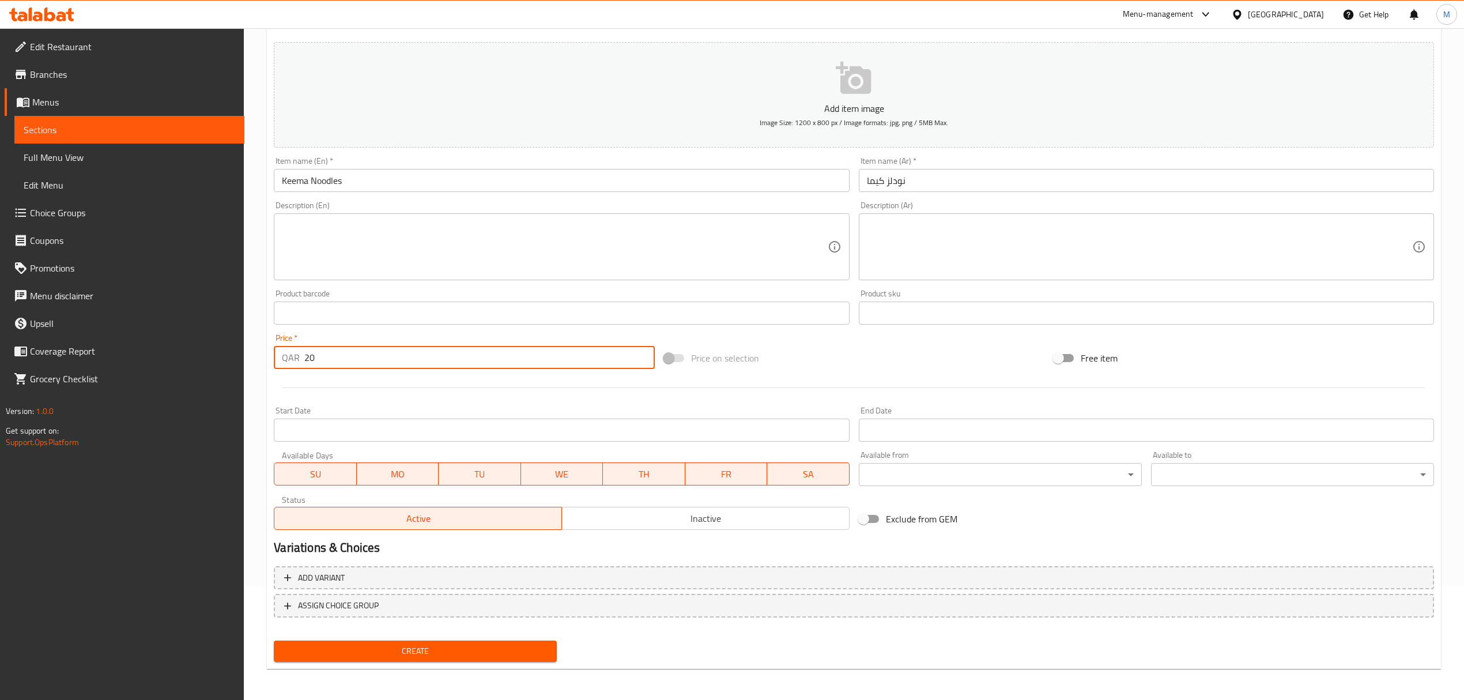
type input "20"
click at [402, 646] on span "Create" at bounding box center [415, 651] width 265 height 14
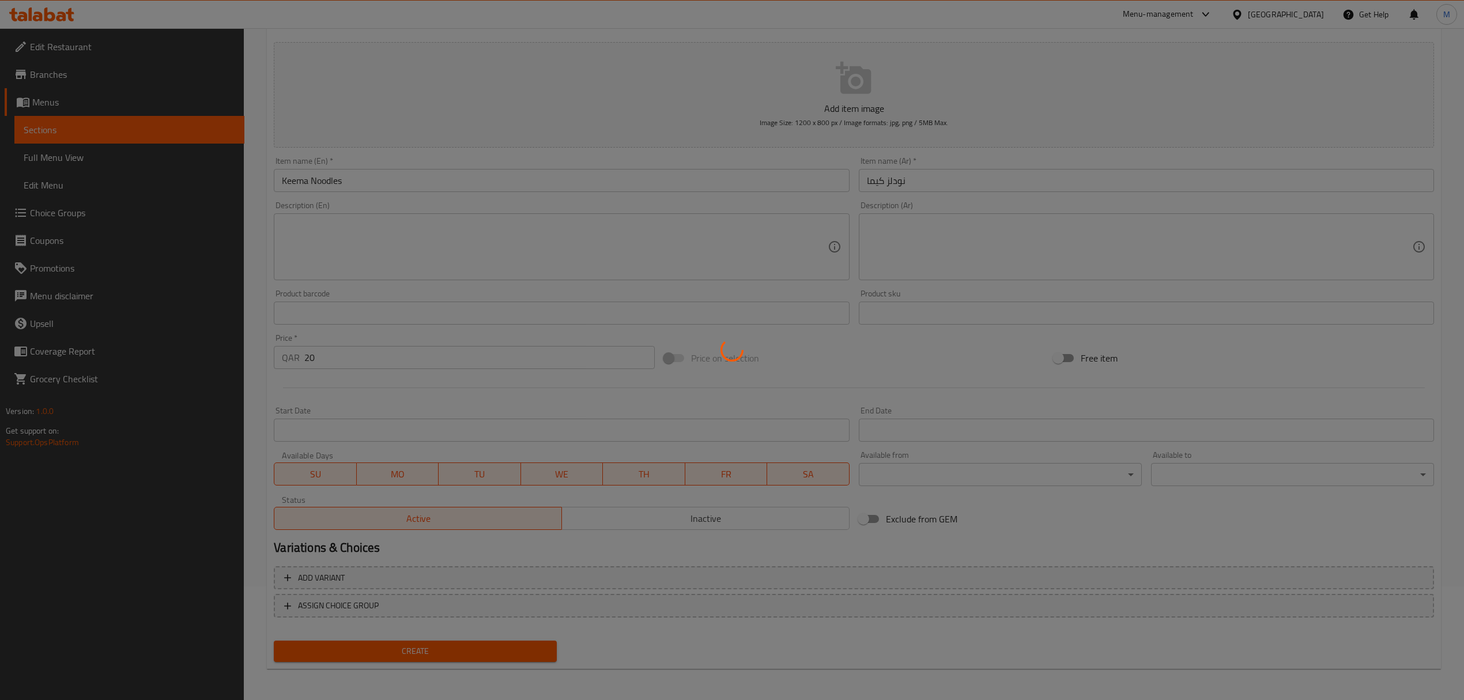
type input "0"
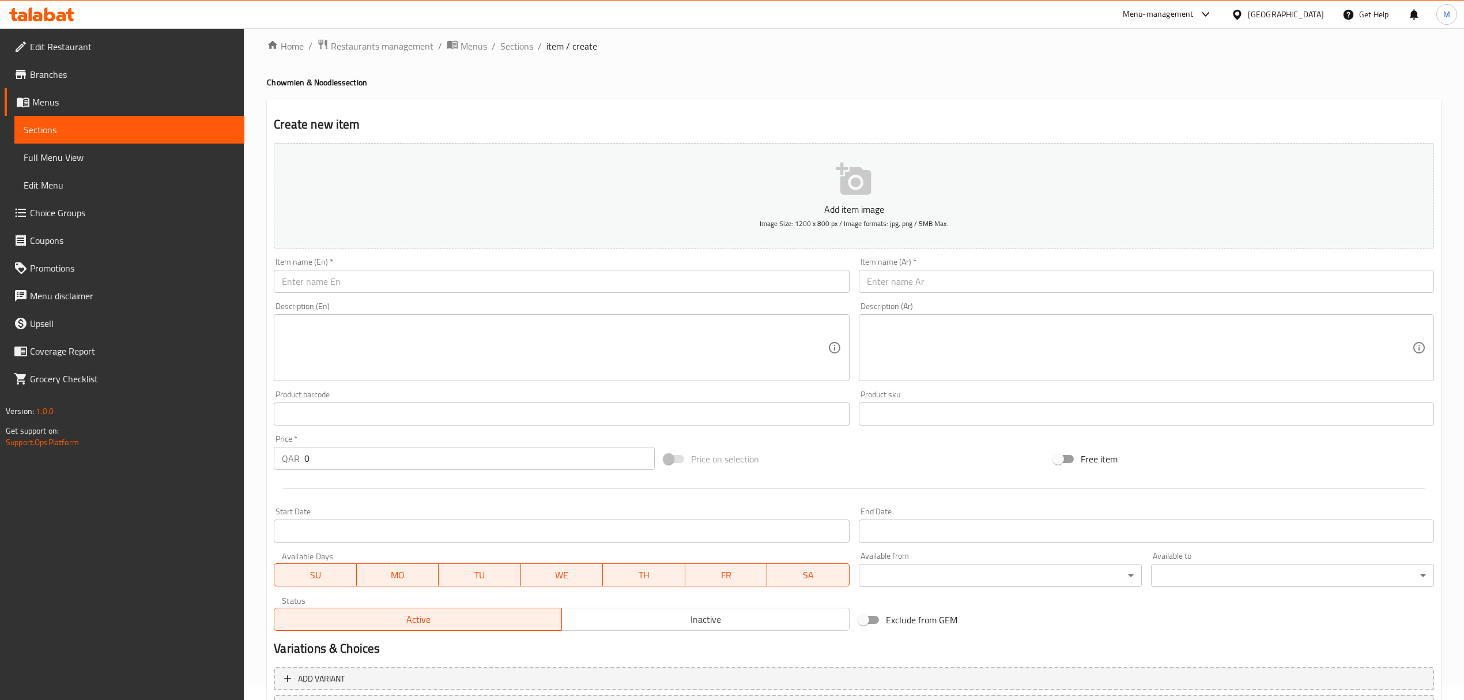
scroll to position [0, 0]
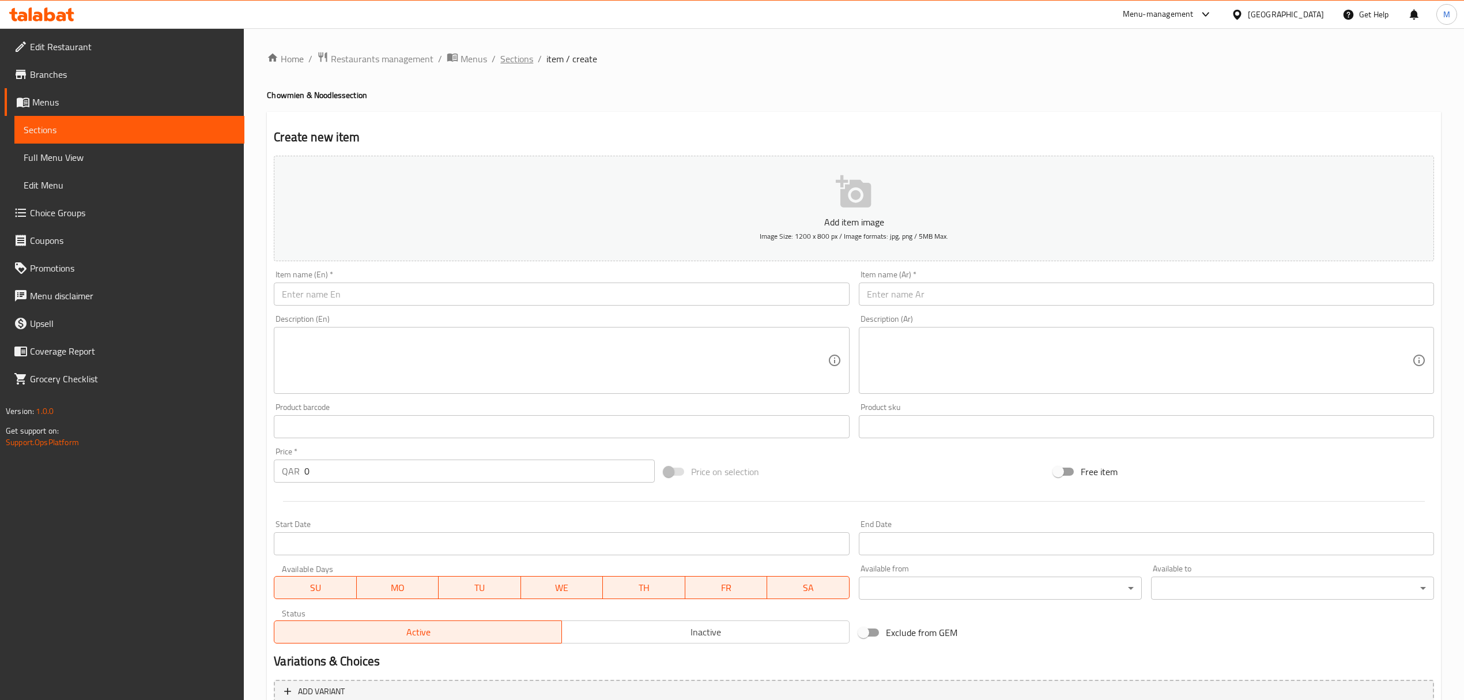
click at [503, 56] on span "Sections" at bounding box center [516, 59] width 33 height 14
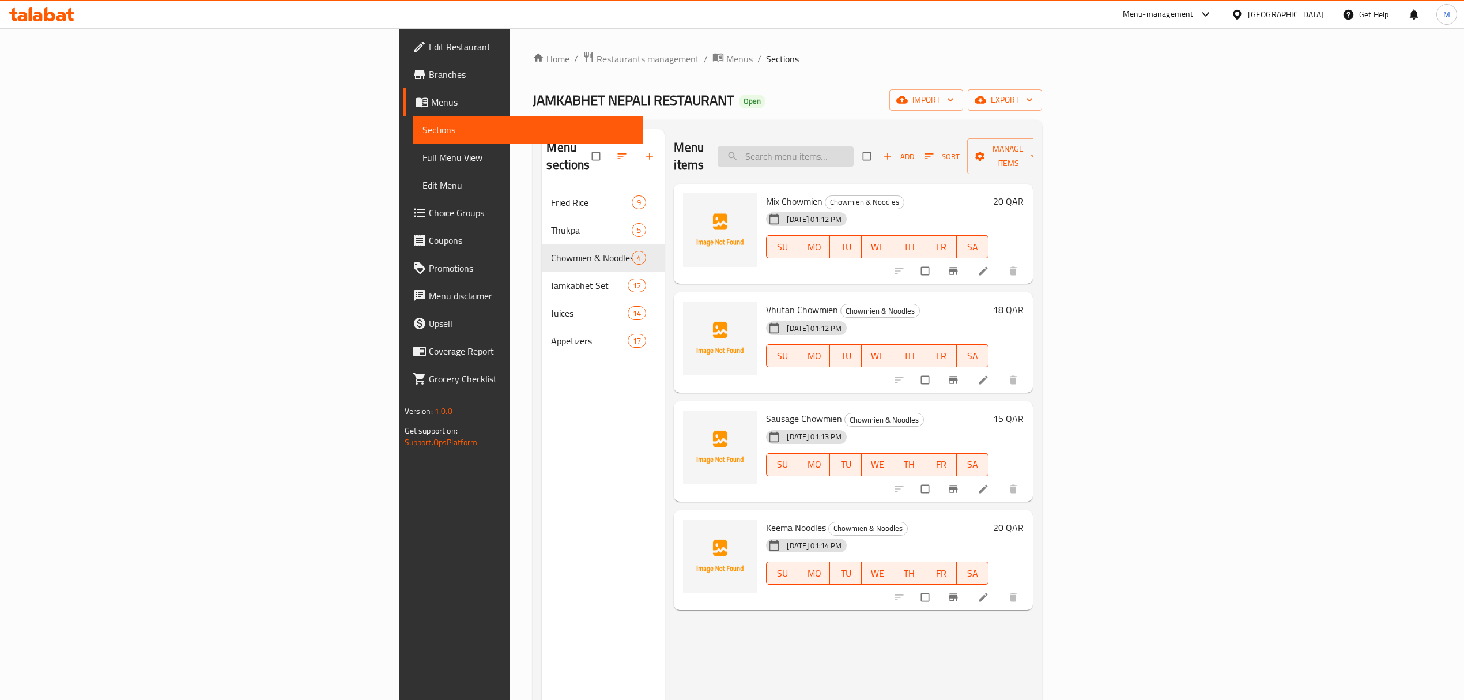
click at [854, 146] on input "search" at bounding box center [786, 156] width 136 height 20
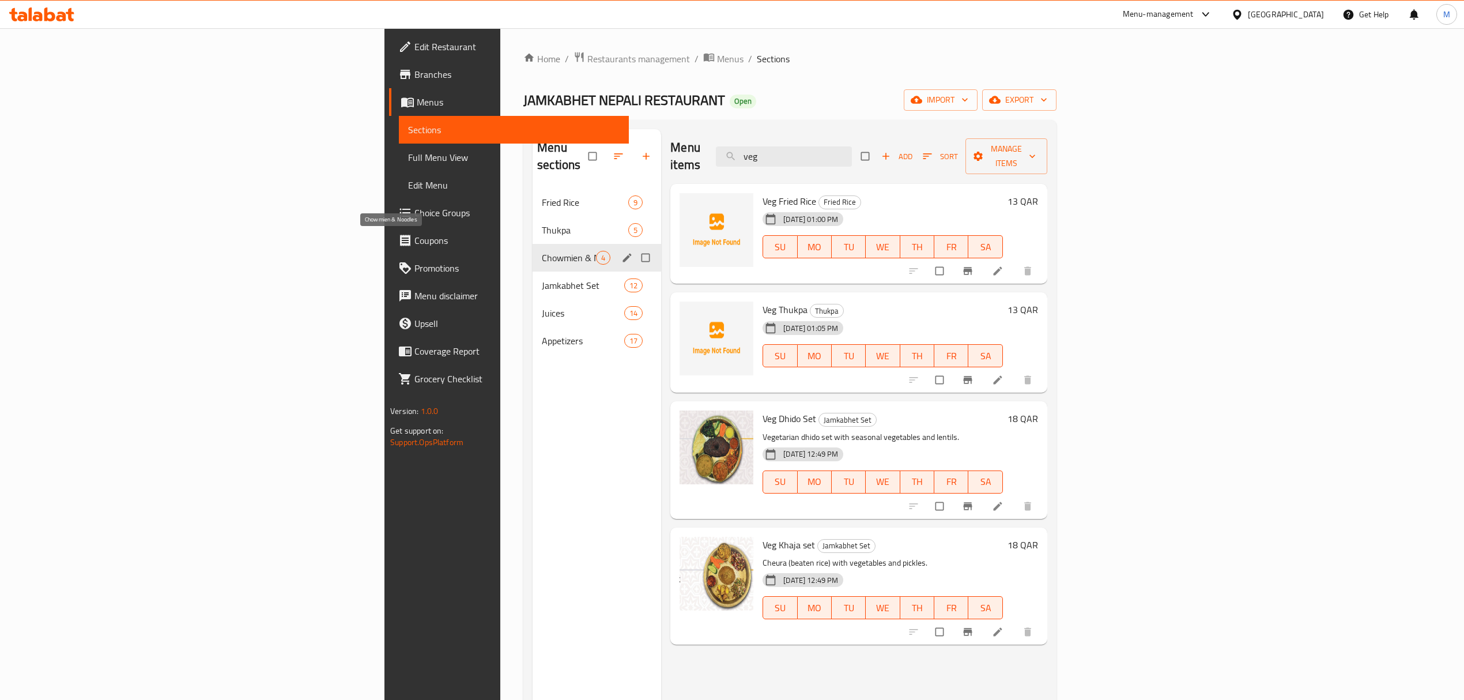
type input "veg"
click at [542, 251] on span "Chowmien & Noodles" at bounding box center [569, 258] width 54 height 14
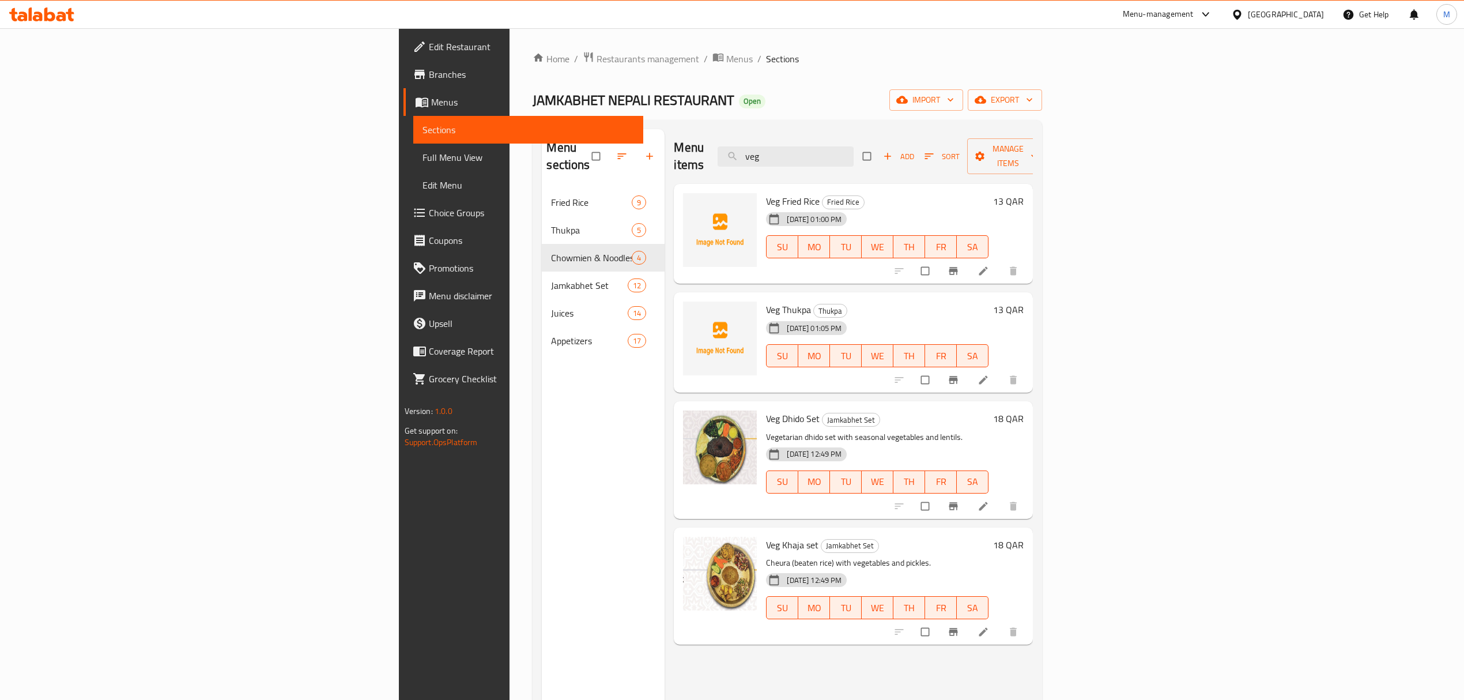
drag, startPoint x: 904, startPoint y: 150, endPoint x: 851, endPoint y: 144, distance: 53.3
click at [851, 144] on div "Menu items veg Add Sort Manage items" at bounding box center [853, 156] width 359 height 55
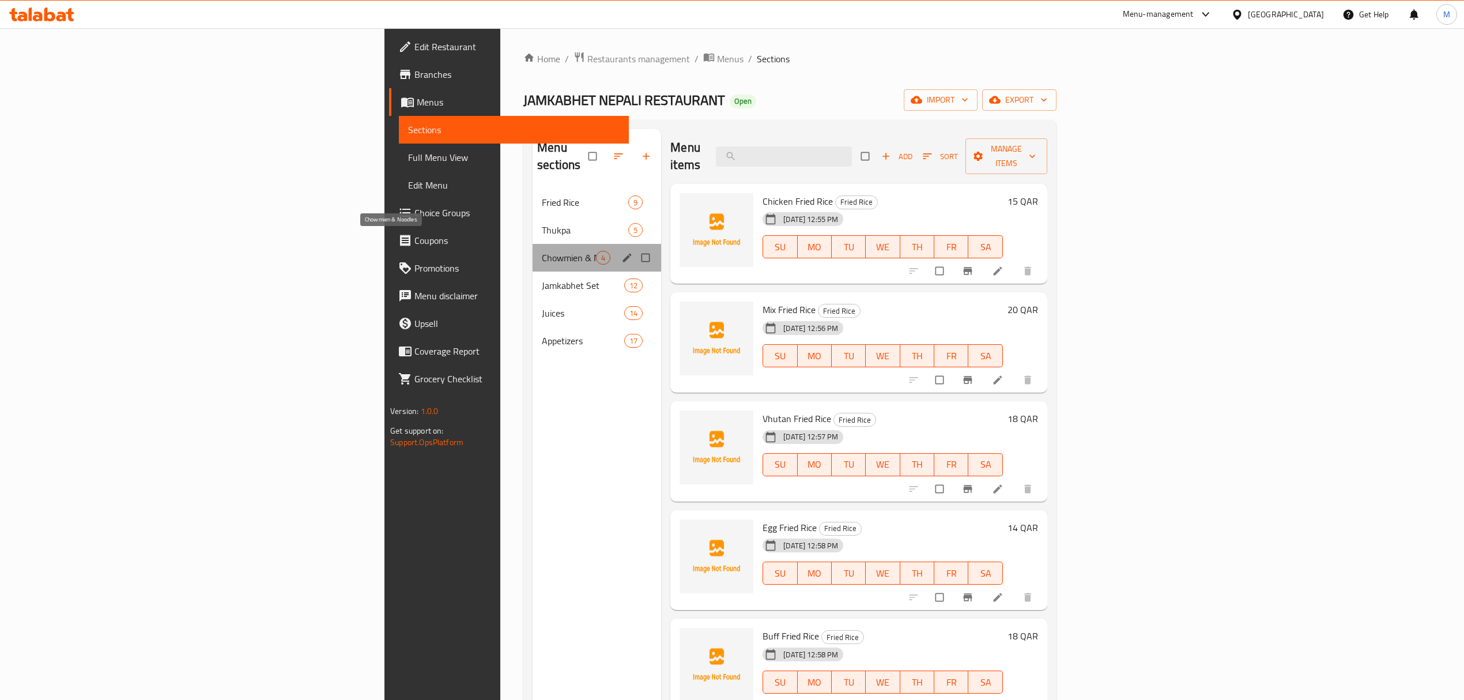
click at [542, 251] on span "Chowmien & Noodles" at bounding box center [569, 258] width 54 height 14
click at [621, 252] on icon "edit" at bounding box center [627, 258] width 12 height 12
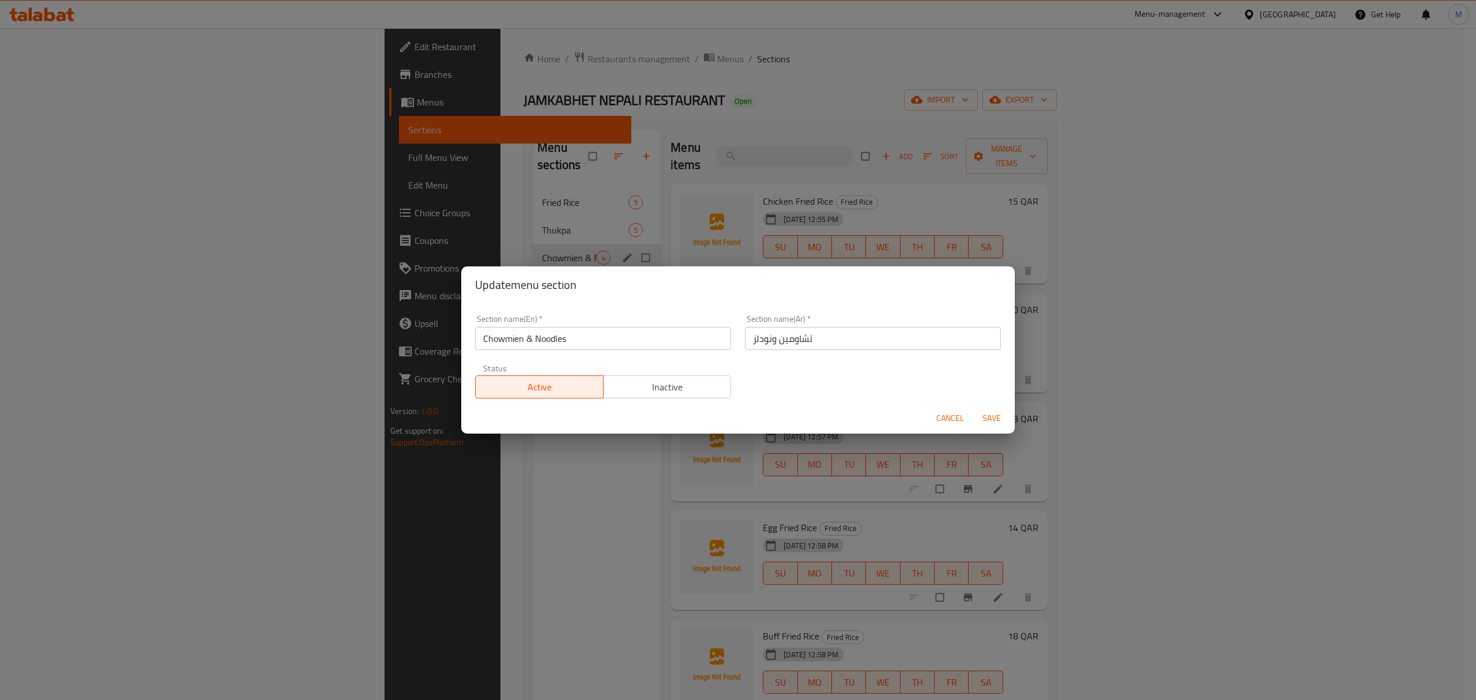
click at [851, 246] on div "Update menu section Section name(En)   * Chowmien & Noodles Section name(En) * …" at bounding box center [738, 350] width 1476 height 700
click at [953, 418] on span "Cancel" at bounding box center [950, 418] width 28 height 14
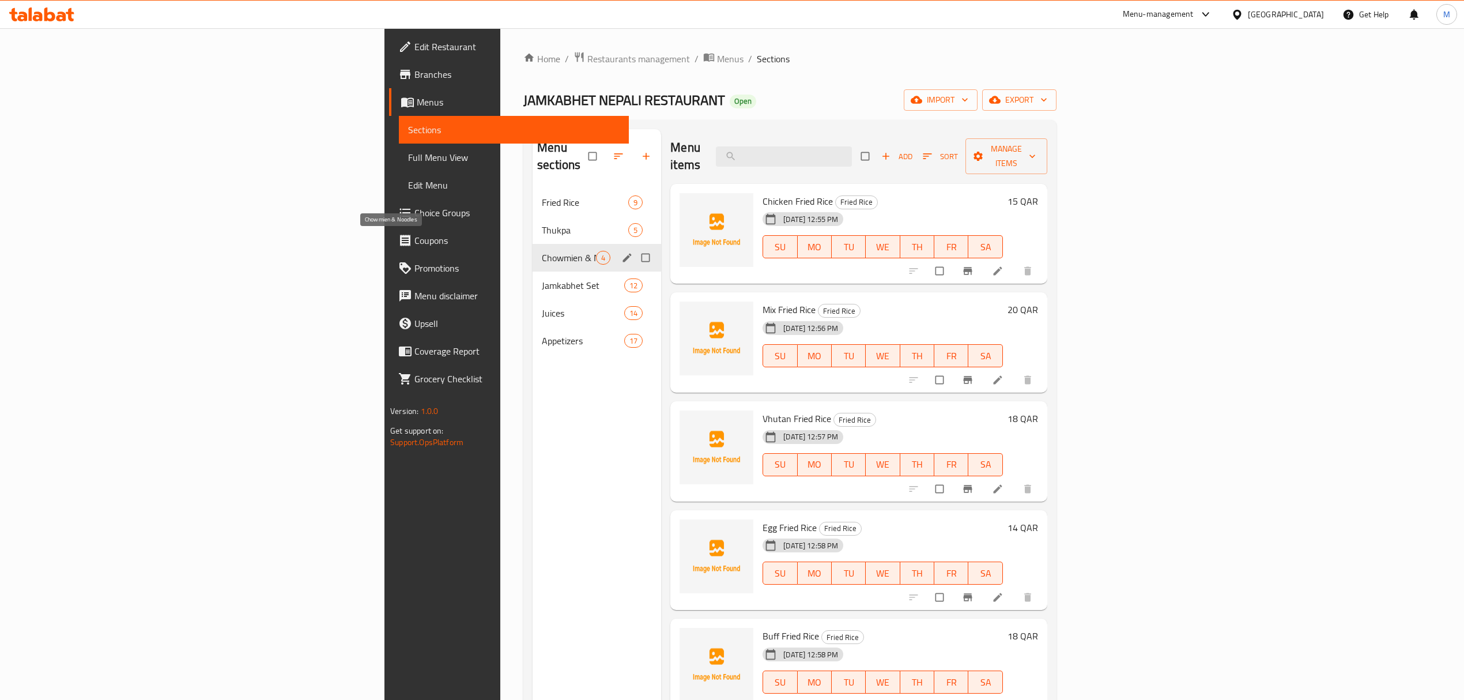
click at [542, 251] on span "Chowmien & Noodles" at bounding box center [569, 258] width 54 height 14
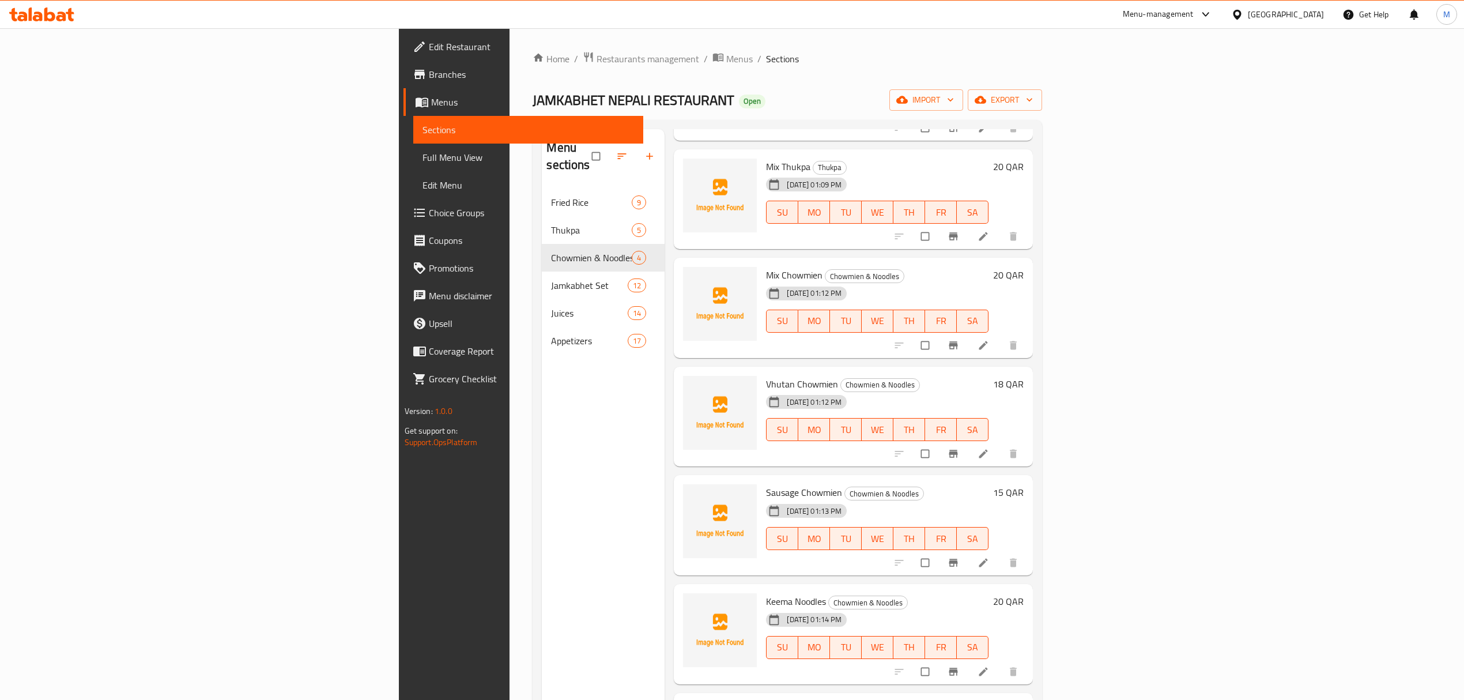
scroll to position [1230, 0]
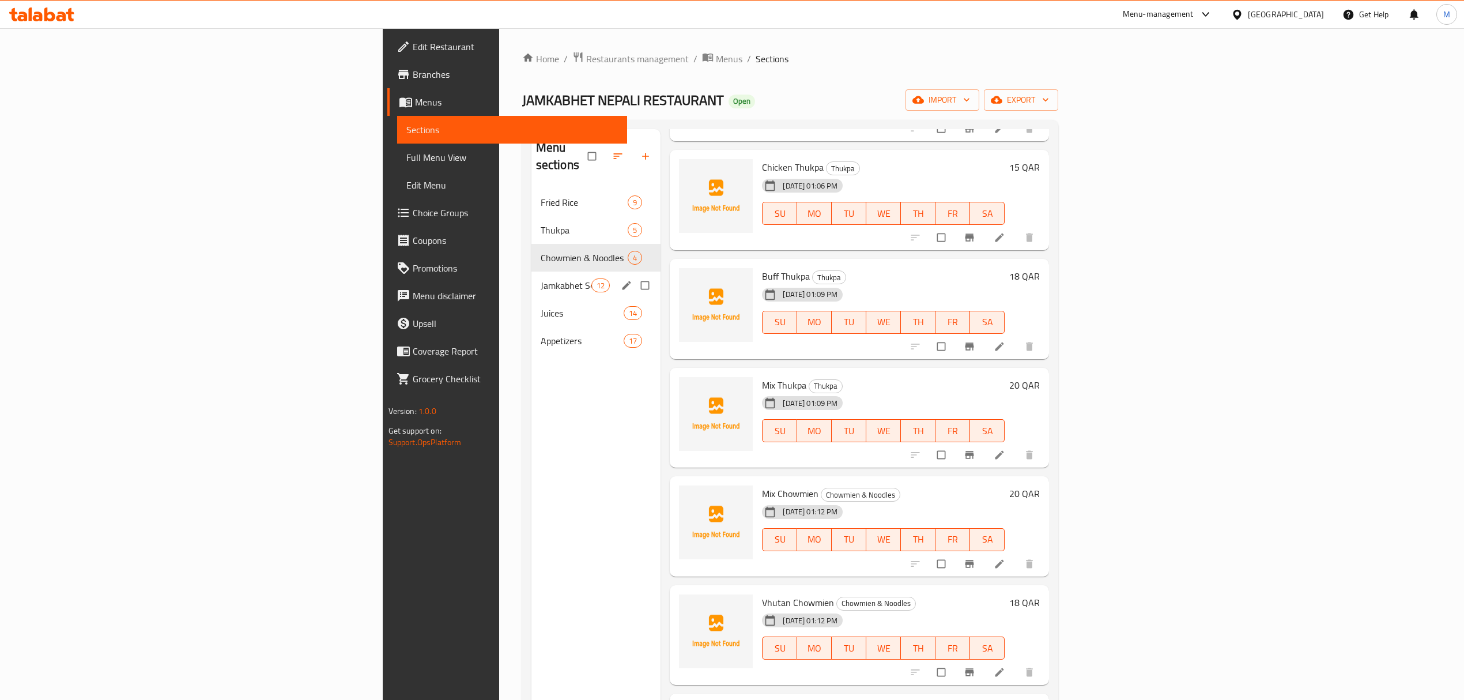
click at [531, 277] on div "Jamkabhet Set 12" at bounding box center [596, 286] width 130 height 28
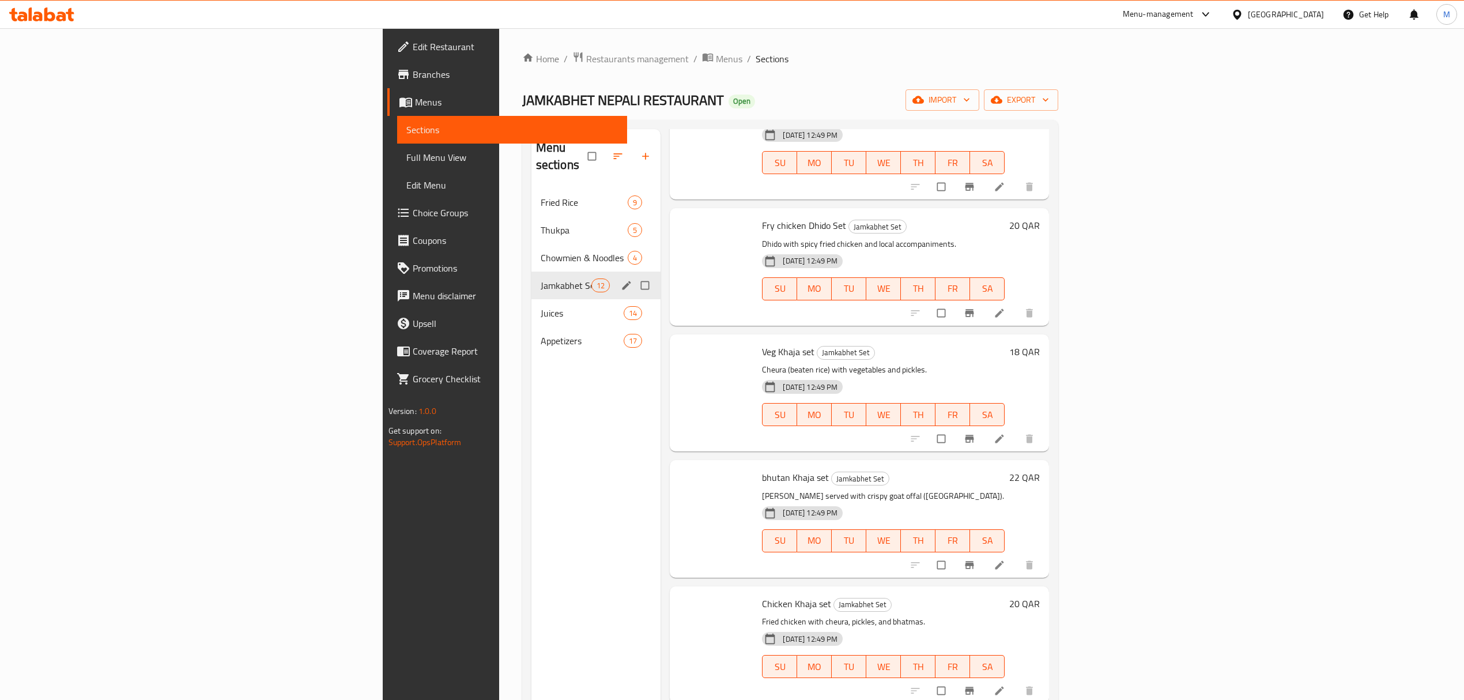
scroll to position [840, 0]
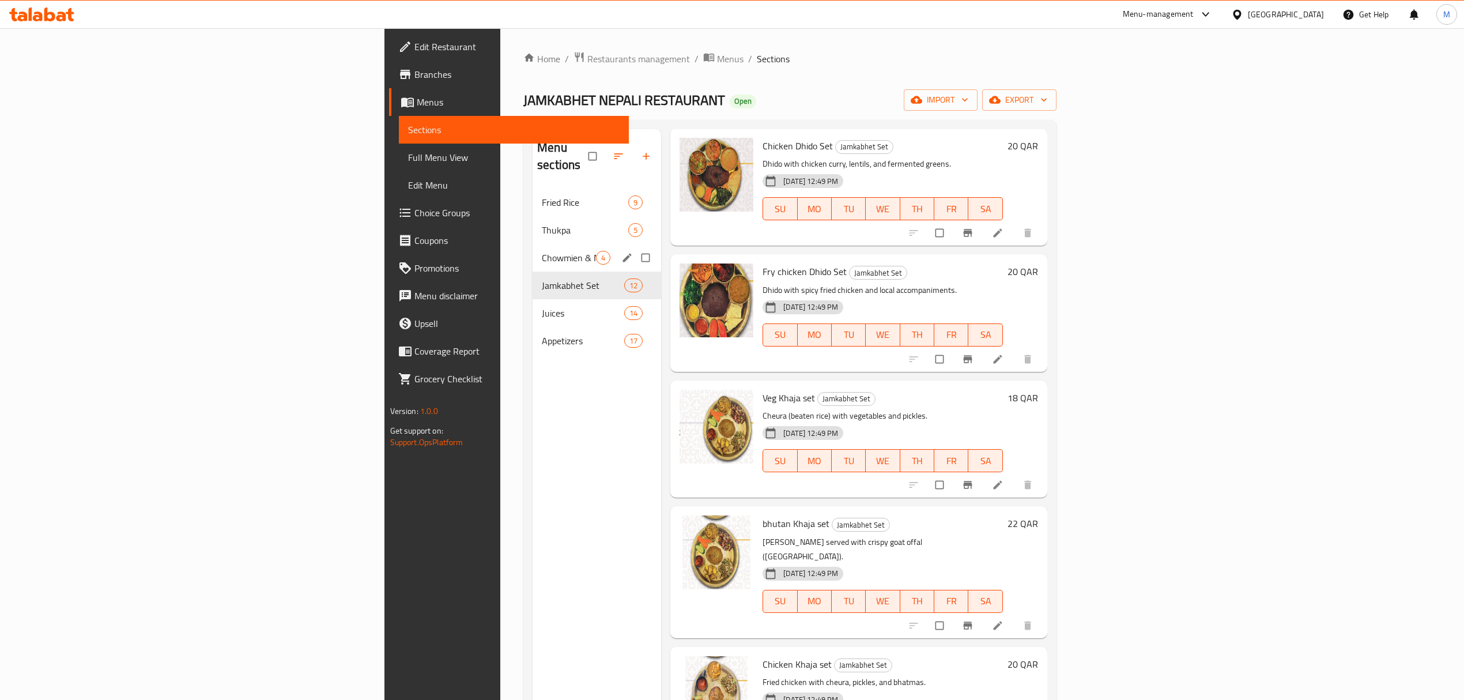
click at [542, 251] on span "Chowmien & Noodles" at bounding box center [569, 258] width 54 height 14
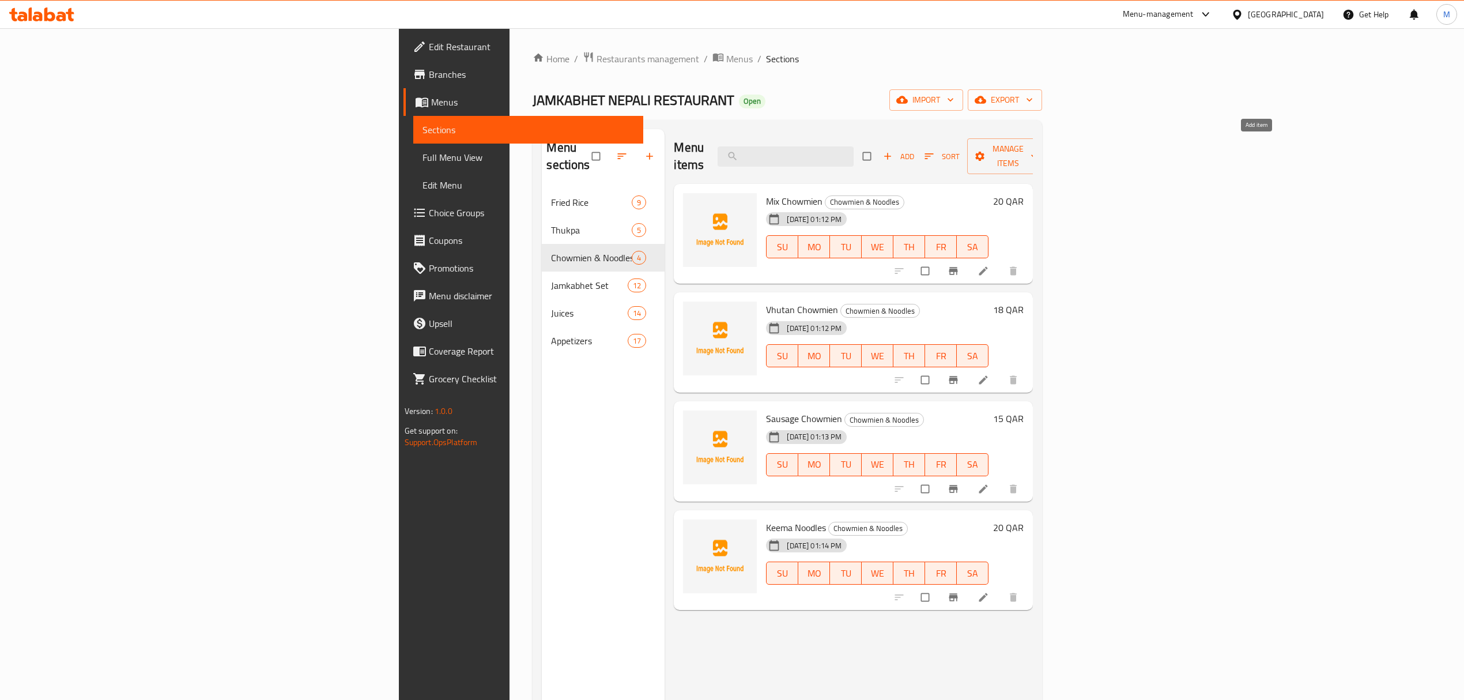
click at [914, 150] on span "Add" at bounding box center [898, 156] width 31 height 13
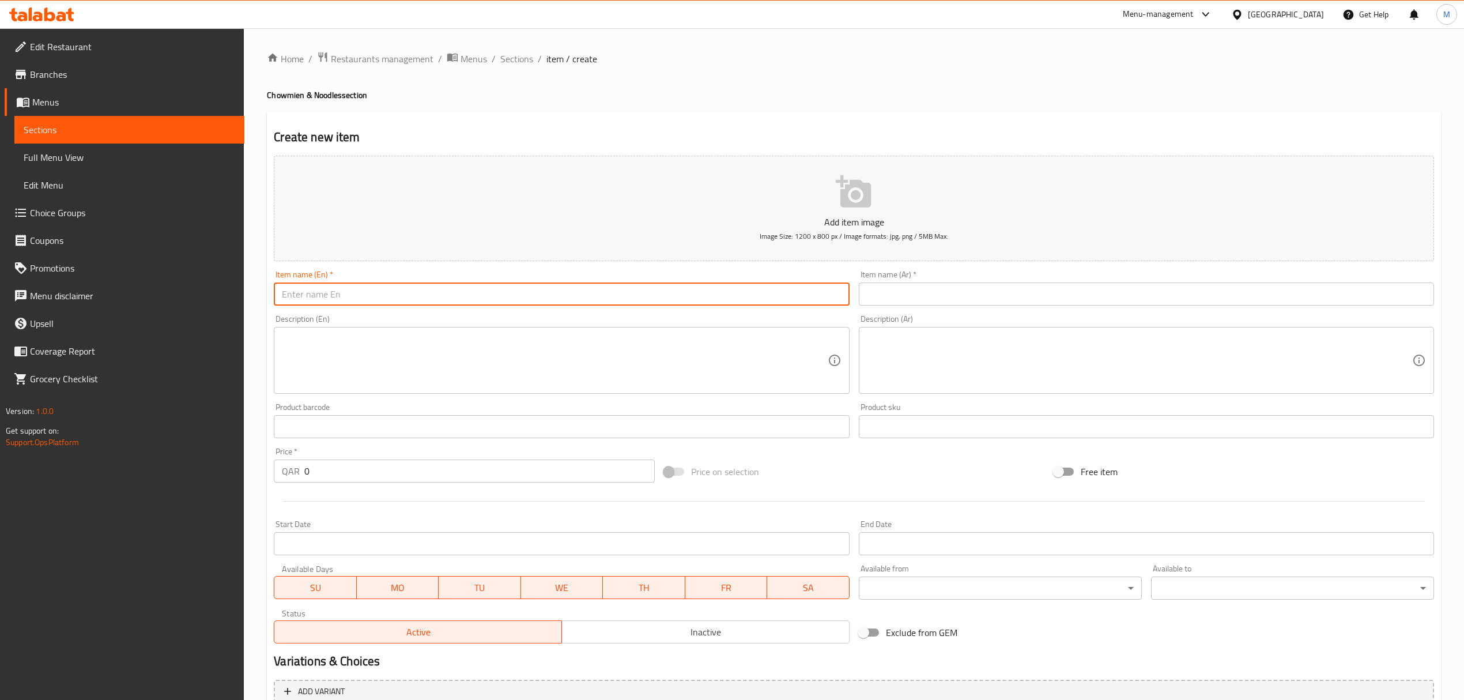
click at [457, 302] on input "text" at bounding box center [561, 293] width 575 height 23
drag, startPoint x: 360, startPoint y: 296, endPoint x: 252, endPoint y: 278, distance: 108.7
click at [252, 278] on div "Home / Restaurants management / Menus / Sections / item / create Chowmien & Noo…" at bounding box center [854, 421] width 1220 height 786
type input "Veg Chowmien"
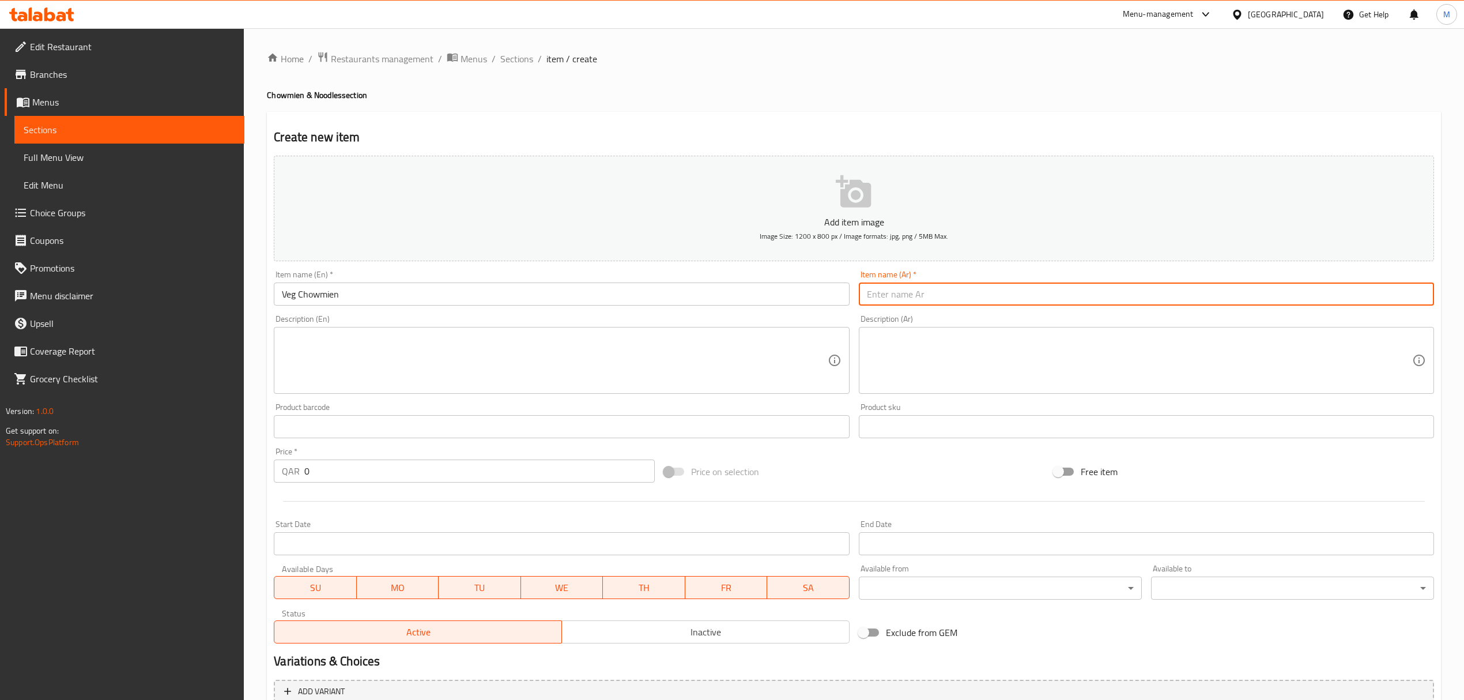
click at [898, 296] on input "text" at bounding box center [1146, 293] width 575 height 23
paste input "تشاومين نباتي"
type input "تشاومين نباتي"
click at [315, 473] on input "0" at bounding box center [479, 470] width 350 height 23
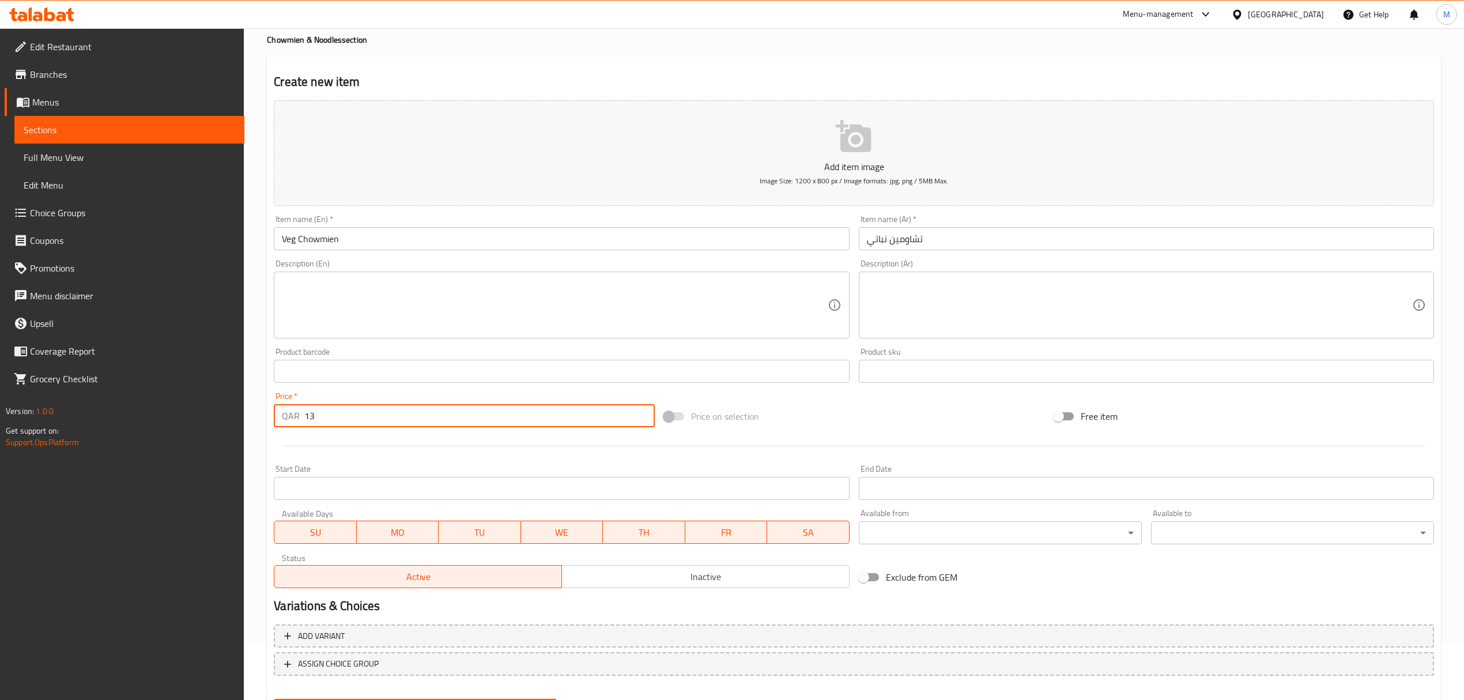
scroll to position [114, 0]
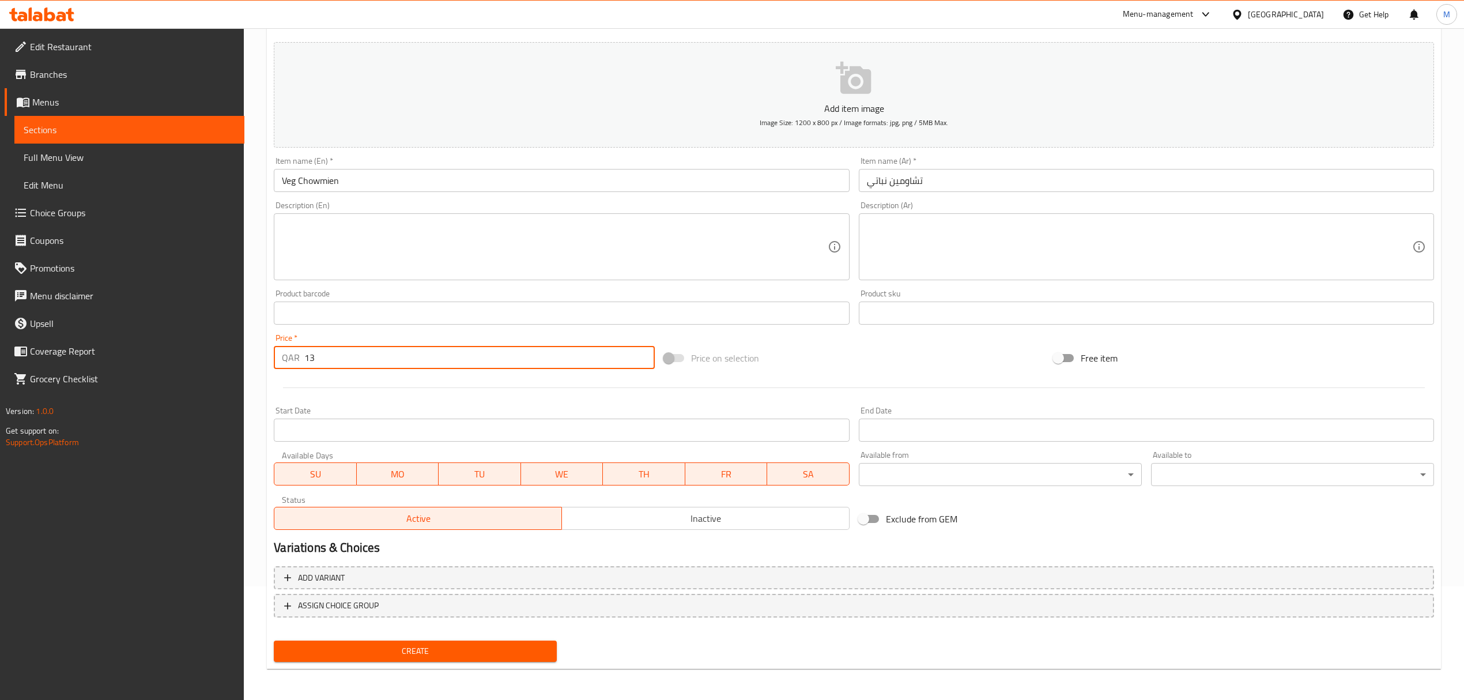
type input "13"
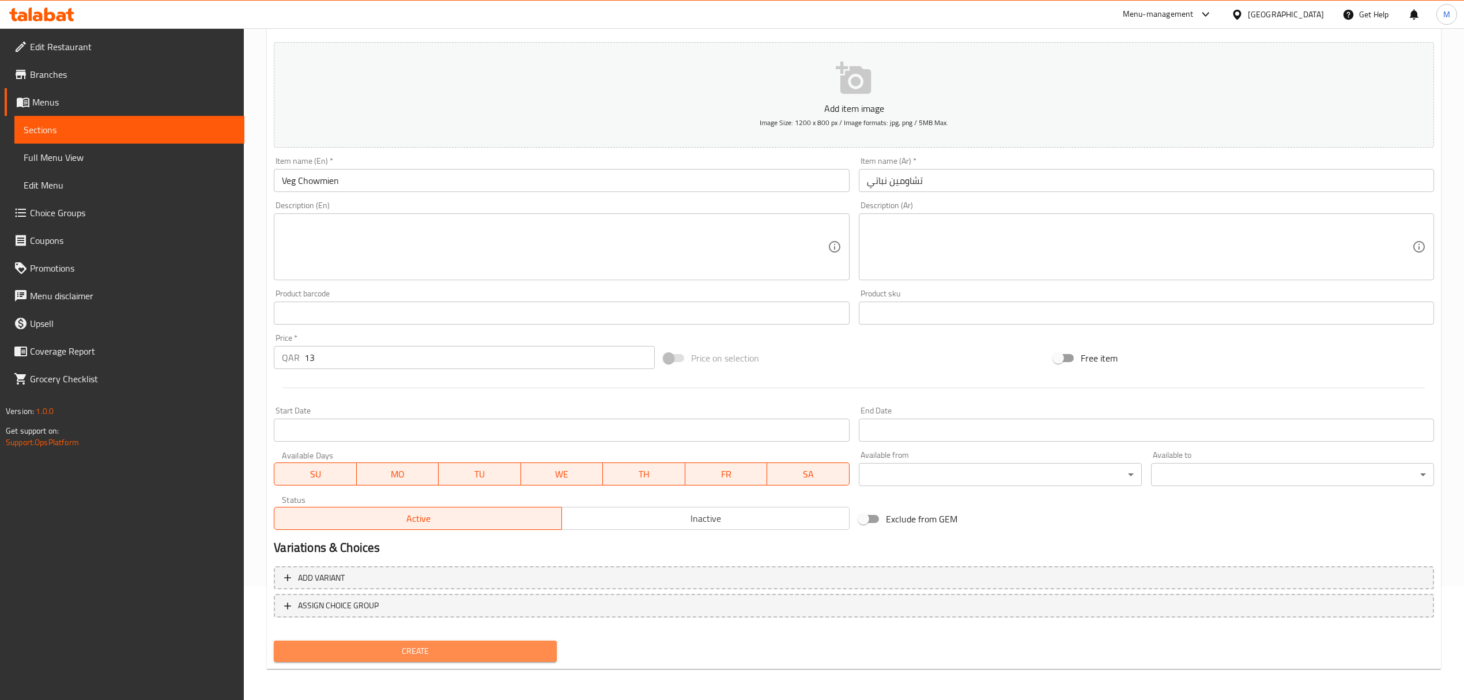
click at [393, 647] on span "Create" at bounding box center [415, 651] width 265 height 14
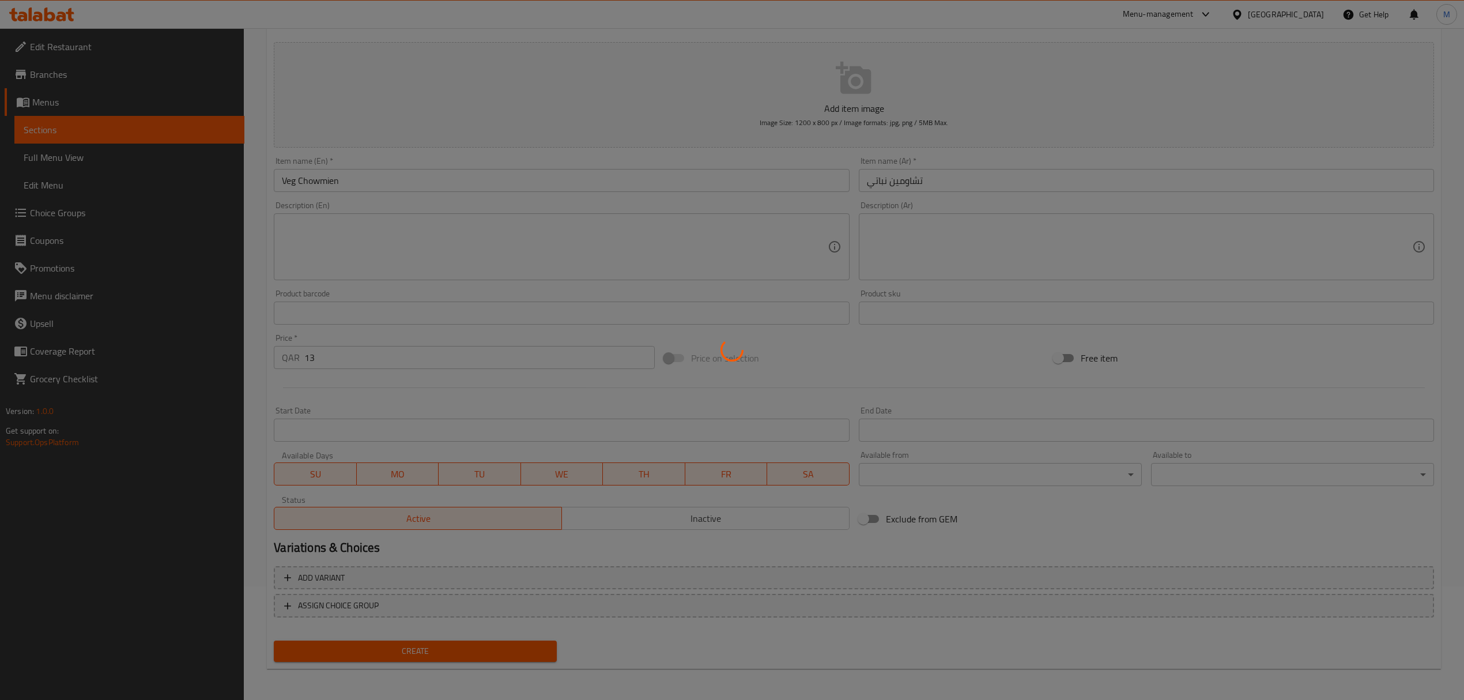
type input "0"
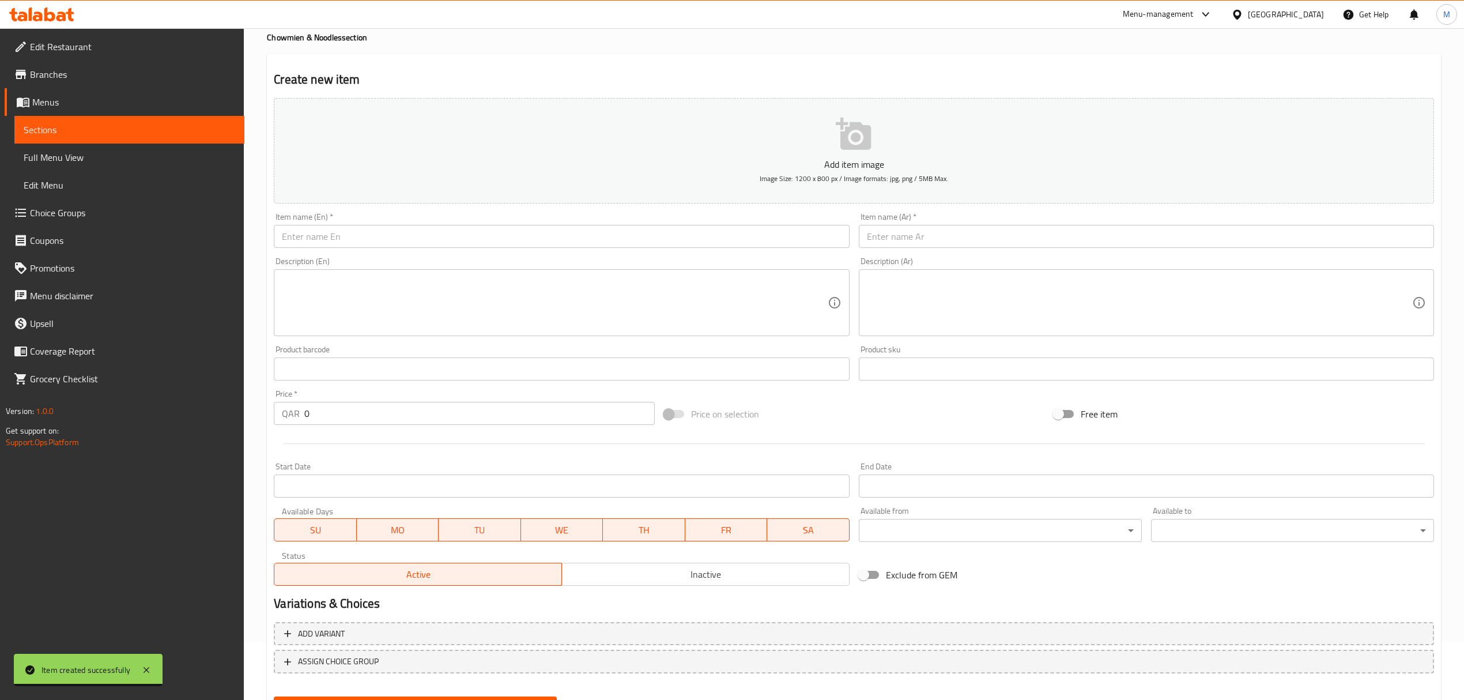
scroll to position [0, 0]
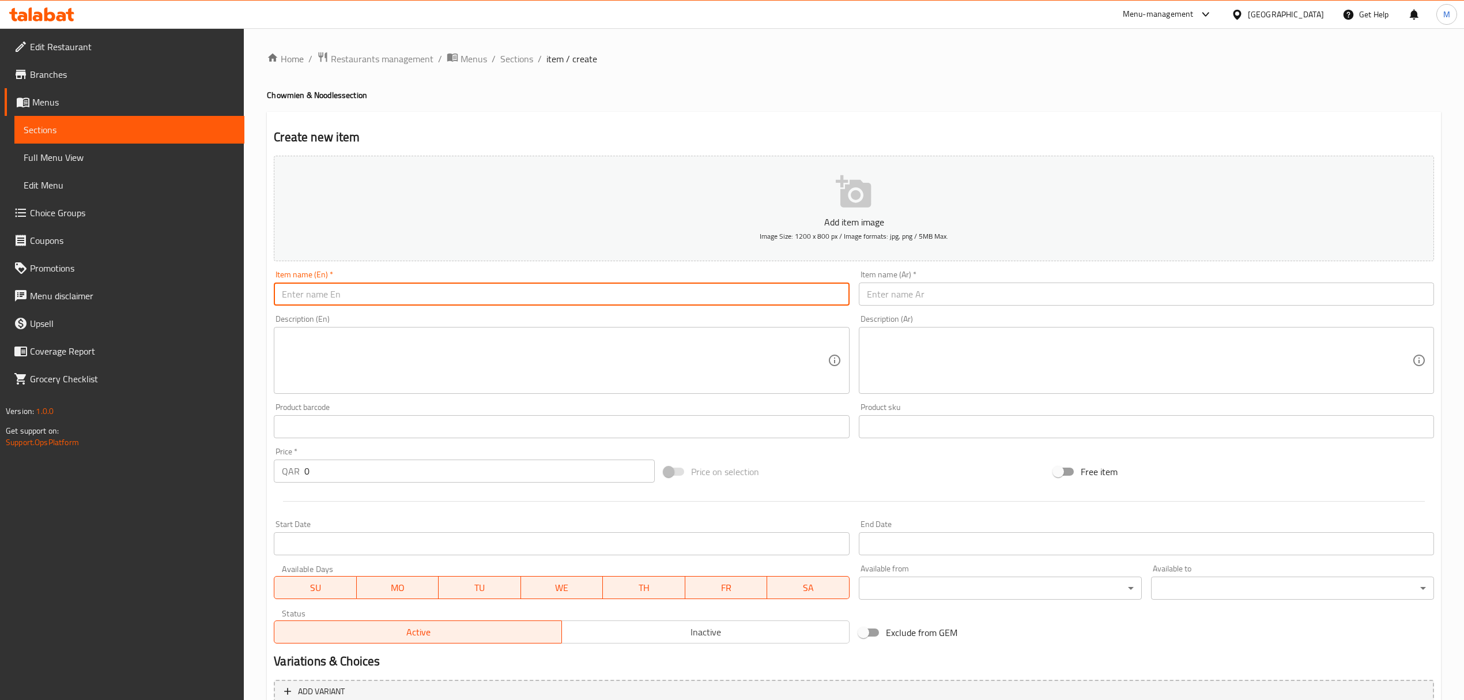
click at [335, 305] on input "text" at bounding box center [561, 293] width 575 height 23
paste input "Egg Chowmien"
type input "Egg Chowmien"
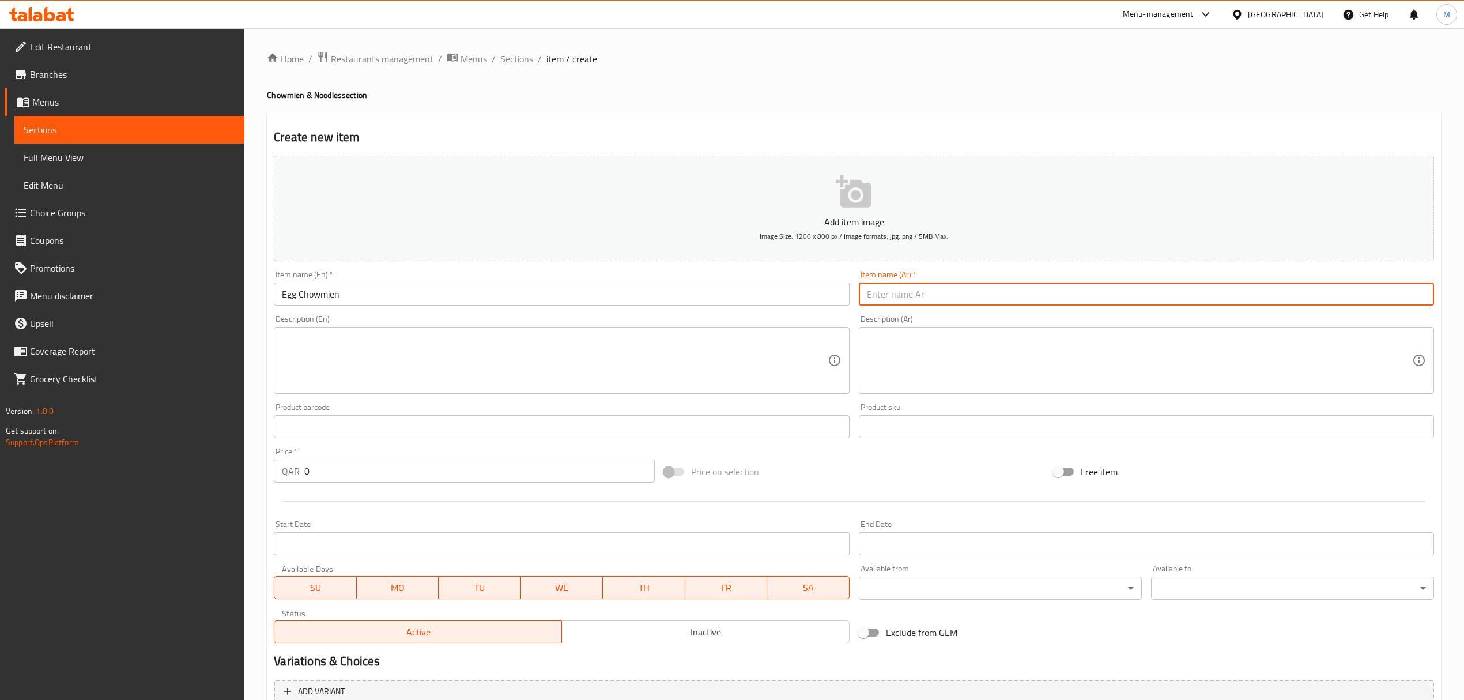
click at [953, 291] on input "text" at bounding box center [1146, 293] width 575 height 23
paste input "تشاو مين البيض"
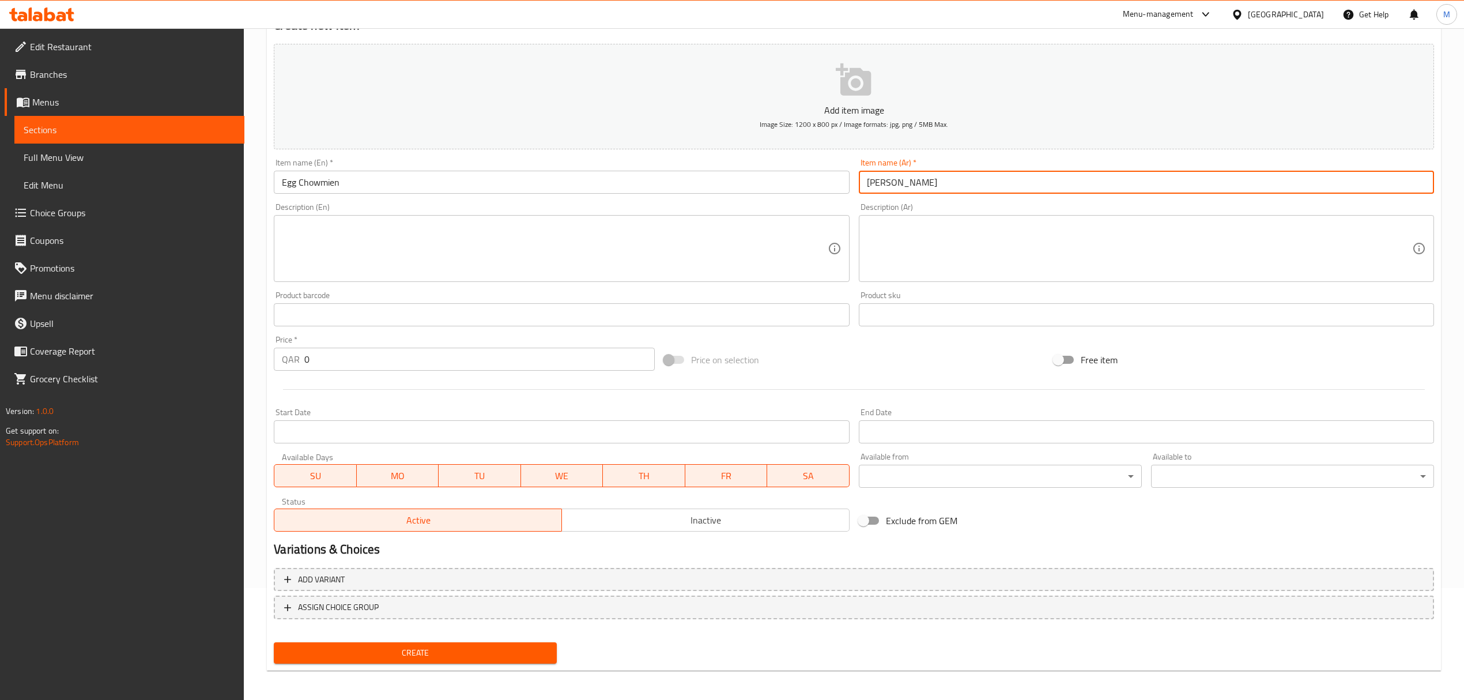
scroll to position [114, 0]
type input "تشاو مين البيض"
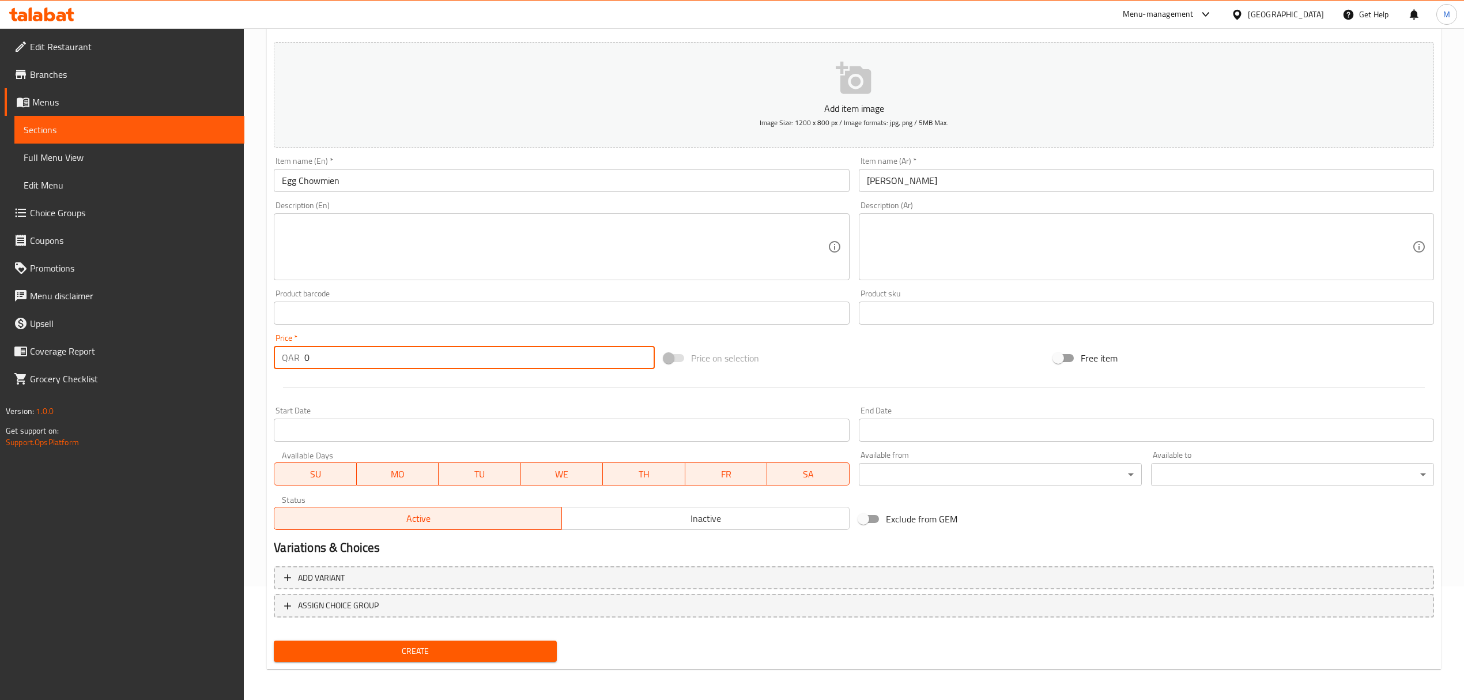
click at [312, 364] on input "0" at bounding box center [479, 357] width 350 height 23
type input "14"
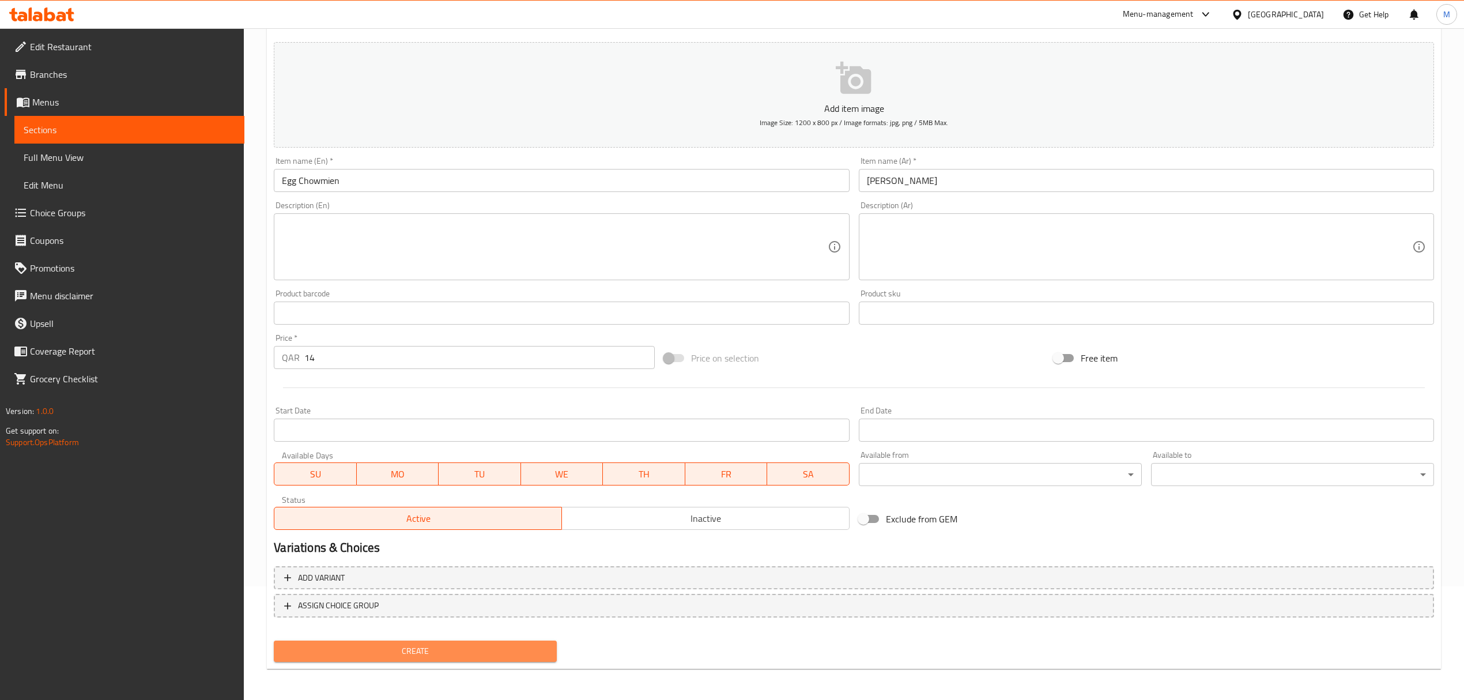
click at [389, 653] on span "Create" at bounding box center [415, 651] width 265 height 14
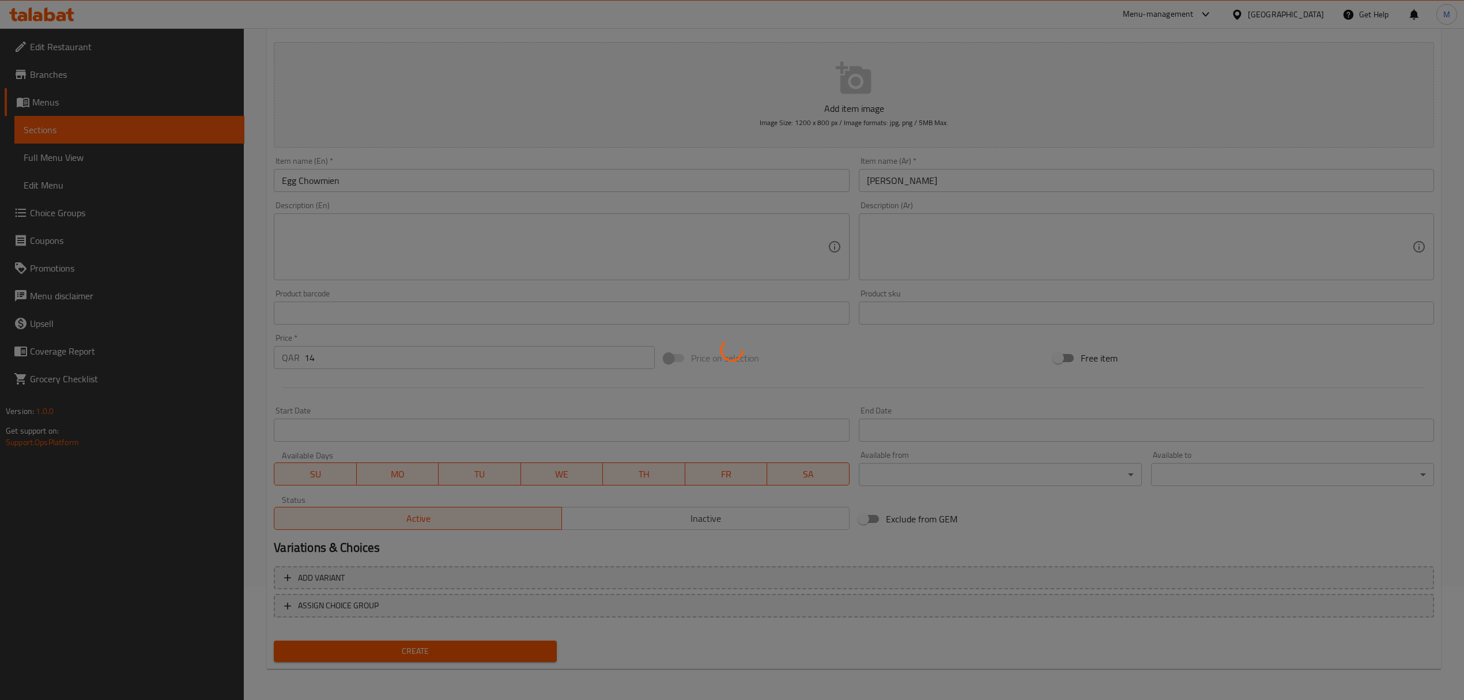
type input "0"
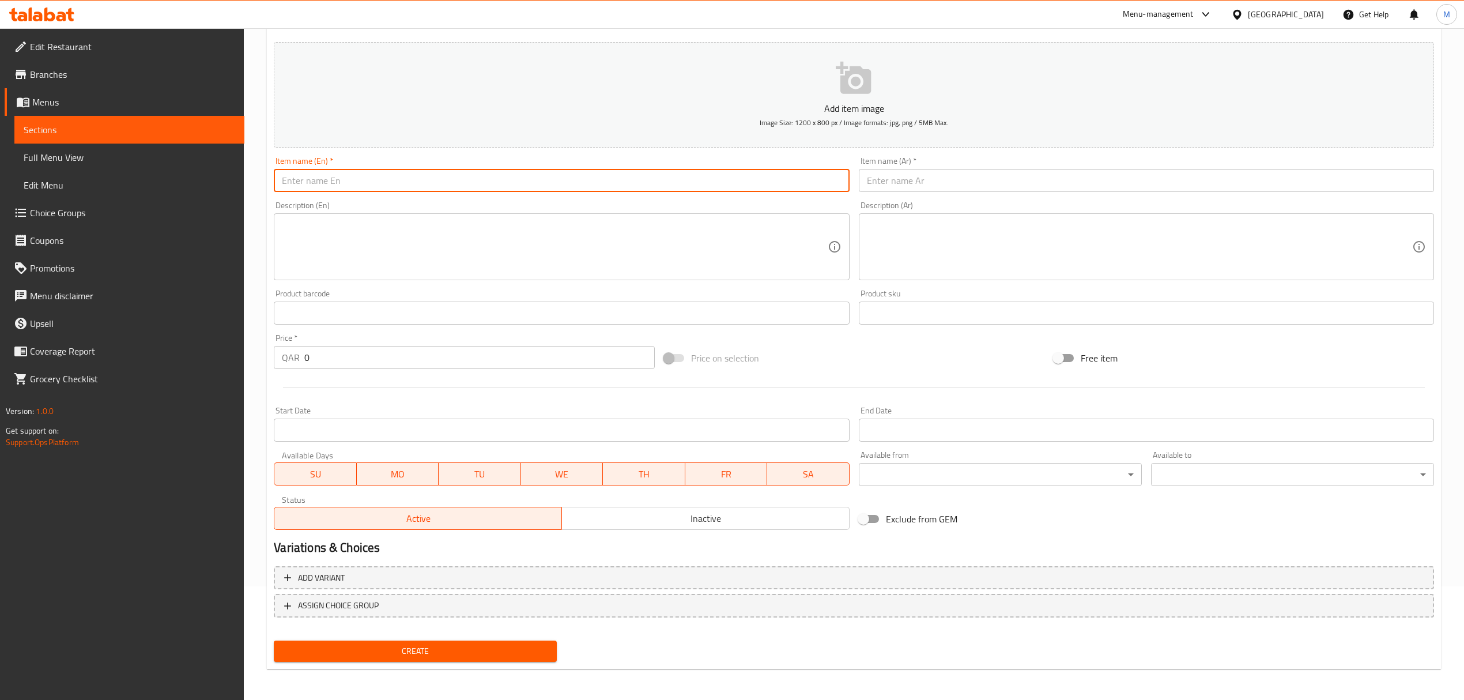
click at [323, 183] on input "text" at bounding box center [561, 180] width 575 height 23
paste input "Chicken Chowmien"
type input "Chicken Chowmien"
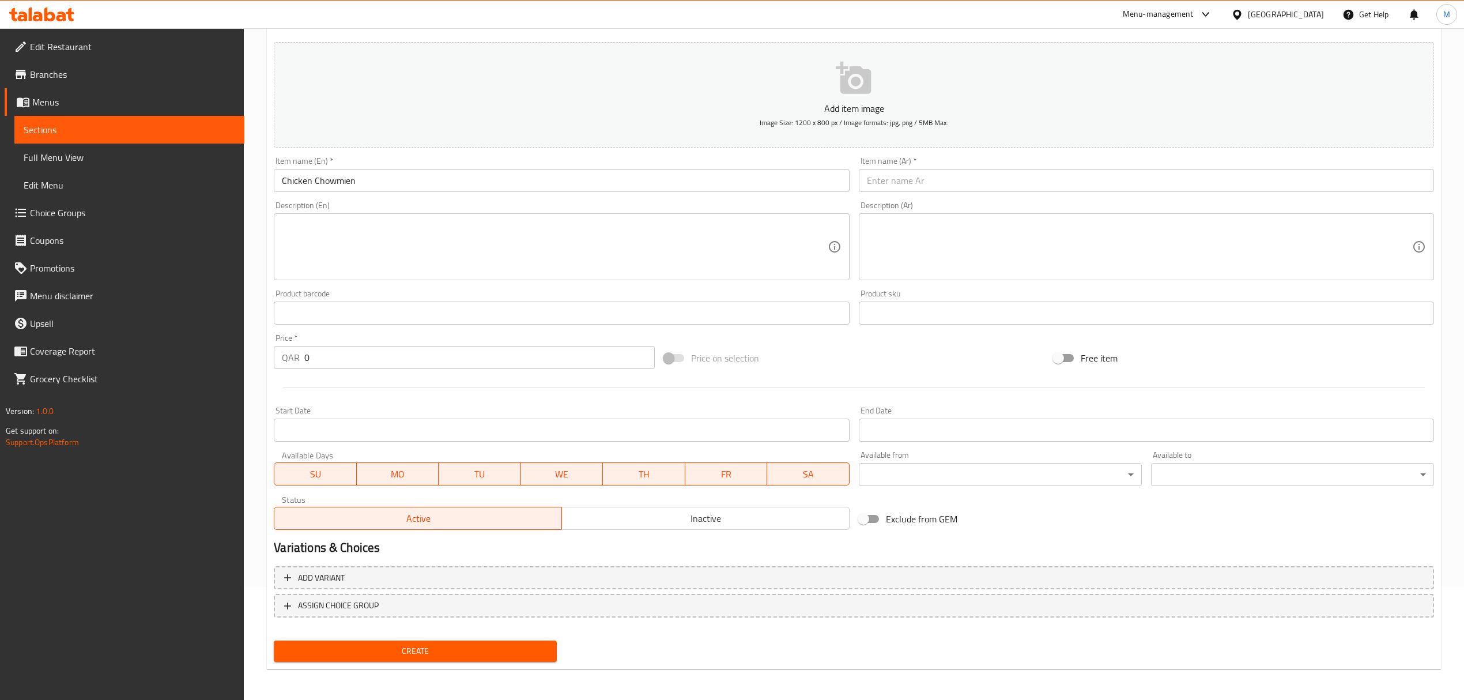
click at [929, 182] on input "text" at bounding box center [1146, 180] width 575 height 23
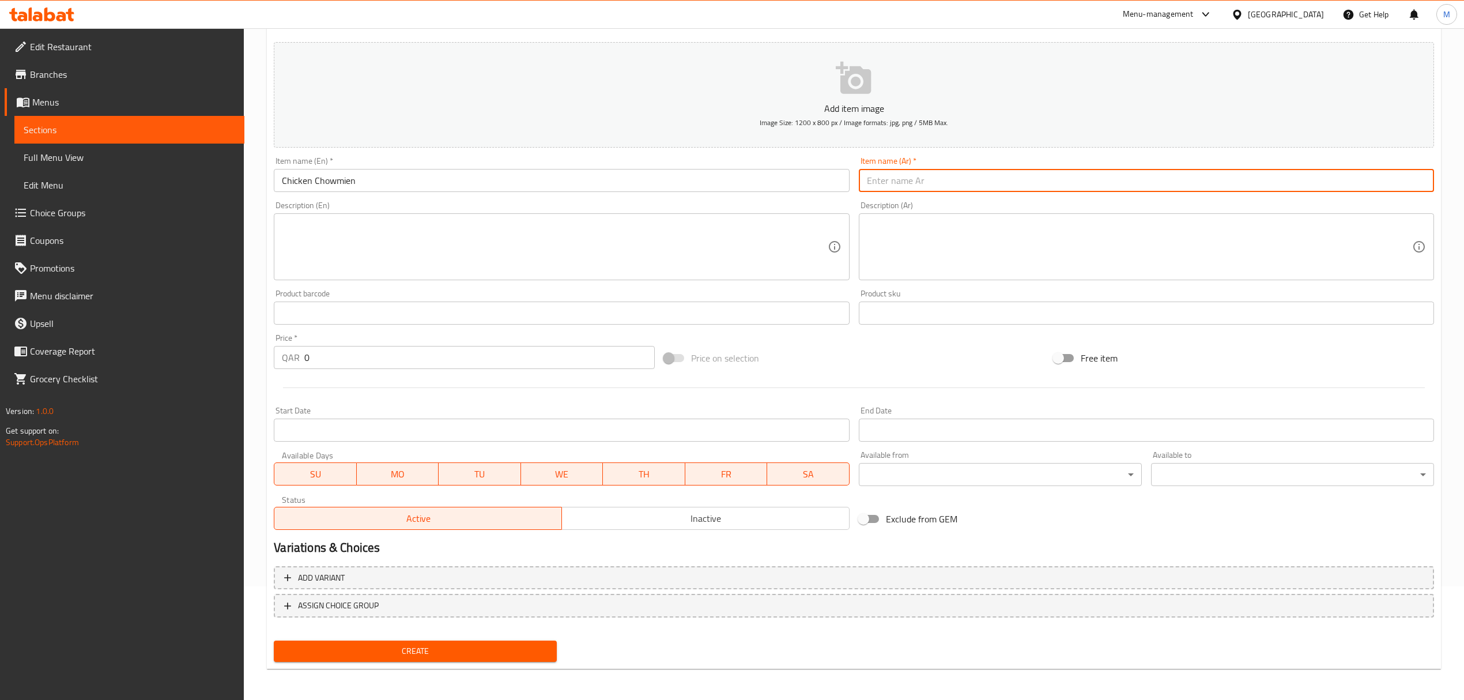
paste input "دجاج تشاومين"
type input "دجاج تشاومين"
click at [363, 367] on input "0" at bounding box center [479, 357] width 350 height 23
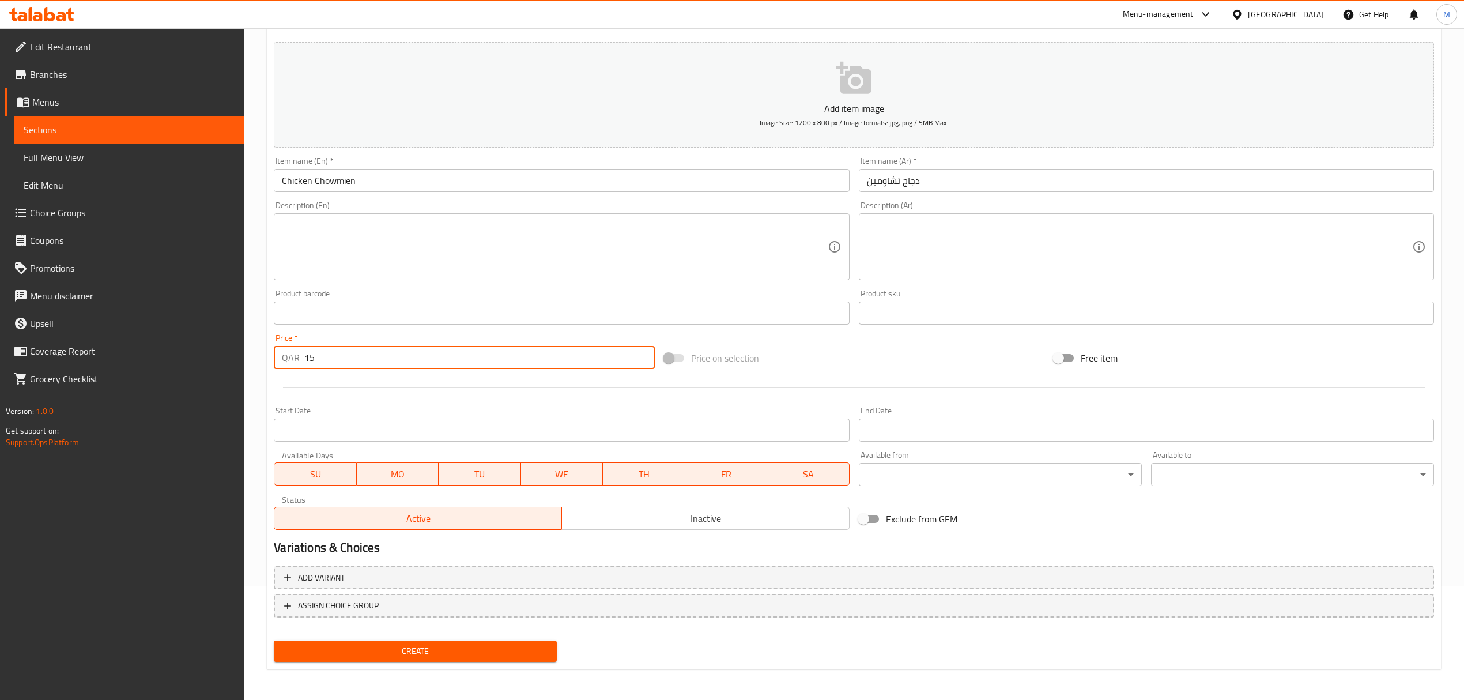
type input "15"
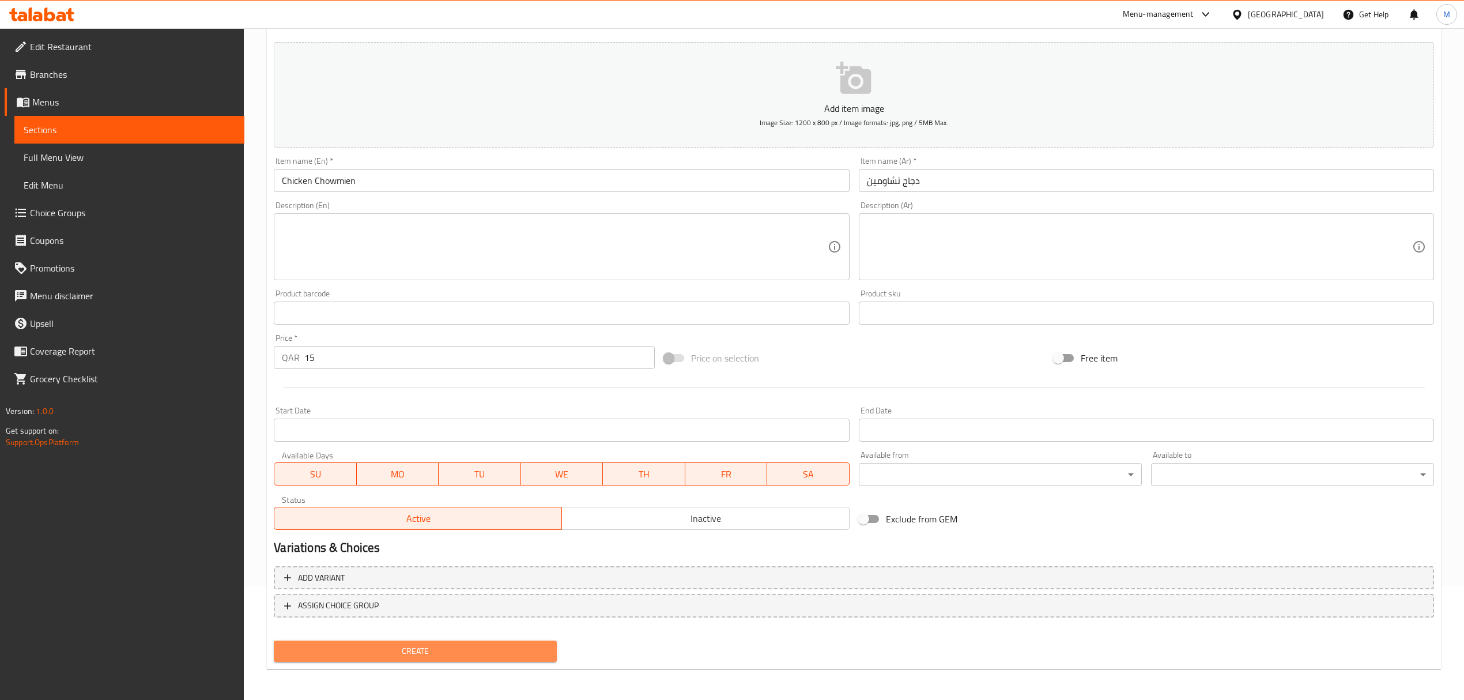
click at [347, 651] on span "Create" at bounding box center [415, 651] width 265 height 14
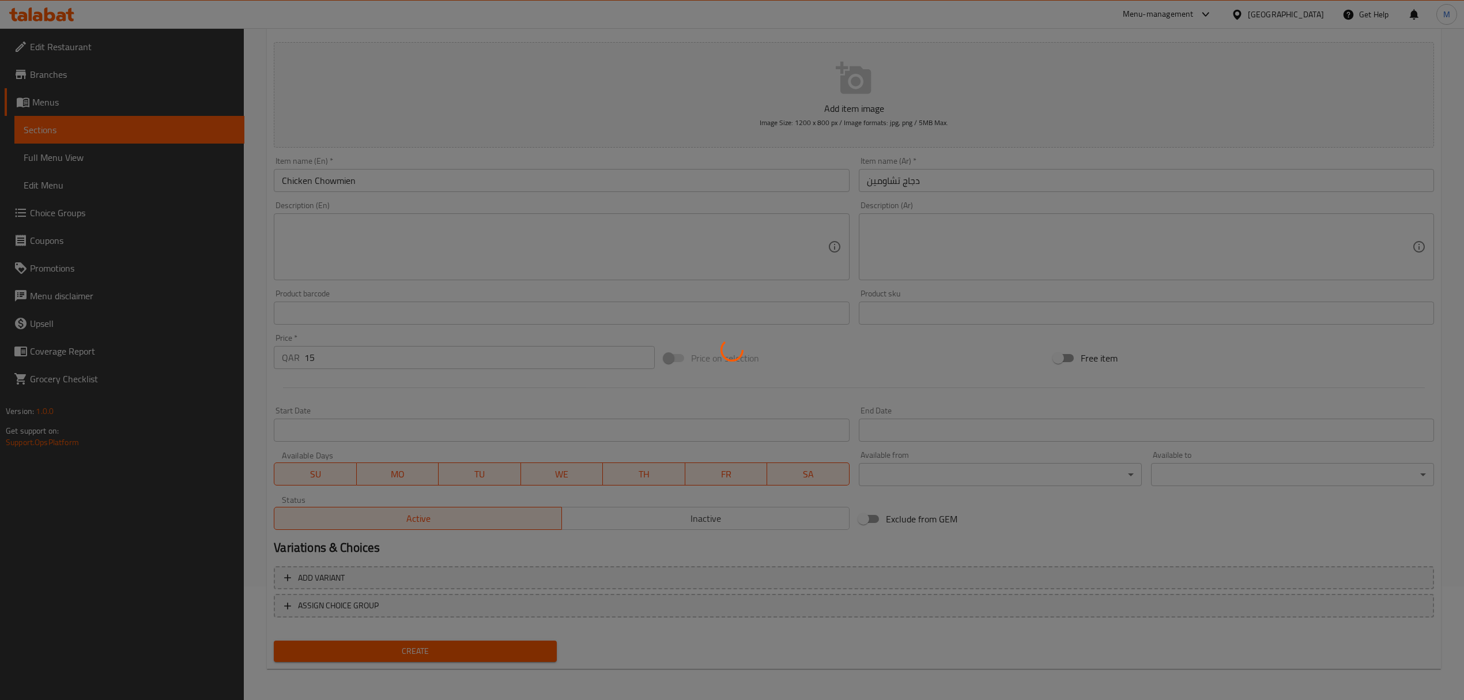
type input "0"
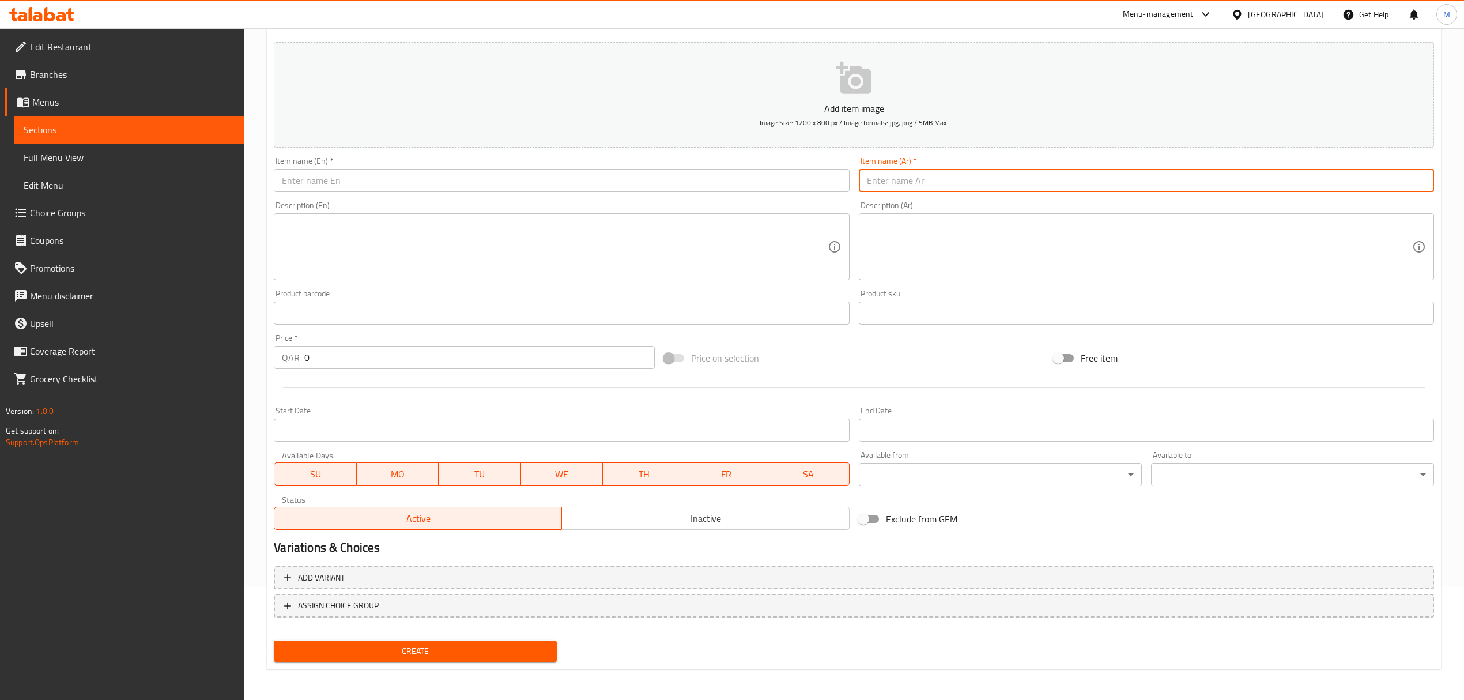
click at [928, 180] on input "text" at bounding box center [1146, 180] width 575 height 23
paste input "باف تشاومين"
type input "باف تشاومين"
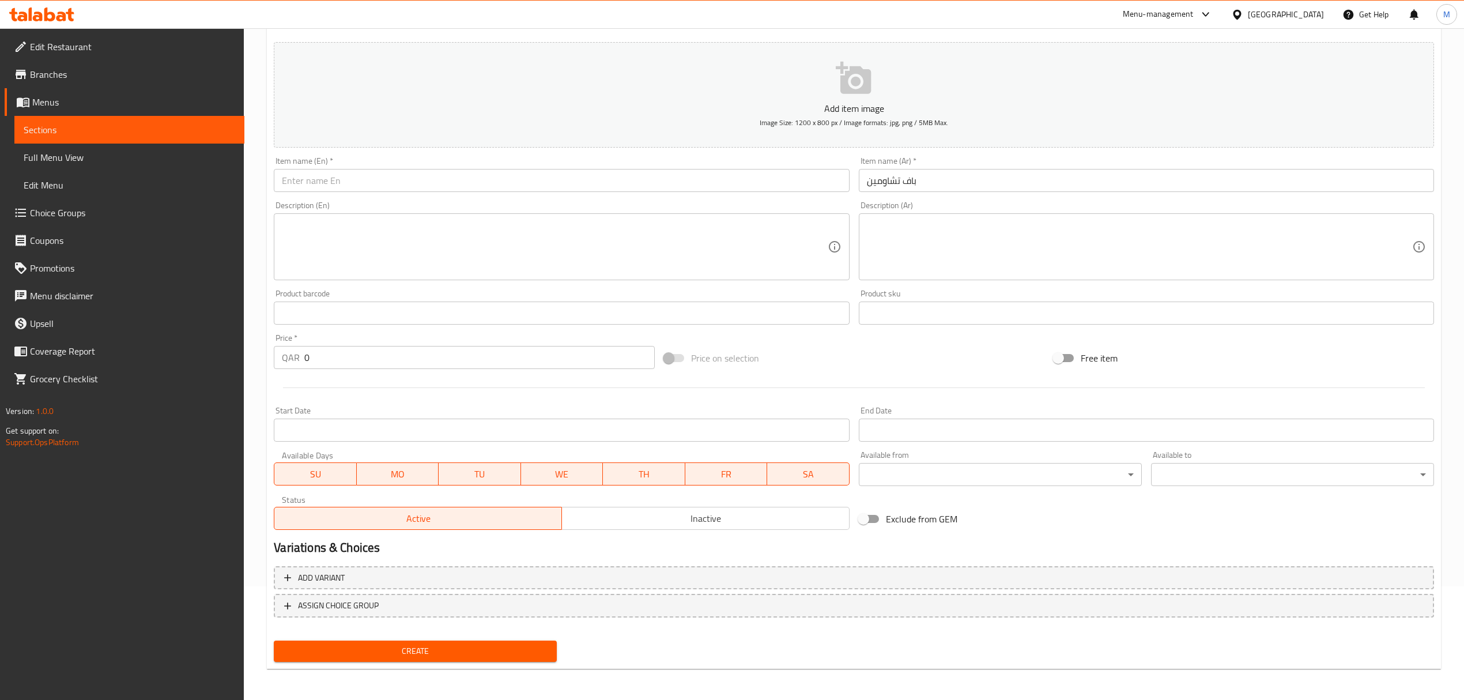
click at [310, 176] on input "text" at bounding box center [561, 180] width 575 height 23
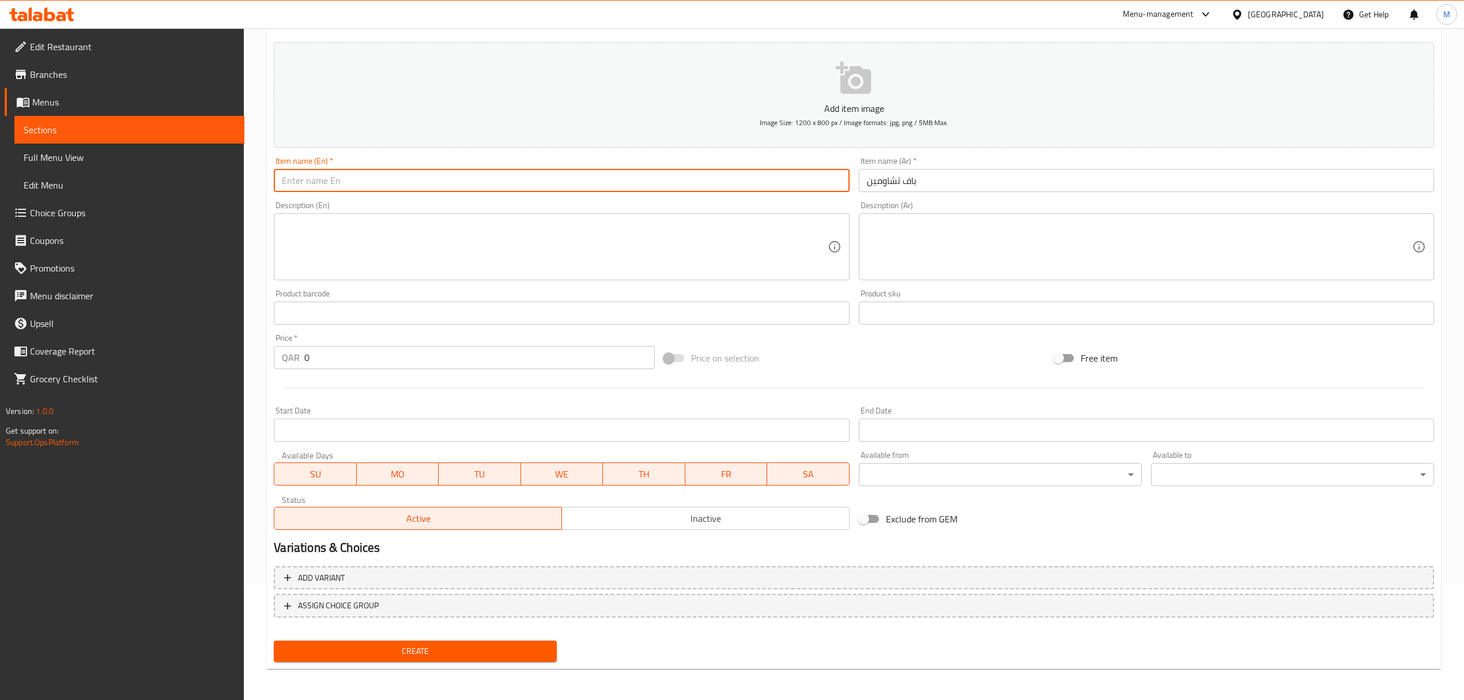
paste input "Buff Chowmien"
type input "Buff Chowmien"
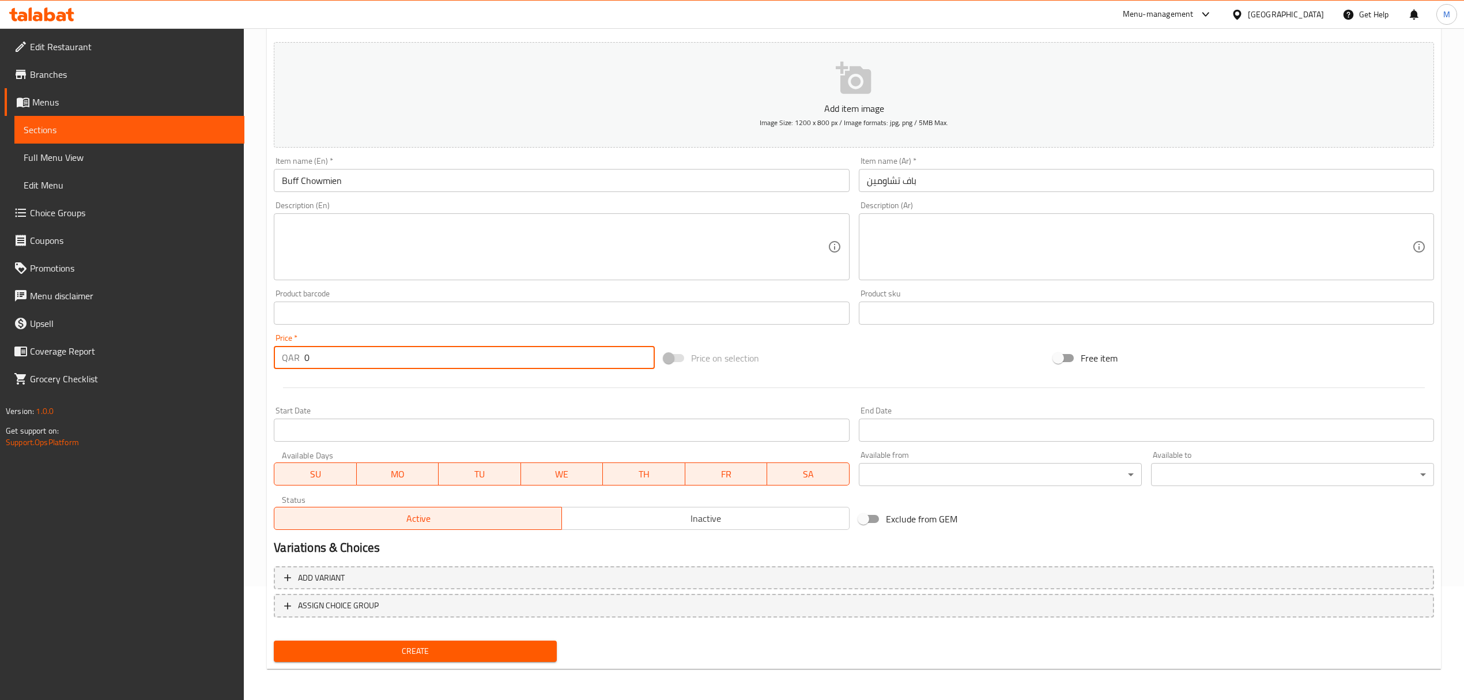
click at [367, 355] on input "0" at bounding box center [479, 357] width 350 height 23
type input "16"
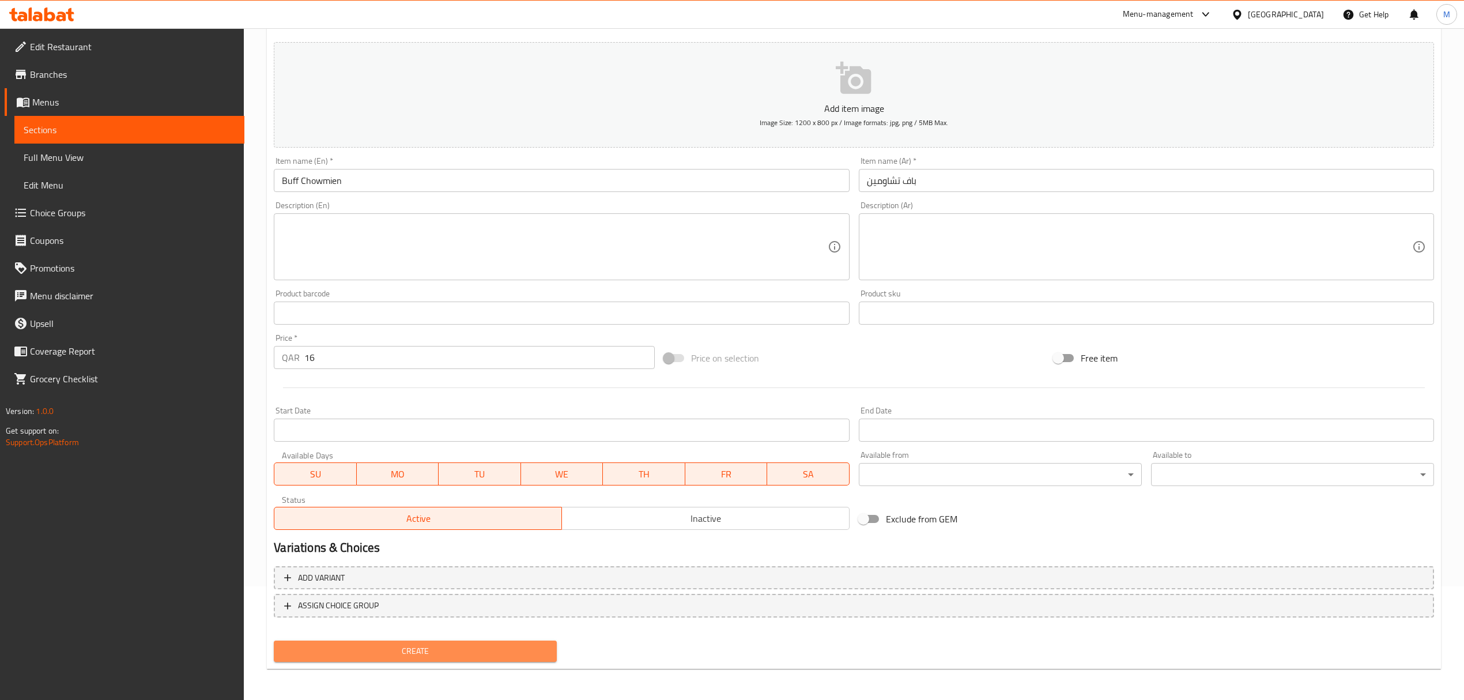
click at [446, 642] on button "Create" at bounding box center [415, 650] width 283 height 21
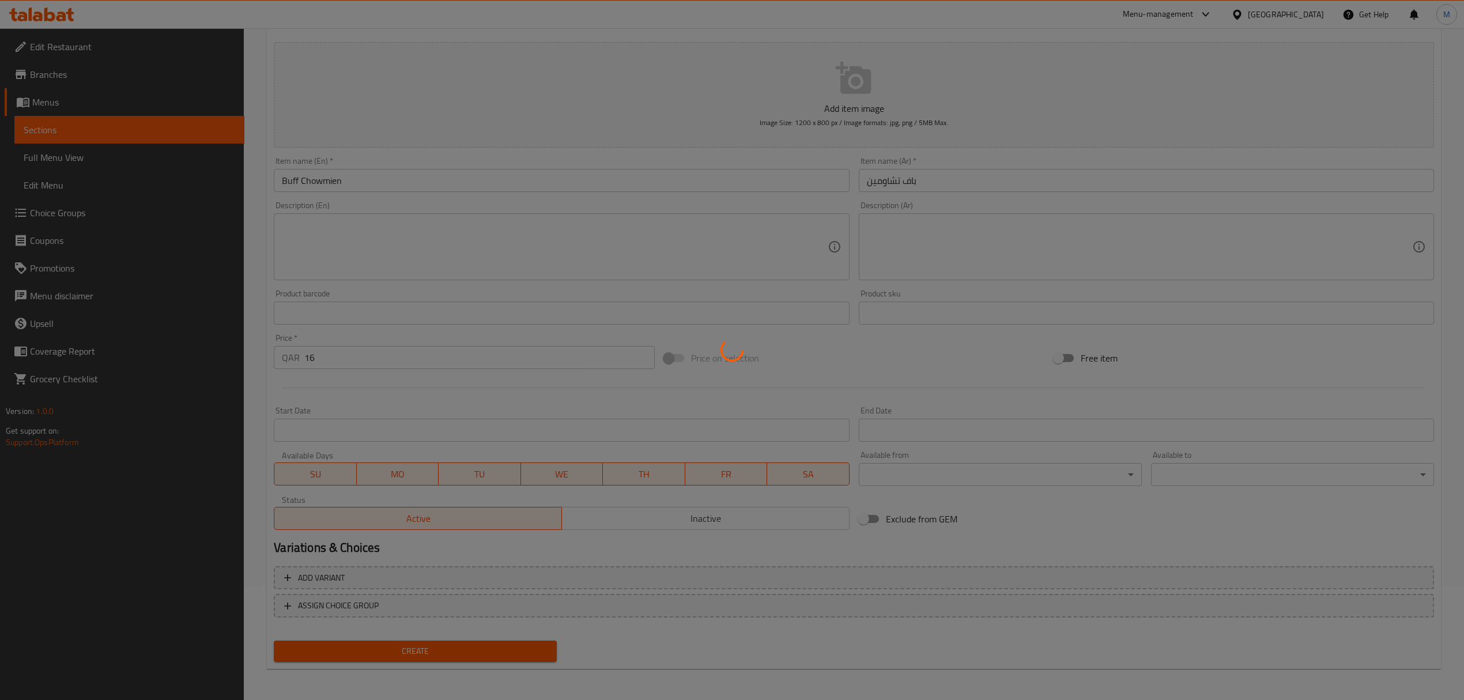
type input "0"
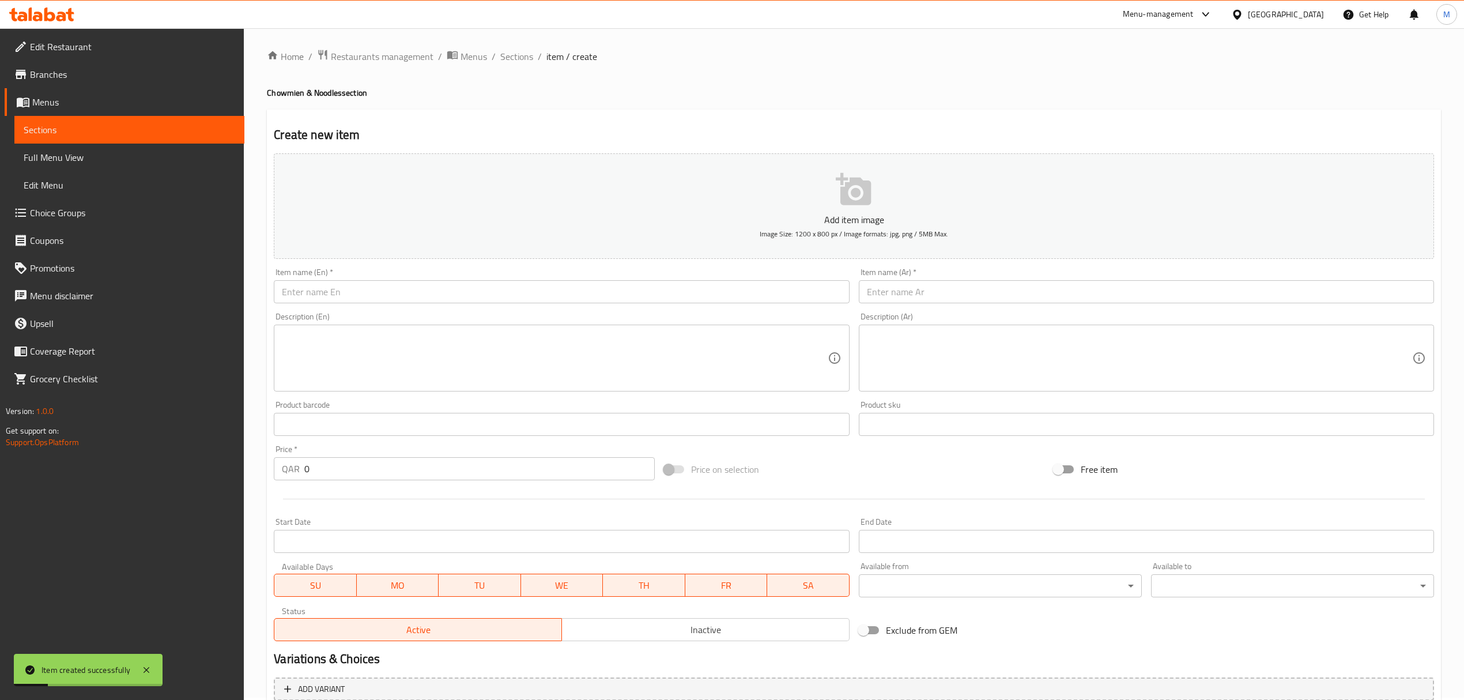
scroll to position [0, 0]
click at [507, 54] on span "Sections" at bounding box center [516, 59] width 33 height 14
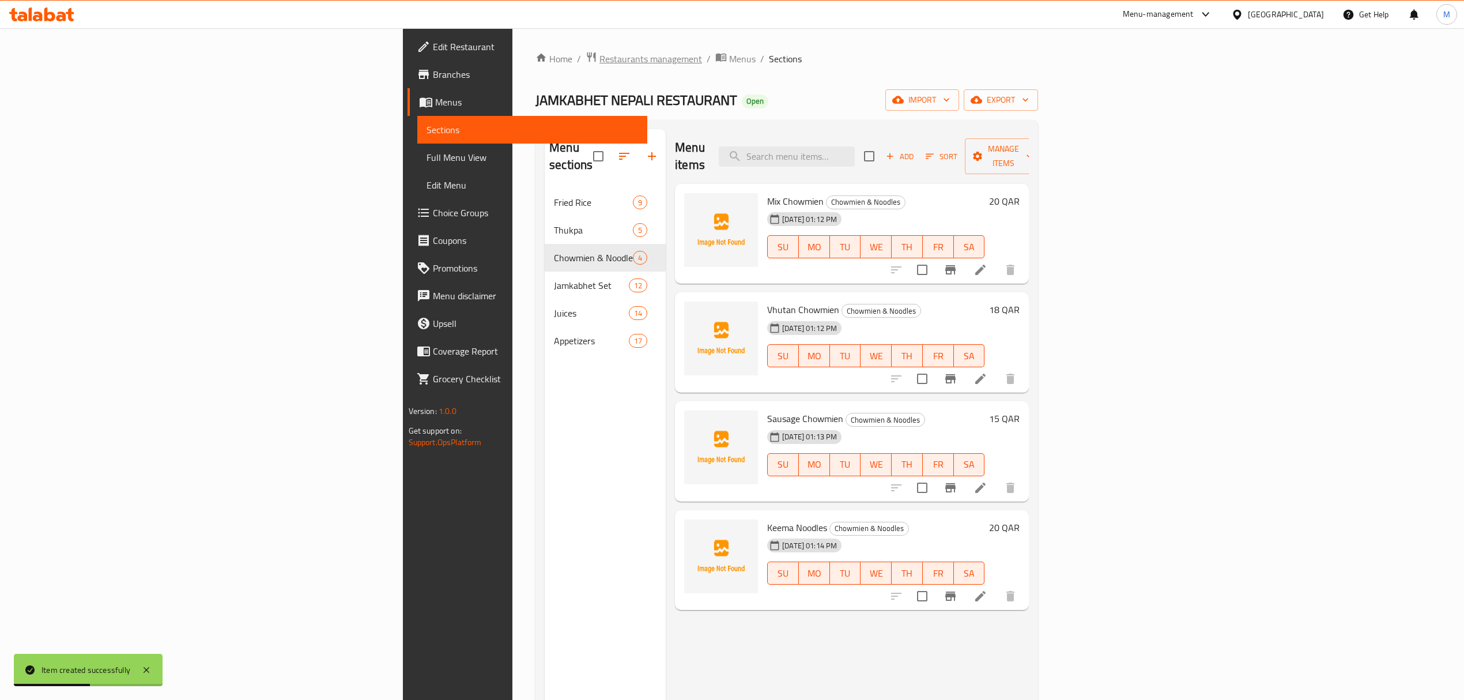
click at [600, 58] on span "Restaurants management" at bounding box center [651, 59] width 103 height 14
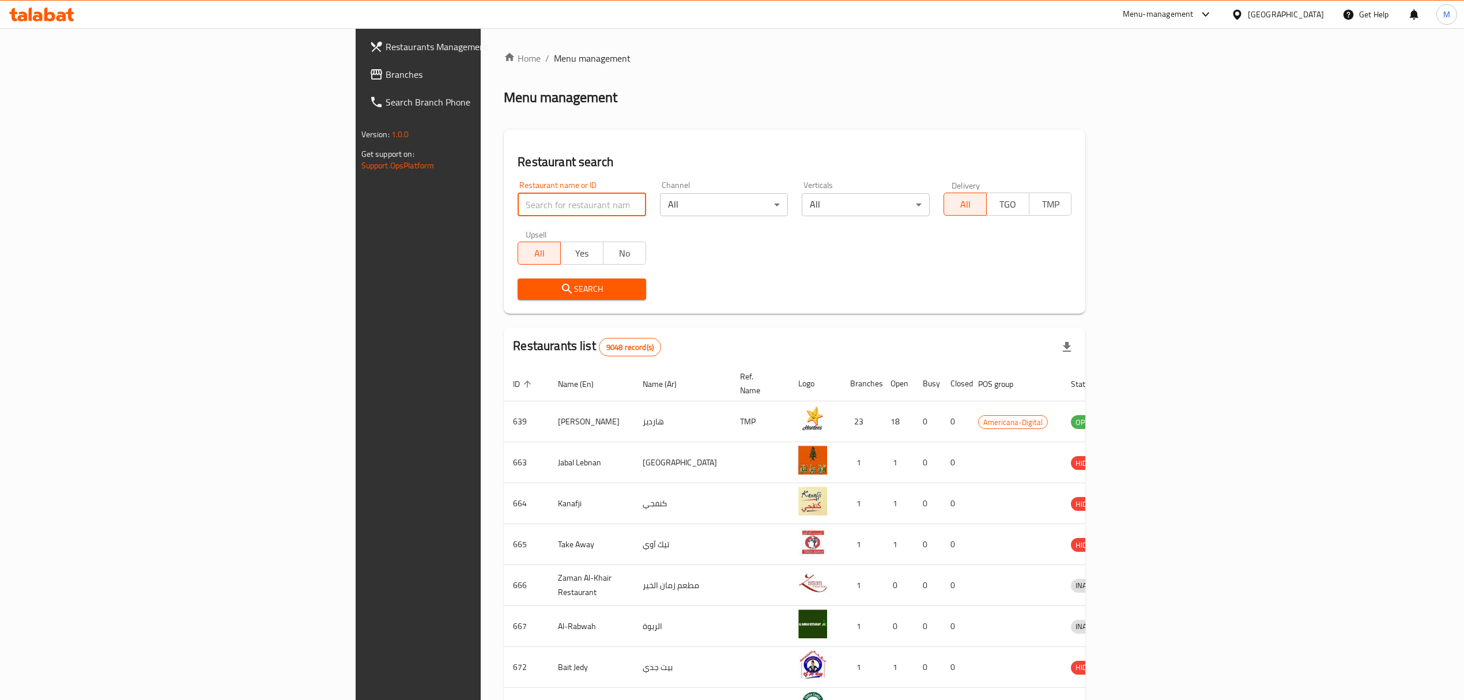
click at [518, 201] on input "search" at bounding box center [582, 204] width 128 height 23
type input "Jamkabhet"
click at [527, 282] on span "Search" at bounding box center [582, 289] width 110 height 14
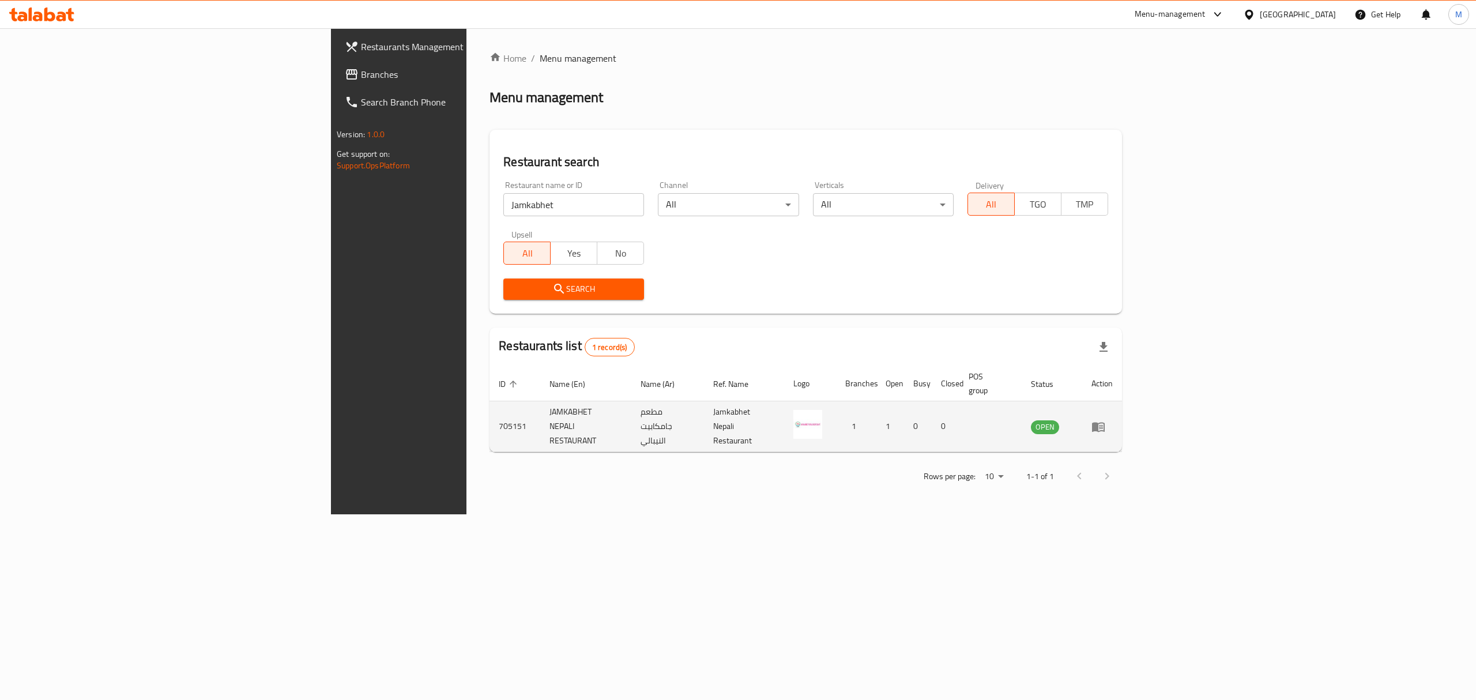
click at [1122, 411] on td "enhanced table" at bounding box center [1102, 426] width 40 height 51
click at [1104, 422] on icon "enhanced table" at bounding box center [1098, 427] width 13 height 10
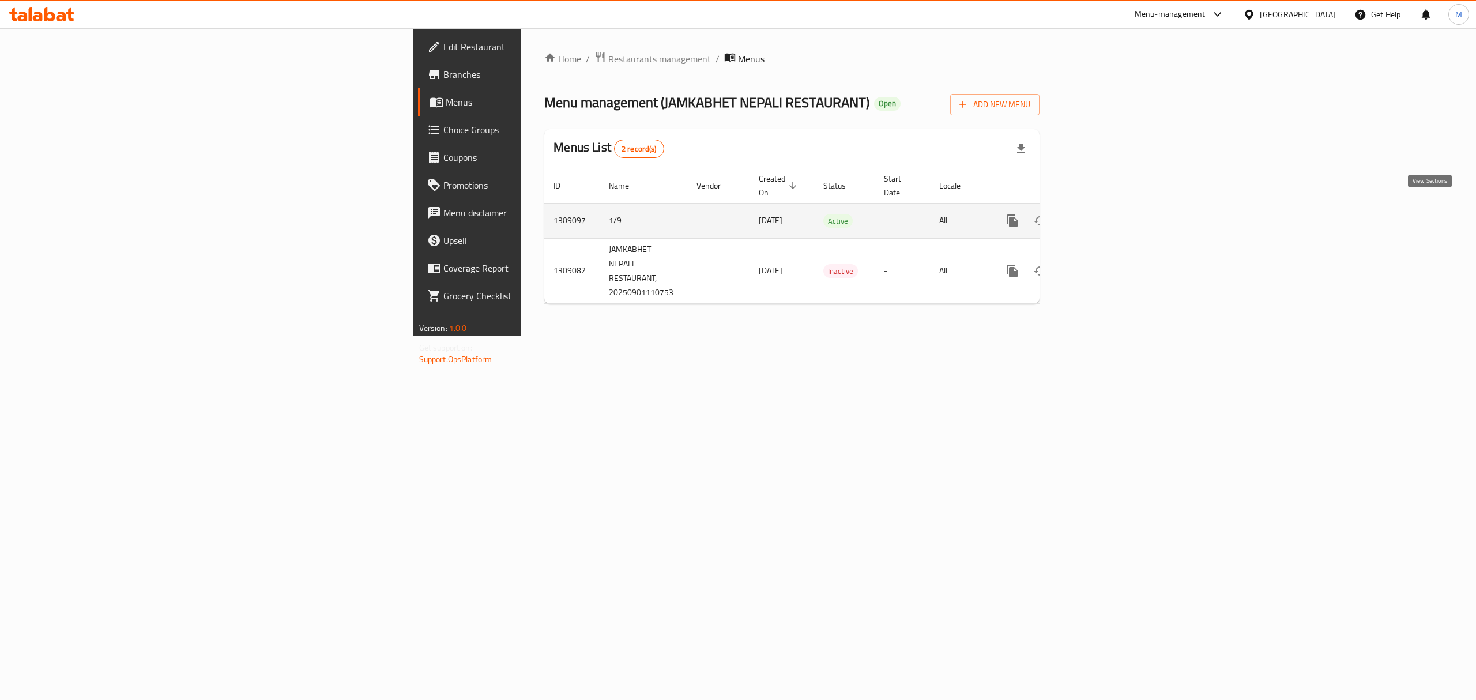
click at [1102, 214] on icon "enhanced table" at bounding box center [1095, 221] width 14 height 14
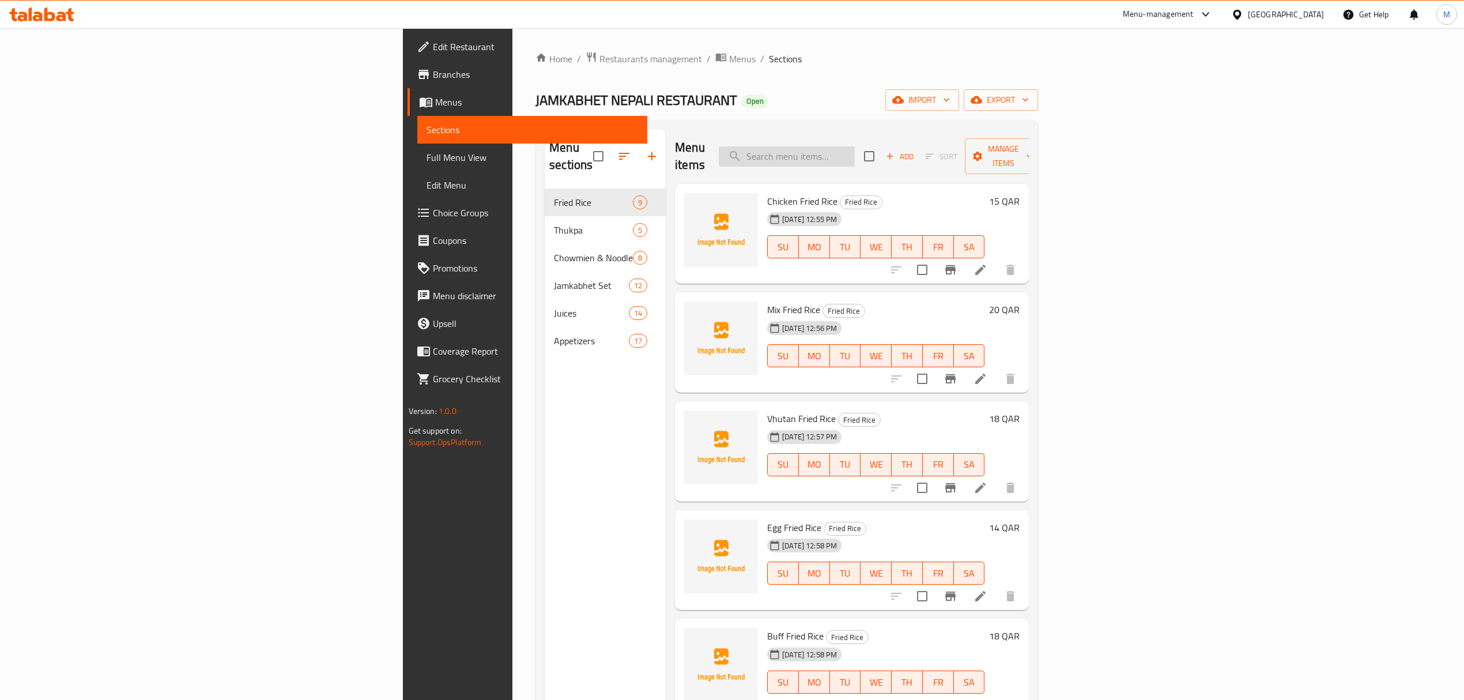
click at [855, 150] on input "search" at bounding box center [787, 156] width 136 height 20
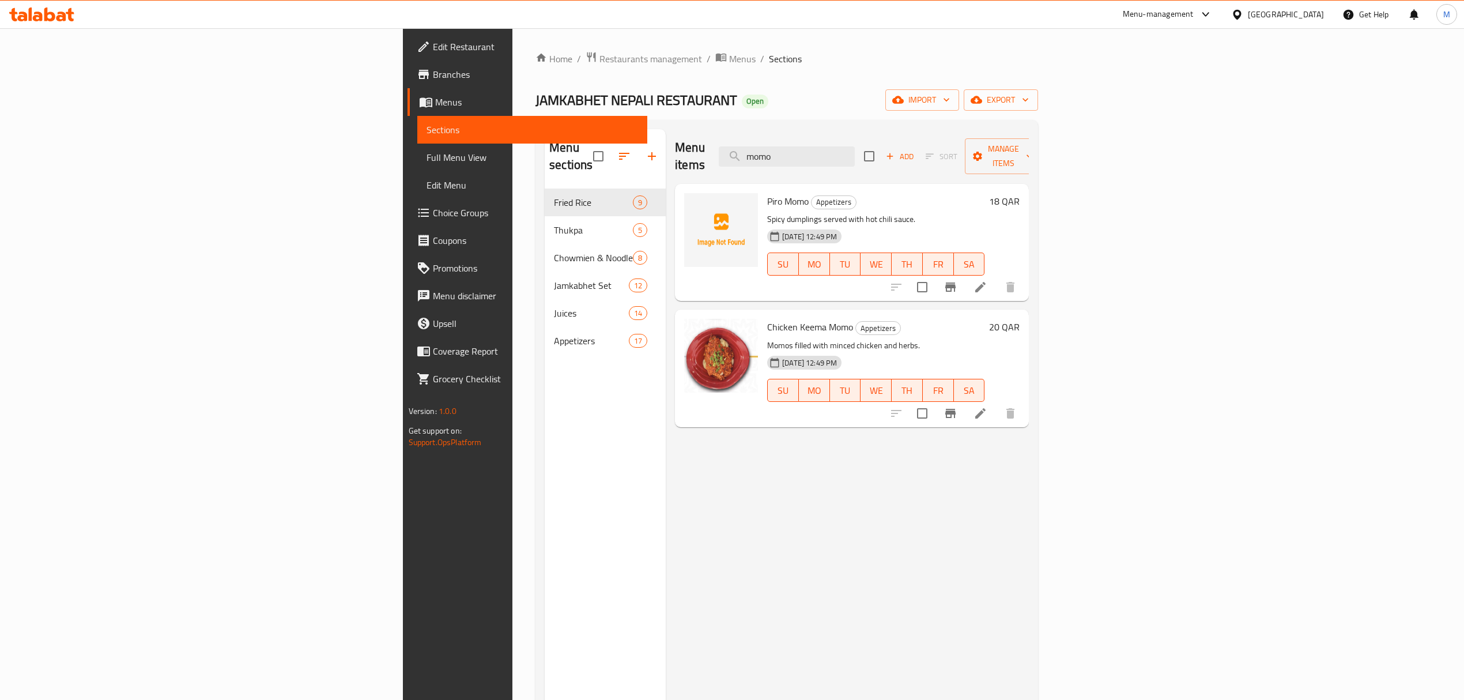
type input "momo"
drag, startPoint x: 352, startPoint y: 385, endPoint x: 355, endPoint y: 372, distance: 13.1
click at [545, 377] on div "Menu sections Fried Rice 9 Thukpa 5 Chowmien & Noodles 8 Jamkabhet Set 12 Juice…" at bounding box center [605, 479] width 121 height 700
click at [648, 152] on icon "button" at bounding box center [652, 156] width 8 height 8
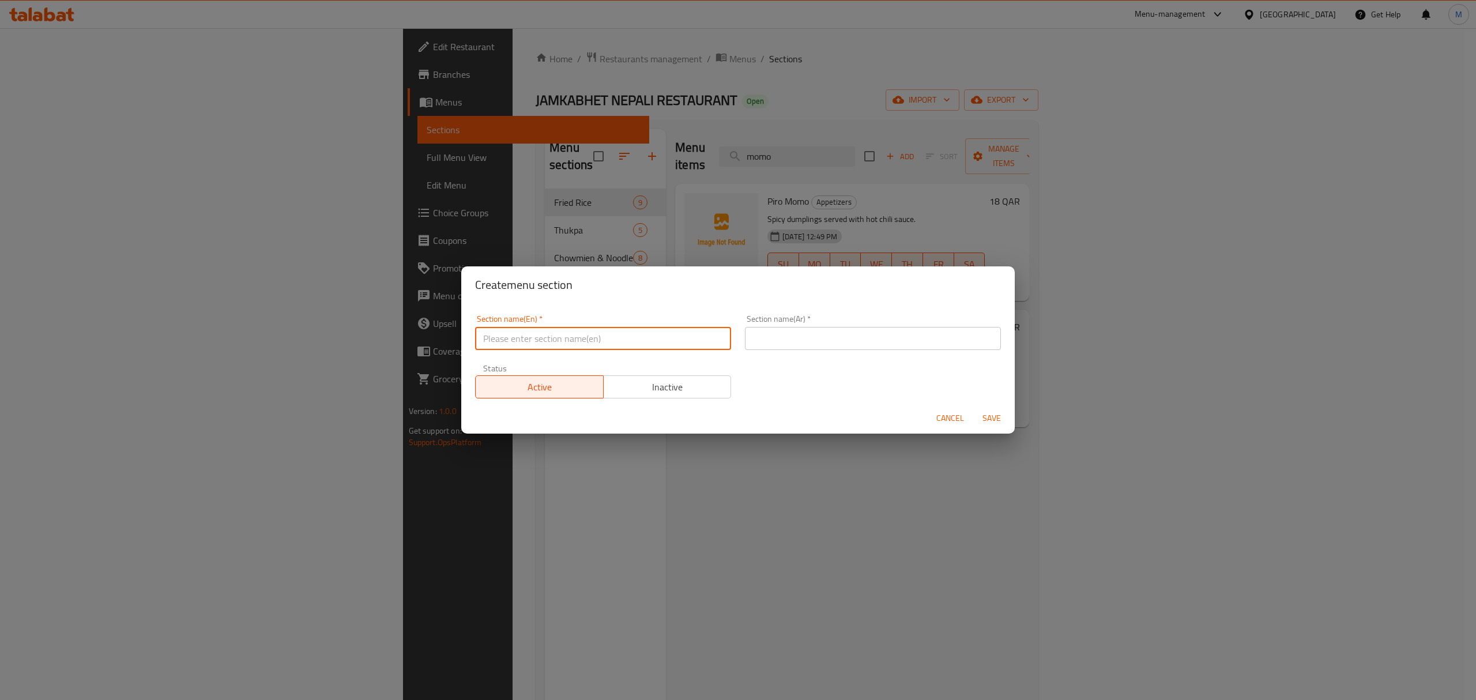
click at [546, 335] on input "text" at bounding box center [603, 338] width 256 height 23
drag, startPoint x: 547, startPoint y: 342, endPoint x: 432, endPoint y: 340, distance: 115.3
click at [432, 340] on div "Create menu section Section name(En)   * Momo Section name(En) * Section name(A…" at bounding box center [738, 350] width 1476 height 700
type input "Momo"
click at [845, 346] on input "text" at bounding box center [873, 338] width 256 height 23
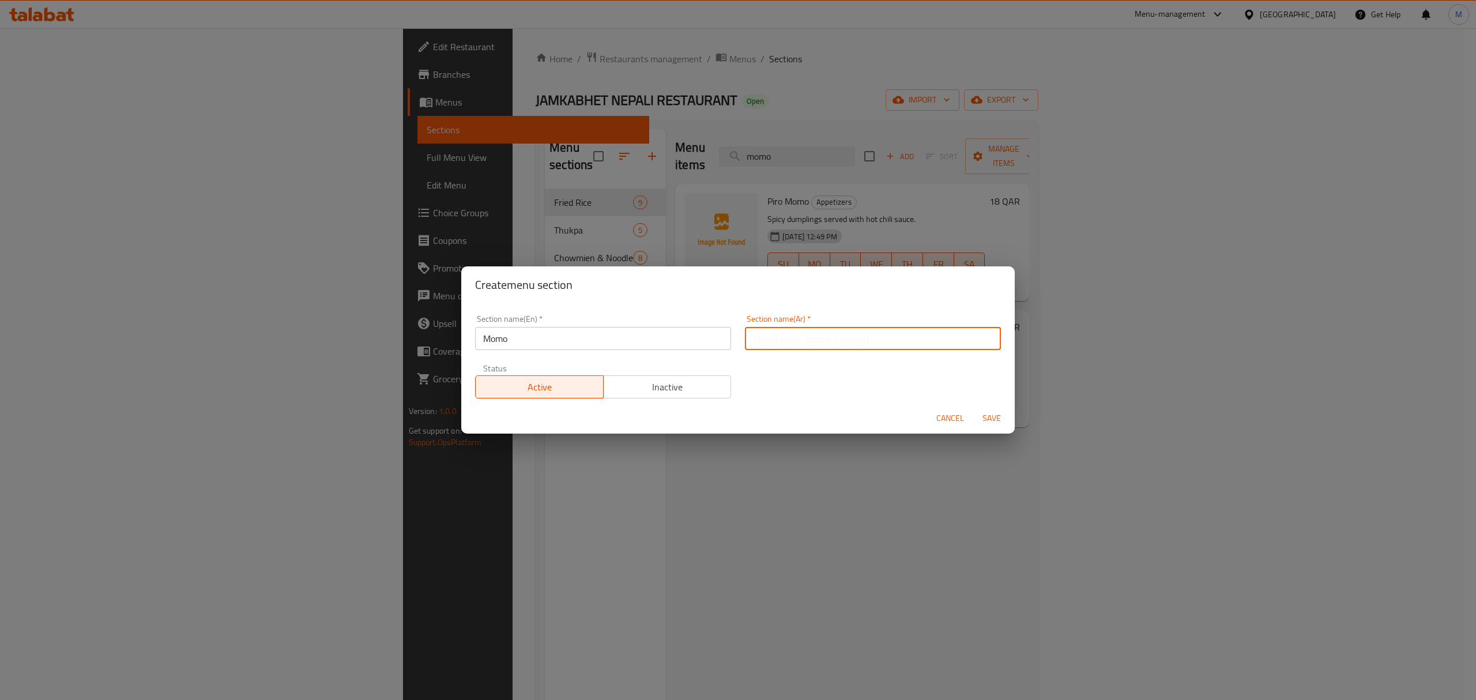
paste input "مومو"
type input "مومو"
click at [994, 413] on span "Save" at bounding box center [992, 418] width 28 height 14
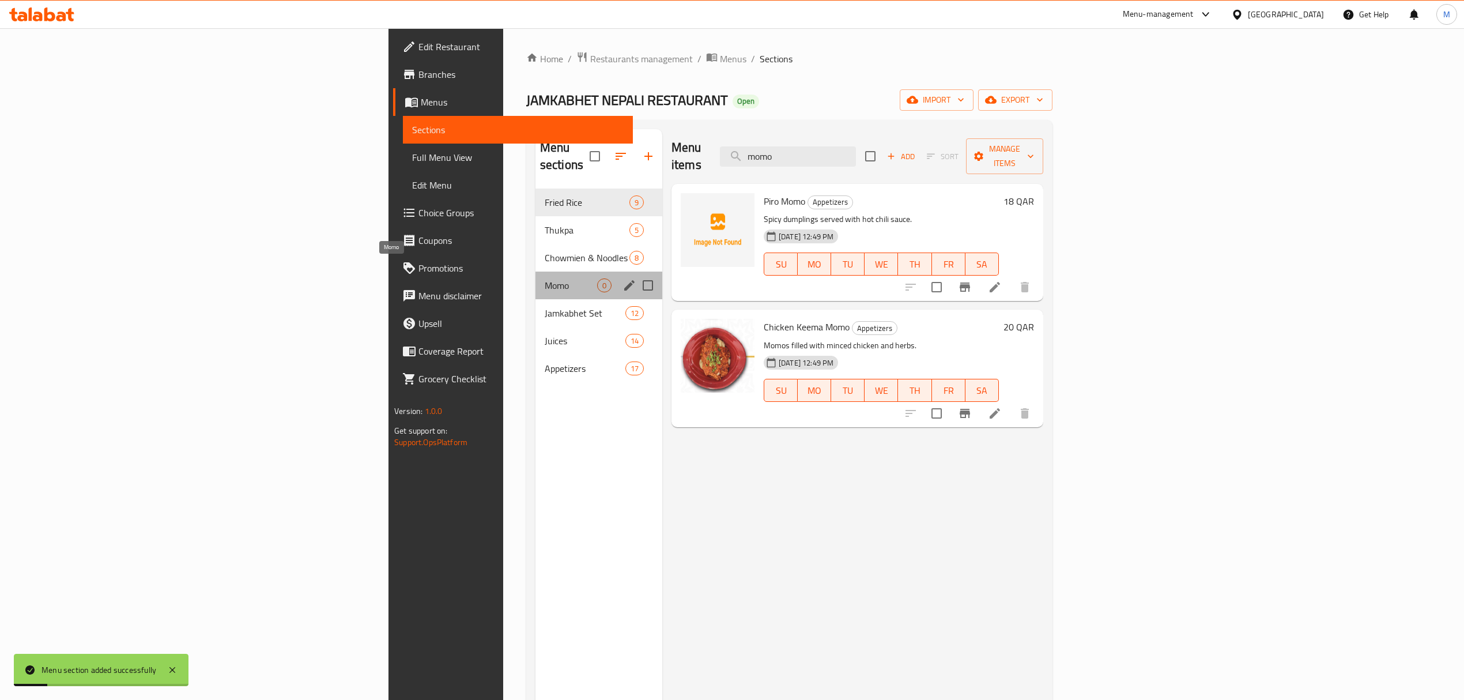
click at [545, 278] on span "Momo" at bounding box center [571, 285] width 52 height 14
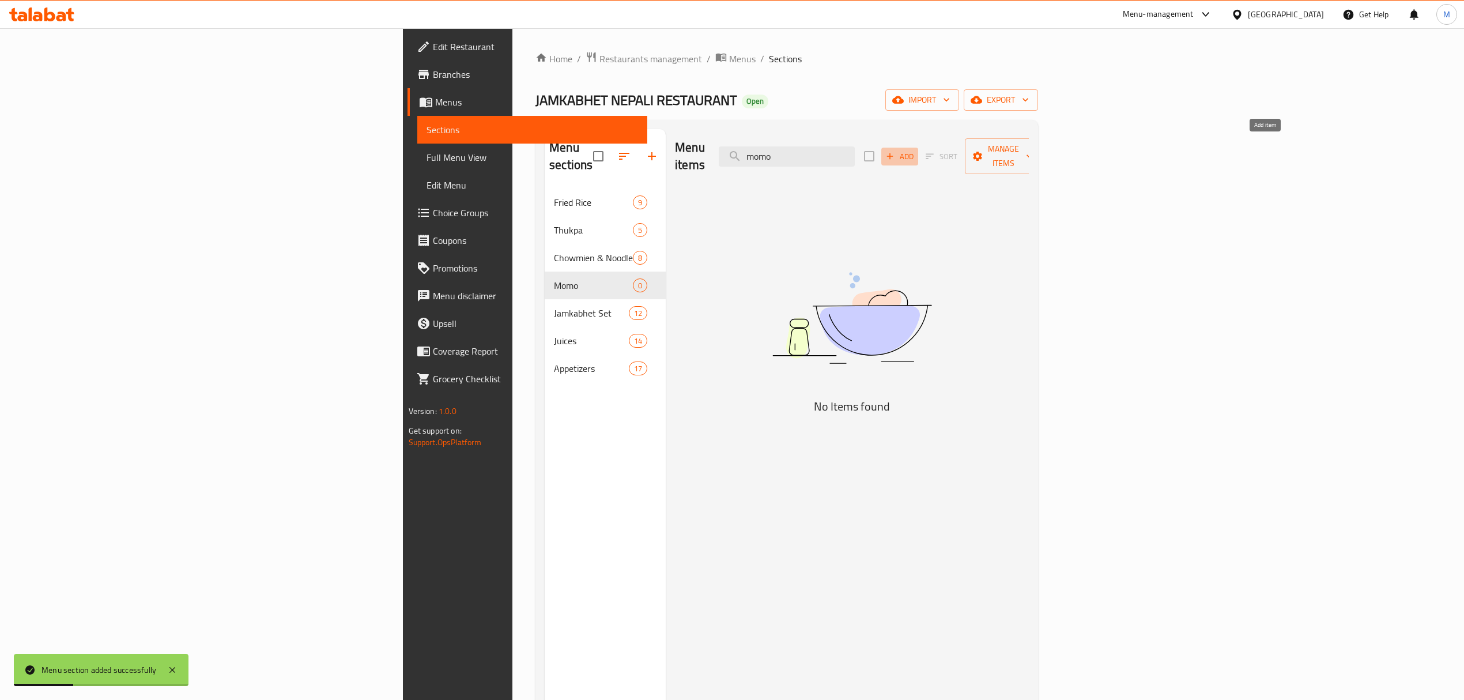
click at [915, 151] on span "Add" at bounding box center [899, 156] width 31 height 13
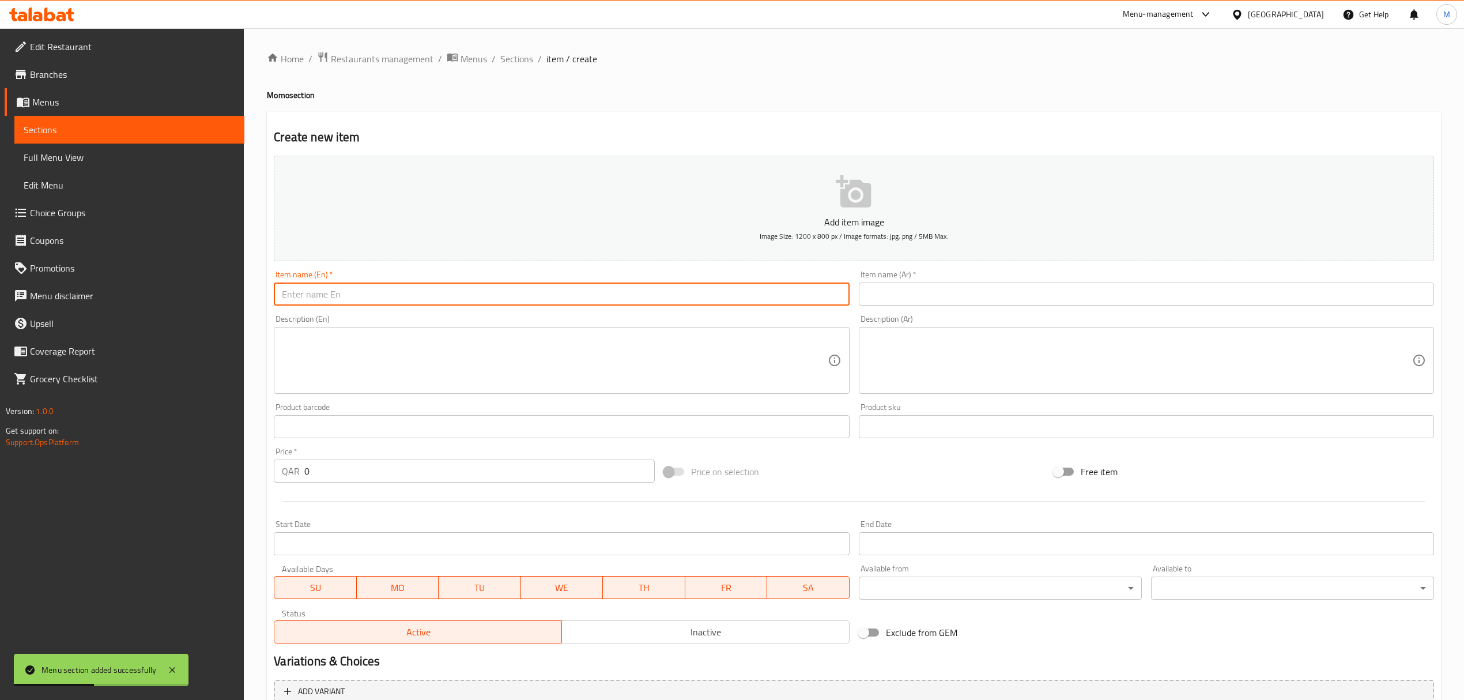
click at [633, 294] on input "text" at bounding box center [561, 293] width 575 height 23
type input "Veg Momo"
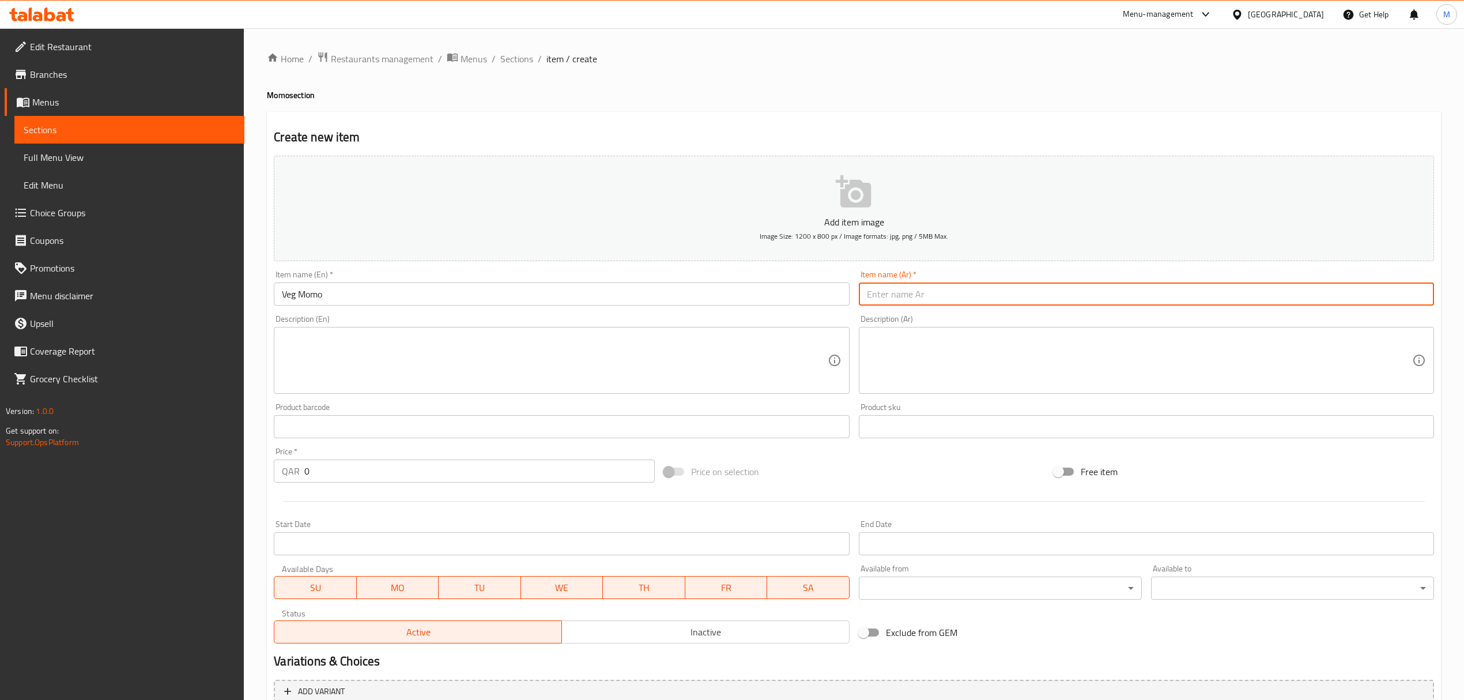
click at [896, 298] on input "text" at bounding box center [1146, 293] width 575 height 23
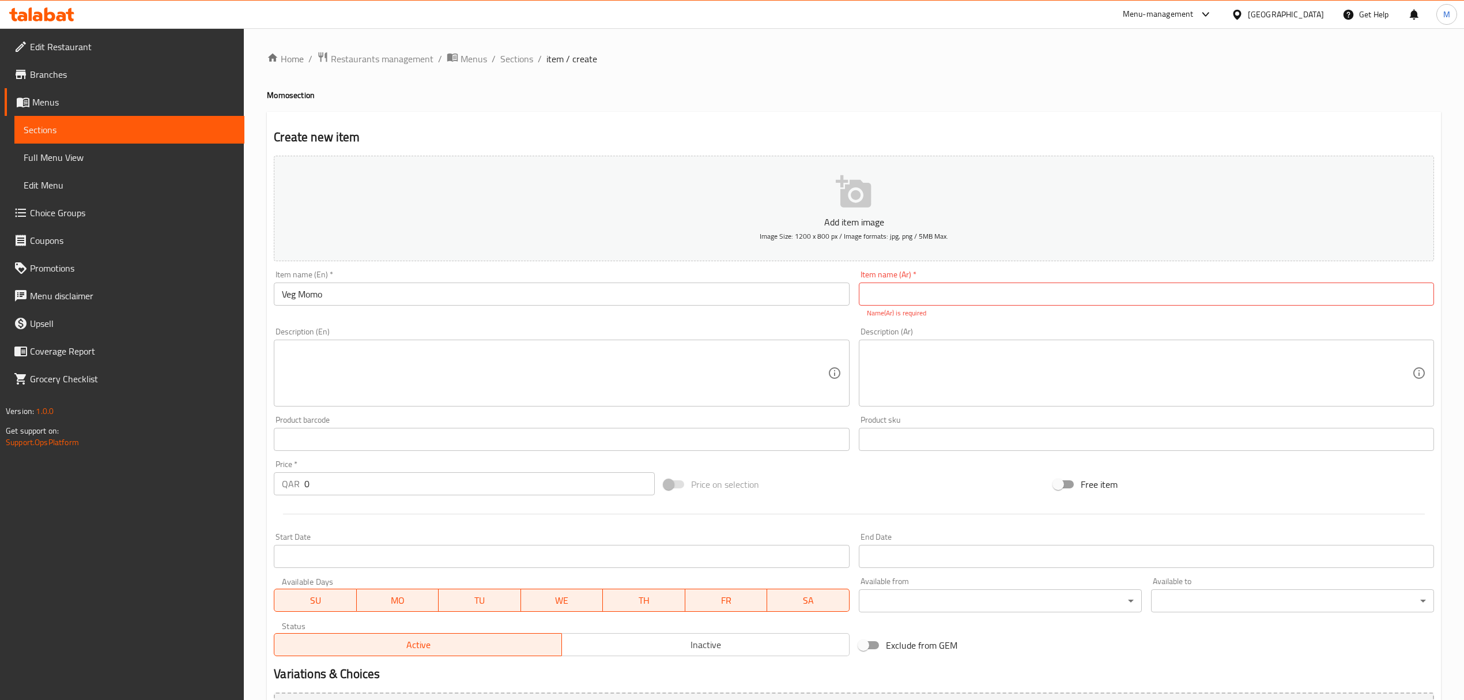
click at [976, 297] on input "text" at bounding box center [1146, 293] width 575 height 23
paste input "مومو الخضار"
type input "مومو الخضار"
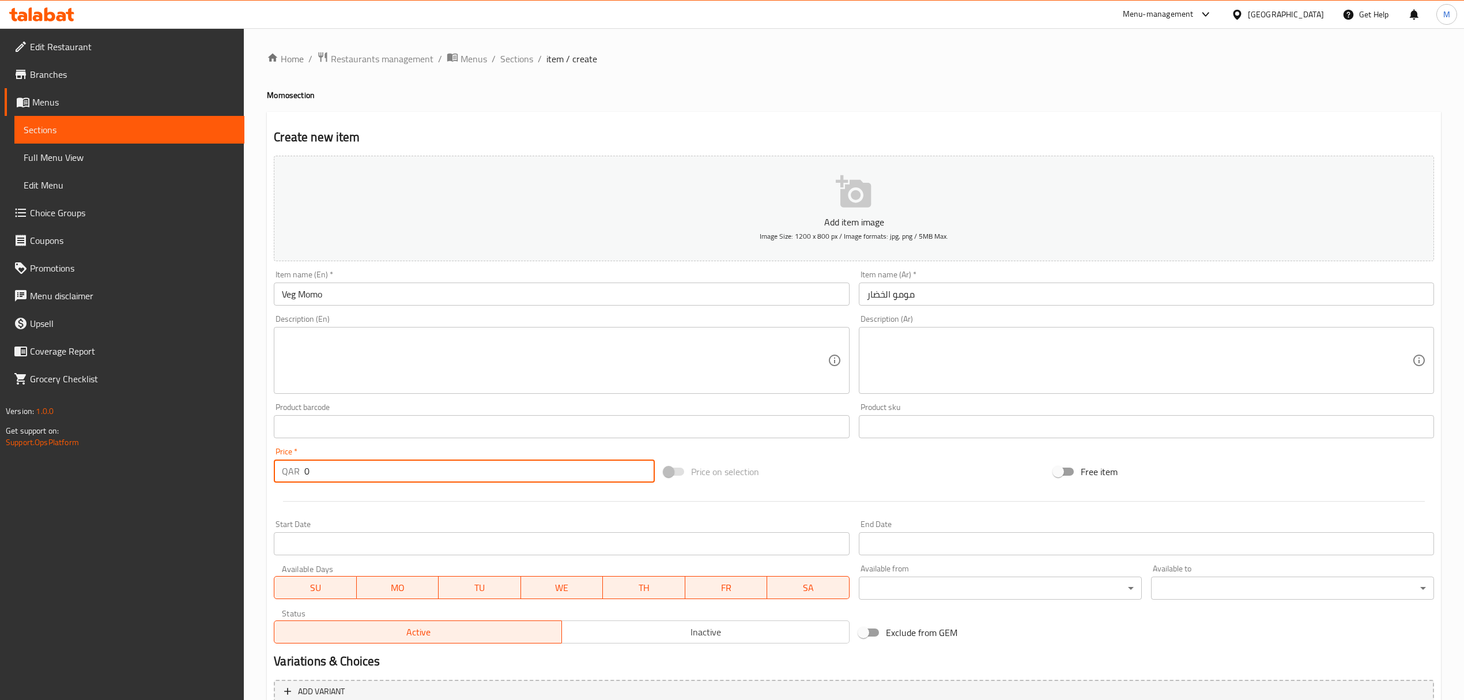
click at [428, 489] on div "Add item image Image Size: 1200 x 800 px / Image formats: jpg, png / 5MB Max. I…" at bounding box center [854, 399] width 1170 height 497
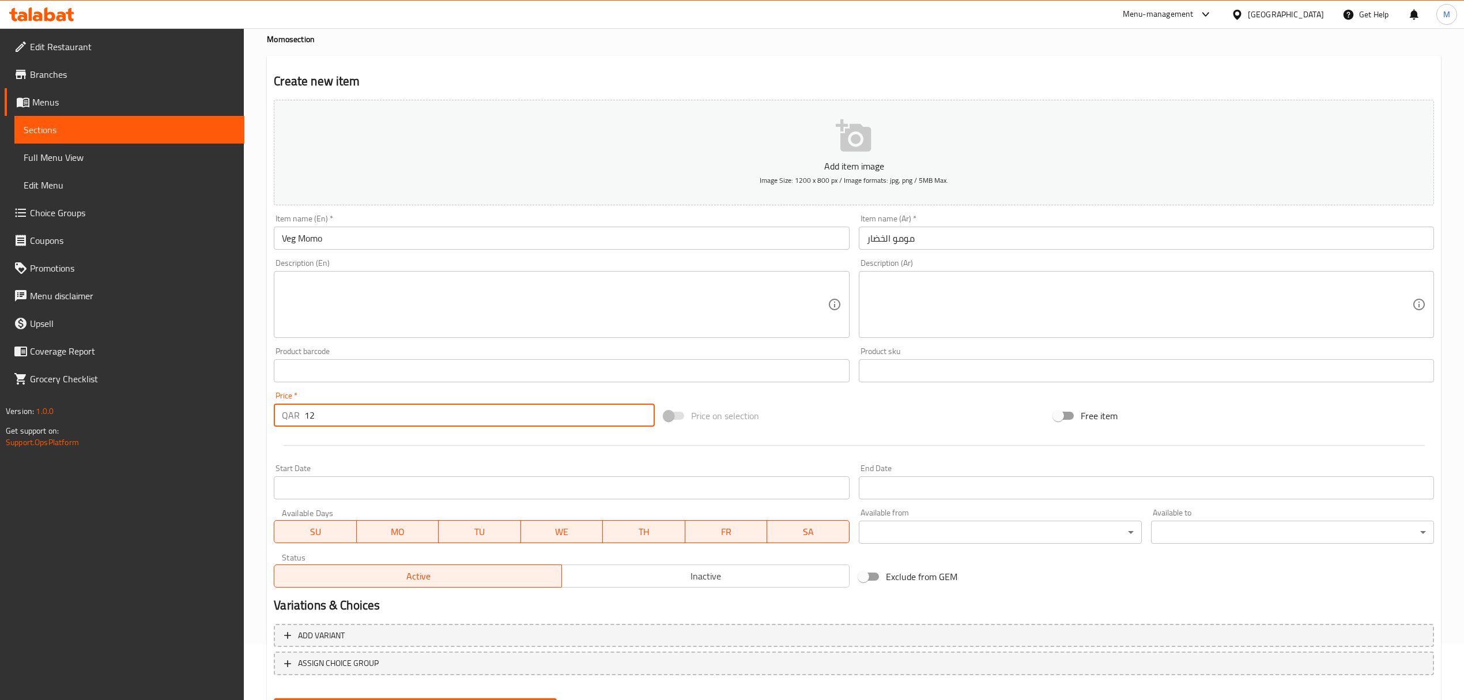
scroll to position [114, 0]
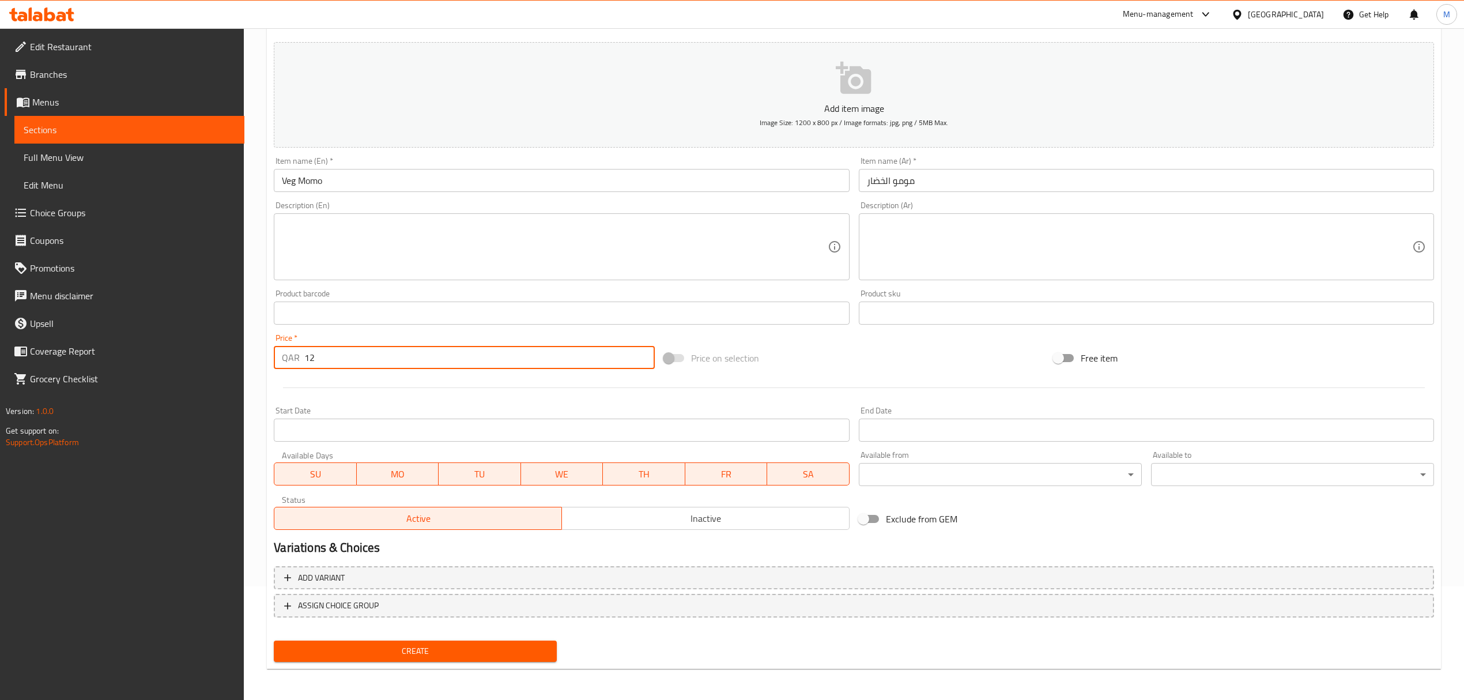
type input "12"
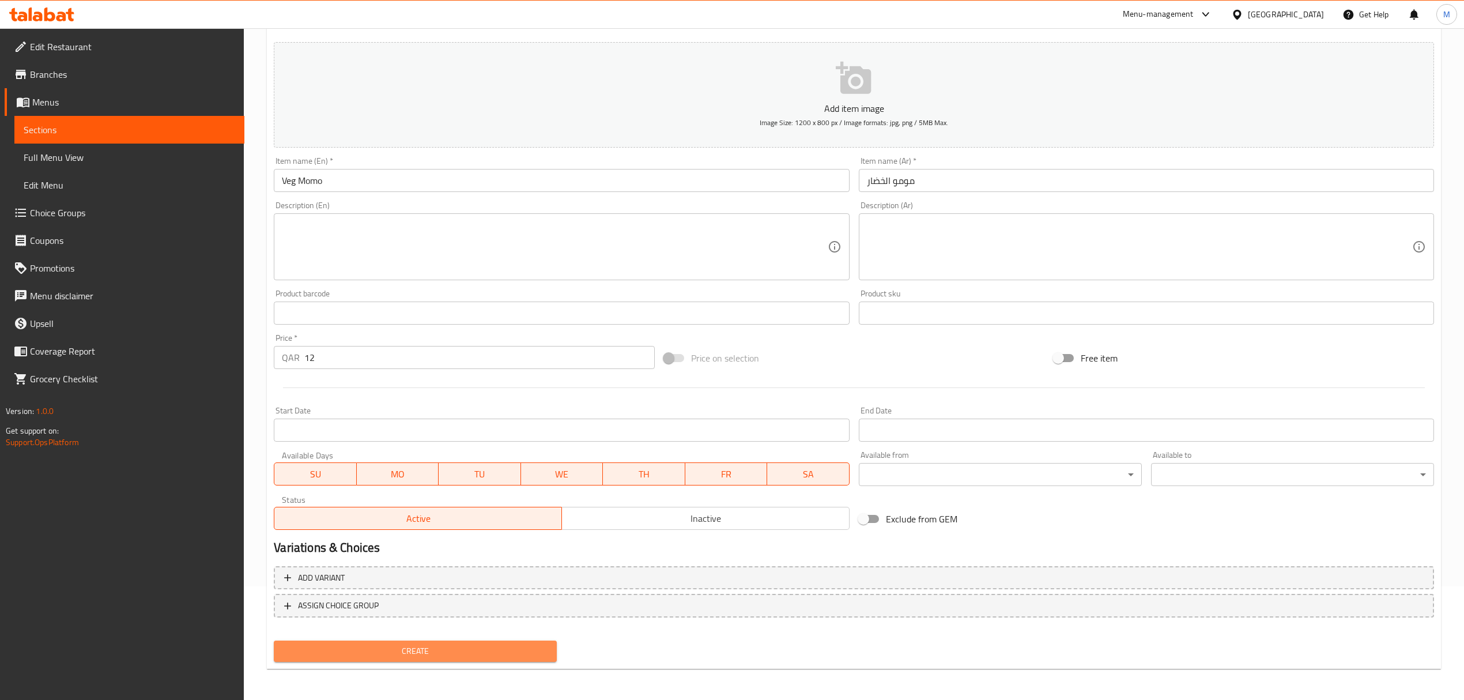
click at [462, 648] on span "Create" at bounding box center [415, 651] width 265 height 14
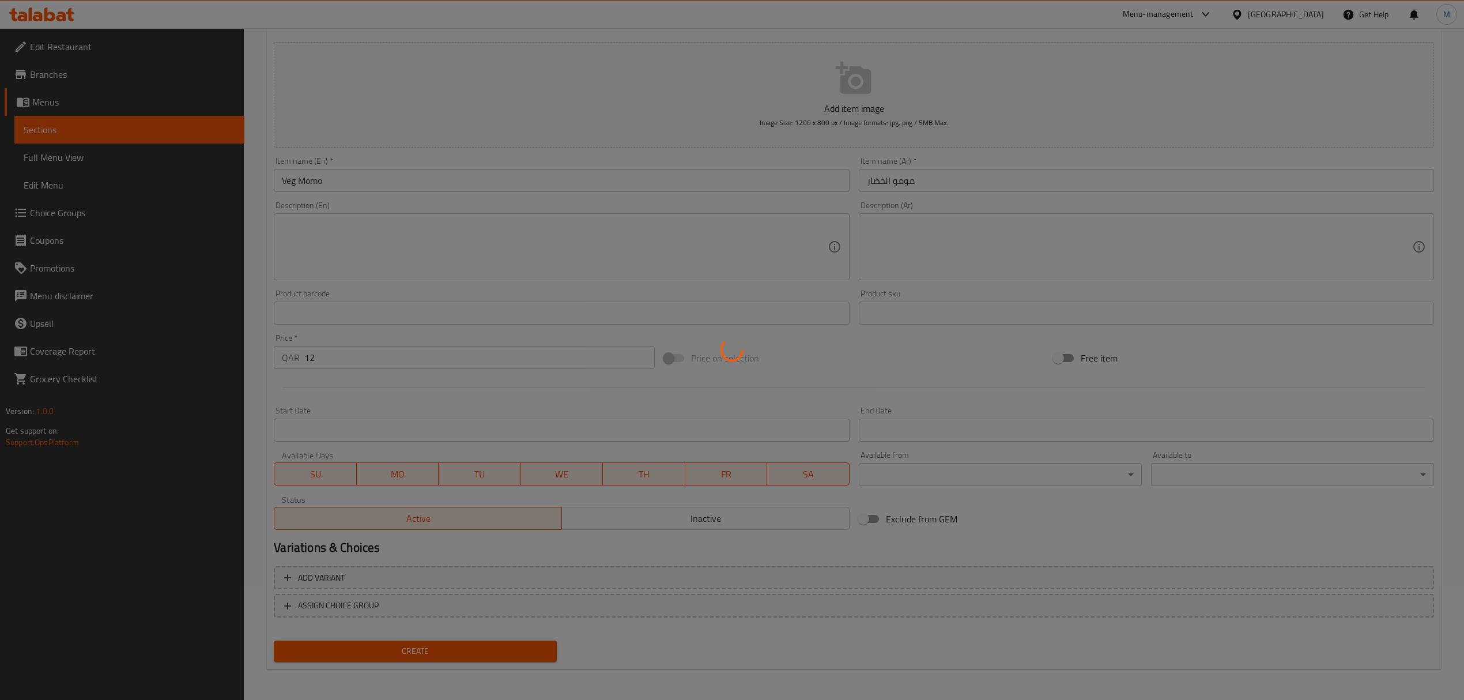
type input "0"
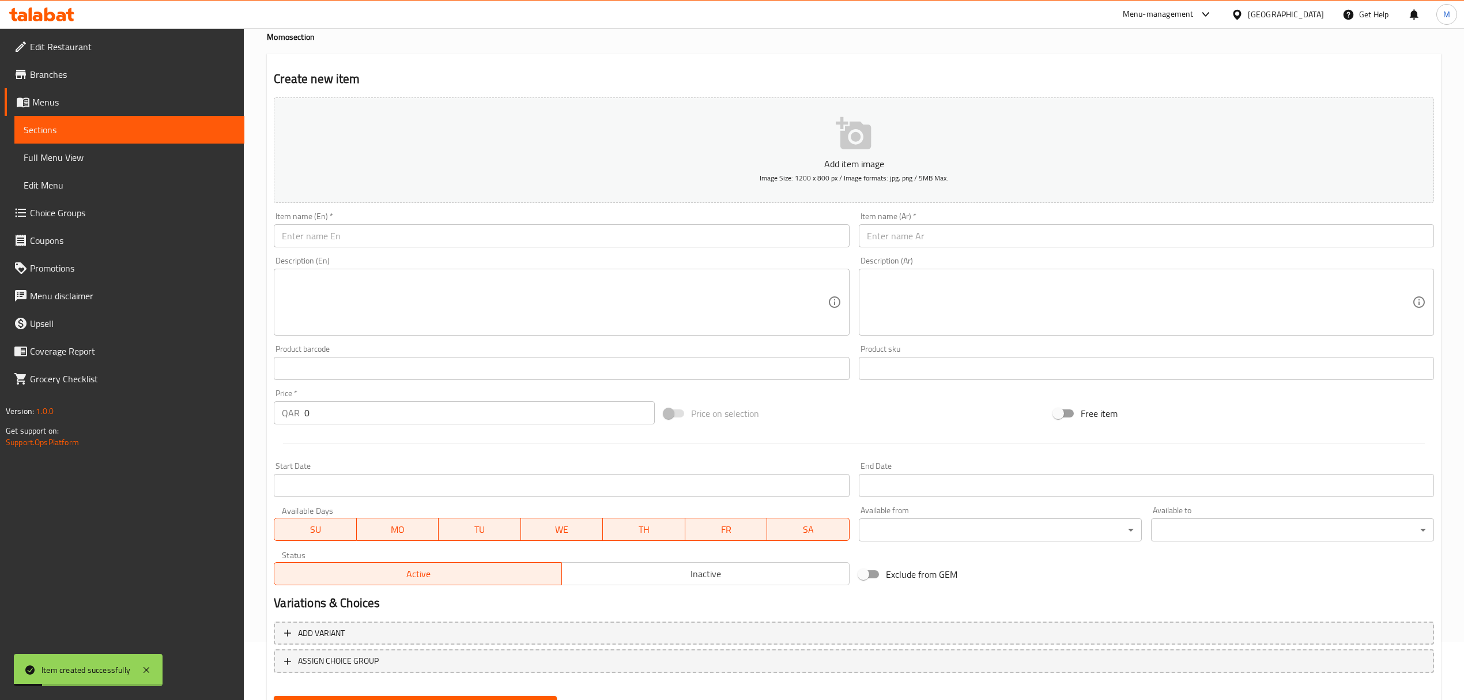
scroll to position [0, 0]
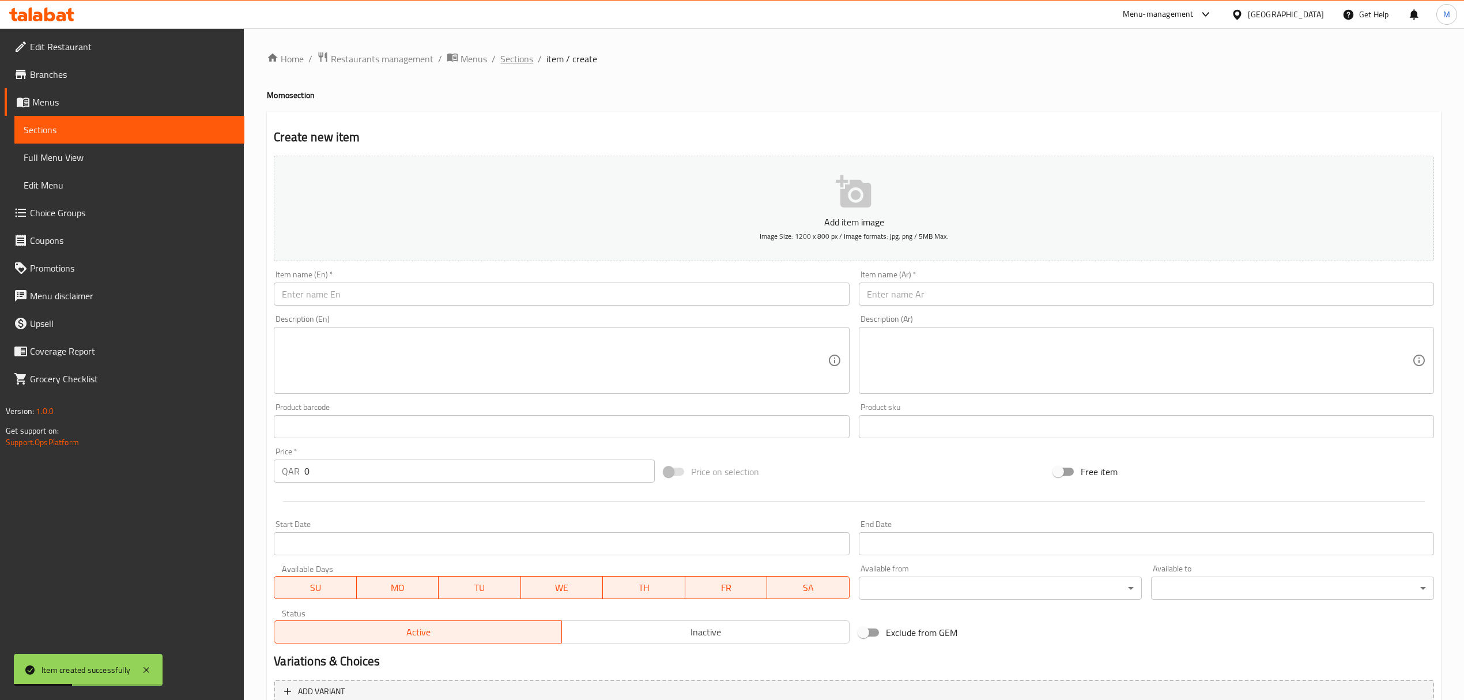
click at [516, 54] on span "Sections" at bounding box center [516, 59] width 33 height 14
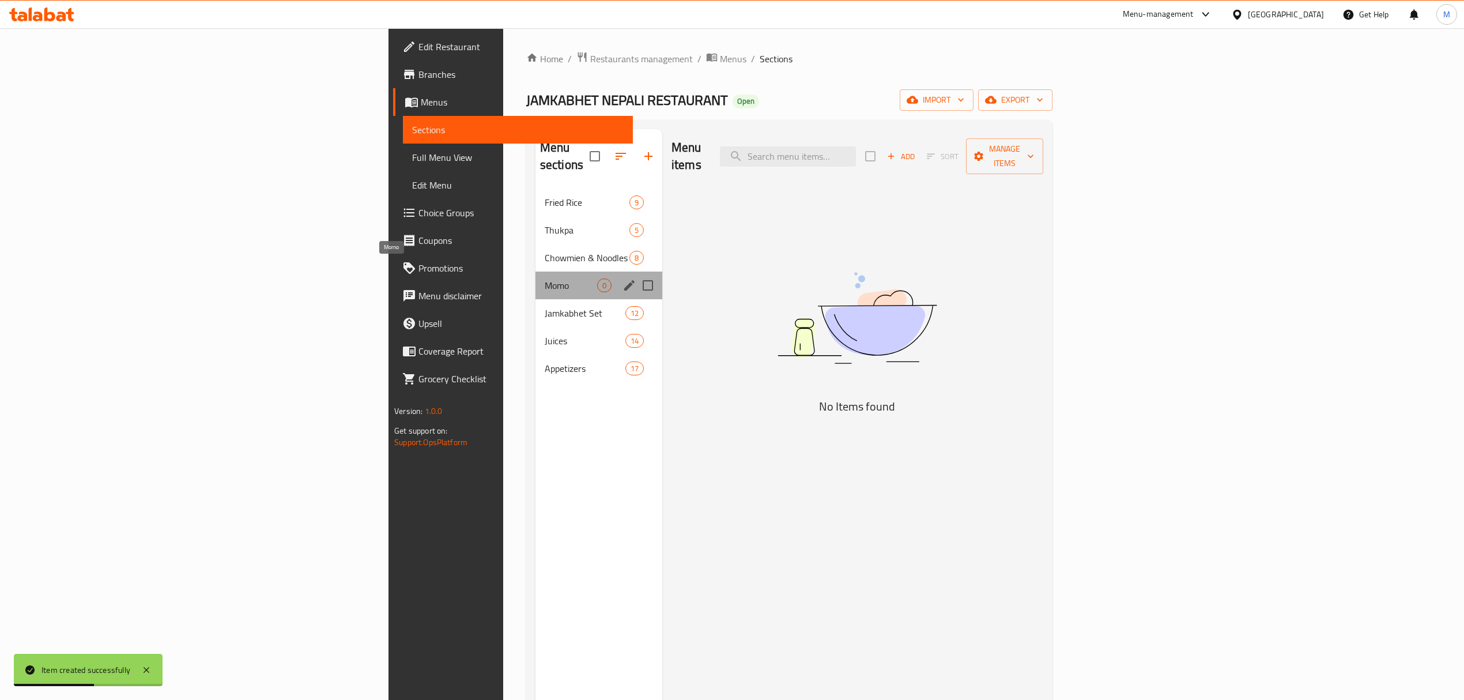
click at [545, 278] on span "Momo" at bounding box center [571, 285] width 52 height 14
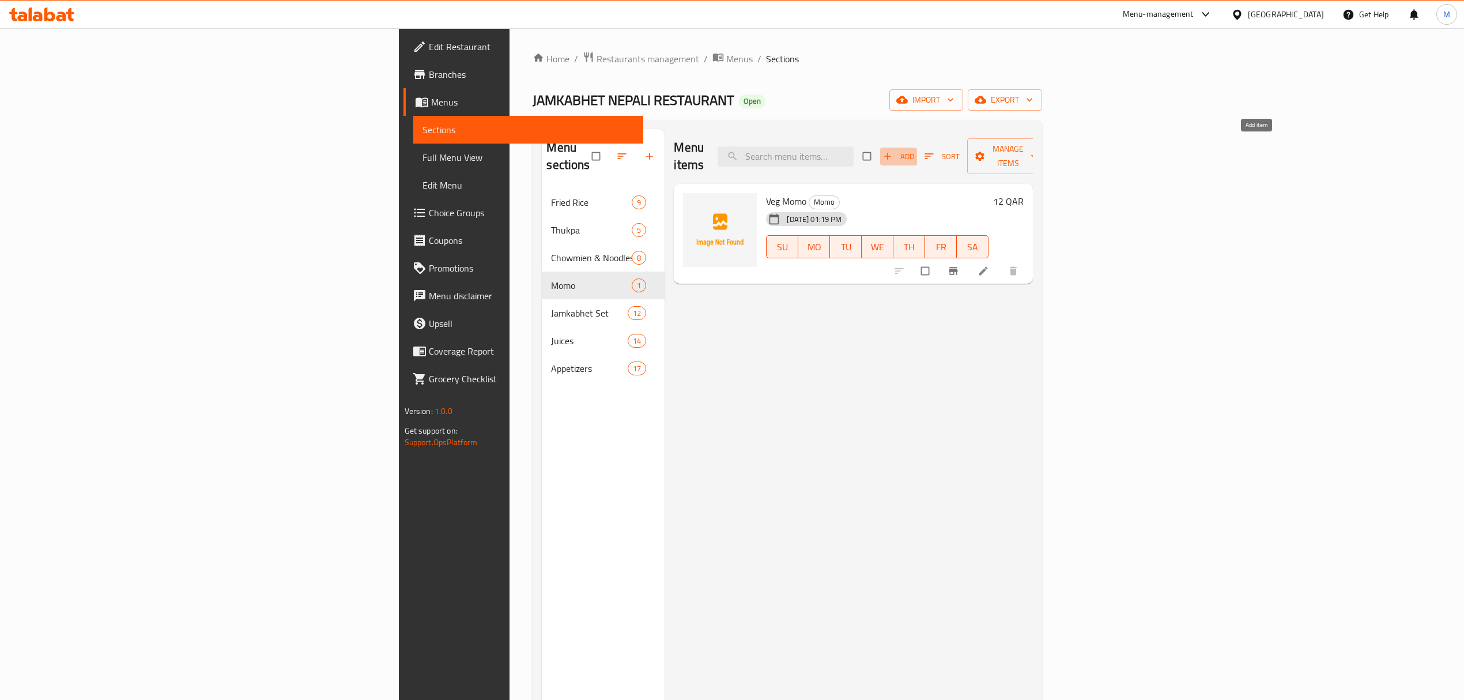
click at [914, 150] on span "Add" at bounding box center [898, 156] width 31 height 13
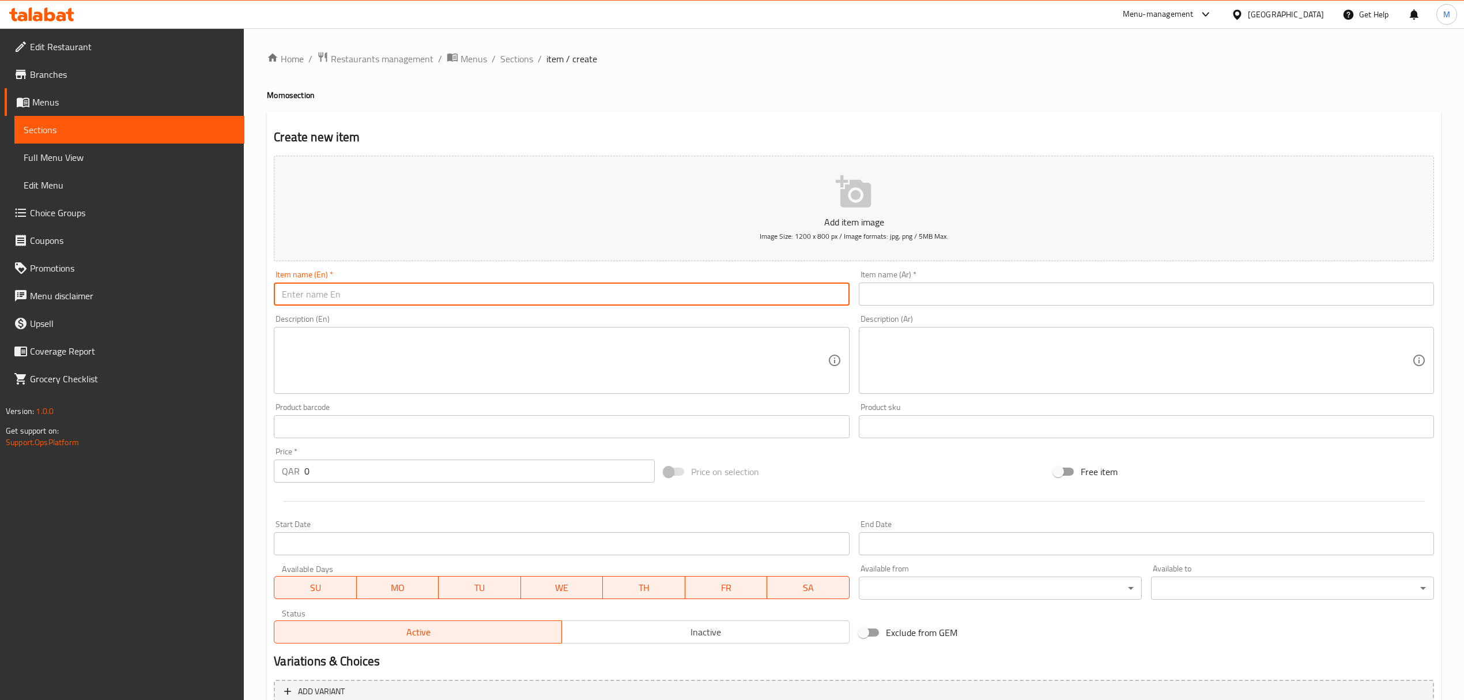
click at [485, 305] on input "text" at bounding box center [561, 293] width 575 height 23
type input "Chicken Momo"
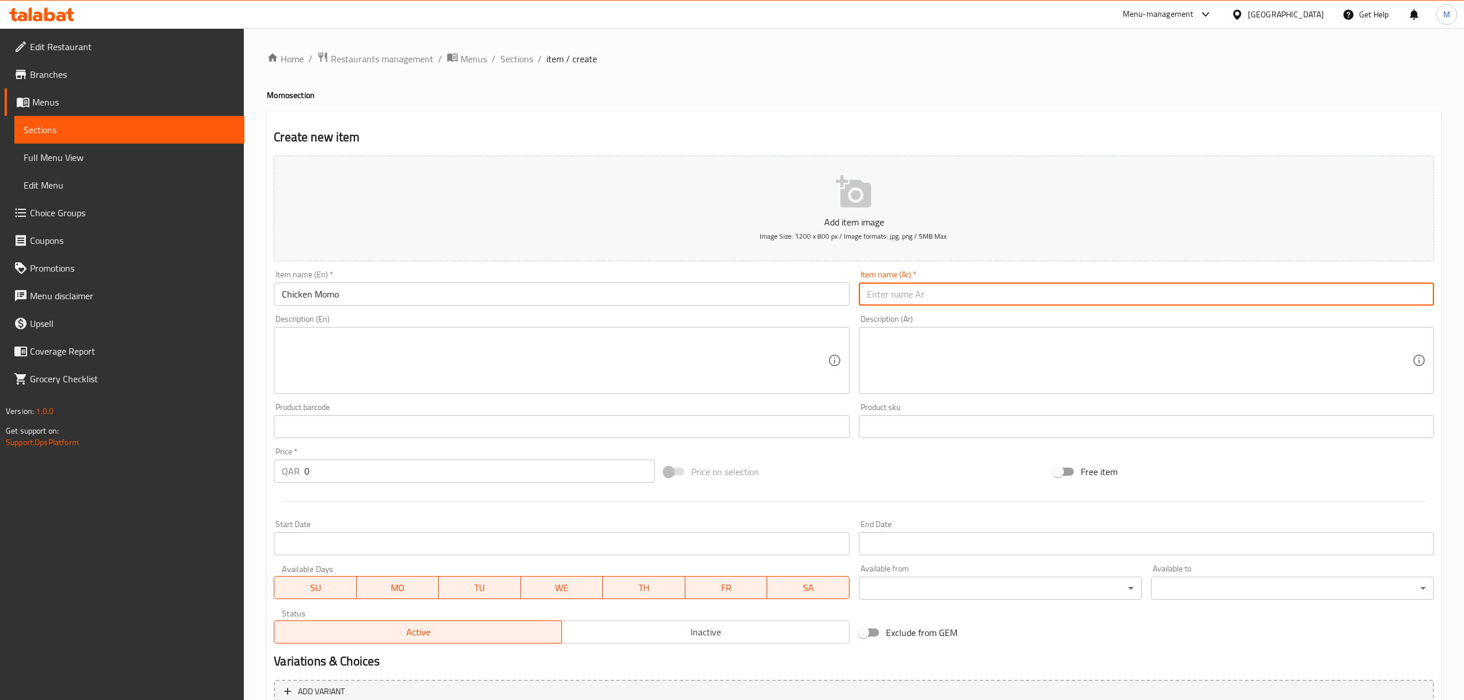
click at [876, 289] on input "text" at bounding box center [1146, 293] width 575 height 23
paste input "مومو الدجاج"
type input "مومو الدجاج"
click at [356, 471] on input "0" at bounding box center [479, 470] width 350 height 23
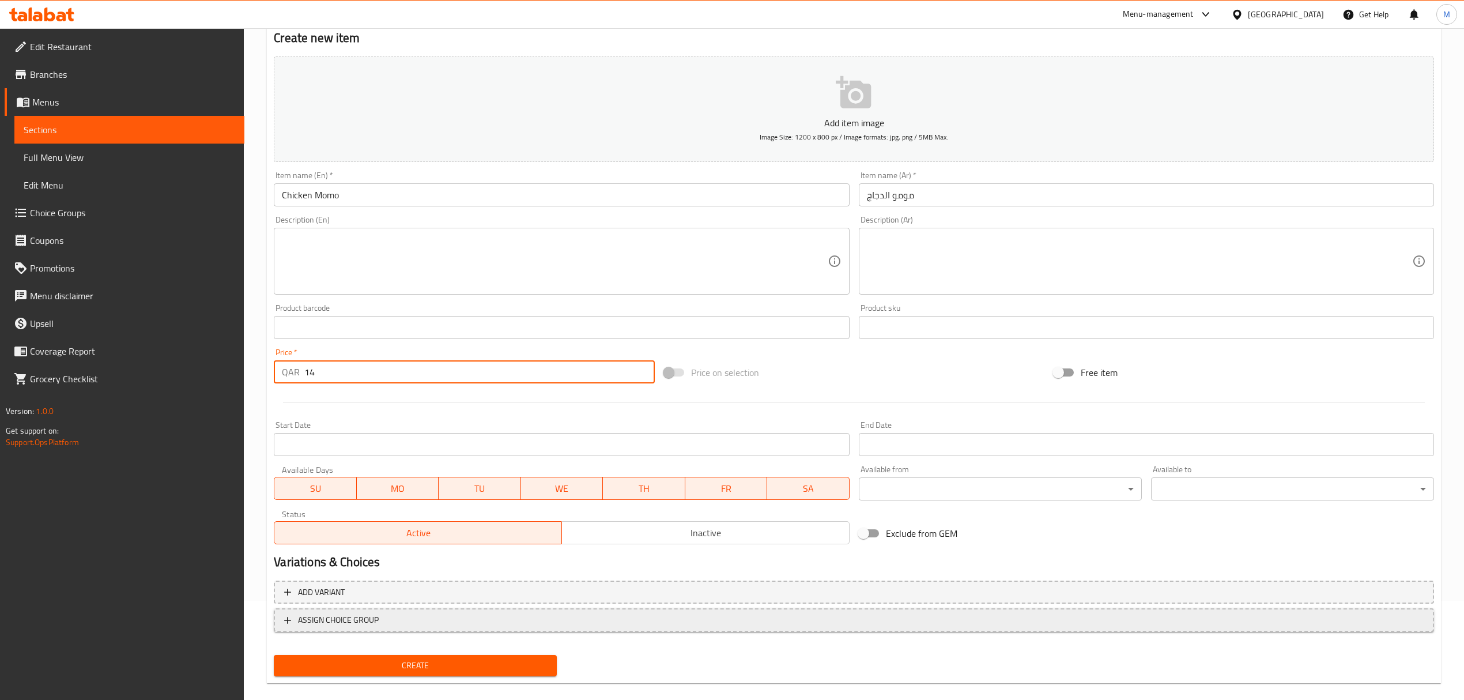
scroll to position [114, 0]
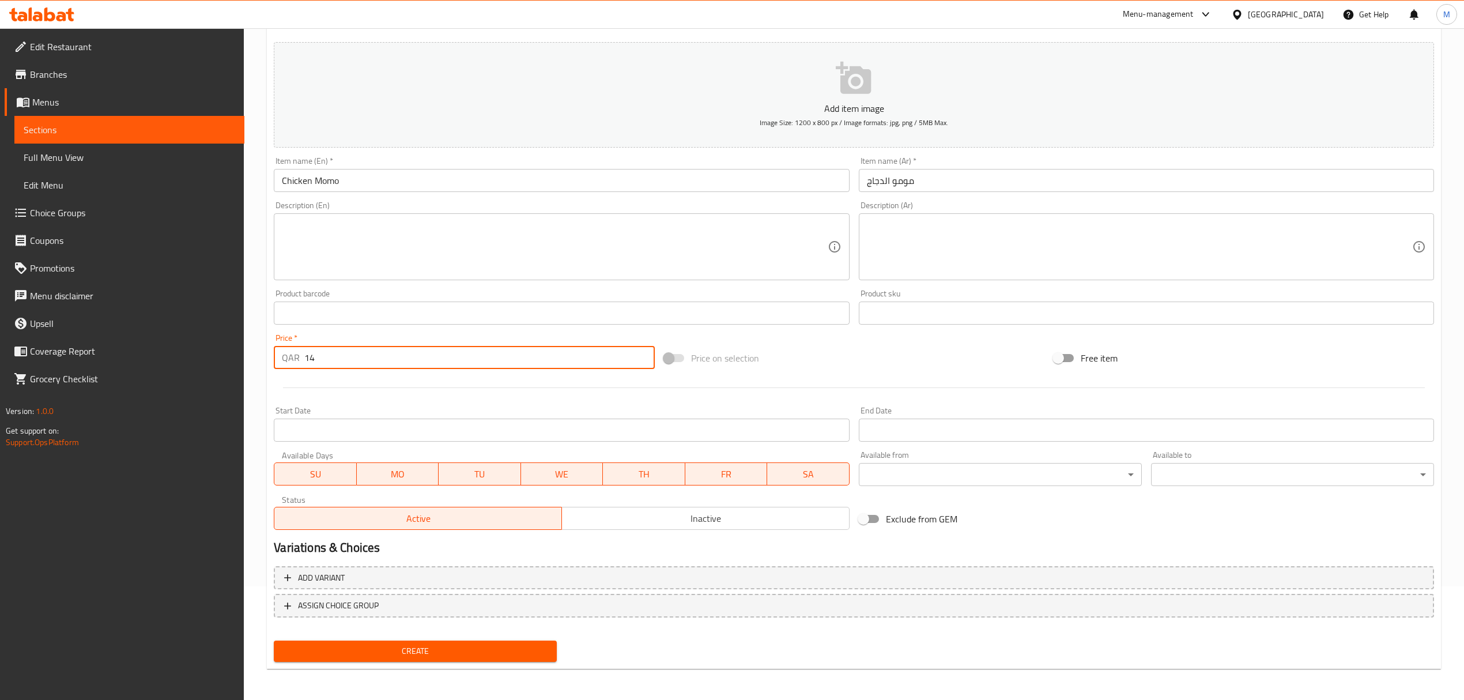
type input "14"
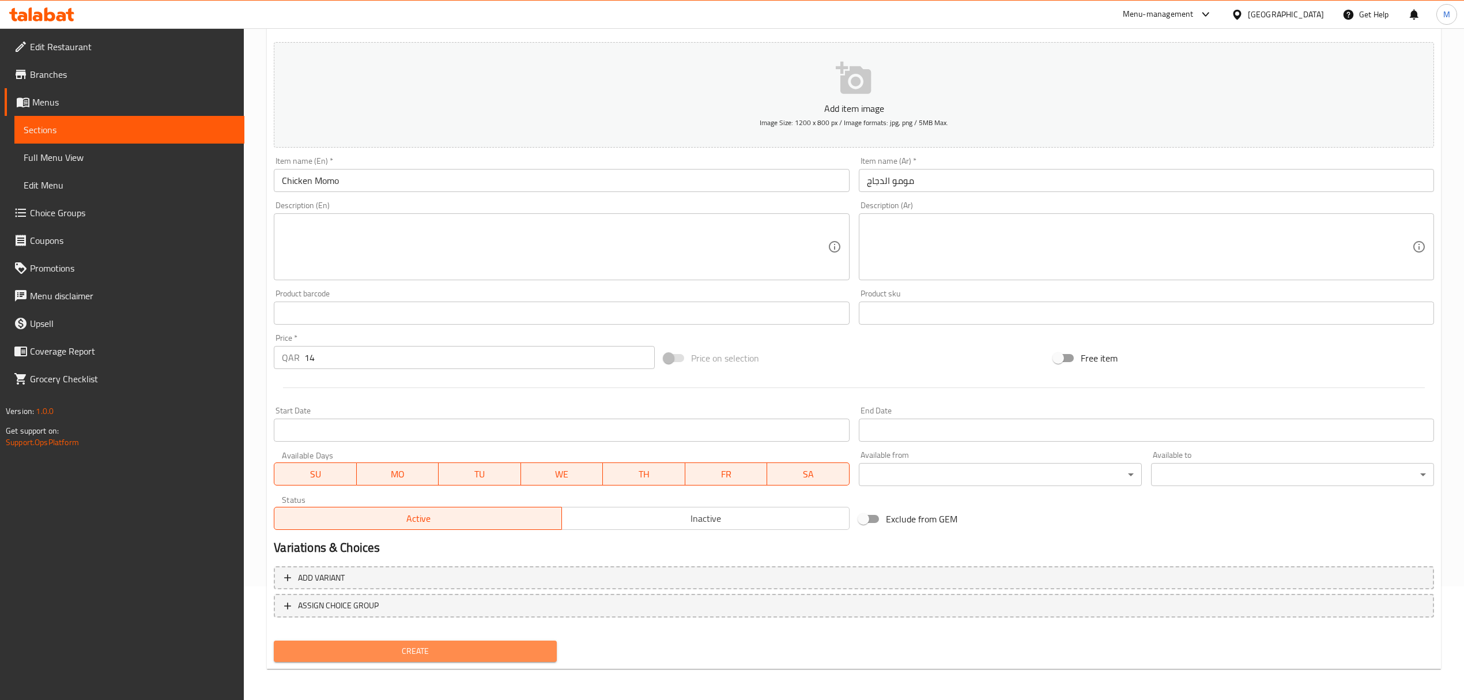
click at [377, 644] on span "Create" at bounding box center [415, 651] width 265 height 14
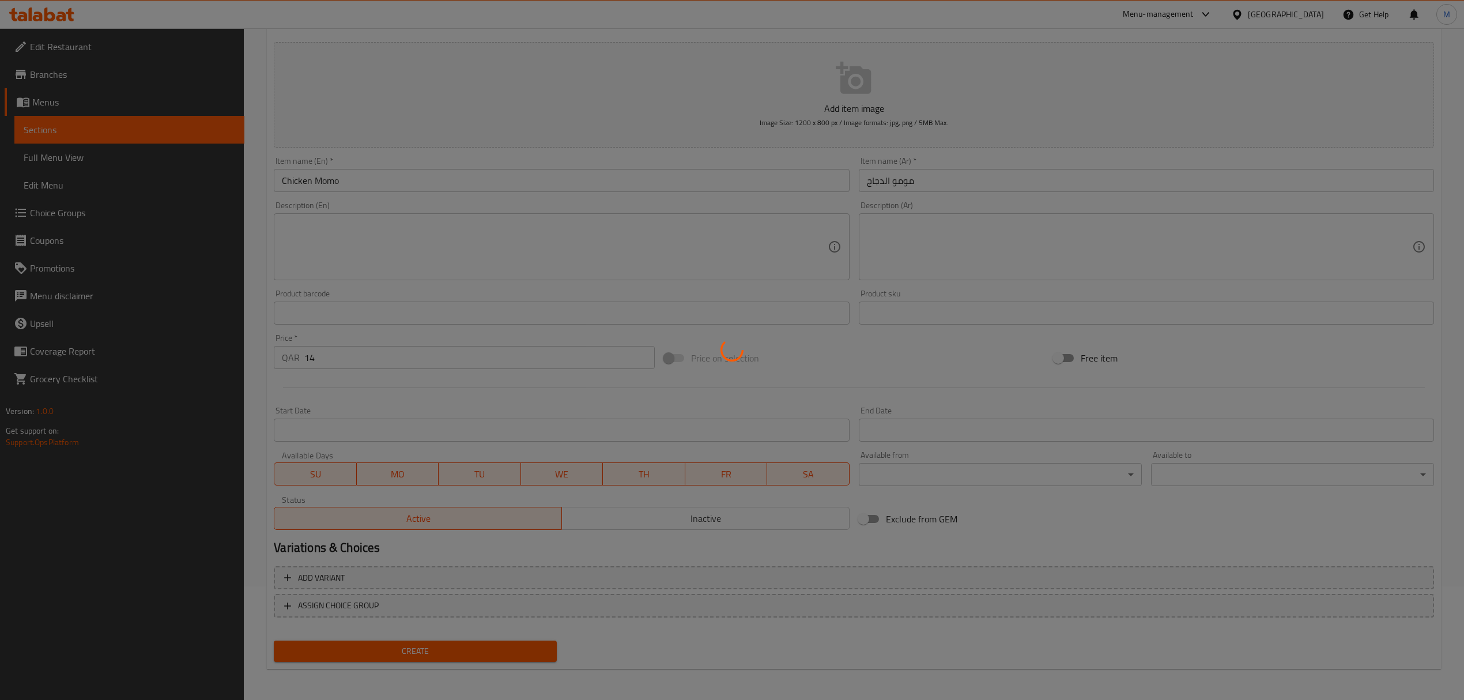
type input "0"
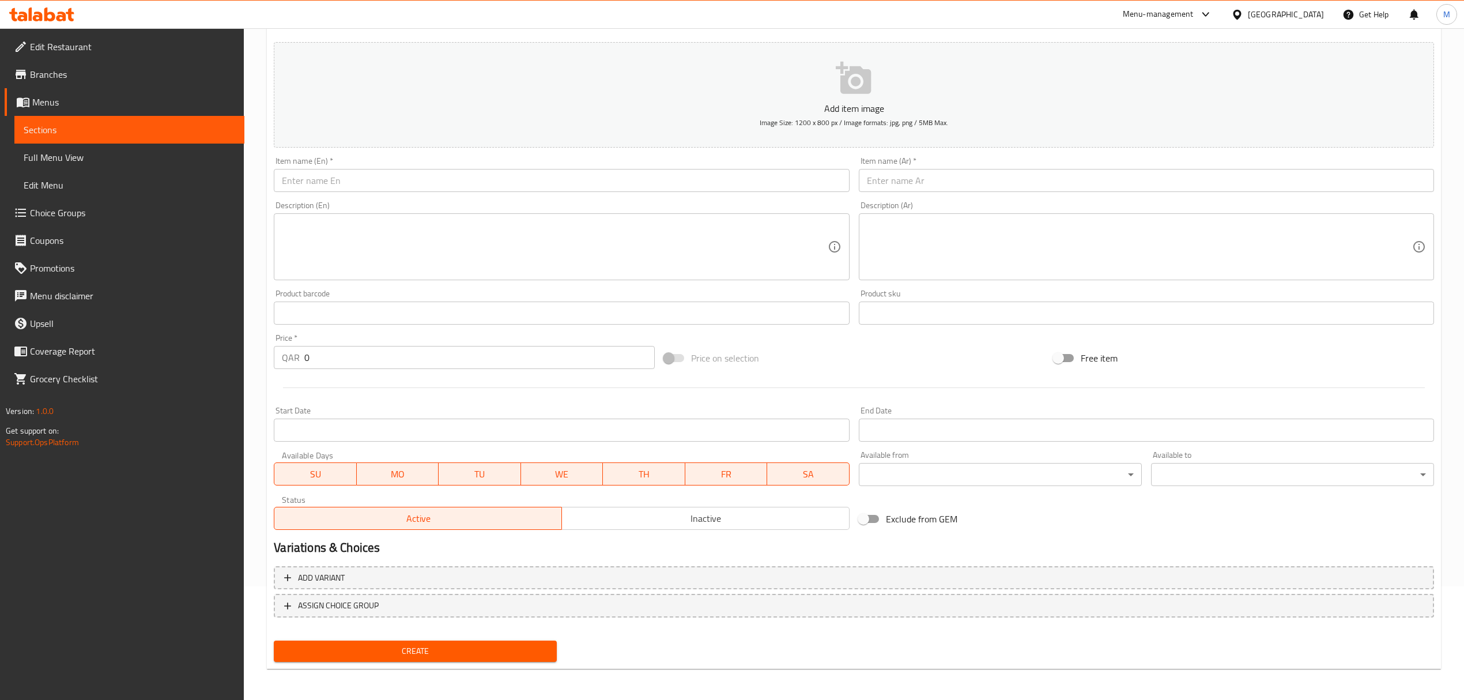
click at [307, 186] on input "text" at bounding box center [561, 180] width 575 height 23
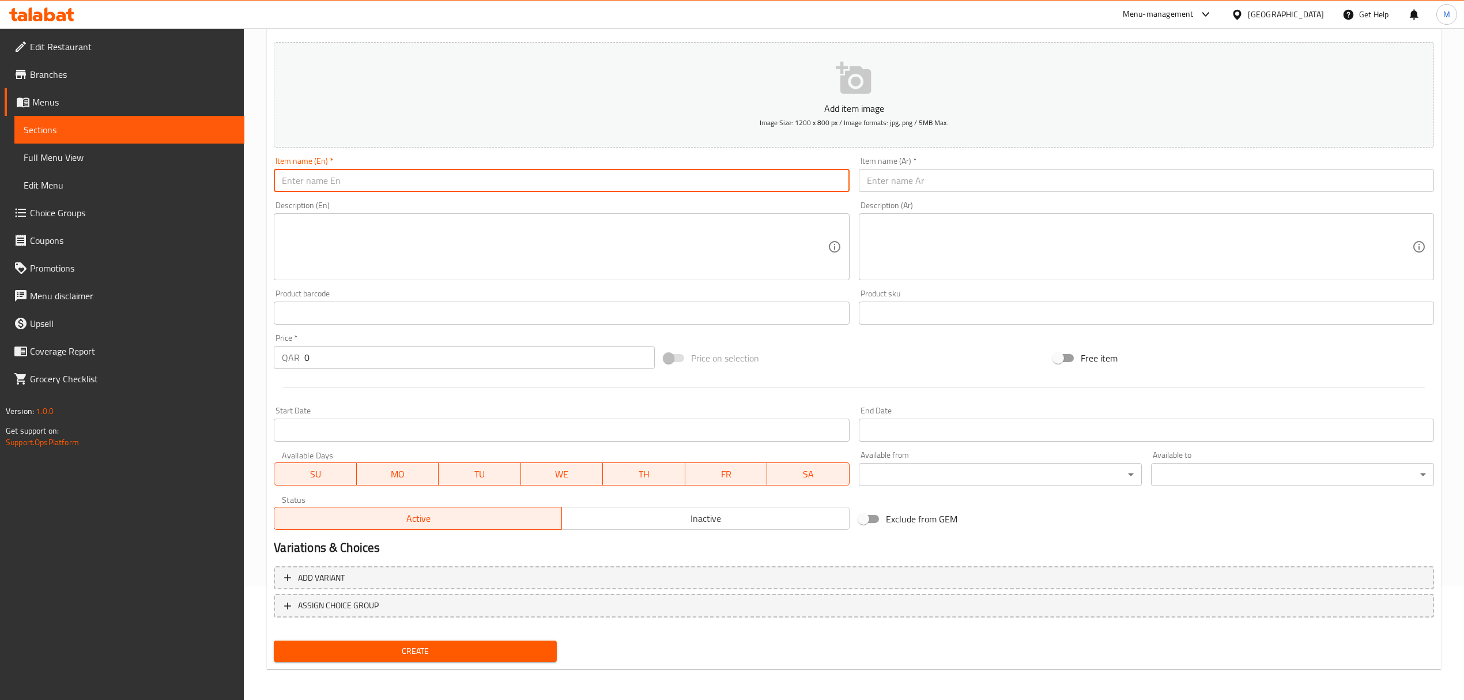
paste input "Buff Momo"
type input "Buff Momo"
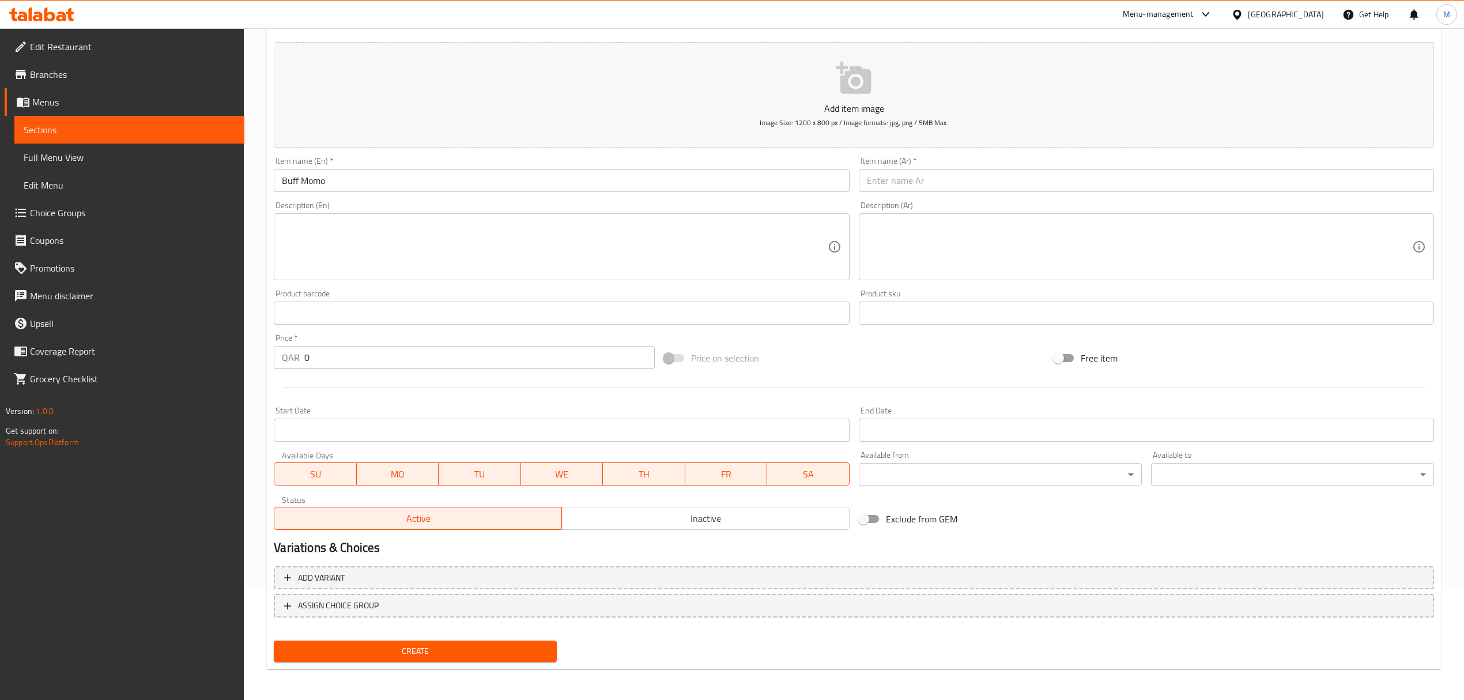
click at [911, 189] on input "text" at bounding box center [1146, 180] width 575 height 23
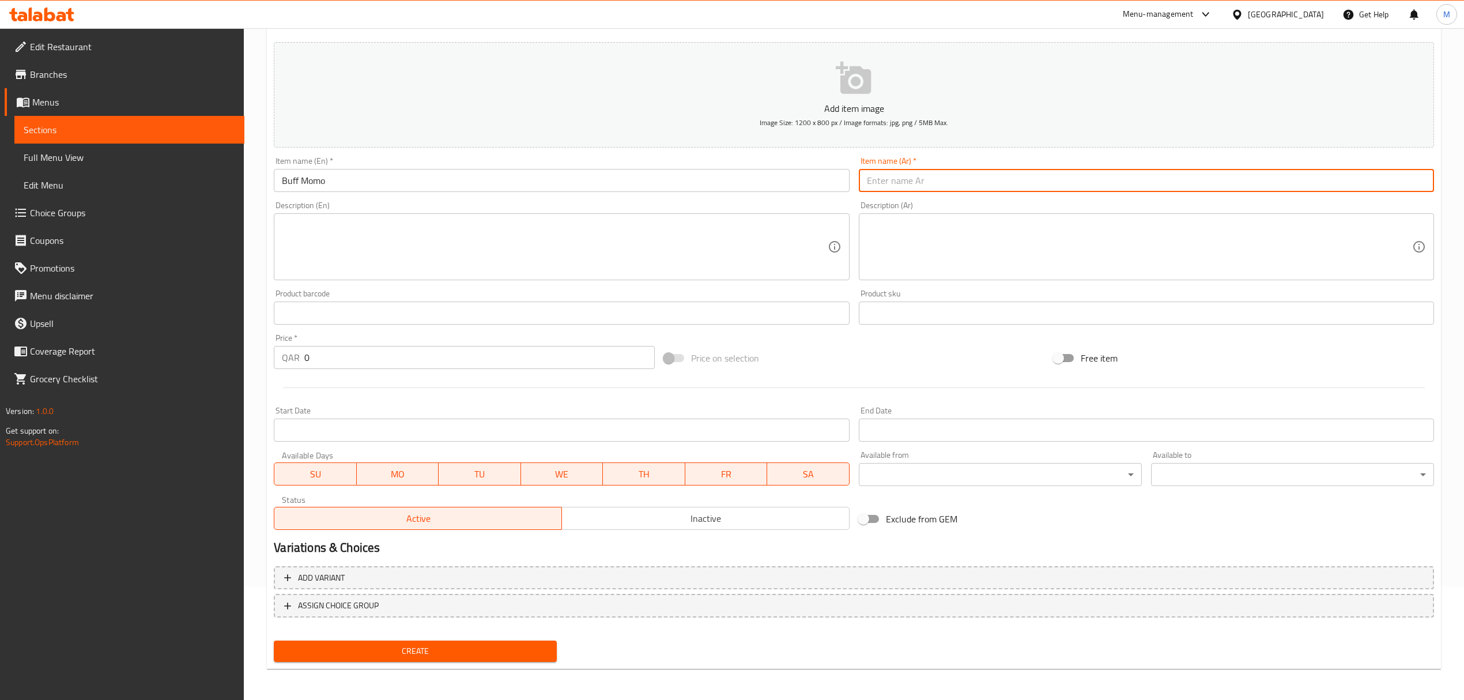
paste input "بوف مومو"
type input "بوف مومو"
click at [319, 360] on input "0" at bounding box center [479, 357] width 350 height 23
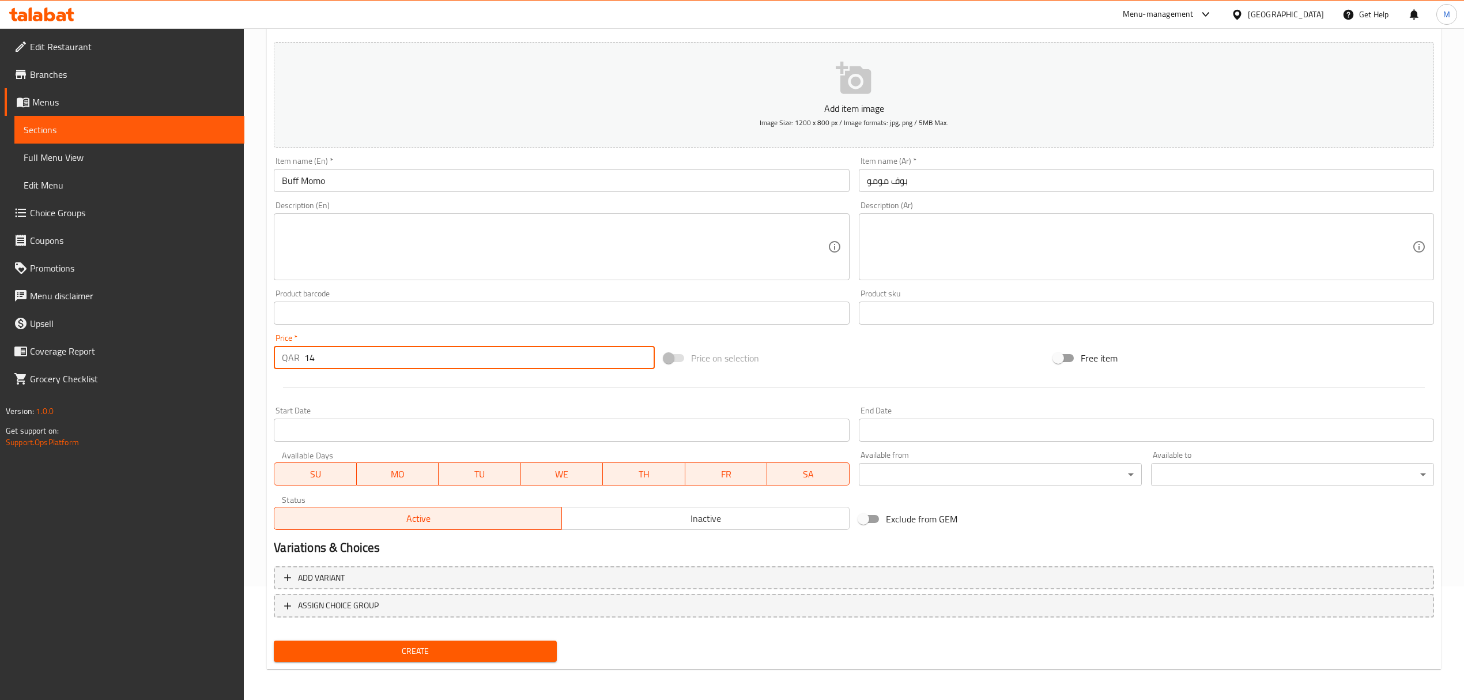
type input "14"
click at [390, 654] on span "Create" at bounding box center [415, 651] width 265 height 14
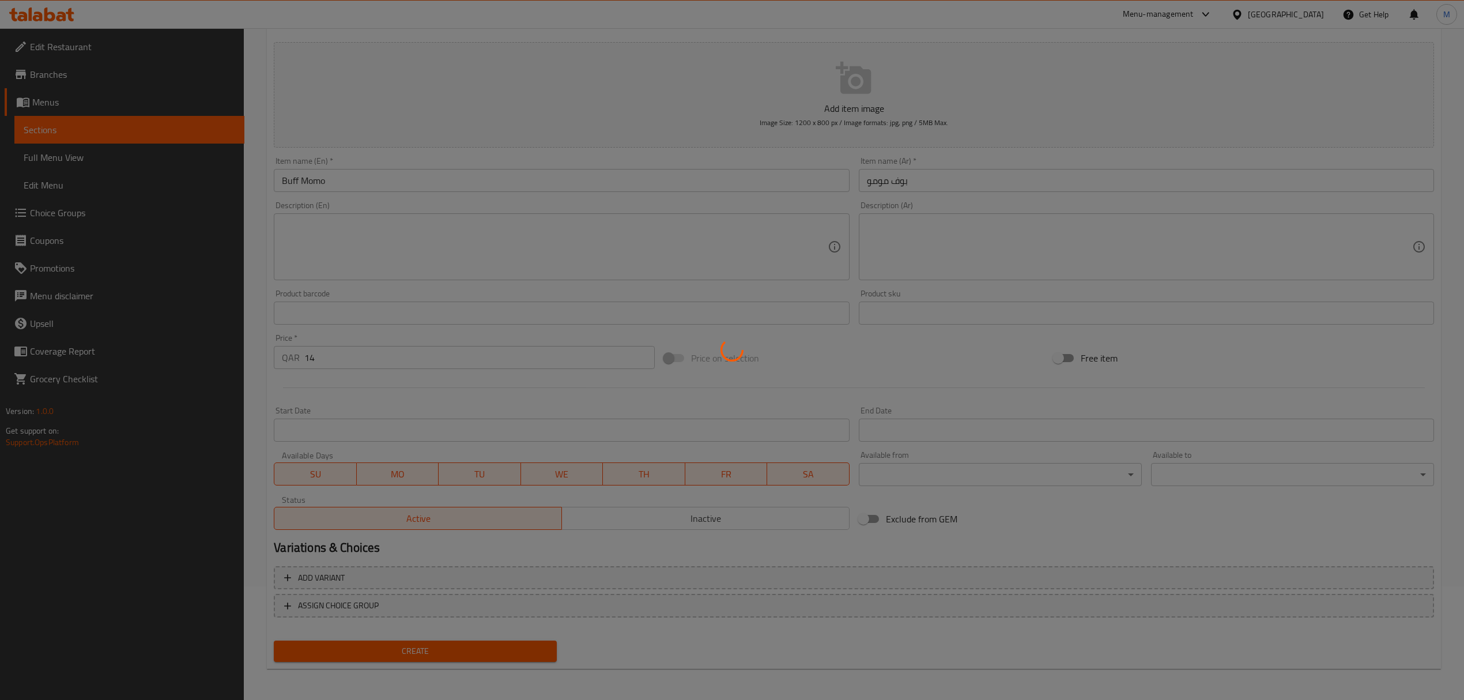
type input "0"
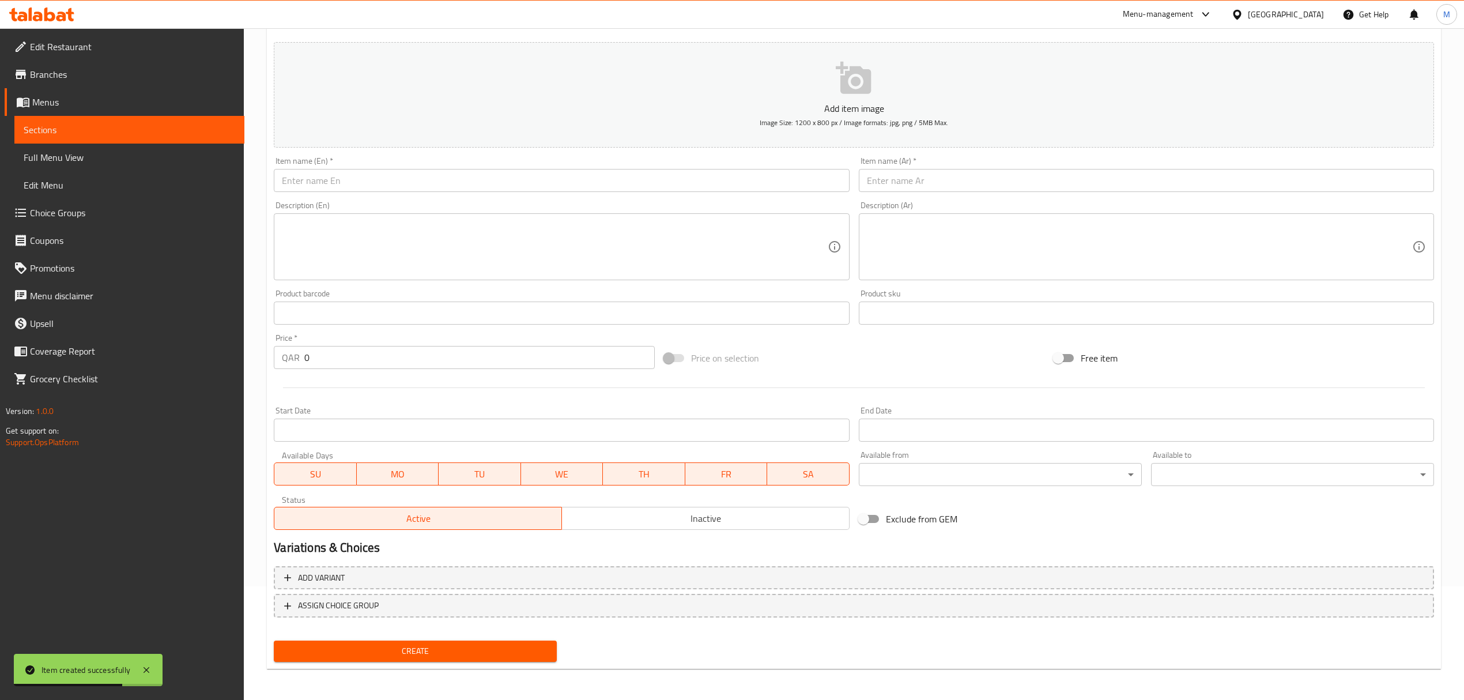
click at [300, 176] on input "text" at bounding box center [561, 180] width 575 height 23
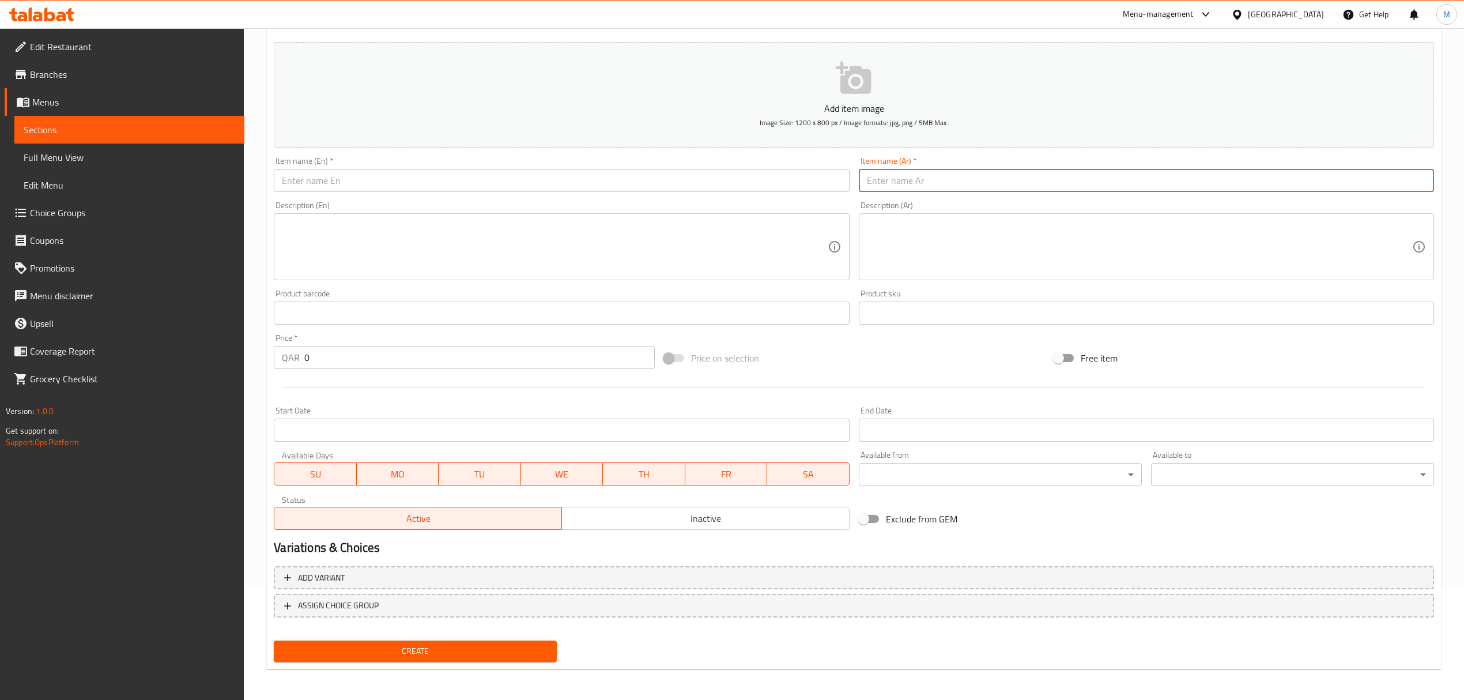
click at [975, 184] on input "text" at bounding box center [1146, 180] width 575 height 23
paste input "مومو دجاج بالفلفل الحار"
type input "مومو دجاج بالفلفل الحار"
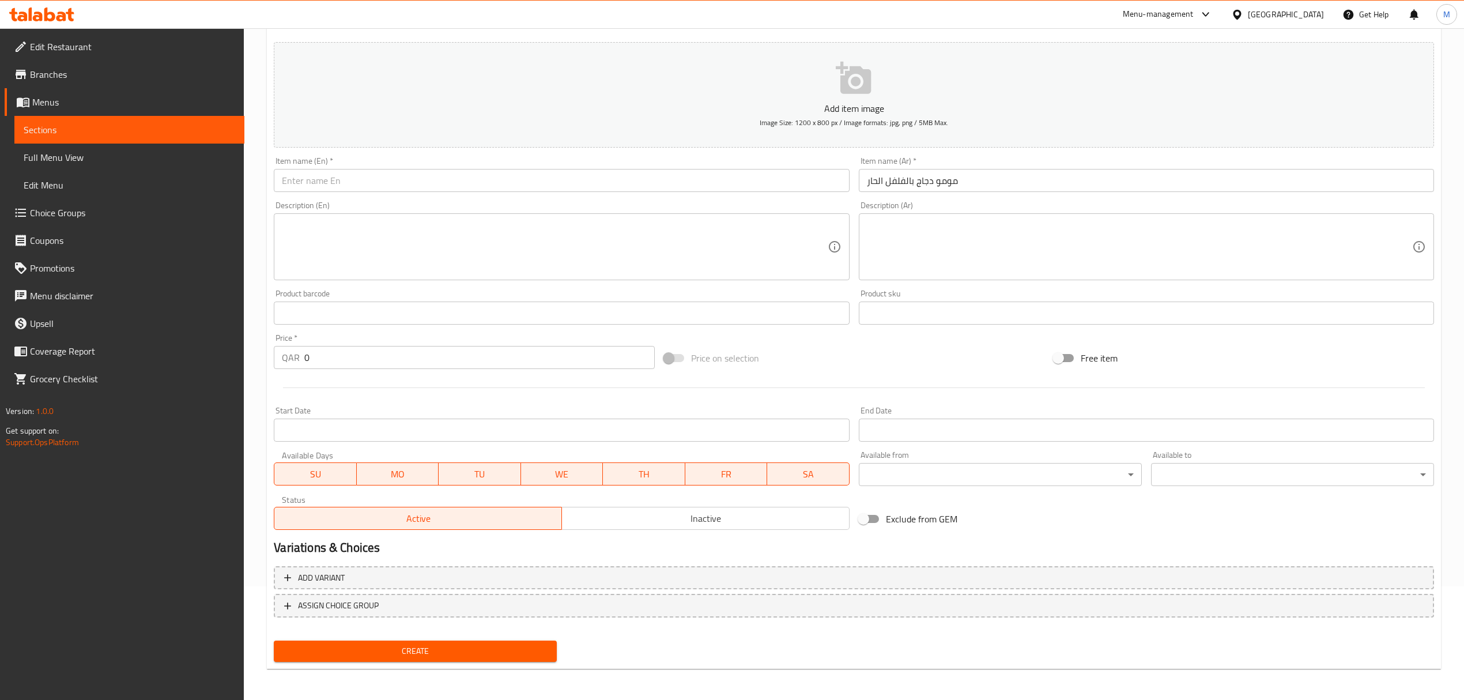
click at [316, 180] on input "text" at bounding box center [561, 180] width 575 height 23
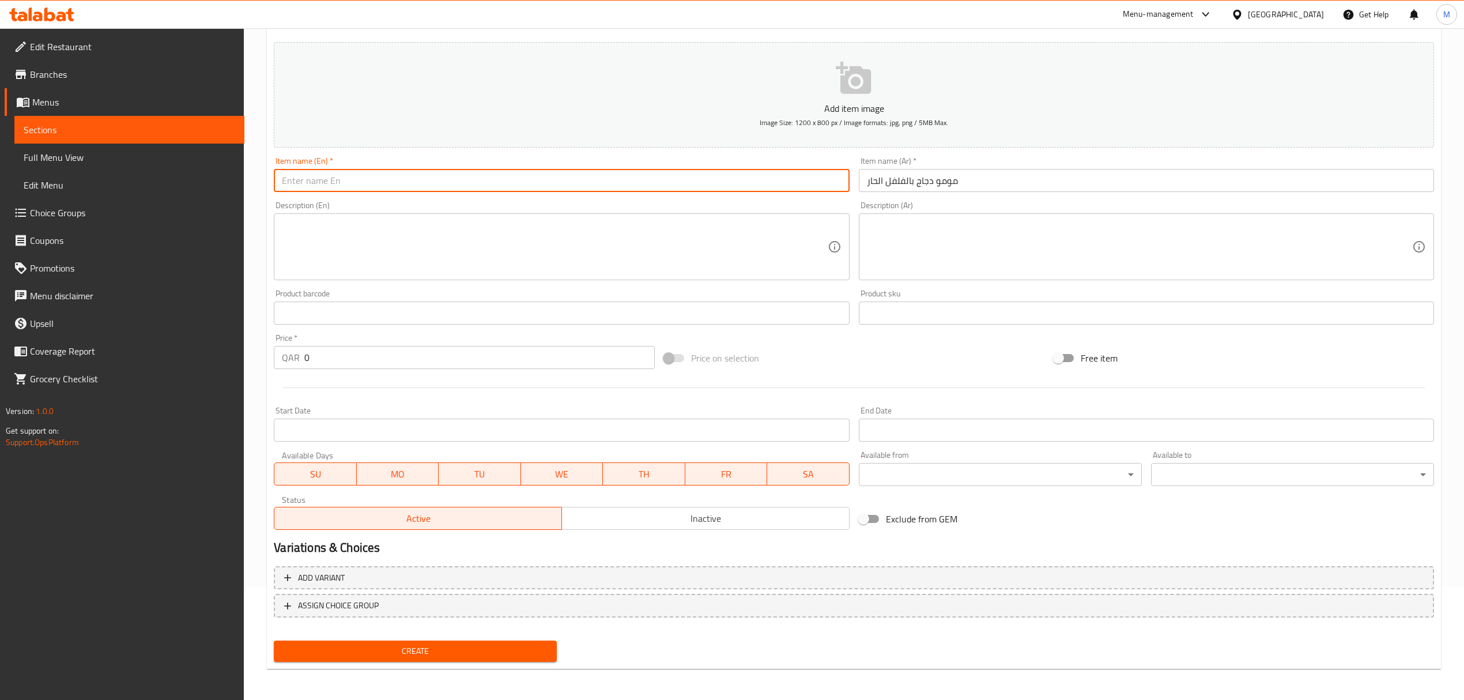
paste input "Chicken Chilli Momo"
type input "Chicken Chilli Momo"
drag, startPoint x: 350, startPoint y: 369, endPoint x: 347, endPoint y: 362, distance: 7.7
click at [348, 363] on input "0" at bounding box center [479, 357] width 350 height 23
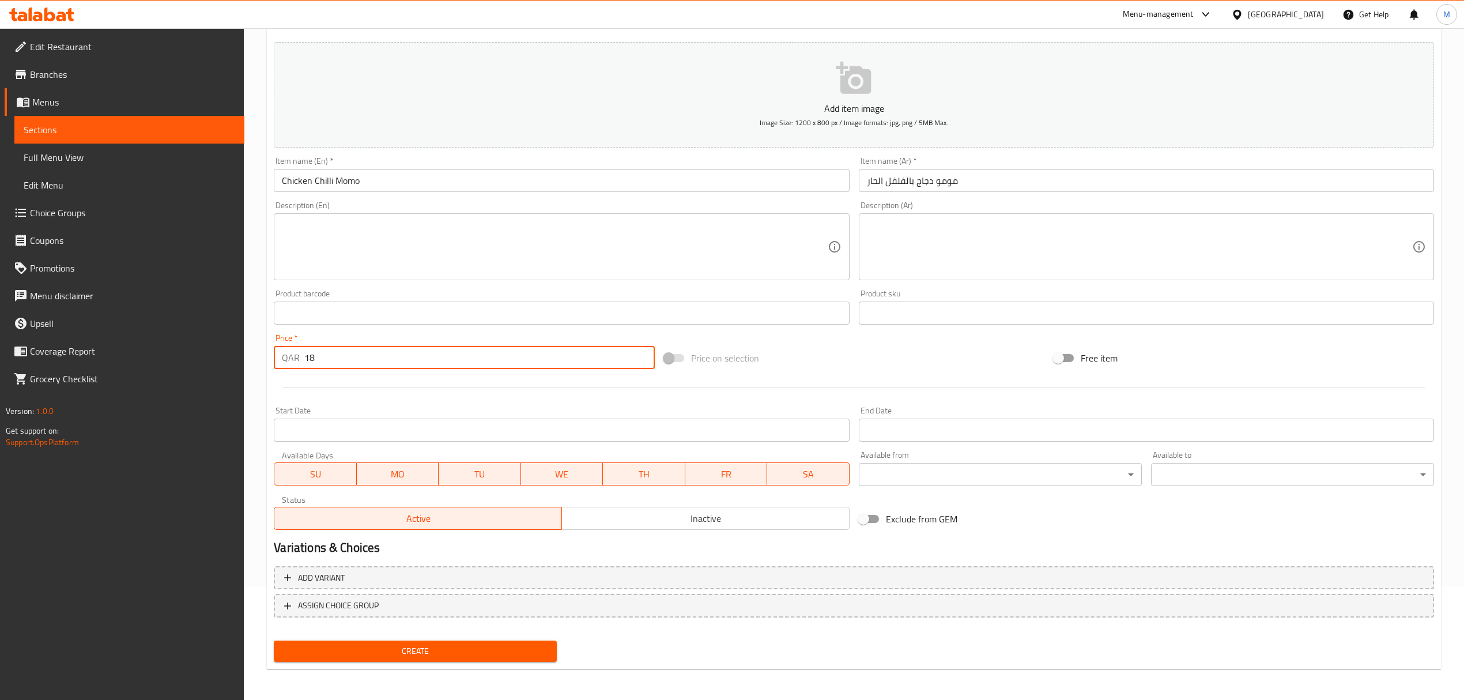
type input "18"
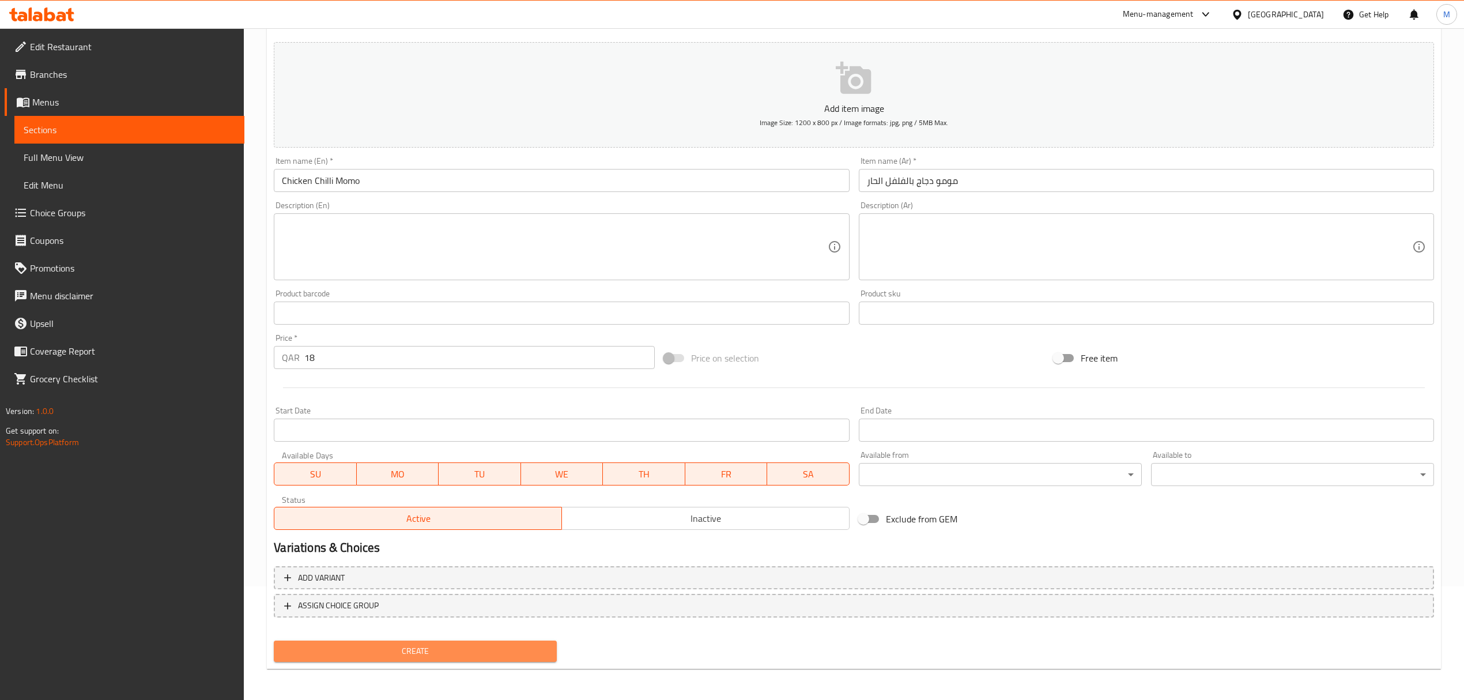
click at [440, 653] on span "Create" at bounding box center [415, 651] width 265 height 14
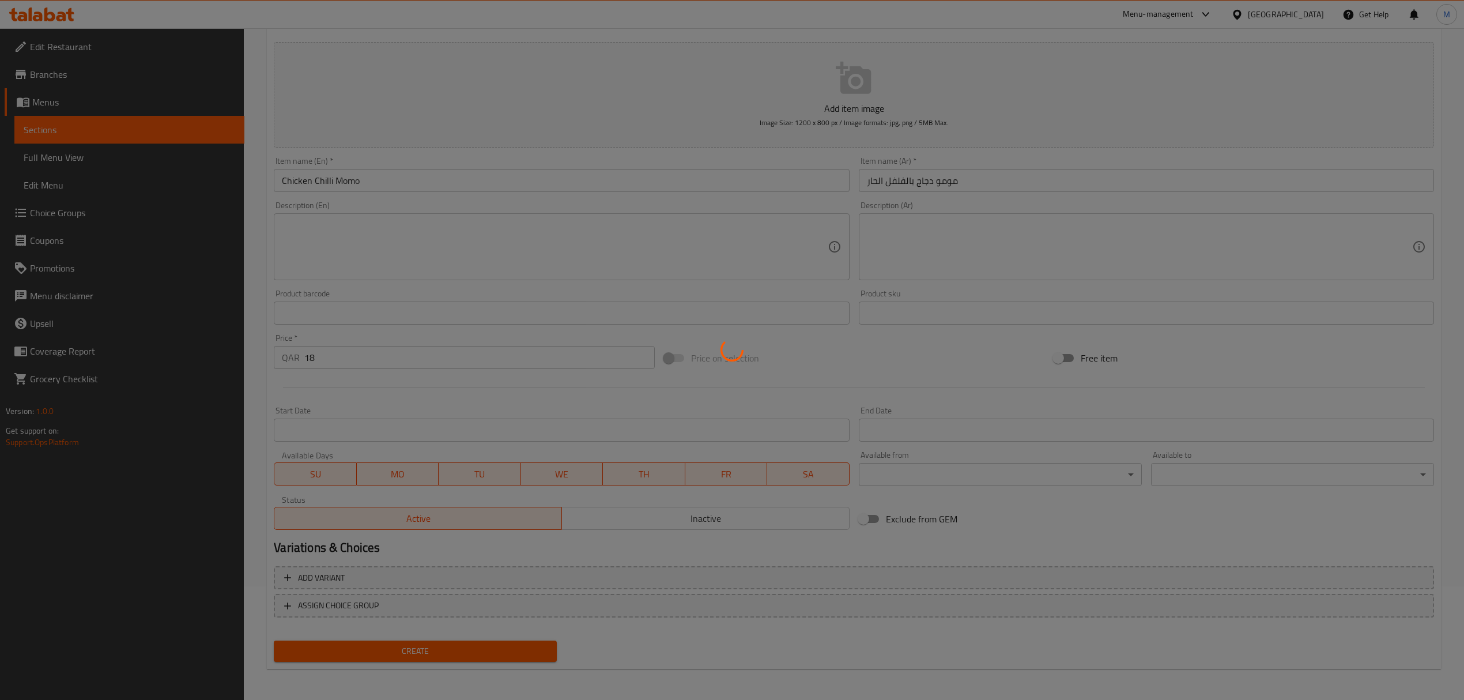
type input "0"
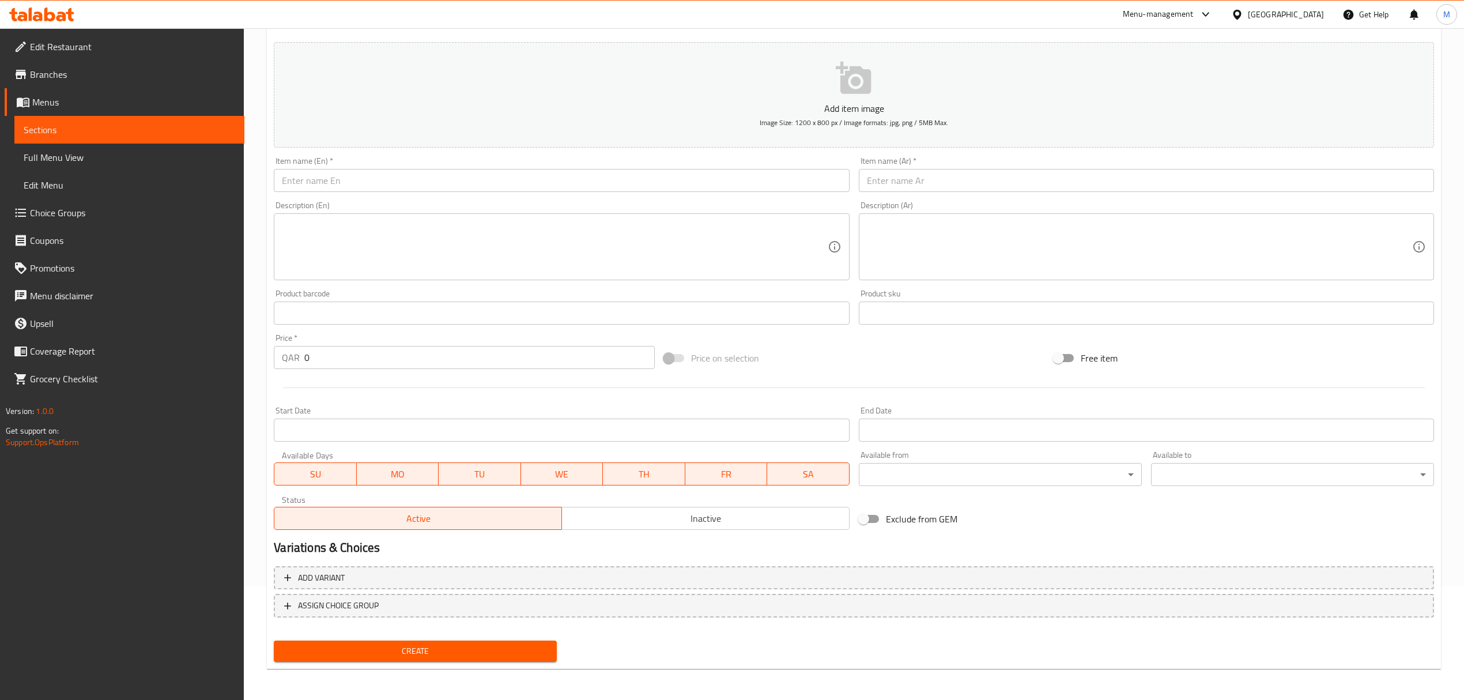
click at [298, 174] on input "text" at bounding box center [561, 180] width 575 height 23
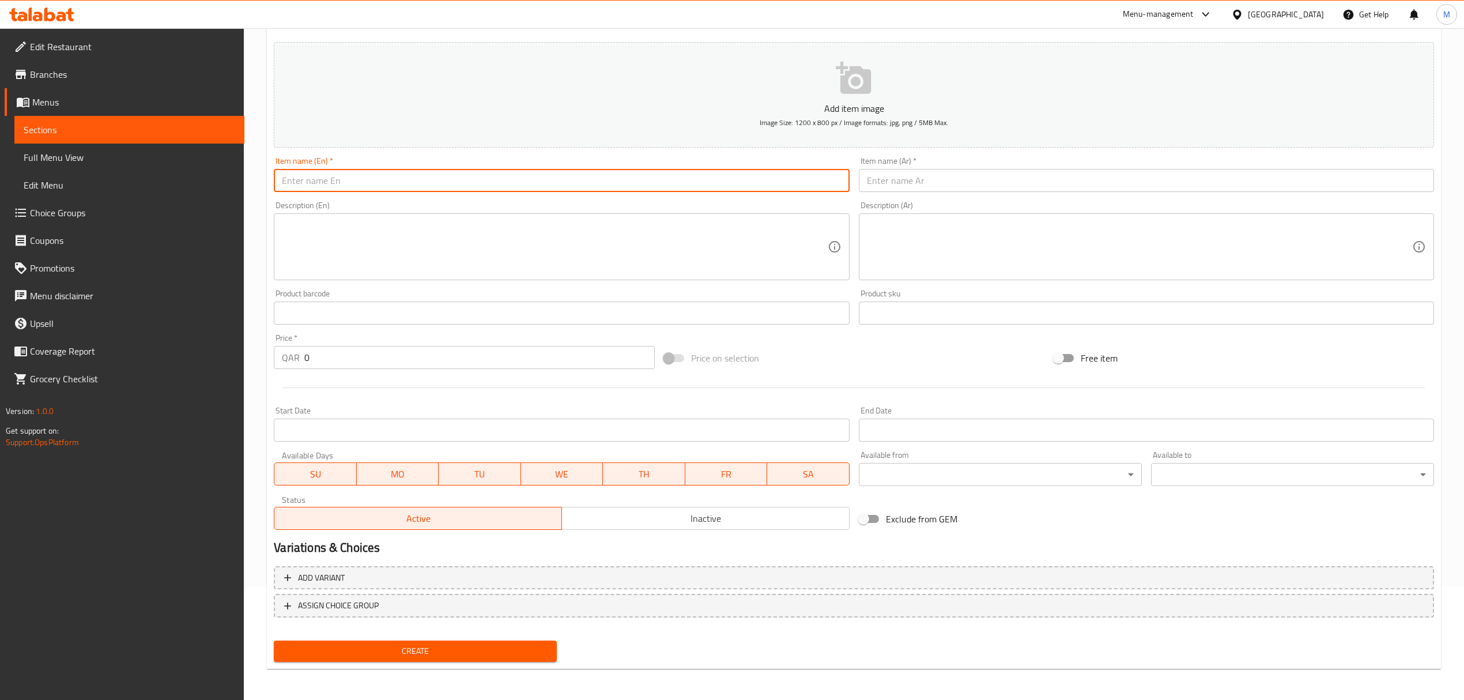
paste input "Buff Chilli Momo"
type input "Buff Chilli Momo"
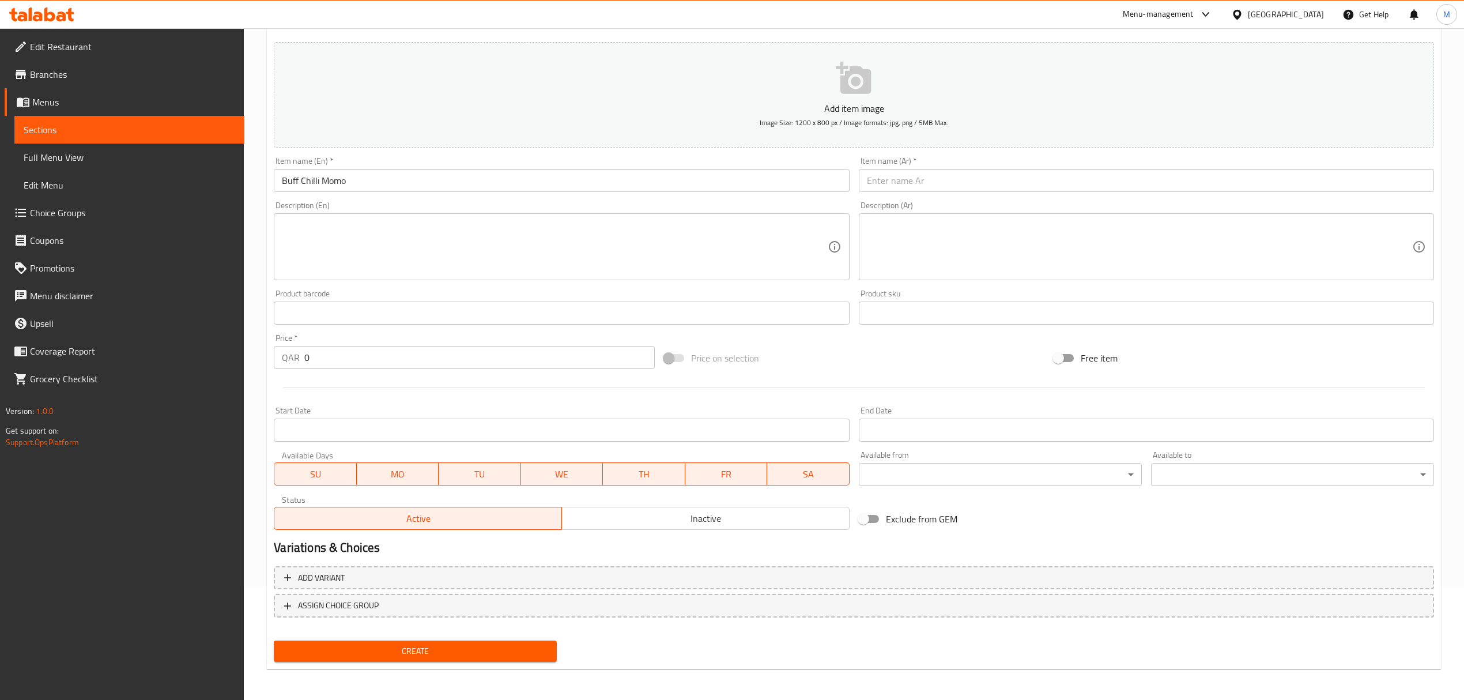
click at [975, 176] on input "text" at bounding box center [1146, 180] width 575 height 23
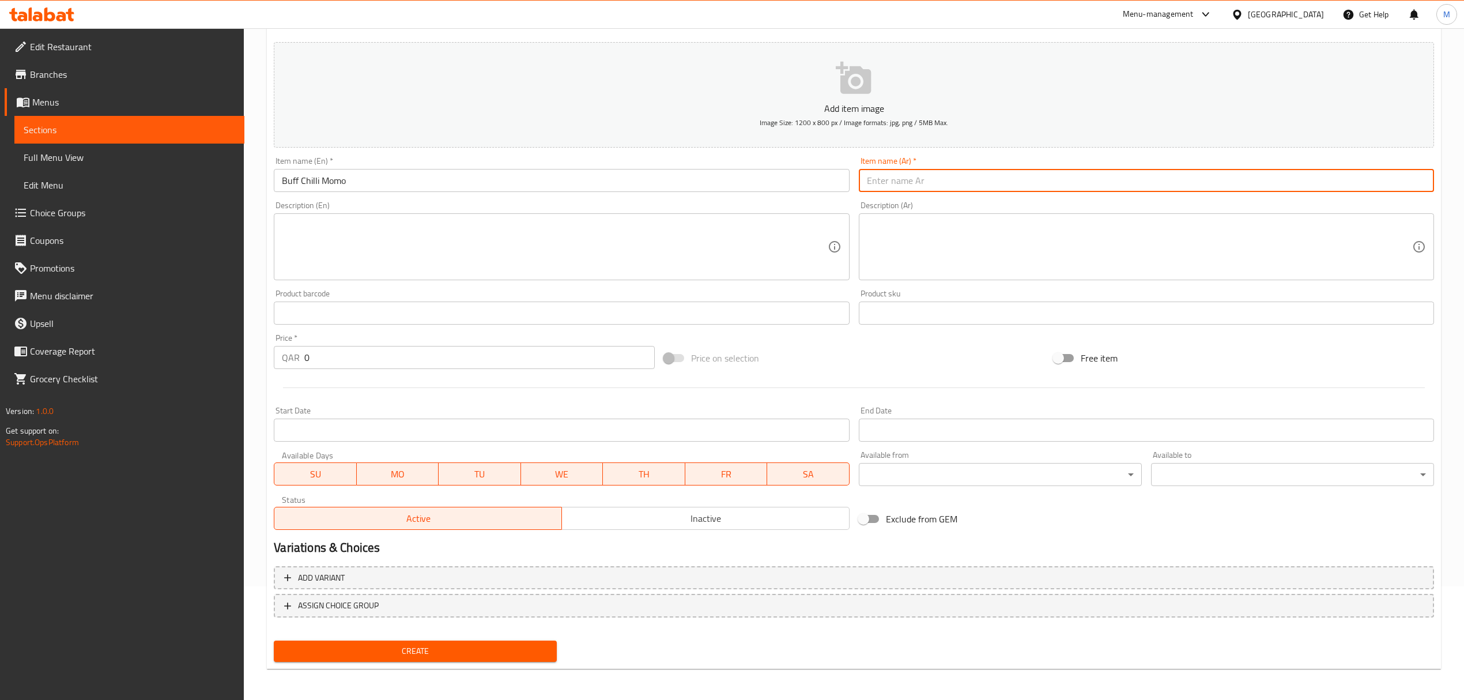
paste input "مومو الفلفل الحار"
type input "مومو الفلفل الحار"
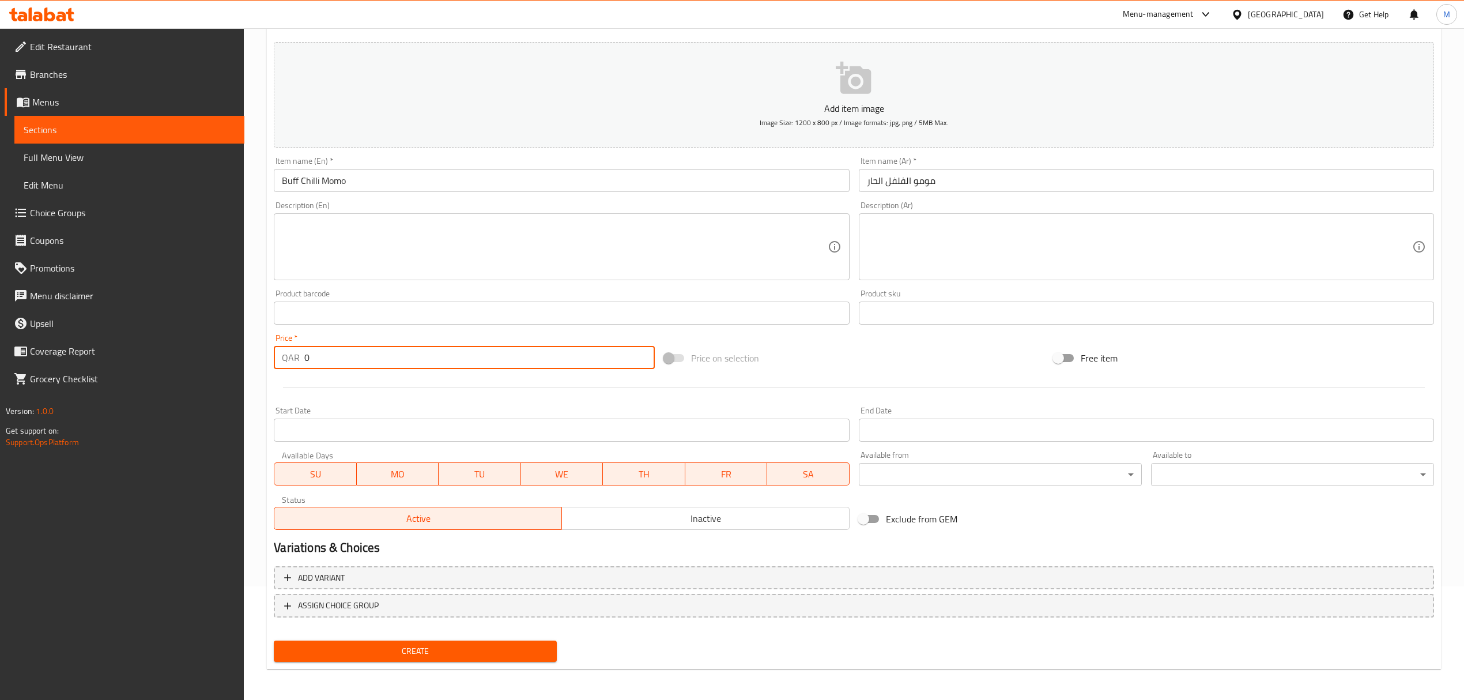
click at [335, 359] on input "0" at bounding box center [479, 357] width 350 height 23
type input "18"
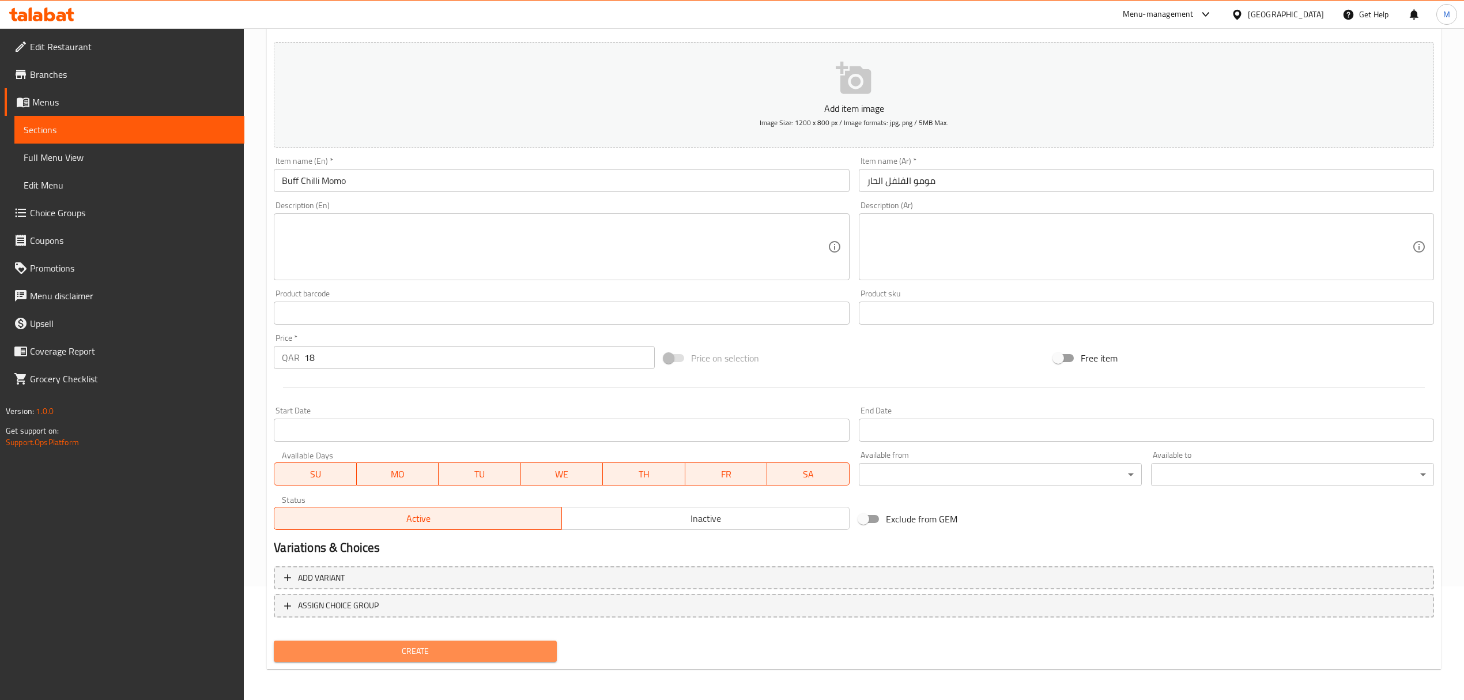
click at [406, 655] on span "Create" at bounding box center [415, 651] width 265 height 14
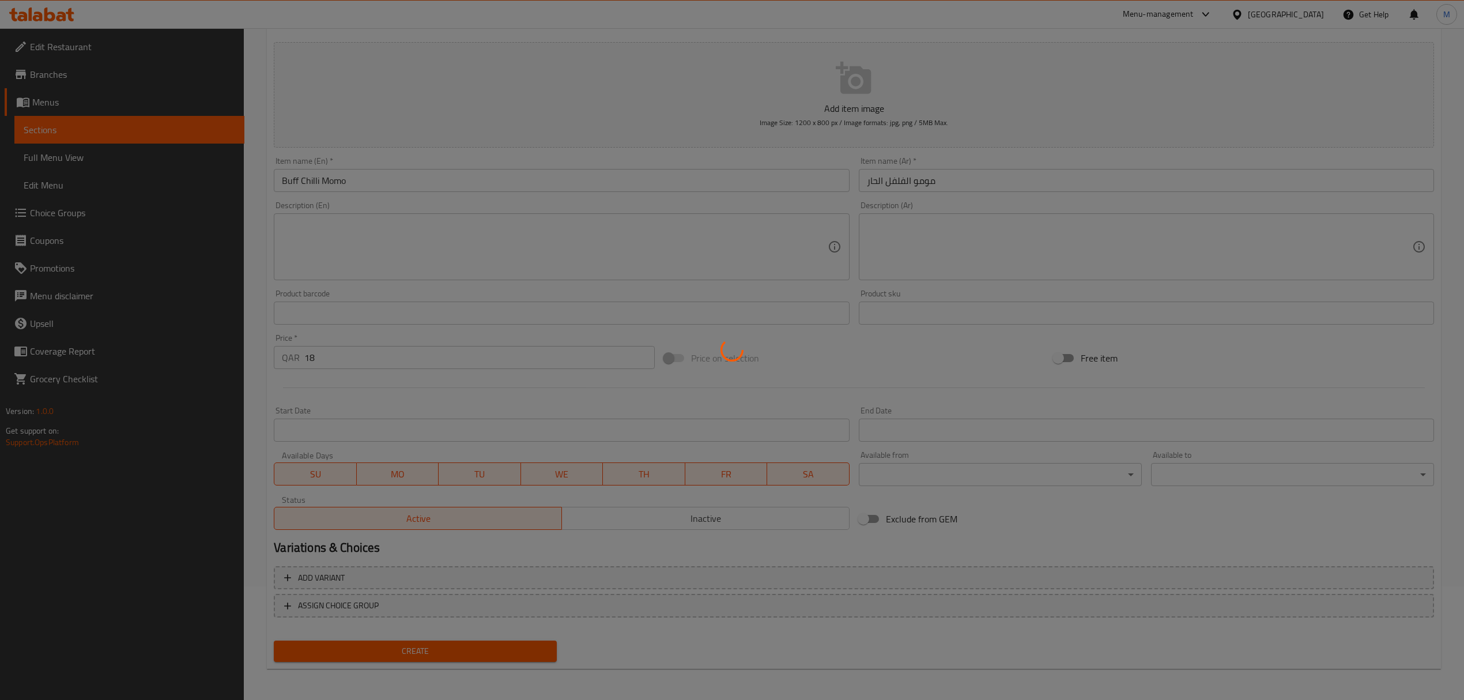
type input "0"
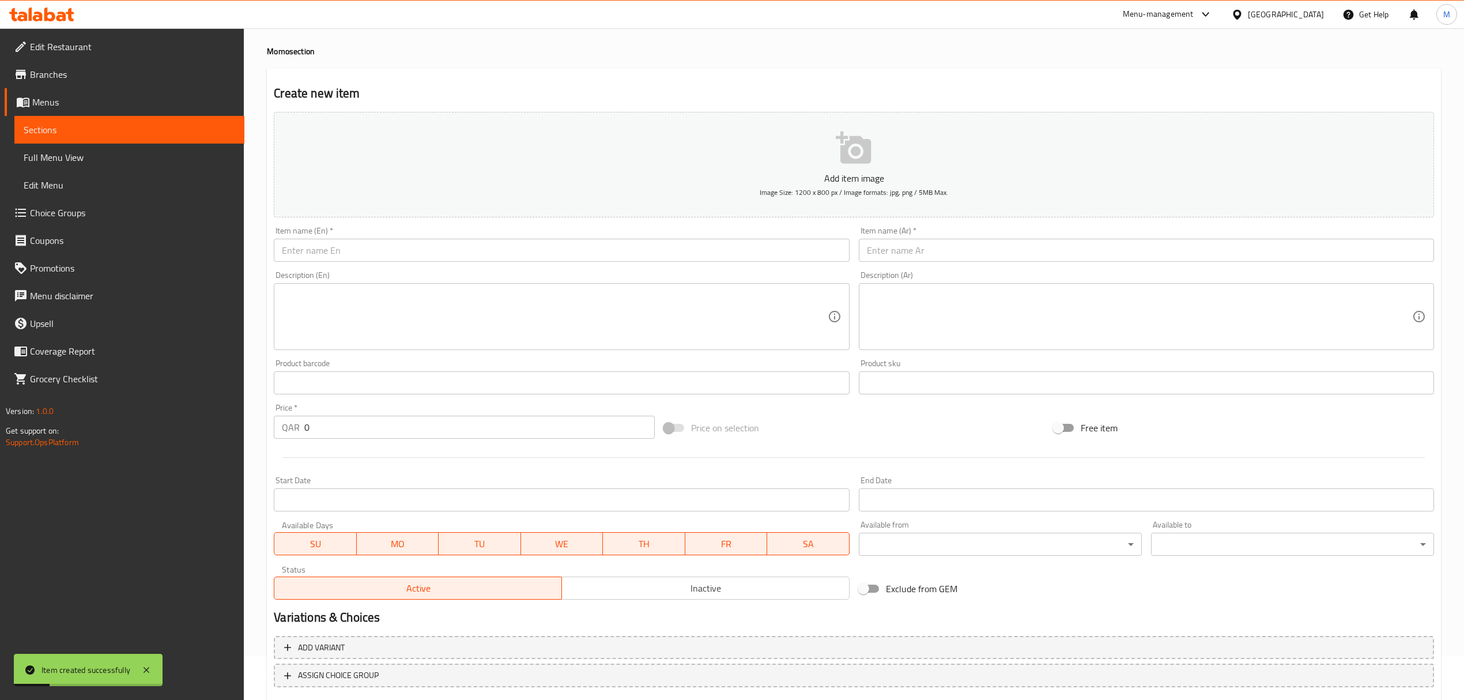
scroll to position [0, 0]
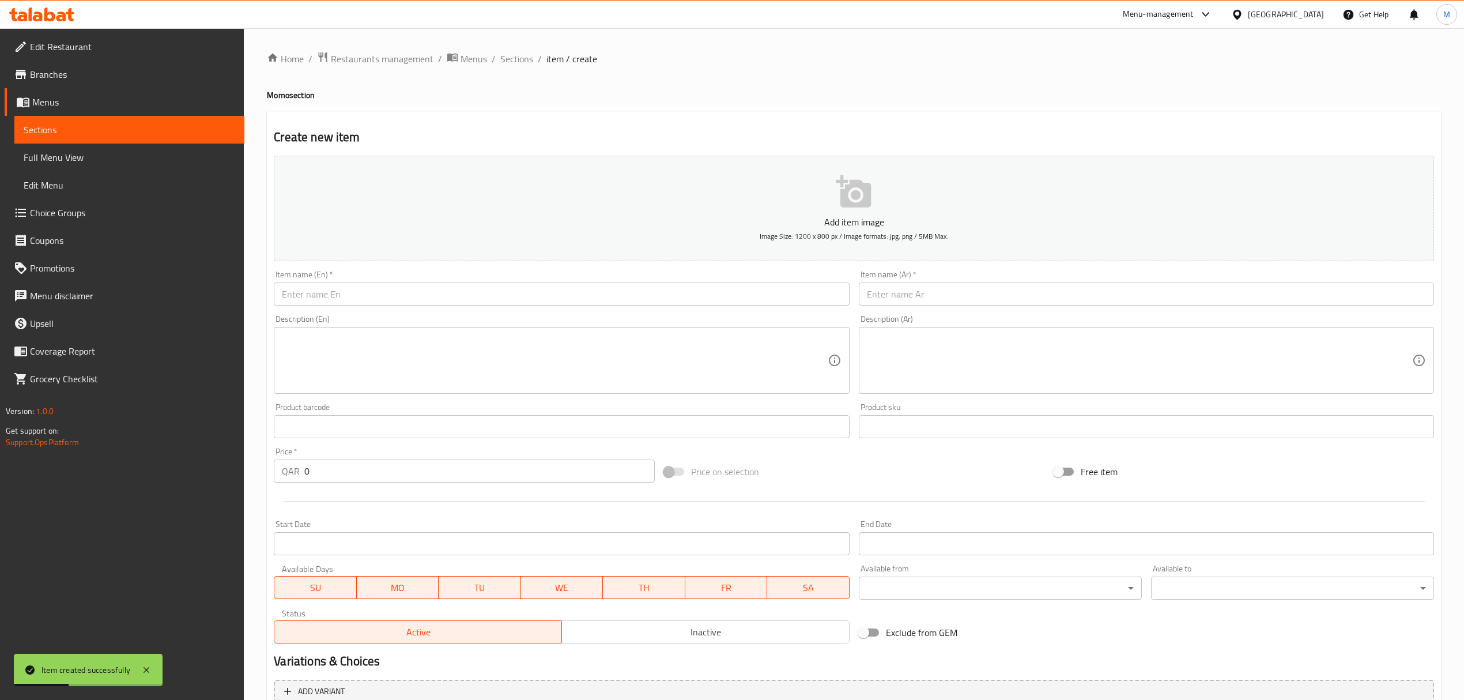
click at [554, 60] on span "item / create" at bounding box center [571, 59] width 51 height 14
click at [517, 53] on span "Sections" at bounding box center [516, 59] width 33 height 14
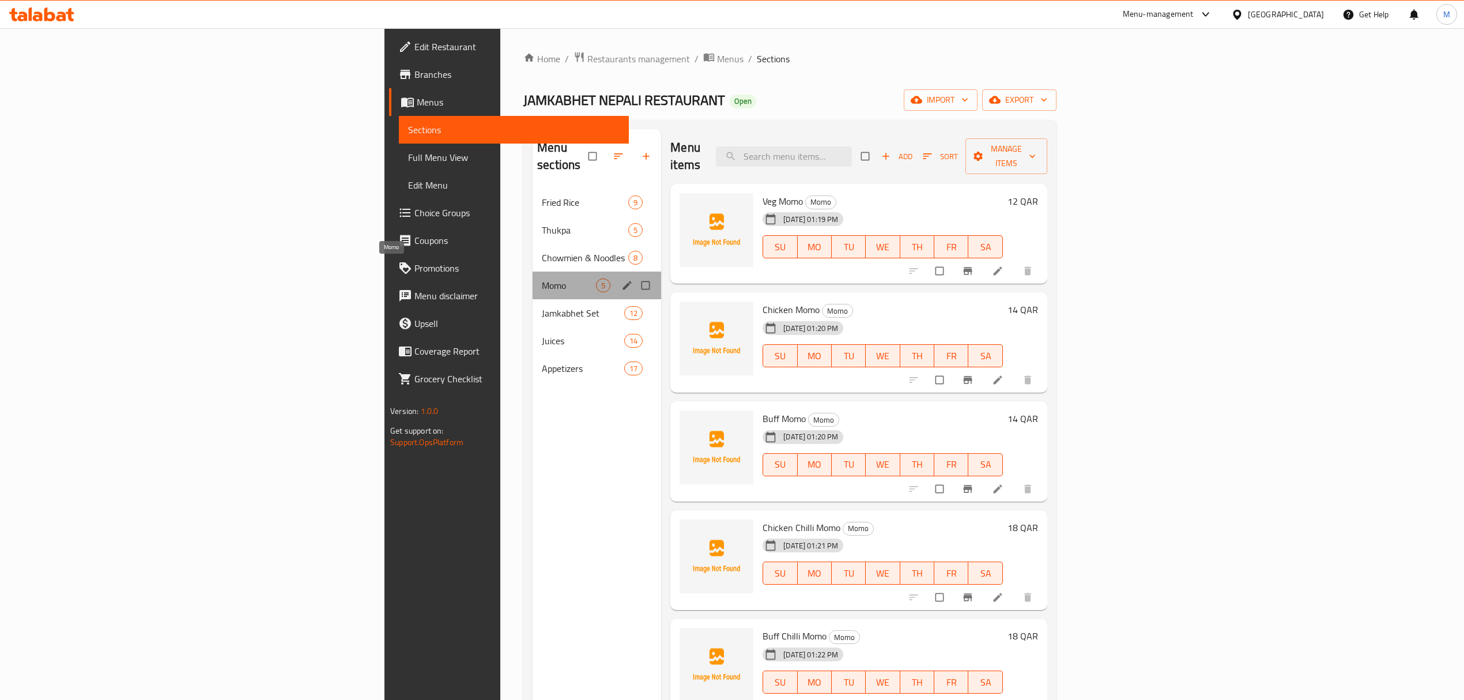
click at [542, 278] on span "Momo" at bounding box center [569, 285] width 54 height 14
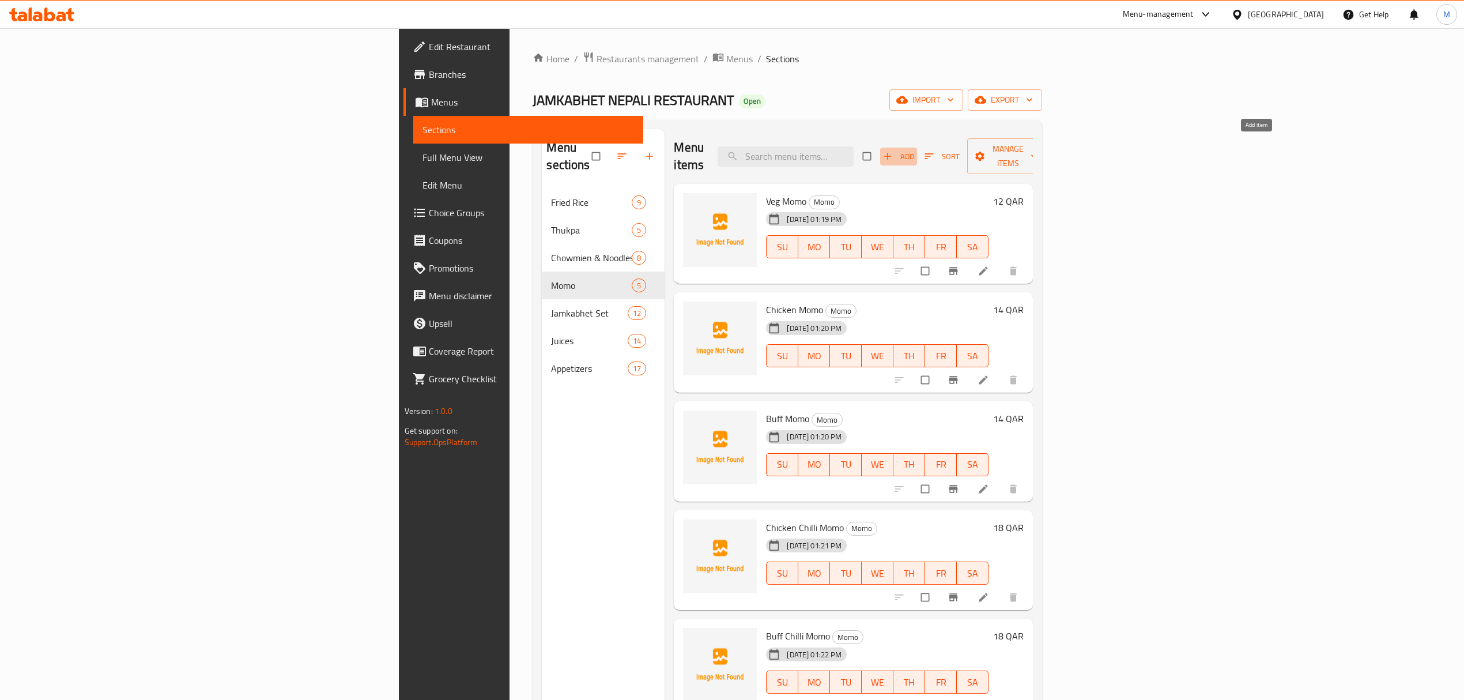
click at [896, 150] on span "button" at bounding box center [889, 156] width 14 height 12
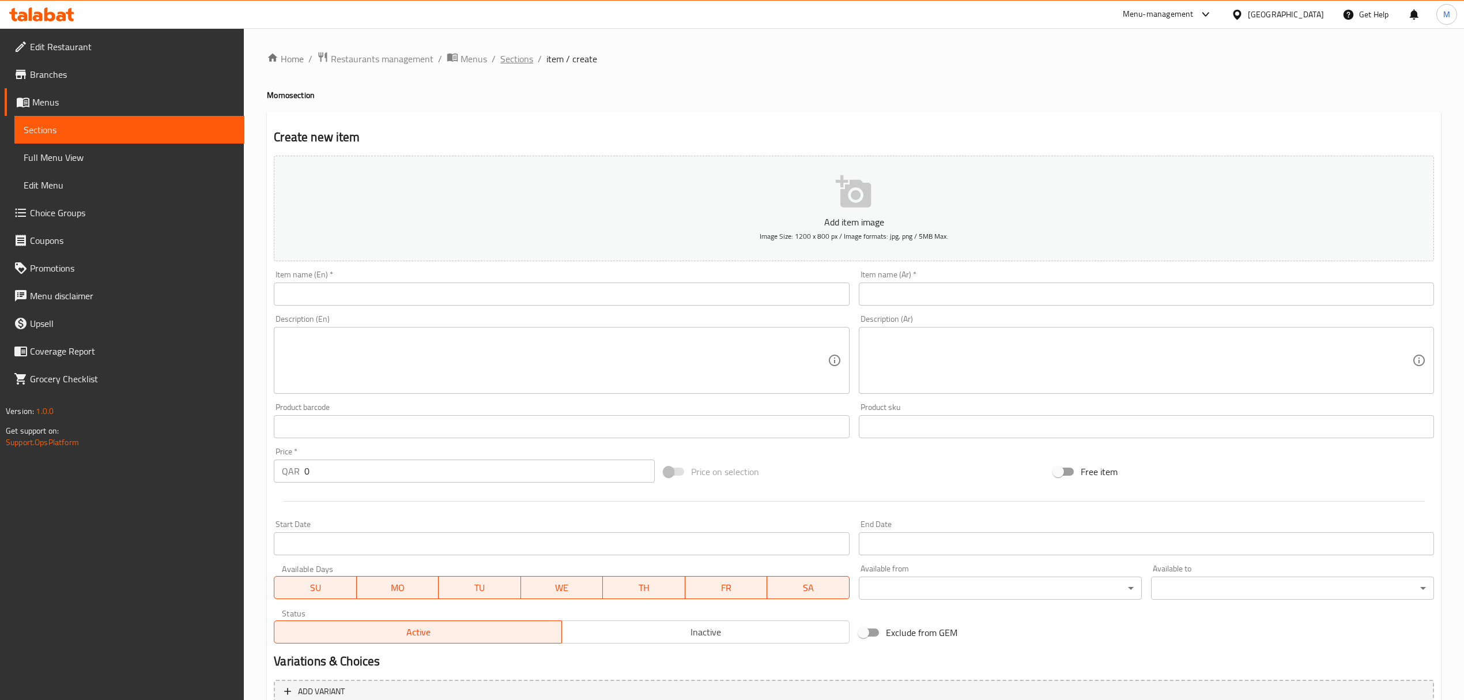
click at [512, 54] on span "Sections" at bounding box center [516, 59] width 33 height 14
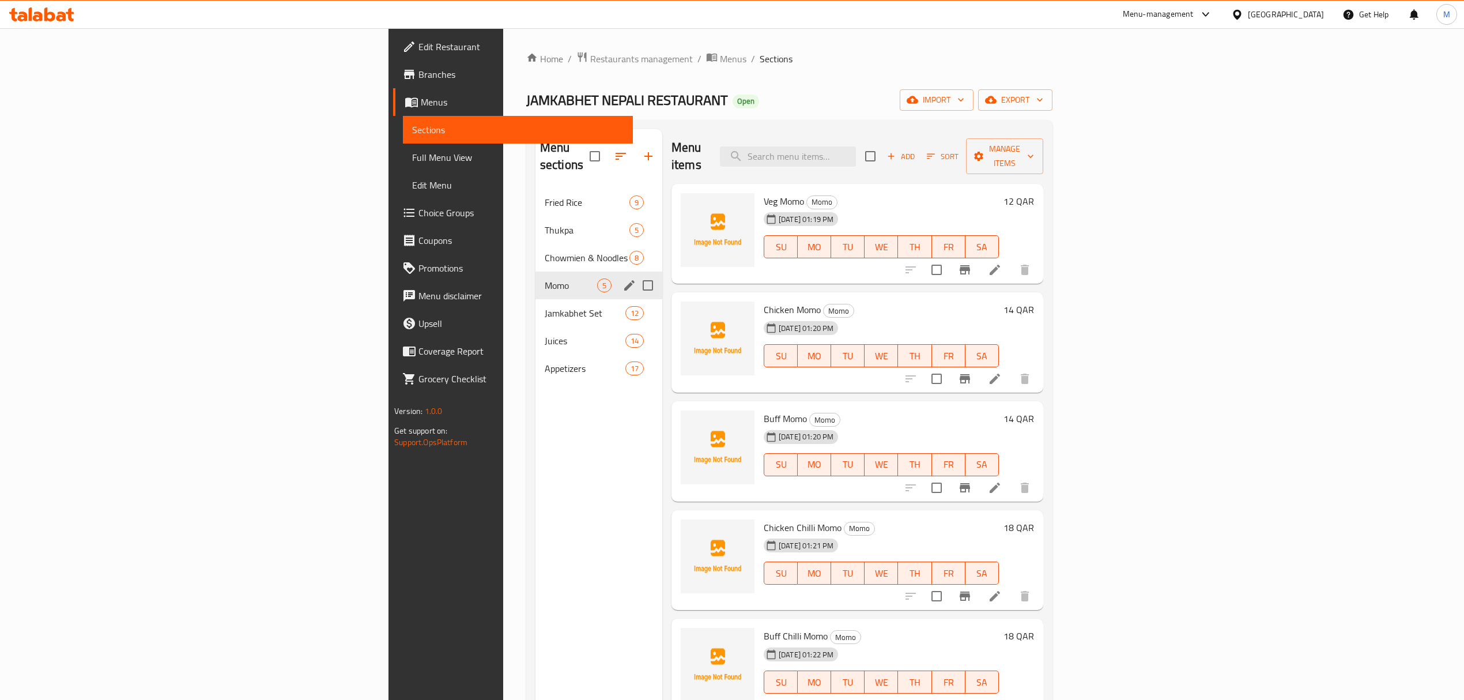
click at [536, 272] on div "Momo 5" at bounding box center [599, 286] width 127 height 28
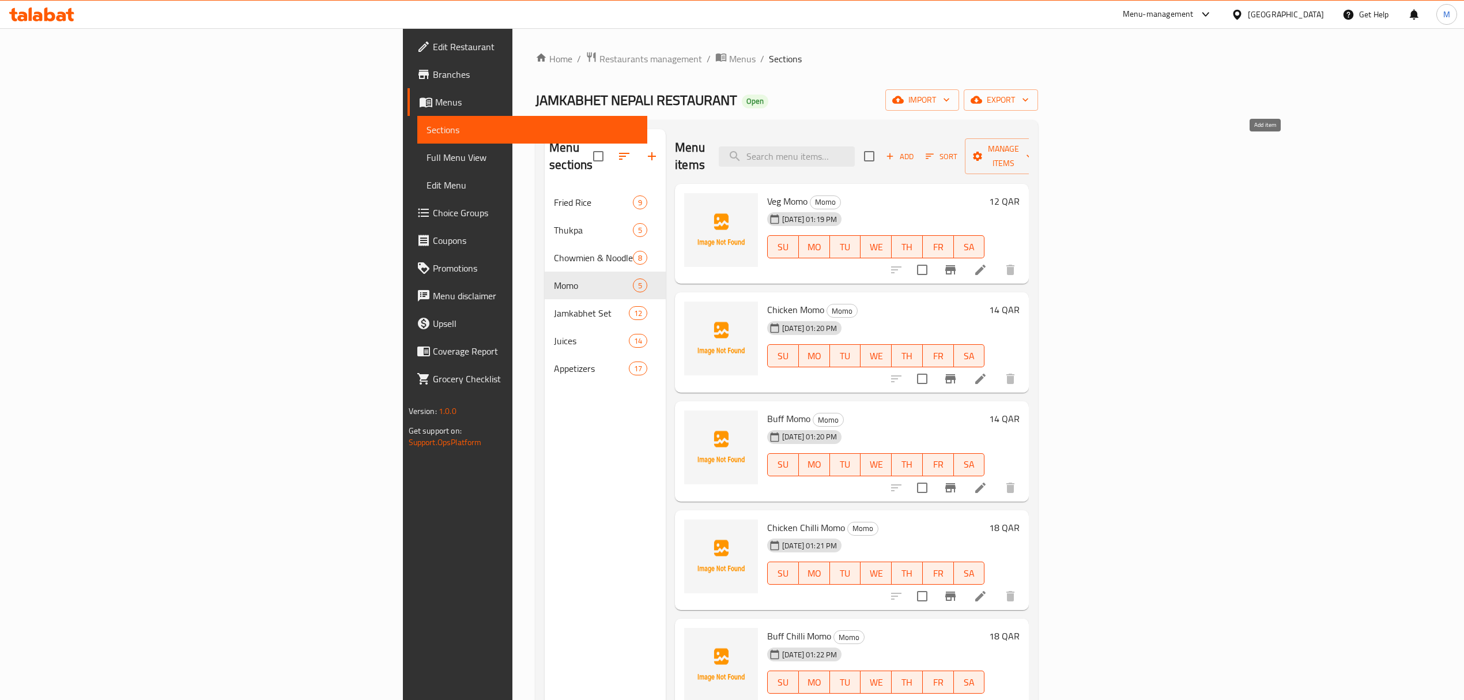
click at [915, 150] on span "Add" at bounding box center [899, 156] width 31 height 13
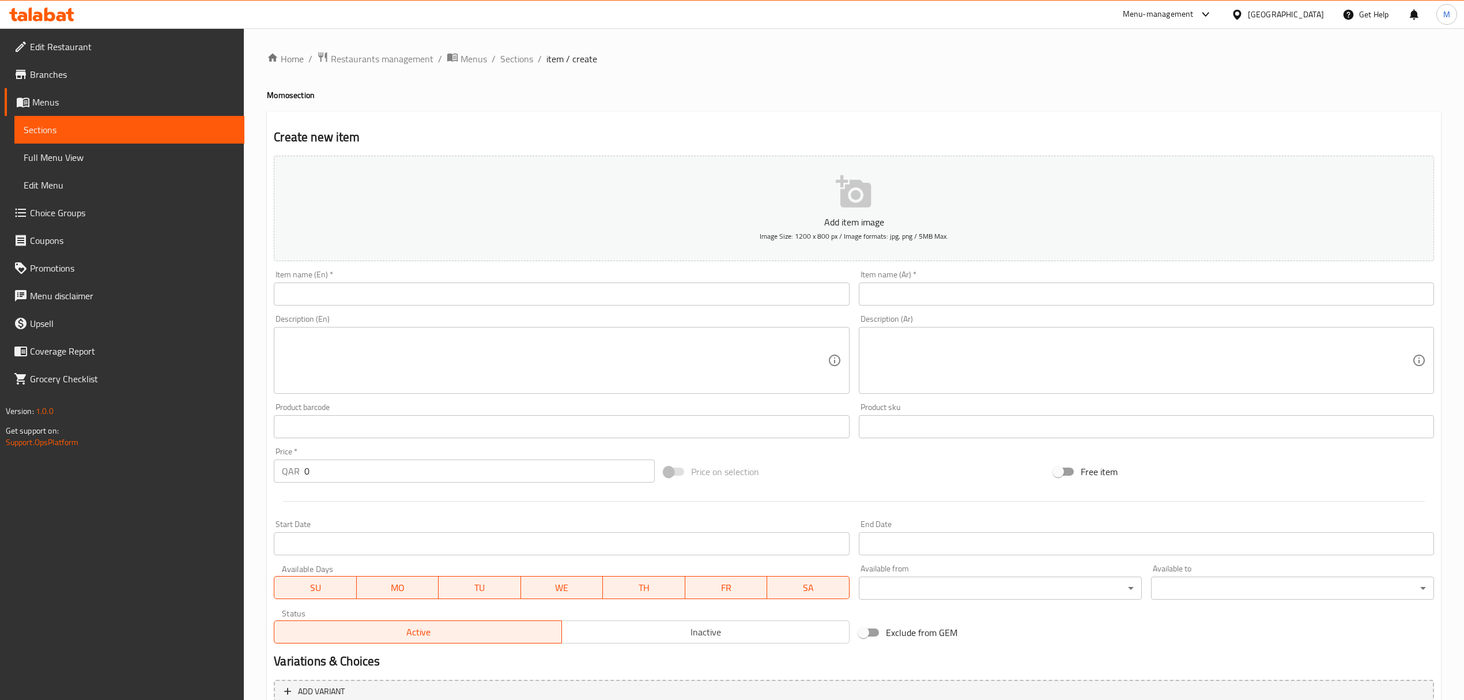
click at [563, 300] on input "text" at bounding box center [561, 293] width 575 height 23
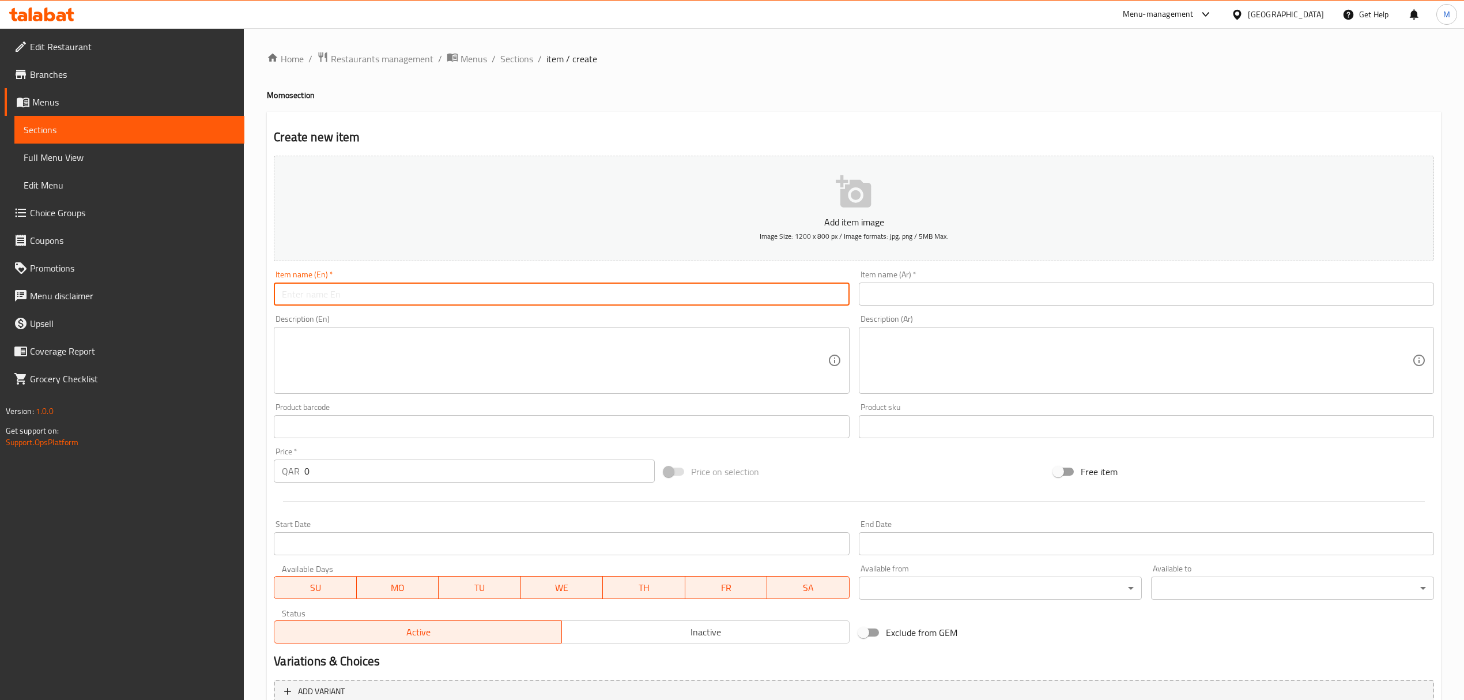
paste input "Veg Chilli Momo"
type input "Veg Chilli Momo"
drag, startPoint x: 962, startPoint y: 288, endPoint x: 956, endPoint y: 284, distance: 7.0
click at [960, 286] on input "text" at bounding box center [1146, 293] width 575 height 23
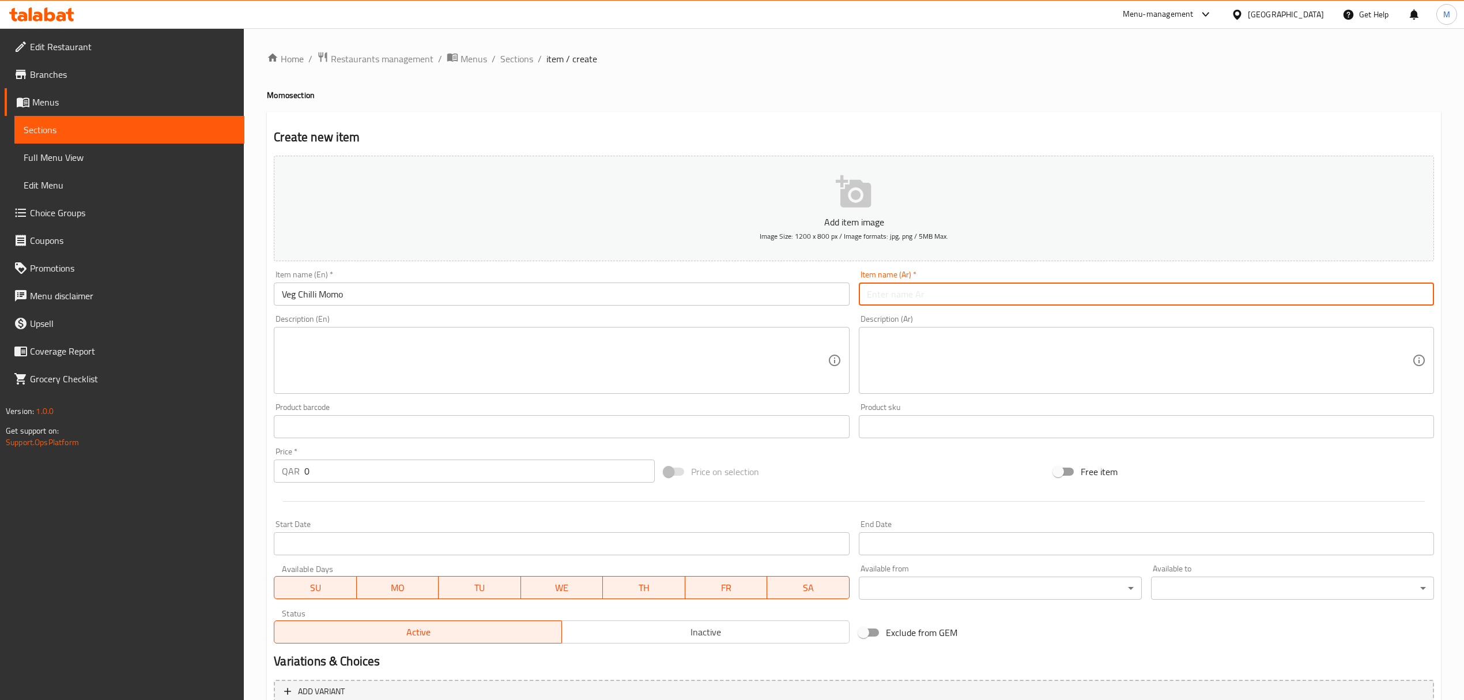
paste input "مومو الخضار والفلفل الحار"
type input "مومو الخضار والفلفل الحار"
click at [322, 468] on input "0" at bounding box center [479, 470] width 350 height 23
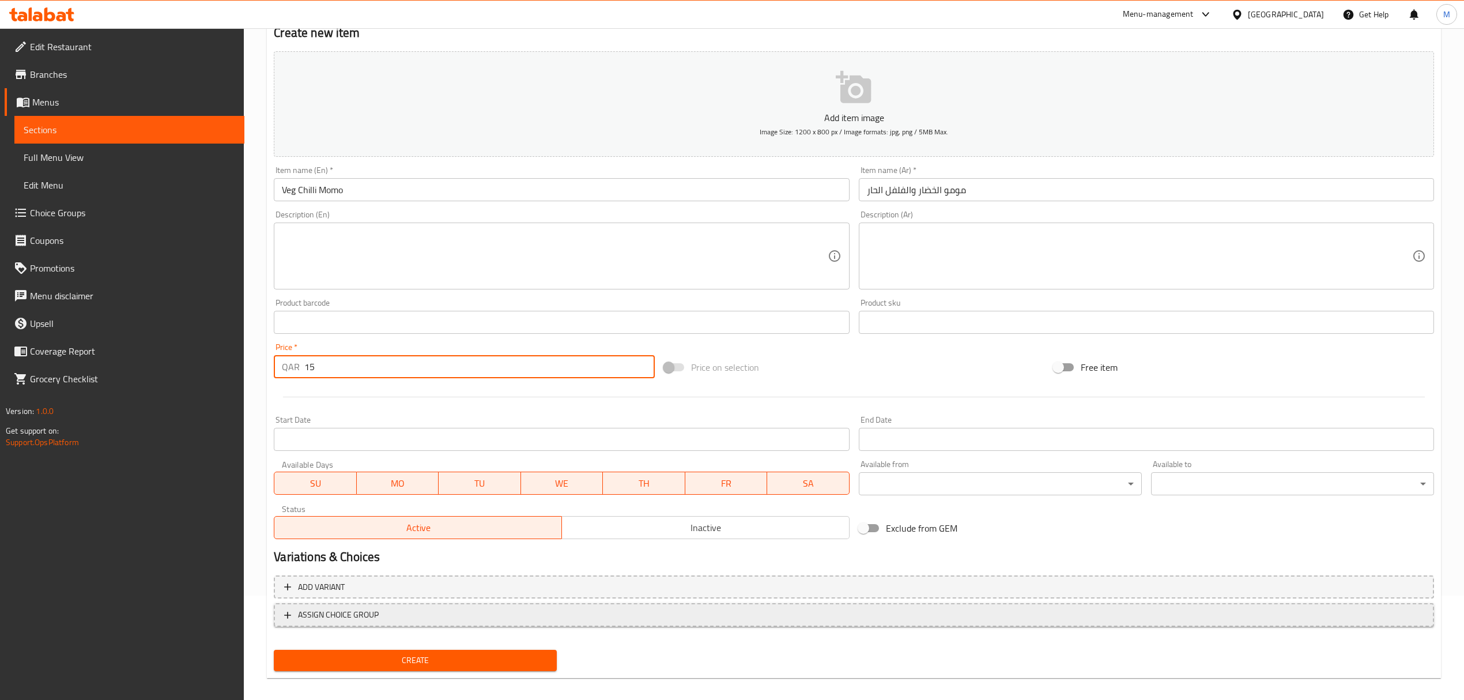
scroll to position [114, 0]
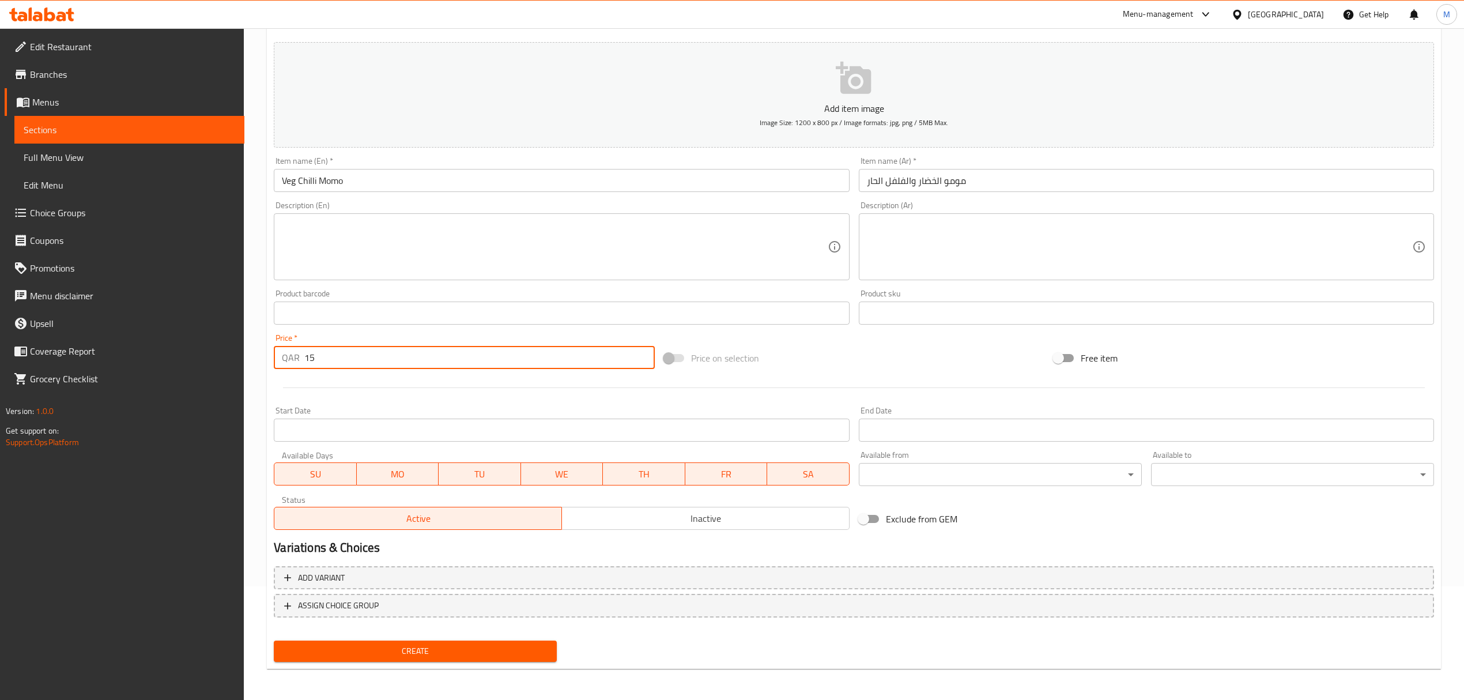
type input "15"
click at [480, 648] on span "Create" at bounding box center [415, 651] width 265 height 14
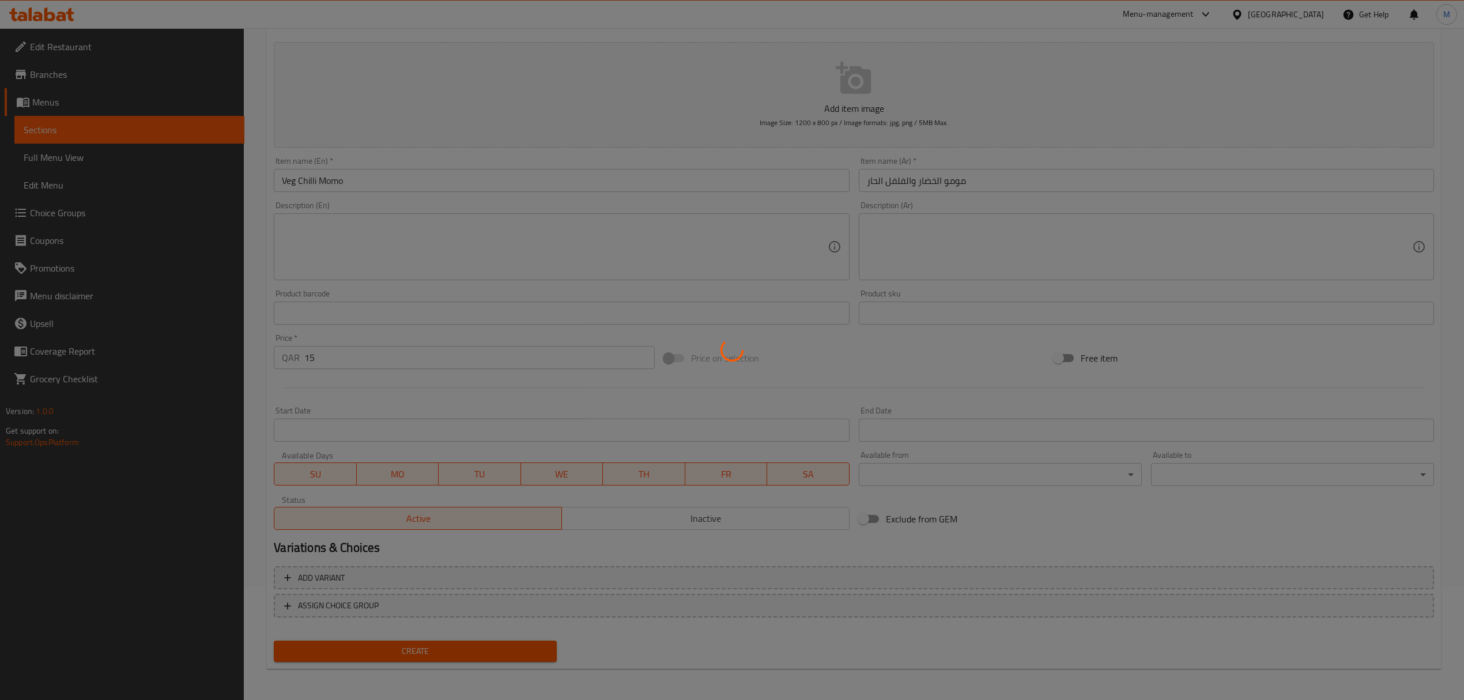
type input "0"
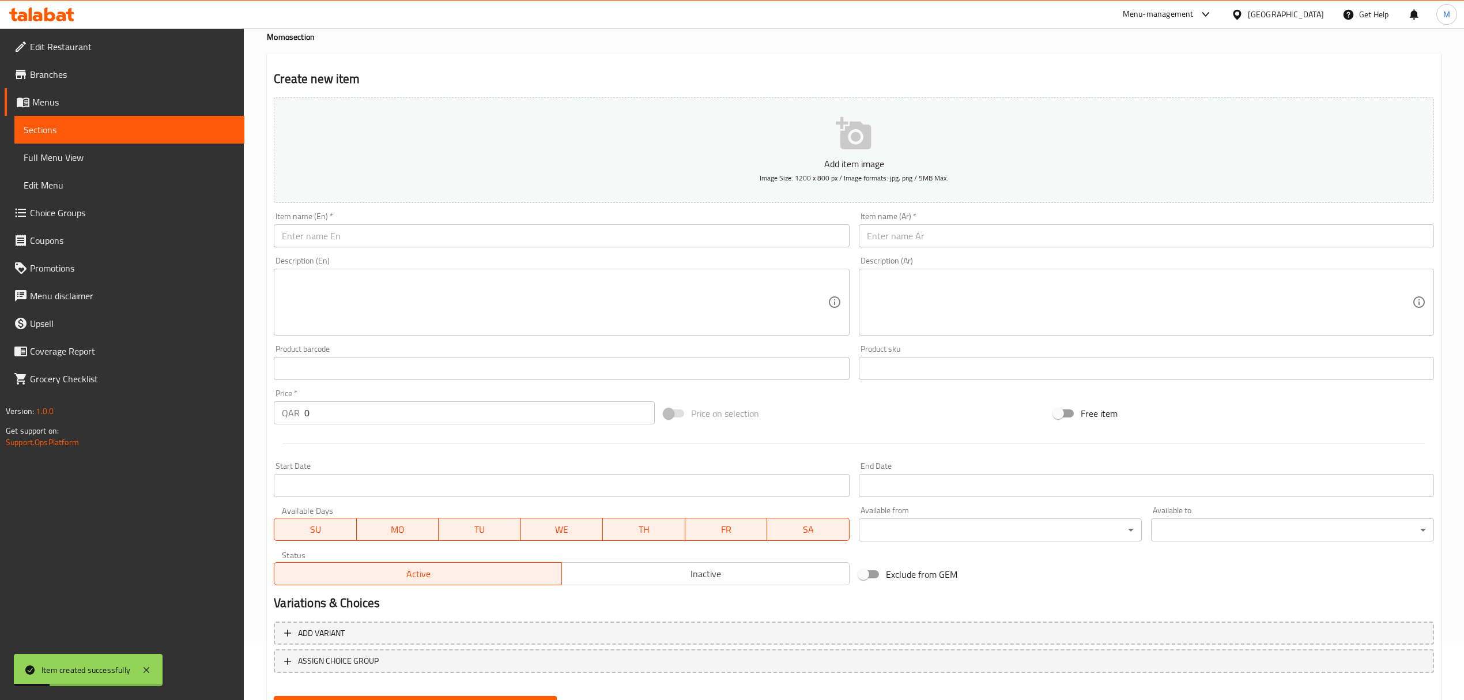
scroll to position [0, 0]
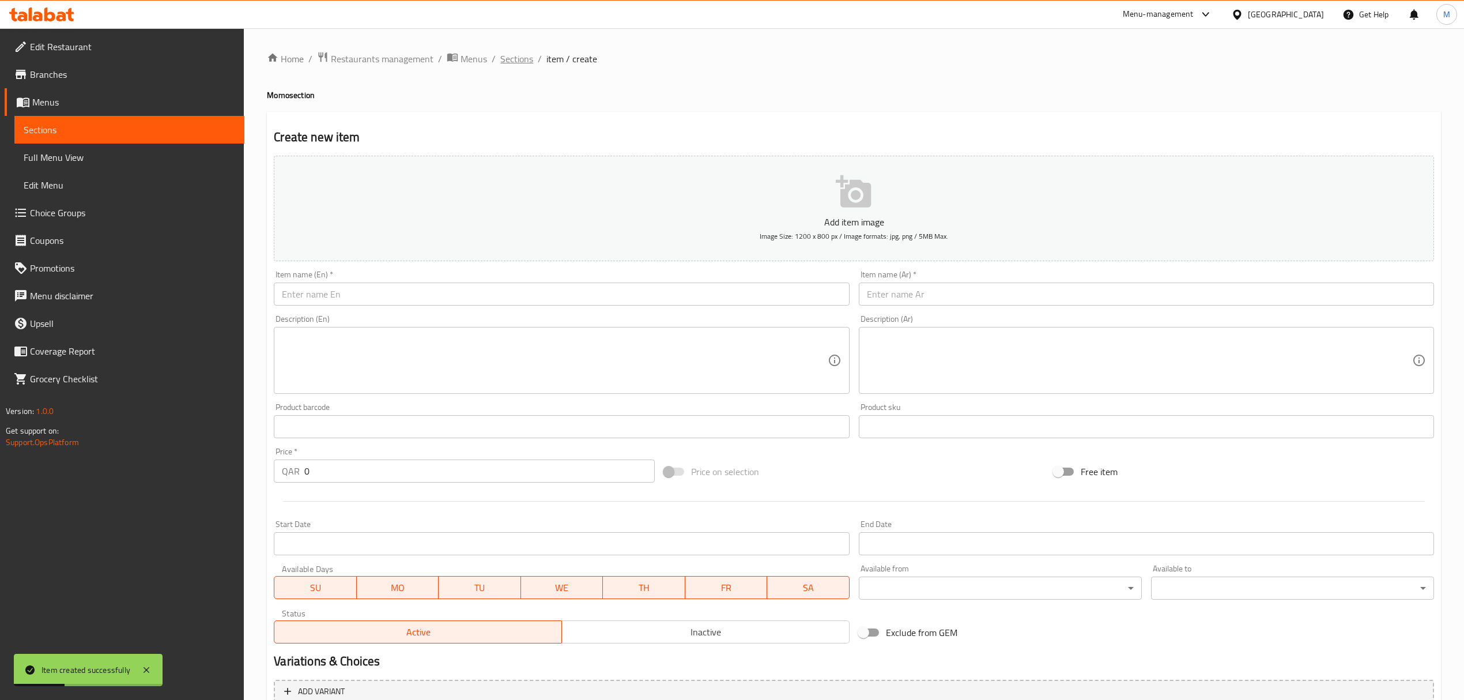
click at [522, 56] on span "Sections" at bounding box center [516, 59] width 33 height 14
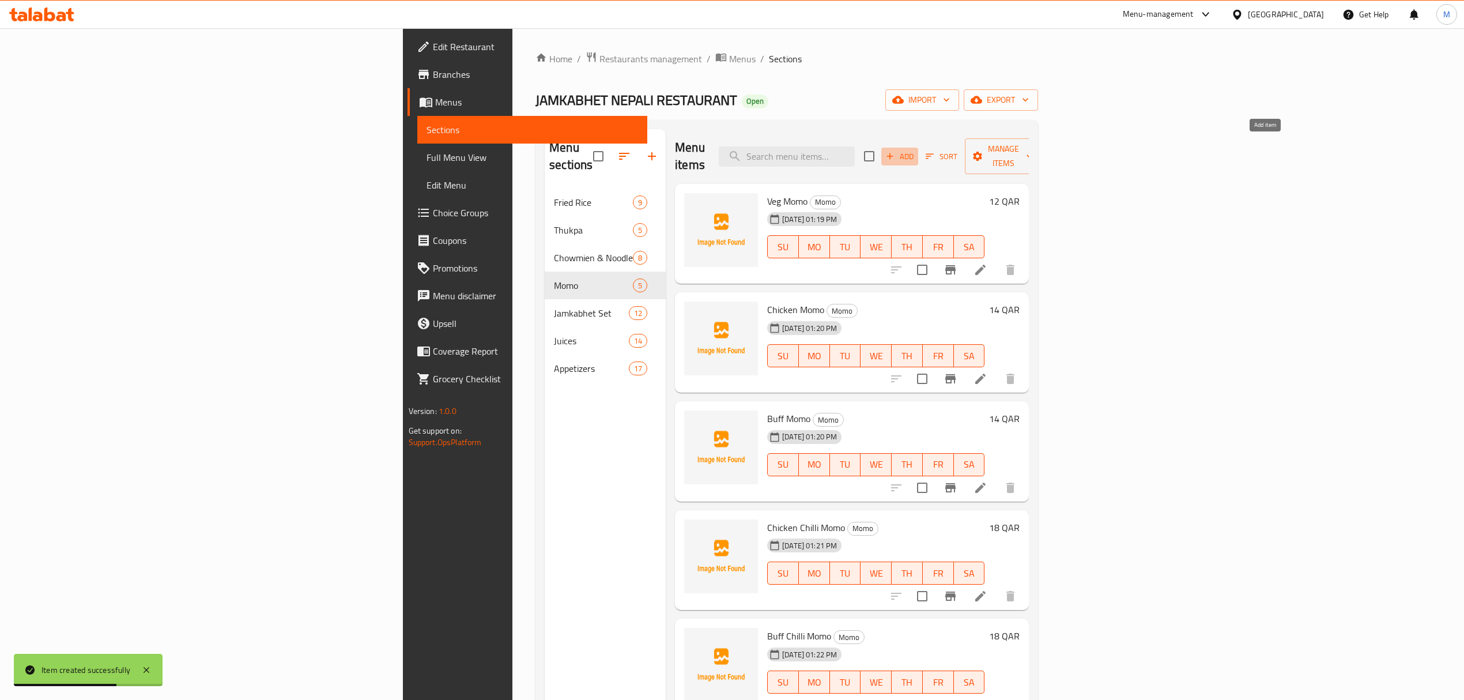
click at [918, 148] on button "Add" at bounding box center [899, 157] width 37 height 18
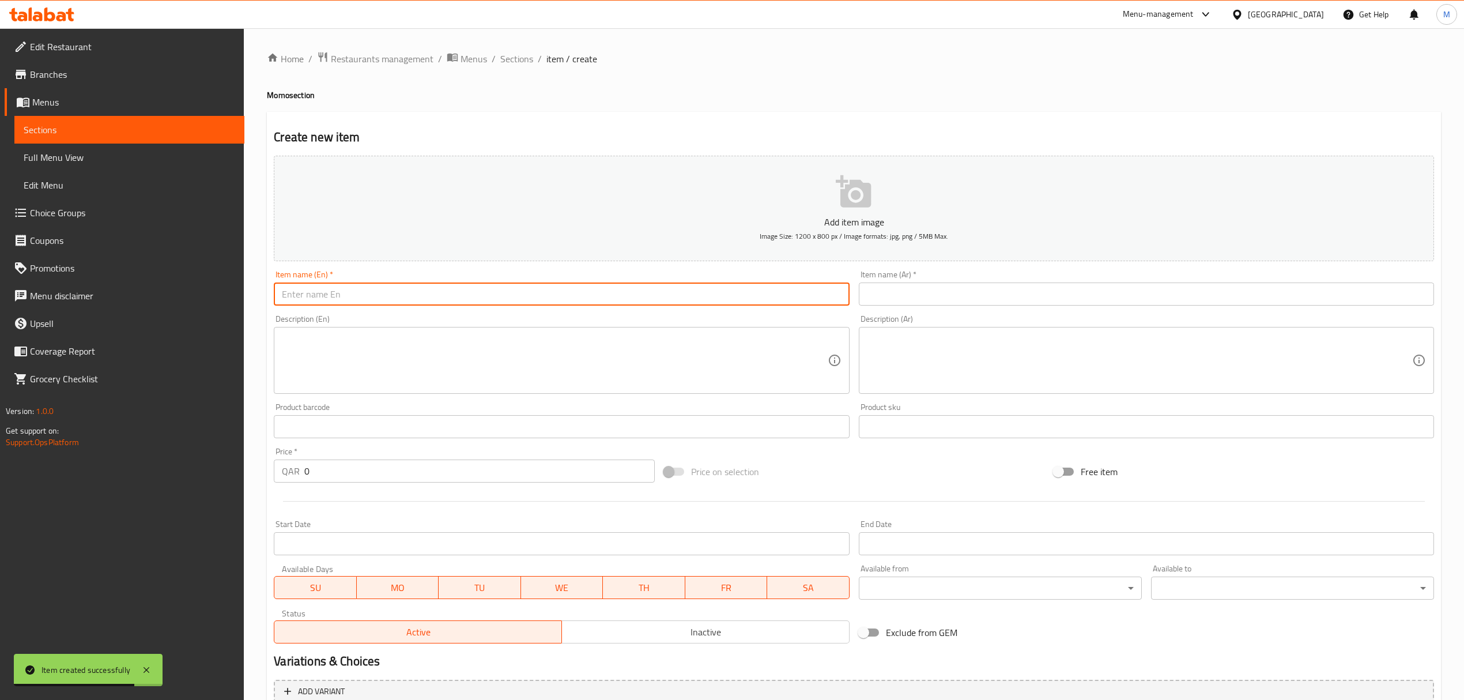
click at [565, 299] on input "text" at bounding box center [561, 293] width 575 height 23
drag, startPoint x: 565, startPoint y: 299, endPoint x: 183, endPoint y: 354, distance: 386.7
click at [183, 354] on div "Edit Restaurant Branches Menus Sections Full Menu View Edit Menu Choice Groups …" at bounding box center [732, 421] width 1464 height 786
type input "Chicken Lollypop"
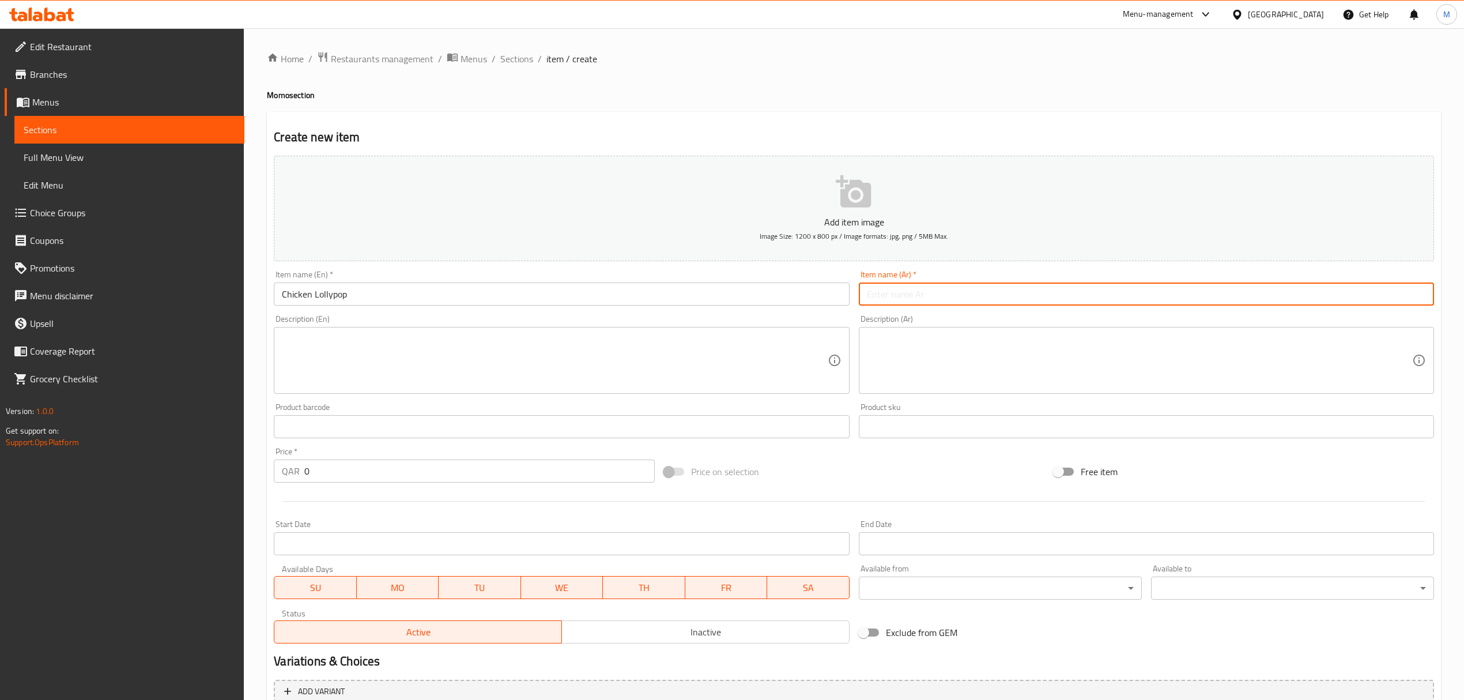
drag, startPoint x: 886, startPoint y: 284, endPoint x: 880, endPoint y: 277, distance: 9.4
click at [888, 284] on input "text" at bounding box center [1146, 293] width 575 height 23
paste input "دجاج [PERSON_NAME]"
type input "دجاج [PERSON_NAME]"
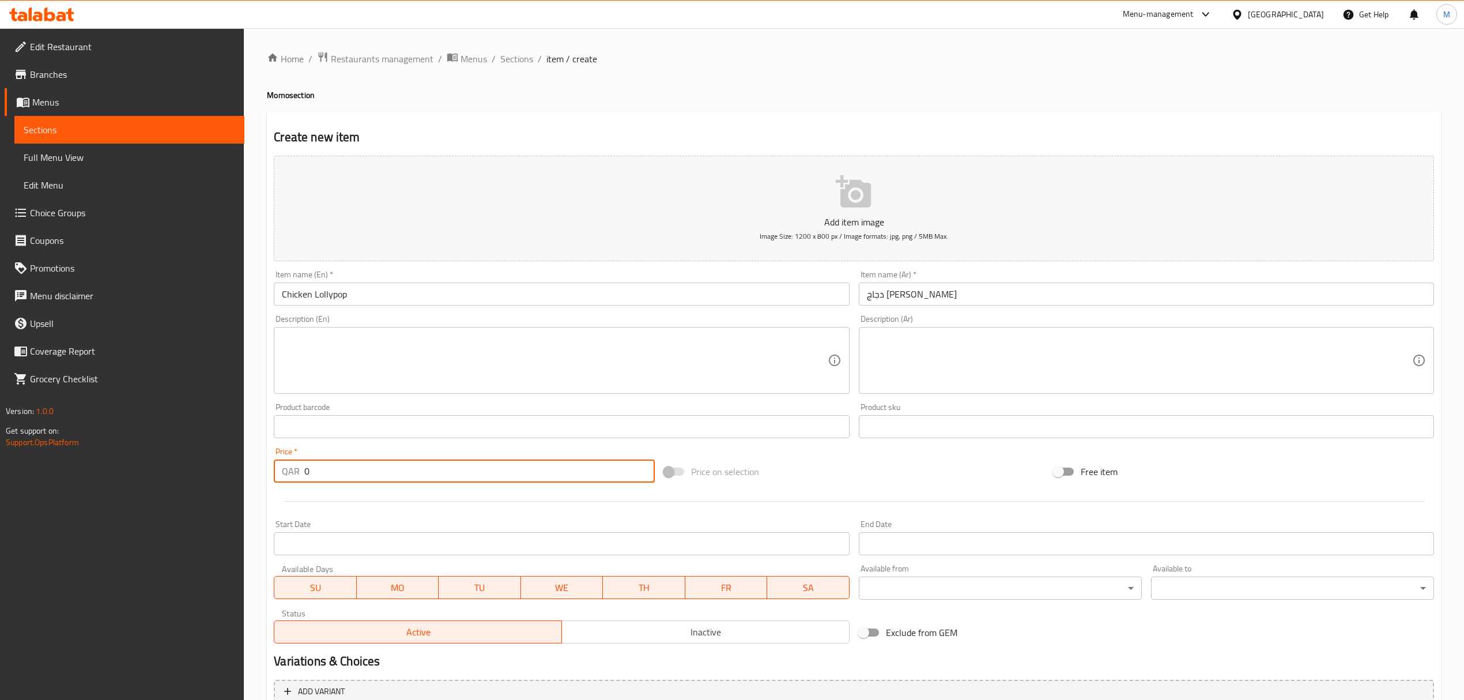
click at [328, 473] on input "0" at bounding box center [479, 470] width 350 height 23
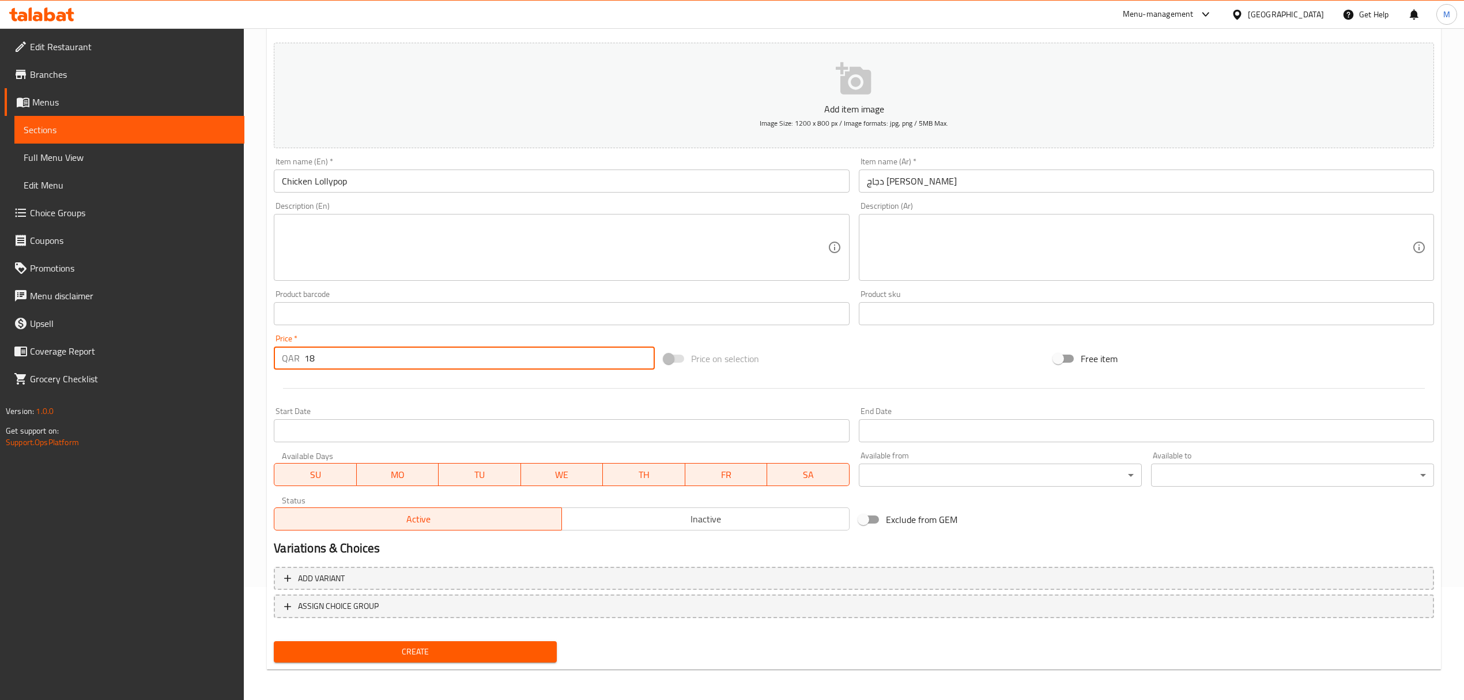
scroll to position [114, 0]
type input "18"
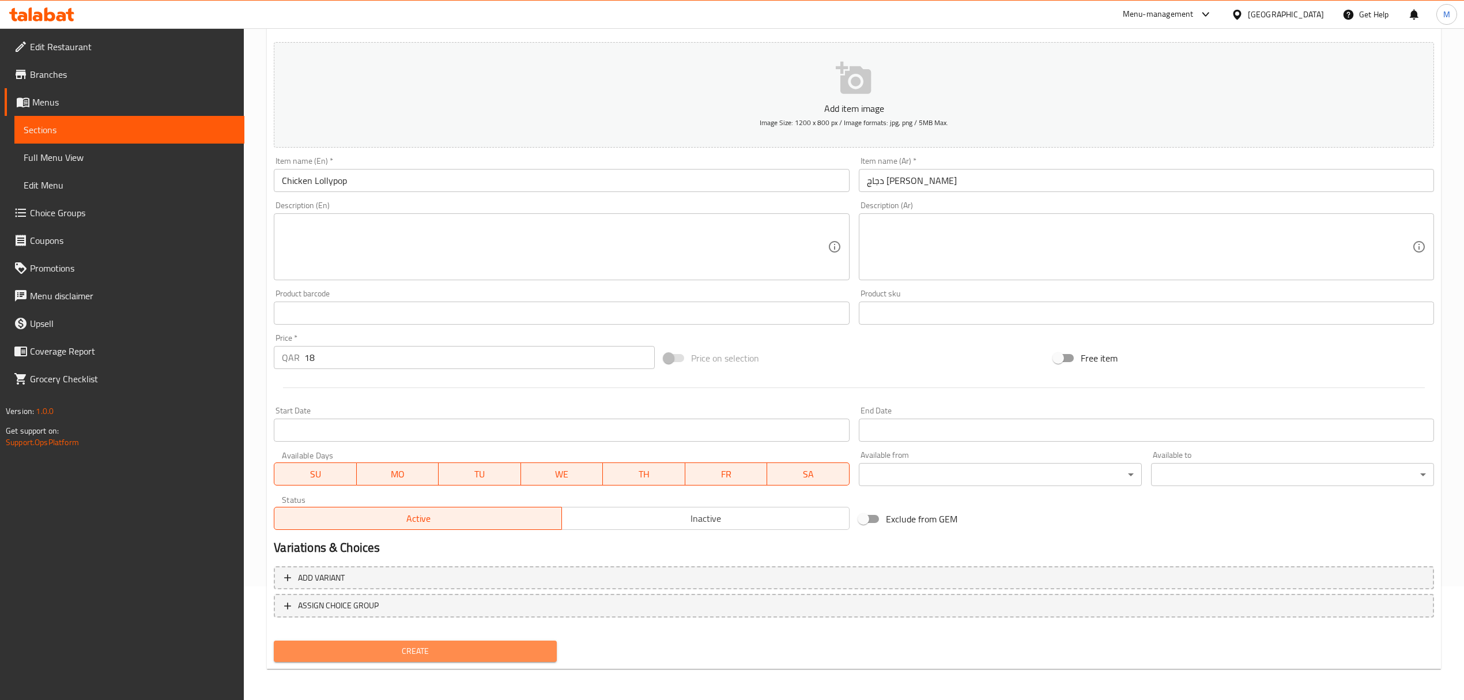
click at [363, 658] on button "Create" at bounding box center [415, 650] width 283 height 21
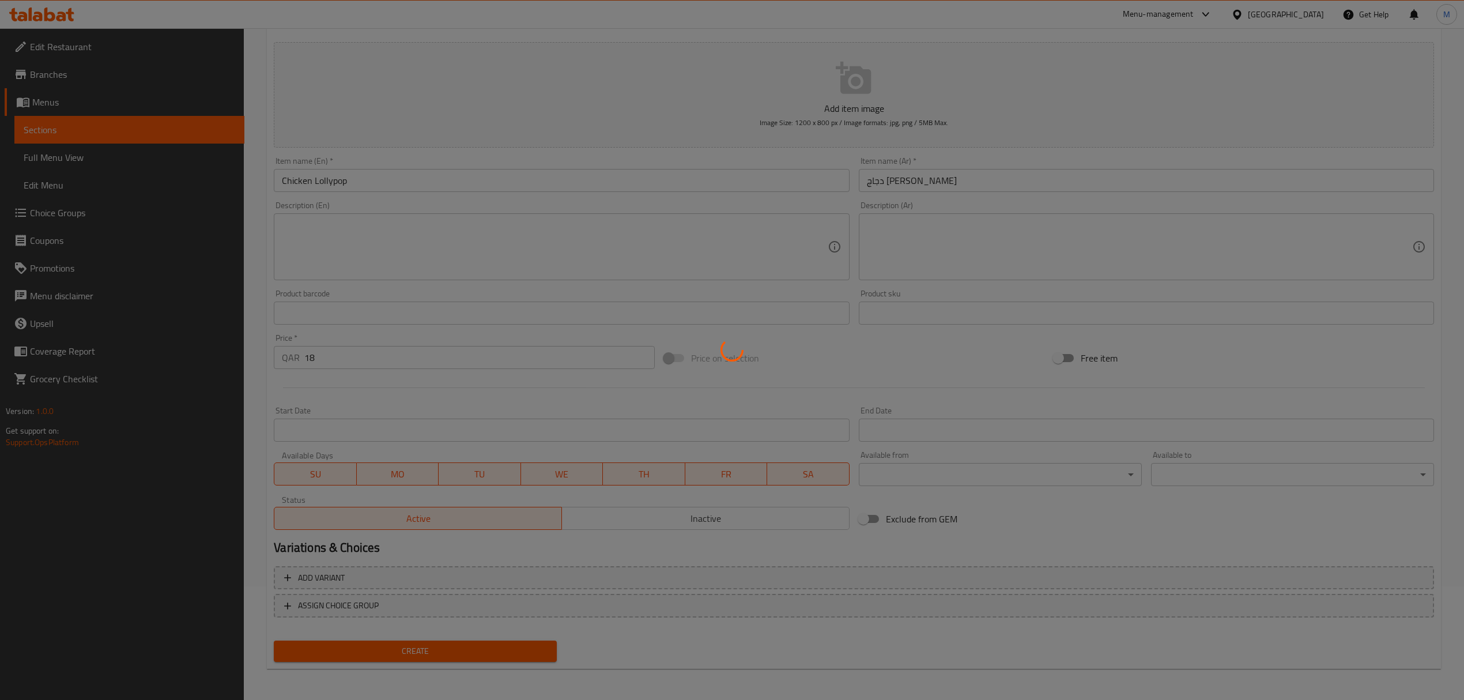
type input "0"
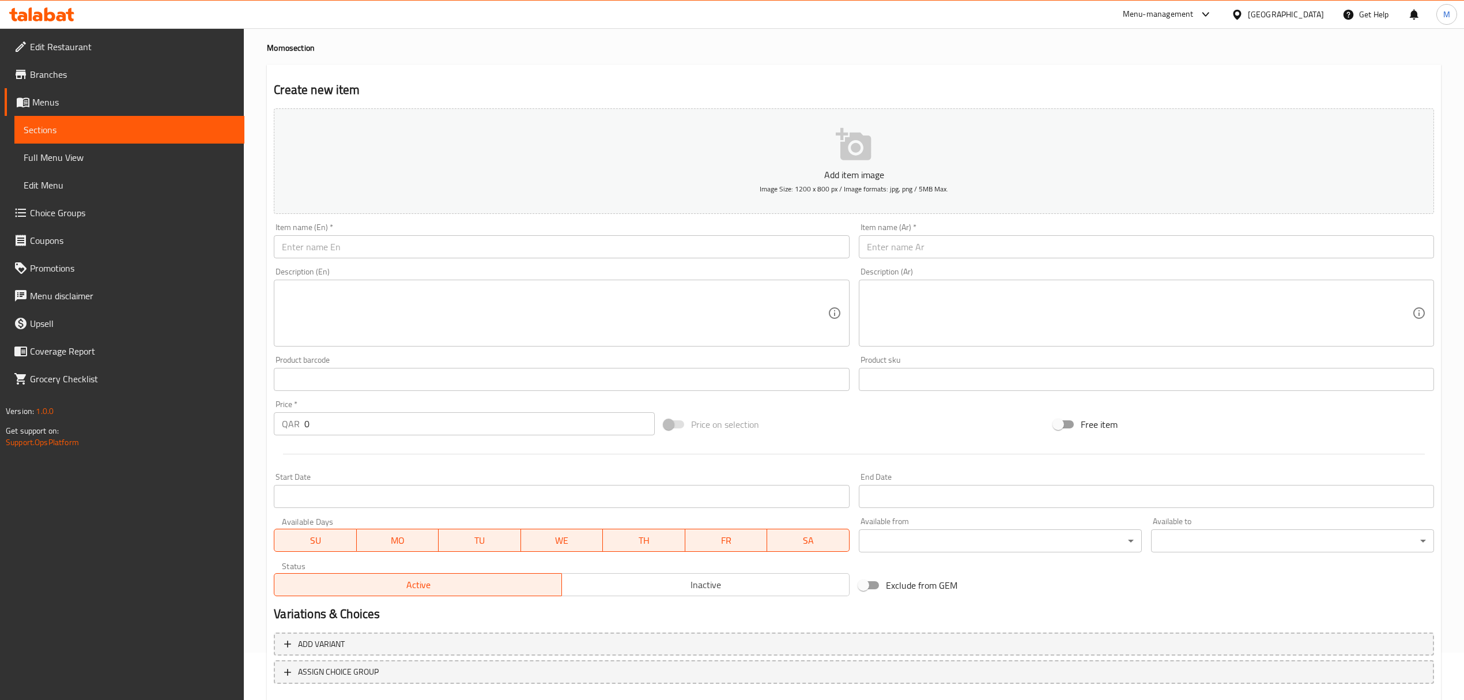
scroll to position [0, 0]
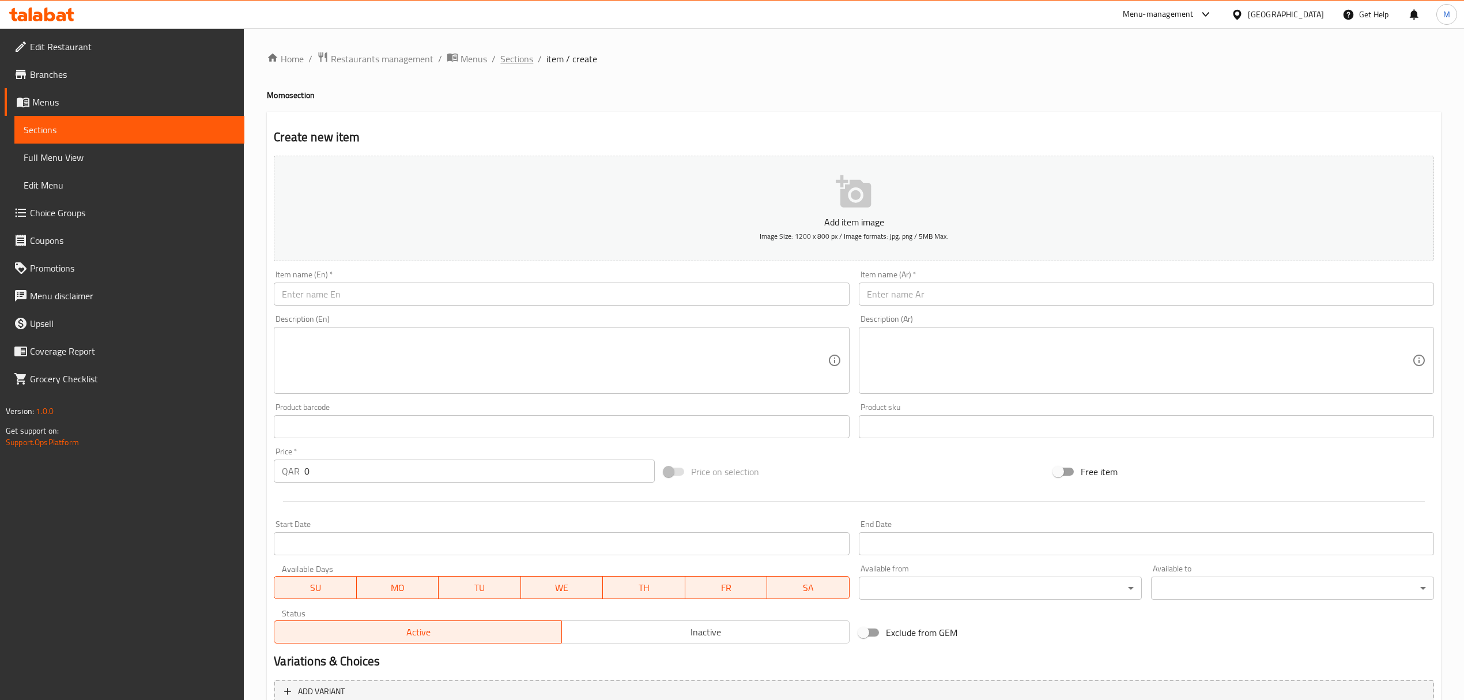
click at [508, 59] on span "Sections" at bounding box center [516, 59] width 33 height 14
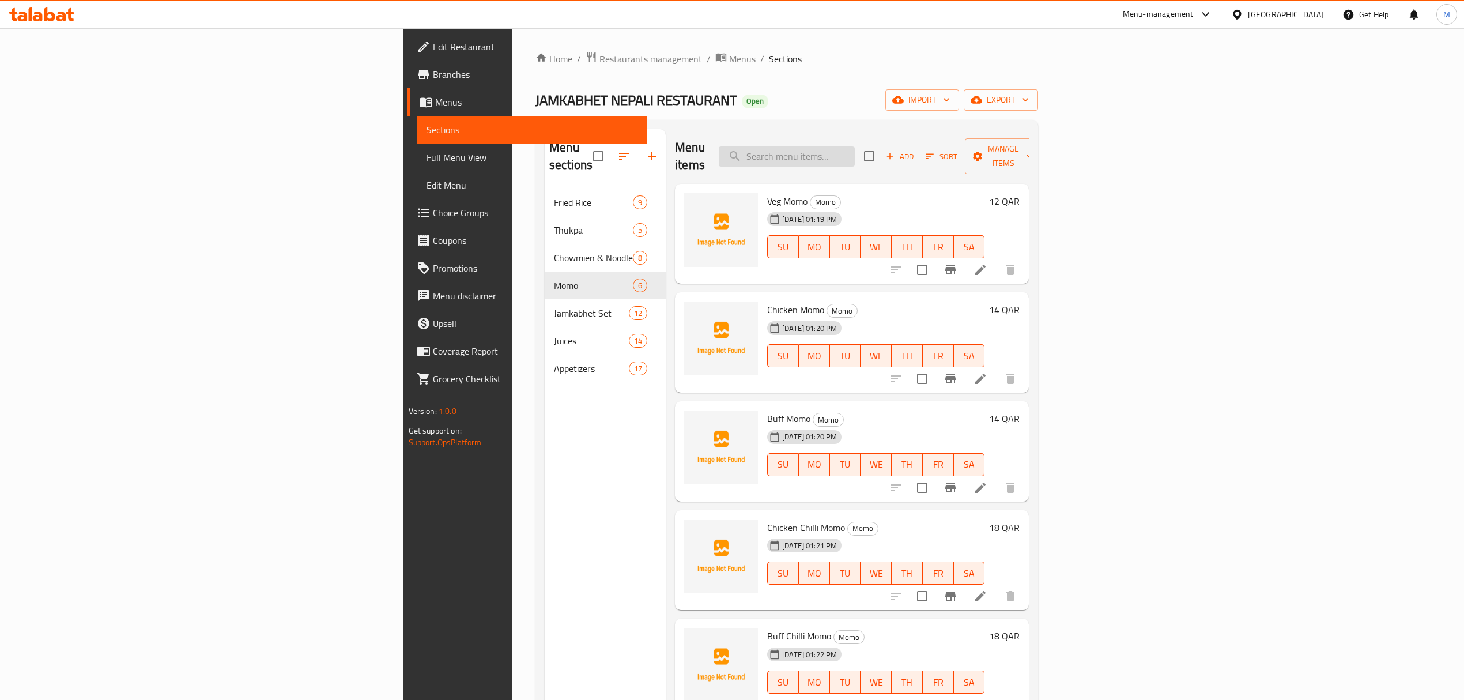
click at [855, 146] on input "search" at bounding box center [787, 156] width 136 height 20
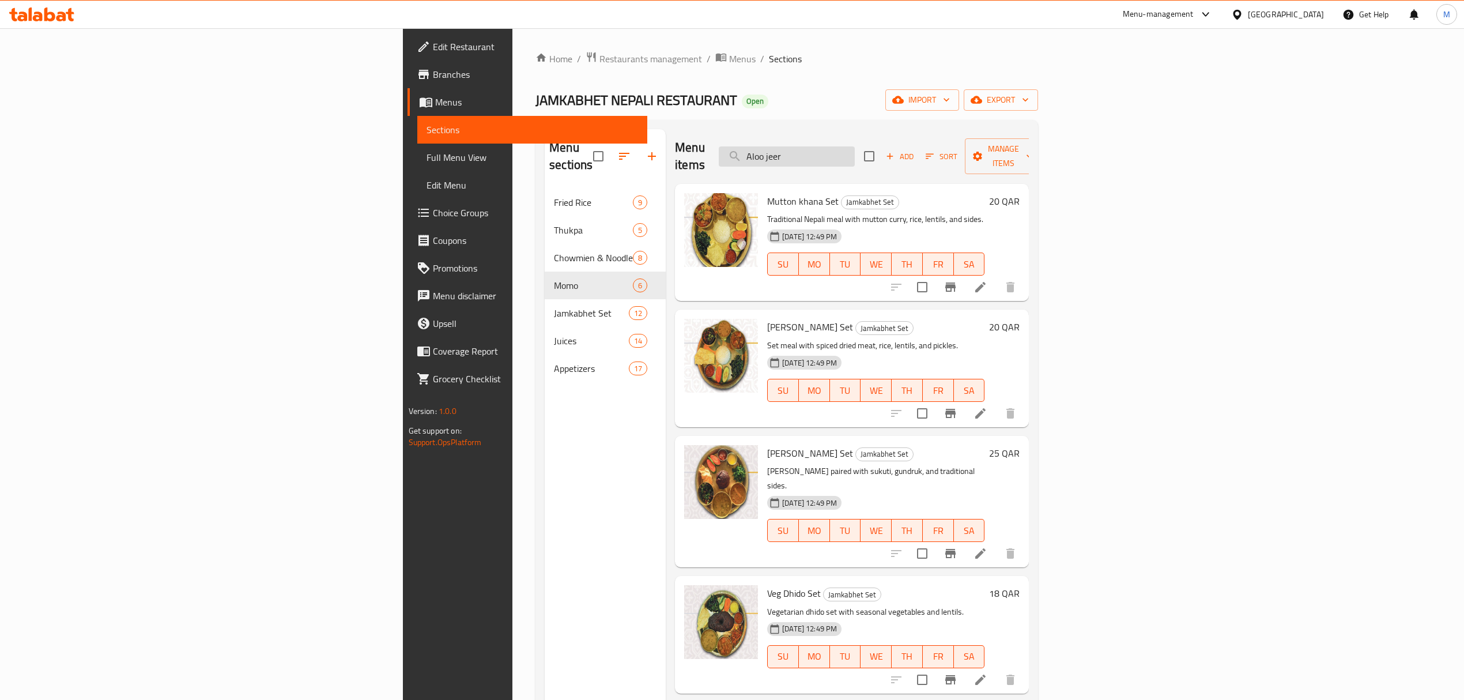
type input "Aloo jeera"
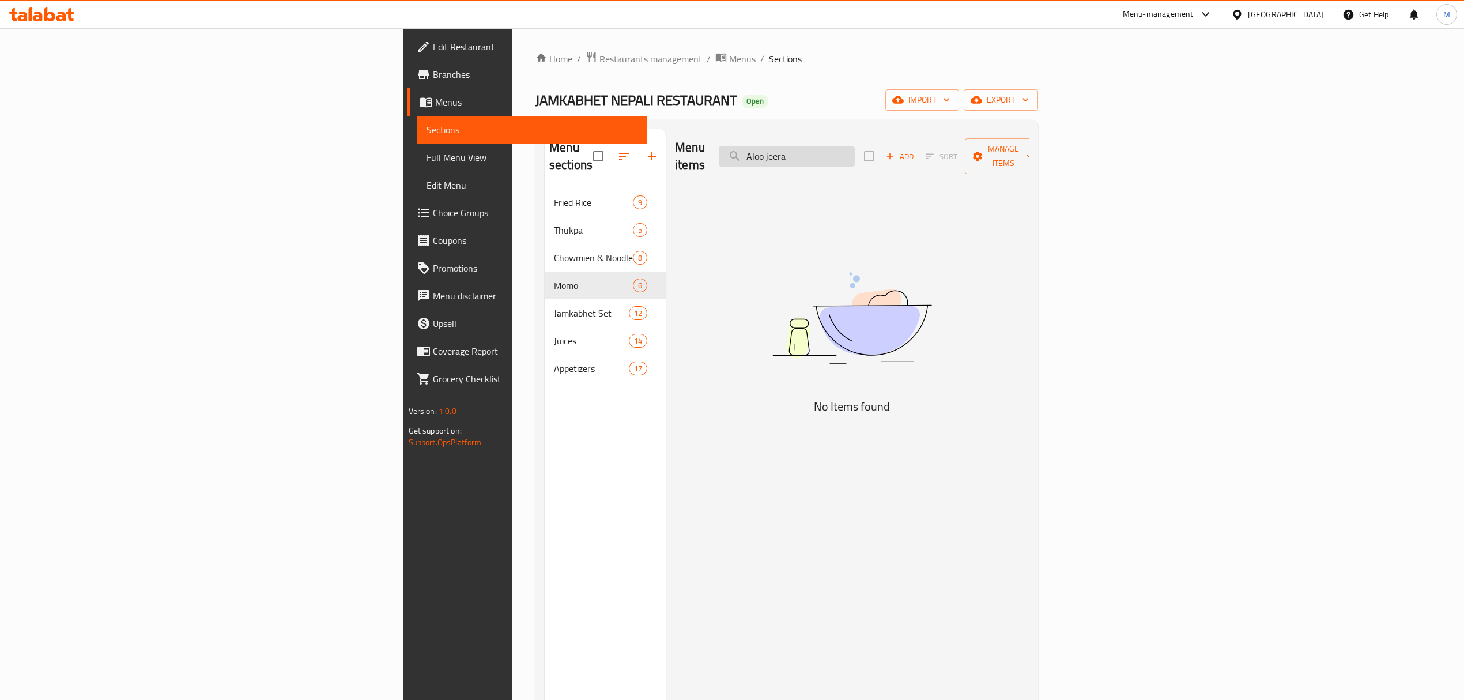
click at [855, 148] on input "Aloo jeera" at bounding box center [787, 156] width 136 height 20
drag, startPoint x: 939, startPoint y: 150, endPoint x: 782, endPoint y: 171, distance: 158.2
click at [782, 171] on div "Menu items Aloo jeera Add Sort Manage items No Items found" at bounding box center [847, 479] width 363 height 700
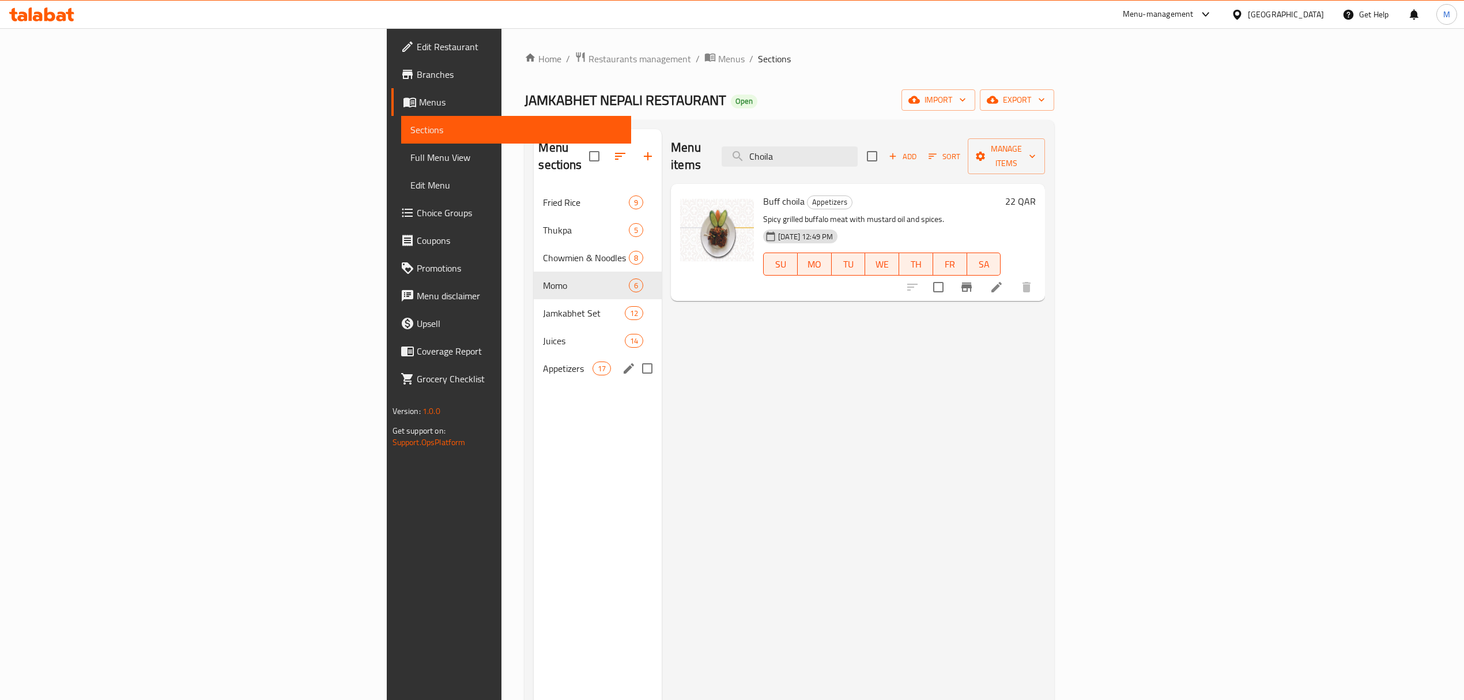
type input "Choila"
click at [543, 361] on span "Appetizers" at bounding box center [567, 368] width 49 height 14
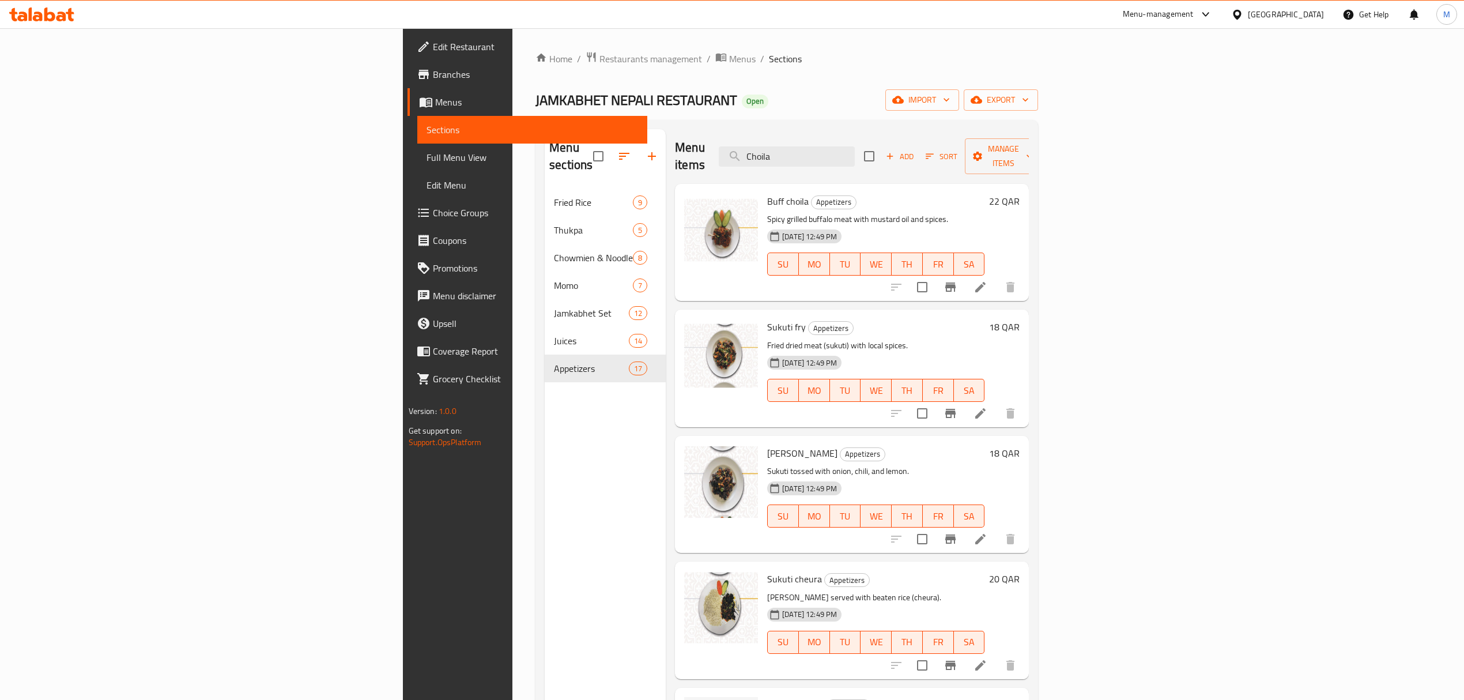
click at [1042, 138] on div "Add Sort Manage items" at bounding box center [953, 156] width 178 height 36
click at [915, 150] on span "Add" at bounding box center [899, 156] width 31 height 13
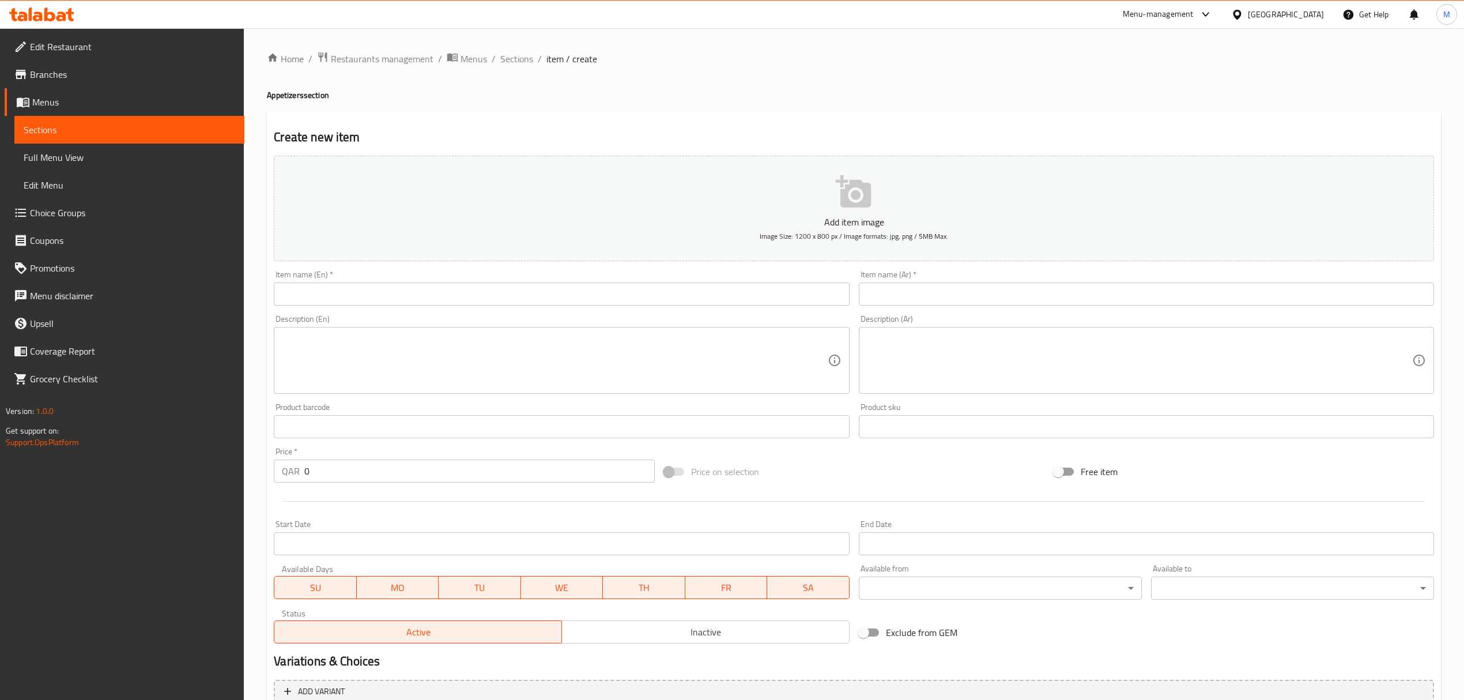
click at [548, 303] on input "text" at bounding box center [561, 293] width 575 height 23
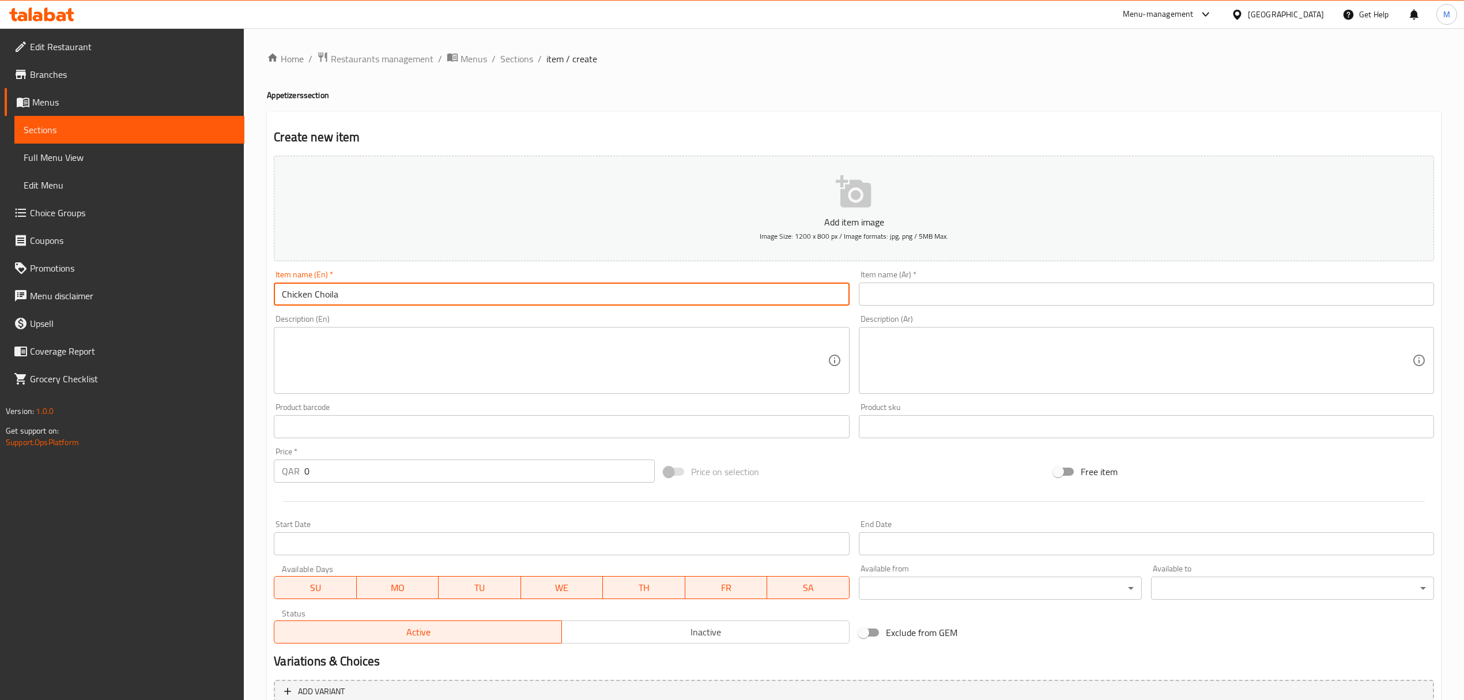
drag, startPoint x: 344, startPoint y: 300, endPoint x: 180, endPoint y: 319, distance: 164.9
click at [202, 314] on div "Edit Restaurant Branches Menus Sections Full Menu View Edit Menu Choice Groups …" at bounding box center [732, 421] width 1464 height 786
type input "Chicken Choila"
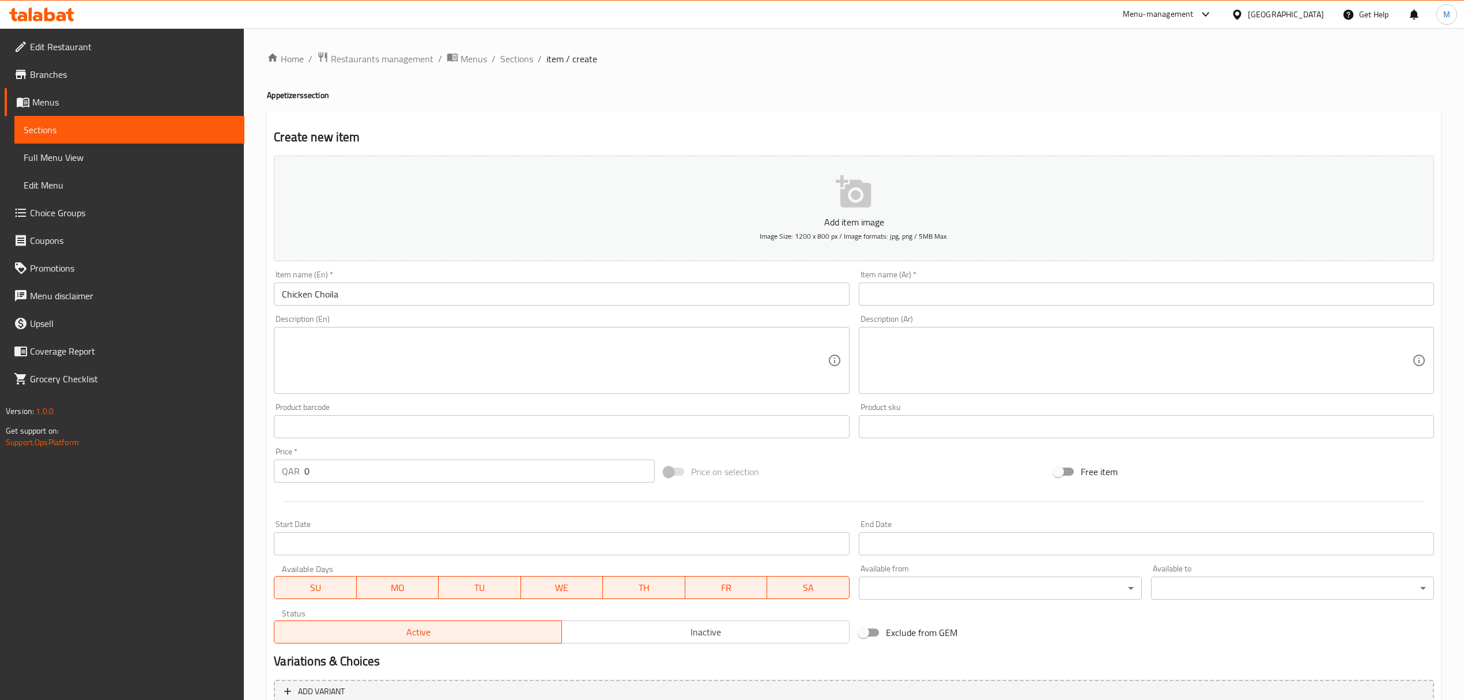
click at [949, 284] on input "text" at bounding box center [1146, 293] width 575 height 23
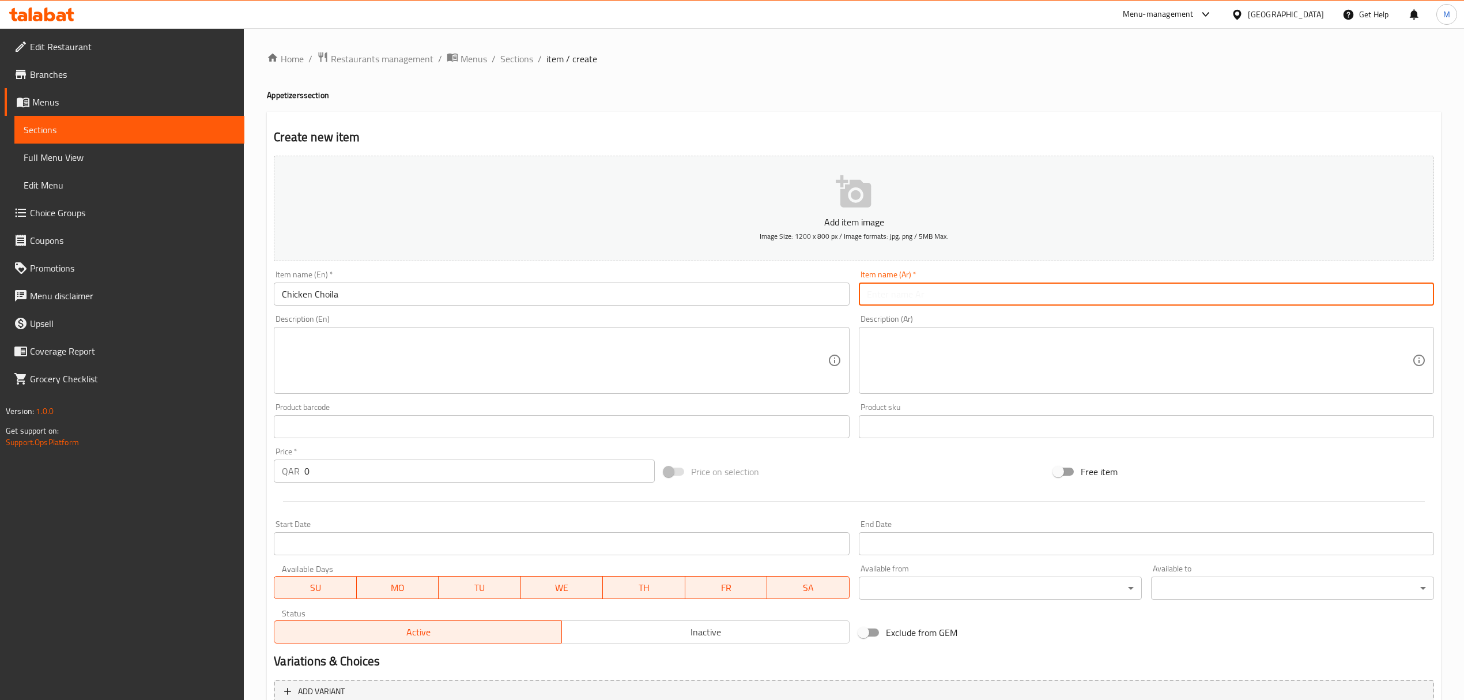
paste input "دجاج تشويلا"
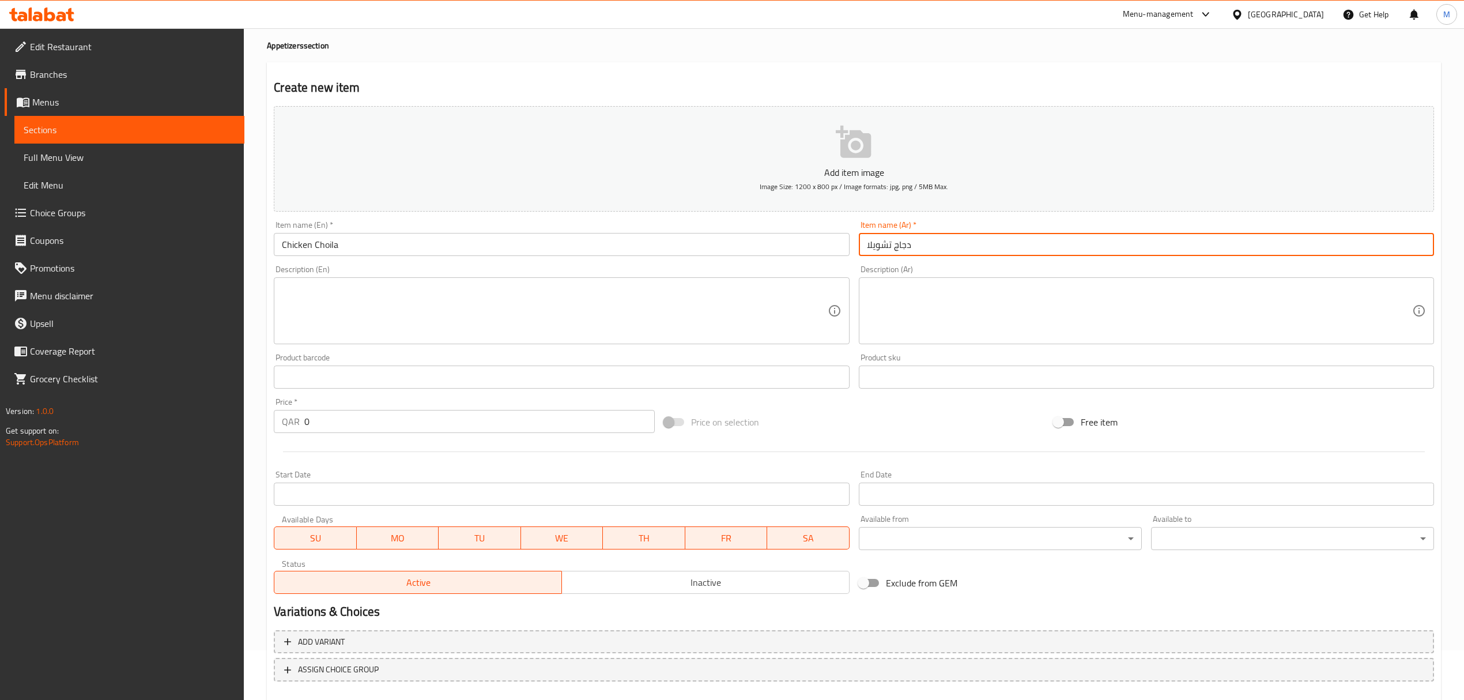
scroll to position [77, 0]
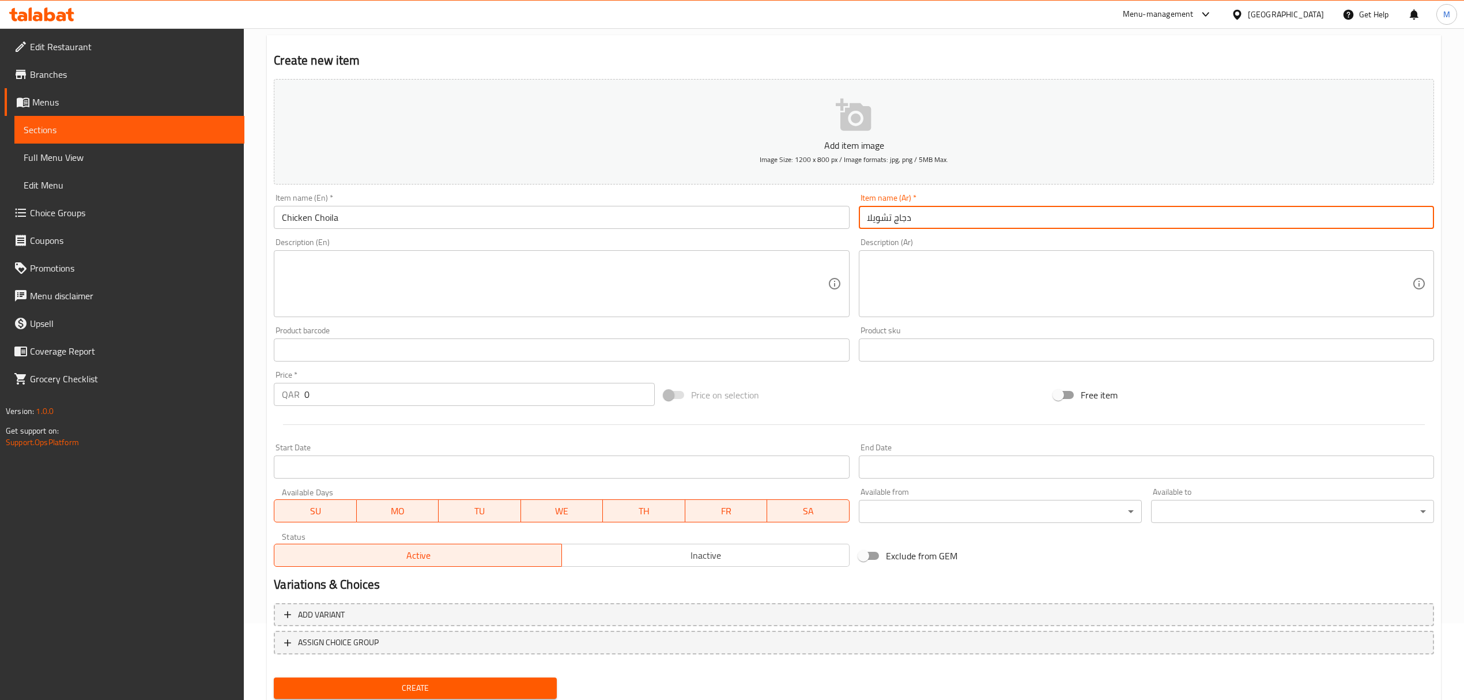
type input "دجاج تشويلا"
click at [393, 399] on input "0" at bounding box center [479, 394] width 350 height 23
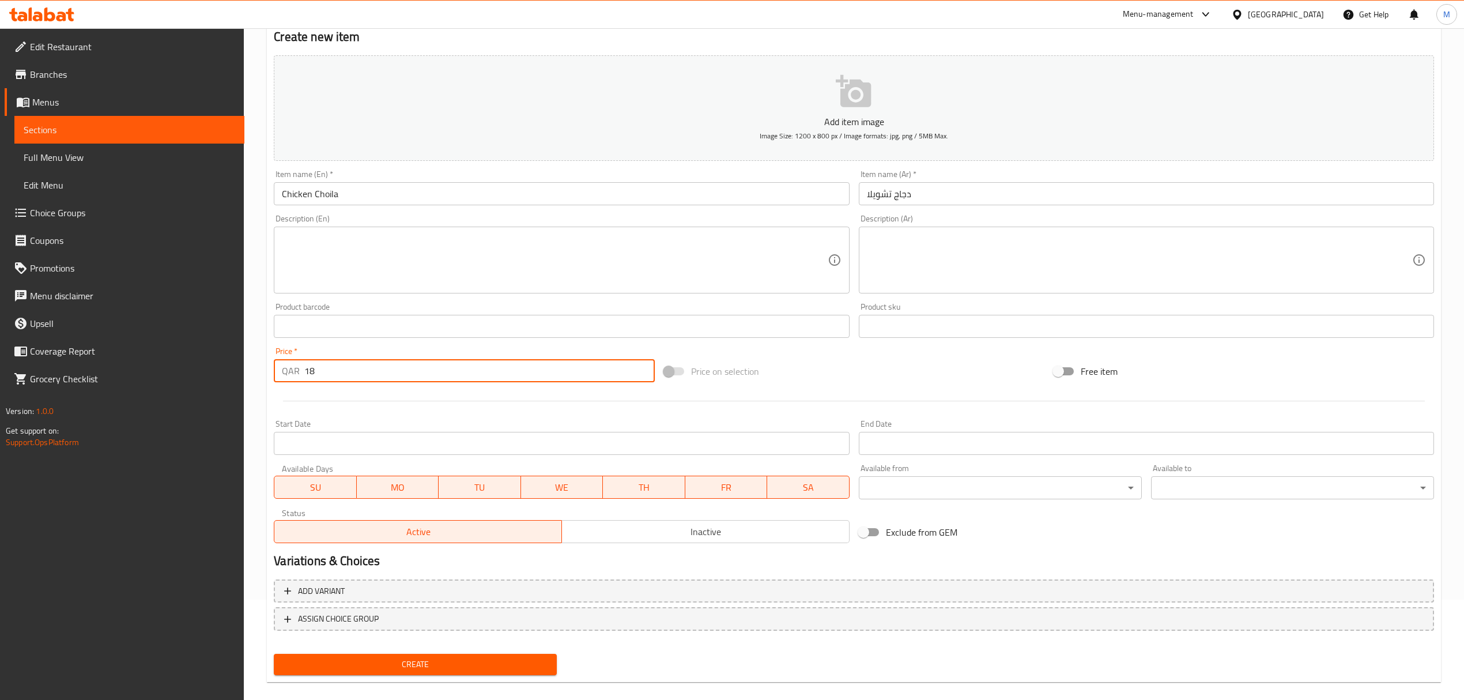
scroll to position [114, 0]
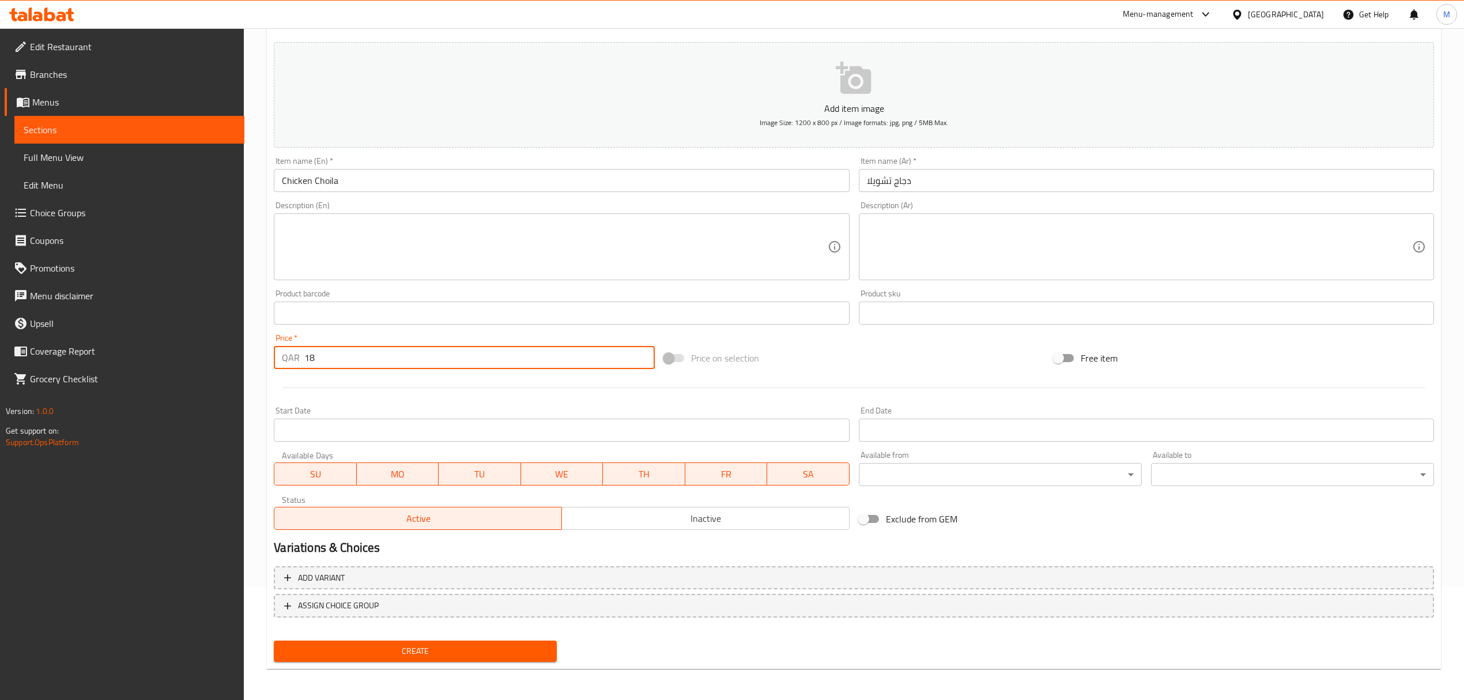
type input "18"
click at [316, 657] on span "Create" at bounding box center [415, 651] width 265 height 14
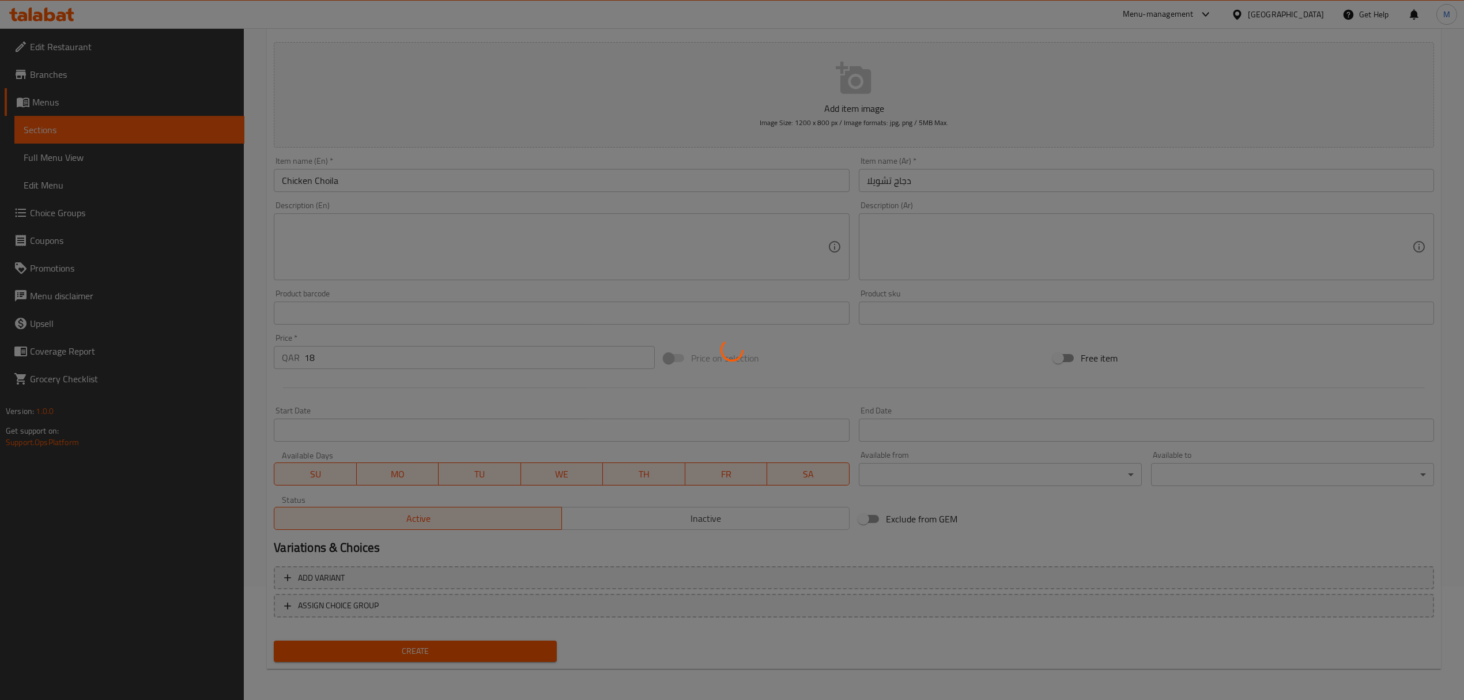
type input "0"
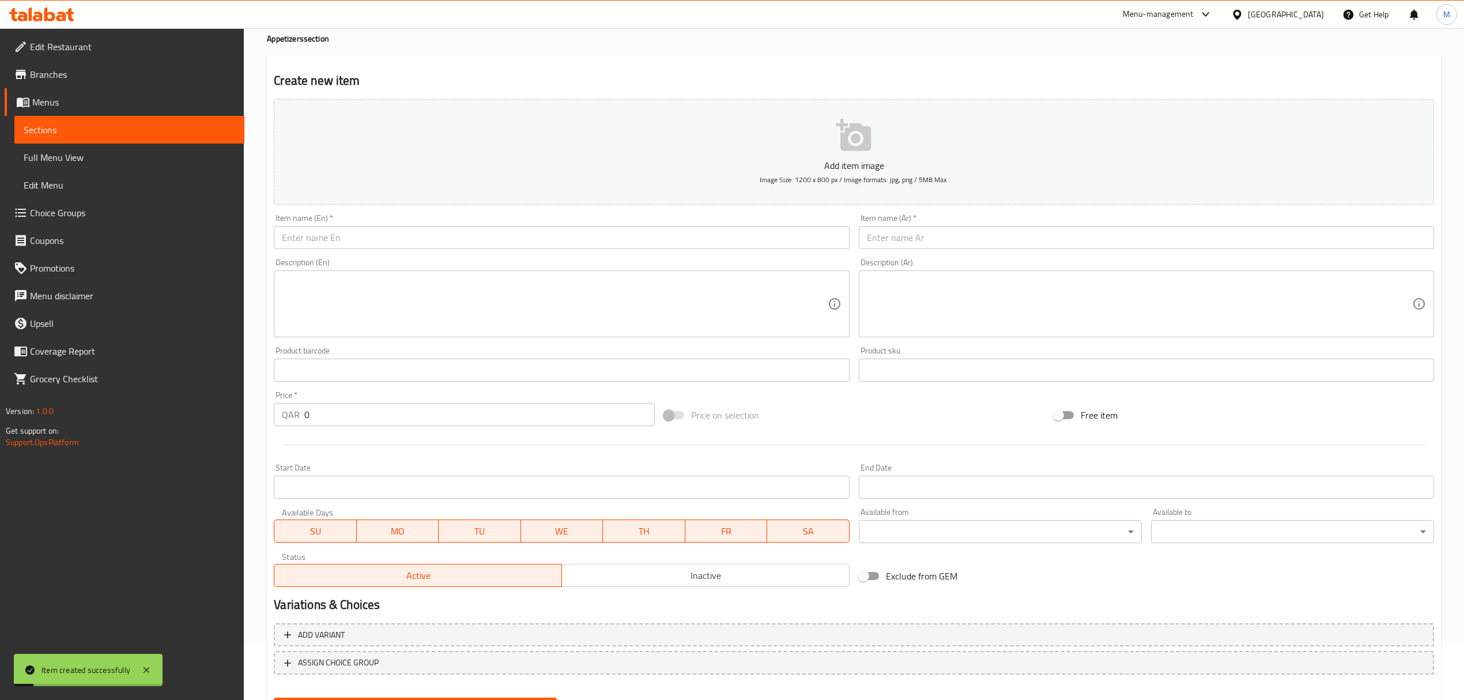
scroll to position [0, 0]
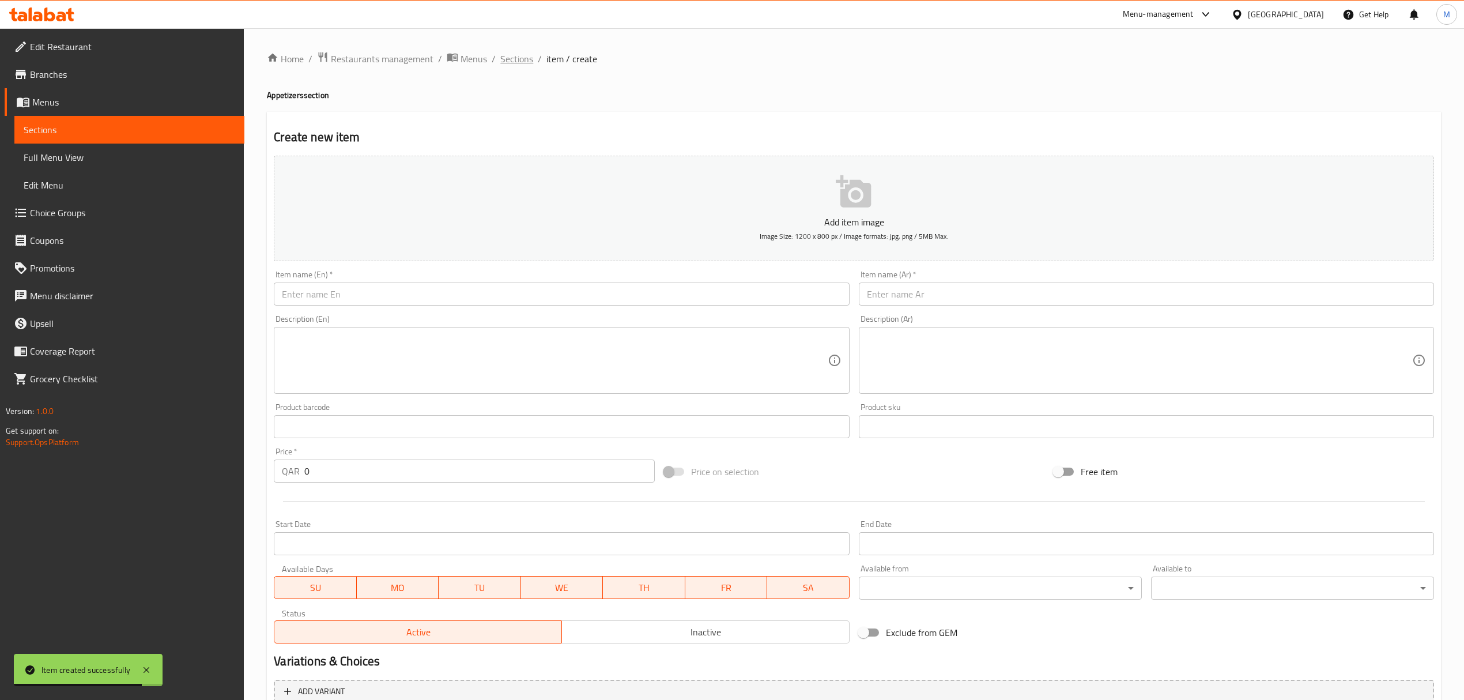
click at [522, 55] on span "Sections" at bounding box center [516, 59] width 33 height 14
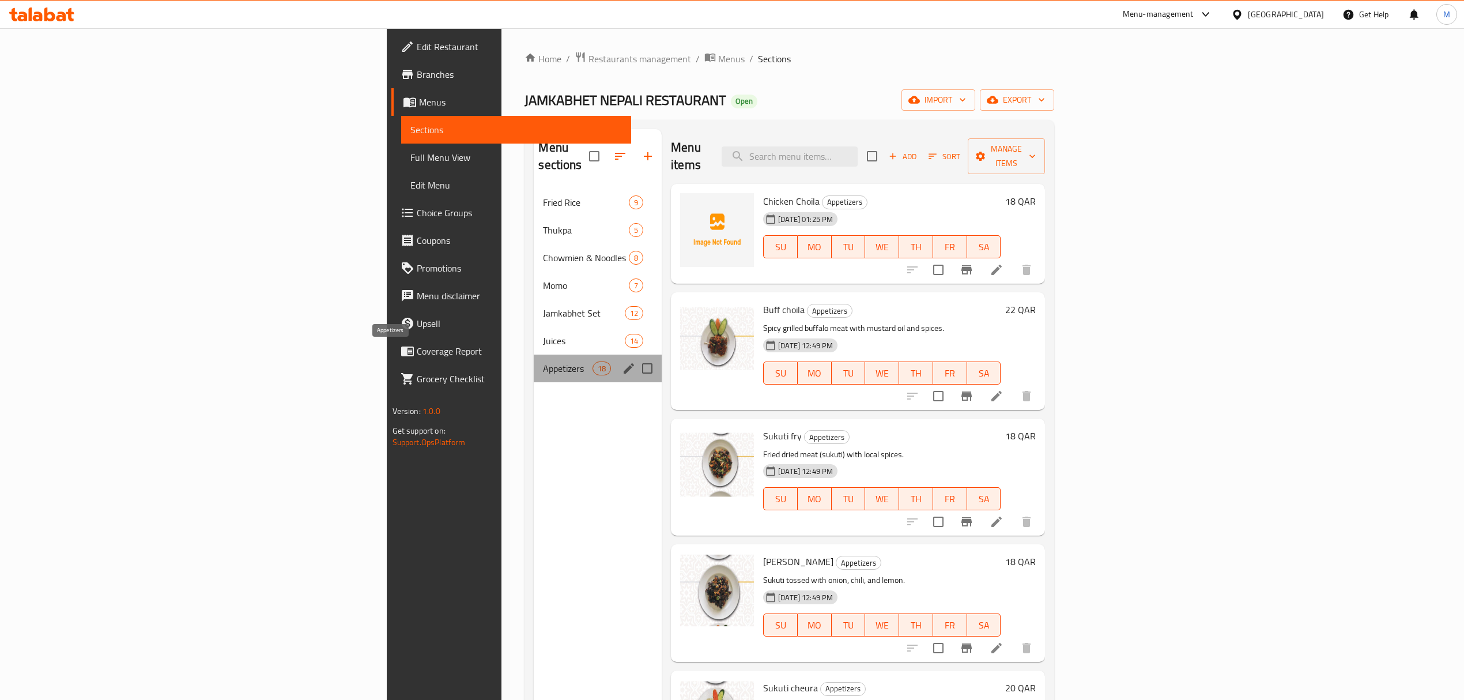
click at [543, 361] on span "Appetizers" at bounding box center [567, 368] width 49 height 14
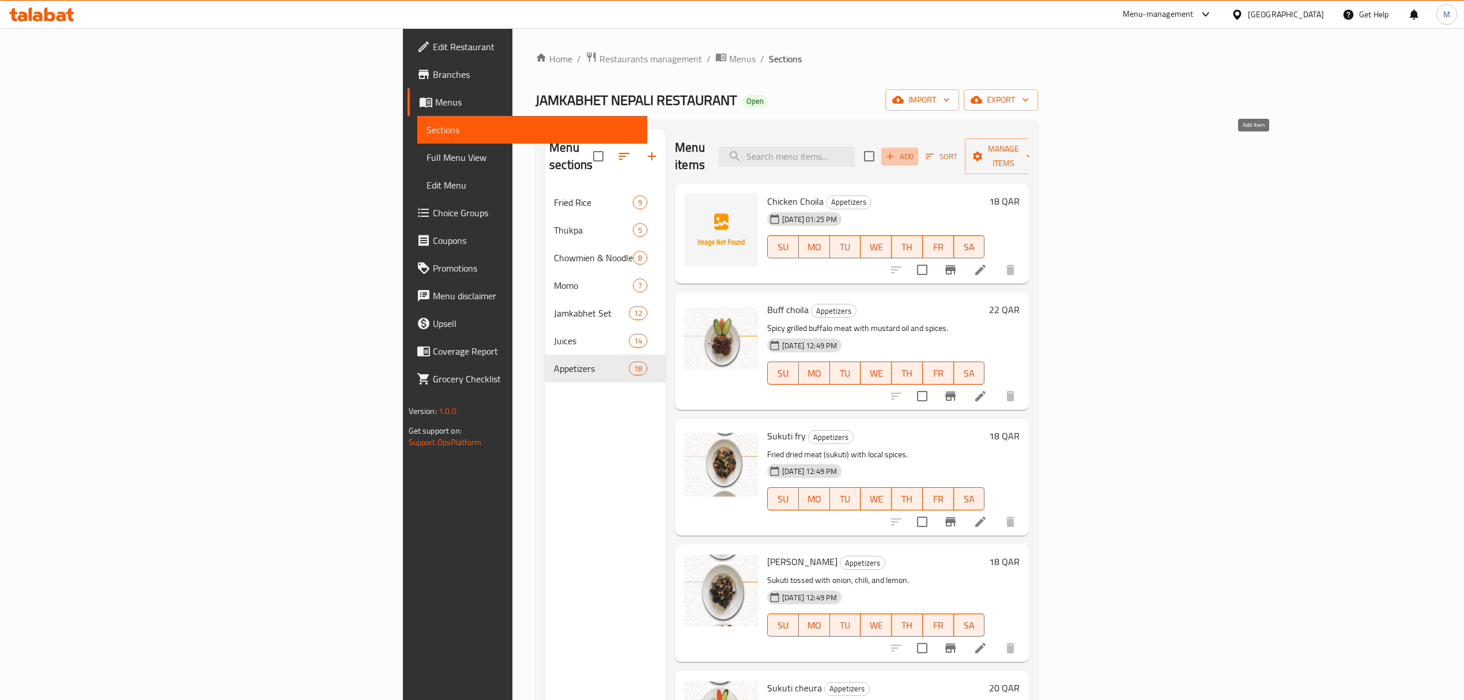
click at [915, 151] on span "Add" at bounding box center [899, 156] width 31 height 13
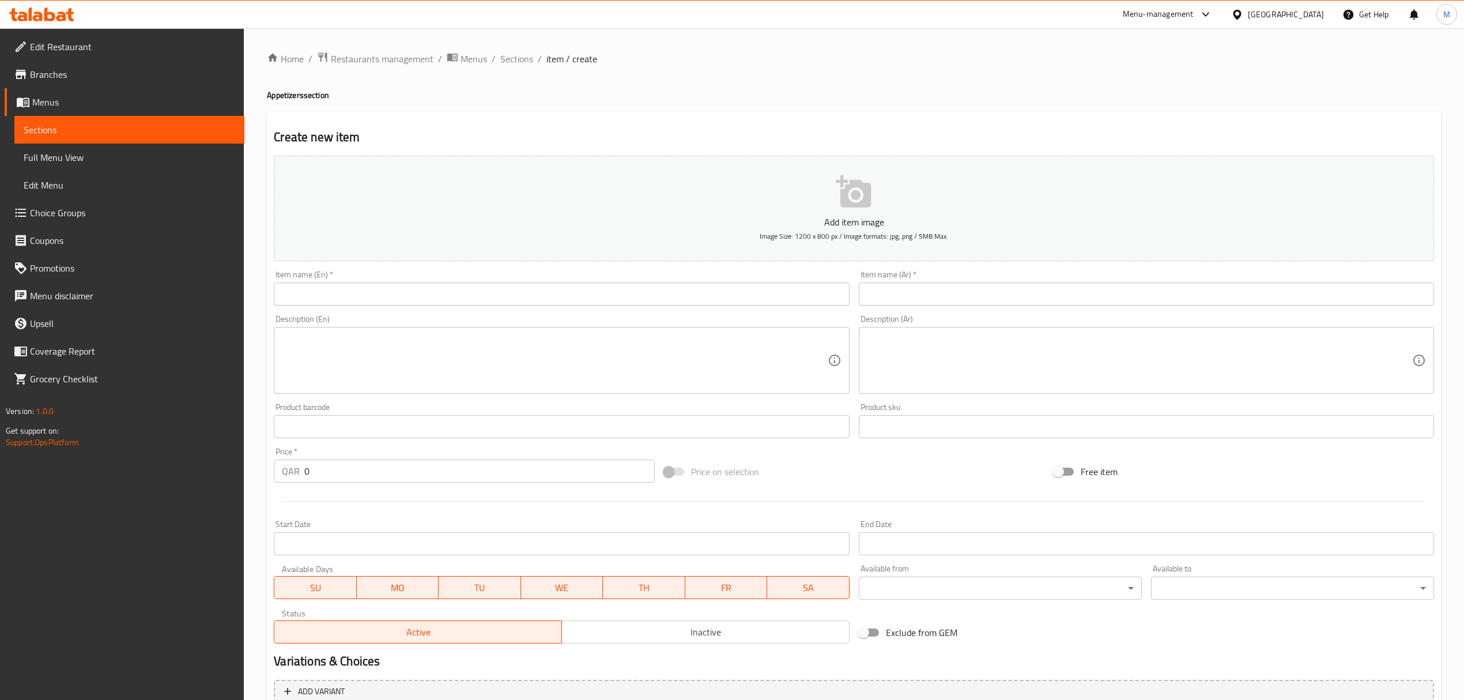
click at [434, 284] on input "text" at bounding box center [561, 293] width 575 height 23
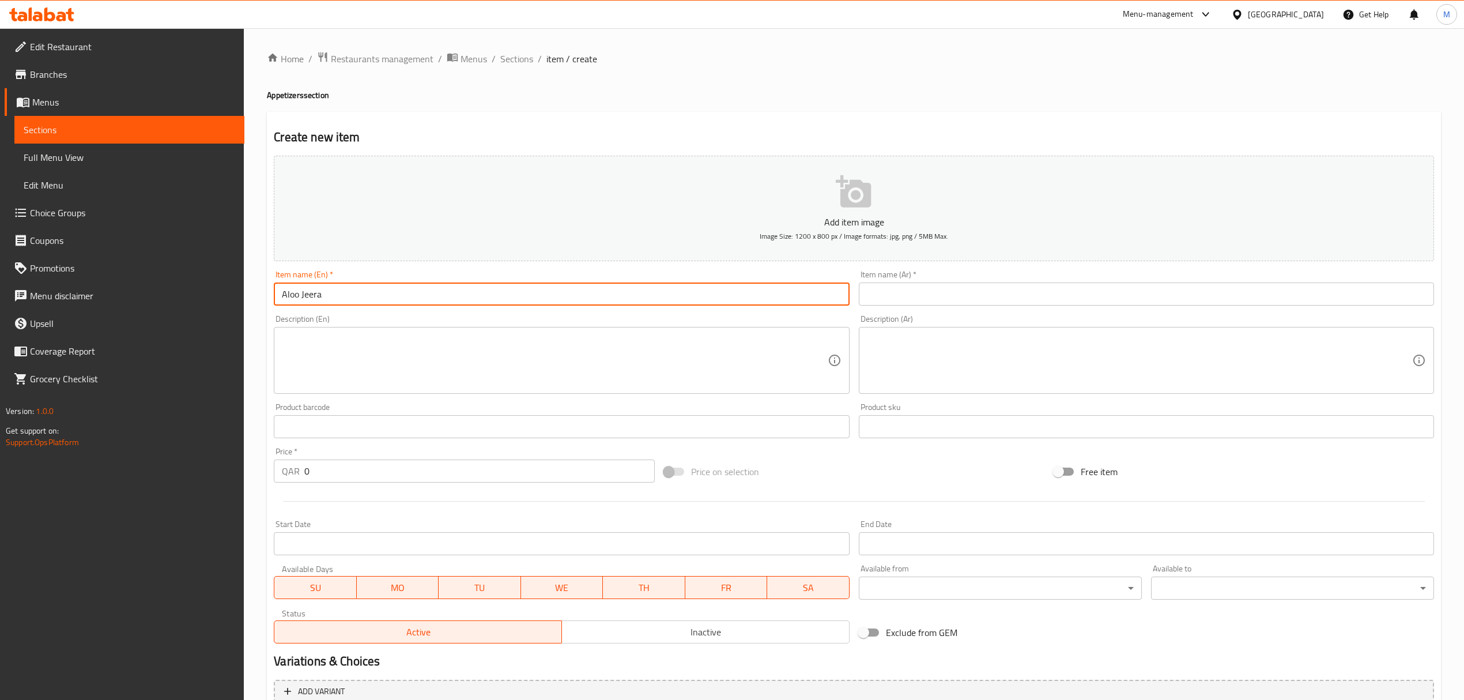
drag, startPoint x: 344, startPoint y: 296, endPoint x: 231, endPoint y: 309, distance: 114.3
click at [231, 308] on div "Edit Restaurant Branches Menus Sections Full Menu View Edit Menu Choice Groups …" at bounding box center [732, 421] width 1464 height 786
type input "Aloo Jeera"
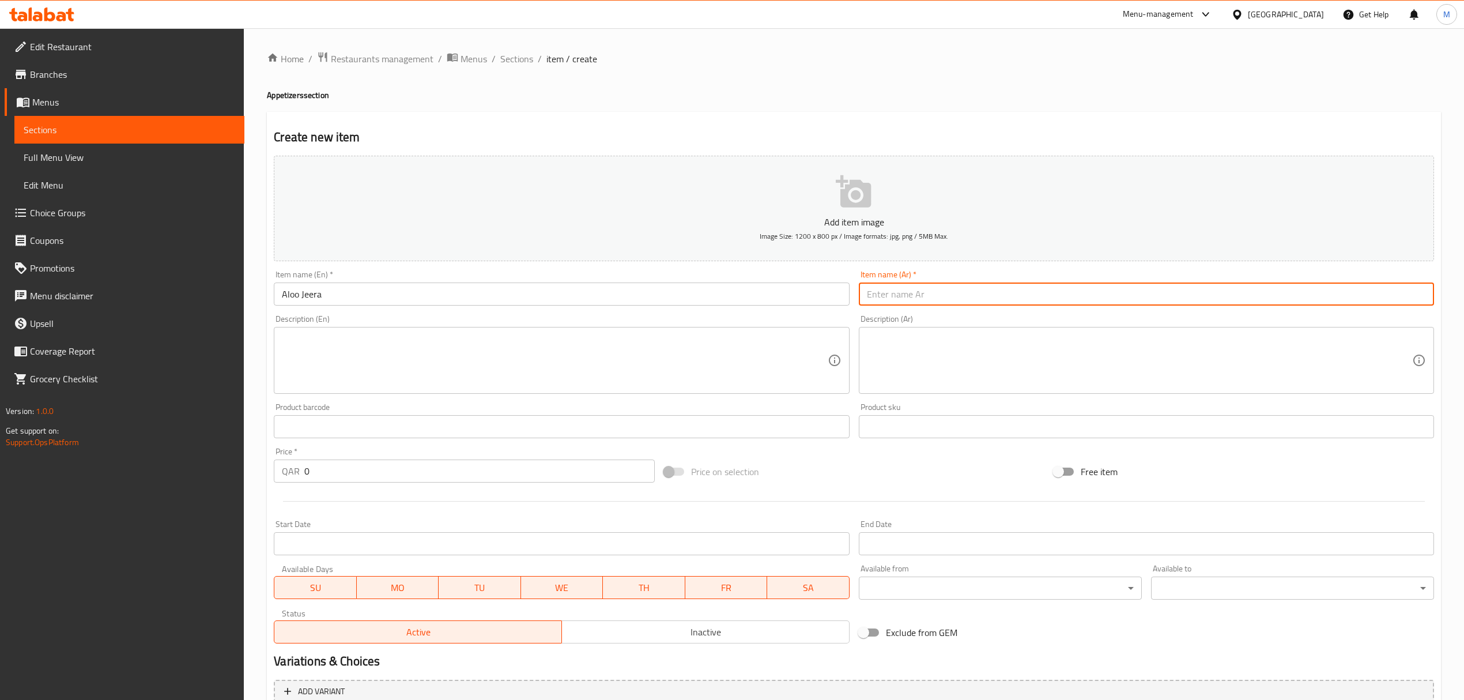
click at [918, 296] on input "text" at bounding box center [1146, 293] width 575 height 23
paste input "[PERSON_NAME]"
type input "[PERSON_NAME]"
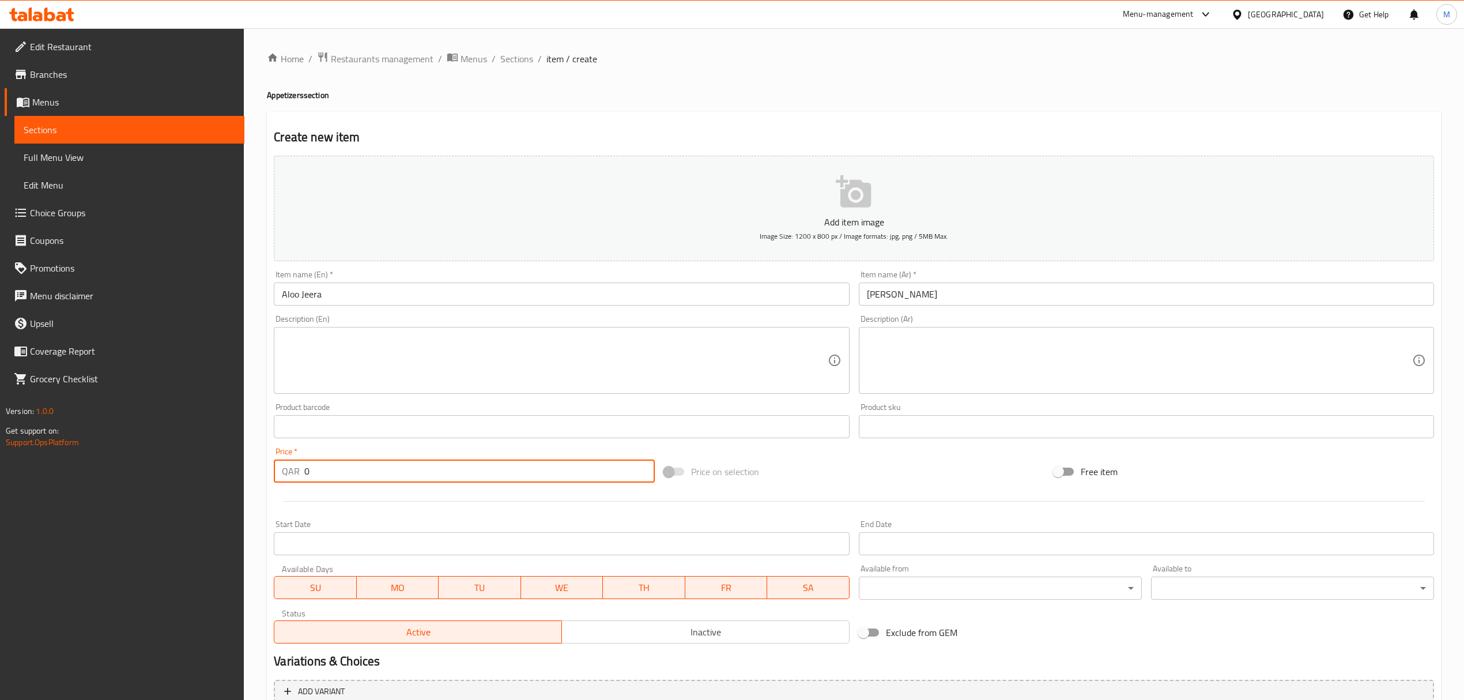
click at [319, 470] on input "0" at bounding box center [479, 470] width 350 height 23
type input "9"
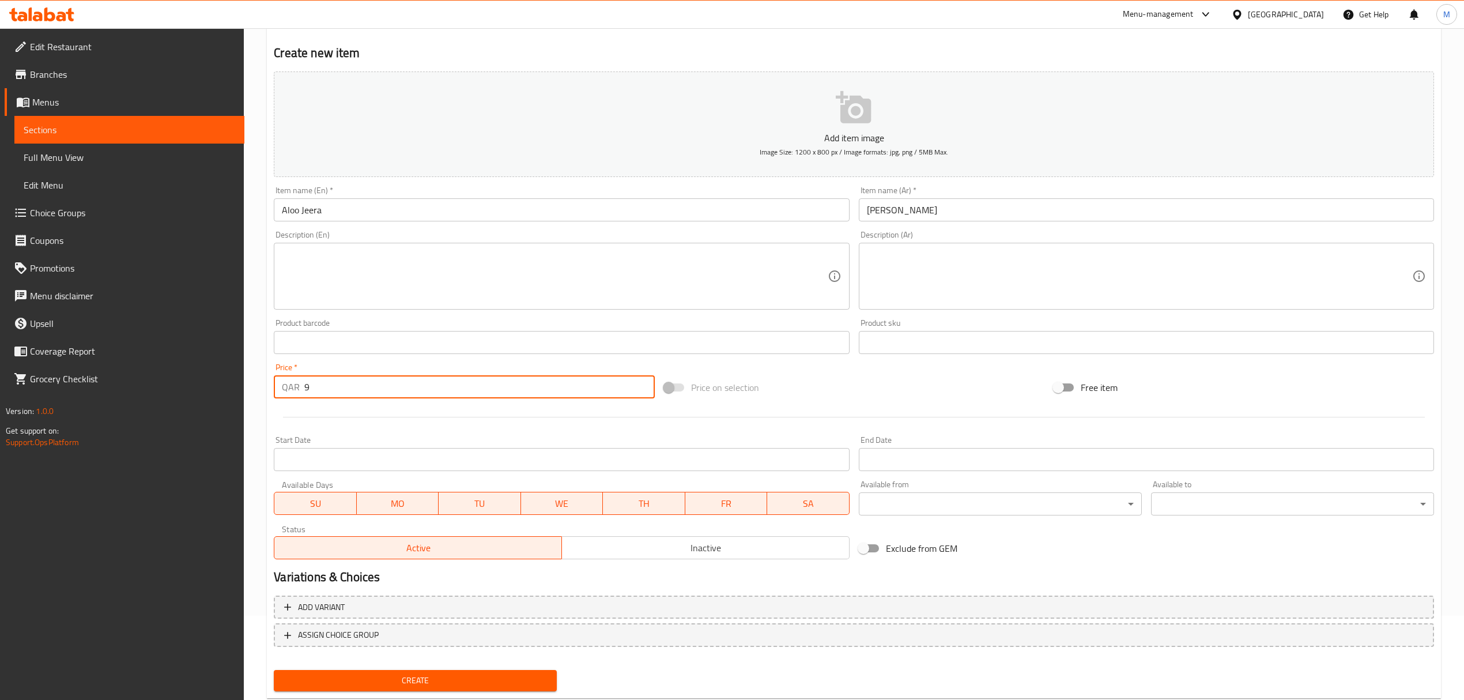
scroll to position [37, 0]
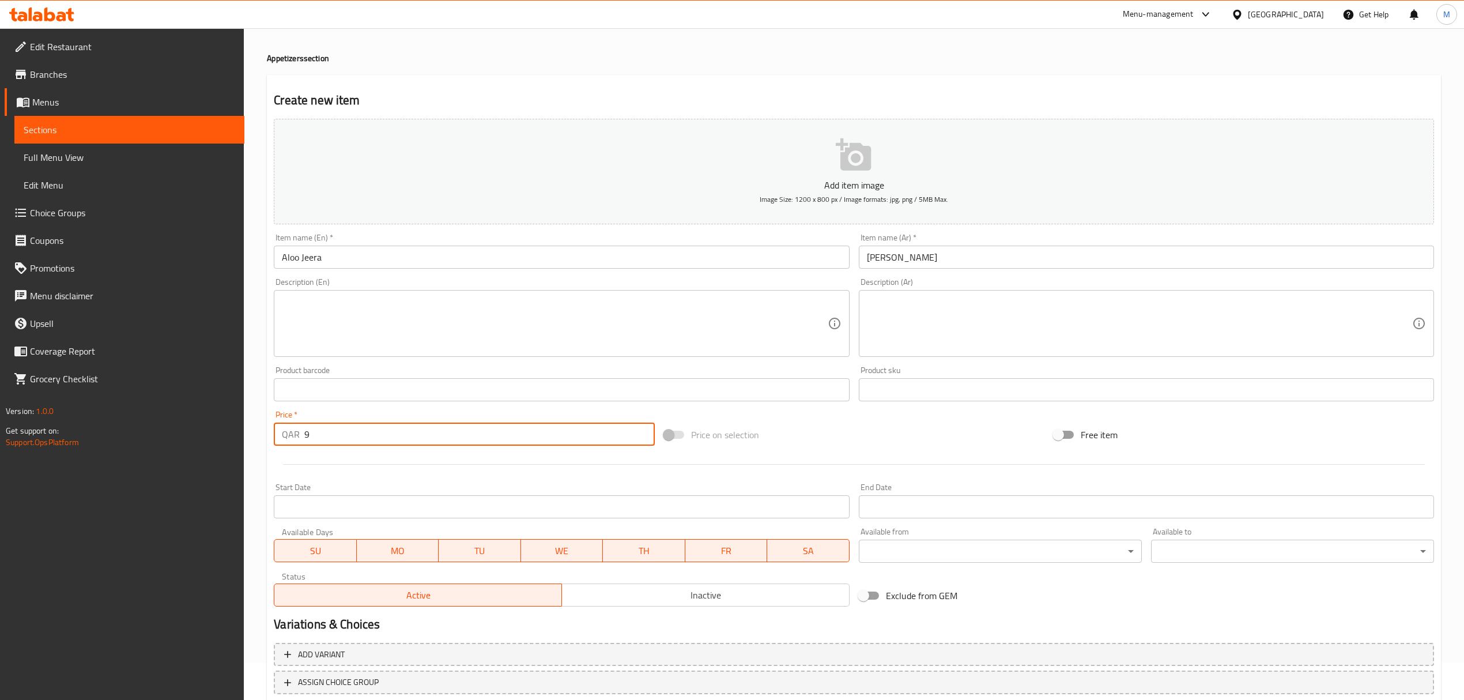
click at [318, 433] on input "9" at bounding box center [479, 434] width 350 height 23
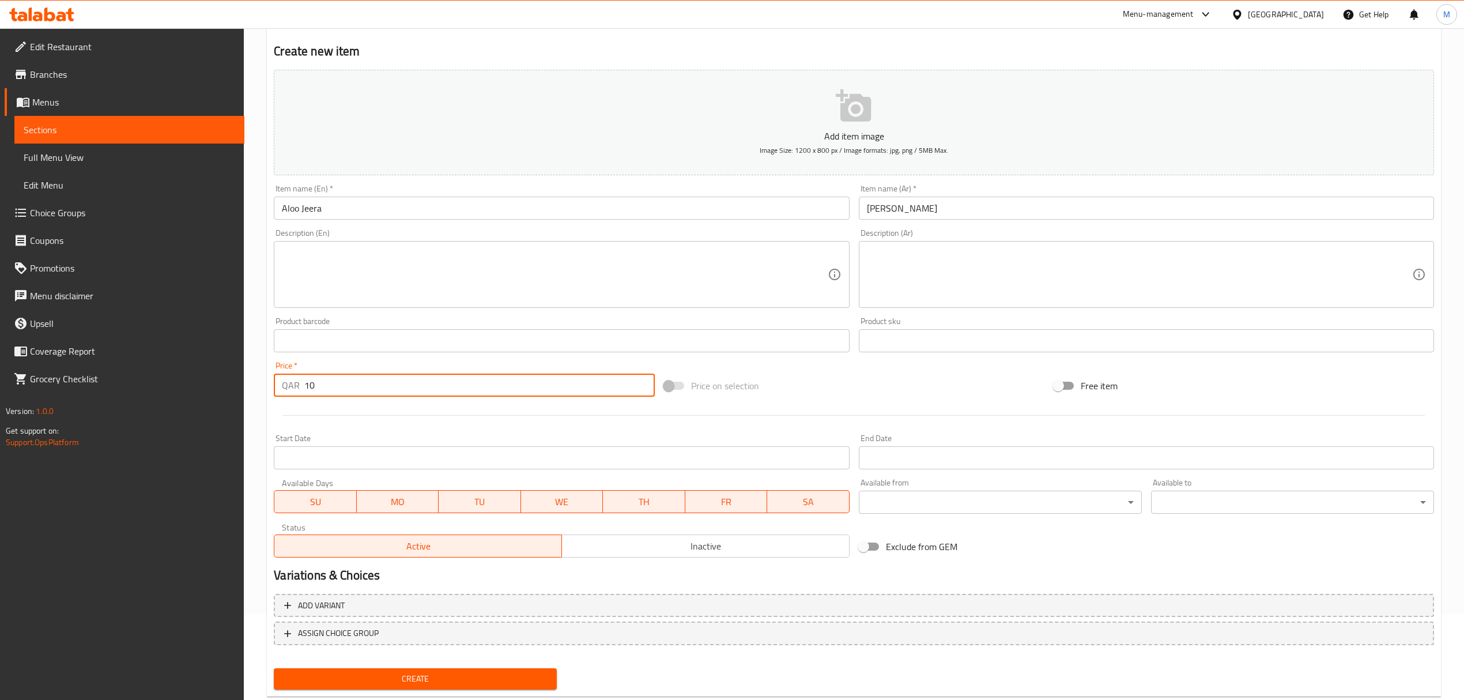
scroll to position [114, 0]
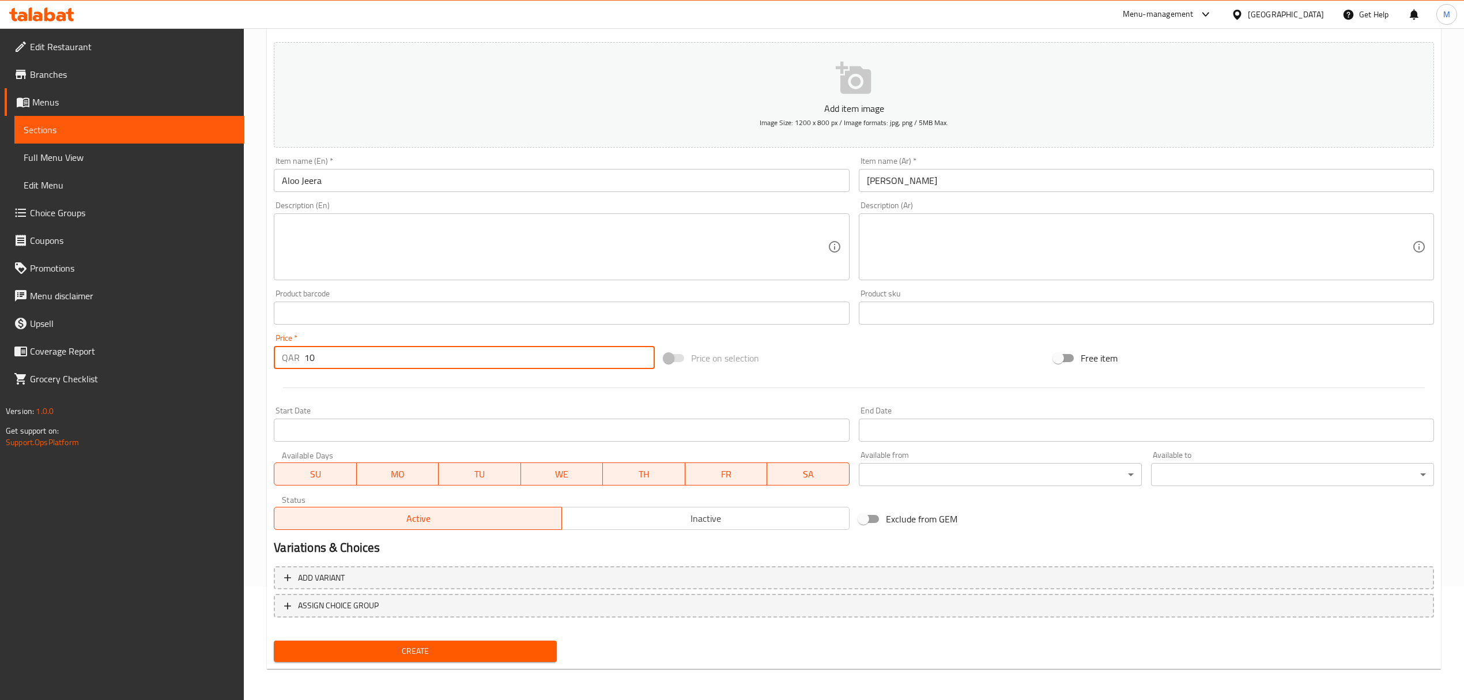
type input "10"
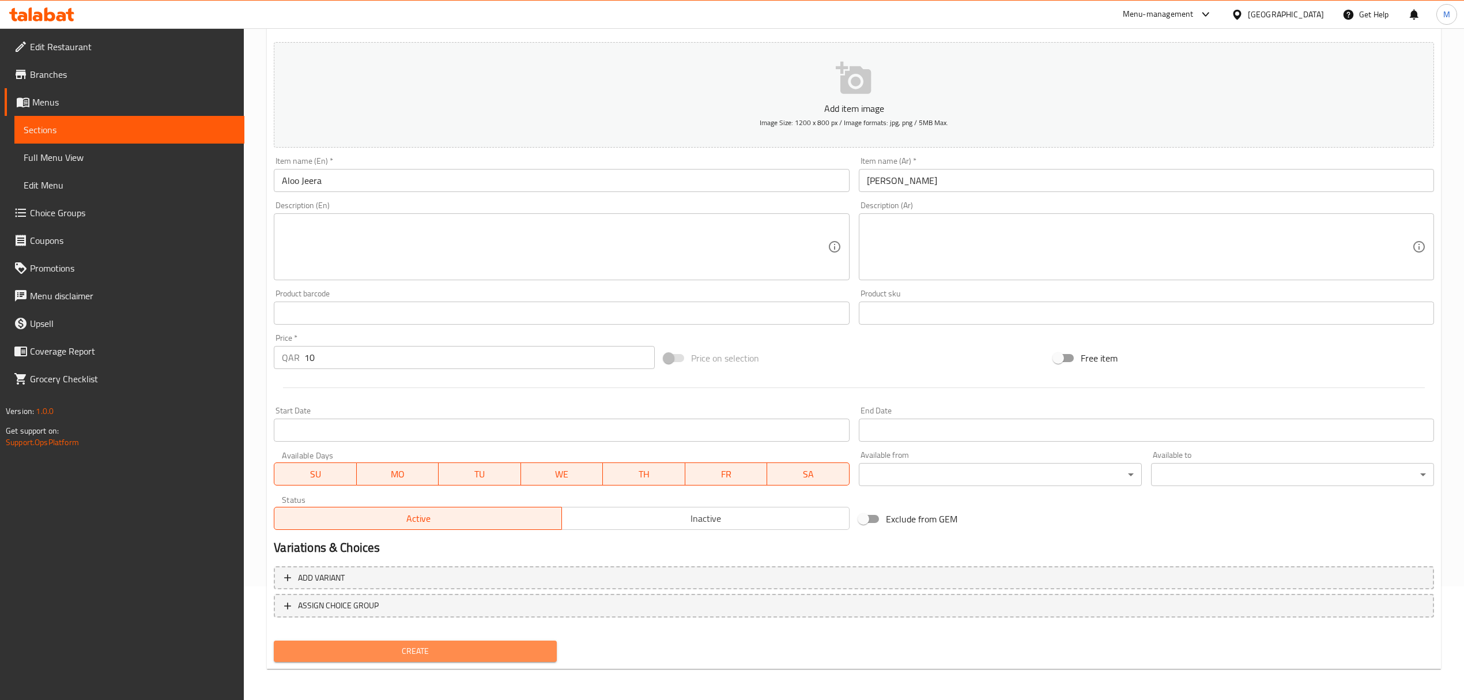
click at [323, 651] on span "Create" at bounding box center [415, 651] width 265 height 14
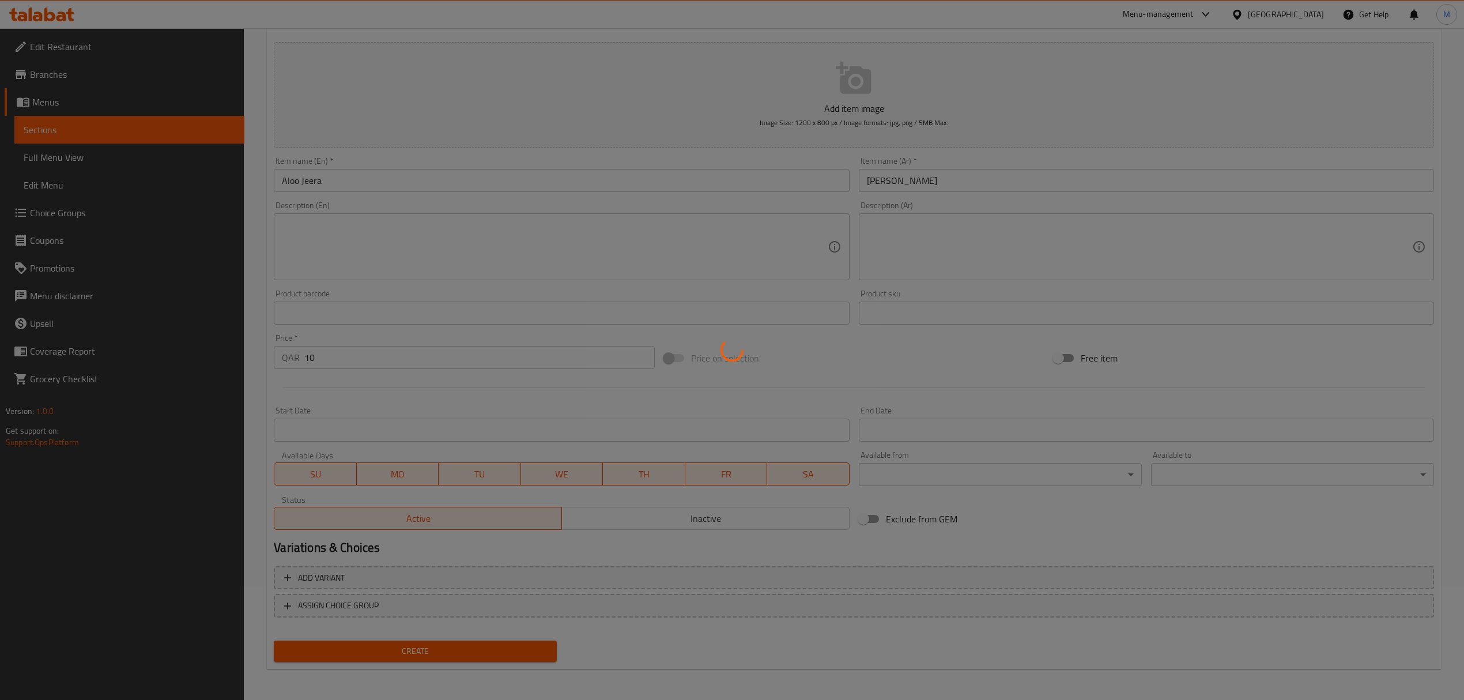
type input "0"
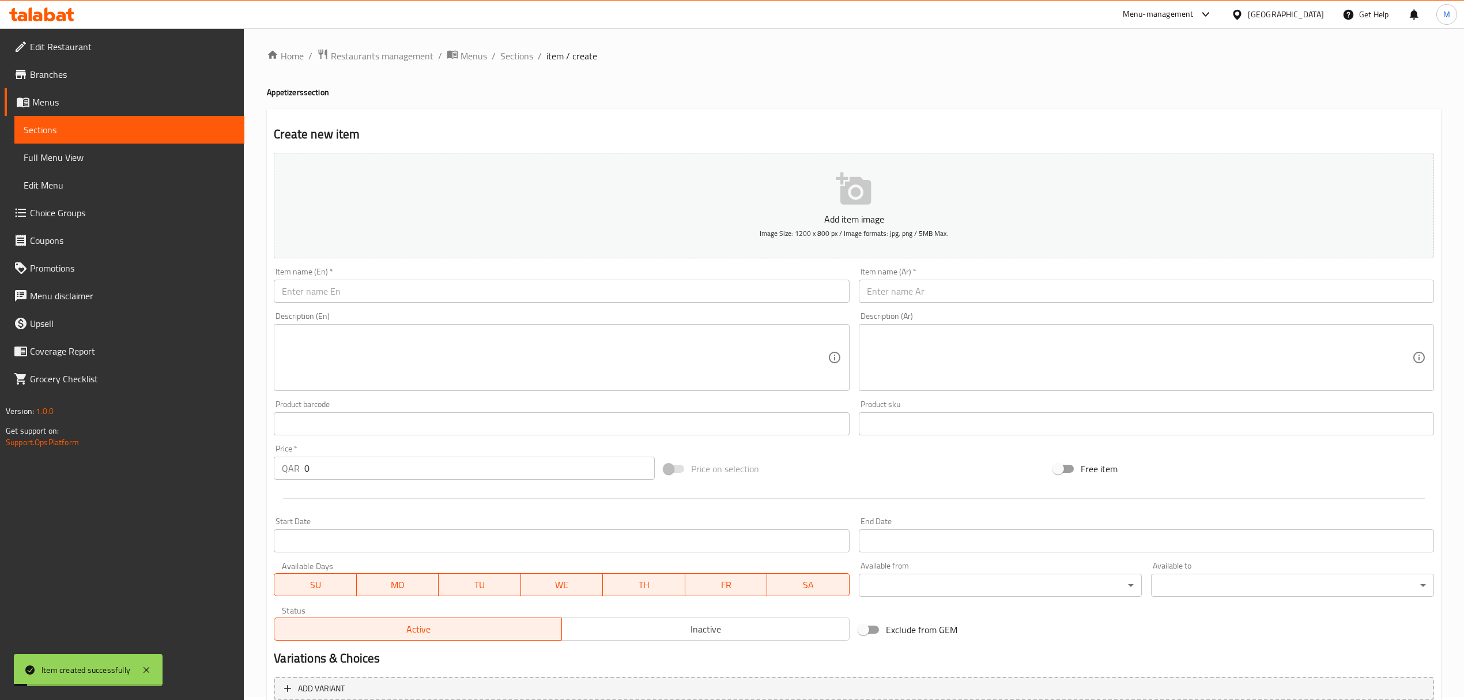
scroll to position [0, 0]
click at [326, 295] on input "text" at bounding box center [561, 293] width 575 height 23
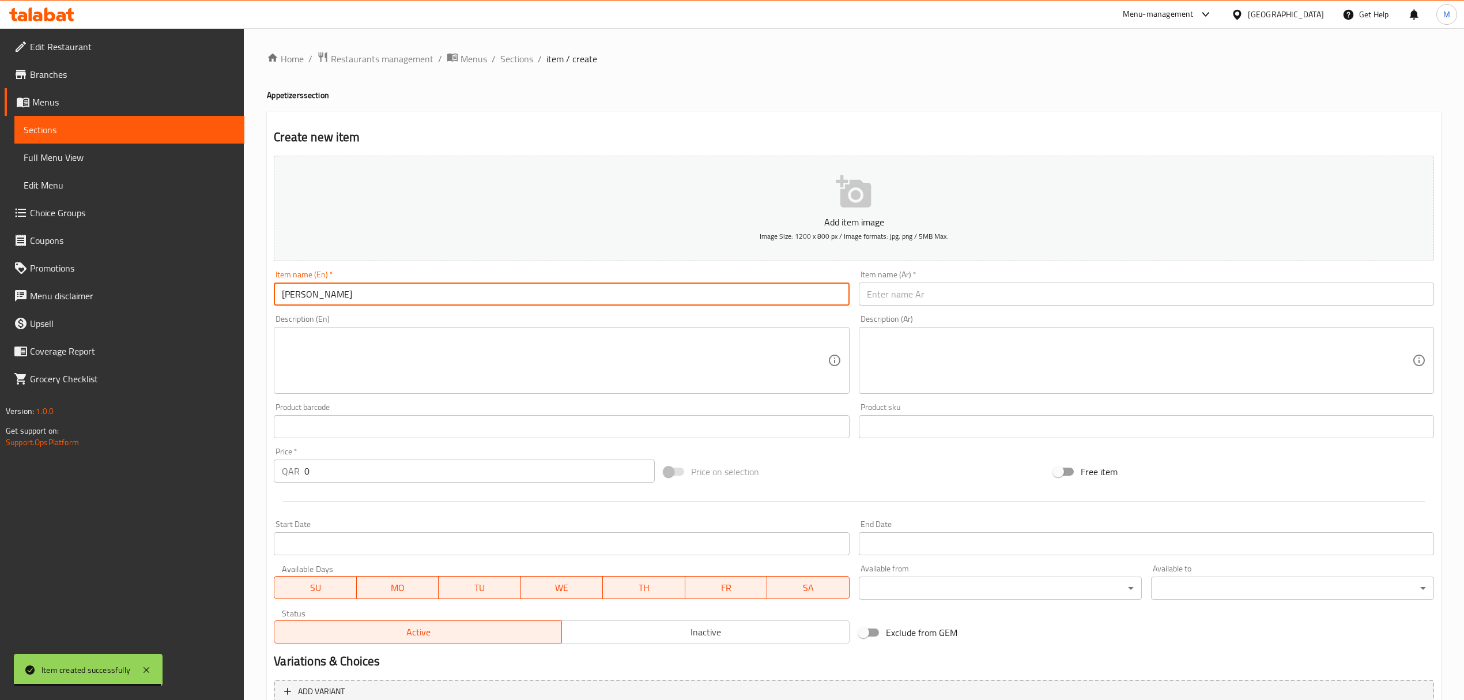
drag, startPoint x: 342, startPoint y: 300, endPoint x: 231, endPoint y: 296, distance: 111.9
click at [231, 296] on div "Edit Restaurant Branches Menus Sections Full Menu View Edit Menu Choice Groups …" at bounding box center [732, 421] width 1464 height 786
type input "[PERSON_NAME]"
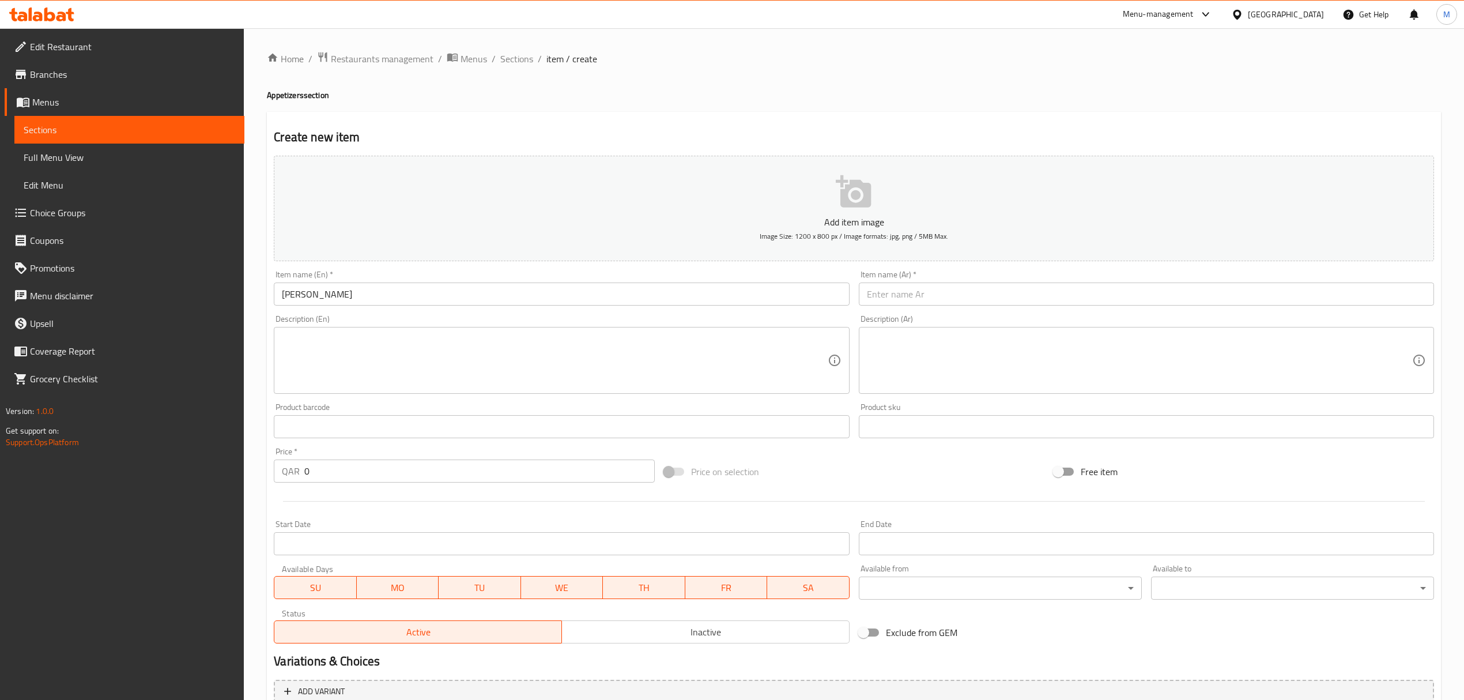
drag, startPoint x: 967, startPoint y: 302, endPoint x: 960, endPoint y: 299, distance: 8.3
click at [966, 302] on input "text" at bounding box center [1146, 293] width 575 height 23
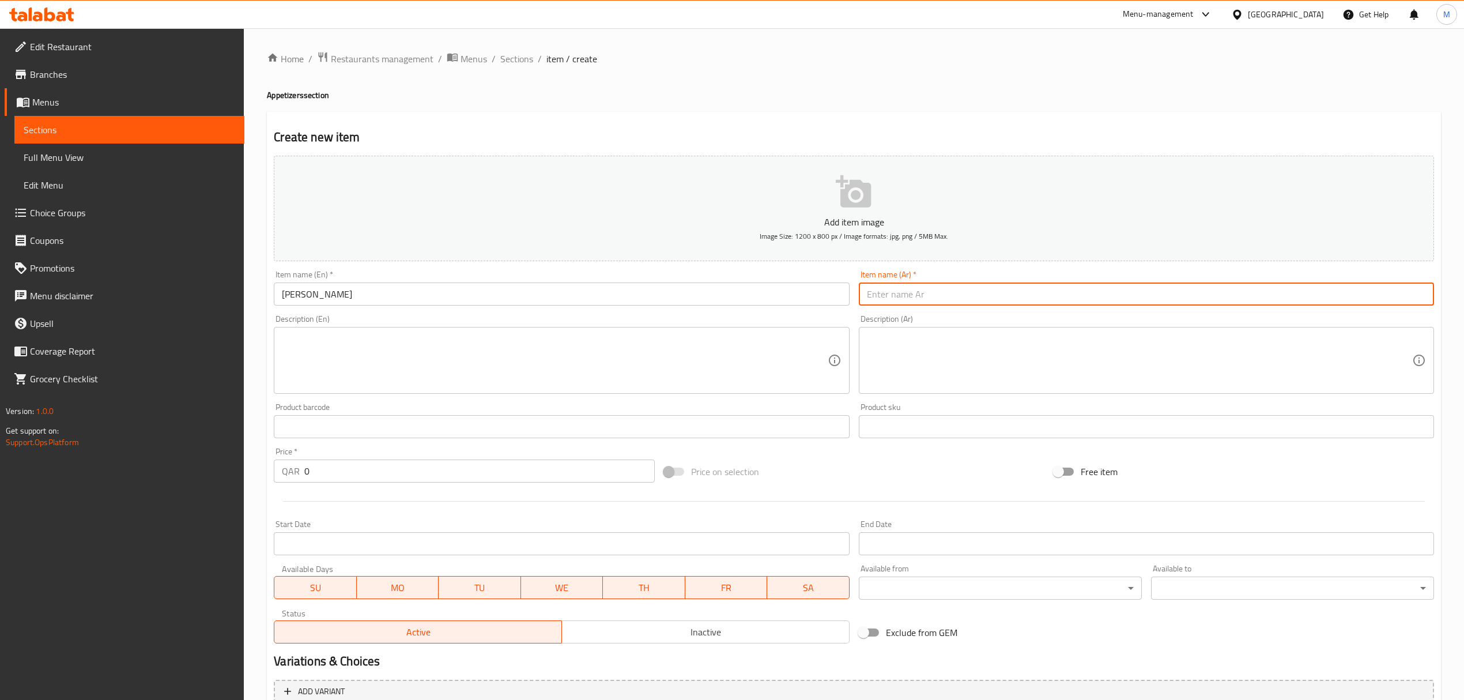
paste input "[PERSON_NAME]"
type input "[PERSON_NAME]"
click at [353, 482] on input "0" at bounding box center [479, 470] width 350 height 23
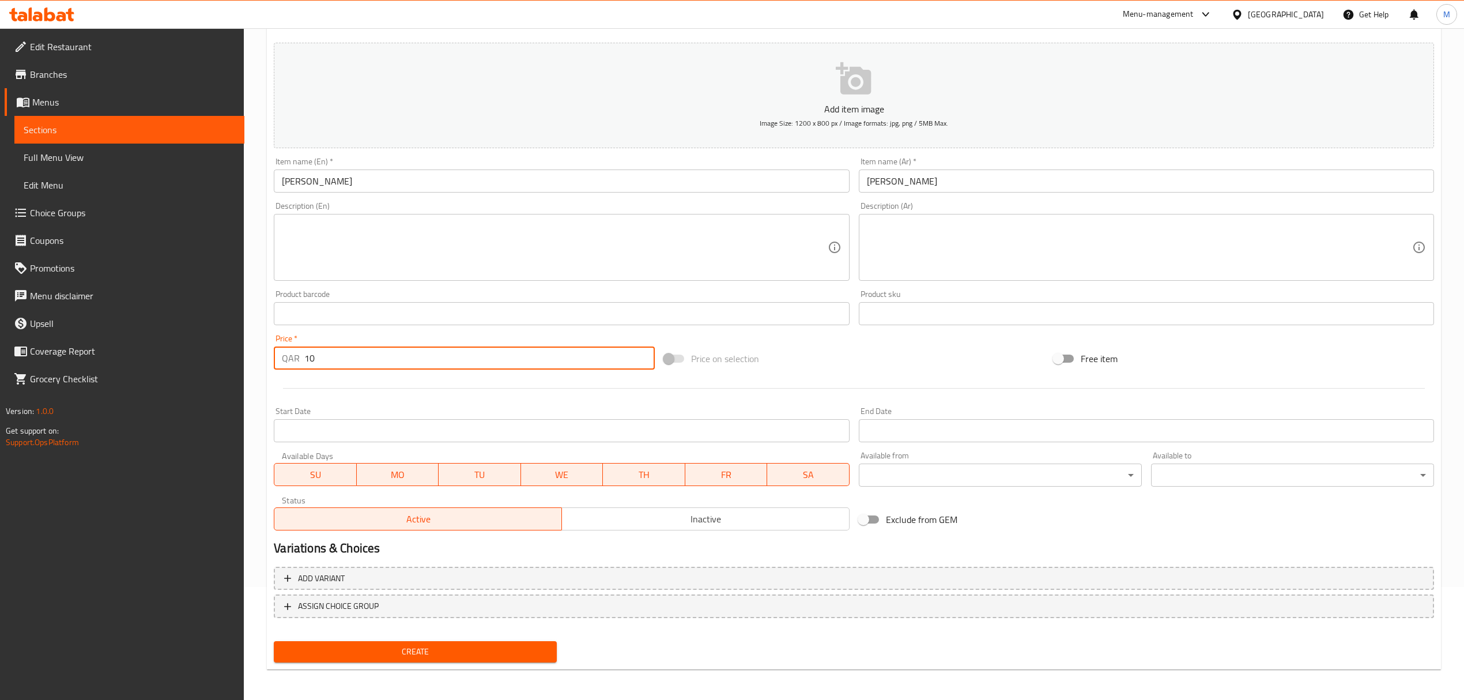
scroll to position [114, 0]
type input "10"
click at [357, 659] on button "Create" at bounding box center [415, 650] width 283 height 21
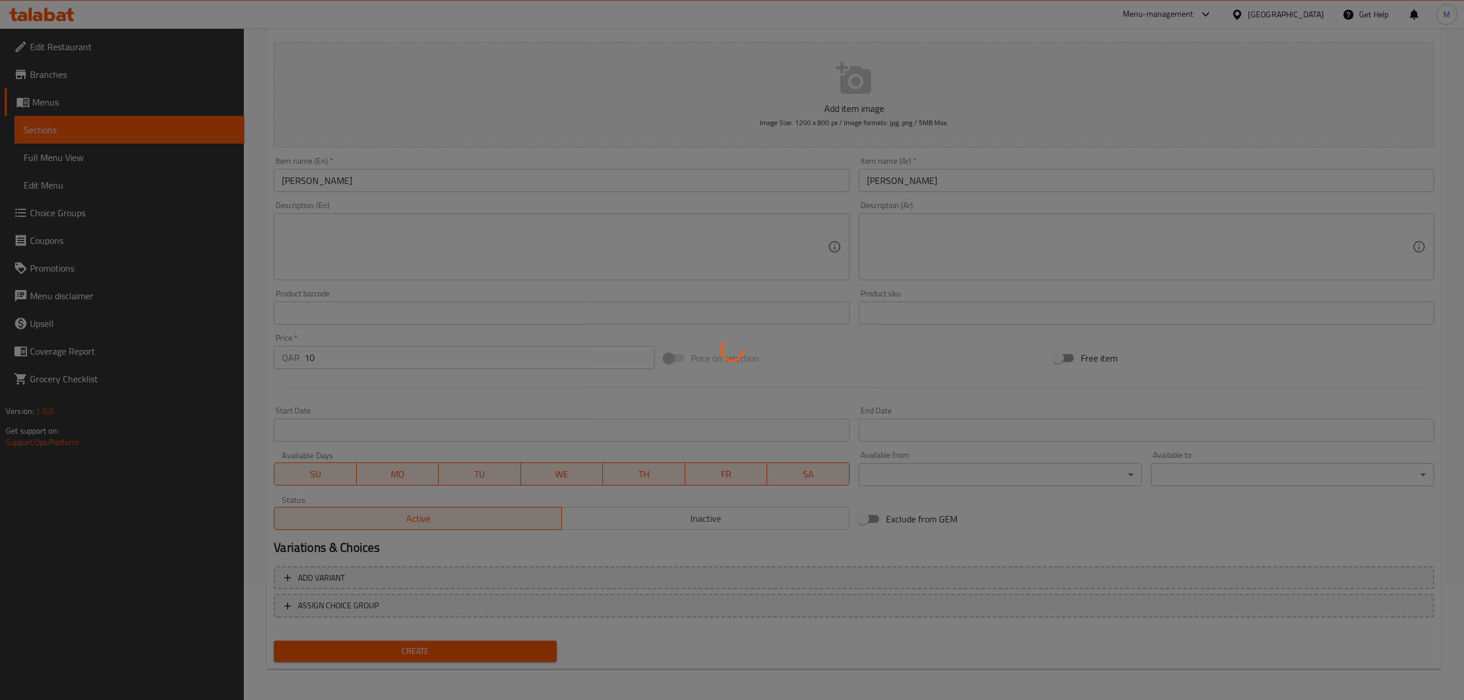
type input "0"
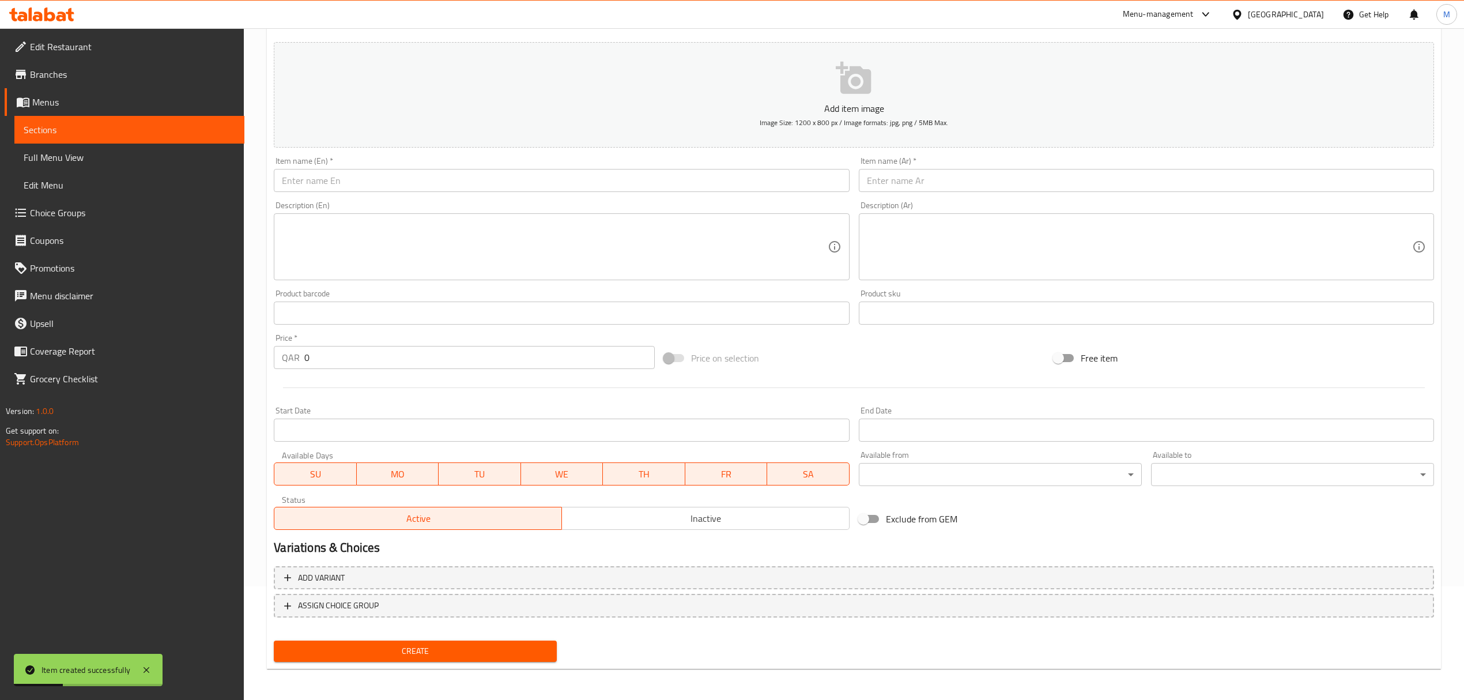
click at [316, 180] on input "text" at bounding box center [561, 180] width 575 height 23
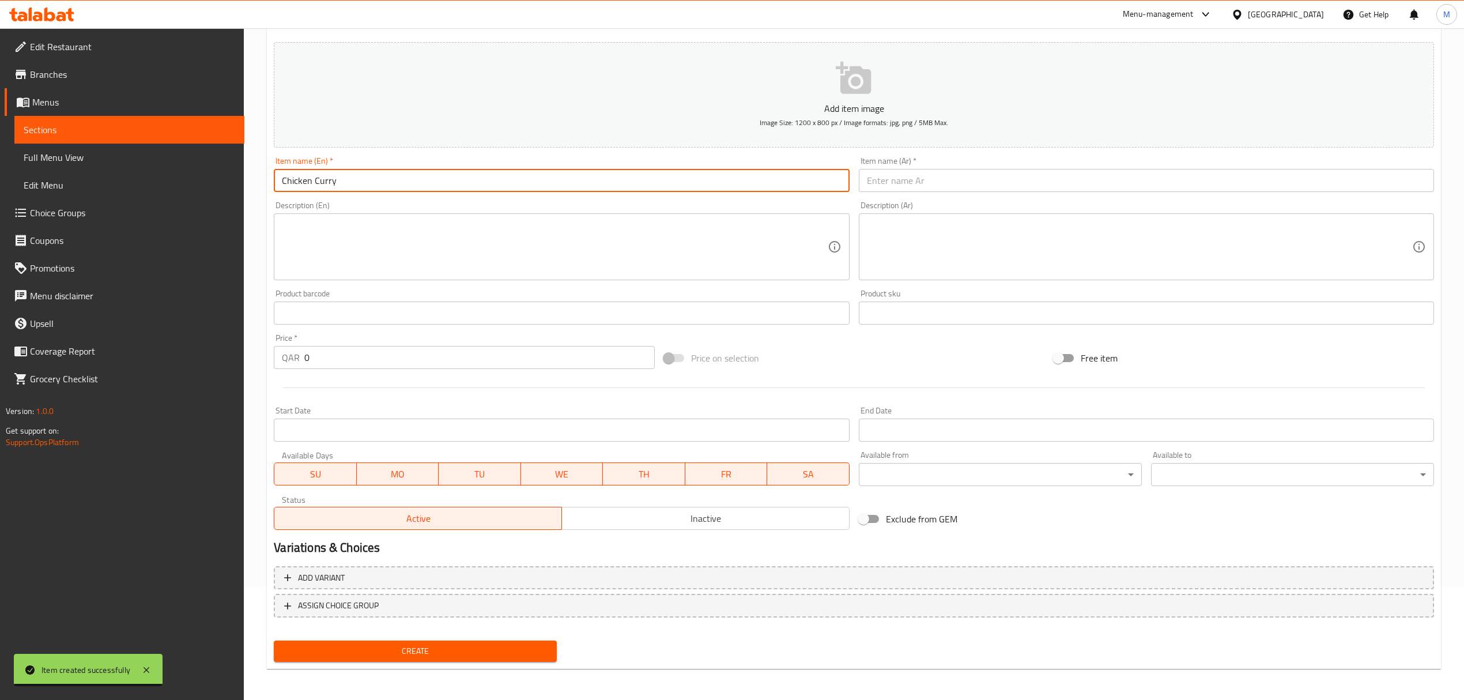
drag, startPoint x: 278, startPoint y: 196, endPoint x: 145, endPoint y: 216, distance: 134.0
click at [145, 216] on div "Edit Restaurant Branches Menus Sections Full Menu View Edit Menu Choice Groups …" at bounding box center [732, 308] width 1464 height 786
type input "Chicken Curry"
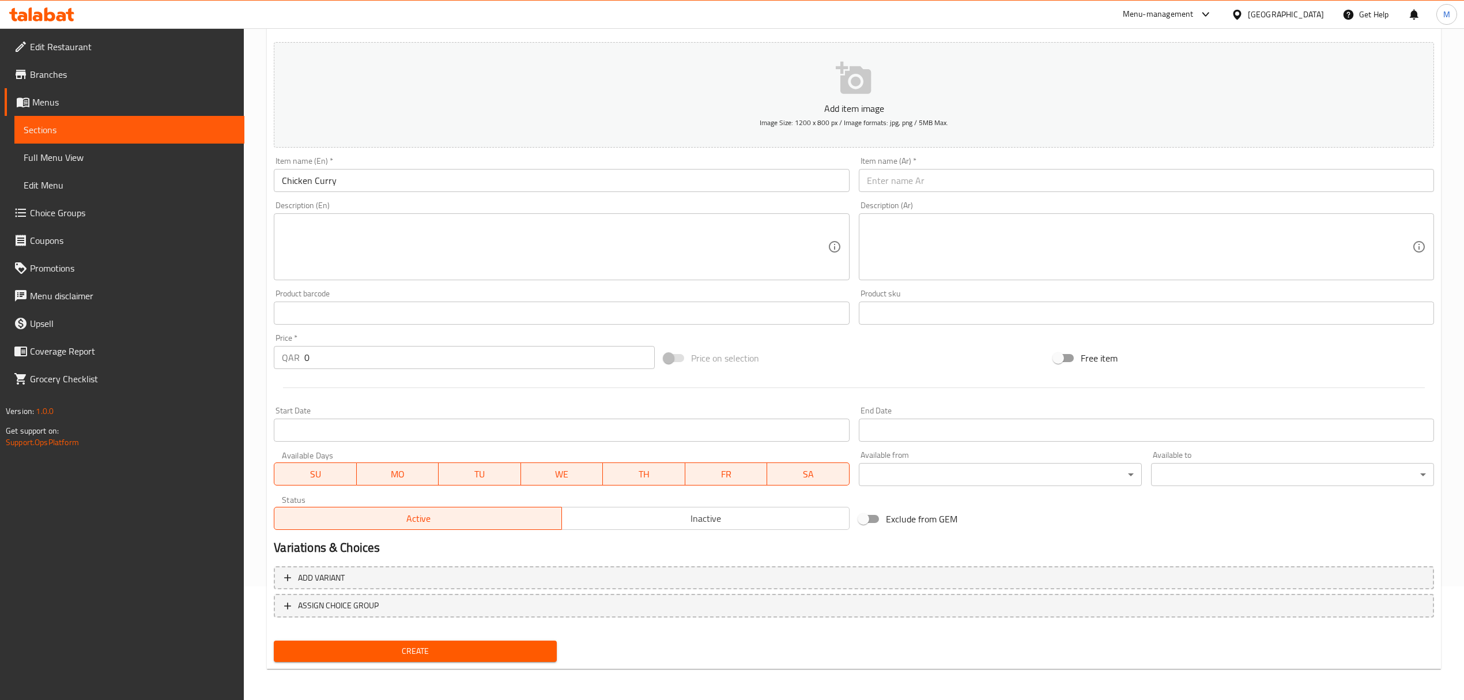
click at [921, 175] on input "text" at bounding box center [1146, 180] width 575 height 23
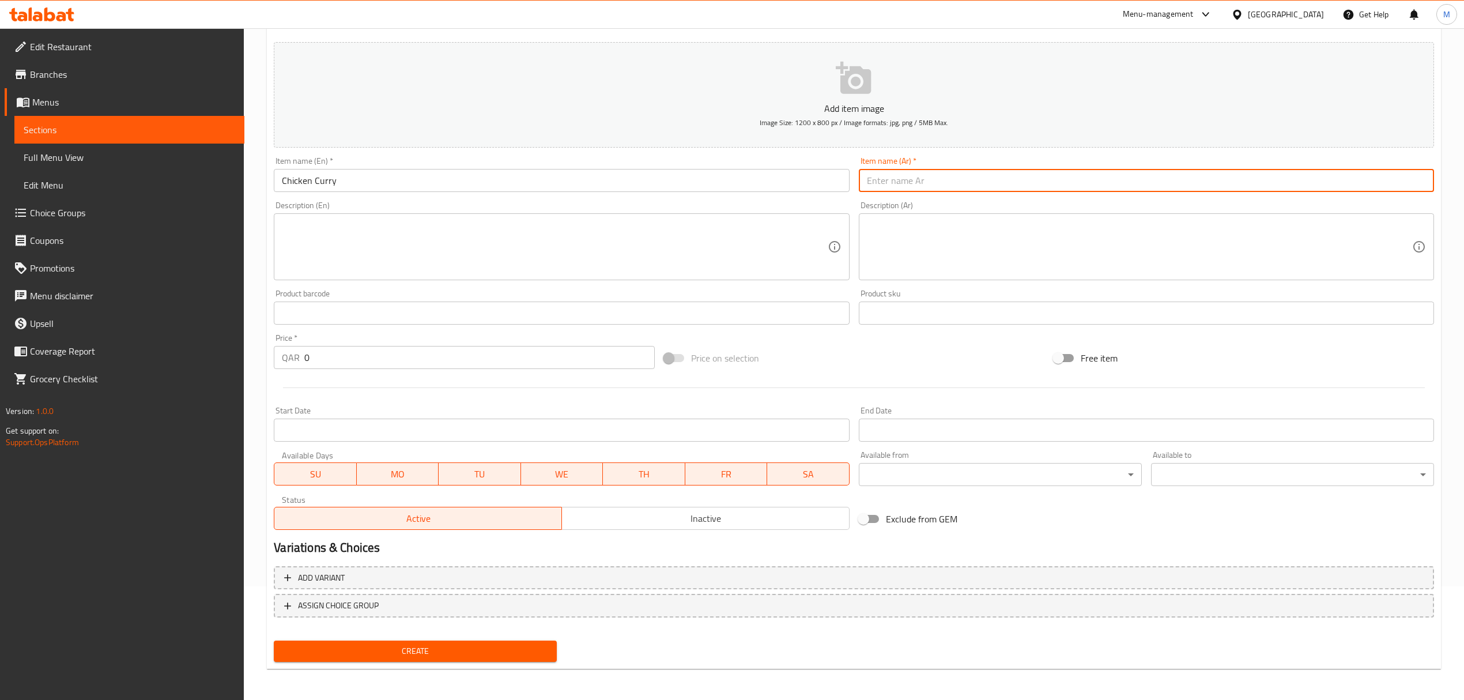
paste input "كاري دجاج"
type input "كاري دجاج"
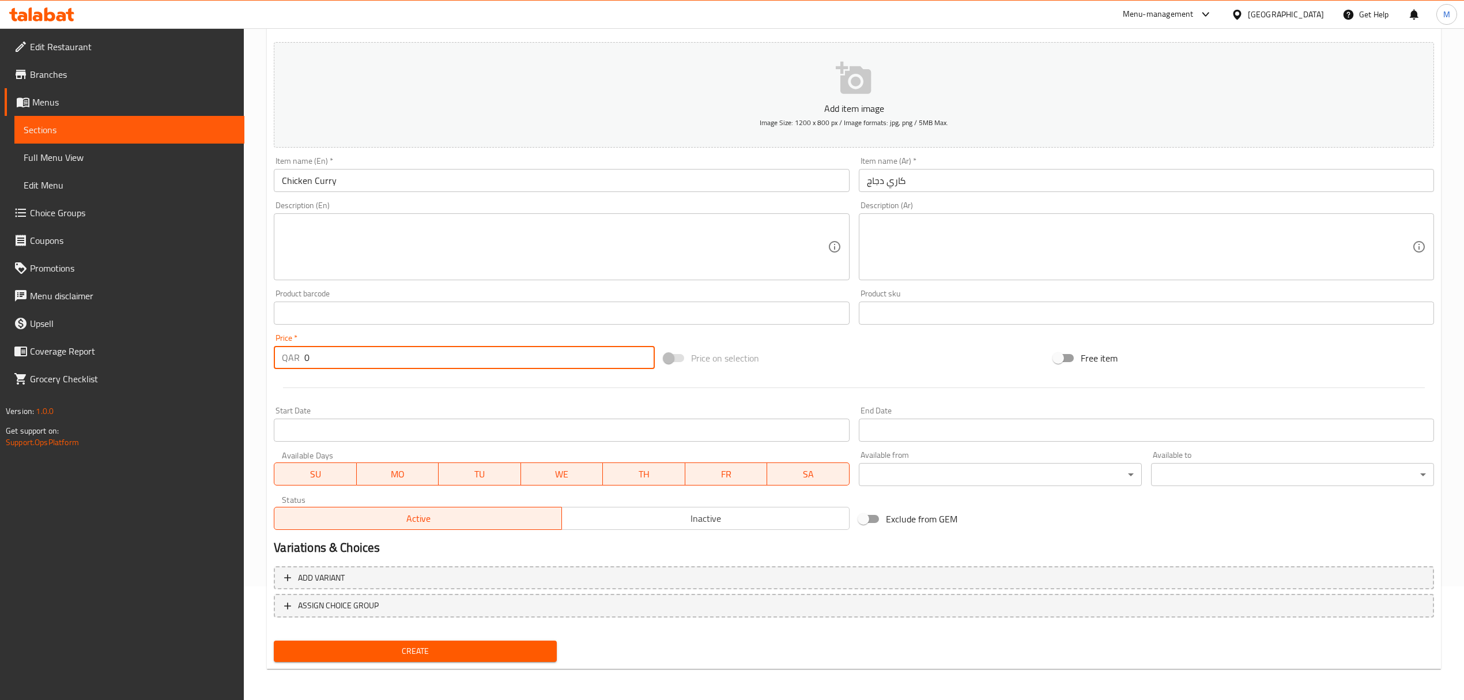
click at [362, 365] on input "0" at bounding box center [479, 357] width 350 height 23
type input "12"
click at [349, 648] on span "Create" at bounding box center [415, 651] width 265 height 14
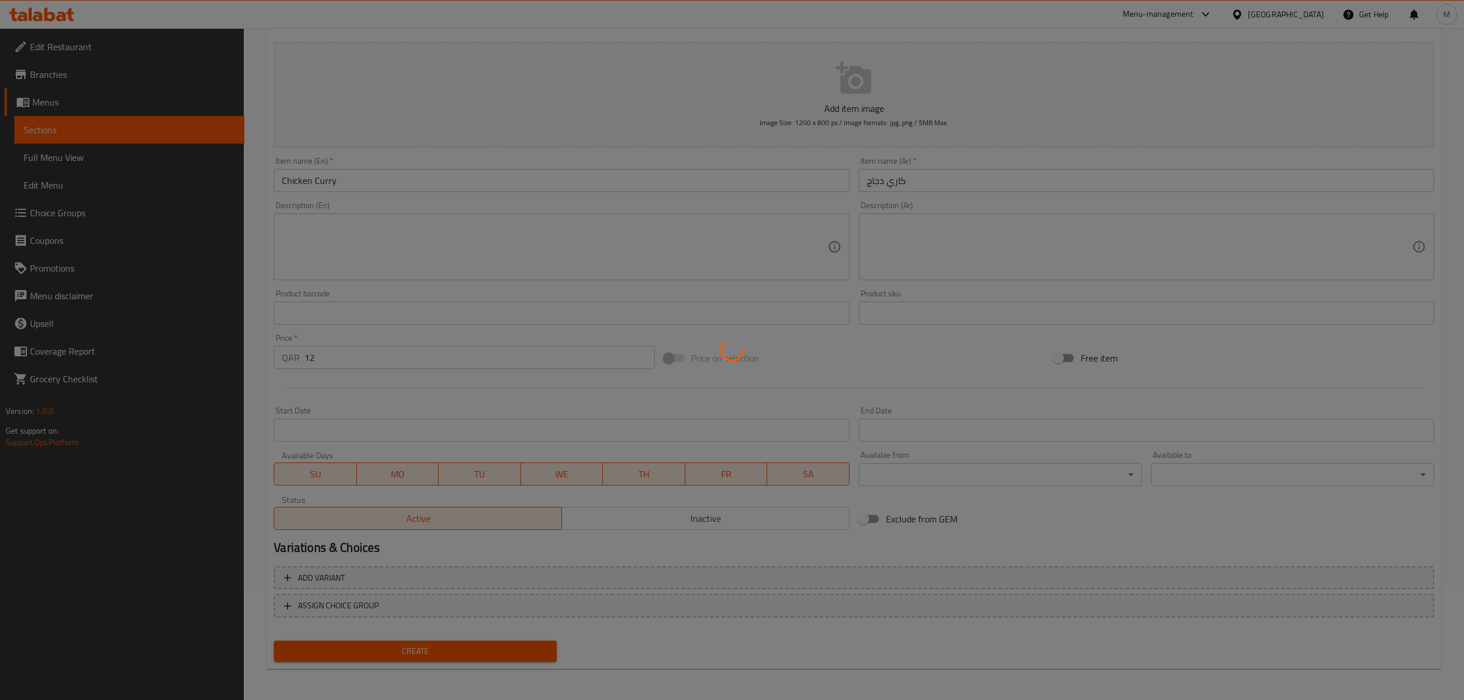
type input "0"
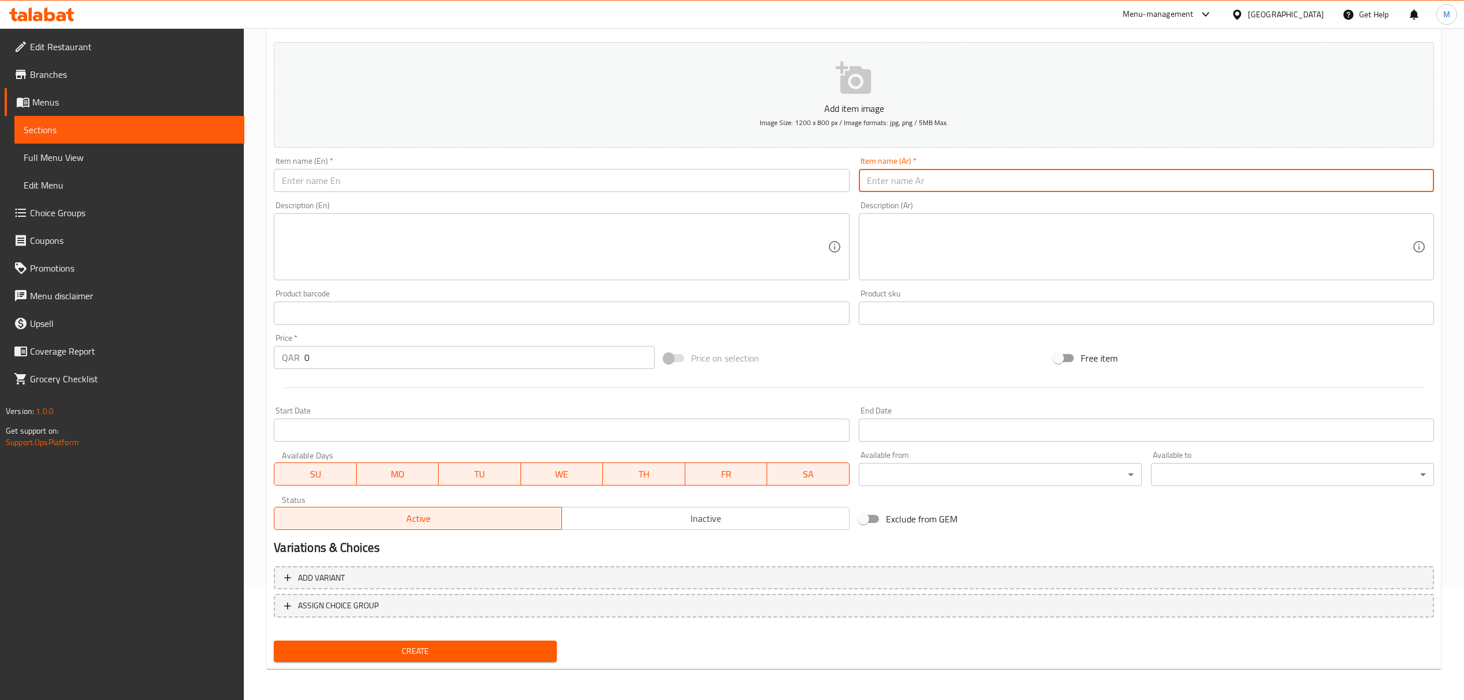
click at [925, 173] on input "text" at bounding box center [1146, 180] width 575 height 23
paste input "دجاج مقلي ساديكو"
type input "دجاج مقلي ساديكو"
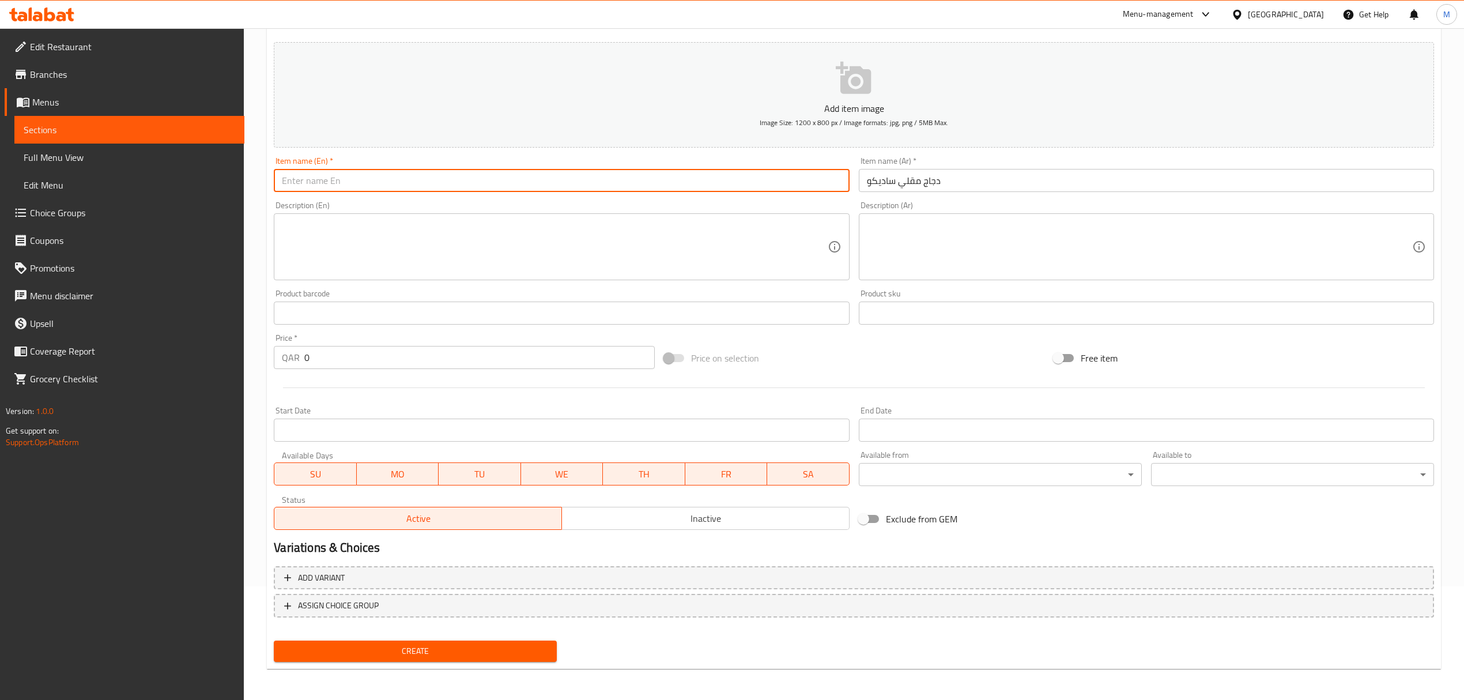
drag, startPoint x: 377, startPoint y: 180, endPoint x: 362, endPoint y: 180, distance: 15.0
click at [371, 180] on input "text" at bounding box center [561, 180] width 575 height 23
type input "v"
click at [311, 176] on input "v" at bounding box center [561, 180] width 575 height 23
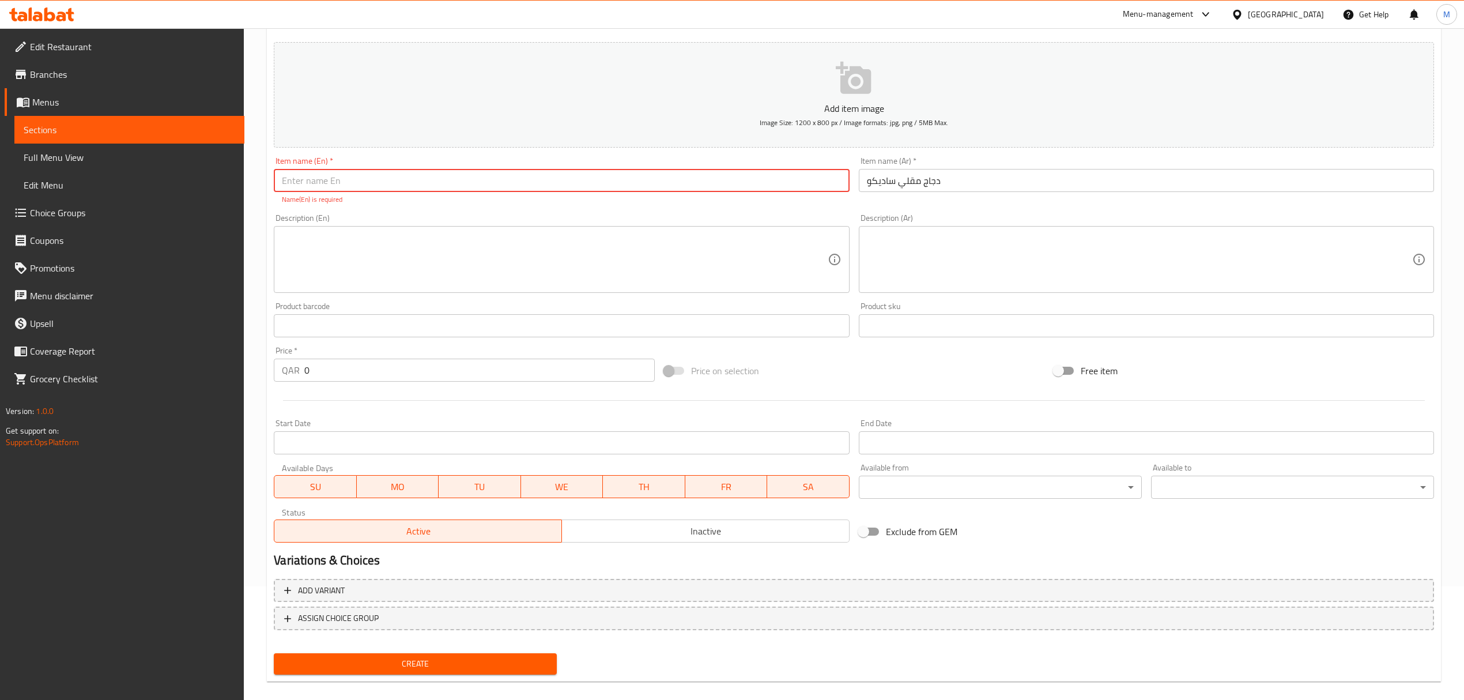
paste input "Chicken Fry Sadyko"
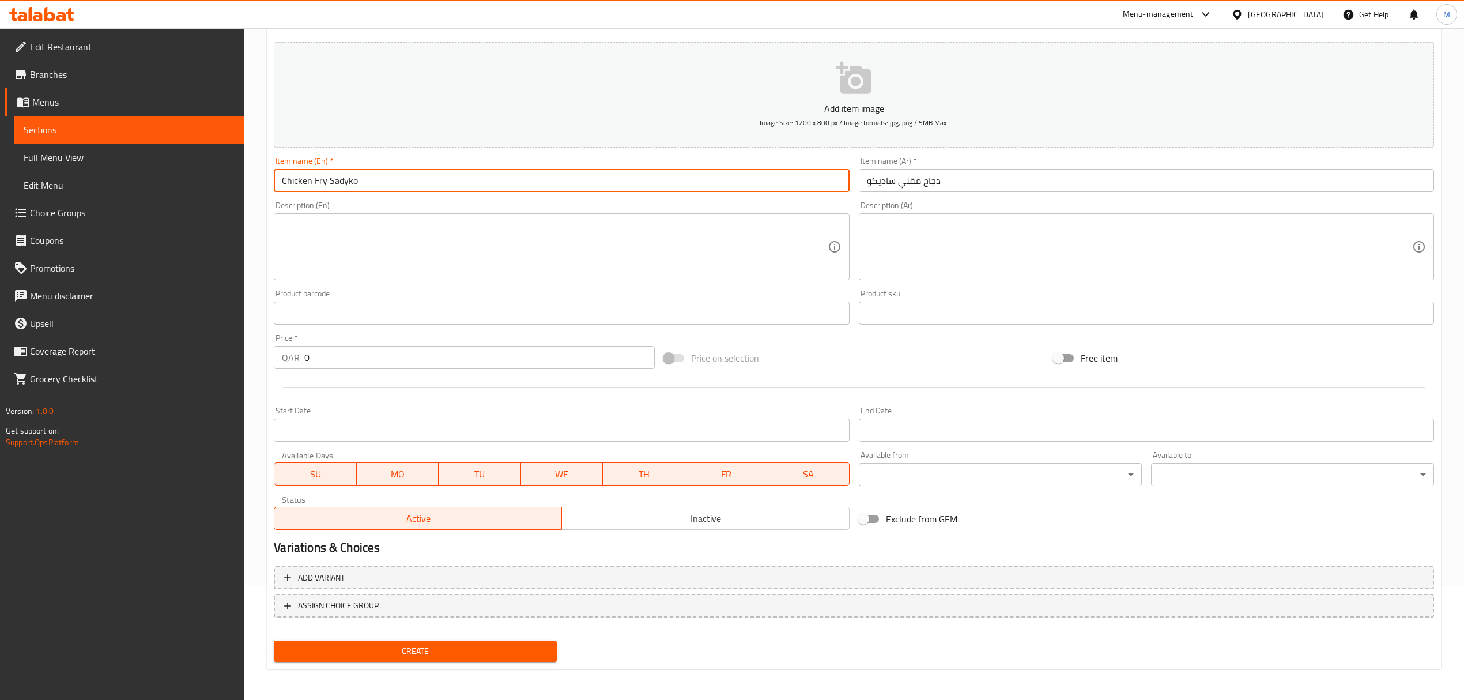
type input "Chicken Fry Sadyko"
click at [335, 361] on input "0" at bounding box center [479, 357] width 350 height 23
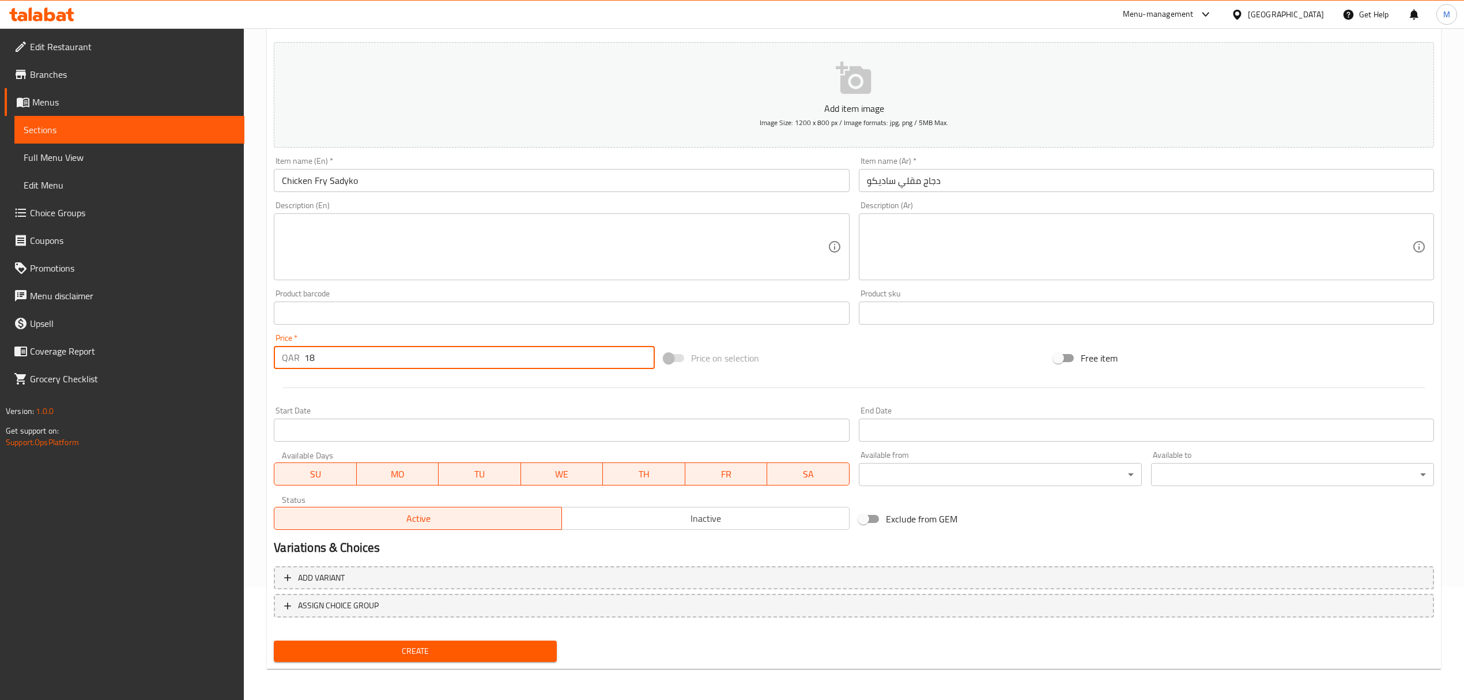
type input "18"
click at [393, 648] on span "Create" at bounding box center [415, 651] width 265 height 14
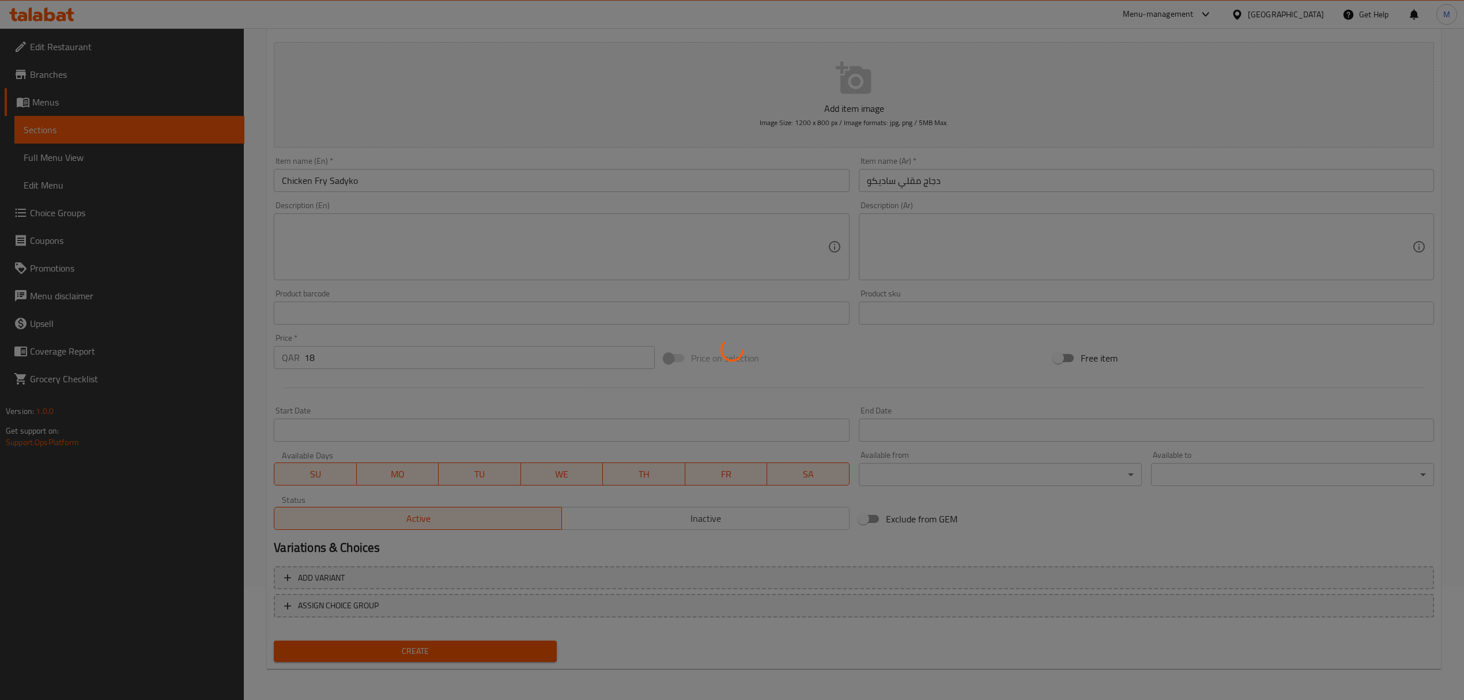
type input "0"
